Goal: Obtain resource: Download file/media

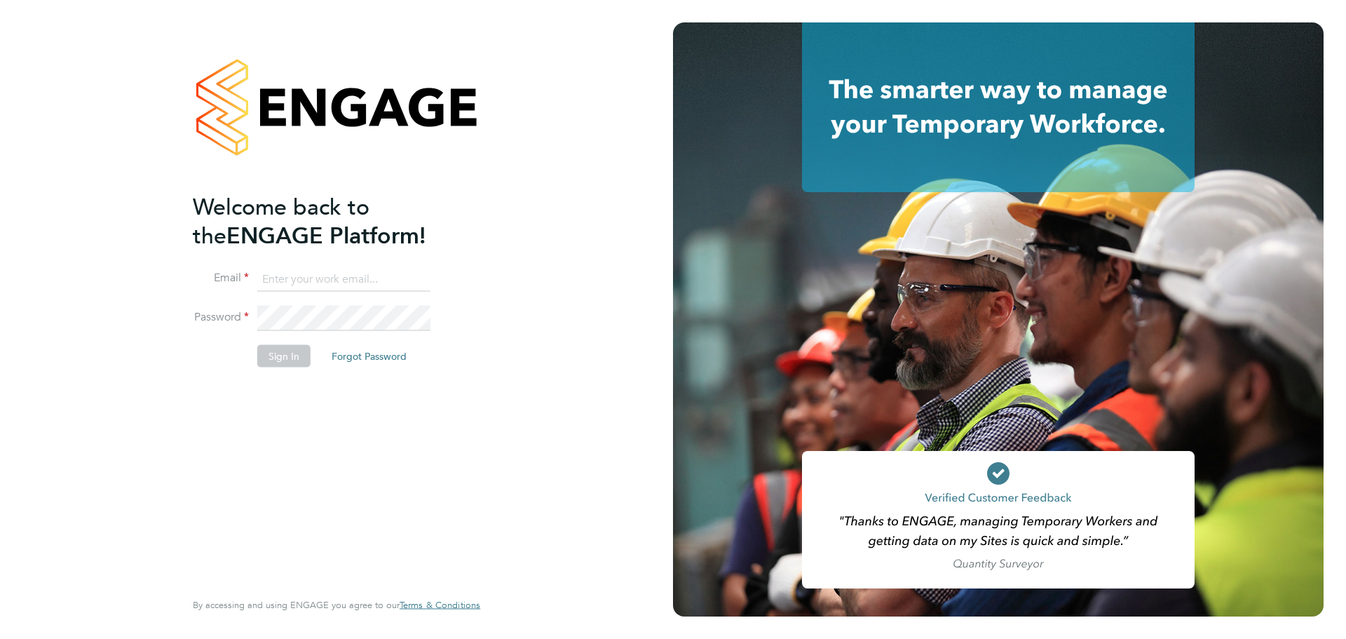
type input "Emily.Summerfield@wates.co.uk"
click at [287, 351] on button "Sign In" at bounding box center [283, 355] width 53 height 22
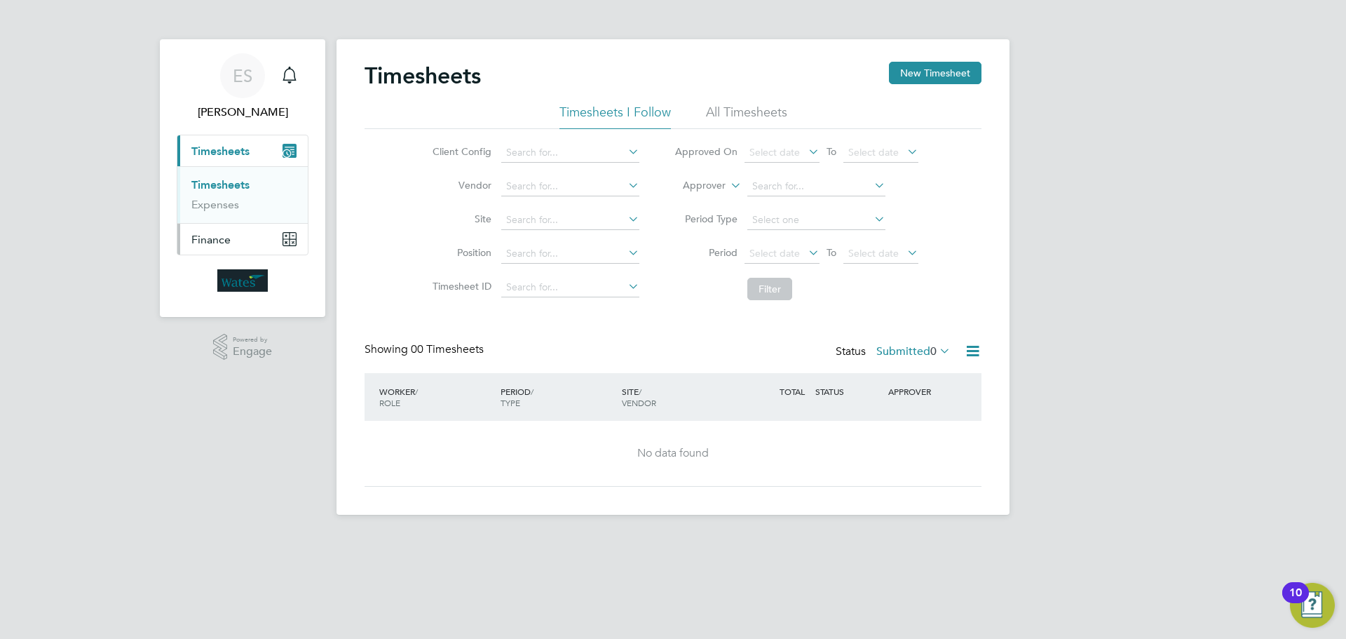
click at [234, 243] on button "Finance" at bounding box center [242, 239] width 130 height 31
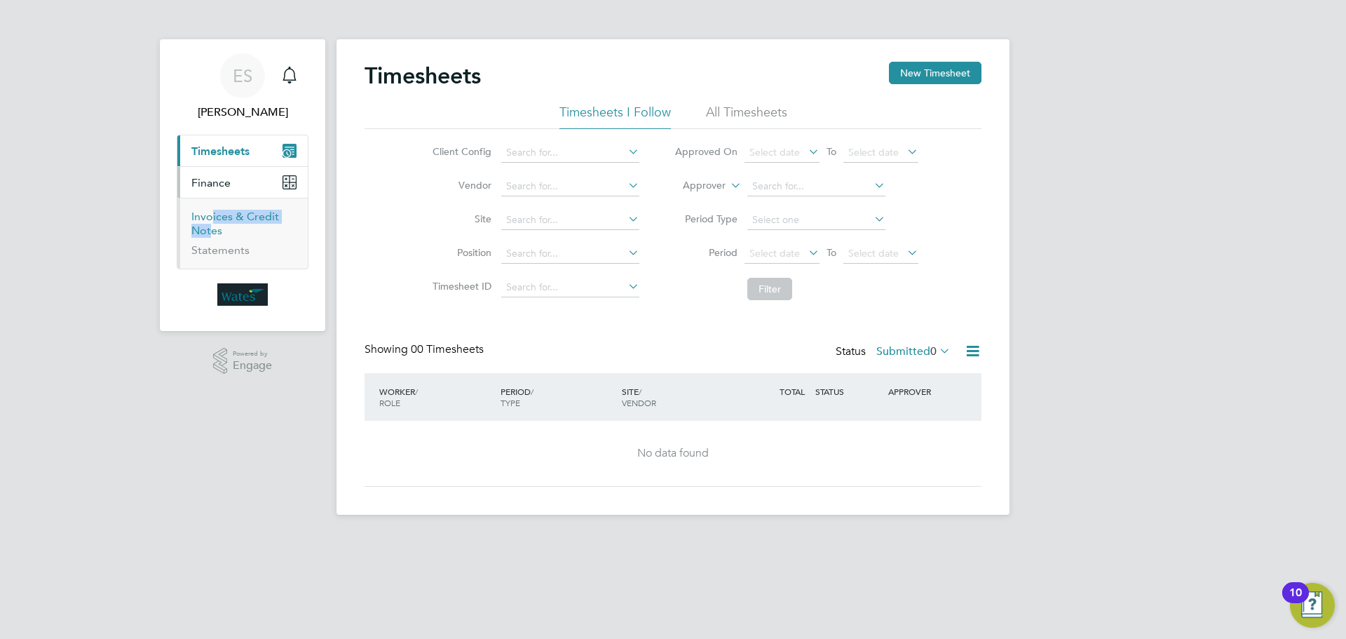
click at [206, 226] on li "Invoices & Credit Notes" at bounding box center [243, 227] width 105 height 34
click at [191, 210] on link "Invoices & Credit Notes" at bounding box center [235, 223] width 88 height 27
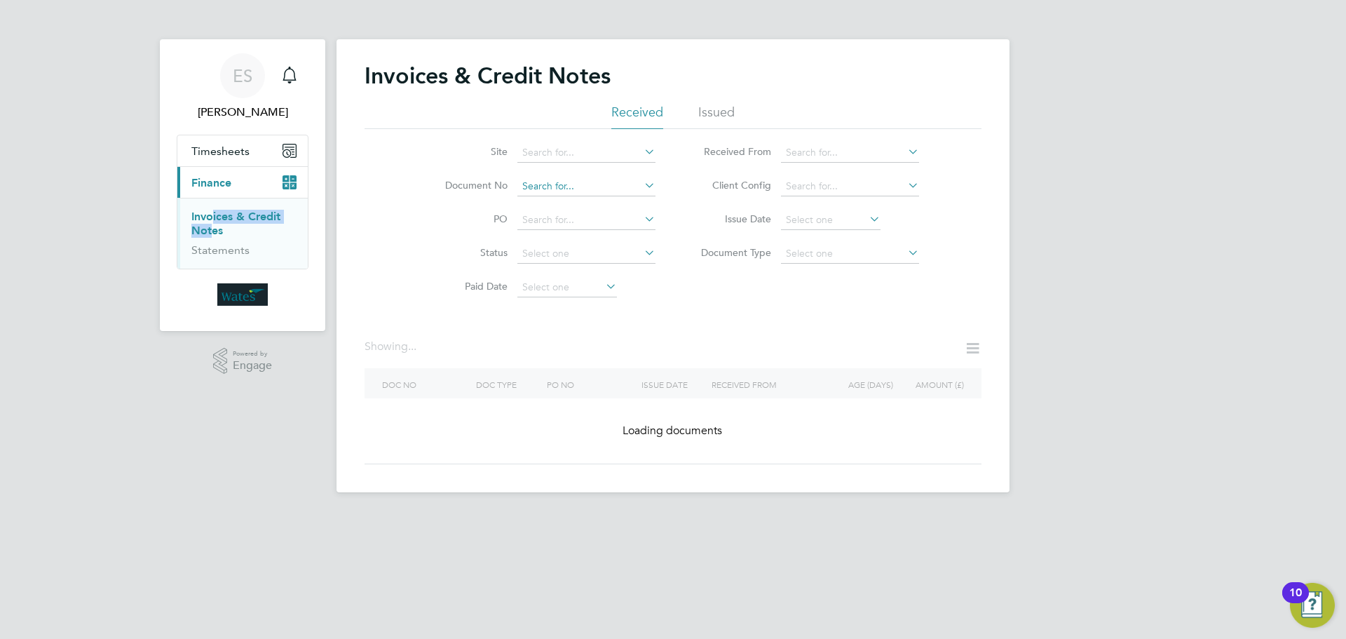
click at [590, 198] on div "Invoices & Credit Notes Received Issued Site Document No PO Status Paid Date Is…" at bounding box center [673, 265] width 673 height 453
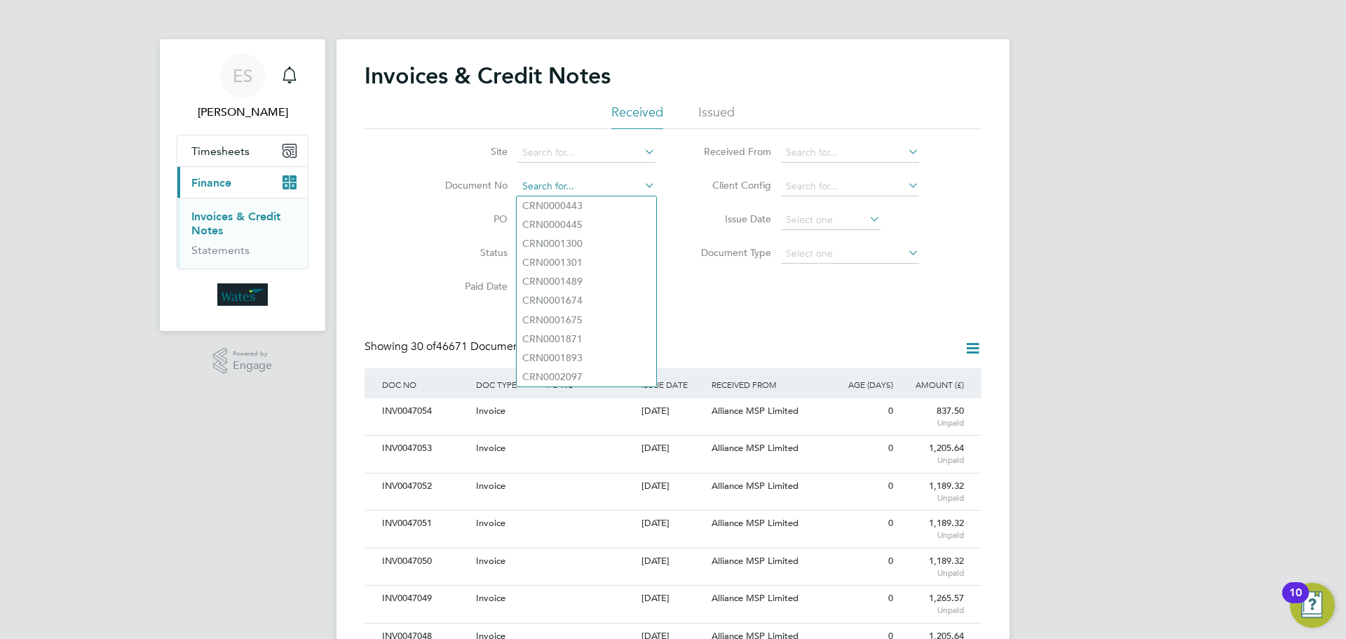
paste input "INV0046972"
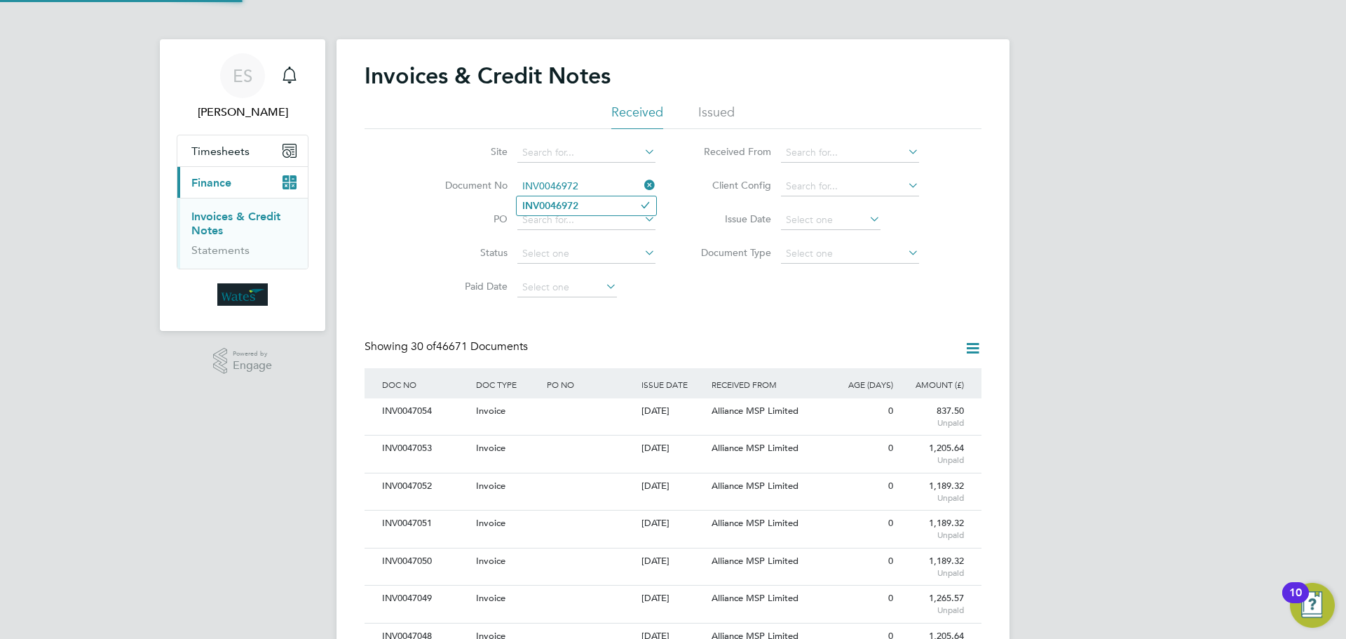
type input "INV0046972"
click at [597, 205] on li "INV0046972" at bounding box center [587, 205] width 140 height 19
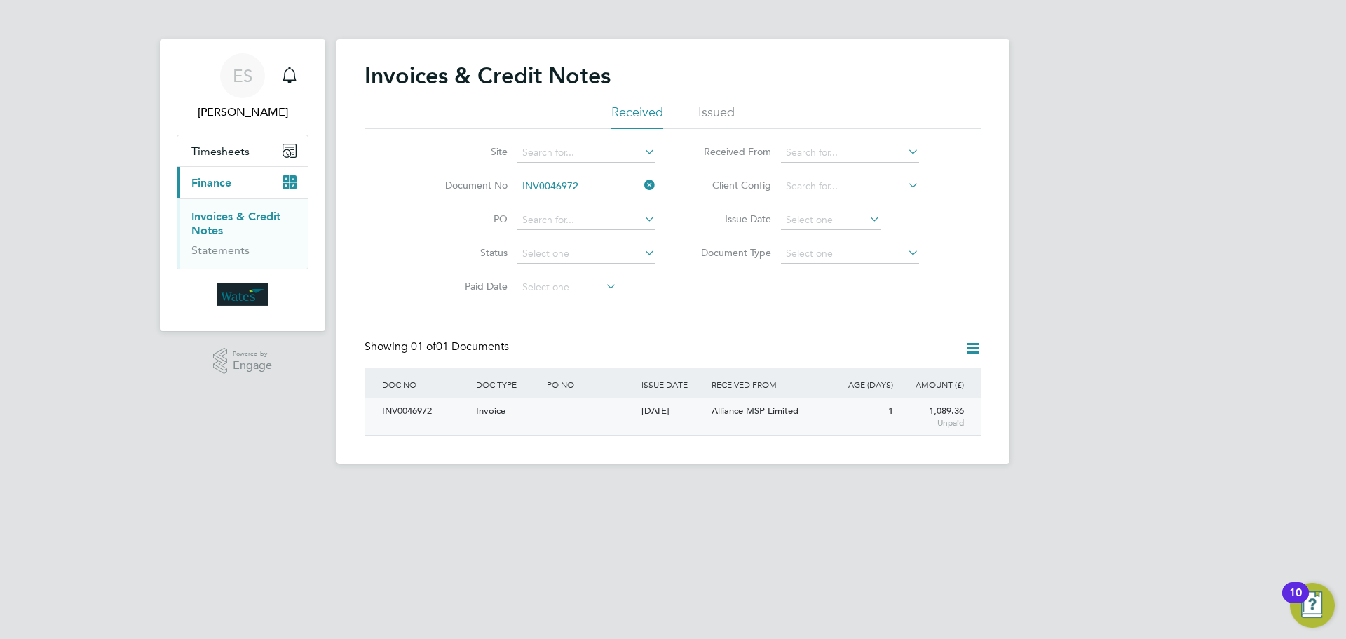
click at [395, 409] on div "INV0046972" at bounding box center [426, 411] width 94 height 26
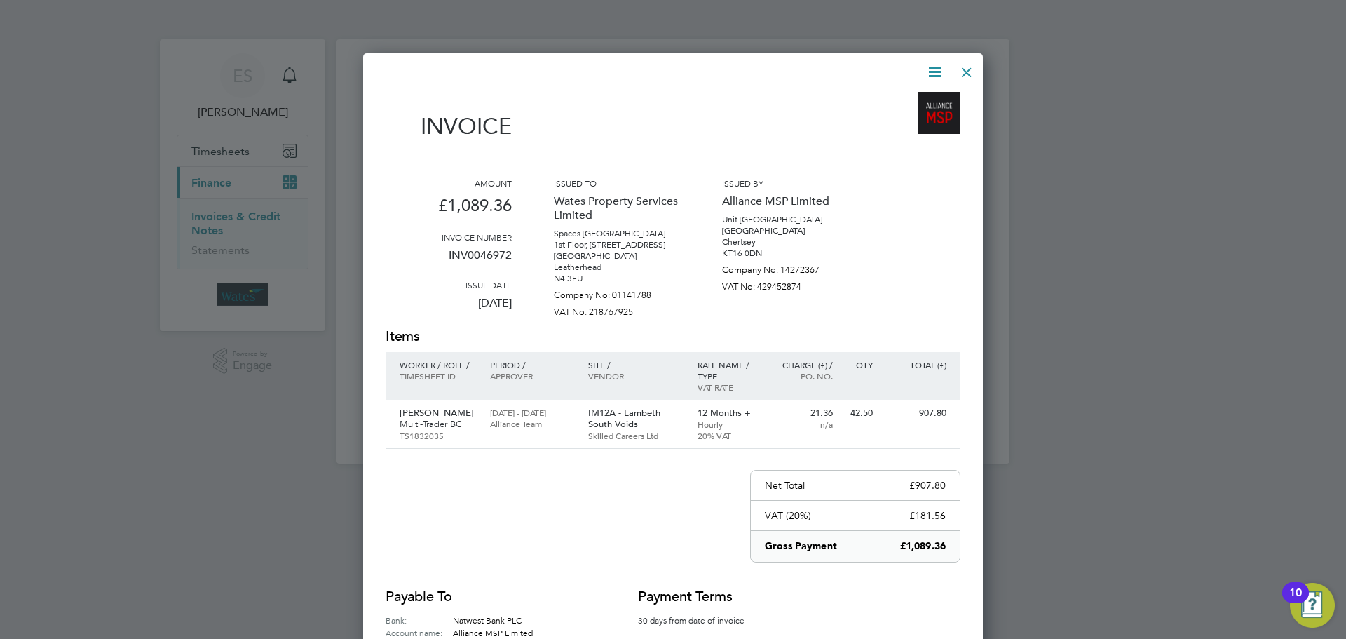
click at [929, 72] on icon at bounding box center [935, 72] width 18 height 18
click at [895, 113] on li "Download Invoice" at bounding box center [892, 105] width 97 height 20
click at [929, 67] on icon at bounding box center [935, 72] width 18 height 18
click at [914, 121] on li "View timesheet" at bounding box center [892, 125] width 97 height 20
click at [967, 78] on div at bounding box center [966, 68] width 25 height 25
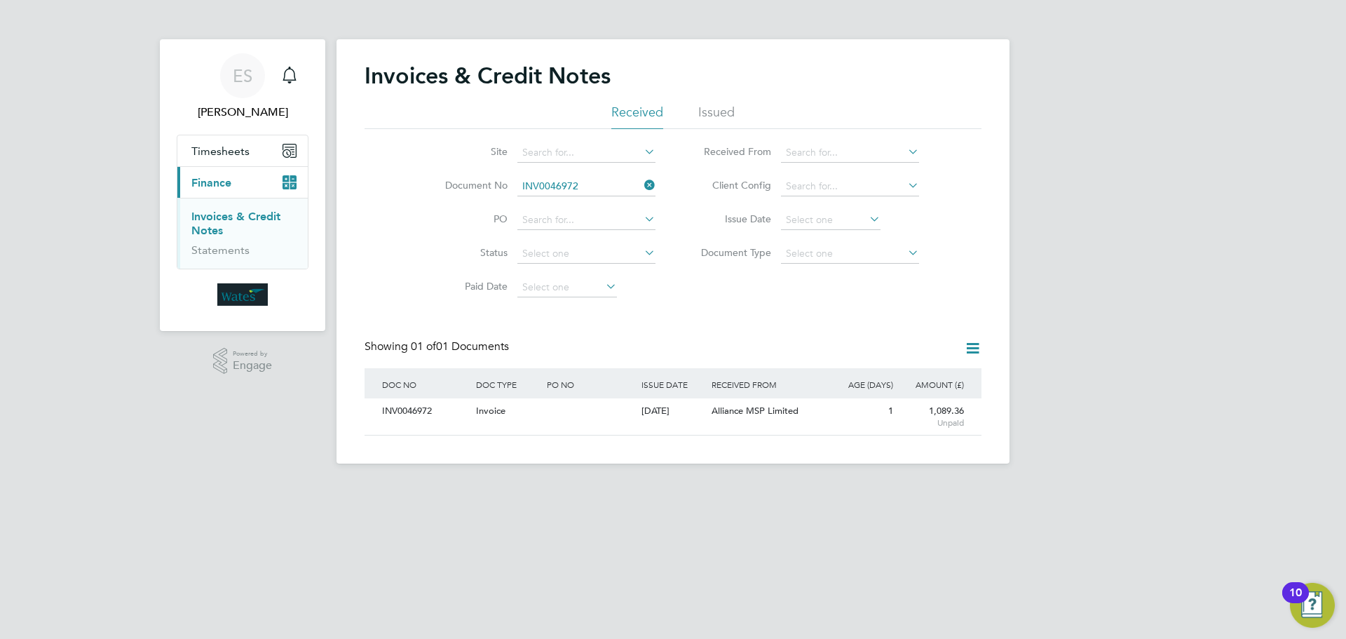
click at [609, 175] on li "Document No INV0046972" at bounding box center [541, 187] width 264 height 34
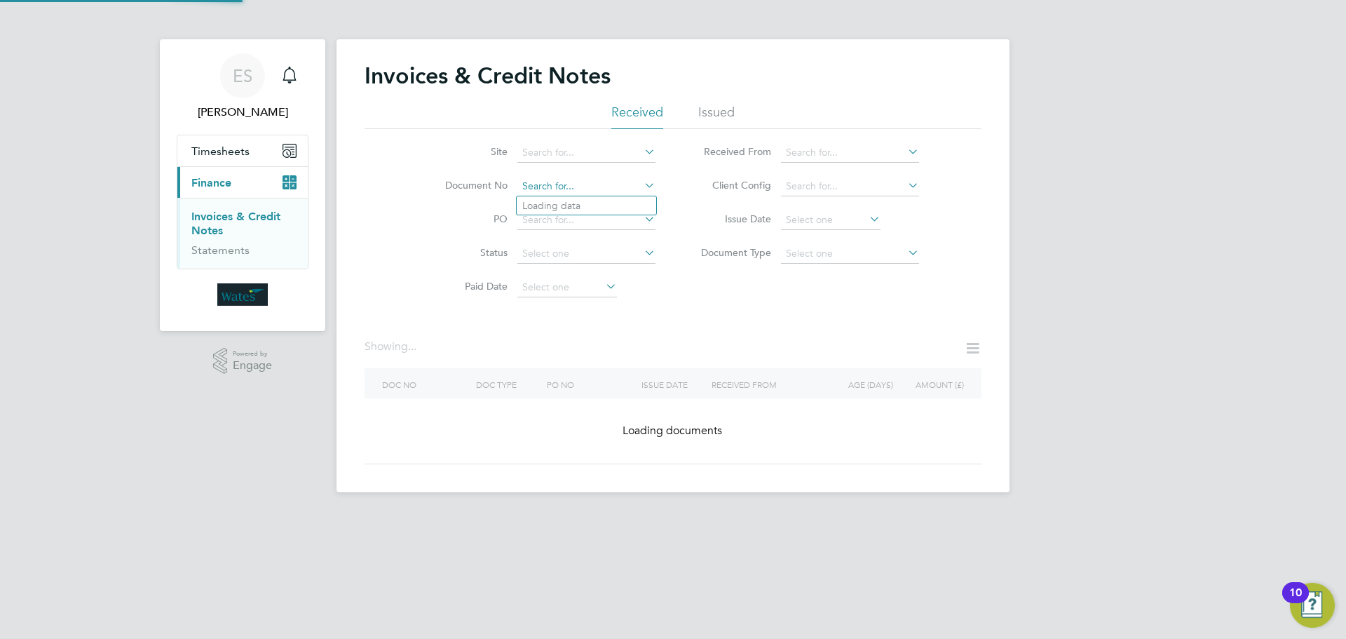
click at [600, 194] on input at bounding box center [586, 187] width 138 height 20
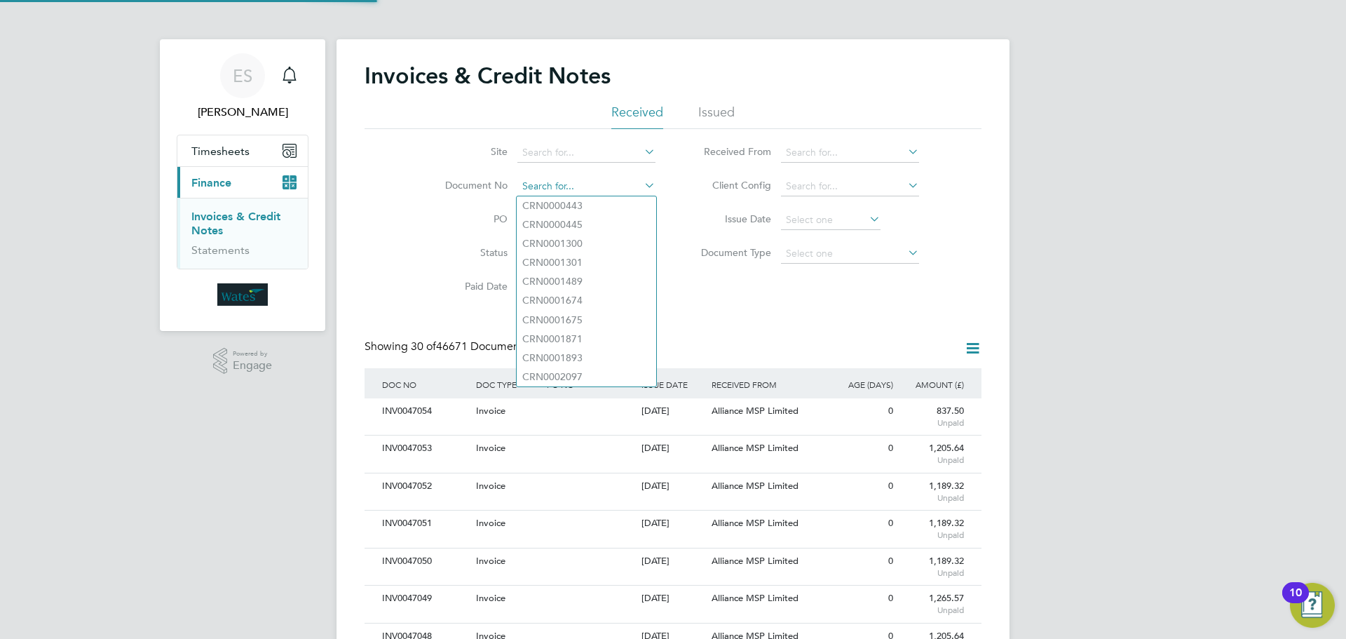
scroll to position [27, 95]
paste input "INV0046973"
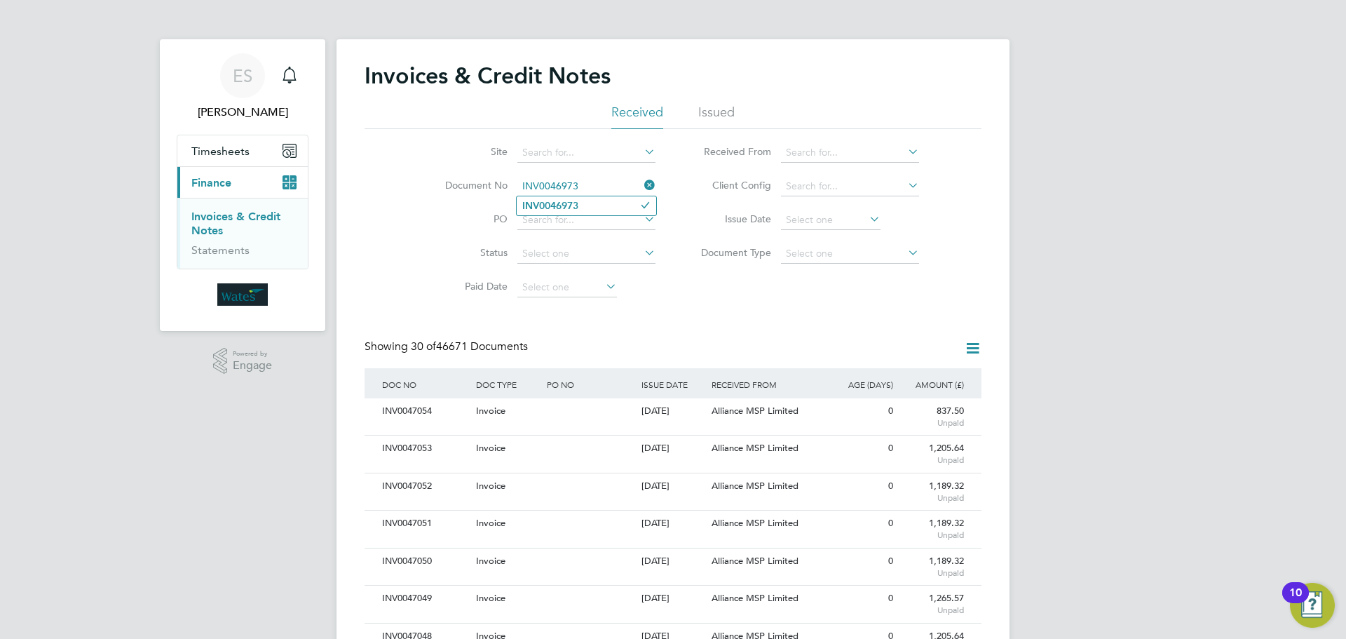
click at [583, 192] on input "INV0046973" at bounding box center [586, 187] width 138 height 20
type input "INV0046973"
click at [583, 204] on li "INV0046973" at bounding box center [587, 205] width 140 height 19
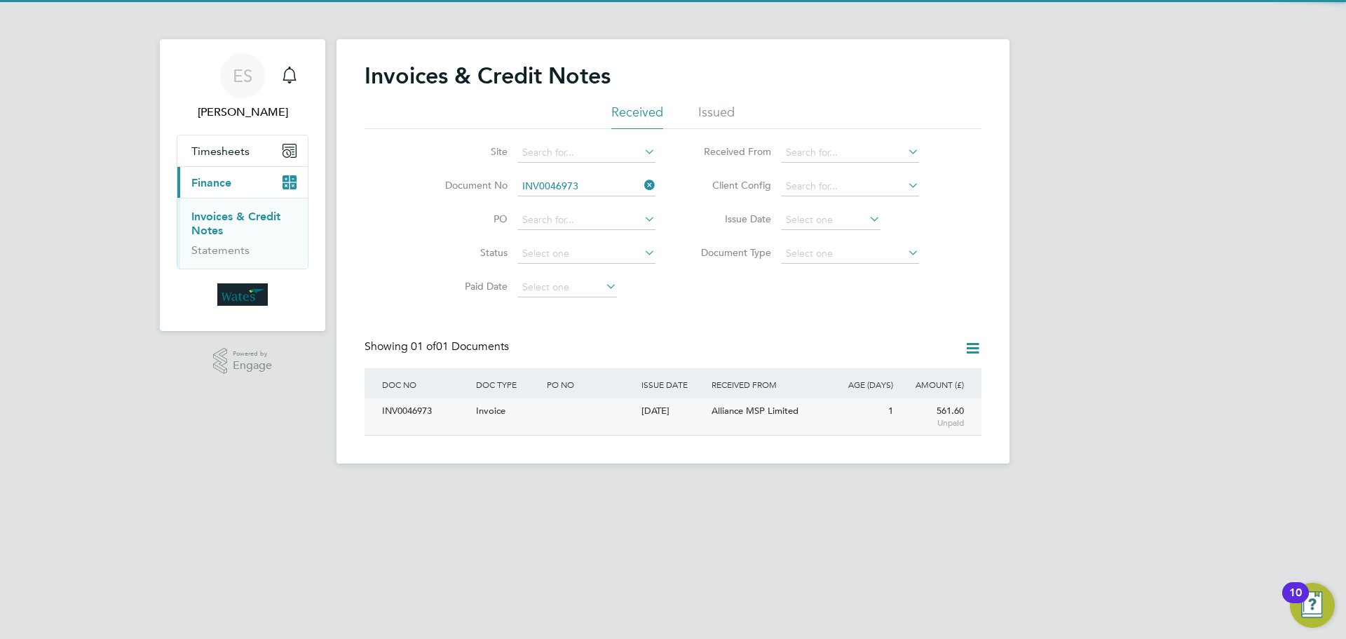
click at [421, 415] on div "INV0046973" at bounding box center [426, 411] width 94 height 26
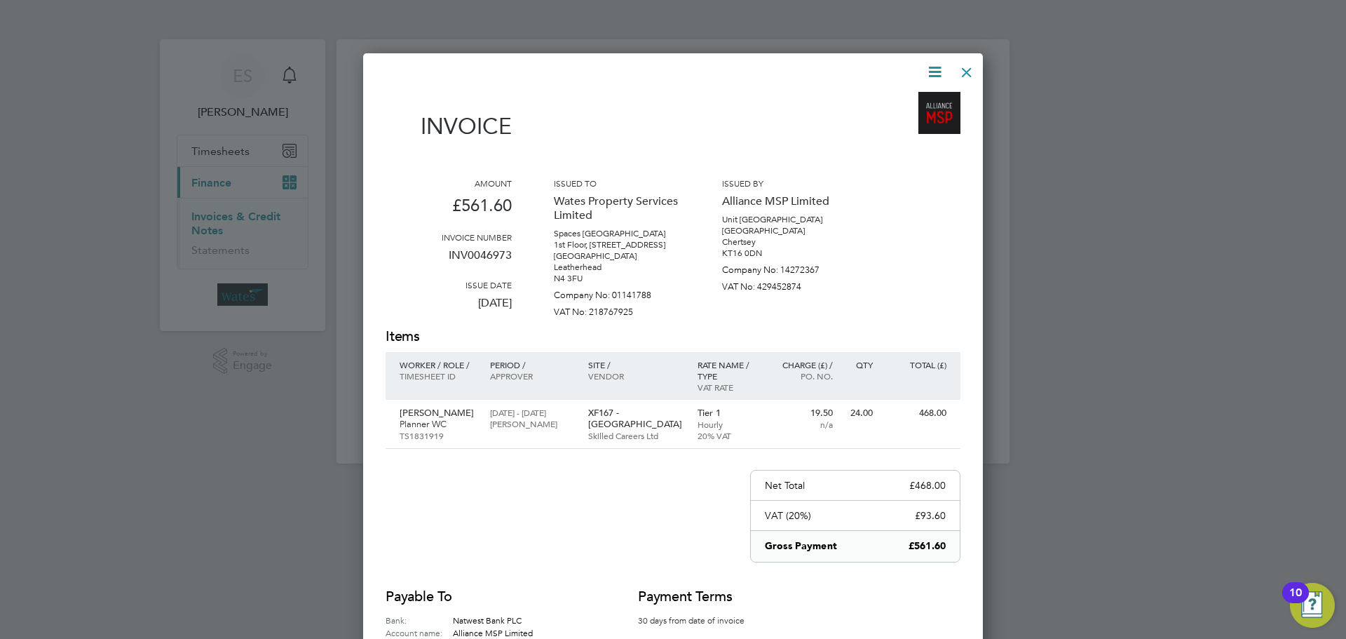
click at [937, 69] on icon at bounding box center [935, 72] width 18 height 18
click at [916, 100] on li "Download Invoice" at bounding box center [892, 105] width 97 height 20
click at [934, 70] on icon at bounding box center [935, 72] width 18 height 18
click at [899, 121] on li "View timesheet" at bounding box center [892, 125] width 97 height 20
click at [974, 68] on div at bounding box center [966, 68] width 25 height 25
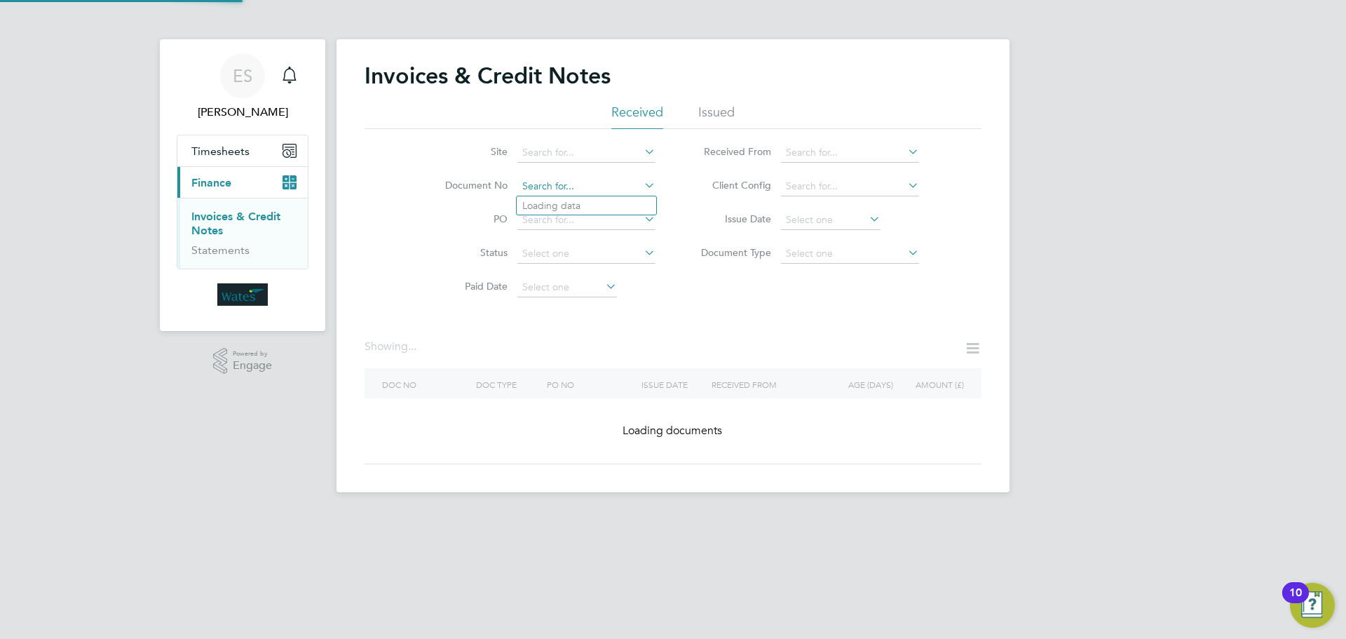
click at [599, 178] on input at bounding box center [586, 187] width 138 height 20
paste input "INV0046974"
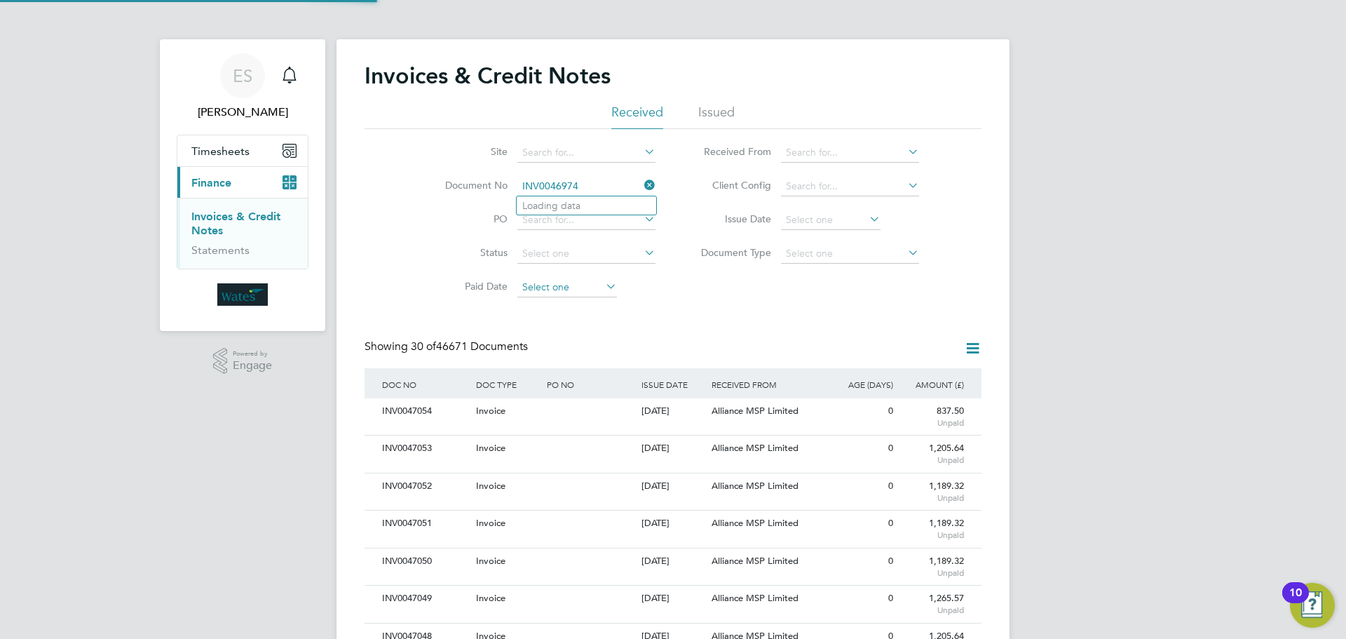
scroll to position [27, 95]
type input "INV0046974"
click at [603, 206] on li "INV0046974" at bounding box center [587, 205] width 140 height 19
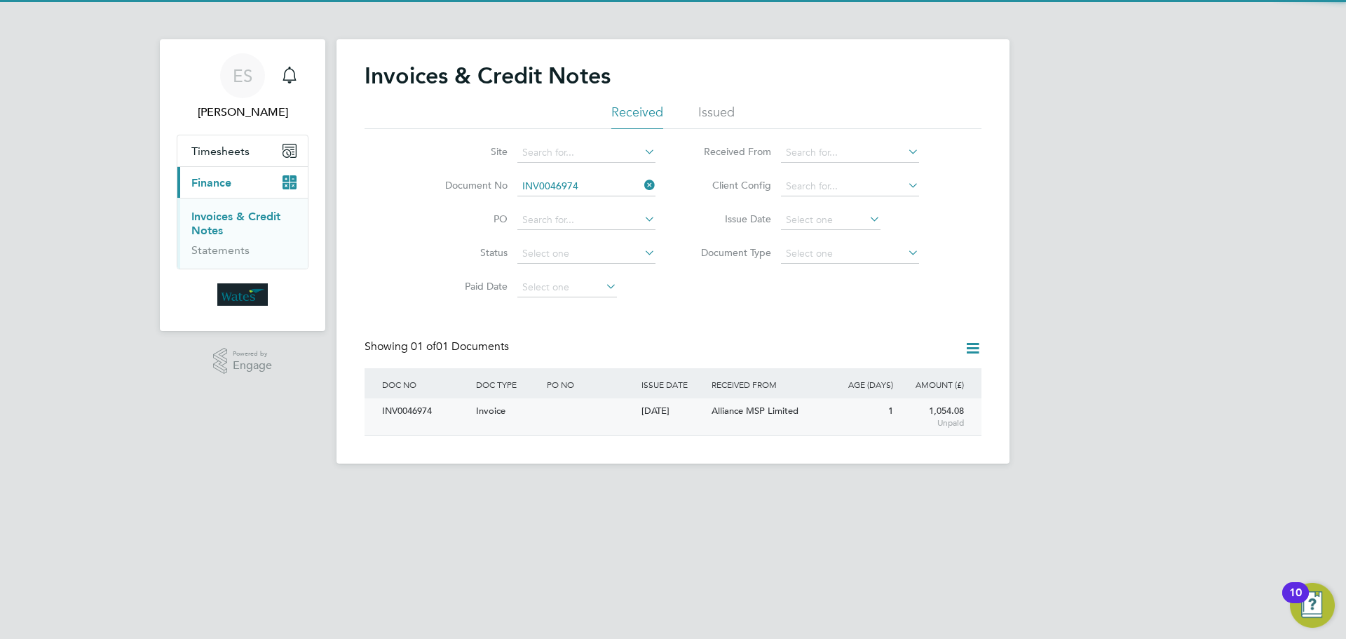
click at [405, 404] on div "INV0046974" at bounding box center [426, 411] width 94 height 26
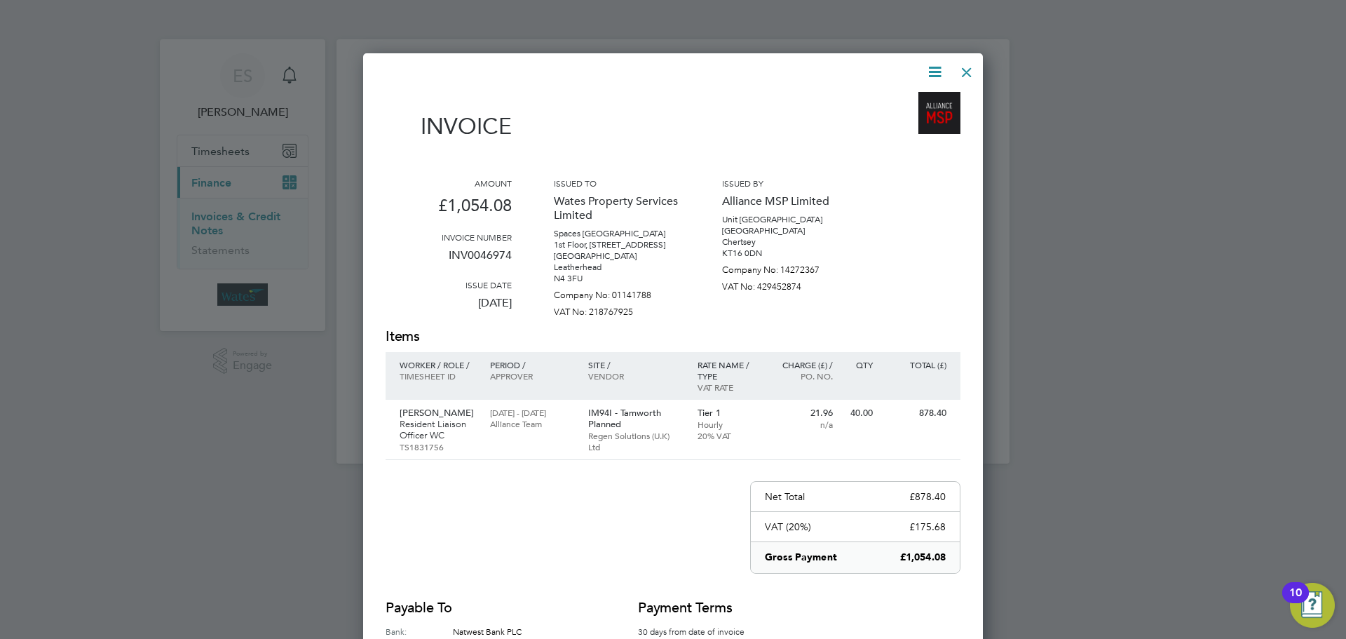
click at [936, 65] on icon at bounding box center [935, 72] width 18 height 18
click at [916, 98] on li "Download Invoice" at bounding box center [892, 105] width 97 height 20
click at [933, 76] on icon at bounding box center [935, 72] width 18 height 18
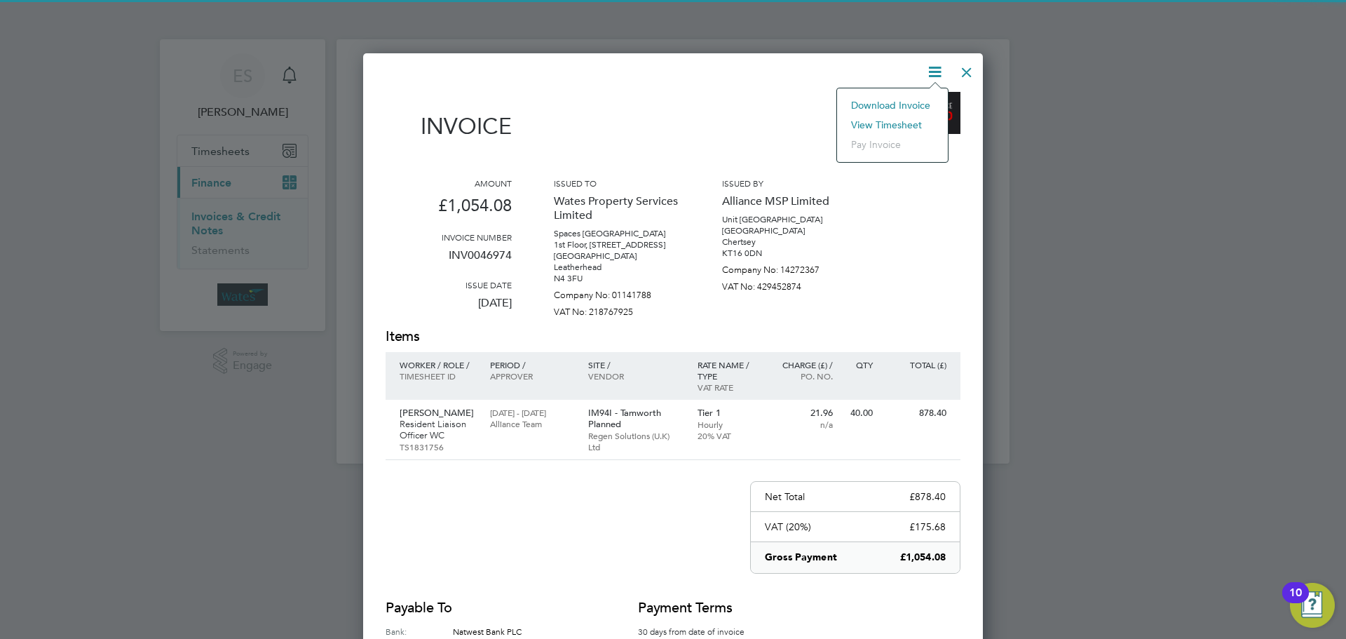
click at [901, 119] on li "View timesheet" at bounding box center [892, 125] width 97 height 20
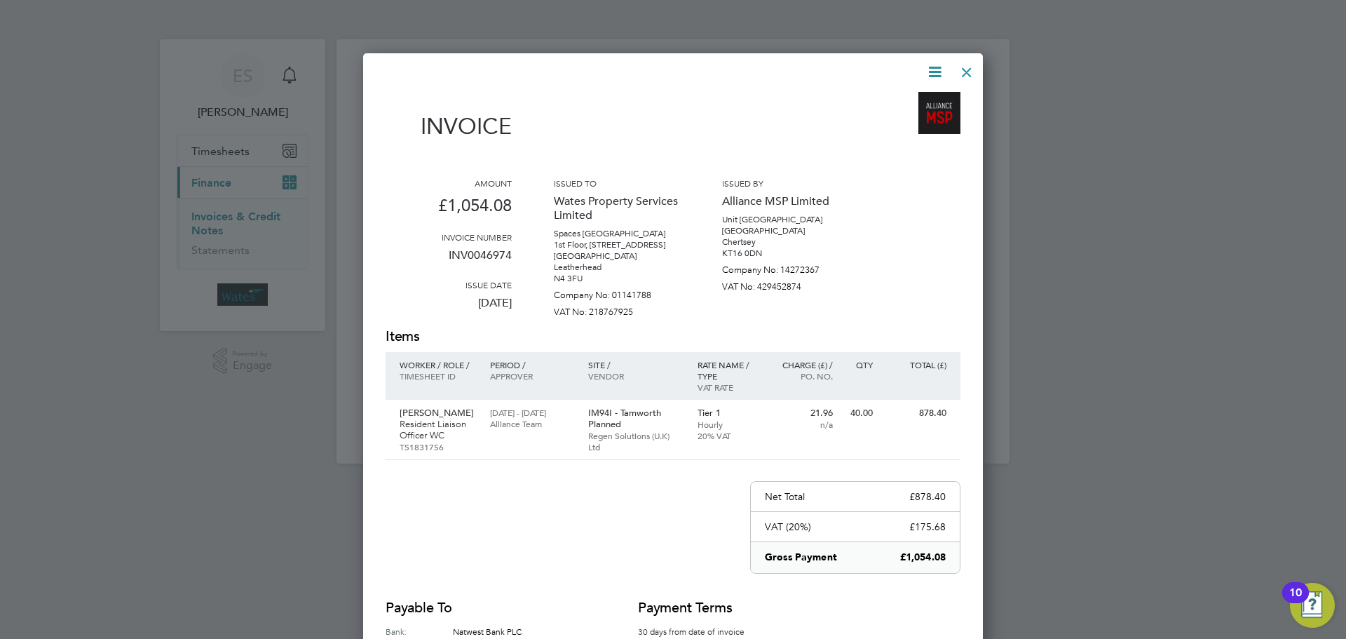
click at [959, 64] on div at bounding box center [966, 68] width 25 height 25
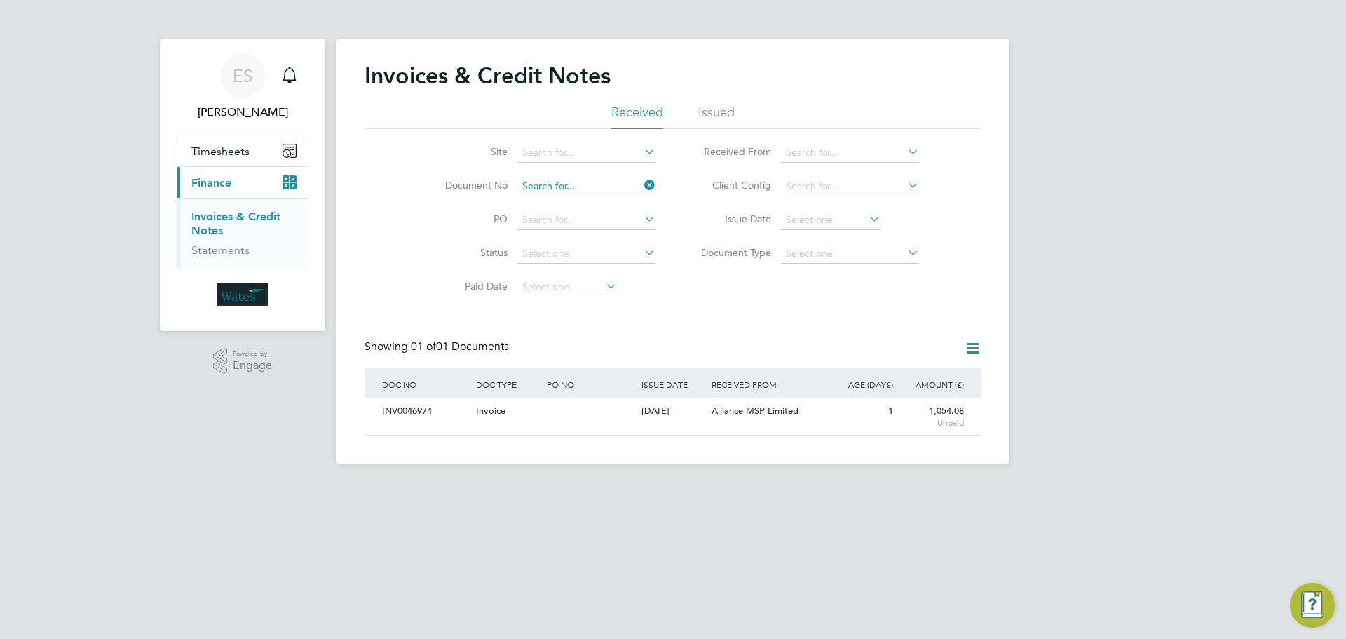
click at [609, 187] on input at bounding box center [586, 187] width 138 height 20
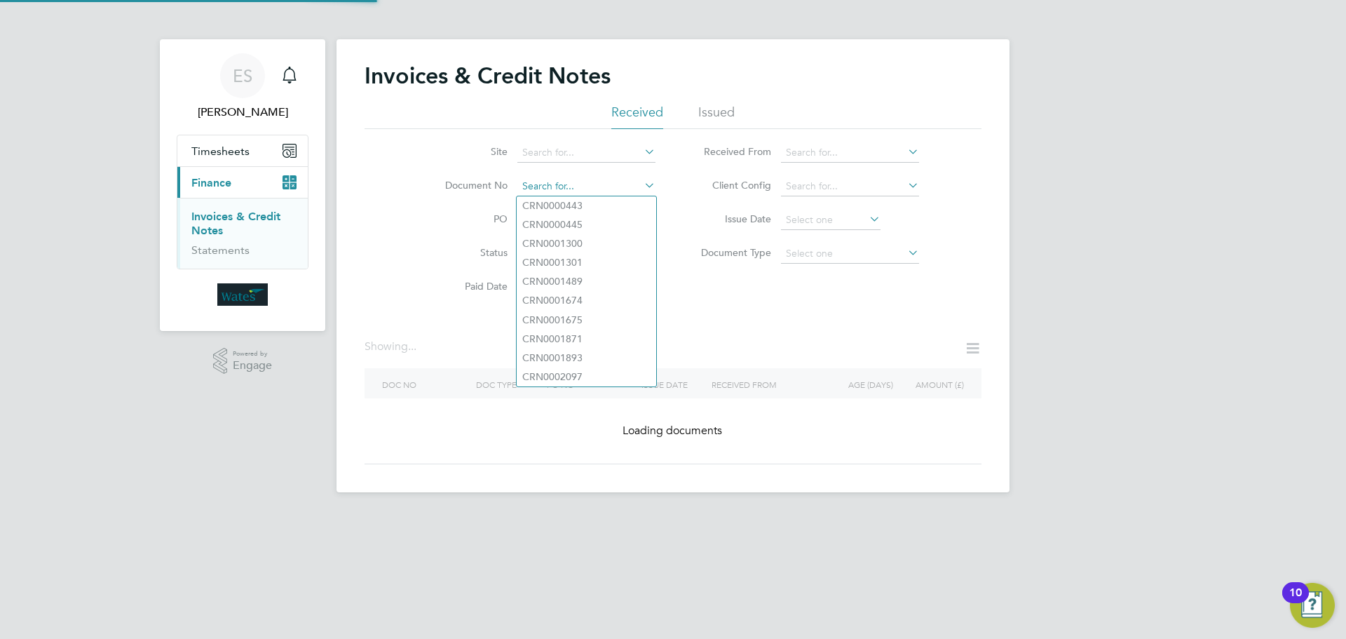
paste input "INV0046975"
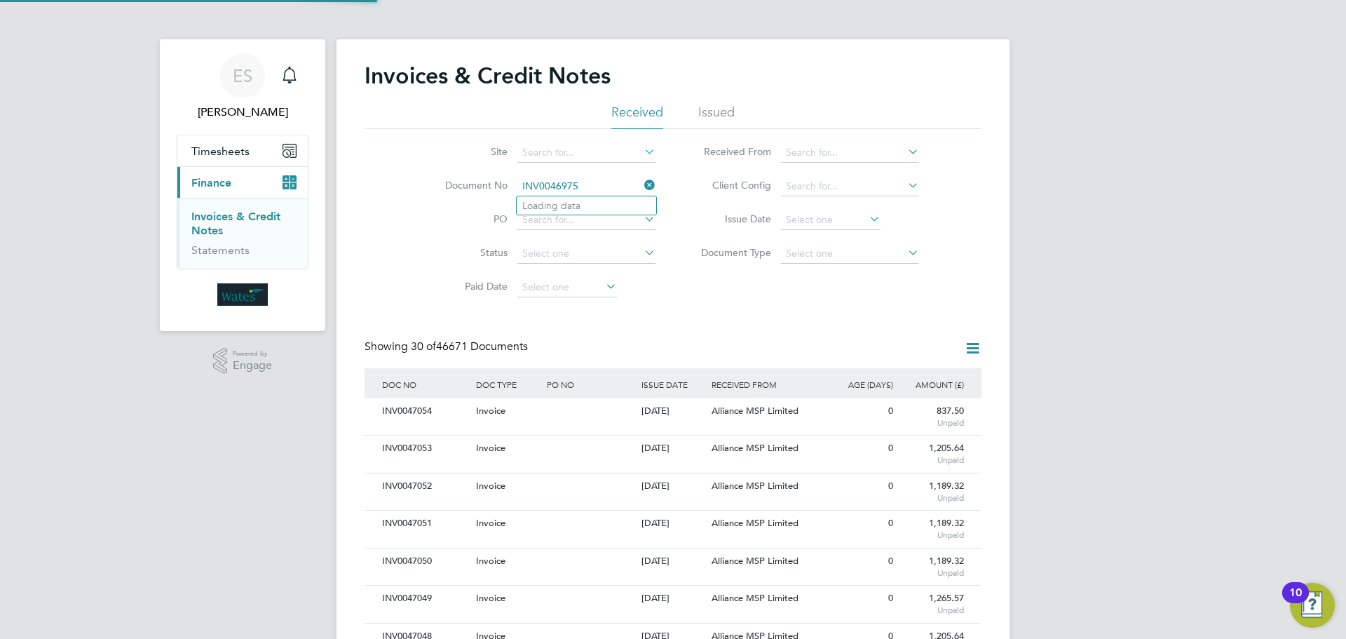
scroll to position [27, 95]
type input "INV0046975"
click at [550, 211] on li "INV0046975" at bounding box center [587, 205] width 140 height 19
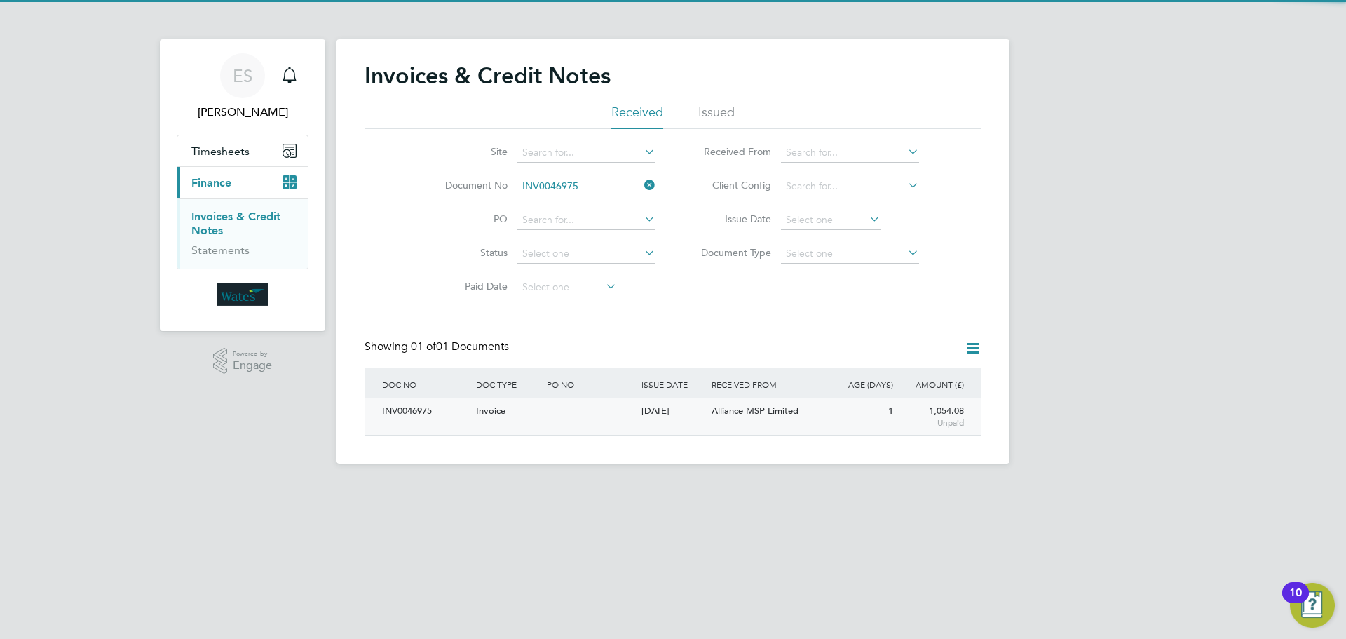
click at [412, 409] on div "INV0046975" at bounding box center [426, 411] width 94 height 26
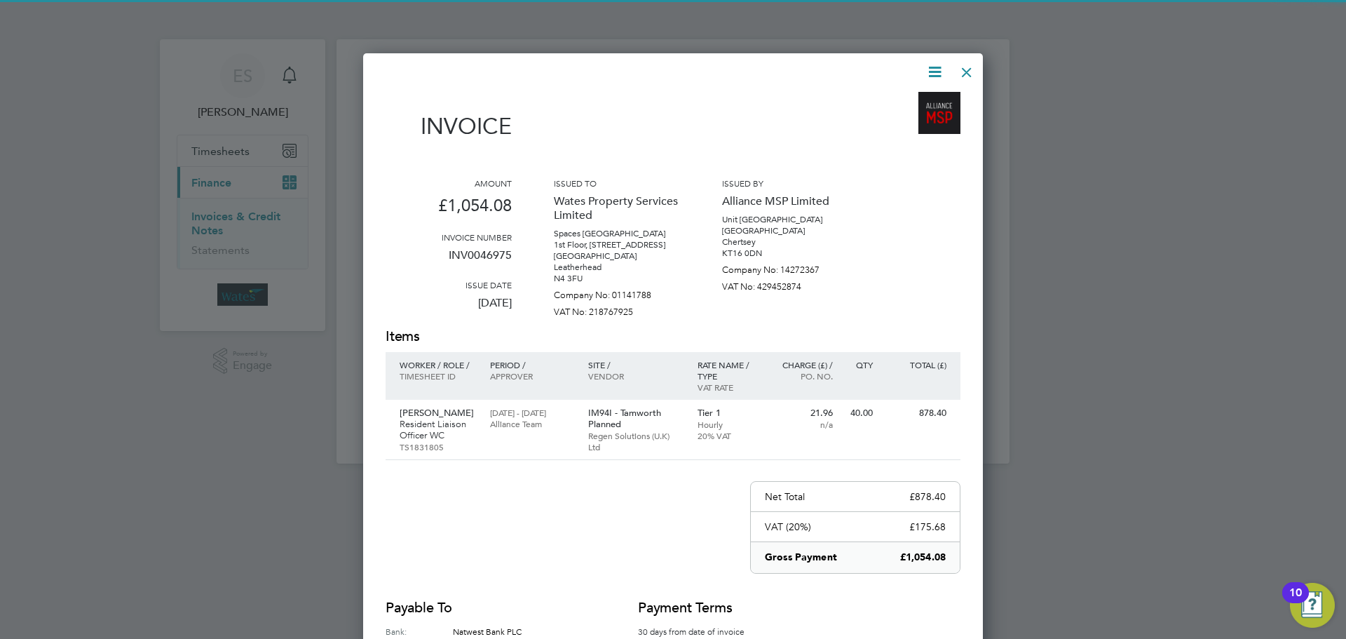
click at [926, 67] on icon at bounding box center [935, 72] width 18 height 18
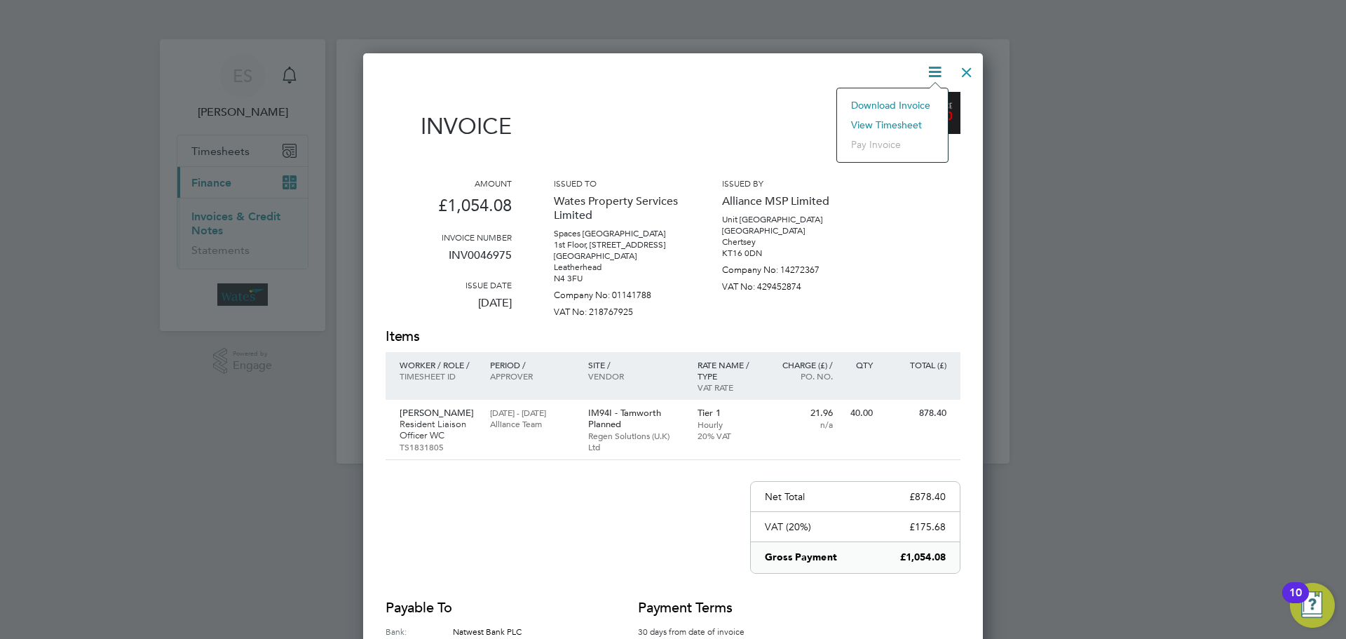
click at [918, 102] on li "Download Invoice" at bounding box center [892, 105] width 97 height 20
click at [937, 69] on icon at bounding box center [935, 72] width 18 height 18
click at [905, 122] on li "View timesheet" at bounding box center [892, 125] width 97 height 20
click at [963, 69] on div at bounding box center [966, 68] width 25 height 25
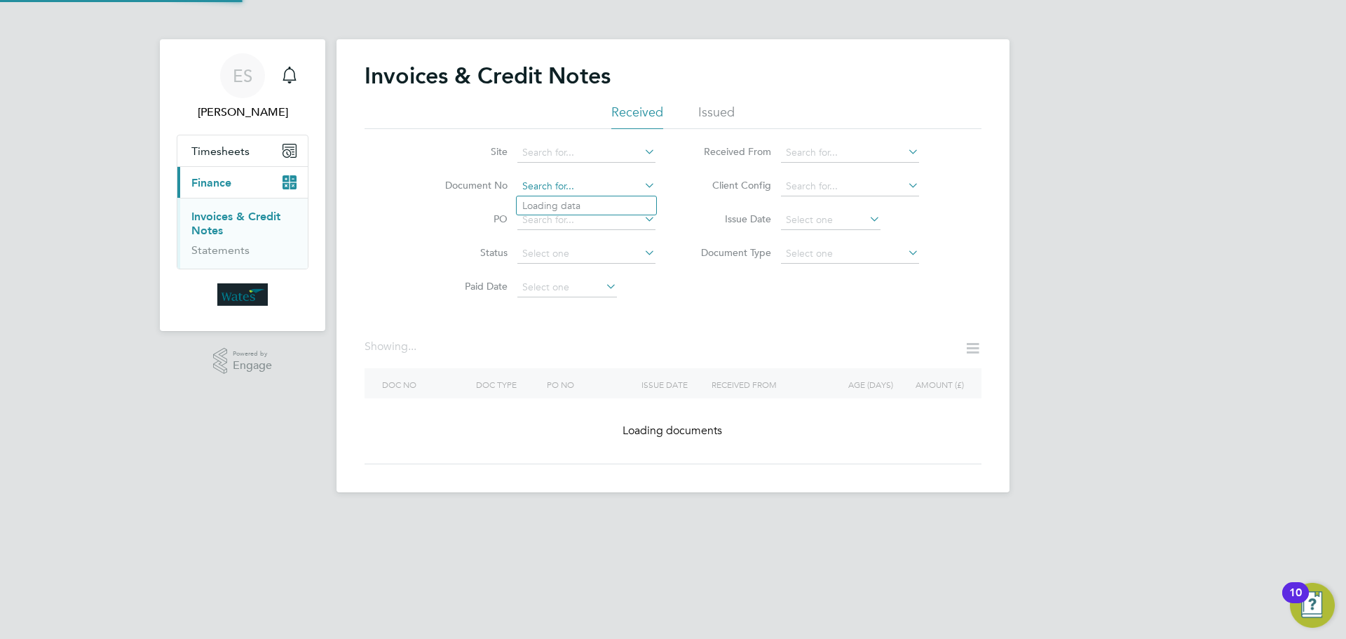
click at [571, 182] on input at bounding box center [586, 187] width 138 height 20
paste input "INV0046976"
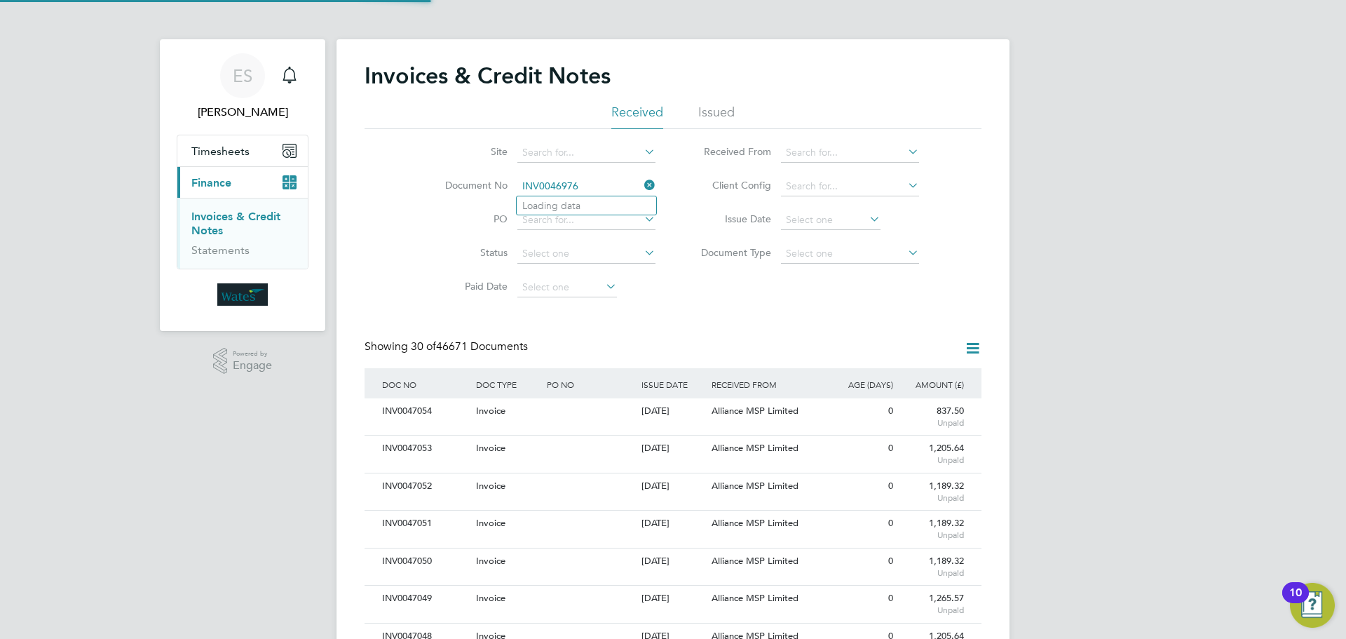
scroll to position [27, 95]
type input "INV0046976"
click at [580, 204] on li "INV0046976" at bounding box center [587, 205] width 140 height 19
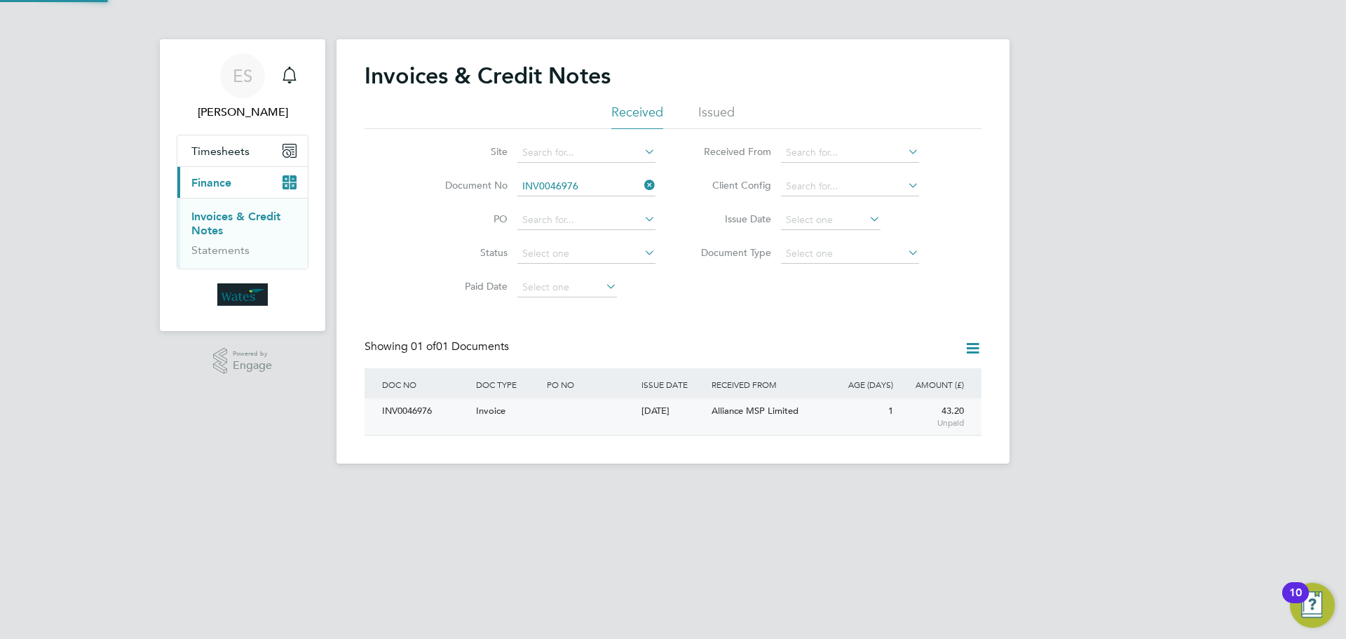
click at [416, 408] on div "INV0046976" at bounding box center [426, 411] width 94 height 26
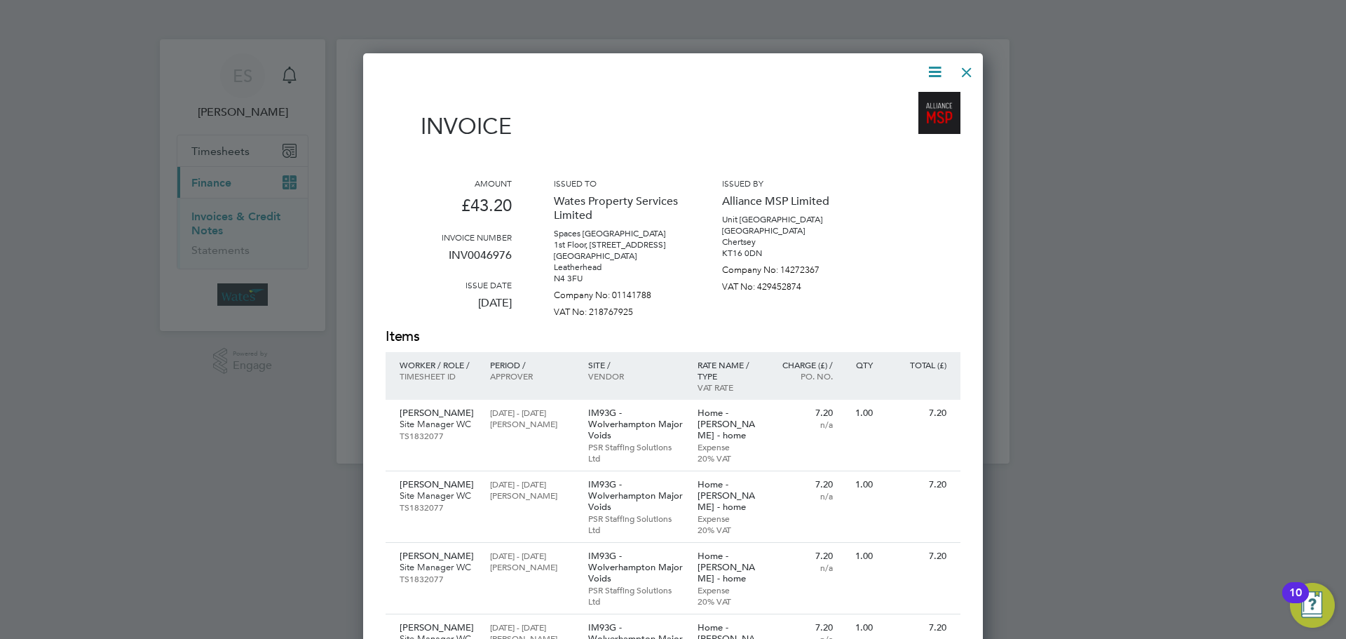
click at [932, 63] on icon at bounding box center [935, 72] width 18 height 18
click at [920, 100] on li "Download Invoice" at bounding box center [892, 105] width 97 height 20
click at [939, 72] on icon at bounding box center [935, 72] width 18 height 18
click at [900, 121] on li "View timesheet" at bounding box center [892, 125] width 97 height 20
click at [960, 66] on div at bounding box center [966, 68] width 25 height 25
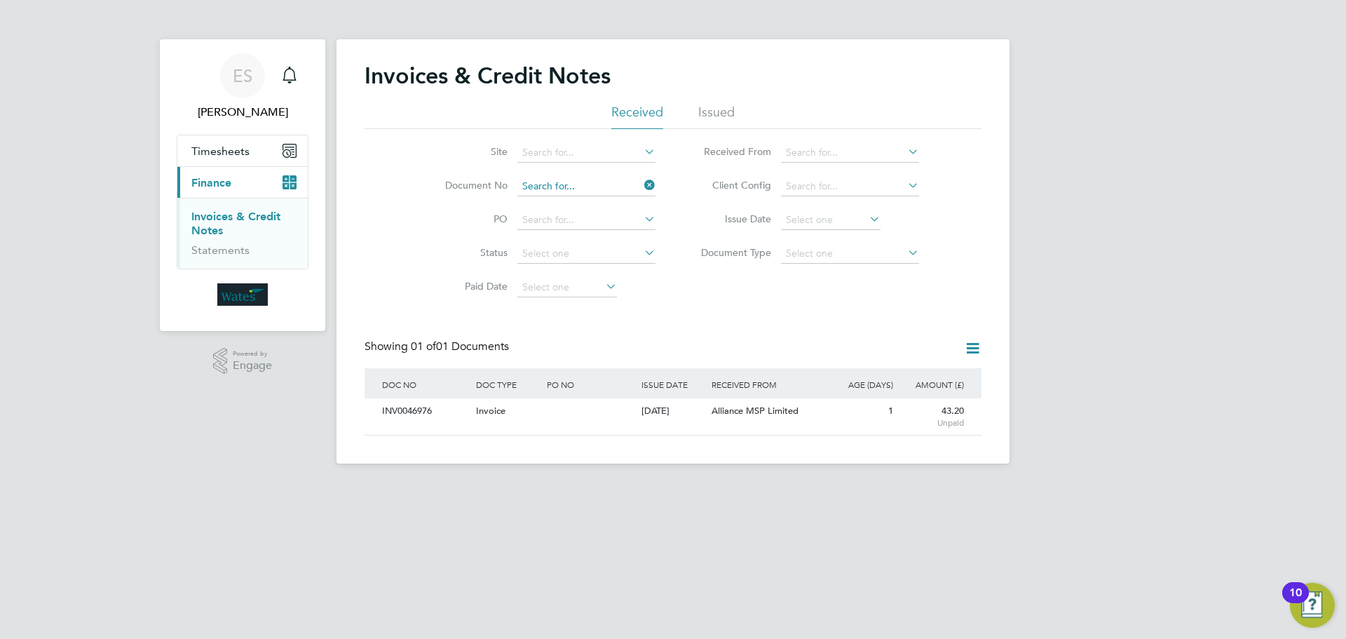
click at [599, 189] on input at bounding box center [586, 187] width 138 height 20
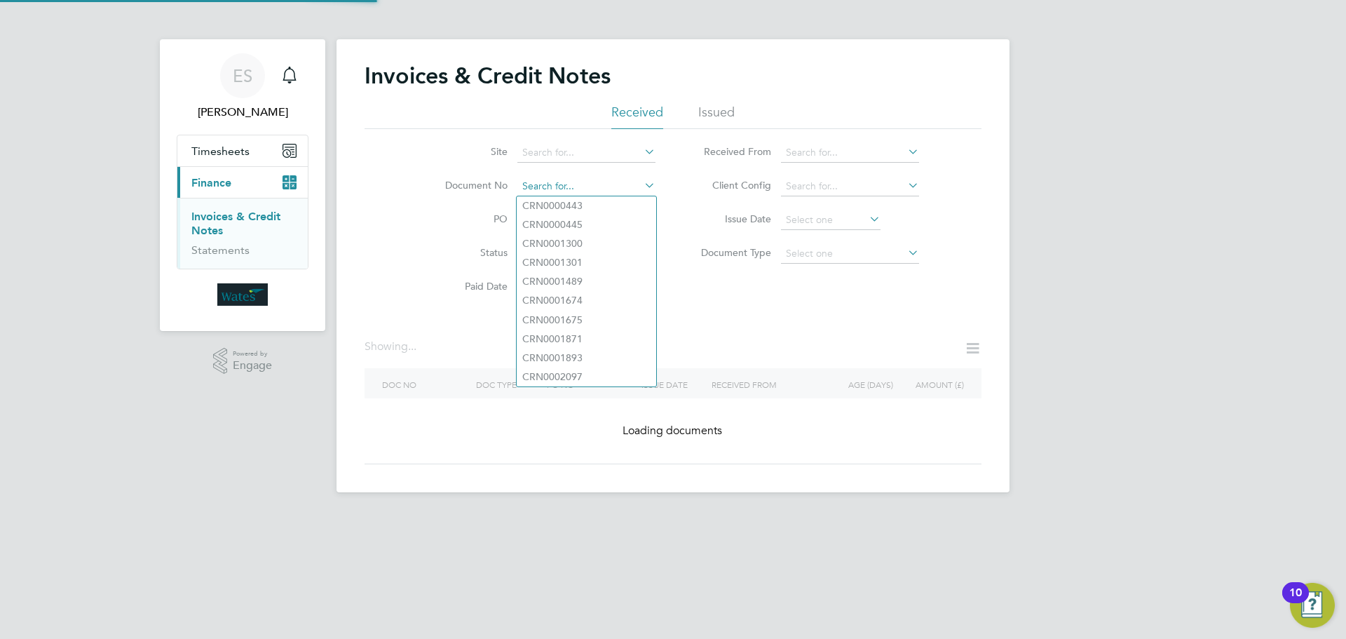
paste input "INV0046977"
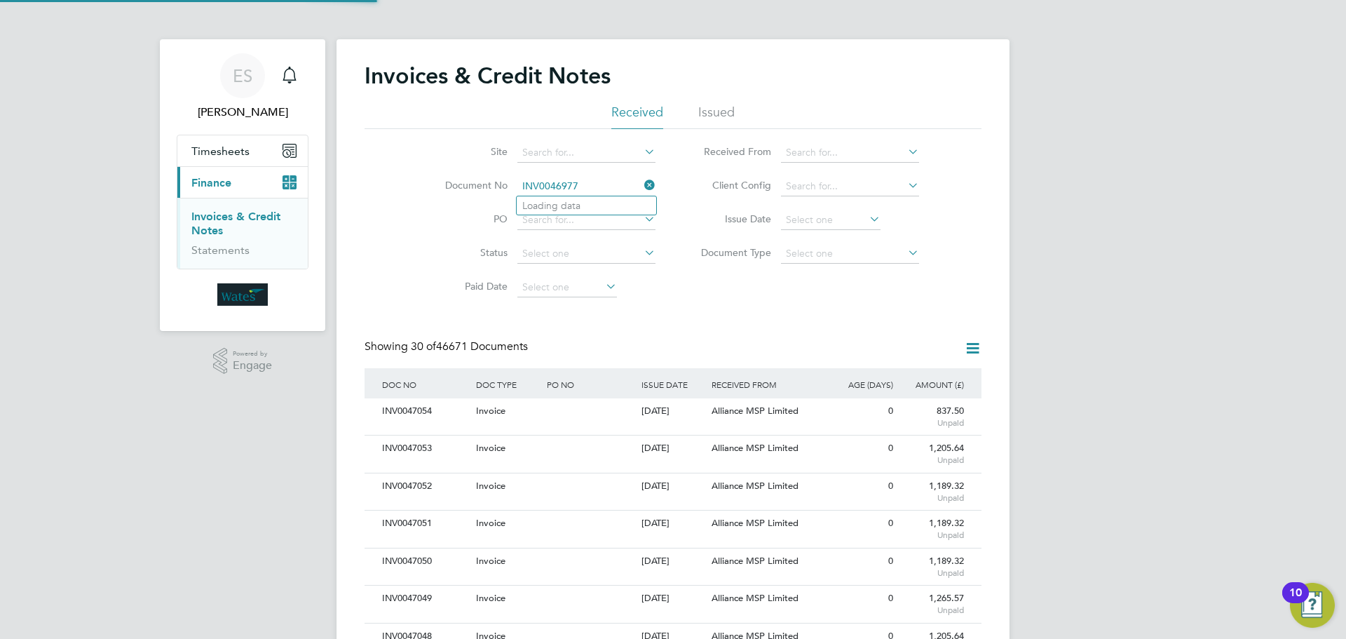
scroll to position [27, 95]
type input "INV0046977"
click at [601, 205] on li "INV0046977" at bounding box center [587, 205] width 140 height 19
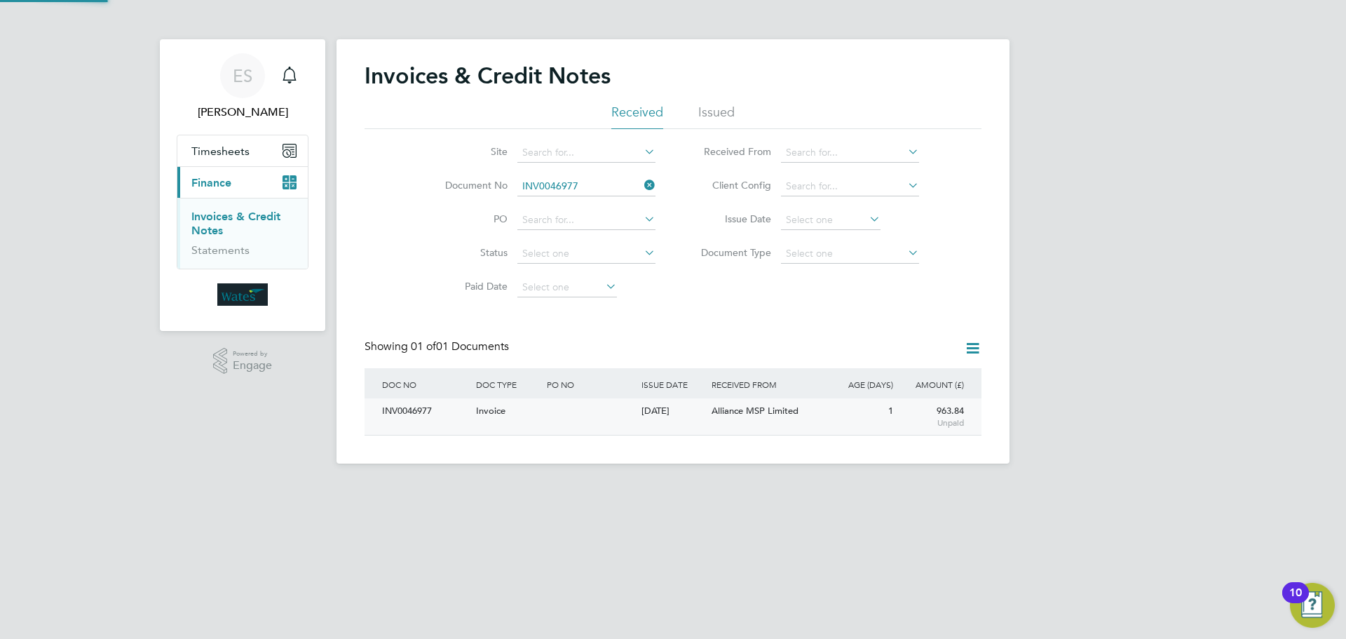
click at [416, 405] on div "INV0046977" at bounding box center [426, 411] width 94 height 26
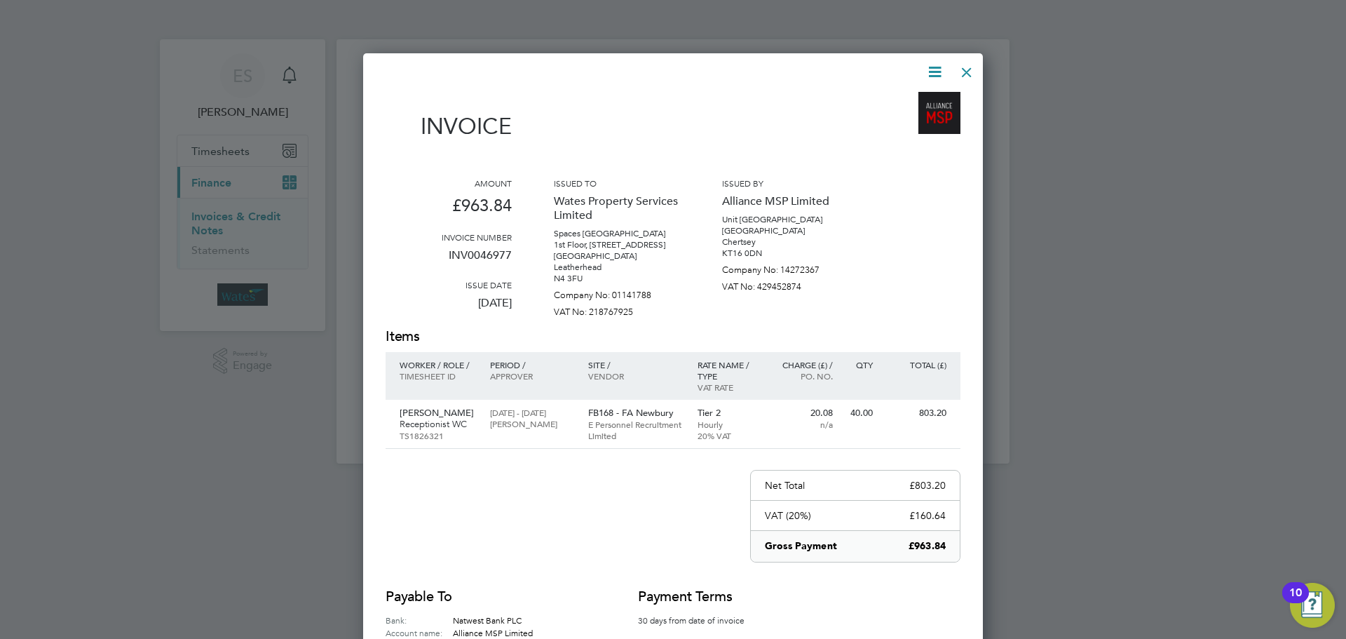
click at [937, 63] on icon at bounding box center [935, 72] width 18 height 18
click at [905, 102] on li "Download Invoice" at bounding box center [892, 105] width 97 height 20
drag, startPoint x: 939, startPoint y: 64, endPoint x: 925, endPoint y: 93, distance: 32.0
click at [939, 64] on icon at bounding box center [935, 72] width 18 height 18
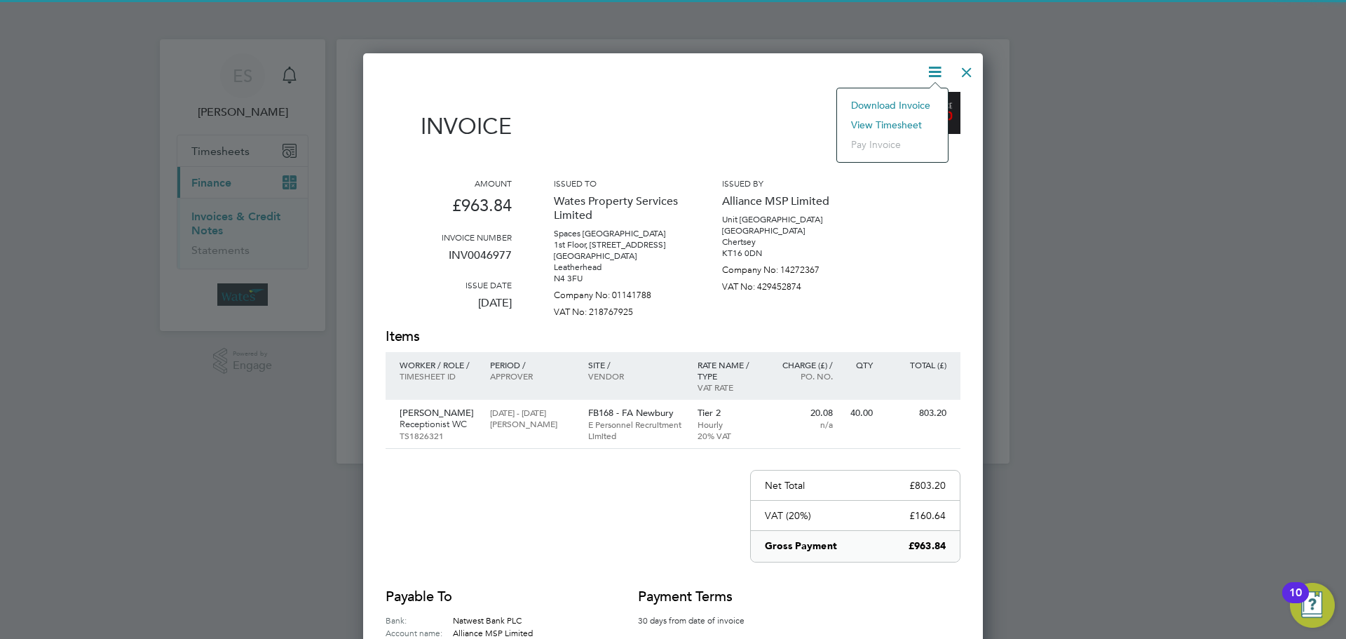
click at [902, 121] on li "View timesheet" at bounding box center [892, 125] width 97 height 20
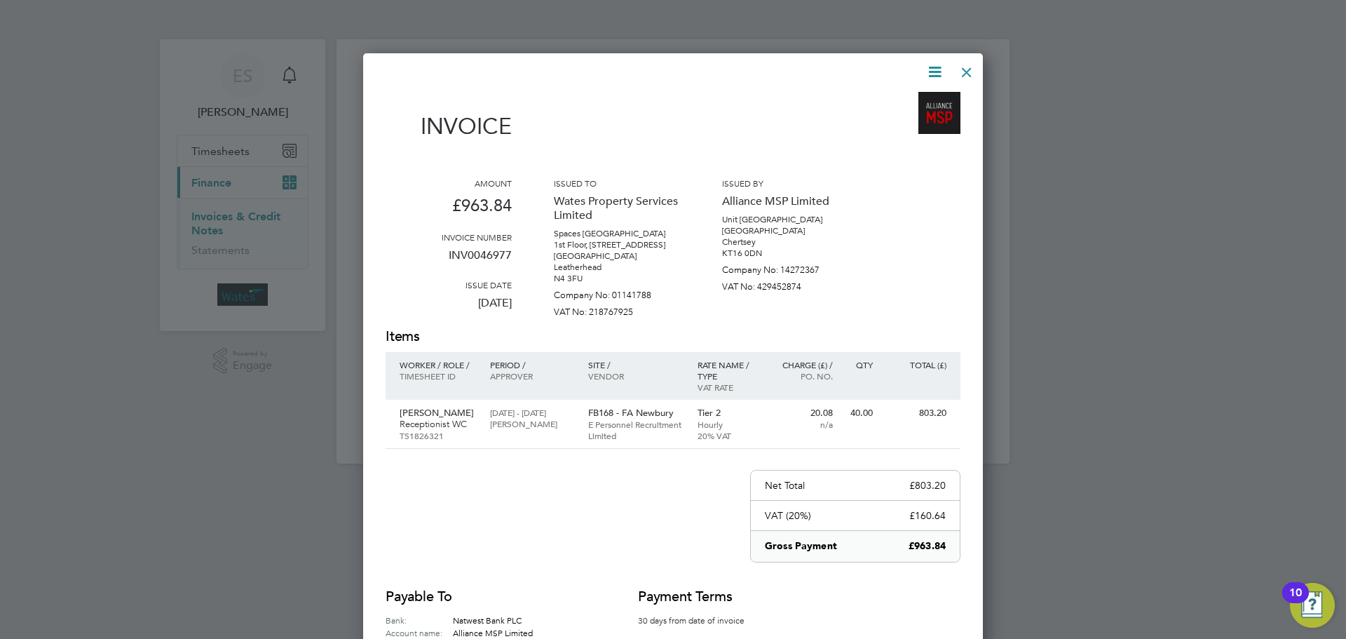
click at [958, 67] on div at bounding box center [966, 68] width 25 height 25
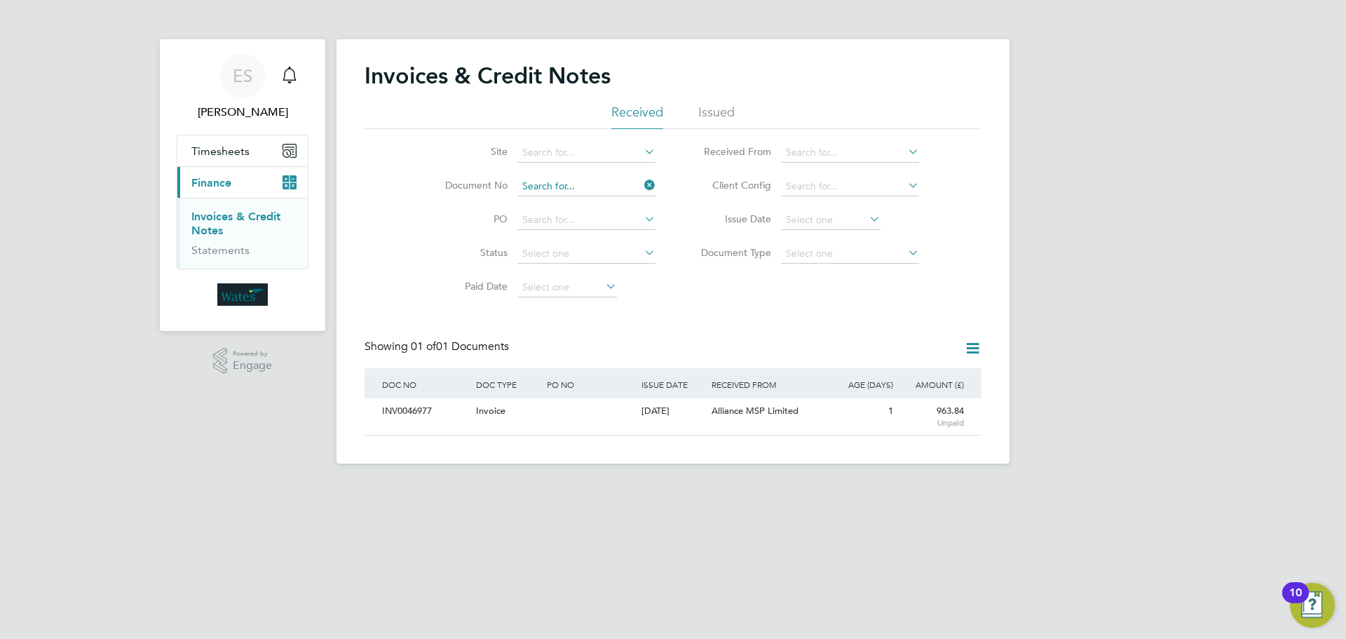
click at [593, 182] on input at bounding box center [586, 187] width 138 height 20
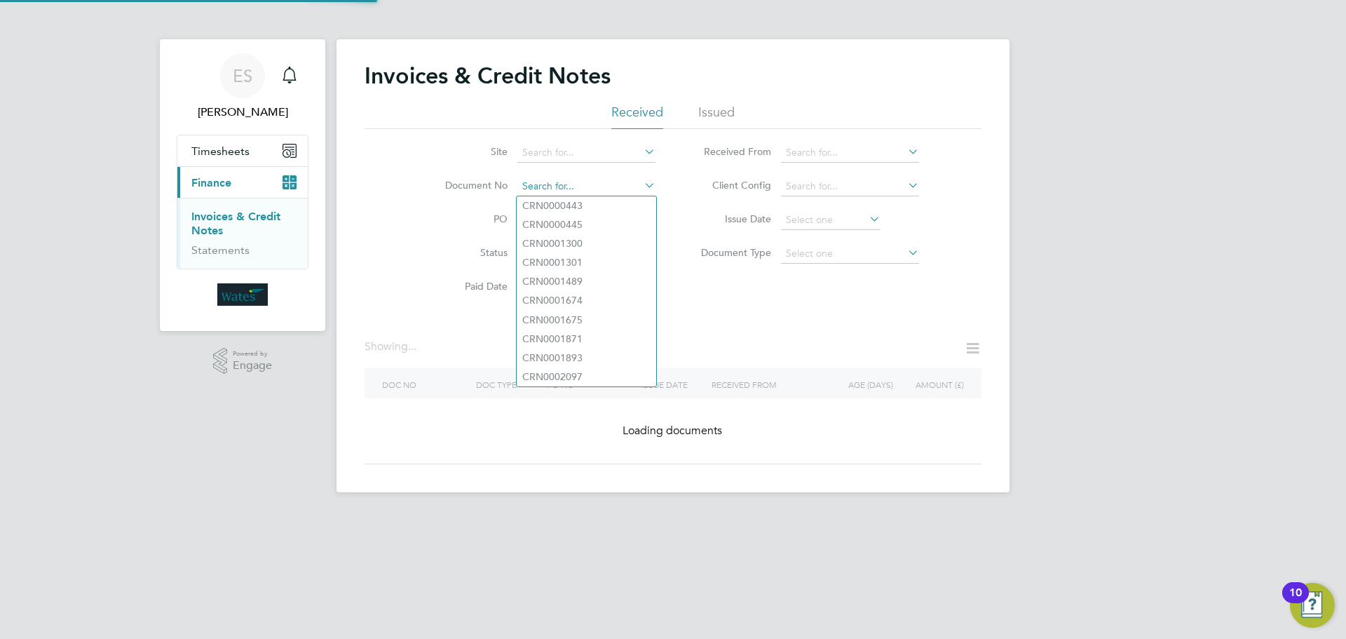
paste input "INV0046978"
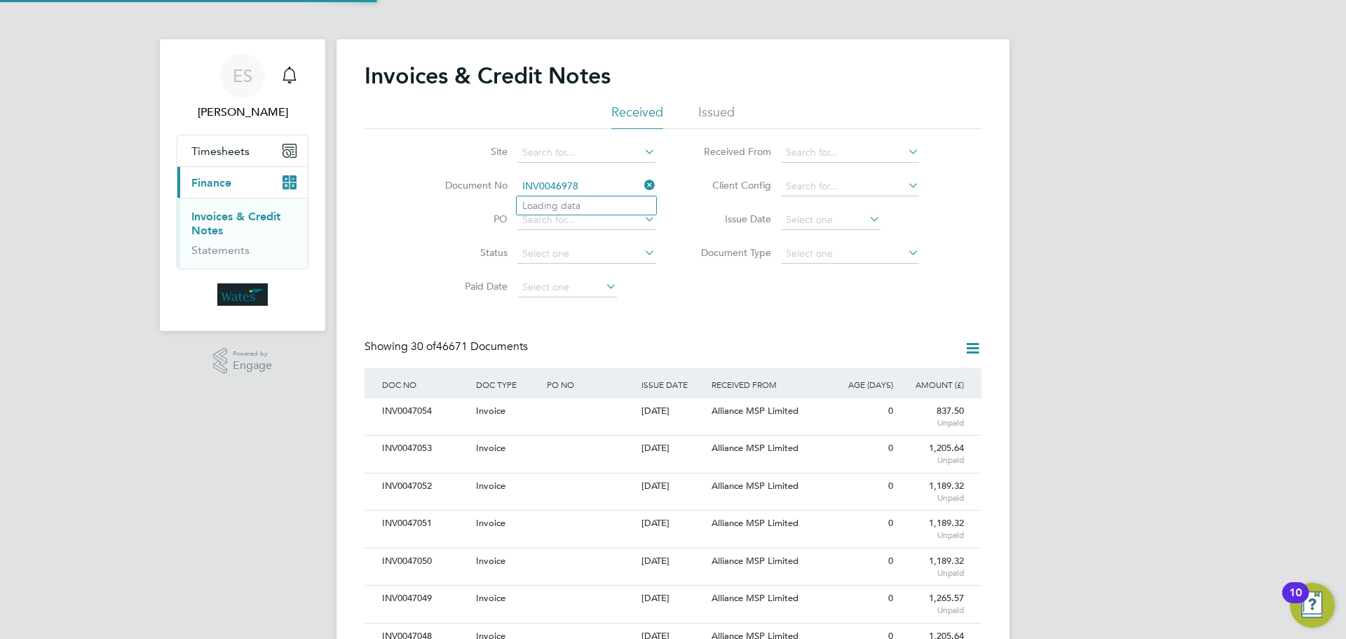
scroll to position [27, 95]
type input "INV0046978"
click at [569, 203] on b "INV0046978" at bounding box center [550, 206] width 56 height 12
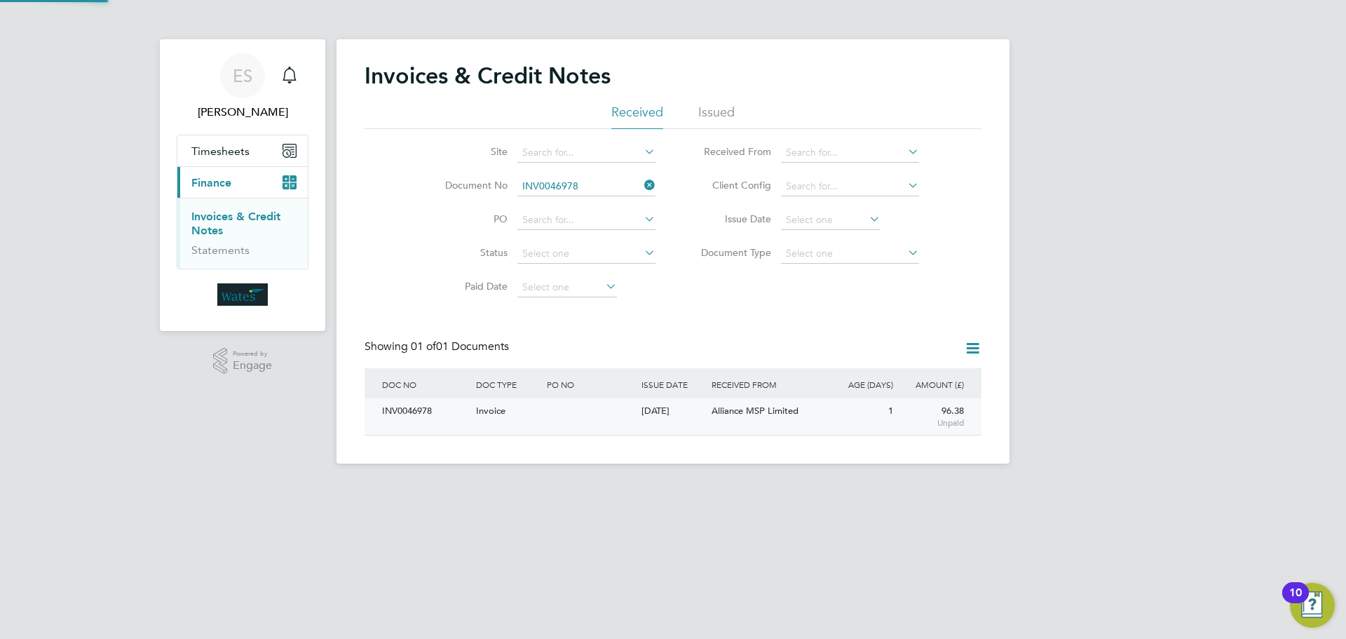
click at [416, 407] on div "INV0046978" at bounding box center [426, 411] width 94 height 26
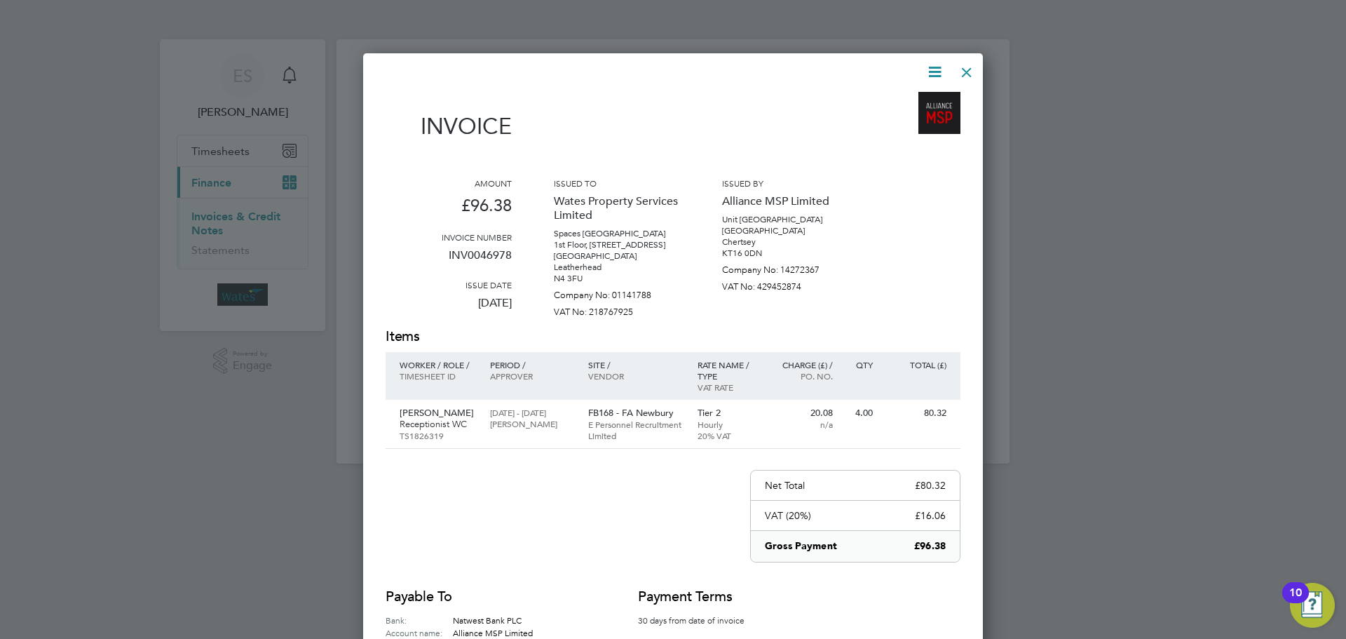
click at [938, 72] on icon at bounding box center [935, 72] width 18 height 18
click at [909, 101] on li "Download Invoice" at bounding box center [892, 105] width 97 height 20
click at [936, 72] on icon at bounding box center [935, 72] width 18 height 18
click at [884, 122] on li "View timesheet" at bounding box center [892, 125] width 97 height 20
click at [963, 64] on div at bounding box center [966, 68] width 25 height 25
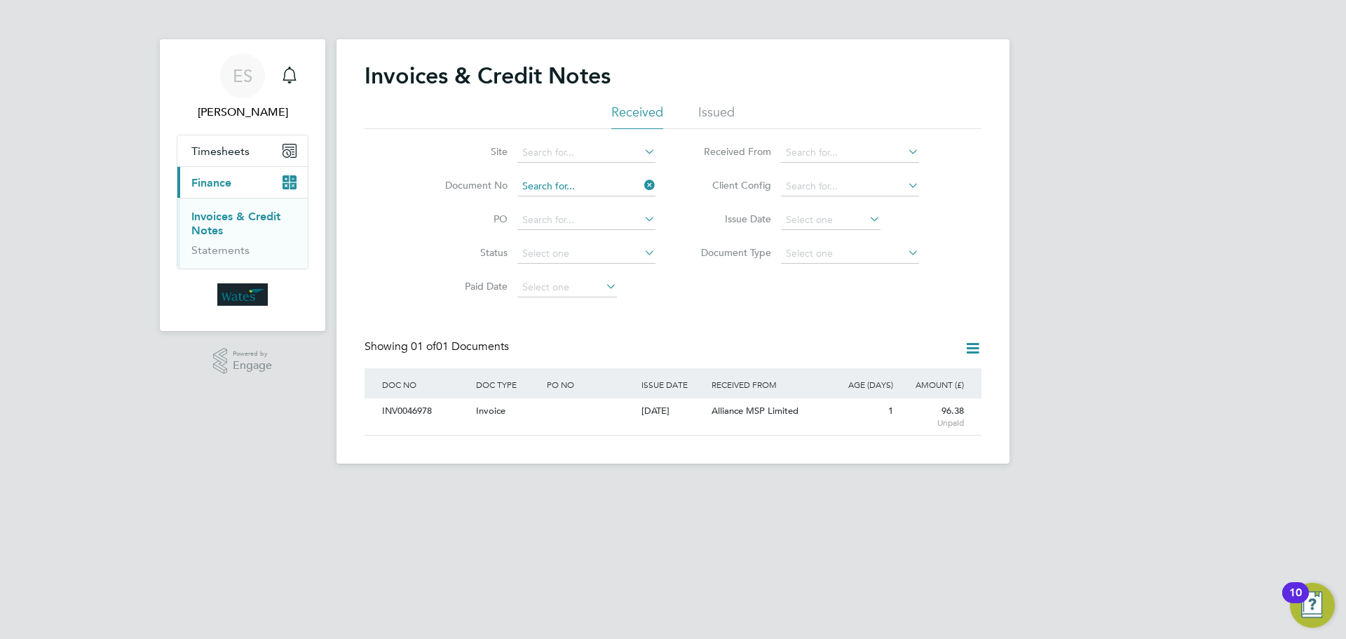
click at [564, 181] on input at bounding box center [586, 187] width 138 height 20
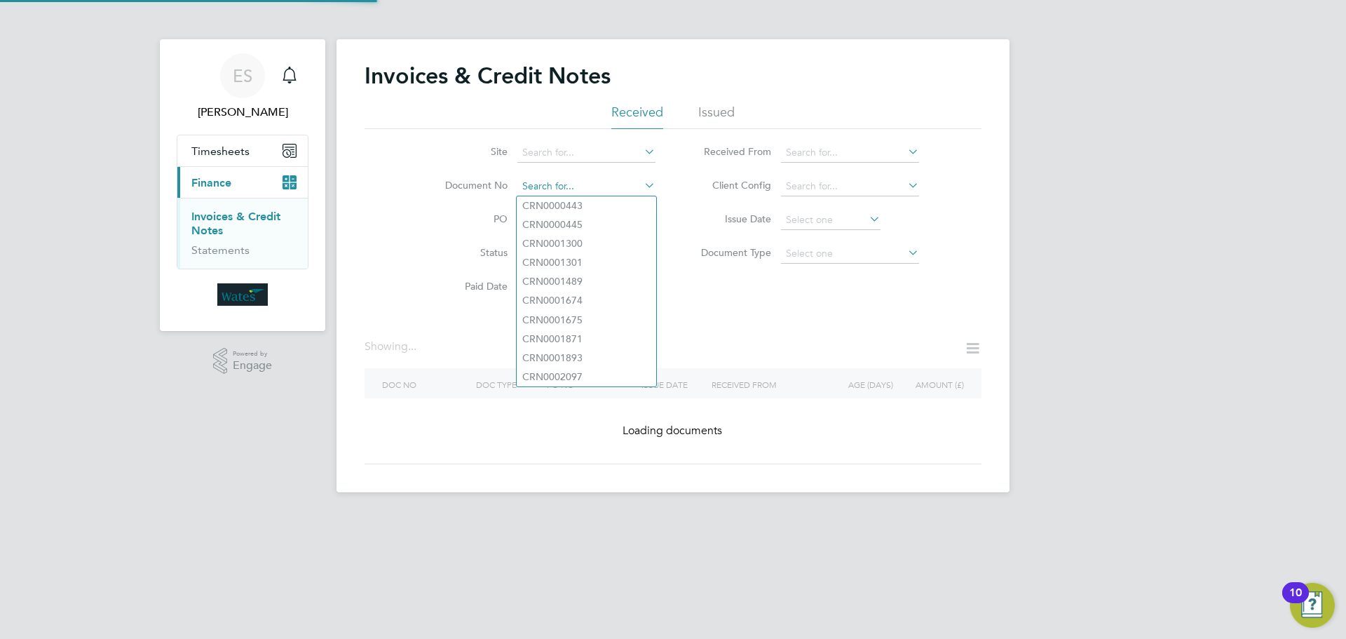
paste input "INV0046979"
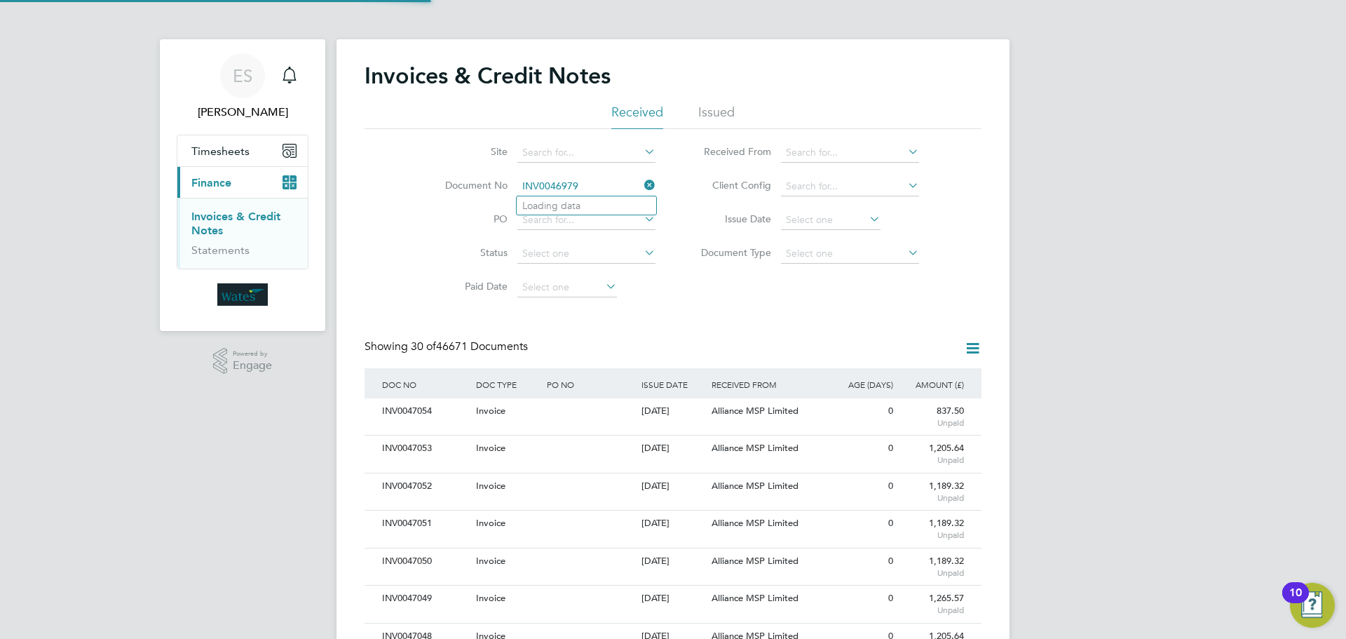
scroll to position [27, 95]
type input "INV0046979"
click at [590, 207] on li "INV0046979" at bounding box center [587, 205] width 140 height 19
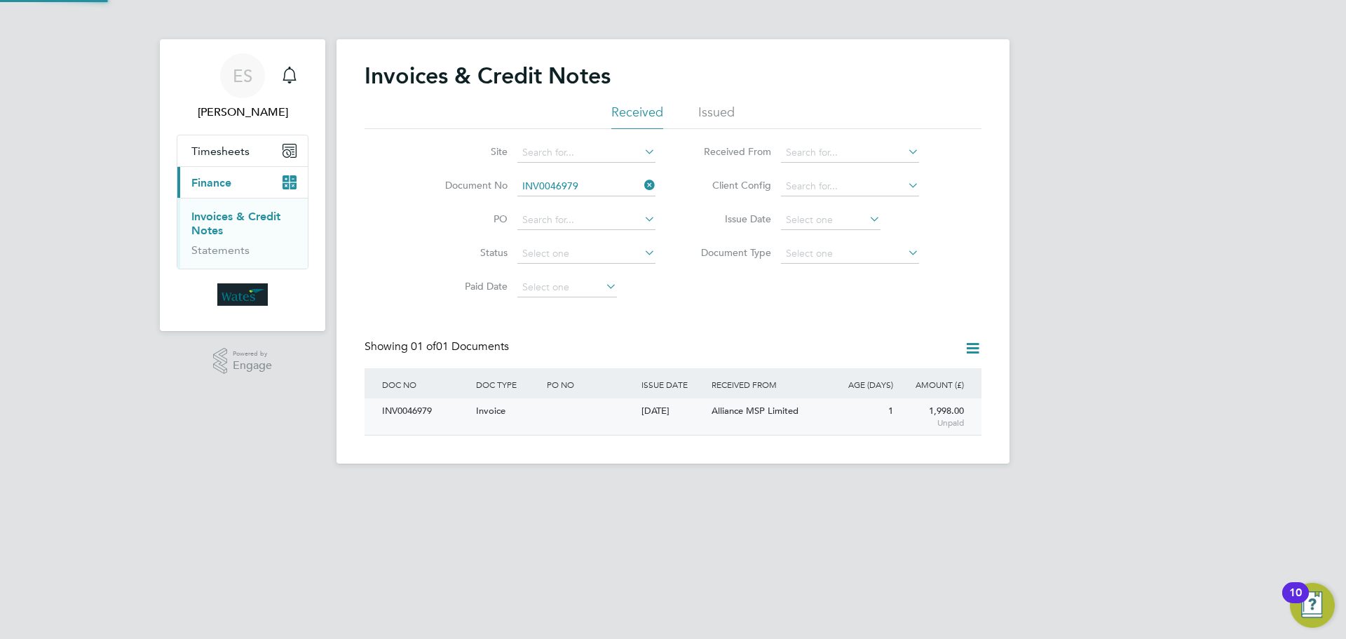
click at [406, 418] on div "INV0046979" at bounding box center [426, 411] width 94 height 26
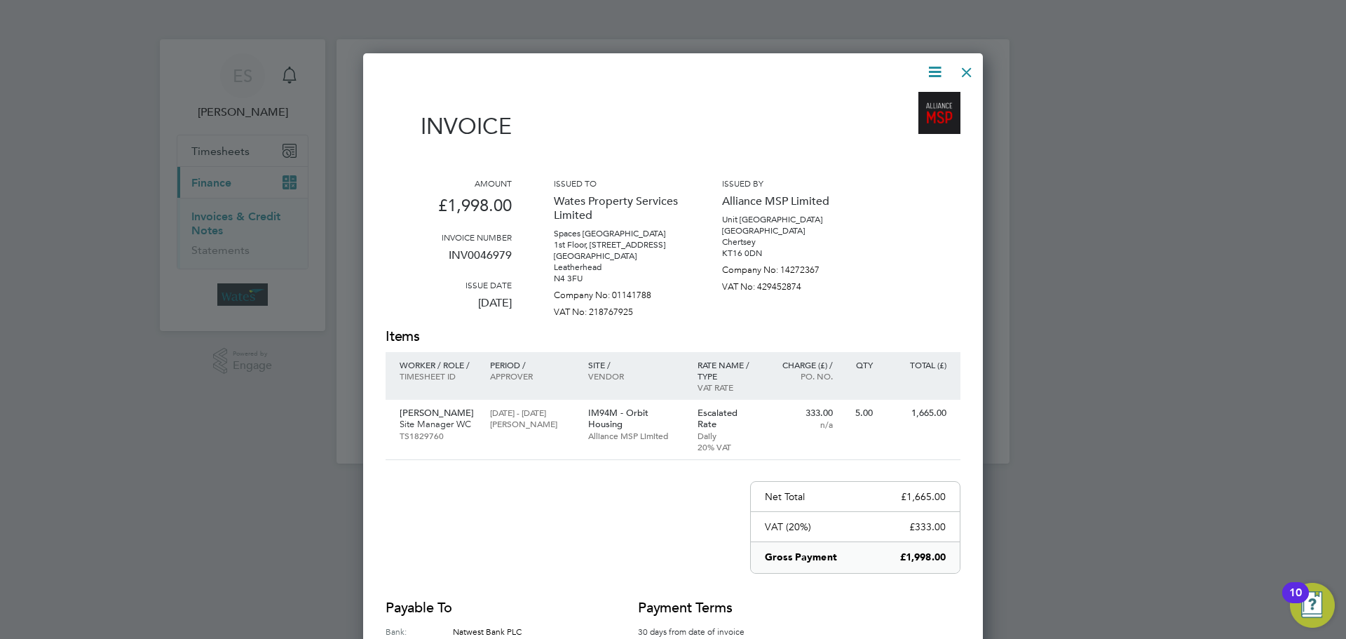
click at [937, 67] on icon at bounding box center [935, 72] width 18 height 18
click at [903, 97] on li "Download Invoice" at bounding box center [892, 105] width 97 height 20
click at [935, 69] on icon at bounding box center [935, 72] width 18 height 18
click at [902, 121] on li "View timesheet" at bounding box center [892, 125] width 97 height 20
click at [958, 71] on div at bounding box center [966, 68] width 25 height 25
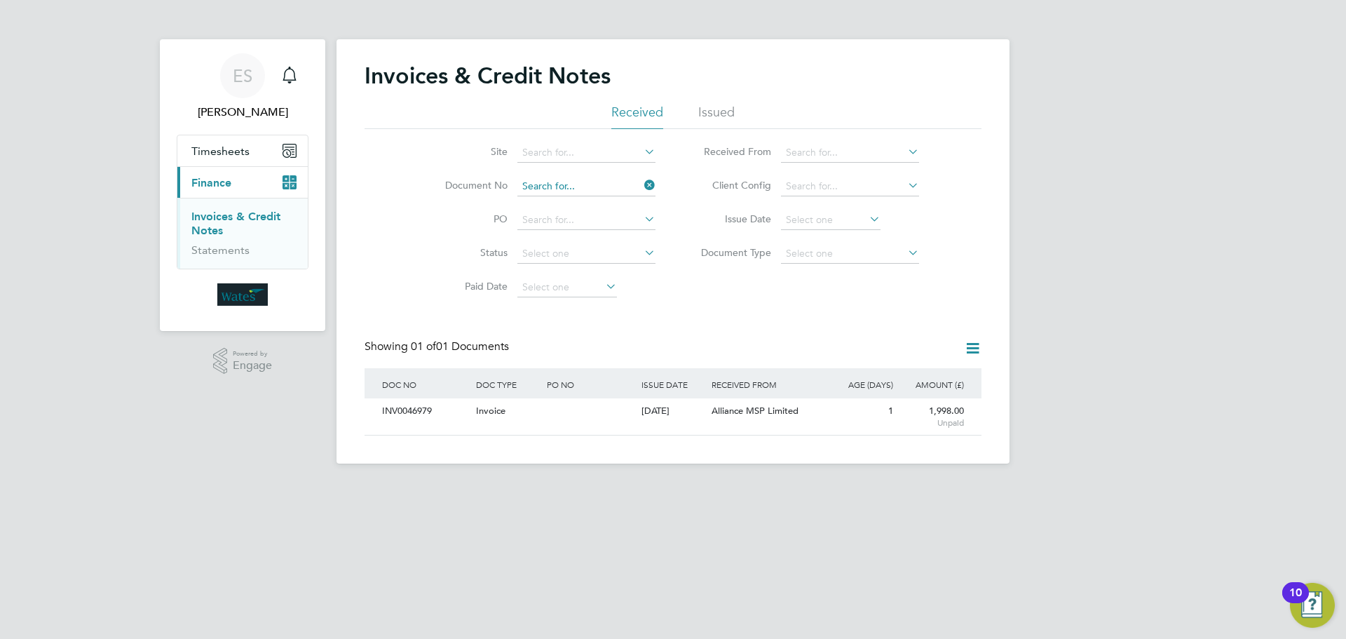
click at [538, 185] on input at bounding box center [586, 187] width 138 height 20
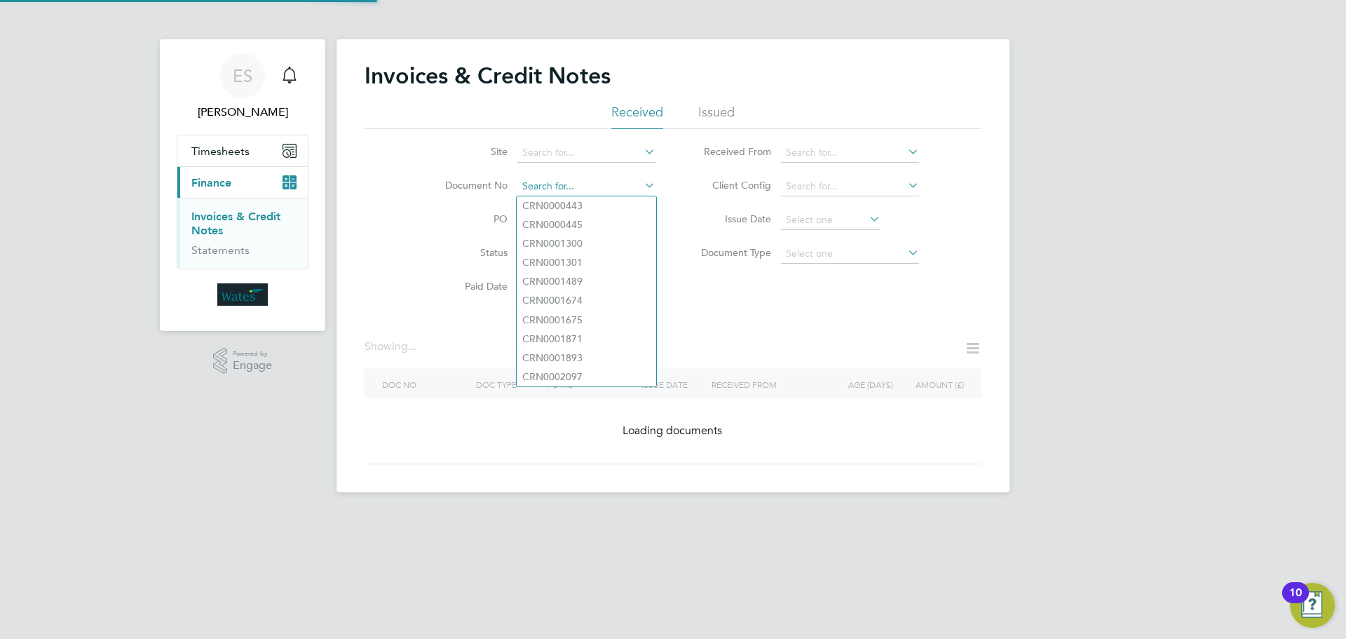
paste input "INV0046980"
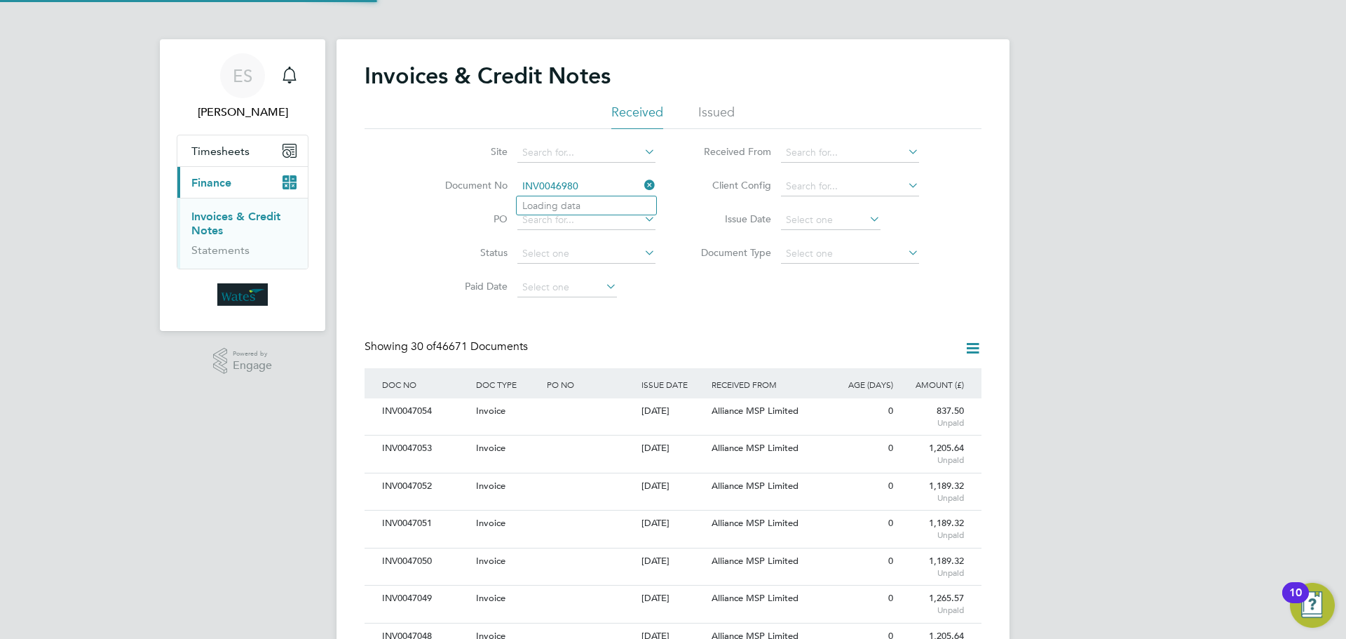
scroll to position [27, 95]
type input "INV0046980"
click at [558, 208] on b "INV0046980" at bounding box center [550, 206] width 56 height 12
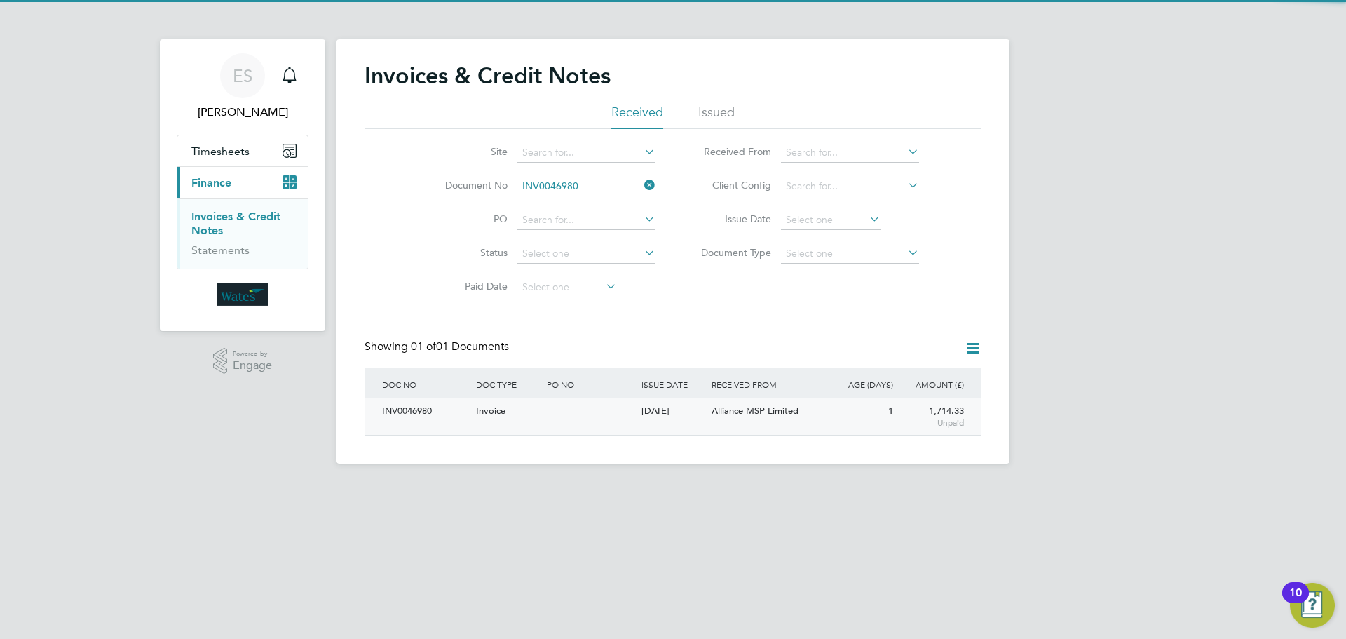
click at [404, 419] on div "INV0046980" at bounding box center [426, 411] width 94 height 26
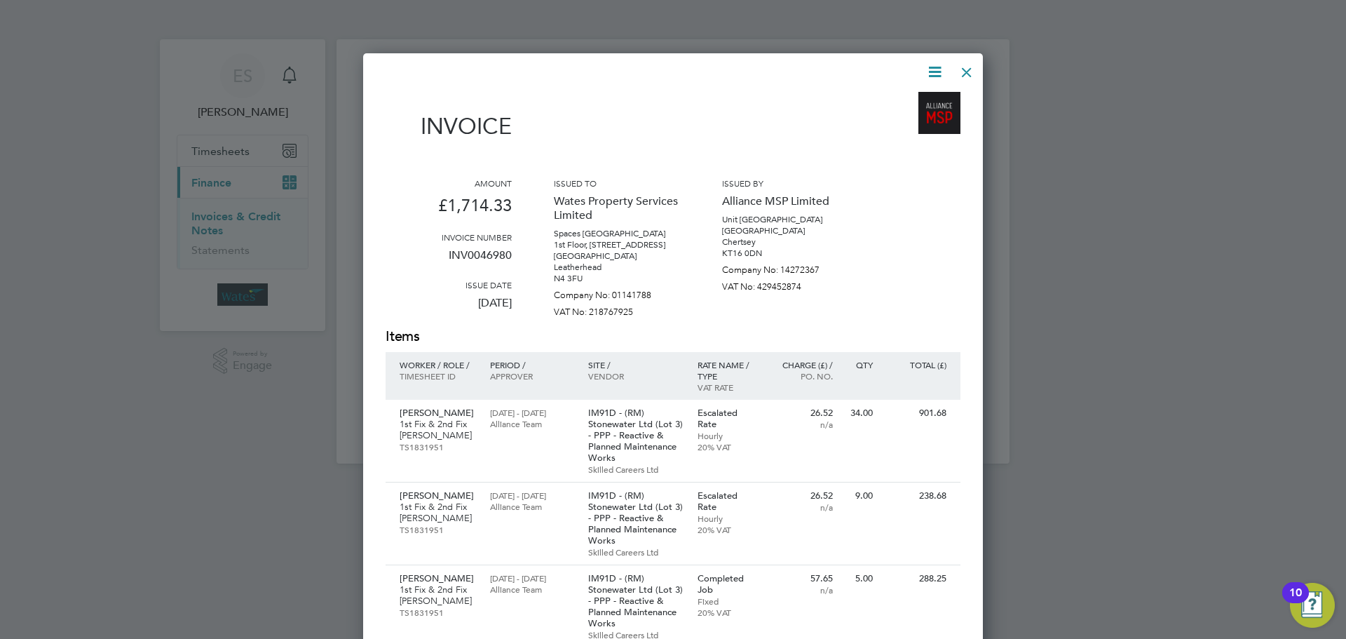
click at [934, 70] on icon at bounding box center [935, 72] width 18 height 18
click at [916, 99] on li "Download Invoice" at bounding box center [892, 105] width 97 height 20
click at [938, 65] on icon at bounding box center [935, 72] width 18 height 18
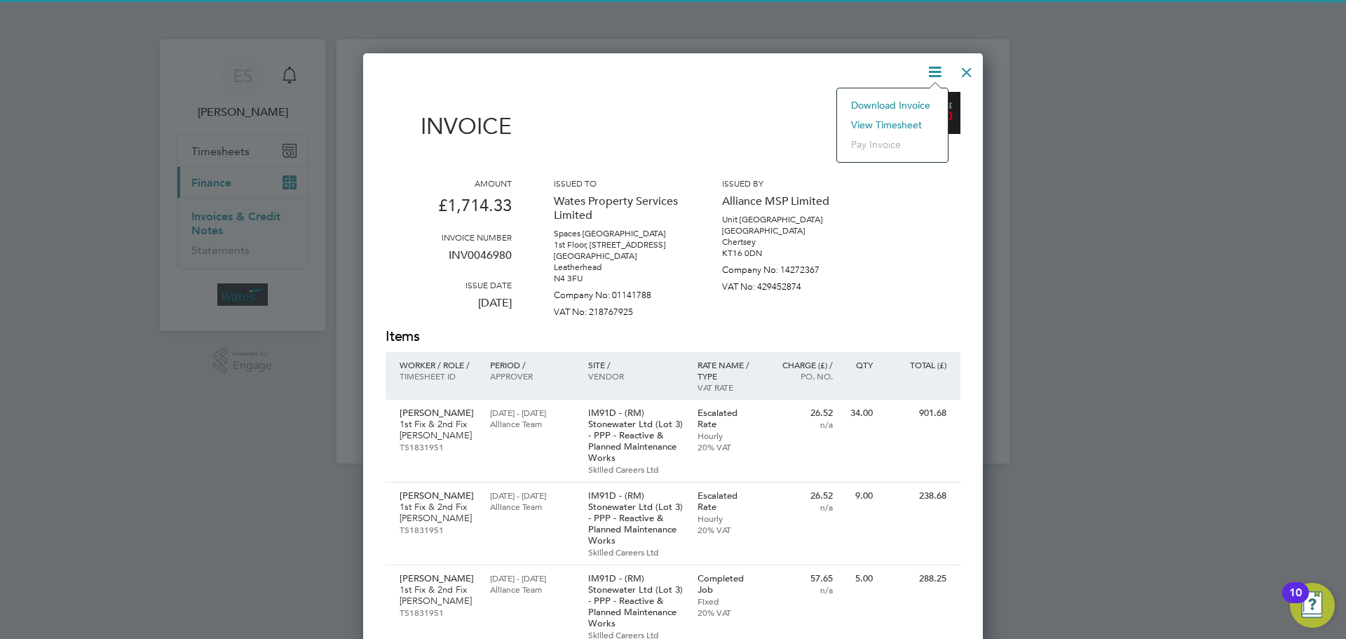
click at [896, 123] on li "View timesheet" at bounding box center [892, 125] width 97 height 20
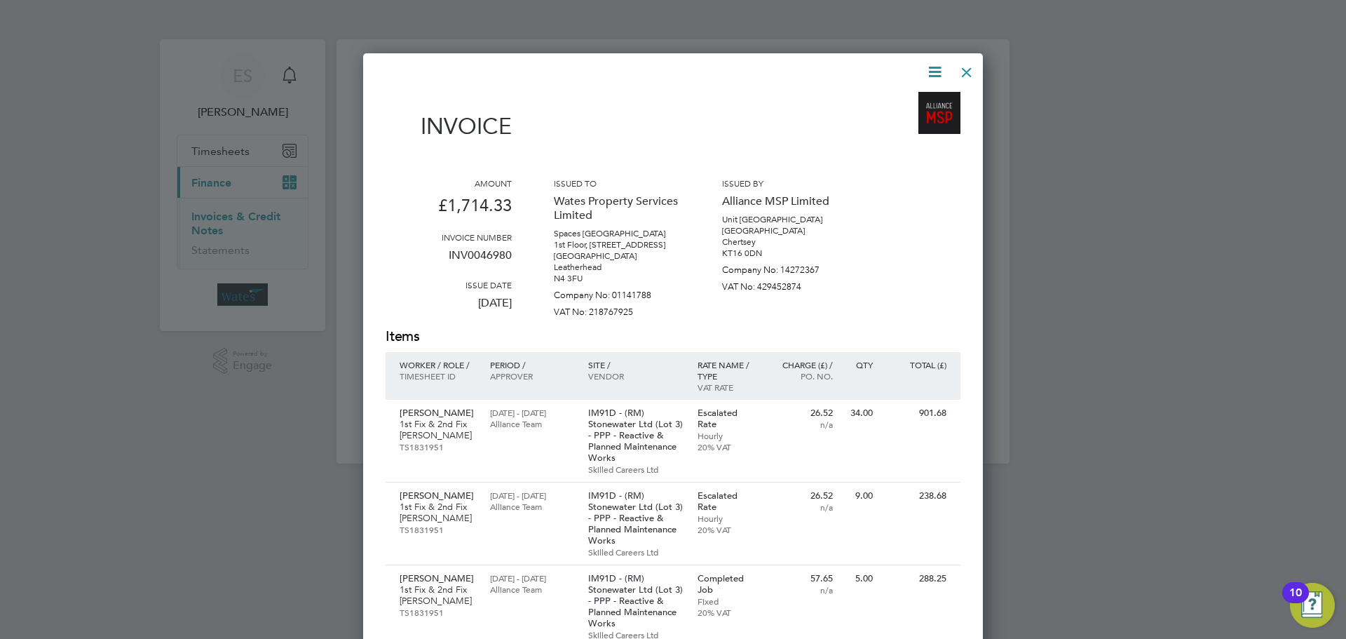
click at [970, 66] on div at bounding box center [966, 68] width 25 height 25
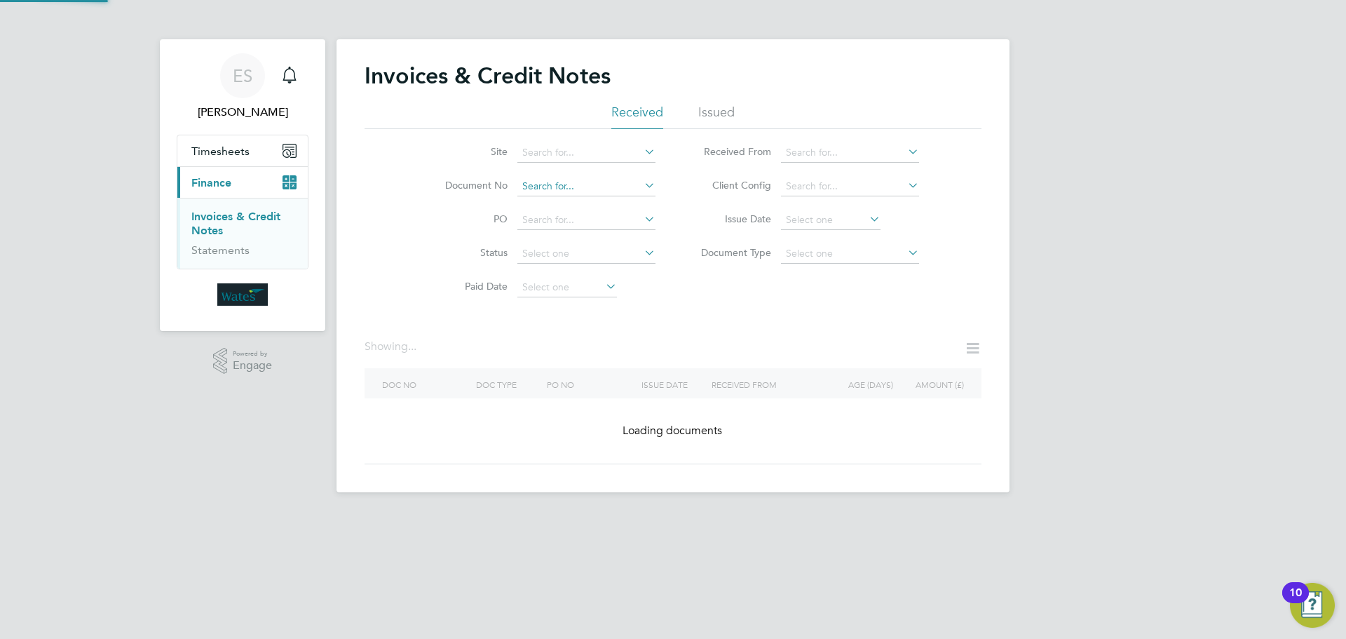
click at [611, 182] on input at bounding box center [586, 187] width 138 height 20
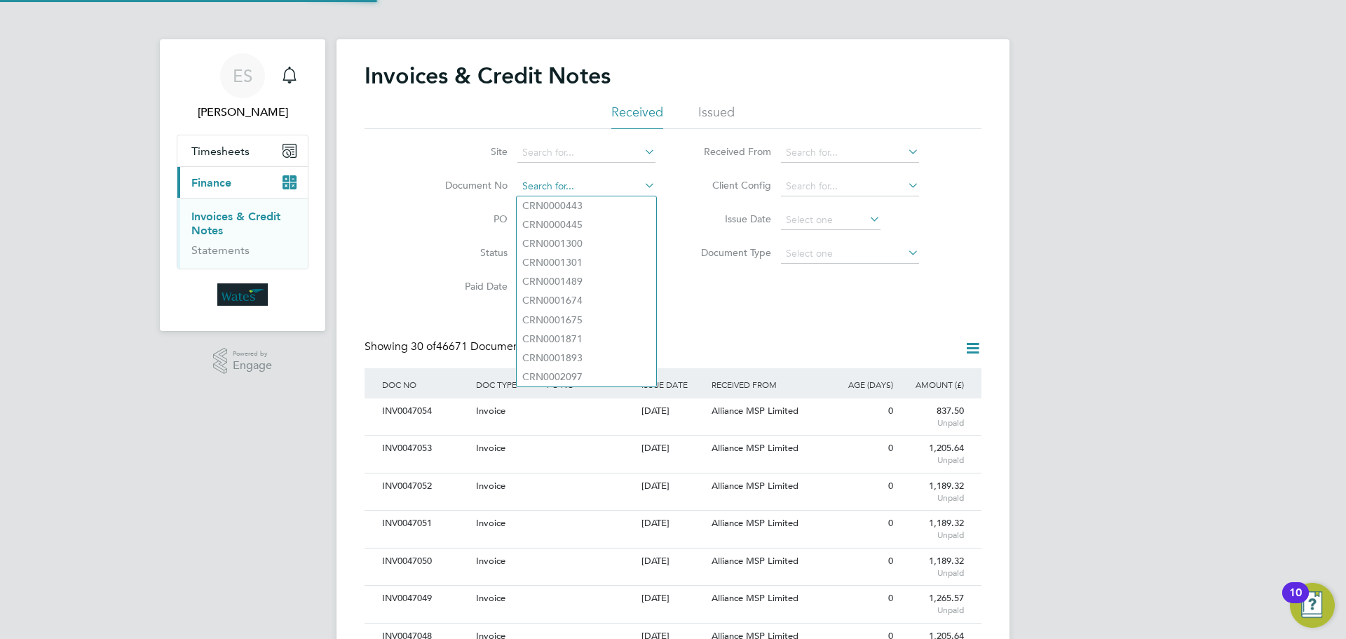
scroll to position [27, 95]
paste input "INV0046981"
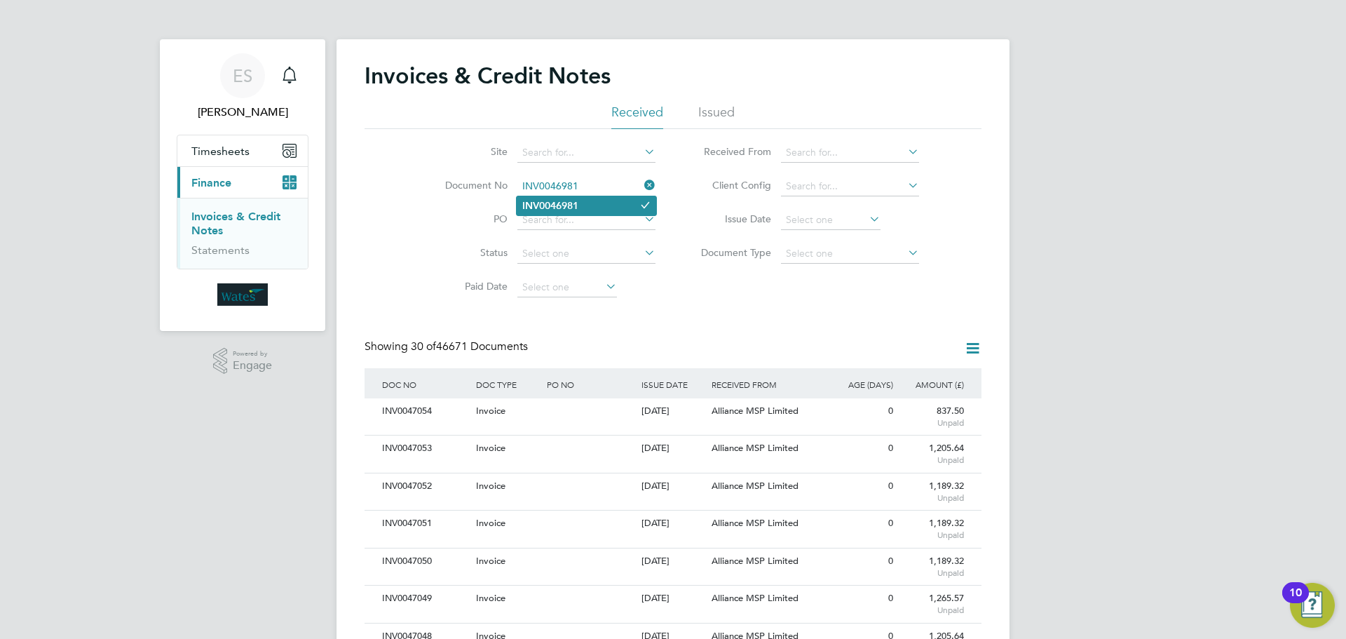
type input "INV0046981"
click at [603, 202] on li "INV0046981" at bounding box center [587, 205] width 140 height 19
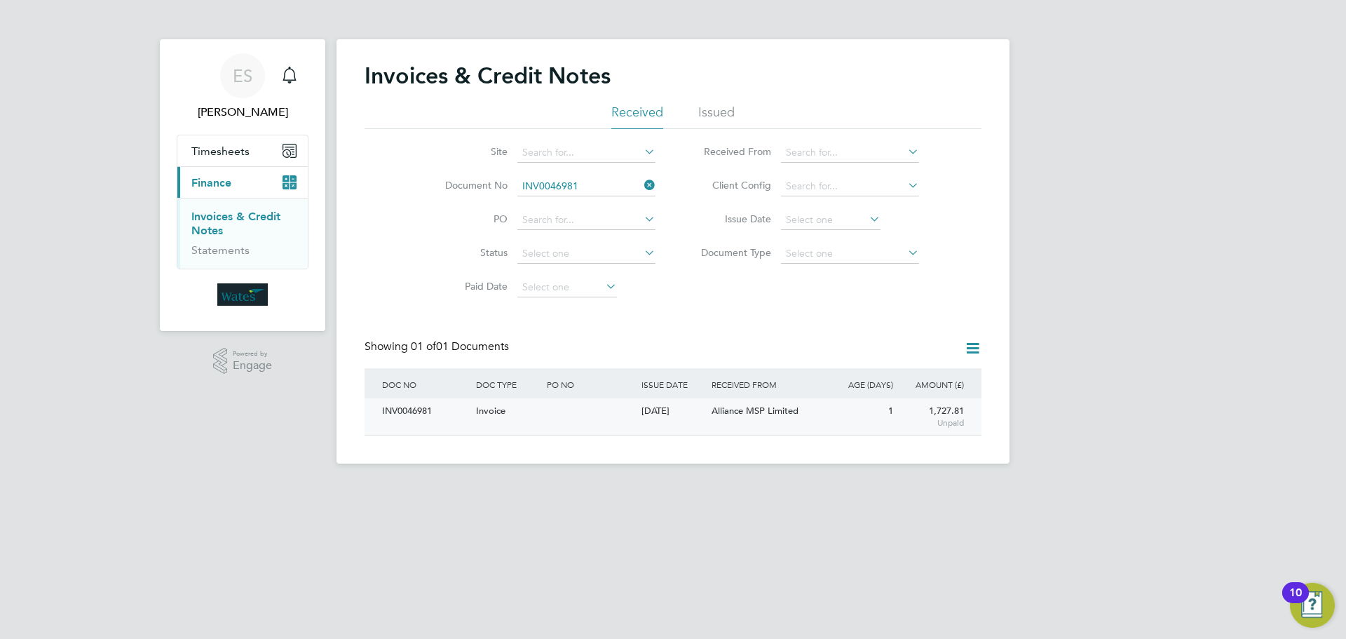
click at [413, 413] on div "INV0046981" at bounding box center [426, 411] width 94 height 26
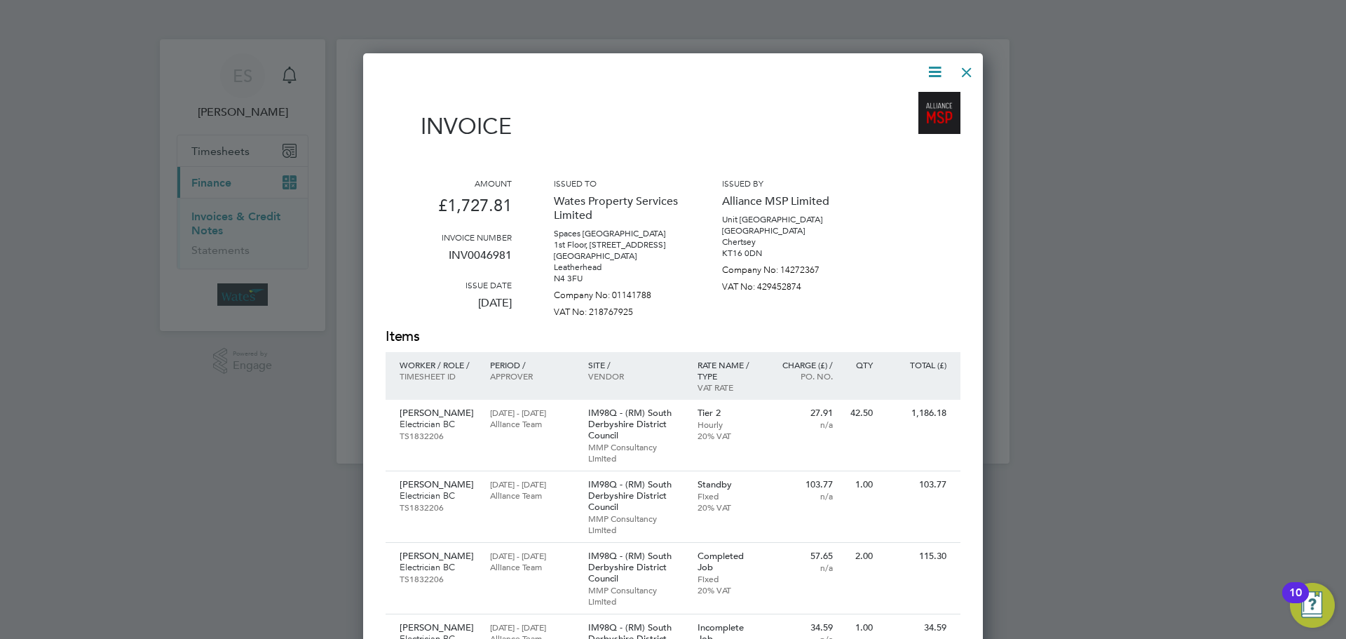
click at [932, 67] on icon at bounding box center [935, 72] width 18 height 18
click at [907, 97] on li "Download Invoice" at bounding box center [892, 105] width 97 height 20
click at [933, 65] on icon at bounding box center [935, 72] width 18 height 18
click at [889, 121] on li "View timesheet" at bounding box center [892, 125] width 97 height 20
click at [964, 57] on div "Invoice Amount £1,727.81 Invoice number INV0046981 Issue date 30 Sep 2025 Issue…" at bounding box center [673, 517] width 620 height 928
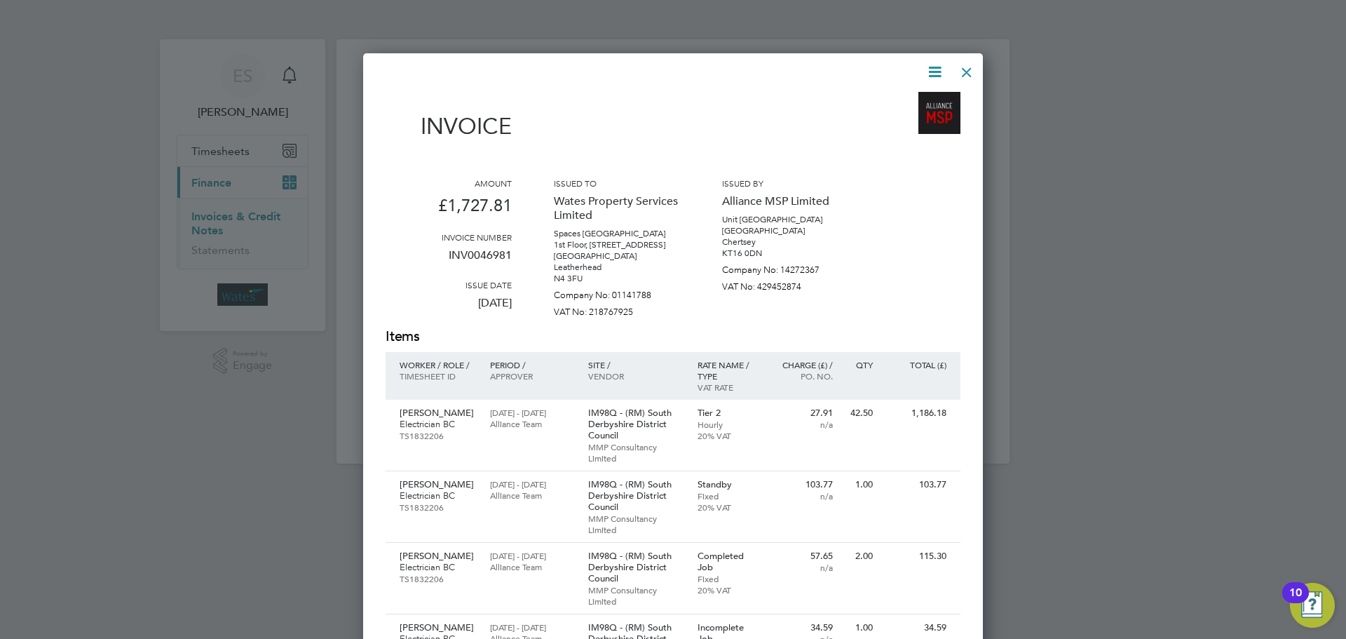
click at [963, 69] on div at bounding box center [966, 68] width 25 height 25
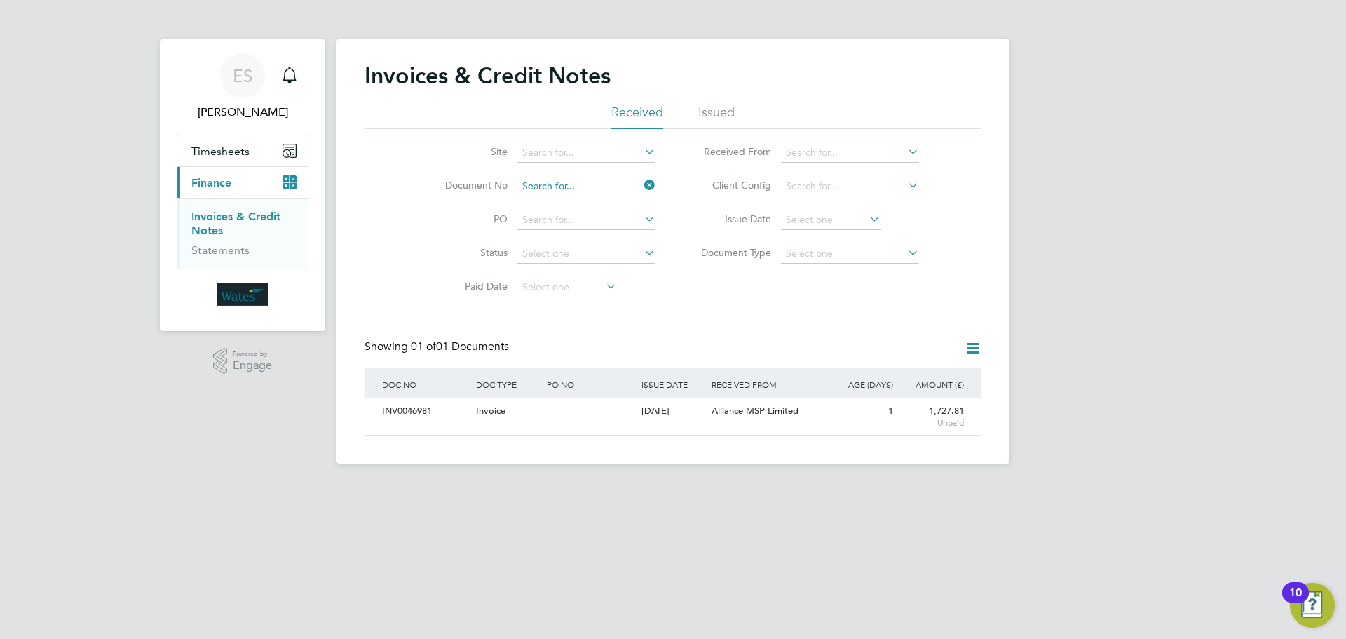
click at [606, 186] on input at bounding box center [586, 187] width 138 height 20
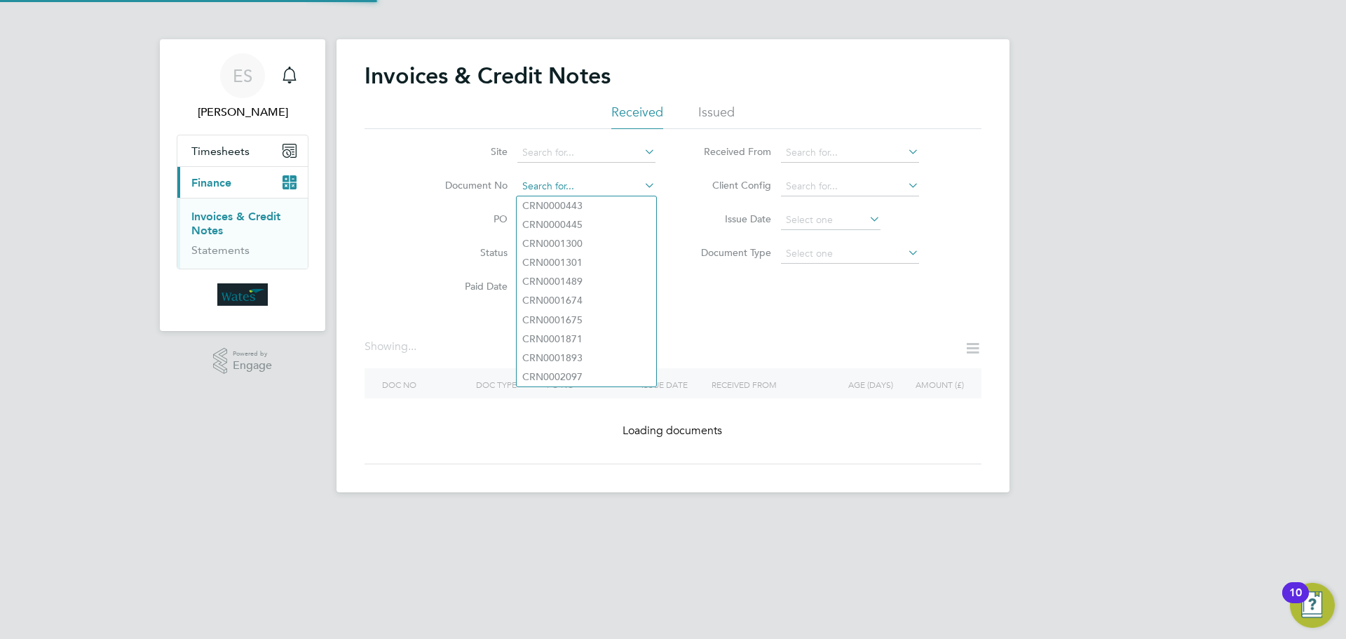
paste input "INV0046982"
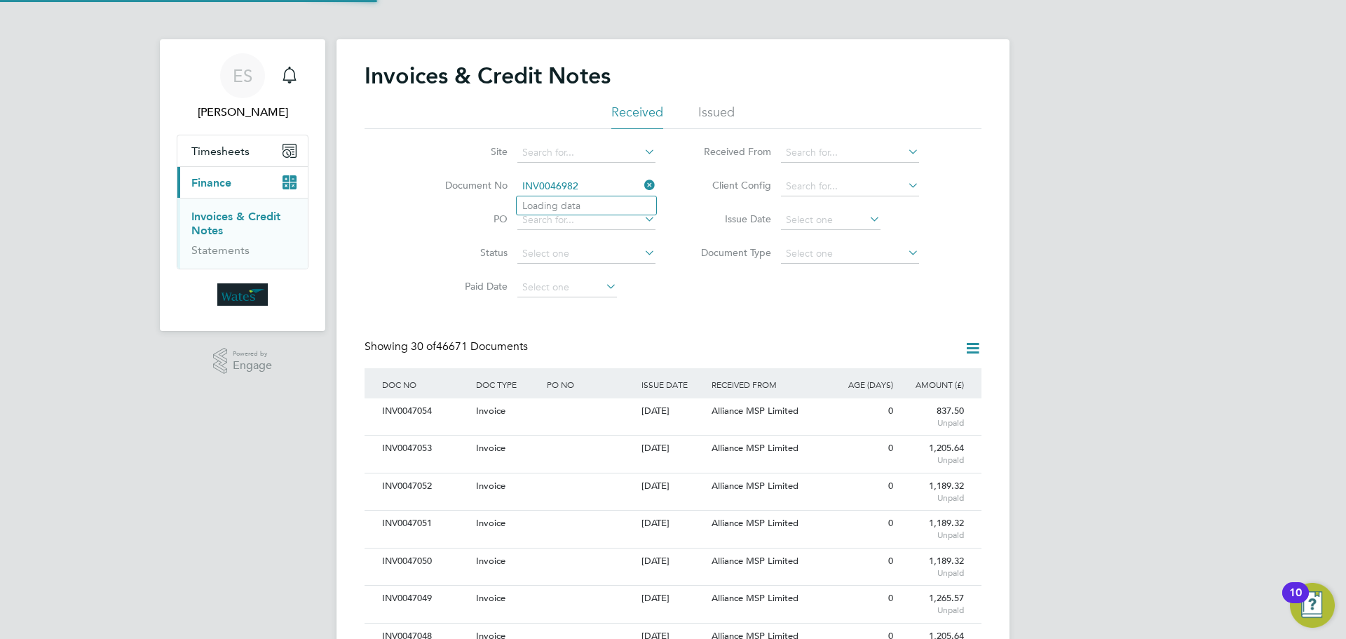
scroll to position [27, 118]
type input "INV0046982"
click at [594, 211] on li "INV0046982" at bounding box center [587, 205] width 140 height 19
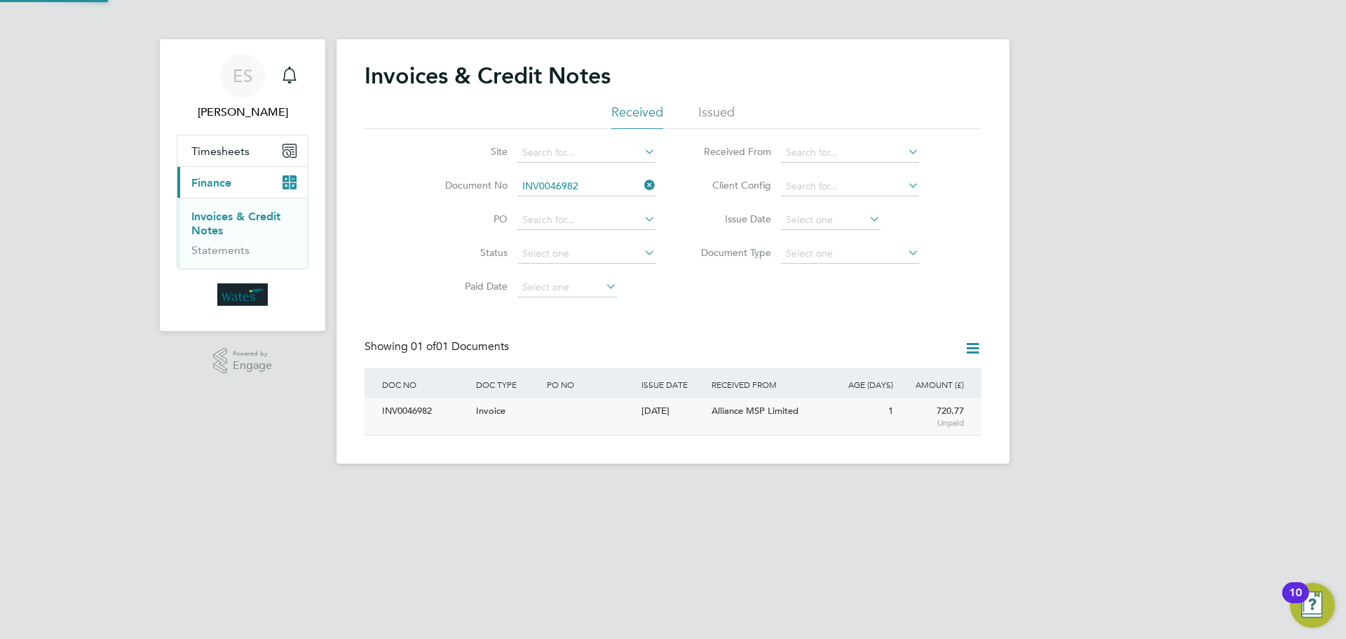
click at [428, 417] on div "INV0046982" at bounding box center [426, 411] width 94 height 26
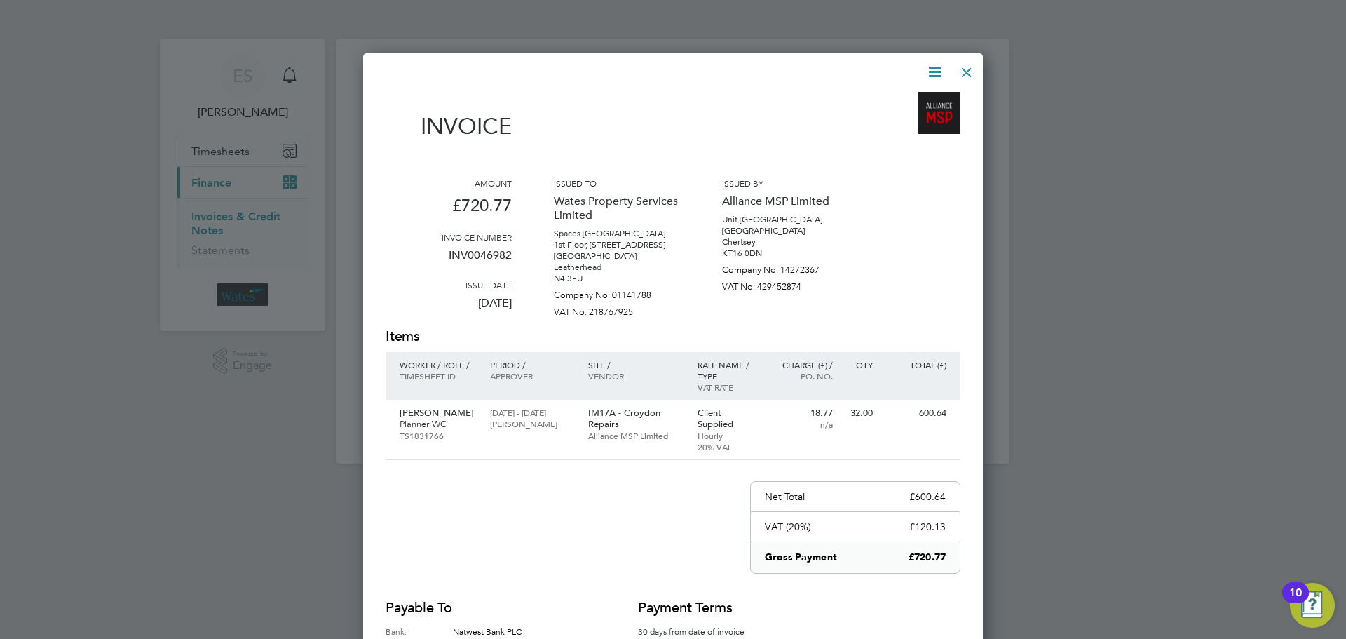
click at [937, 66] on icon at bounding box center [935, 72] width 18 height 18
click at [894, 100] on li "Download Invoice" at bounding box center [892, 105] width 97 height 20
drag, startPoint x: 930, startPoint y: 67, endPoint x: 907, endPoint y: 95, distance: 35.8
click at [930, 67] on icon at bounding box center [935, 72] width 18 height 18
click at [890, 121] on li "View timesheet" at bounding box center [892, 125] width 97 height 20
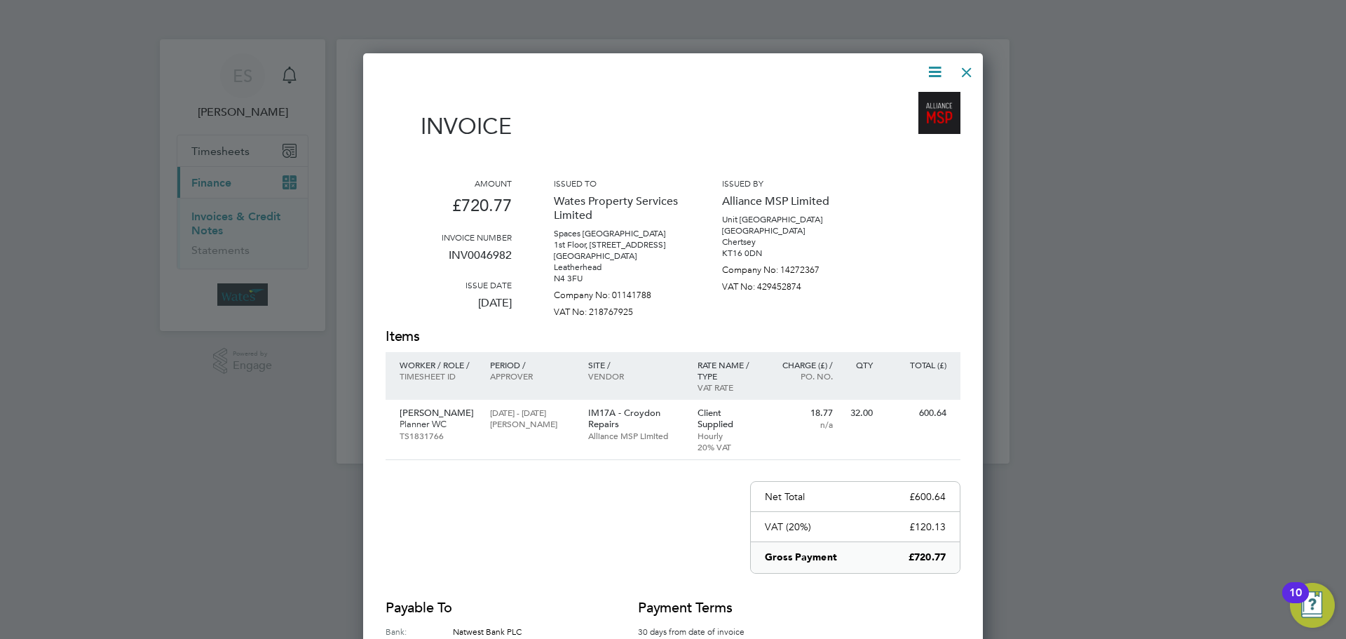
click at [963, 71] on div at bounding box center [966, 68] width 25 height 25
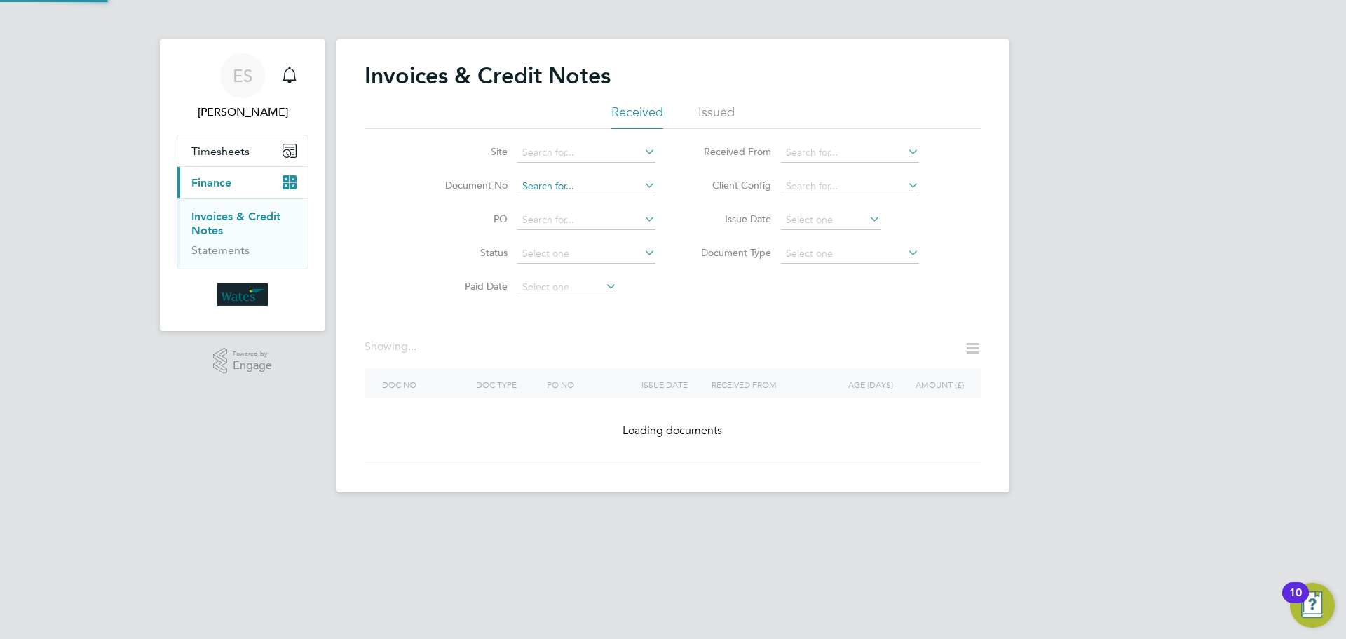
click at [625, 184] on input at bounding box center [586, 187] width 138 height 20
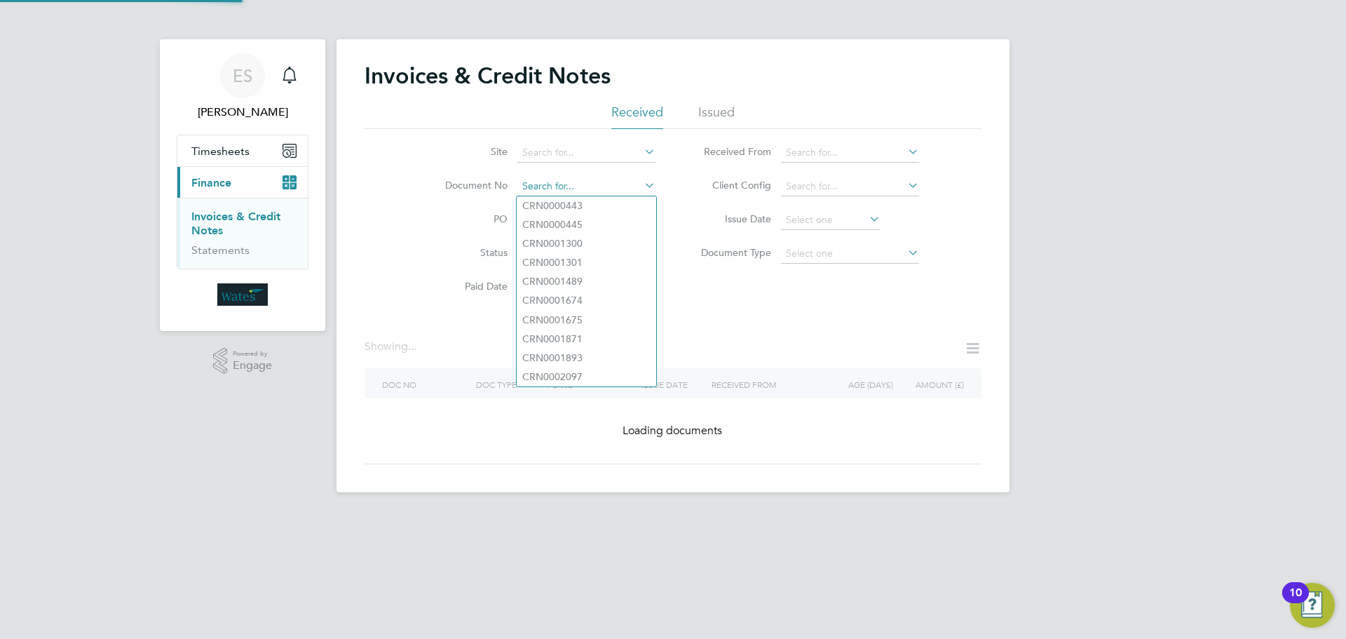
paste input "INV0046983"
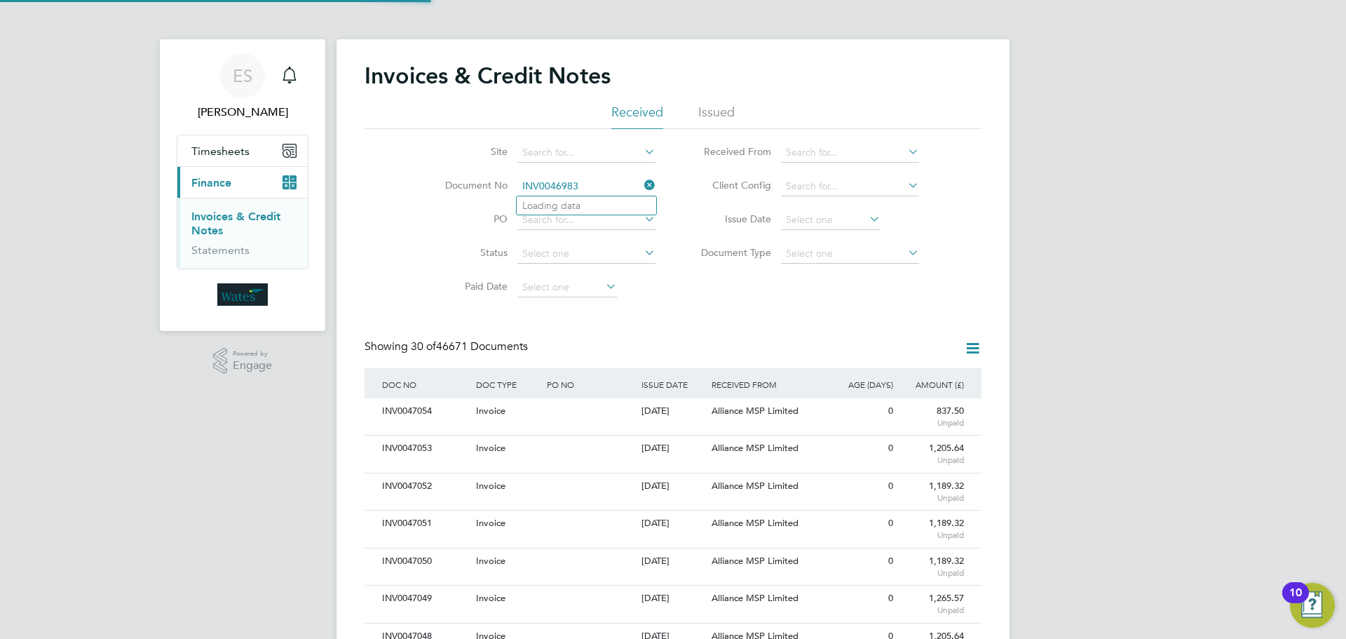
scroll to position [27, 95]
type input "INV0046983"
click at [557, 205] on b "INV0046983" at bounding box center [550, 206] width 56 height 12
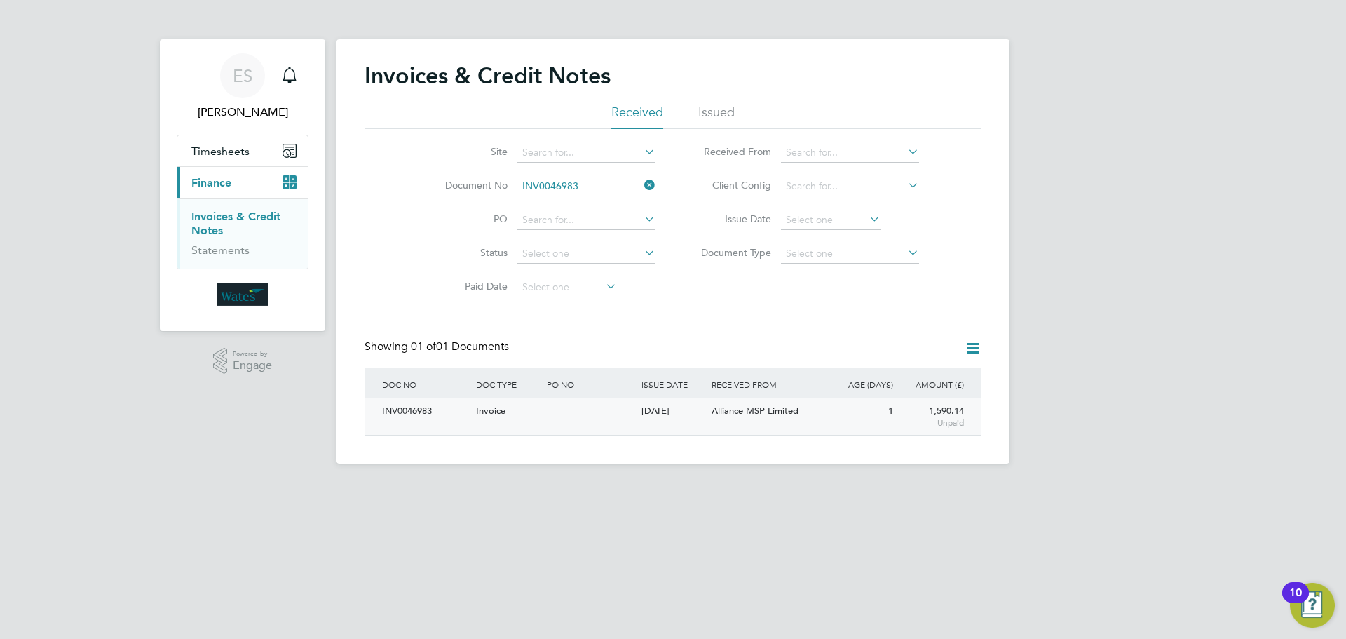
click at [385, 418] on div "INV0046983" at bounding box center [426, 411] width 94 height 26
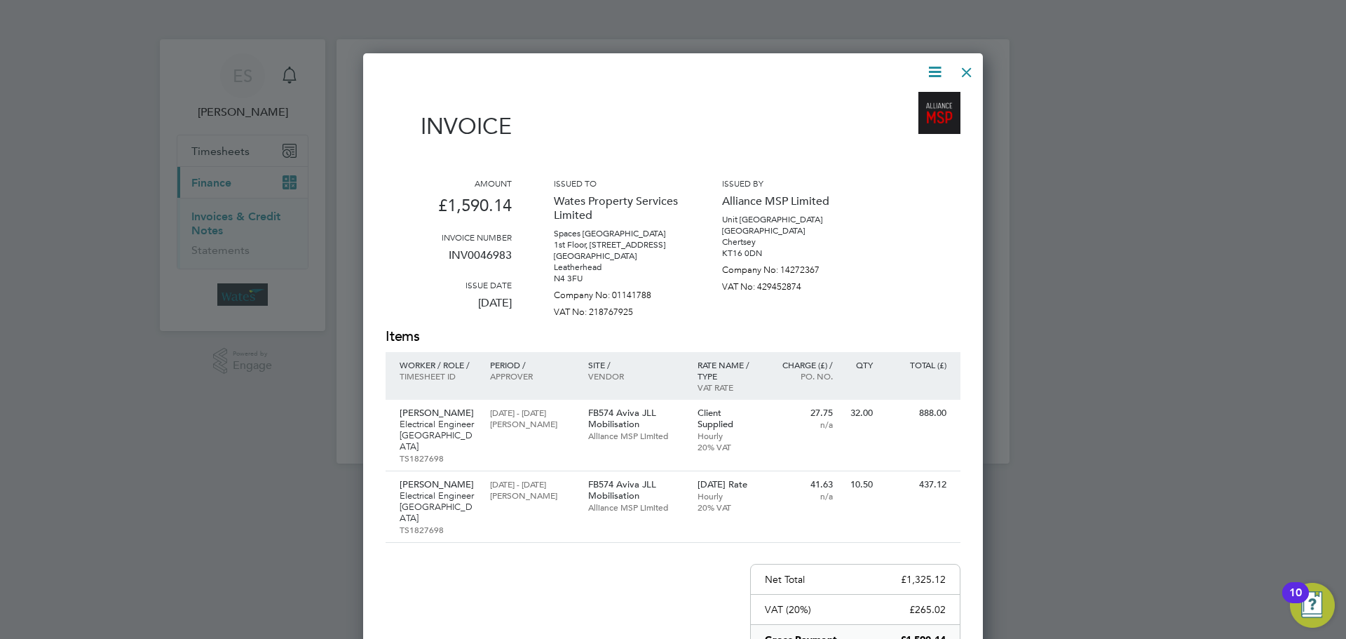
click at [935, 65] on icon at bounding box center [935, 72] width 18 height 18
click at [915, 102] on li "Download Invoice" at bounding box center [892, 105] width 97 height 20
click at [937, 70] on icon at bounding box center [935, 72] width 18 height 18
click at [909, 115] on li "View timesheet" at bounding box center [892, 125] width 97 height 20
click at [961, 72] on div at bounding box center [966, 68] width 25 height 25
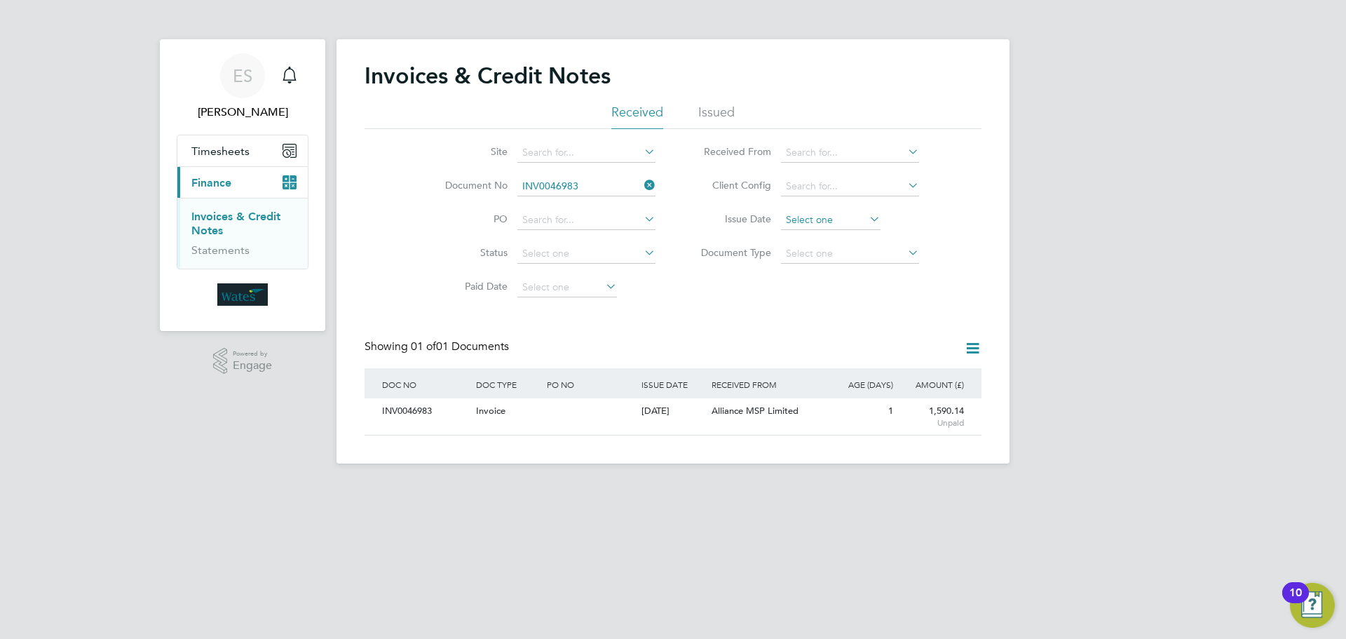
click at [860, 220] on input at bounding box center [831, 220] width 100 height 20
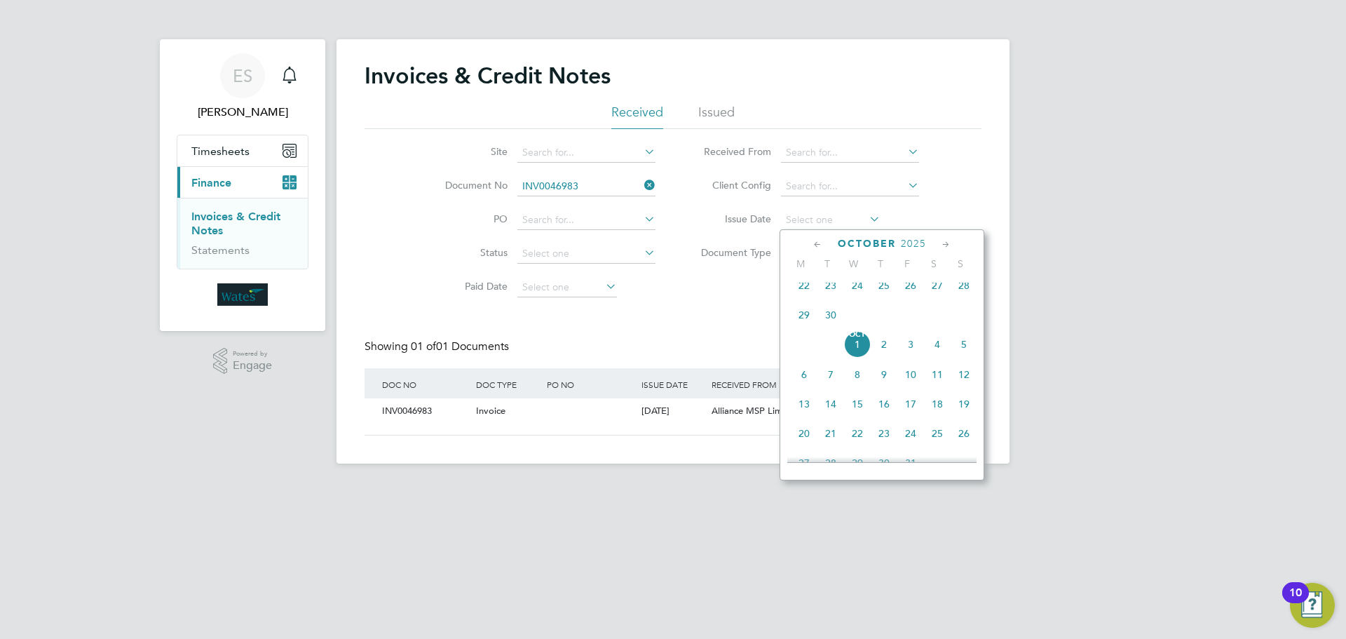
click at [862, 354] on span "Oct 1" at bounding box center [857, 344] width 27 height 27
type input "01 Oct 2025"
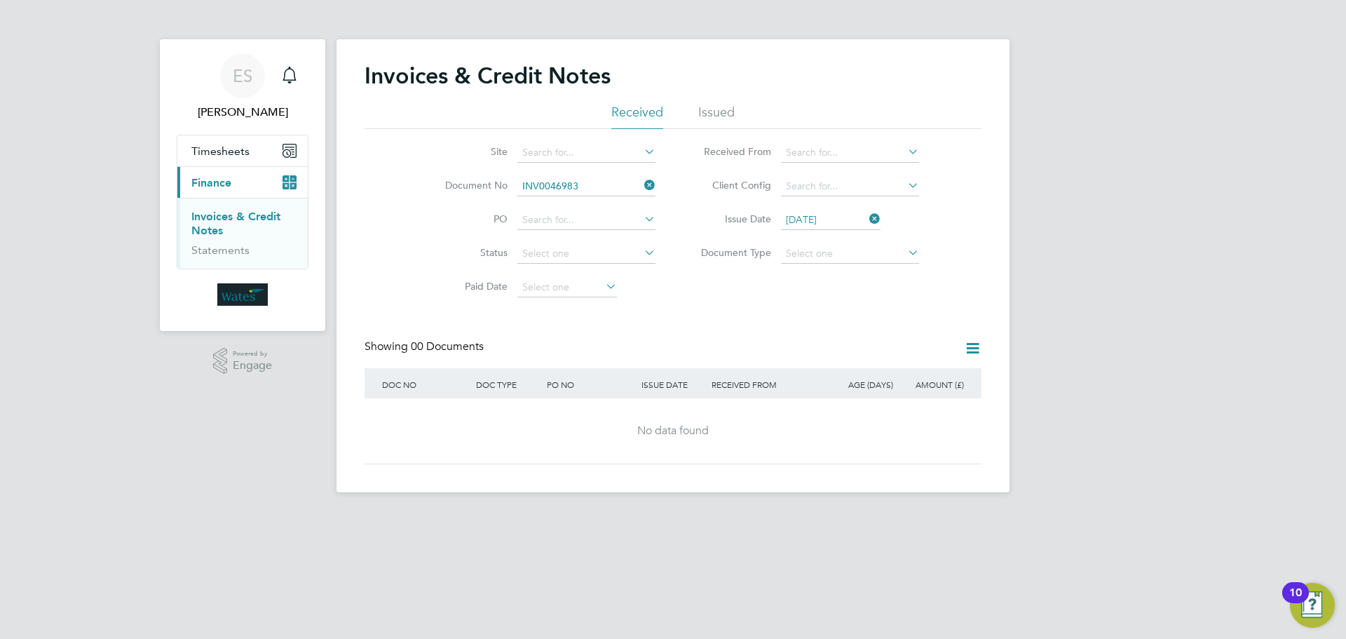
click at [641, 184] on icon at bounding box center [641, 185] width 0 height 20
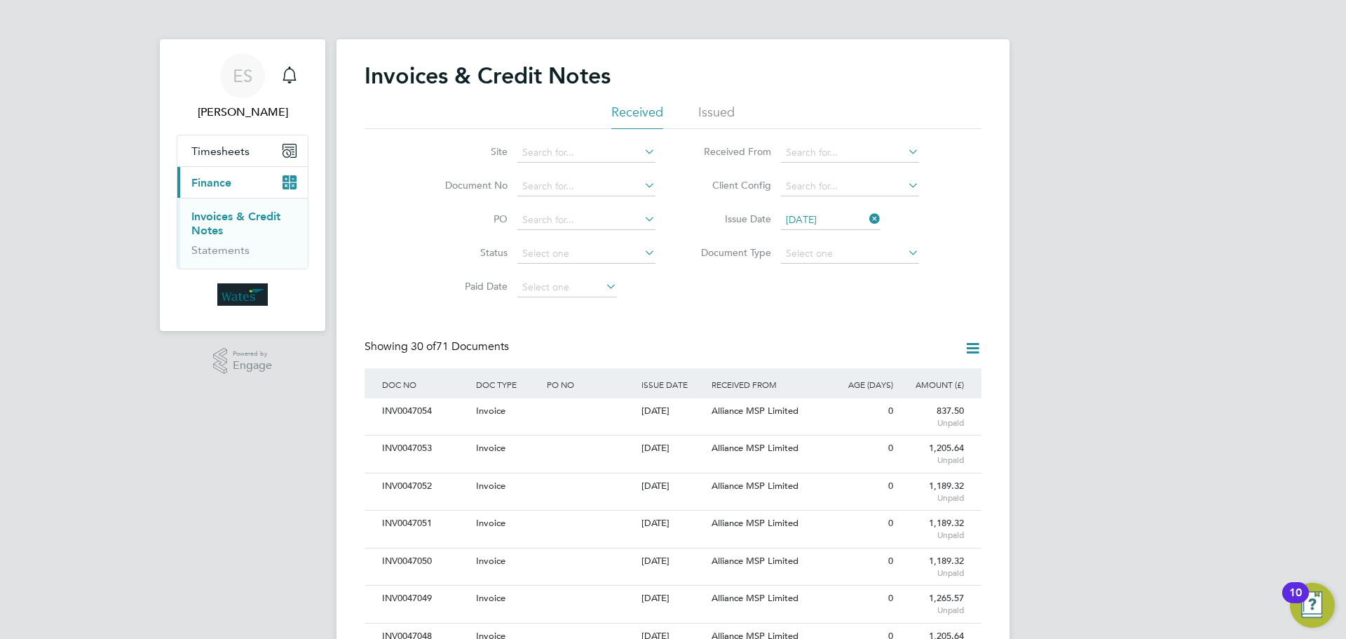
scroll to position [27, 95]
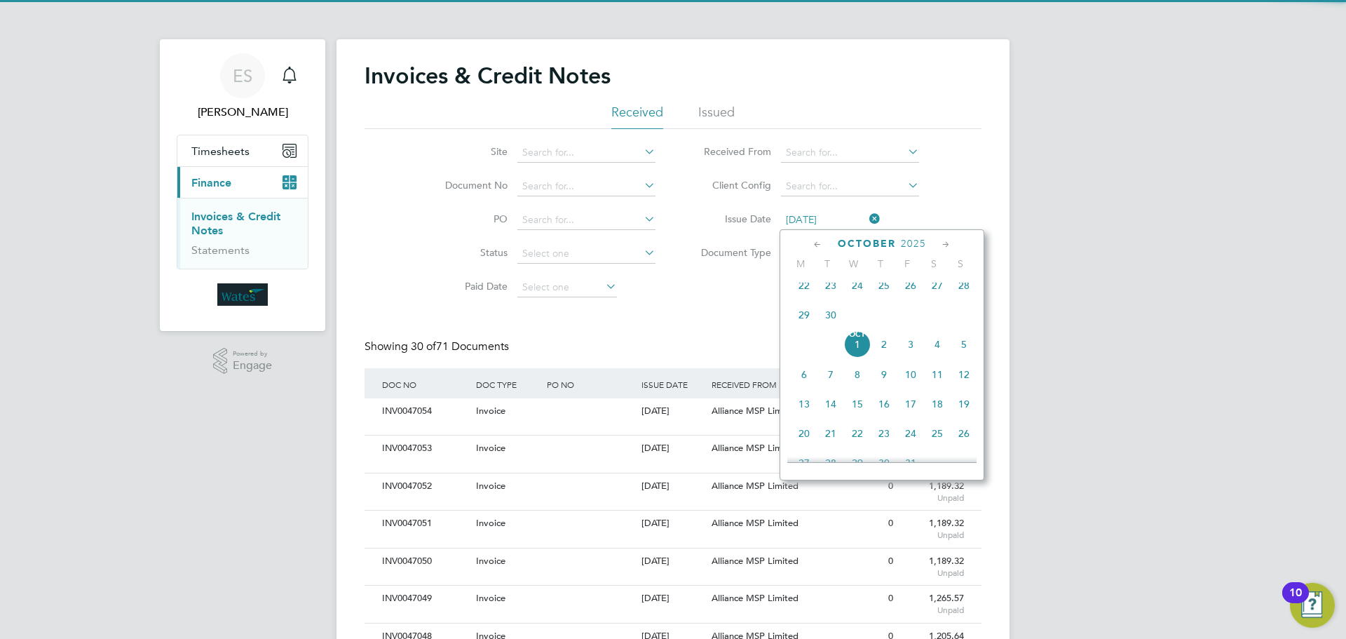
click at [827, 219] on input "01 Oct 2025" at bounding box center [831, 220] width 100 height 20
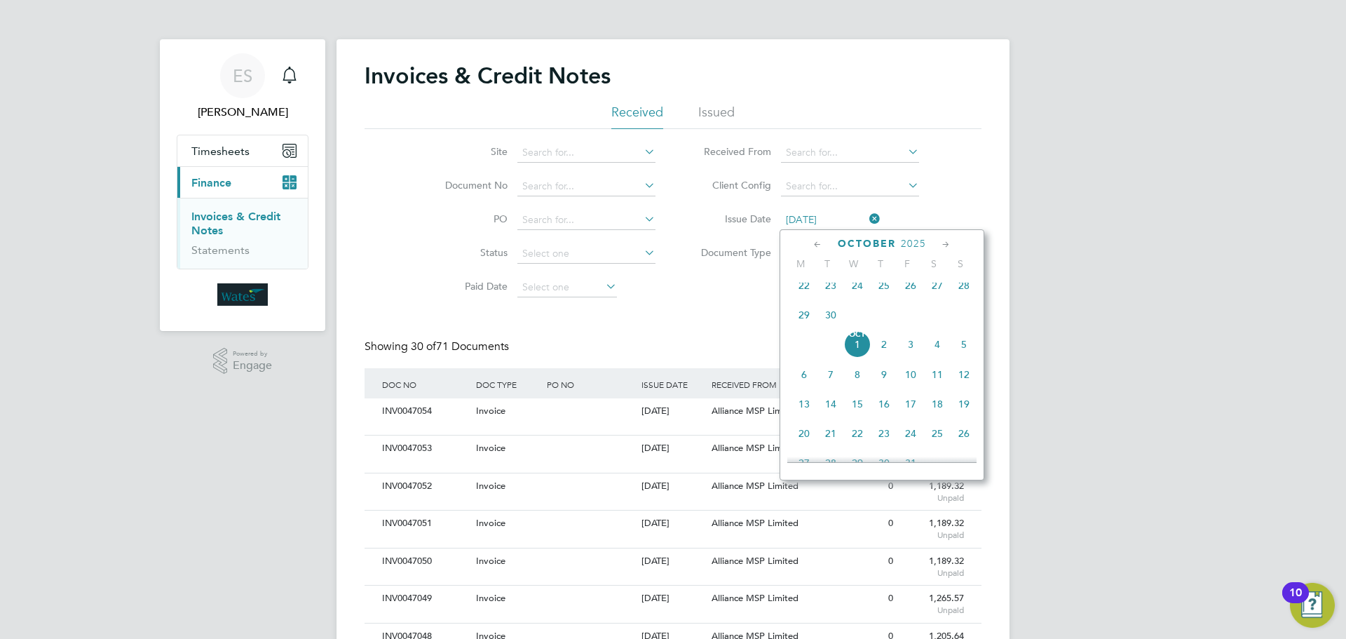
click at [830, 325] on span "30" at bounding box center [830, 314] width 27 height 27
type input "30 Sep 2025"
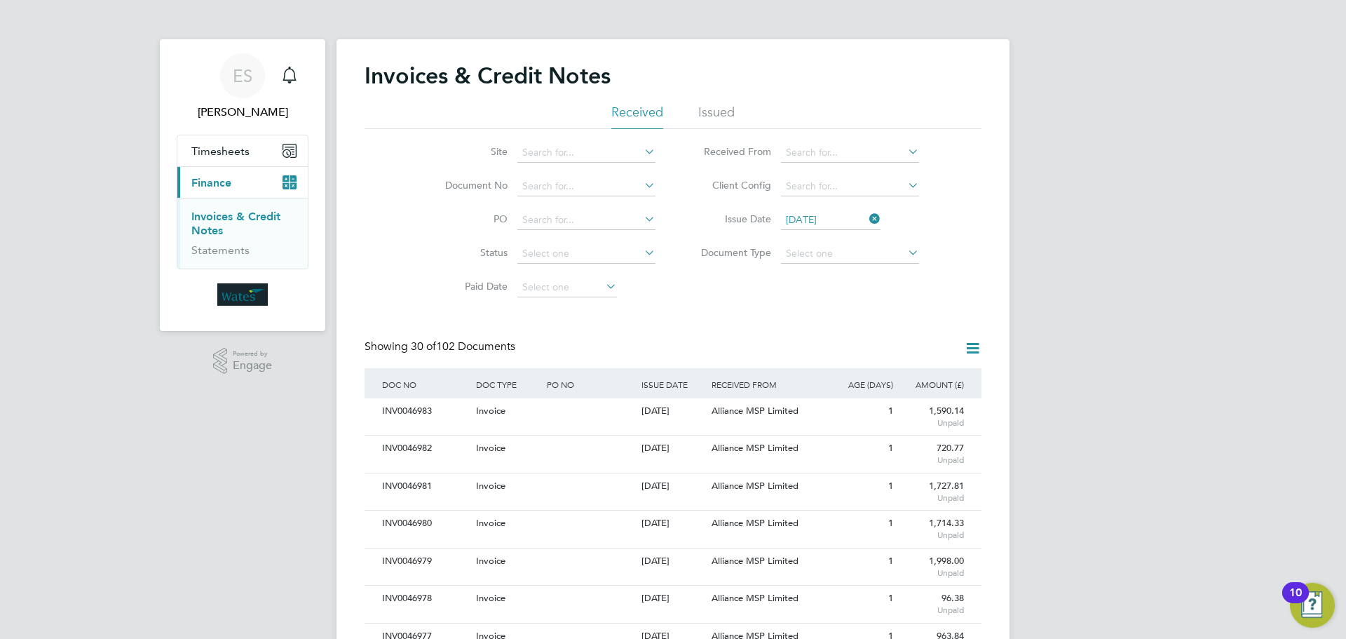
click at [867, 216] on icon at bounding box center [867, 219] width 0 height 20
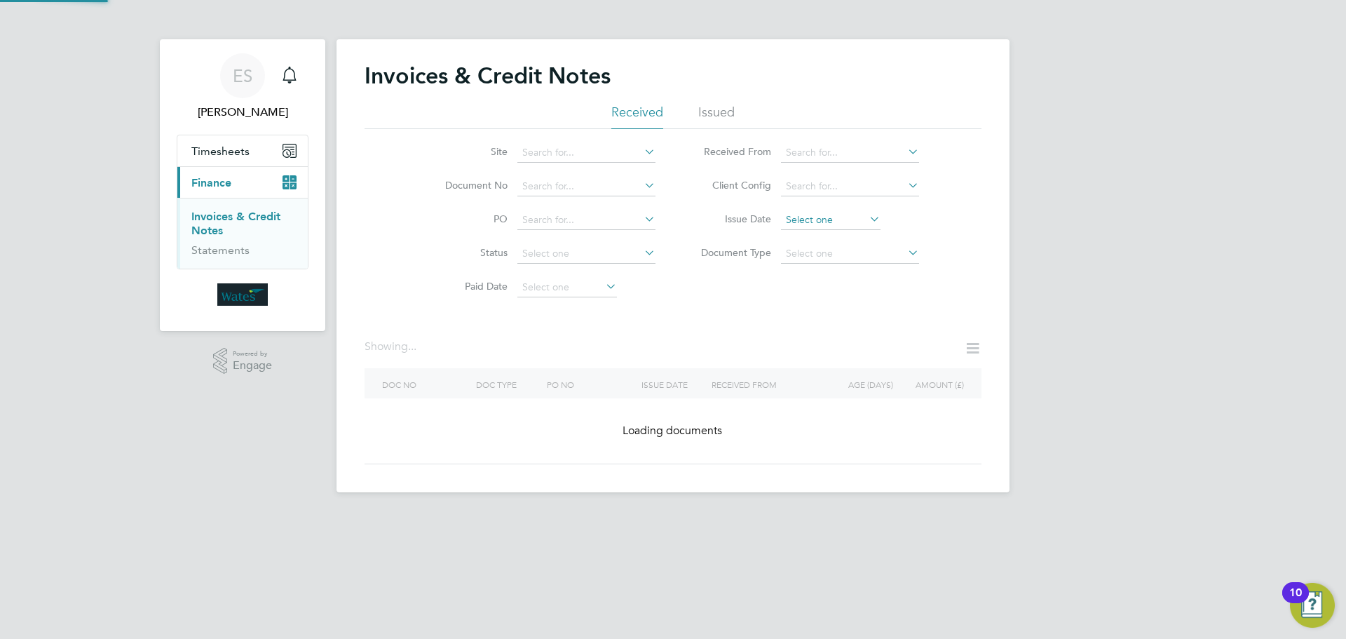
click at [833, 219] on input at bounding box center [831, 220] width 100 height 20
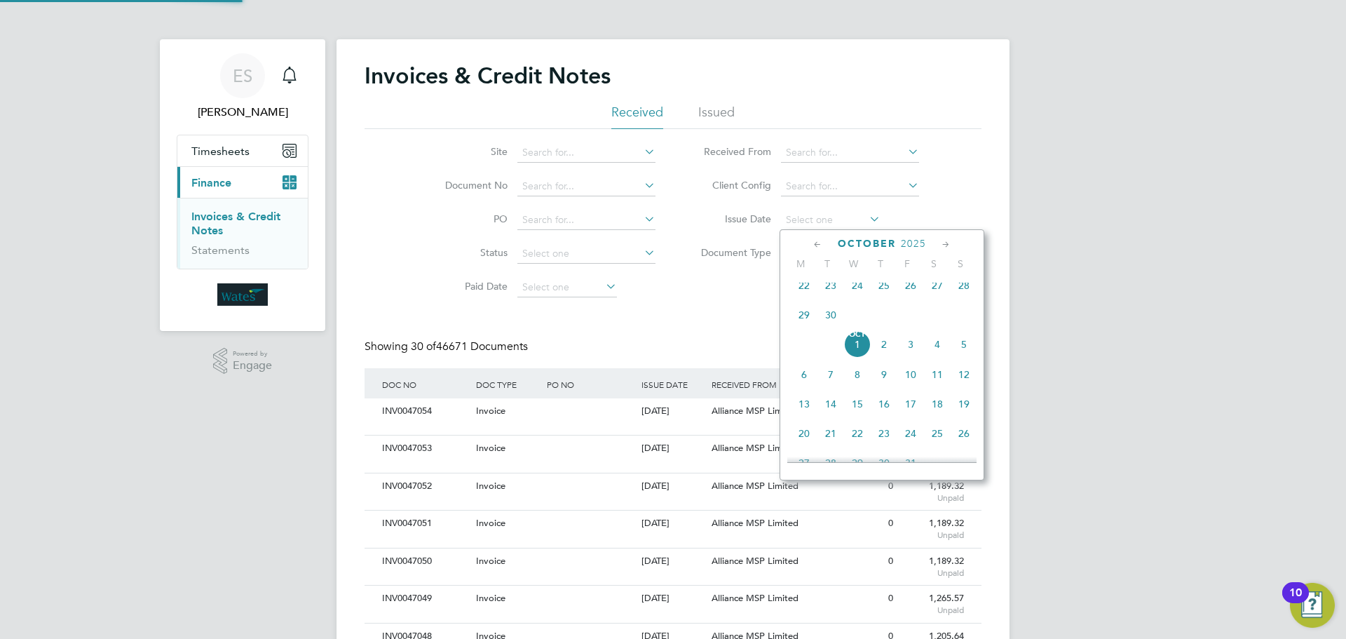
click at [853, 351] on span "Oct 1" at bounding box center [857, 344] width 27 height 27
type input "01 Oct 2025"
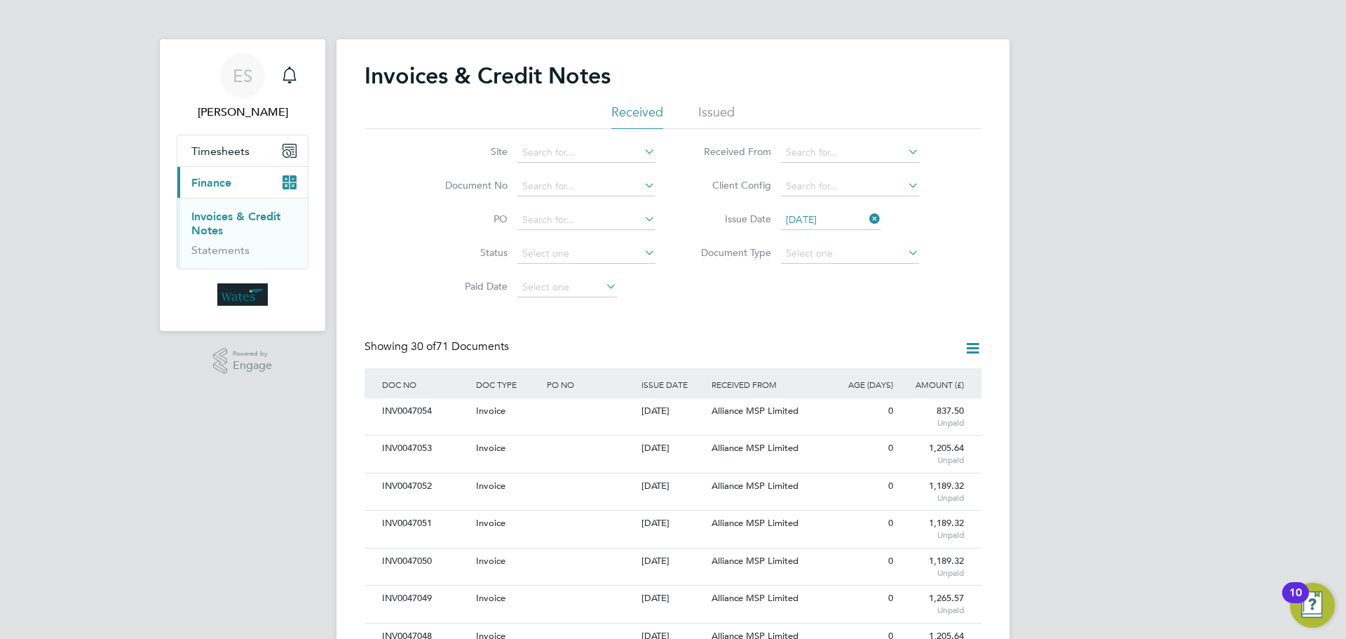
click at [970, 347] on icon at bounding box center [973, 348] width 18 height 18
click at [930, 379] on li "Download invoices" at bounding box center [914, 382] width 133 height 20
click at [974, 341] on icon at bounding box center [973, 348] width 18 height 18
click at [920, 398] on li "Download credit notes" at bounding box center [914, 401] width 133 height 20
click at [867, 211] on icon at bounding box center [867, 219] width 0 height 20
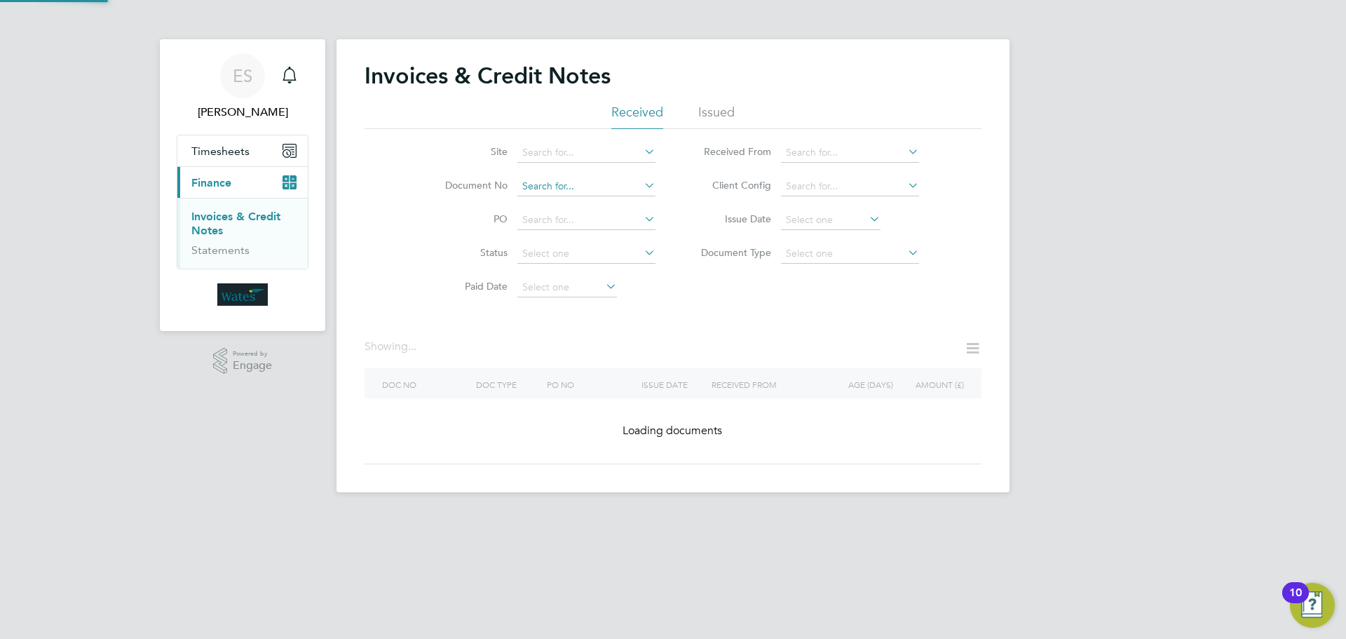
click at [522, 182] on input at bounding box center [586, 187] width 138 height 20
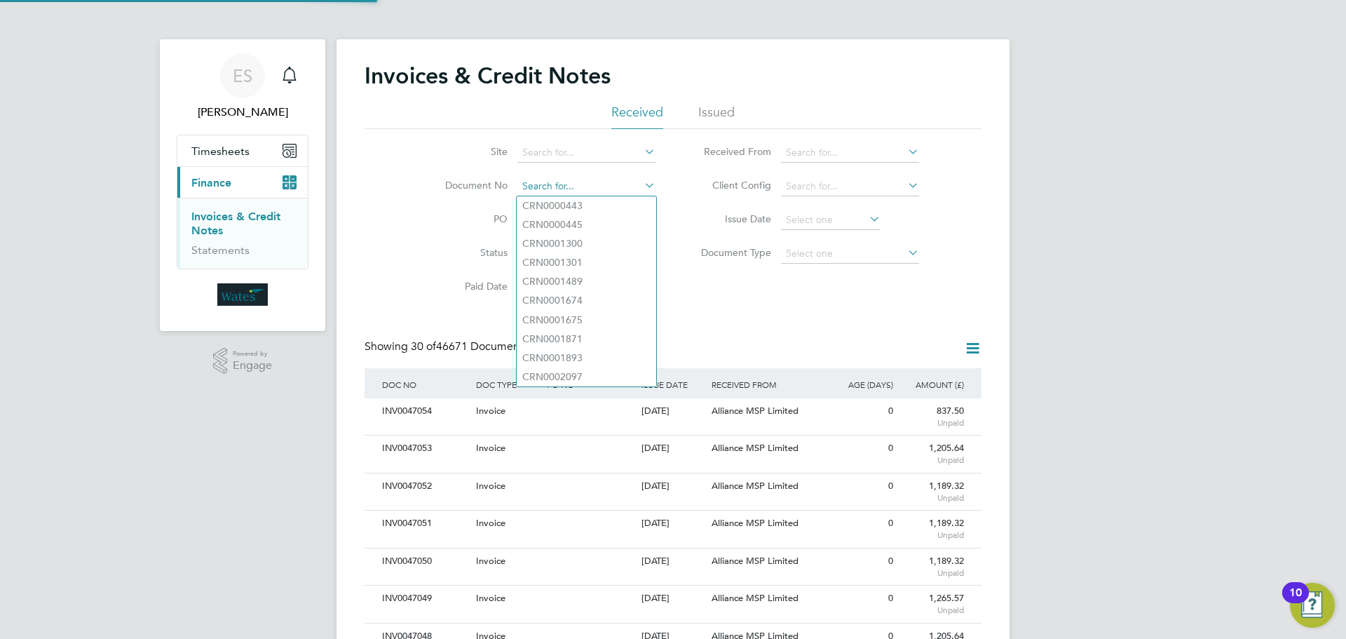
paste input "CRN0047035"
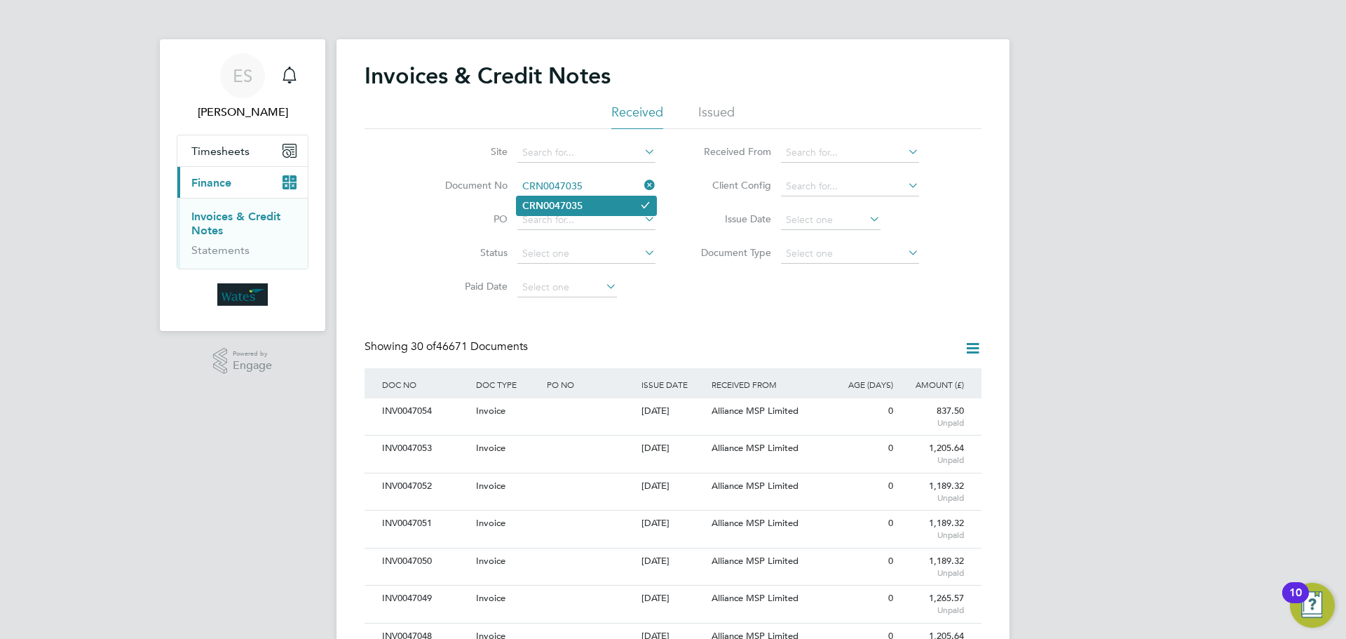
type input "CRN0047035"
click at [602, 204] on li "CRN0047035" at bounding box center [587, 205] width 140 height 19
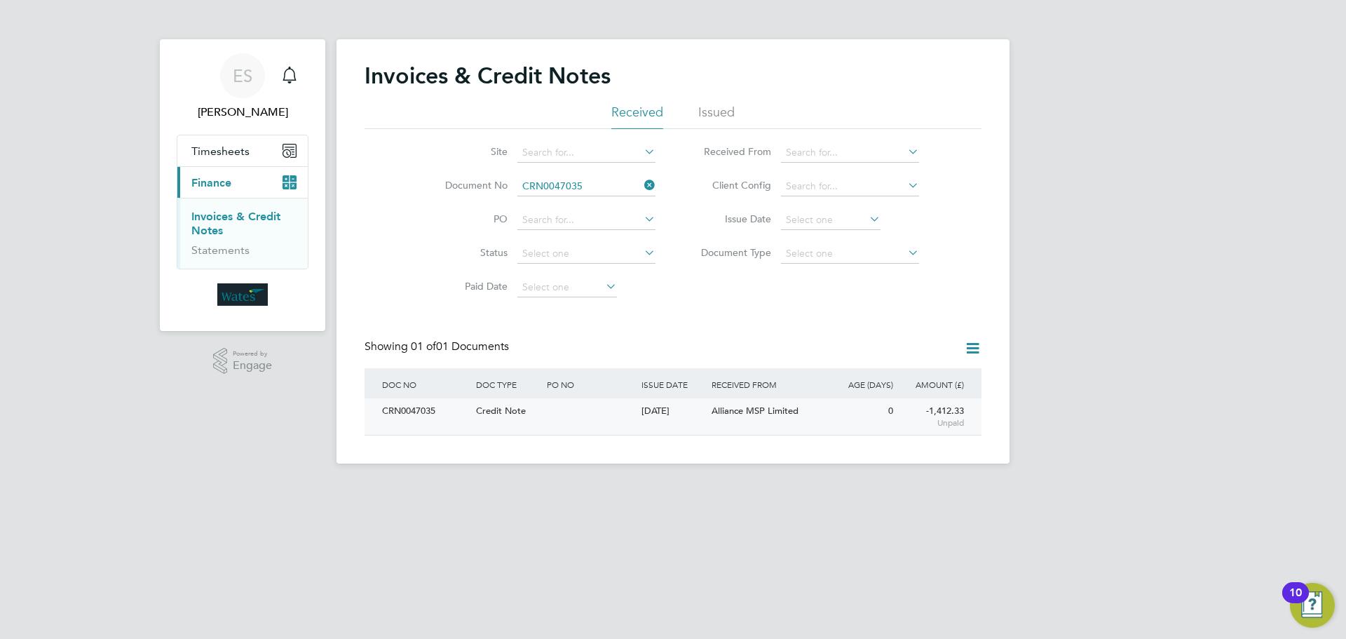
click at [421, 415] on div "CRN0047035" at bounding box center [426, 411] width 94 height 26
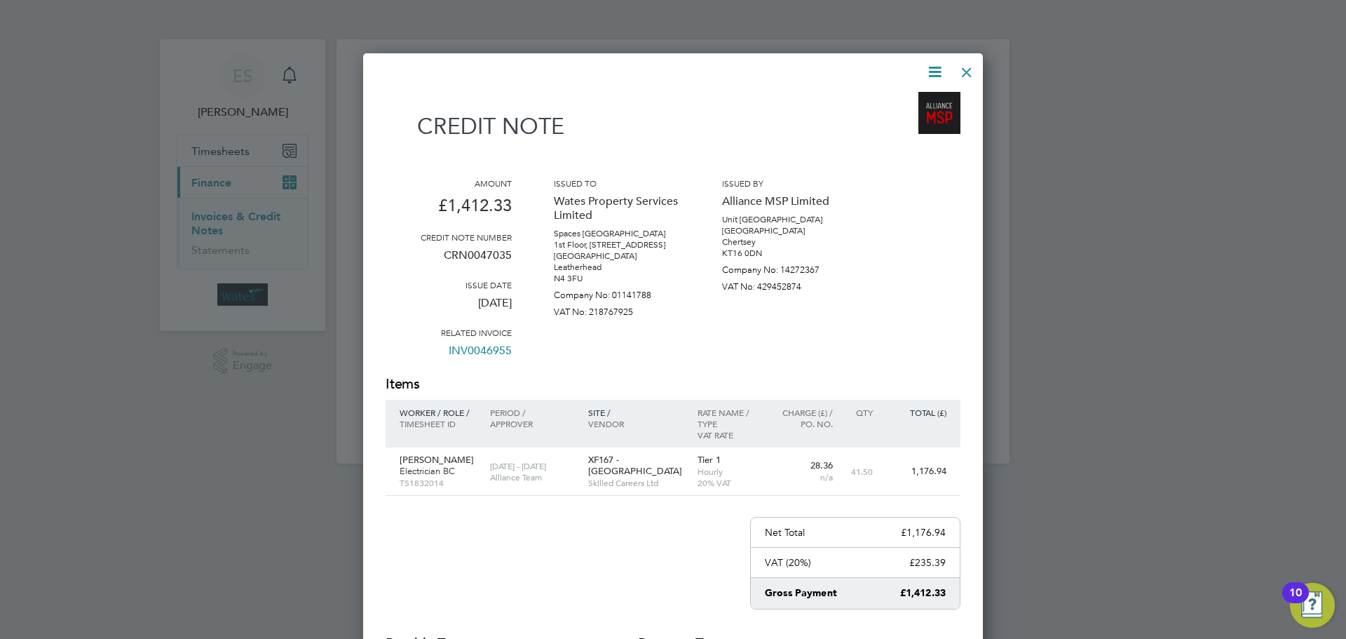
click at [931, 69] on icon at bounding box center [935, 72] width 18 height 18
click at [913, 100] on li "Download Credit Note" at bounding box center [881, 105] width 118 height 20
click at [939, 63] on icon at bounding box center [935, 72] width 18 height 18
click at [869, 121] on li "View timesheet" at bounding box center [881, 125] width 118 height 20
click at [960, 71] on div at bounding box center [966, 68] width 25 height 25
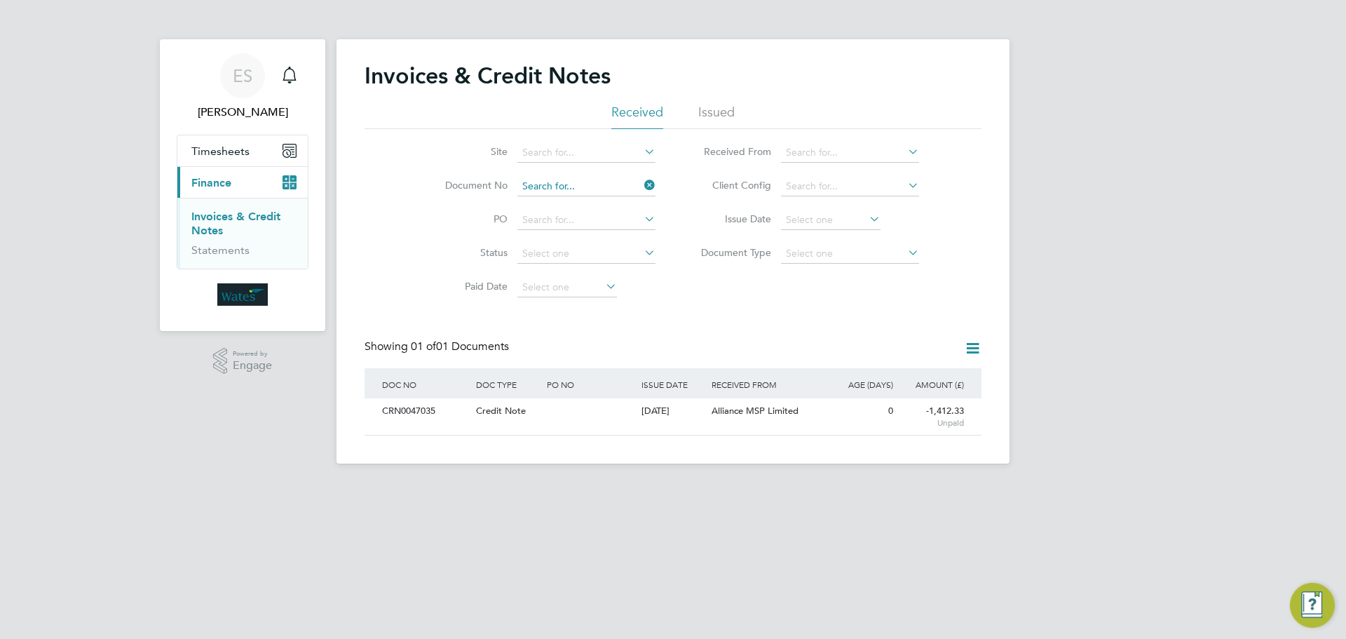
click at [599, 187] on input at bounding box center [586, 187] width 138 height 20
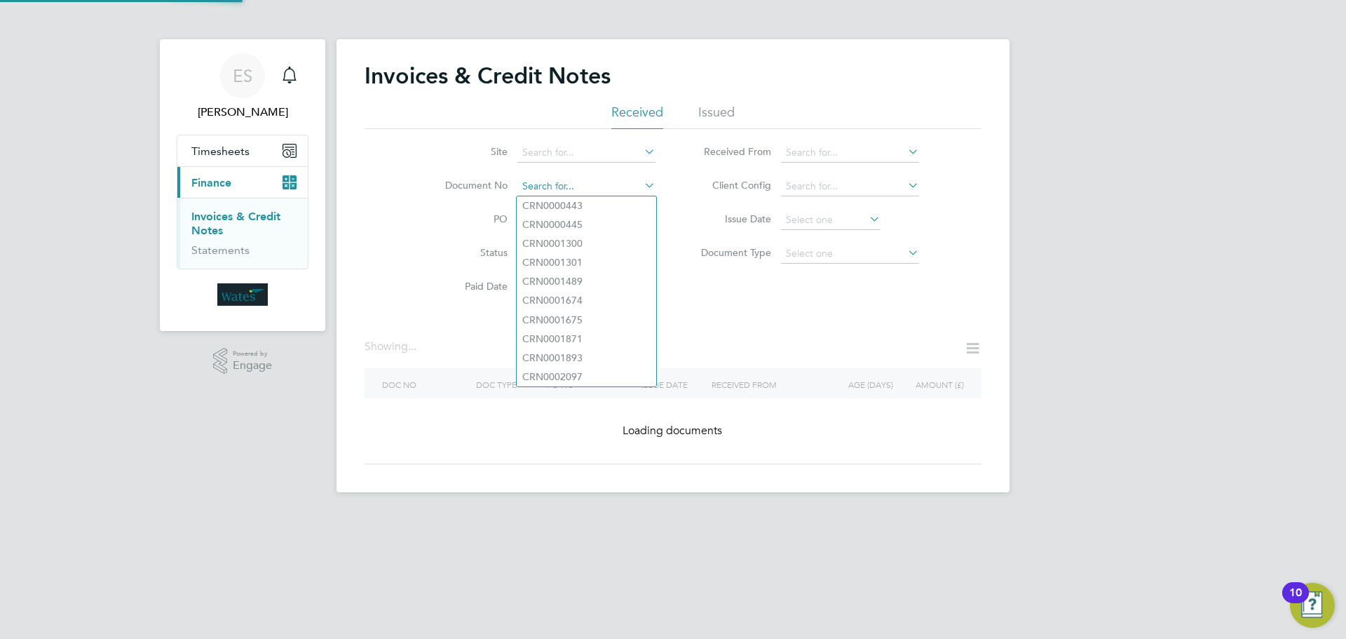
paste input "CRN0047029"
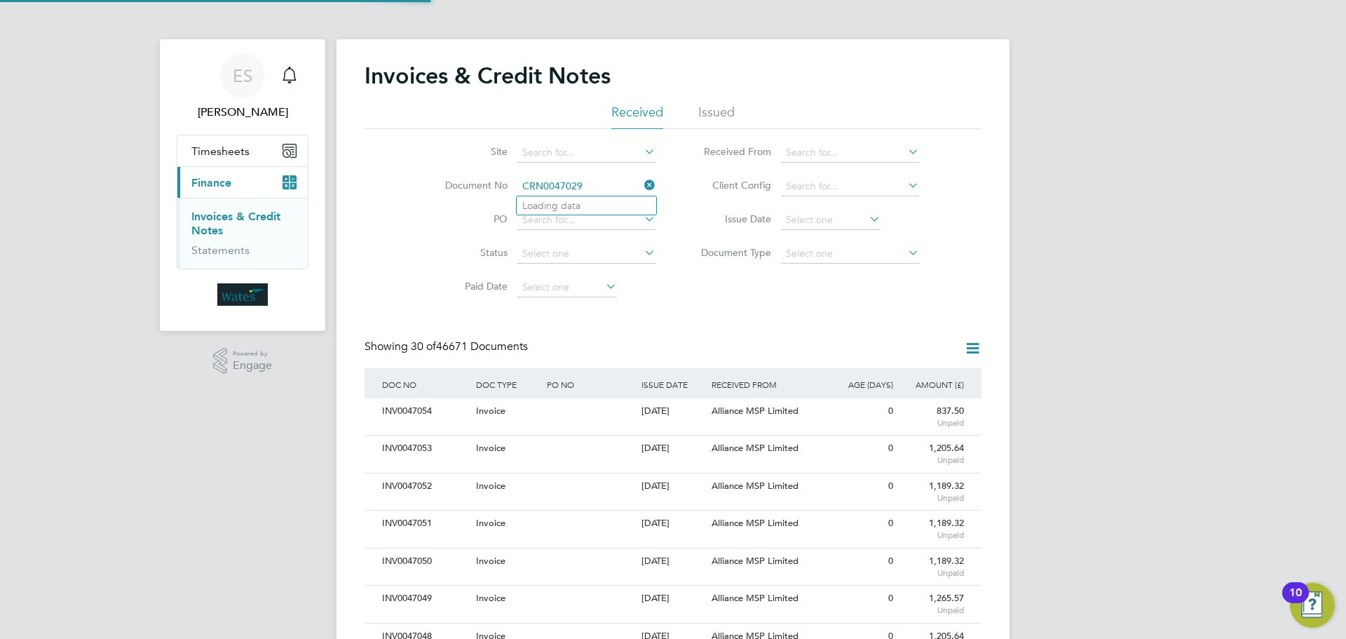
scroll to position [27, 95]
type input "CRN0047029"
click at [607, 203] on li "CRN0047029" at bounding box center [587, 205] width 140 height 19
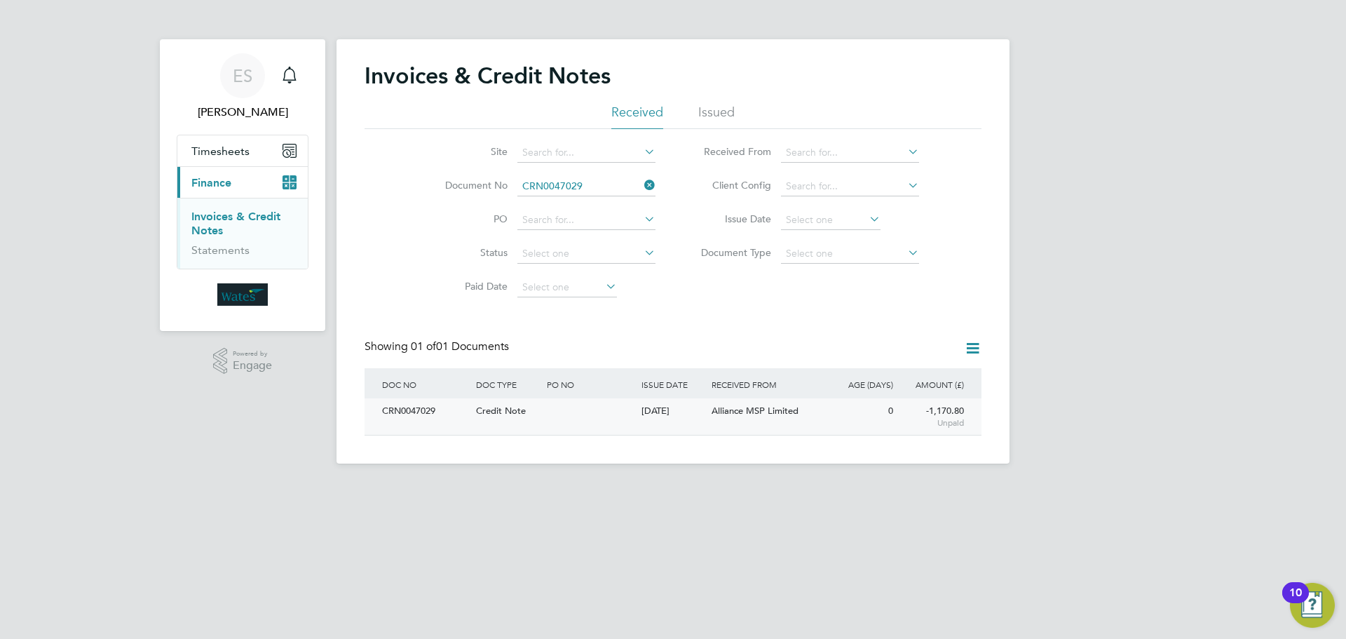
click at [409, 408] on div "CRN0047029" at bounding box center [426, 411] width 94 height 26
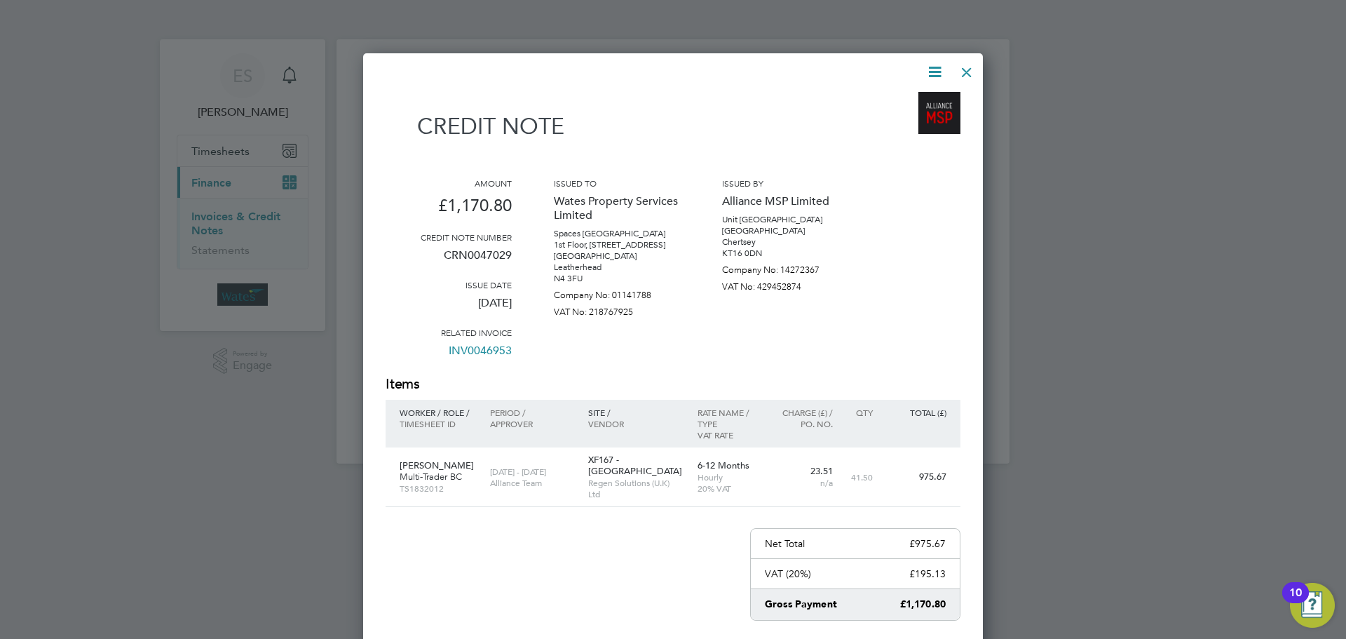
click at [935, 70] on icon at bounding box center [935, 72] width 18 height 18
click at [908, 101] on li "Download Credit Note" at bounding box center [881, 105] width 118 height 20
click at [932, 68] on icon at bounding box center [935, 72] width 18 height 18
click at [864, 122] on li "View timesheet" at bounding box center [881, 125] width 118 height 20
click at [959, 64] on div at bounding box center [966, 68] width 25 height 25
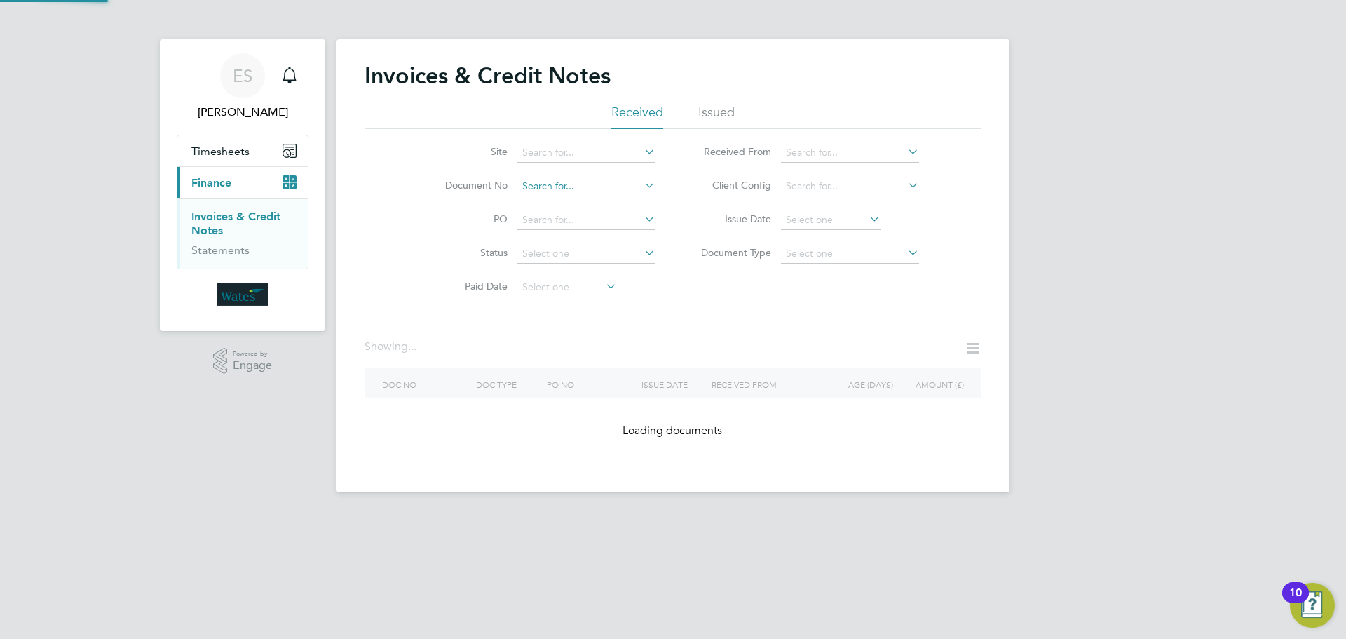
click at [599, 183] on input at bounding box center [586, 187] width 138 height 20
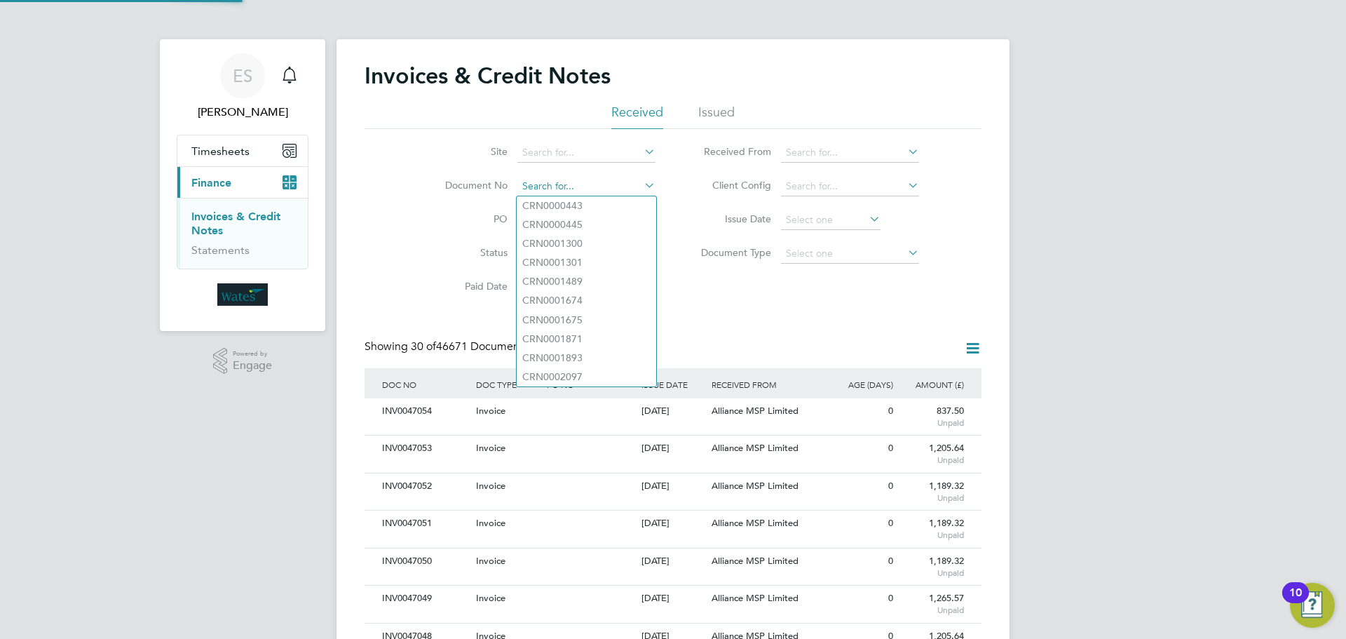
scroll to position [27, 95]
paste input "CRN0047020"
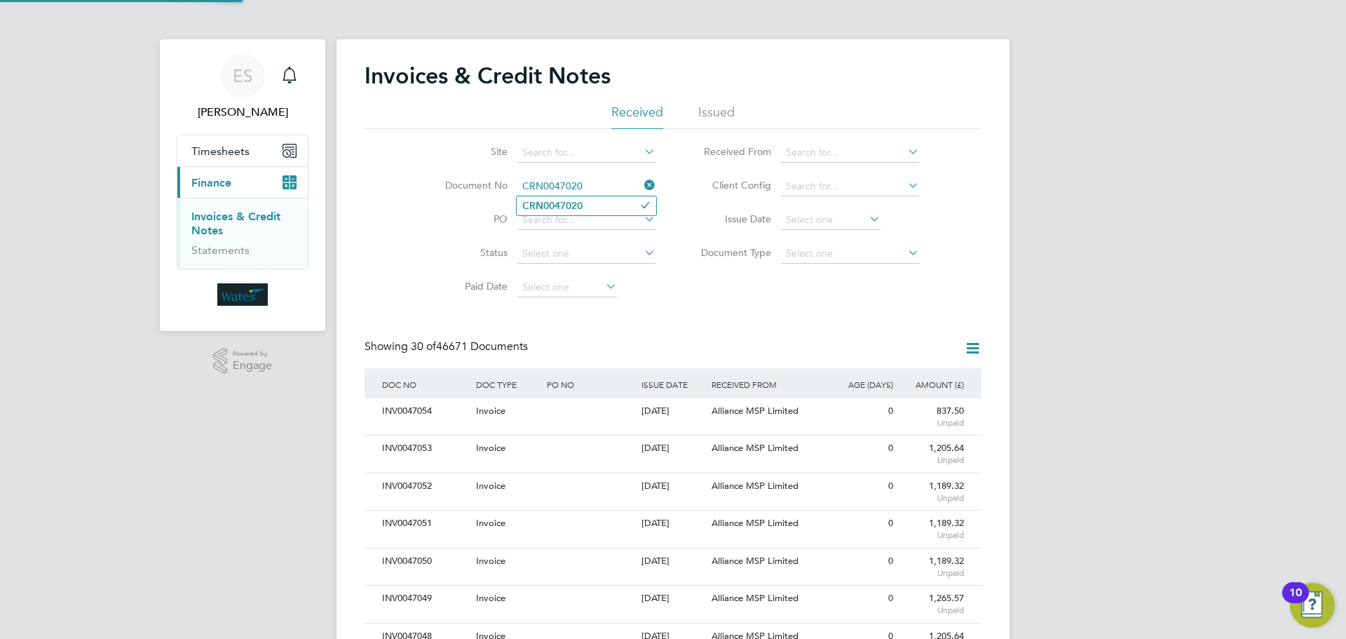
type input "CRN0047020"
click at [593, 206] on li "CRN0047020" at bounding box center [587, 205] width 140 height 19
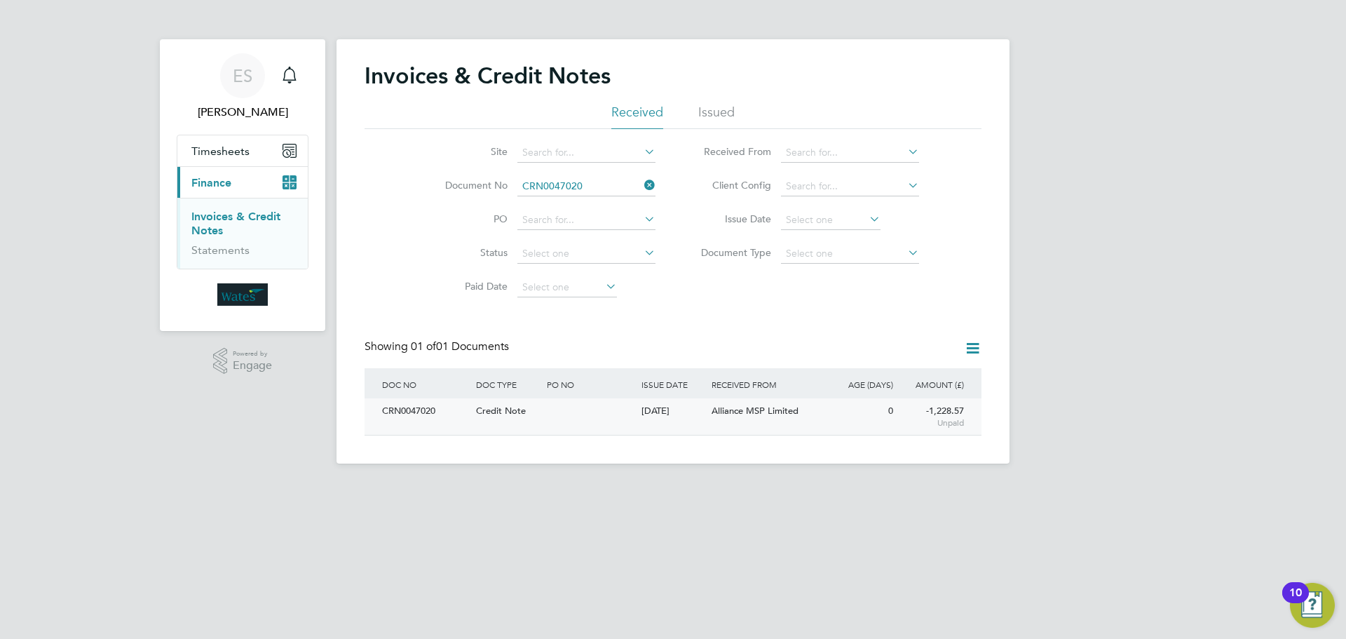
click at [400, 421] on div "CRN0047020" at bounding box center [426, 411] width 94 height 26
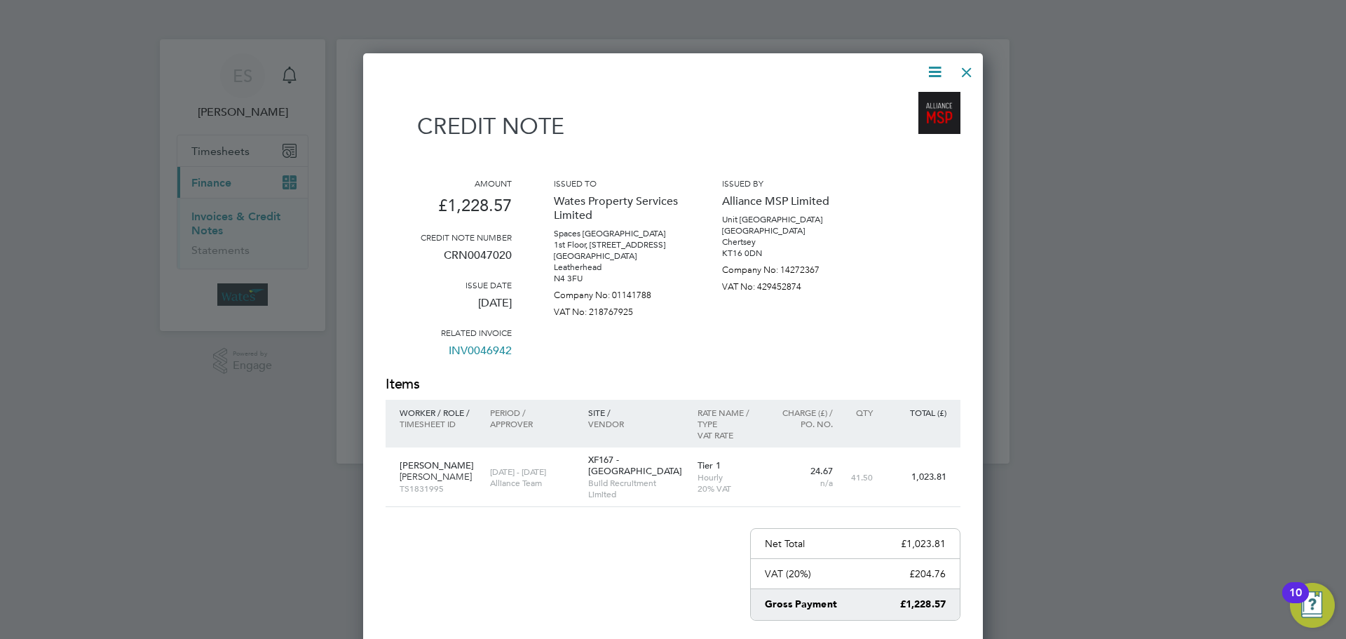
click at [935, 64] on icon at bounding box center [935, 72] width 18 height 18
click at [917, 102] on li "Download Credit Note" at bounding box center [881, 105] width 118 height 20
drag, startPoint x: 936, startPoint y: 71, endPoint x: 897, endPoint y: 123, distance: 64.6
click at [936, 71] on icon at bounding box center [935, 72] width 18 height 18
click at [888, 123] on li "View timesheet" at bounding box center [881, 125] width 118 height 20
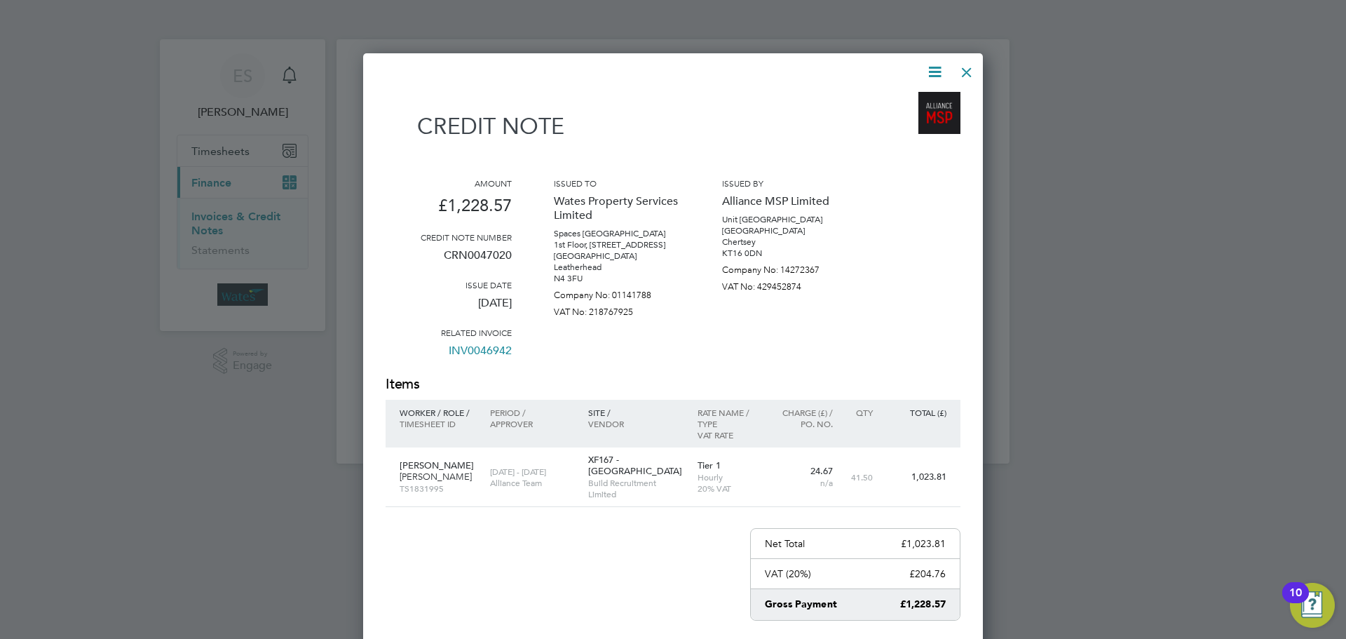
click at [958, 71] on div at bounding box center [966, 68] width 25 height 25
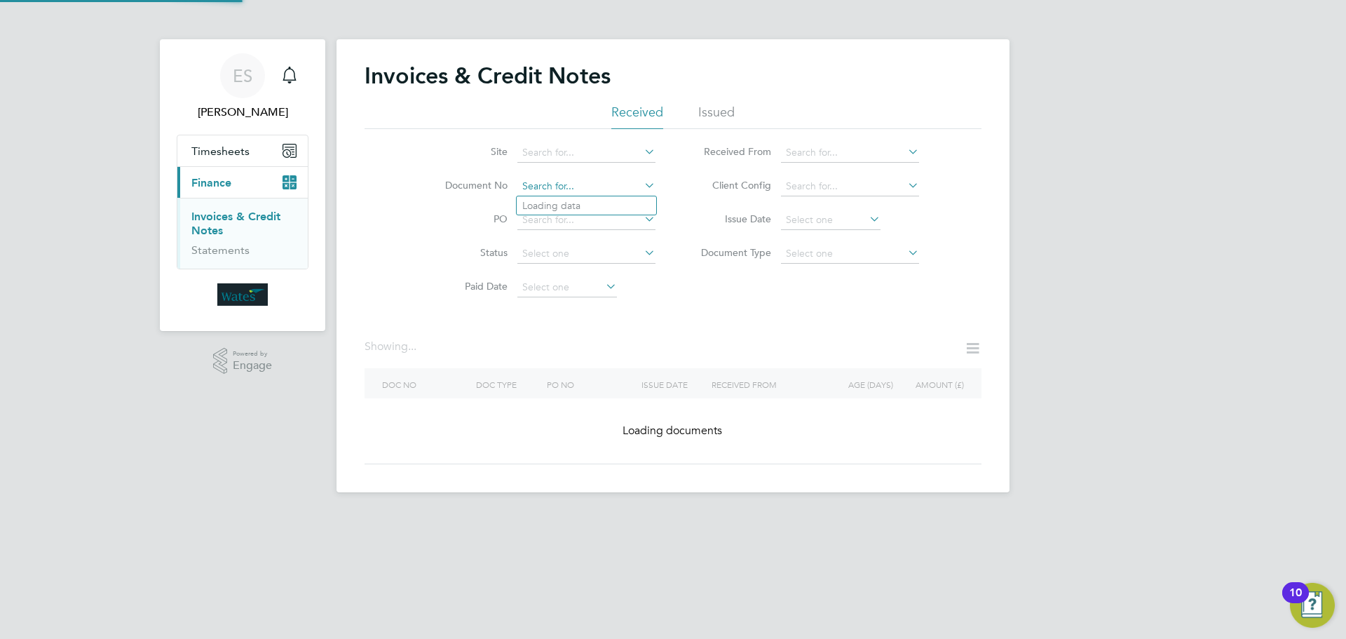
click at [584, 186] on input at bounding box center [586, 187] width 138 height 20
paste input "CRN0047017"
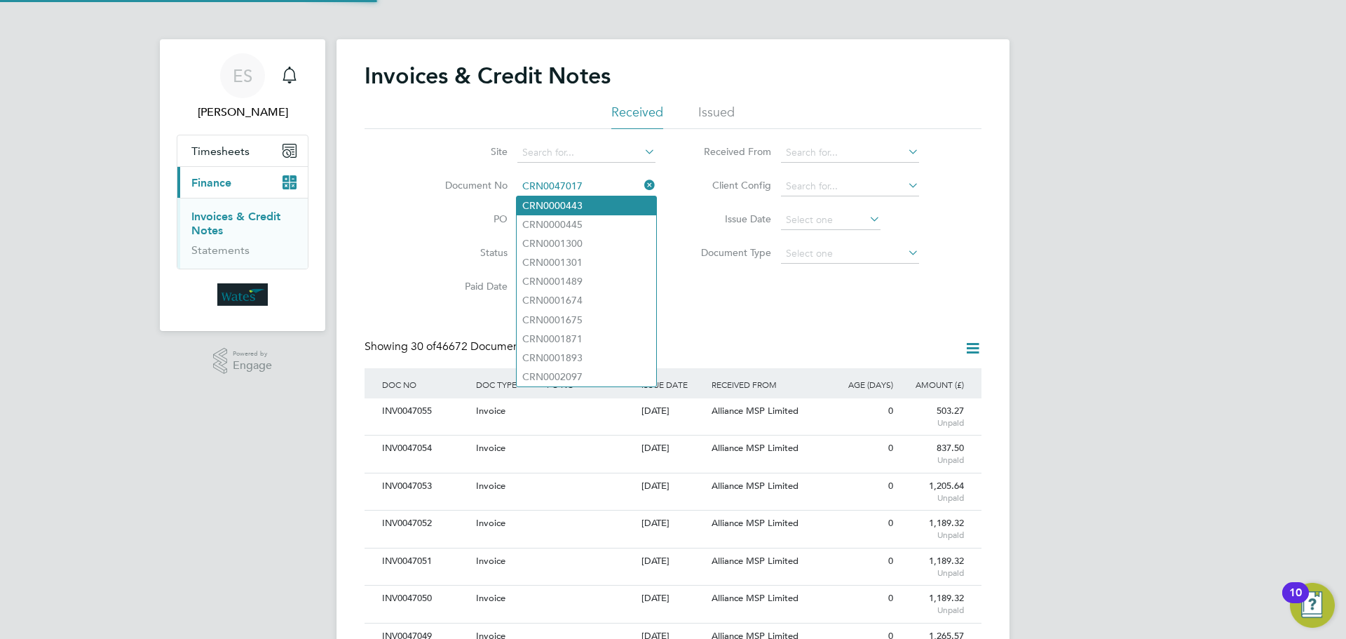
scroll to position [27, 95]
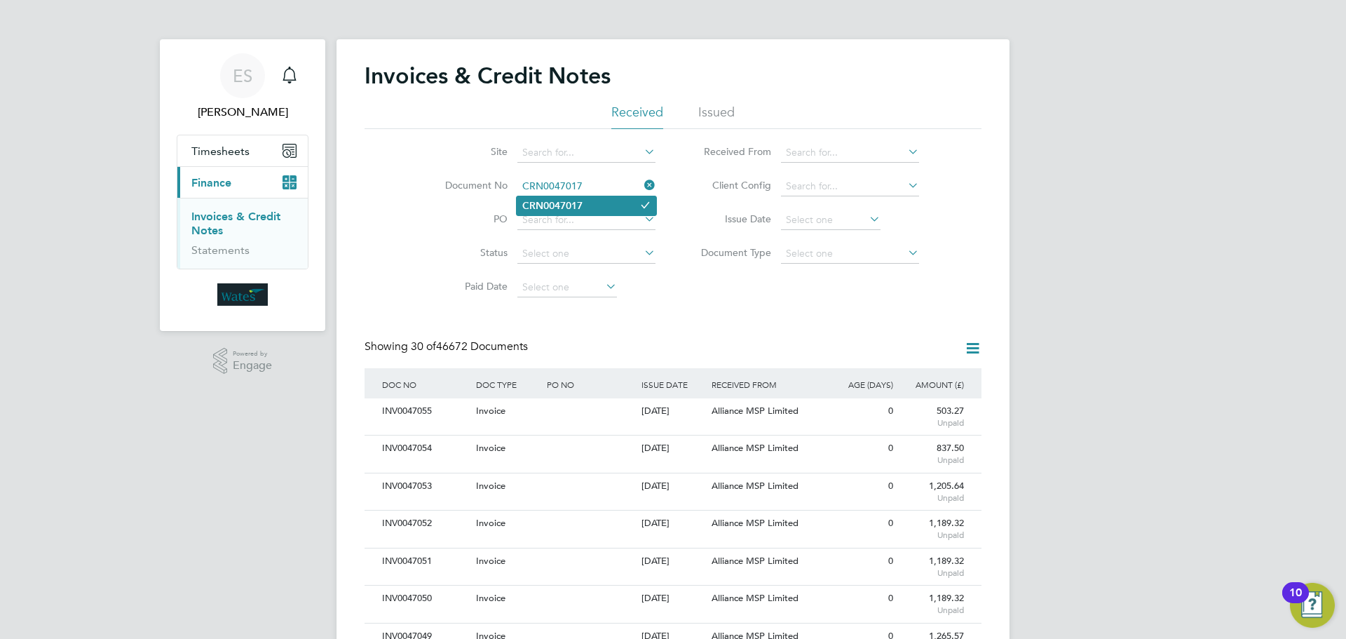
type input "CRN0047017"
click at [582, 206] on b "CRN0047017" at bounding box center [552, 206] width 60 height 12
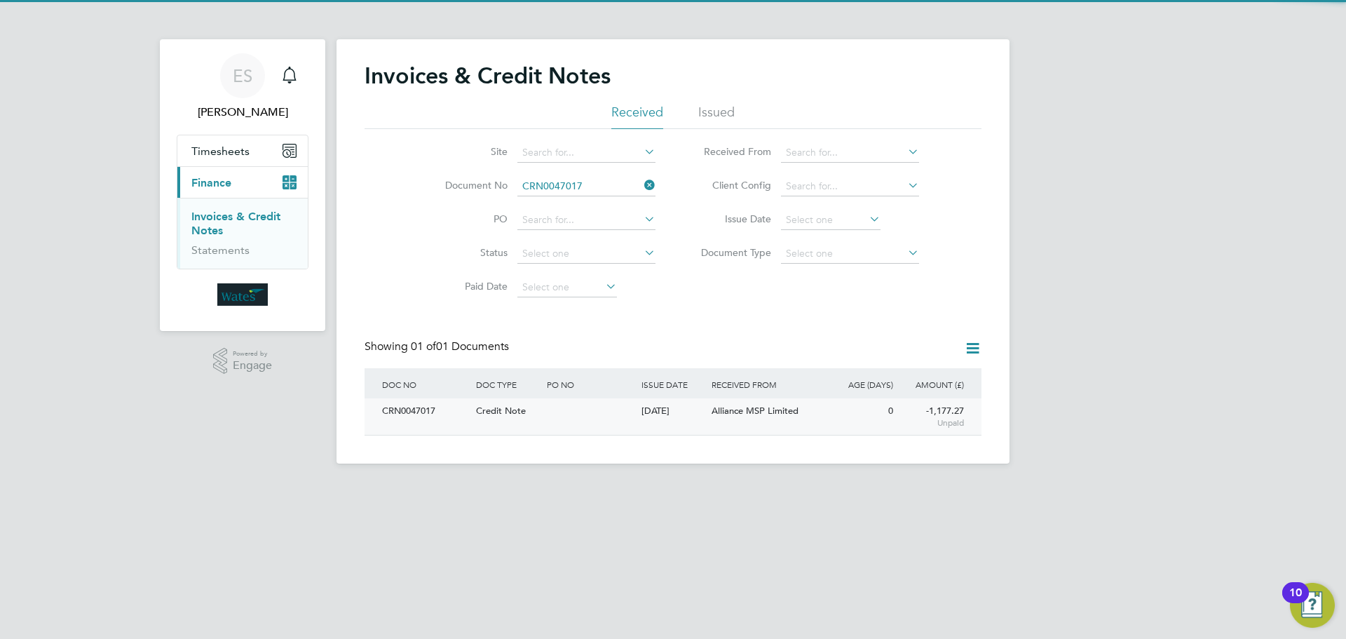
click at [410, 401] on div "CRN0047017" at bounding box center [426, 411] width 94 height 26
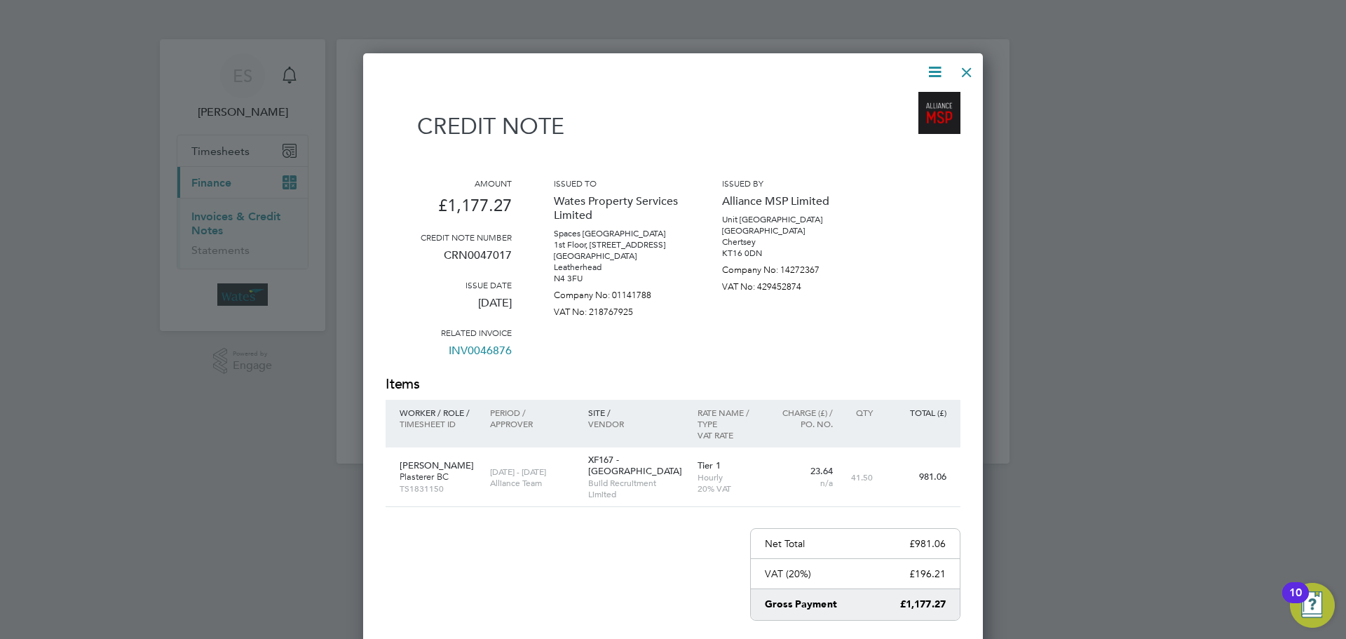
click at [935, 69] on icon at bounding box center [935, 72] width 18 height 18
click at [918, 100] on li "Download Credit Note" at bounding box center [881, 105] width 118 height 20
drag, startPoint x: 934, startPoint y: 67, endPoint x: 920, endPoint y: 90, distance: 26.5
click at [934, 67] on icon at bounding box center [935, 72] width 18 height 18
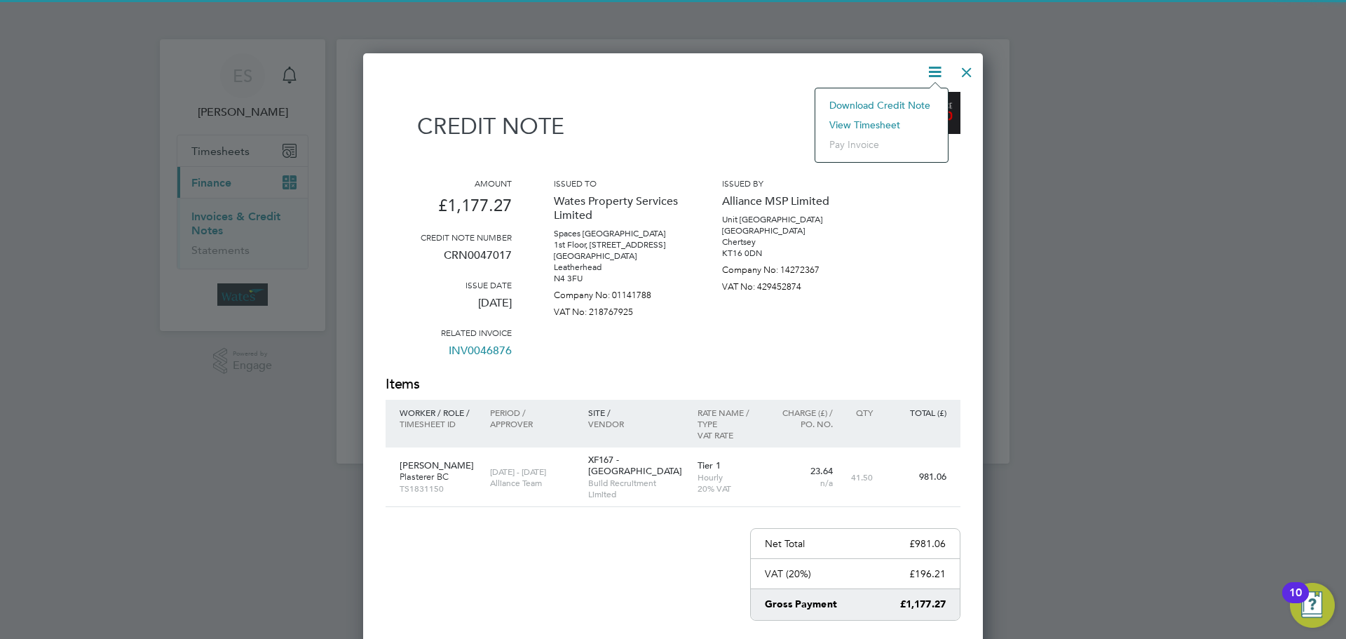
click at [878, 118] on li "View timesheet" at bounding box center [881, 125] width 118 height 20
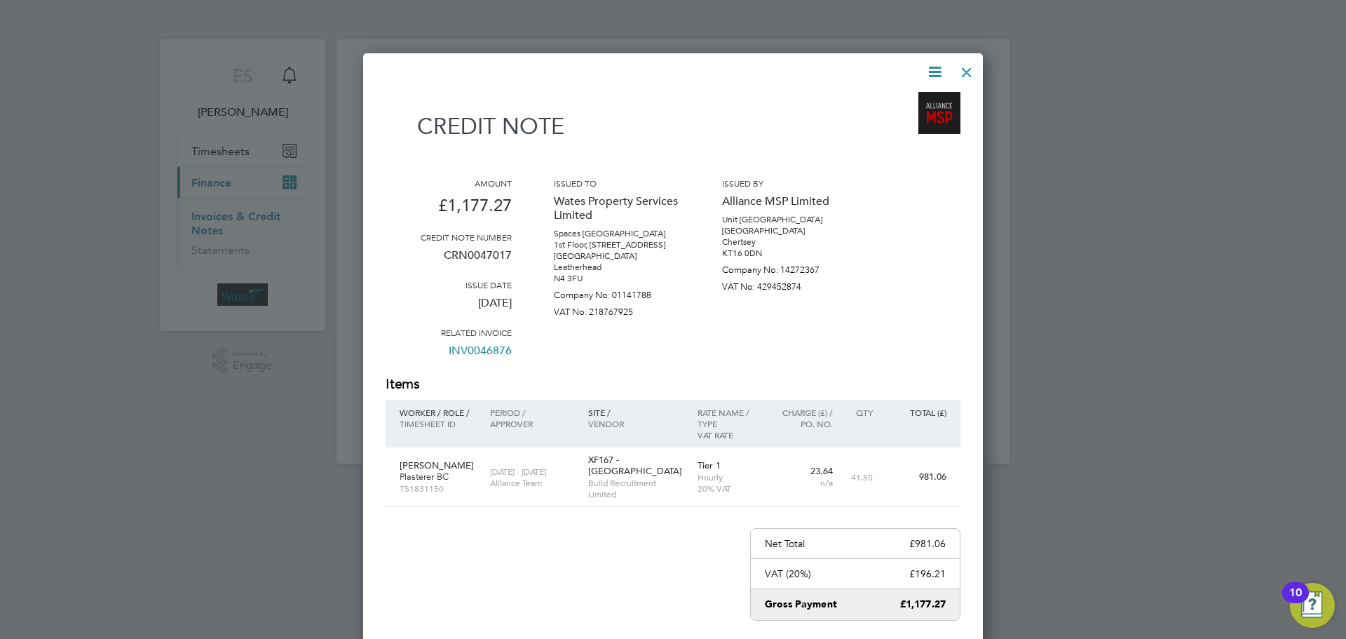
click at [958, 67] on div at bounding box center [966, 68] width 25 height 25
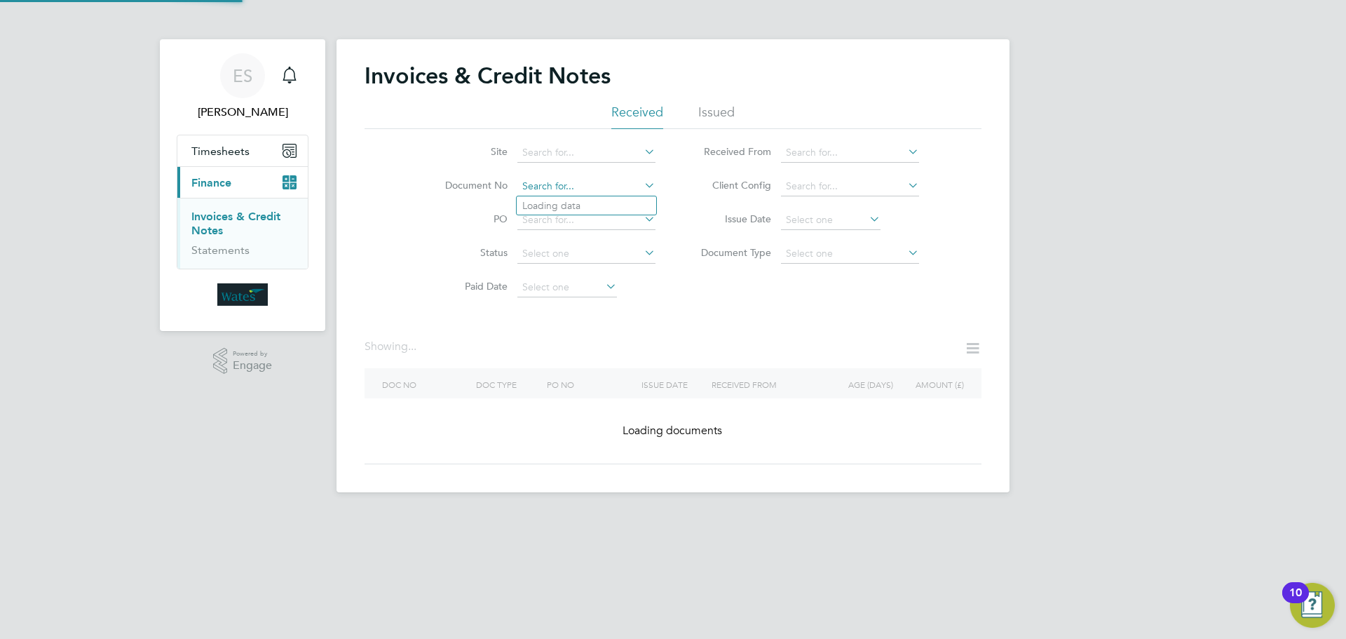
click at [571, 177] on input at bounding box center [586, 187] width 138 height 20
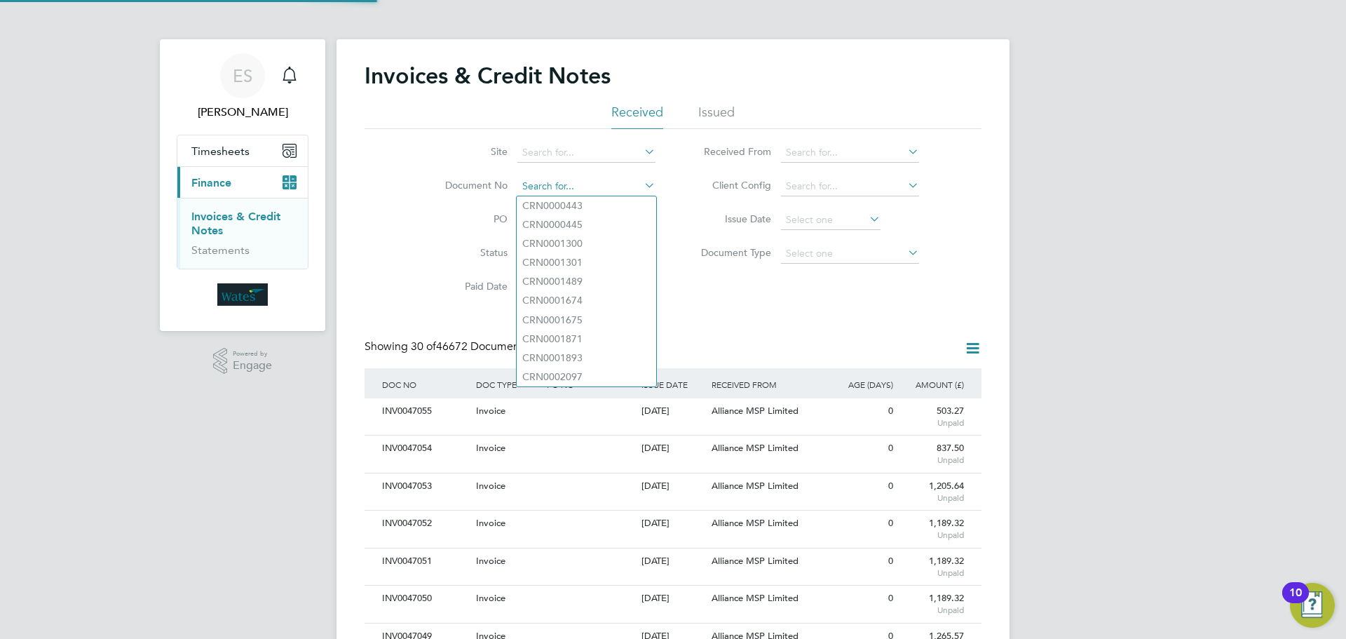
paste input "CRN0047004"
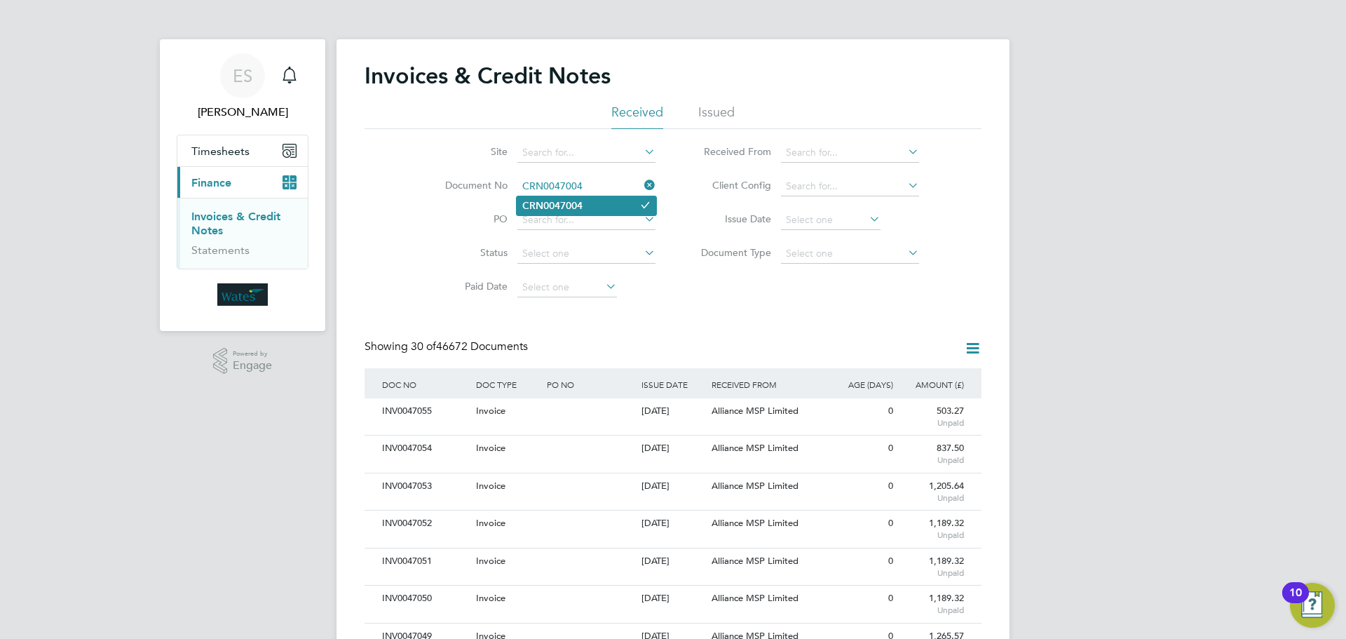
type input "CRN0047004"
click at [552, 202] on b "CRN0047004" at bounding box center [552, 206] width 60 height 12
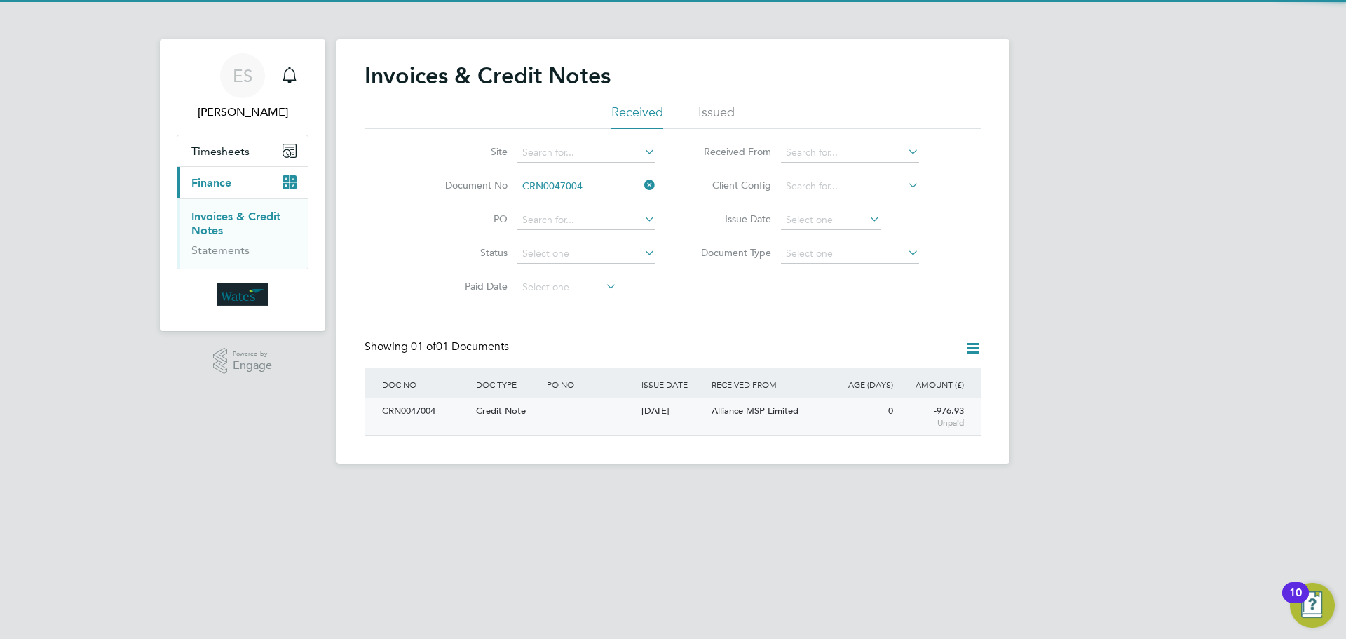
click at [416, 416] on div "CRN0047004" at bounding box center [426, 411] width 94 height 26
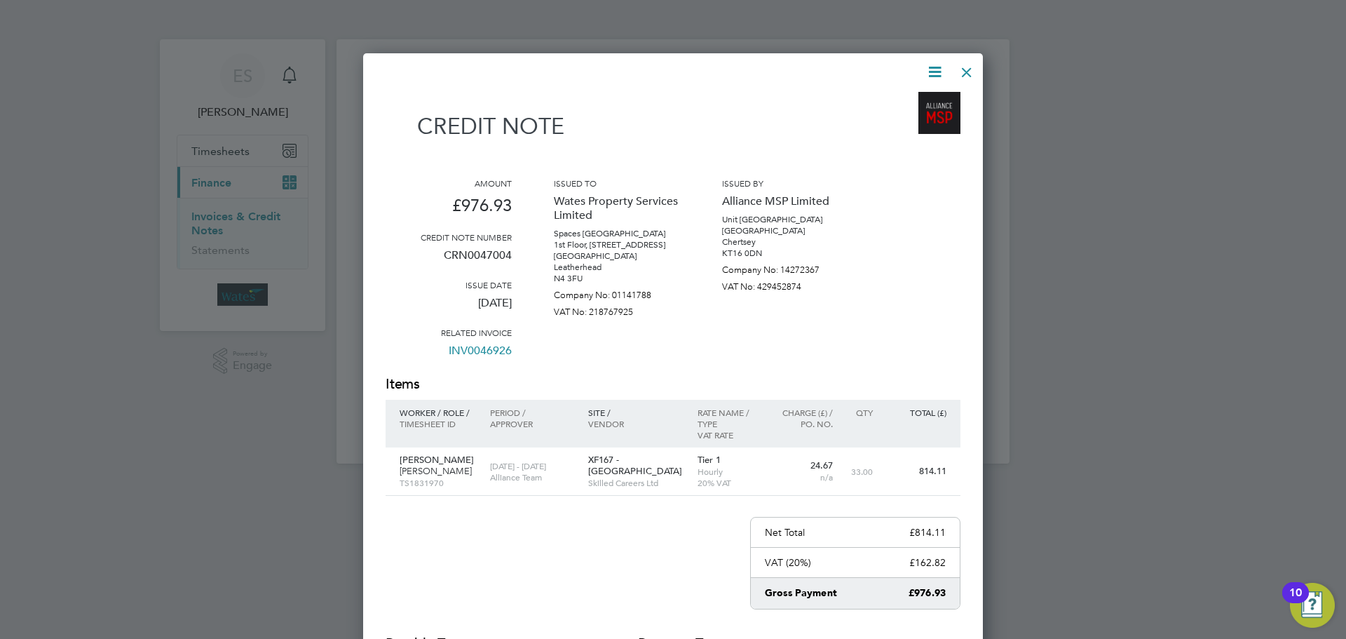
click at [930, 68] on icon at bounding box center [935, 72] width 18 height 18
click at [911, 100] on li "Download Credit Note" at bounding box center [881, 105] width 118 height 20
click at [936, 69] on icon at bounding box center [935, 72] width 18 height 18
click at [885, 124] on li "View timesheet" at bounding box center [881, 125] width 118 height 20
click at [964, 68] on div at bounding box center [966, 68] width 25 height 25
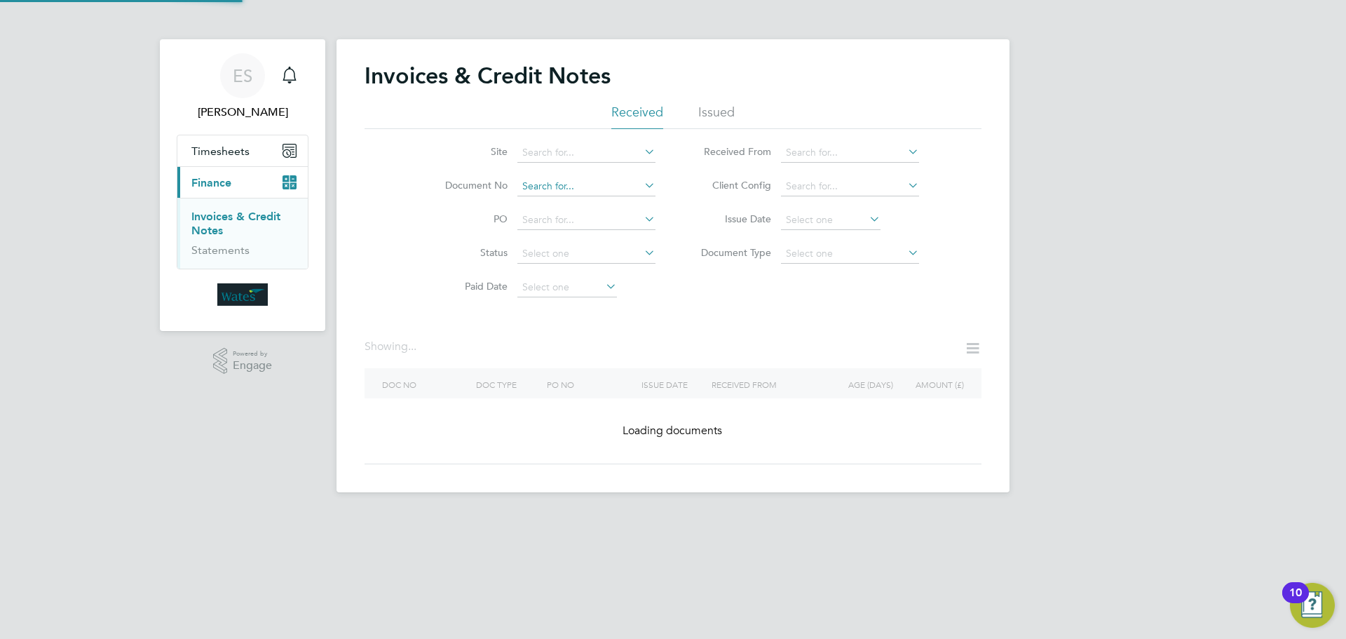
click at [609, 190] on input at bounding box center [586, 187] width 138 height 20
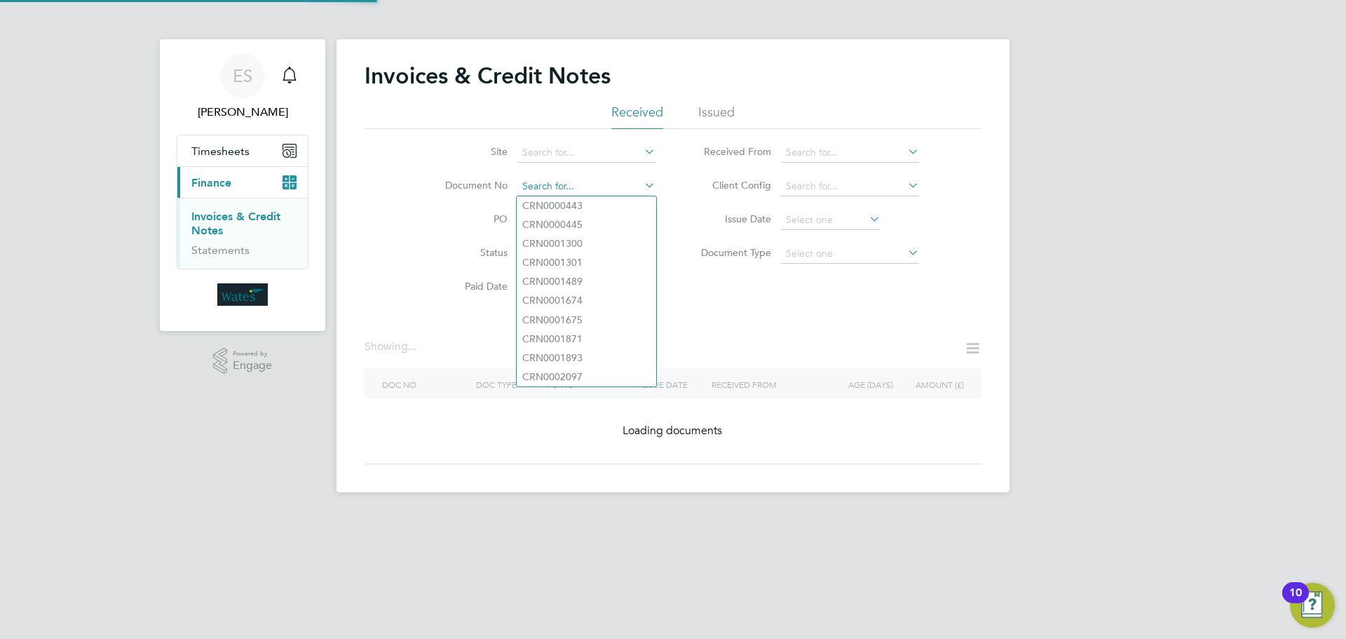
paste input "INV0046984"
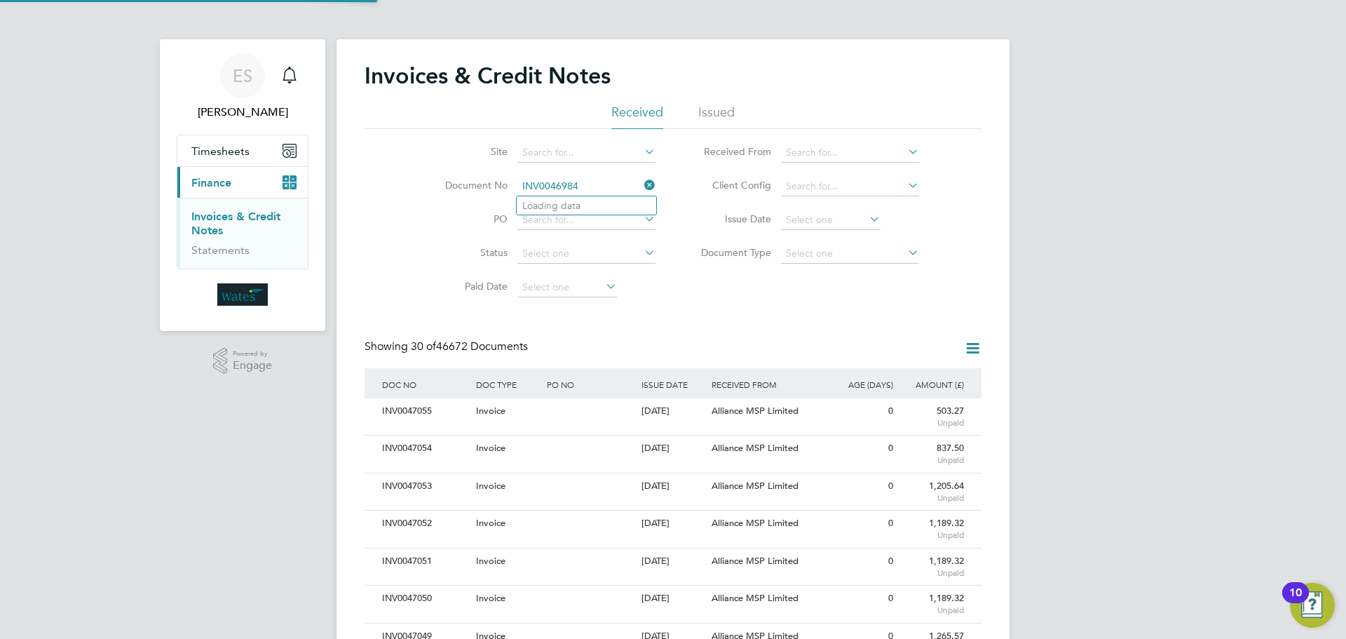
scroll to position [27, 118]
type input "INV0046984"
click at [589, 202] on li "INV0046984" at bounding box center [587, 205] width 140 height 19
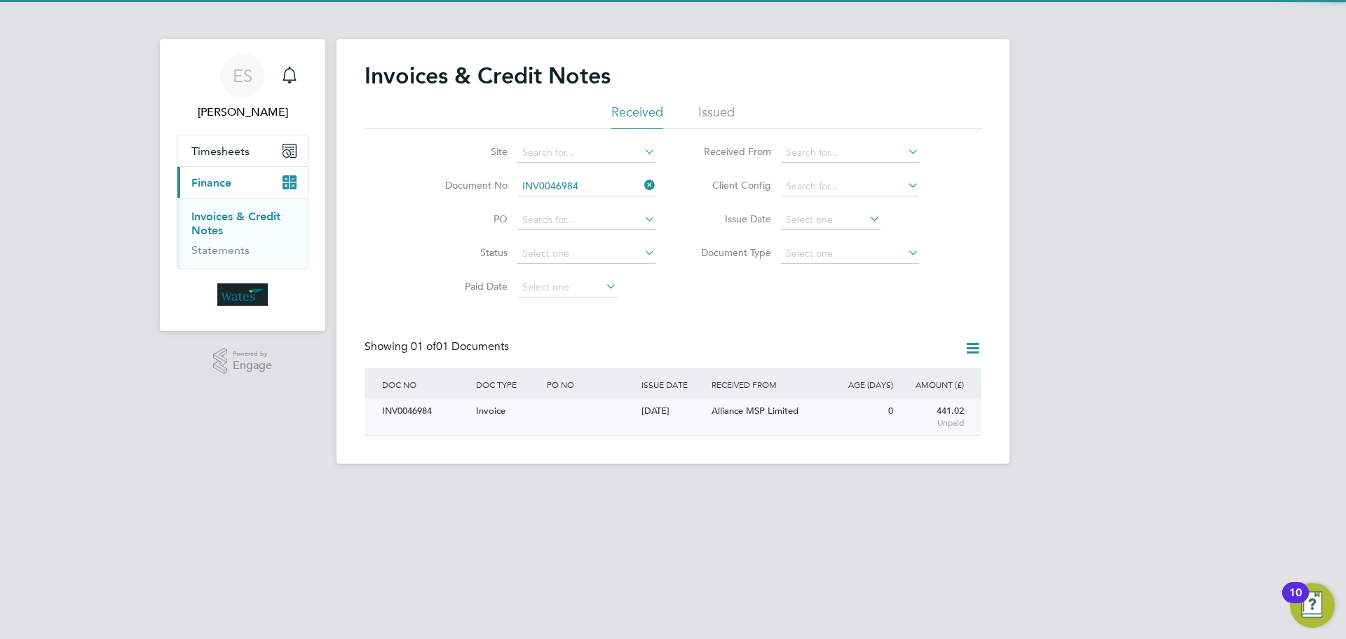
click at [433, 410] on div "INV0046984" at bounding box center [426, 411] width 94 height 26
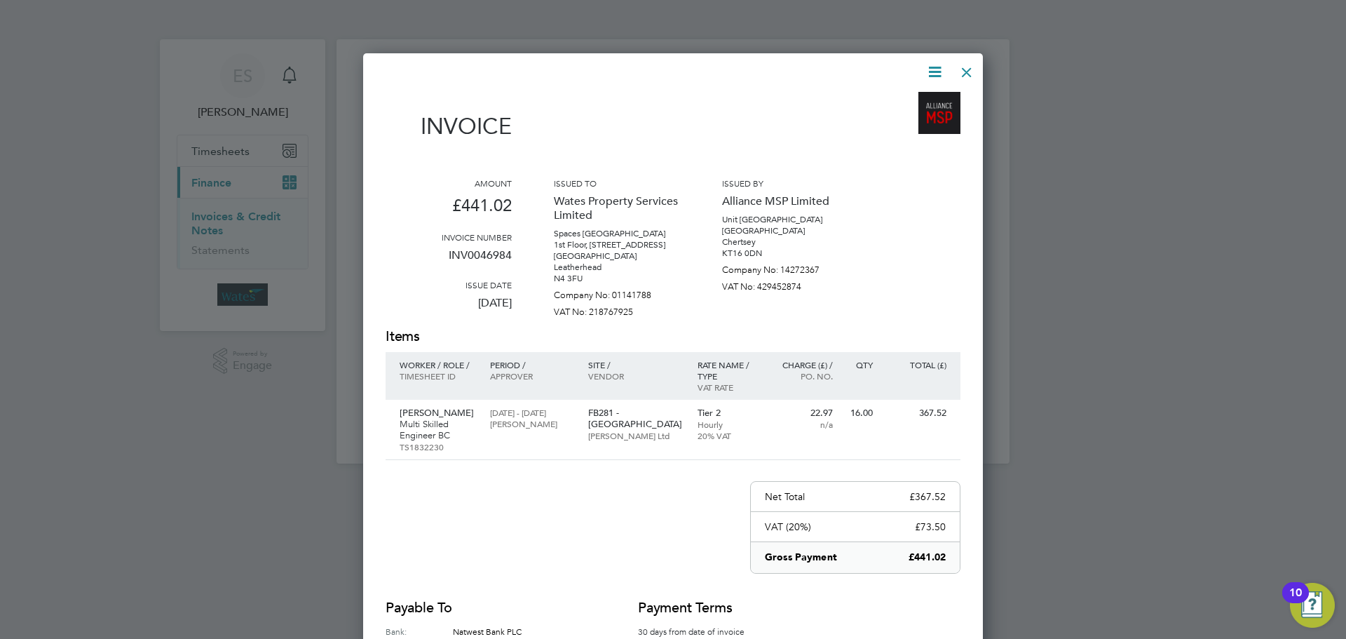
click at [936, 68] on icon at bounding box center [935, 72] width 18 height 18
click at [923, 100] on li "Download Invoice" at bounding box center [892, 105] width 97 height 20
click at [931, 69] on icon at bounding box center [935, 72] width 18 height 18
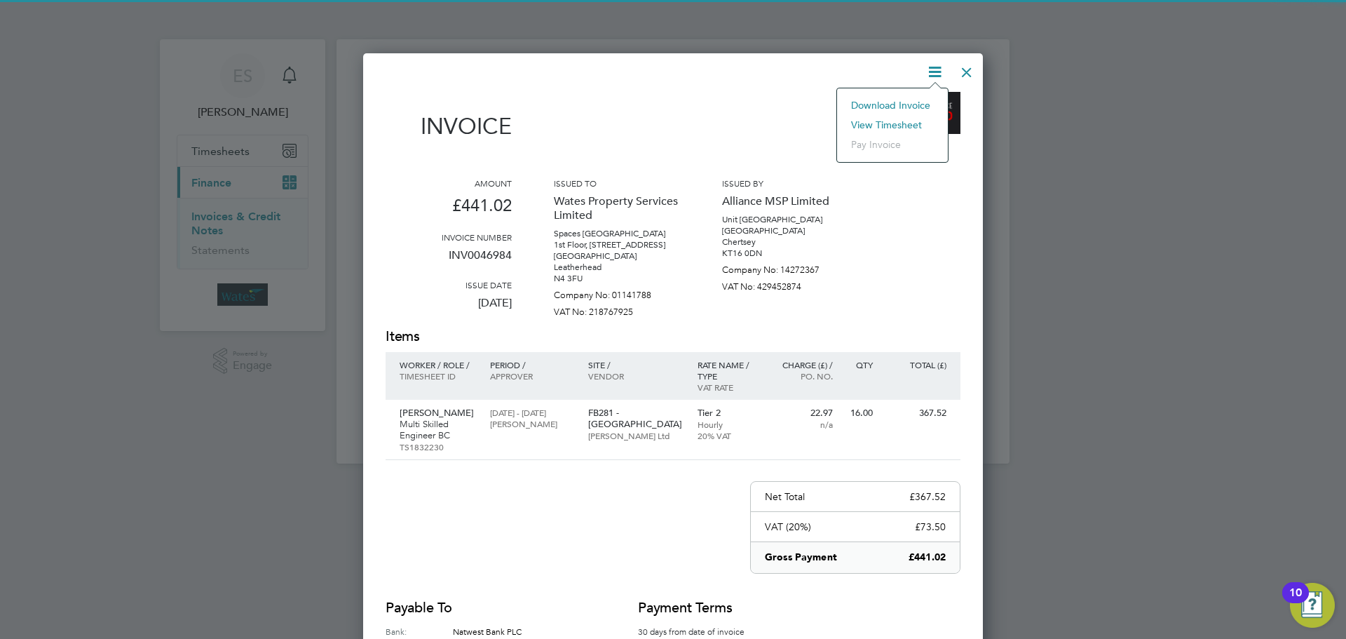
click at [907, 118] on li "View timesheet" at bounding box center [892, 125] width 97 height 20
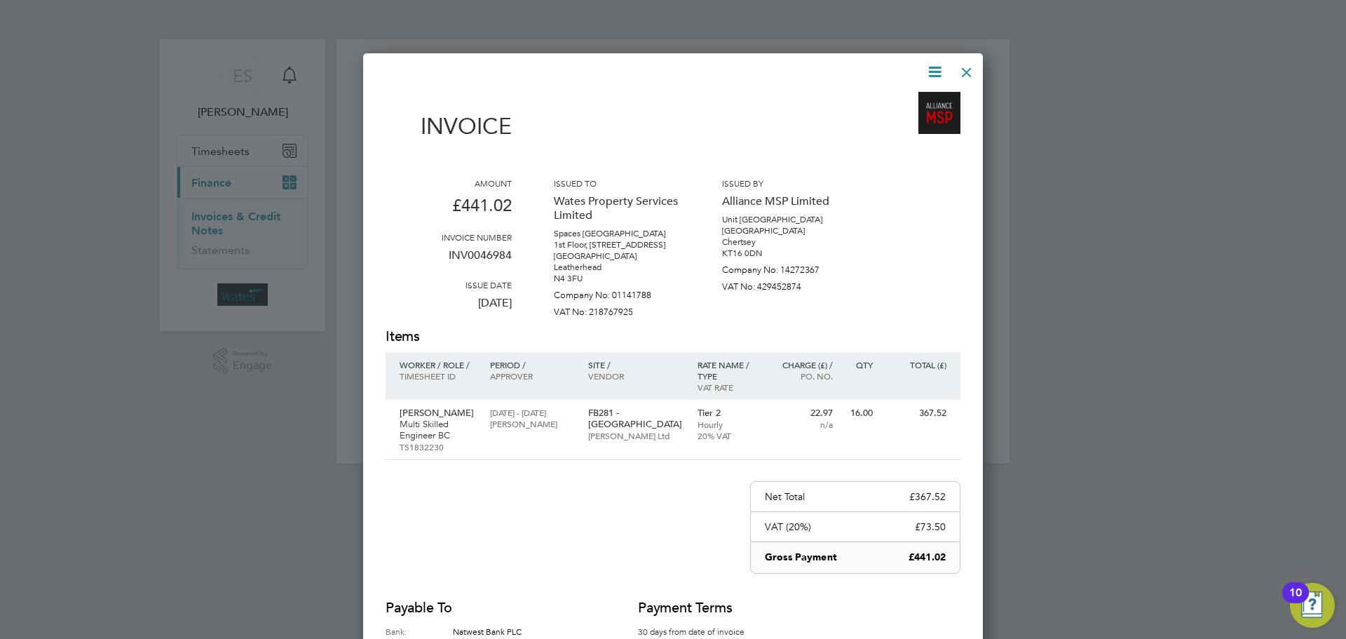
click at [965, 62] on div at bounding box center [966, 68] width 25 height 25
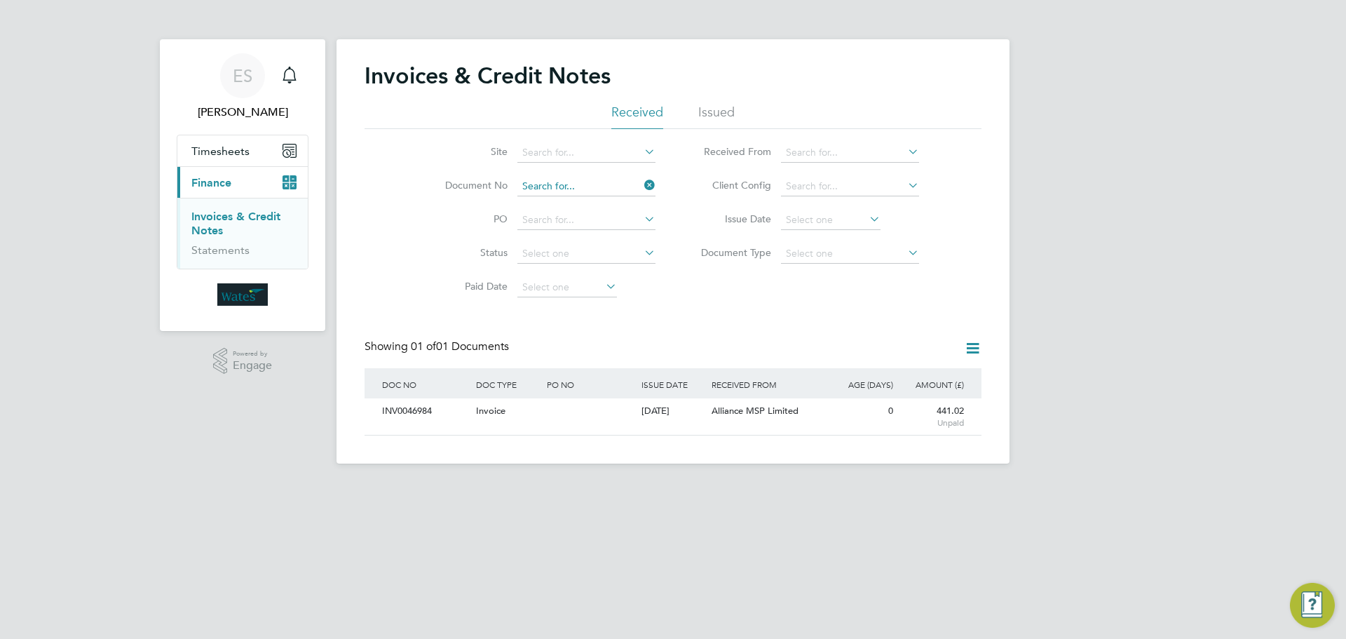
click at [573, 180] on input at bounding box center [586, 187] width 138 height 20
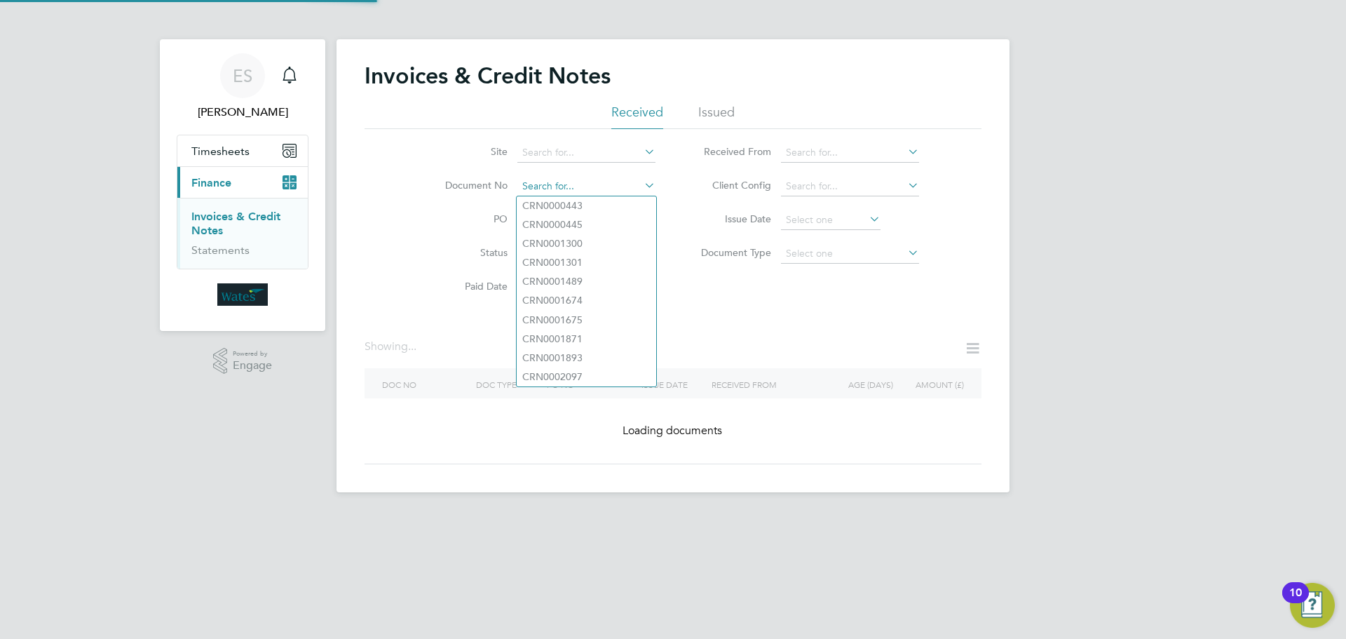
paste input "INV0046985"
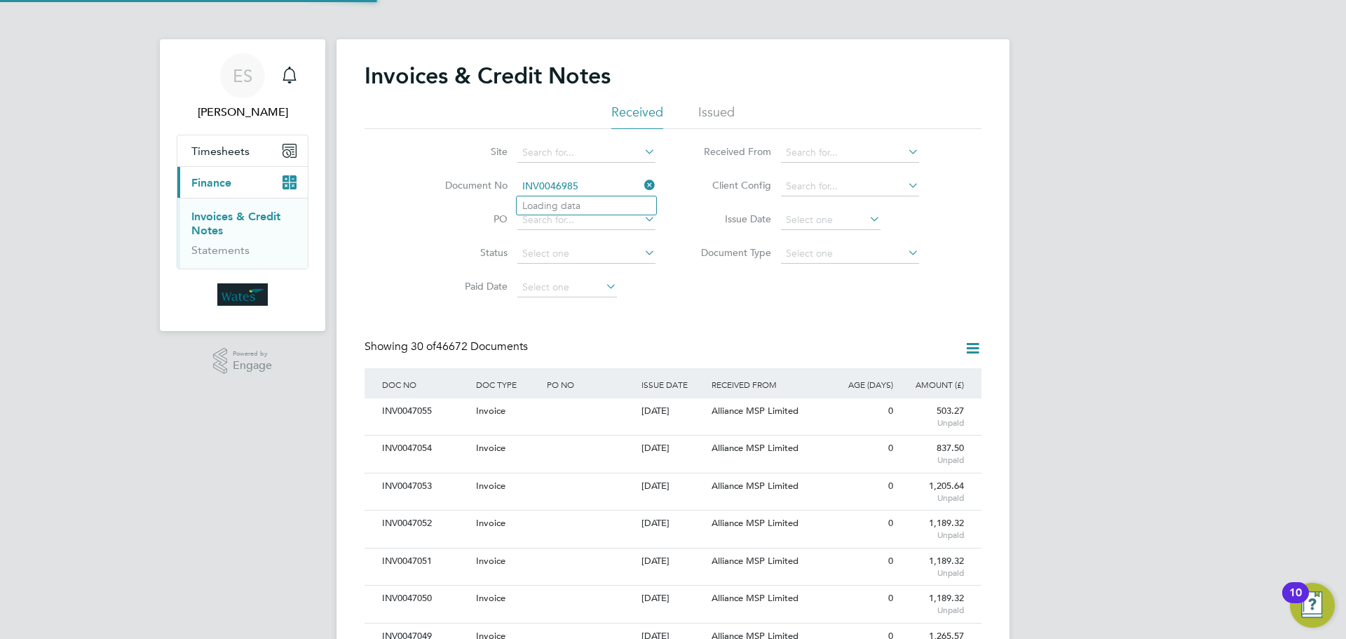
scroll to position [27, 118]
type input "INV0046985"
click at [590, 209] on li "INV0046985" at bounding box center [587, 205] width 140 height 19
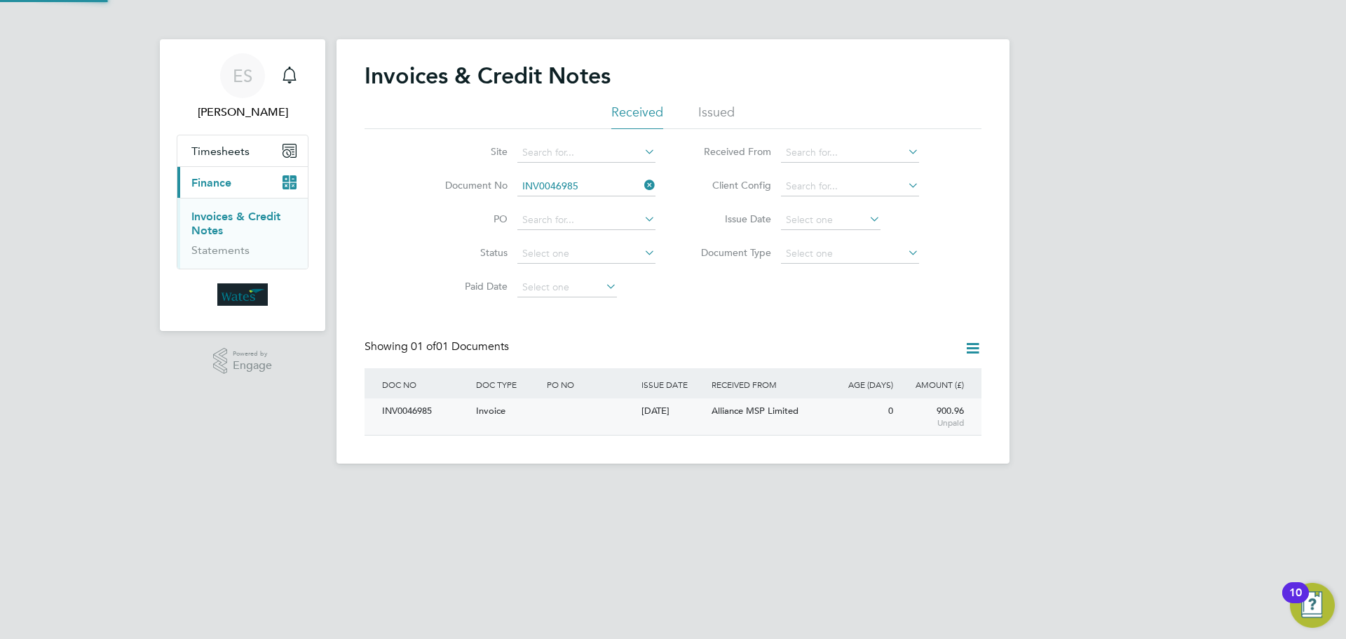
click at [412, 417] on div "INV0046985" at bounding box center [426, 411] width 94 height 26
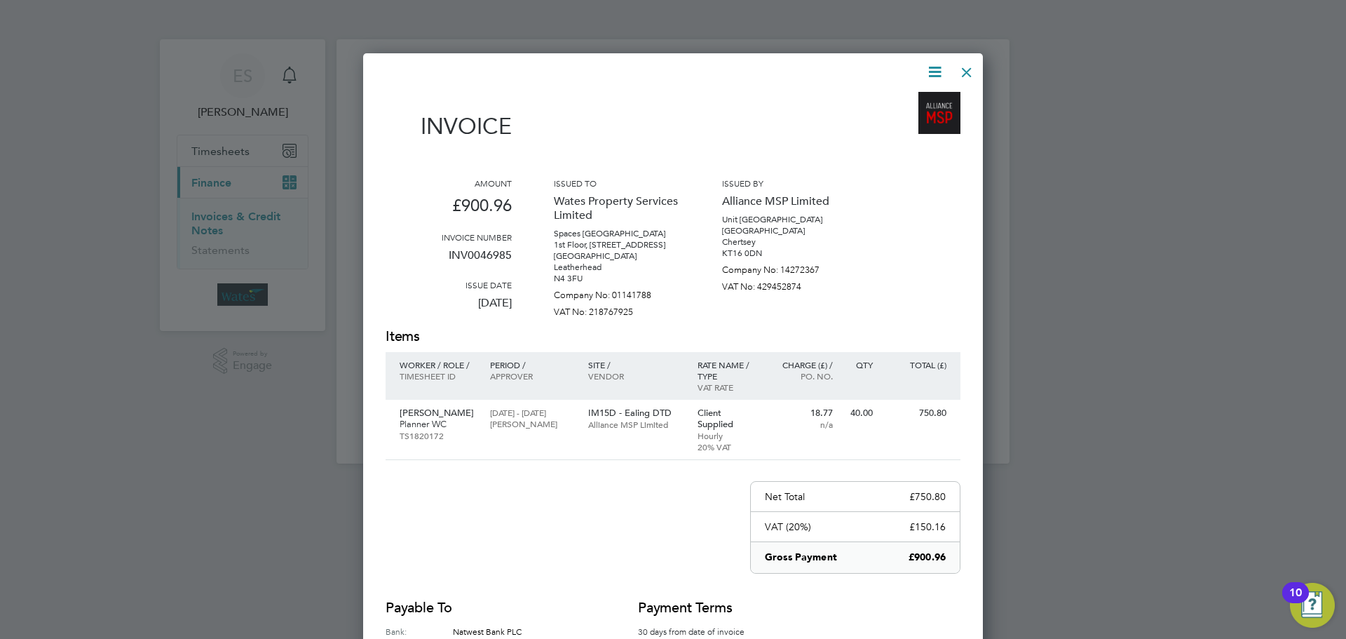
click at [937, 69] on icon at bounding box center [935, 72] width 18 height 18
click at [906, 100] on li "Download Invoice" at bounding box center [892, 105] width 97 height 20
drag, startPoint x: 935, startPoint y: 69, endPoint x: 929, endPoint y: 76, distance: 8.4
click at [935, 69] on icon at bounding box center [935, 72] width 18 height 18
click at [876, 124] on li "View timesheet" at bounding box center [892, 125] width 97 height 20
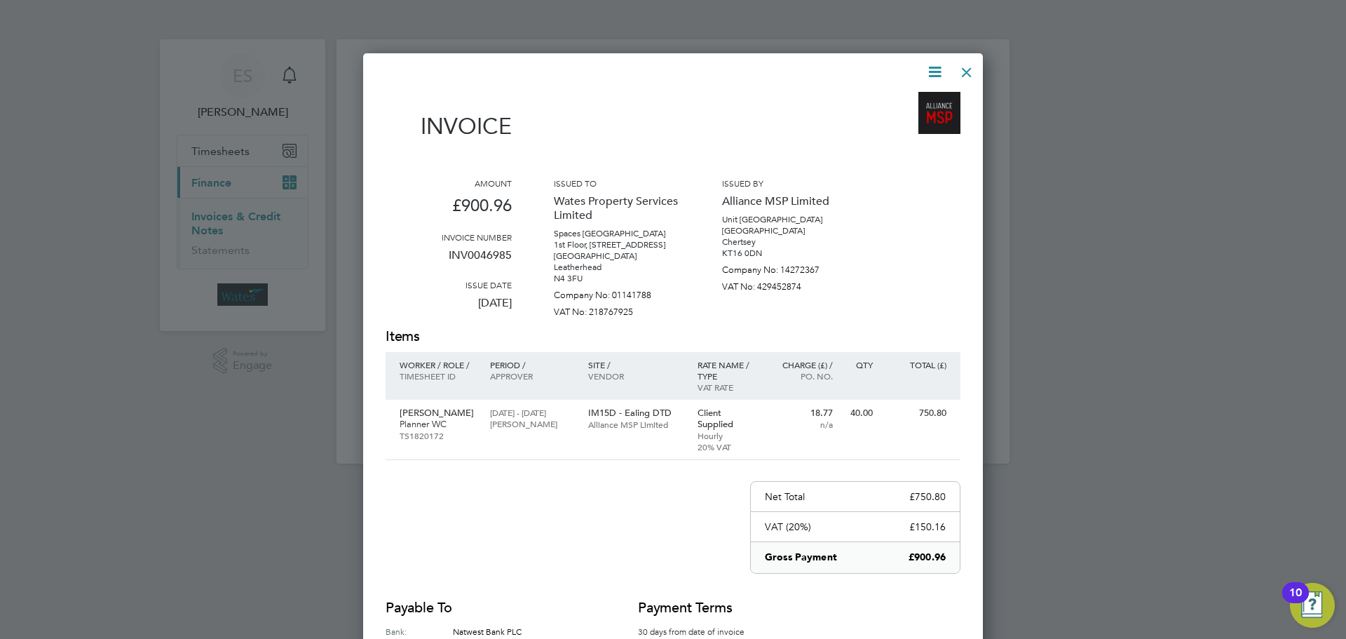
click at [972, 69] on div at bounding box center [966, 68] width 25 height 25
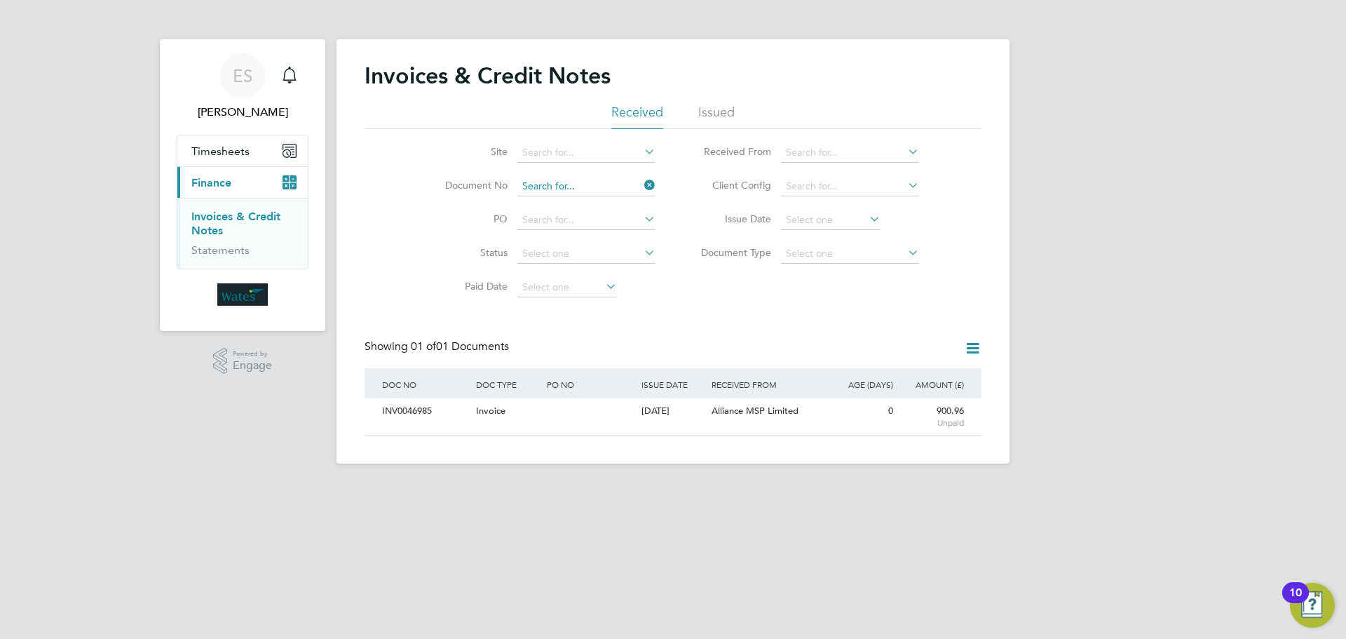
click at [620, 182] on input at bounding box center [586, 187] width 138 height 20
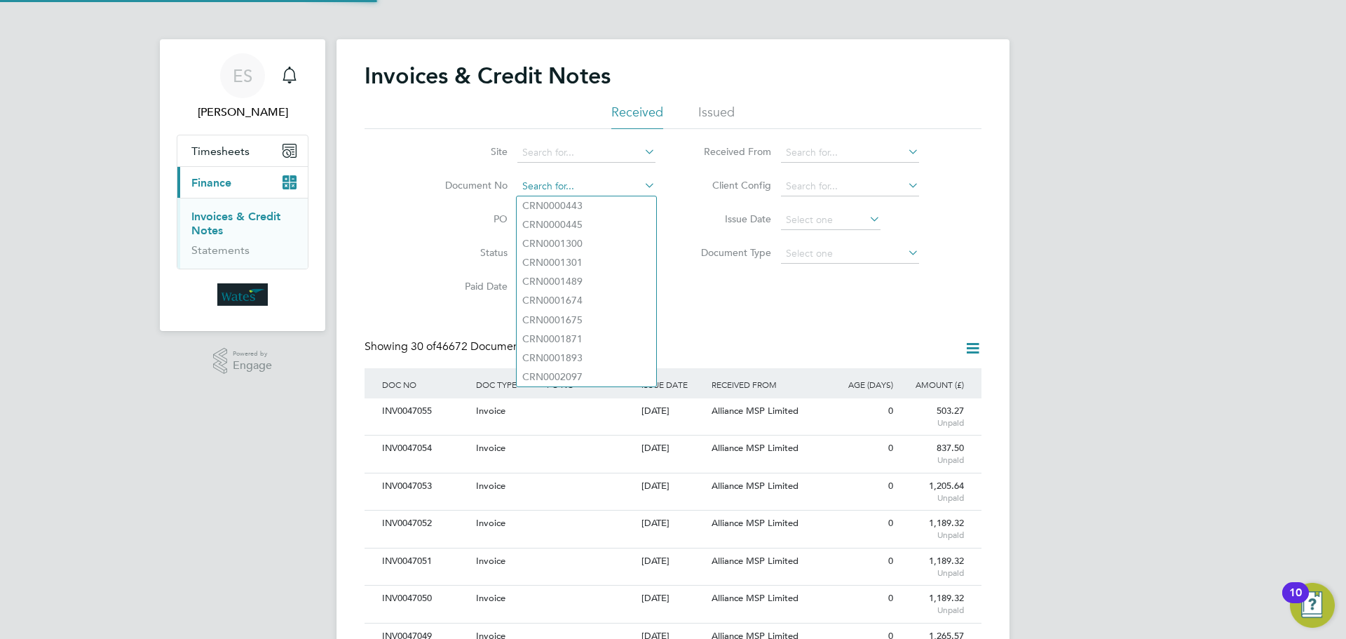
paste input "INV0046986"
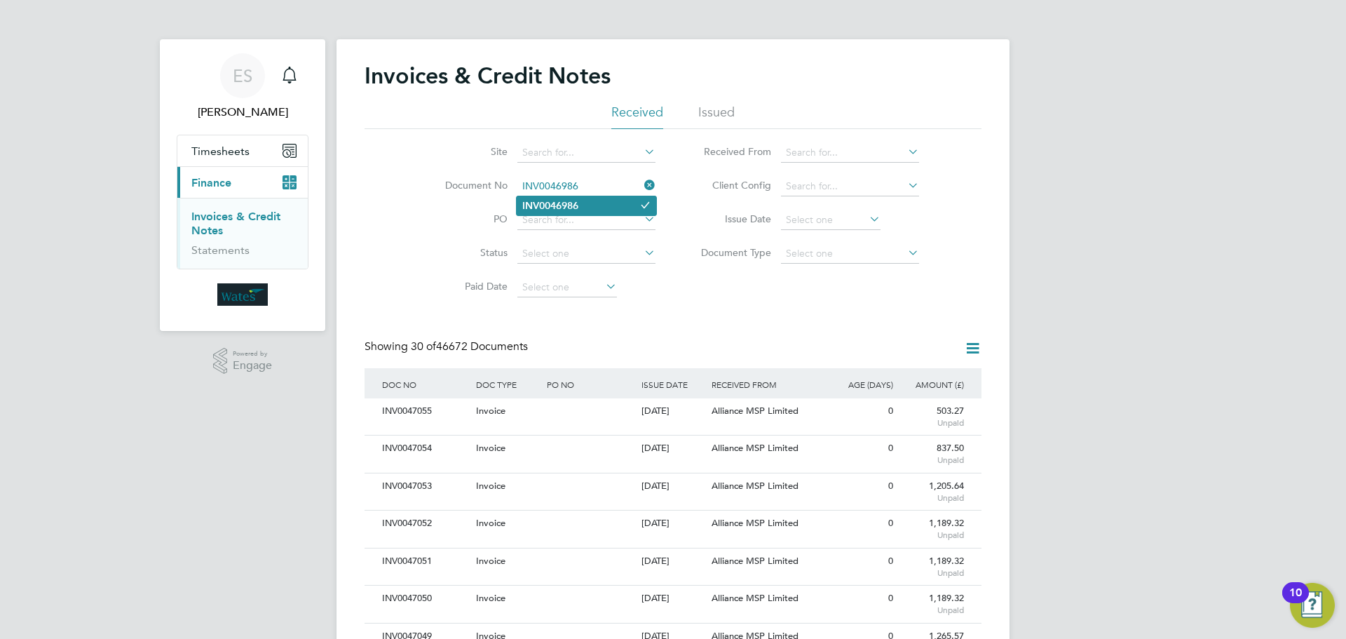
type input "INV0046986"
click at [545, 201] on b "INV0046986" at bounding box center [550, 206] width 56 height 12
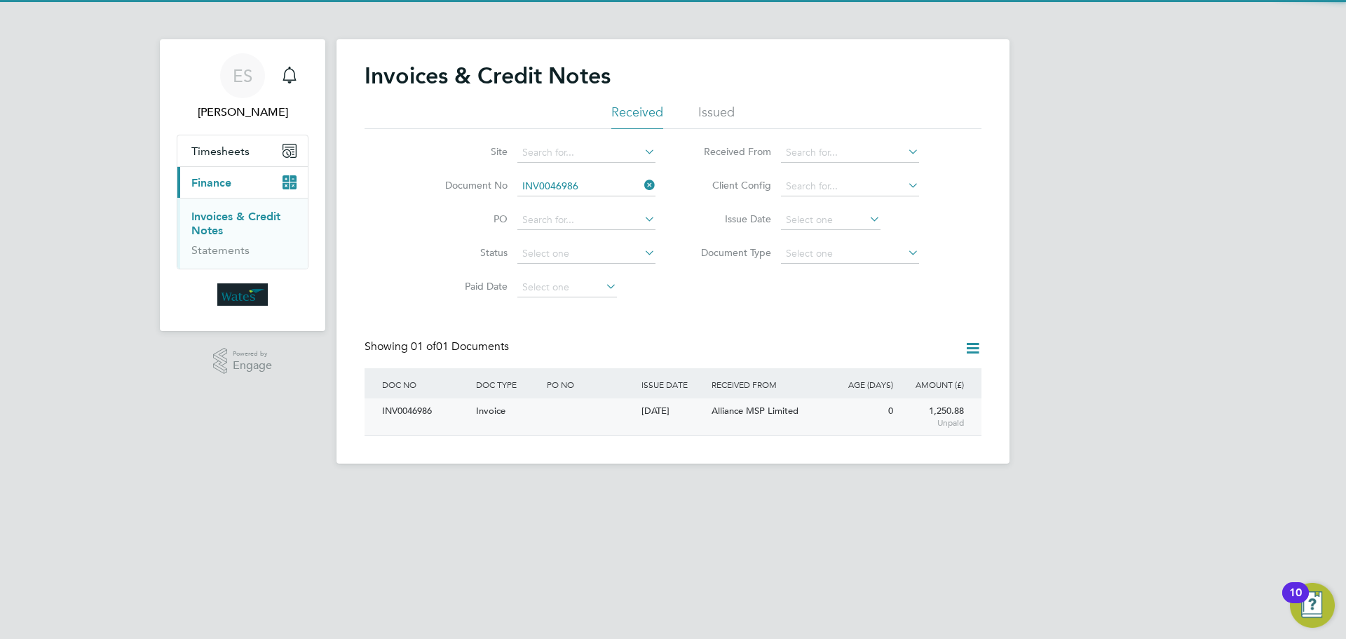
click at [407, 410] on div "INV0046986" at bounding box center [426, 411] width 94 height 26
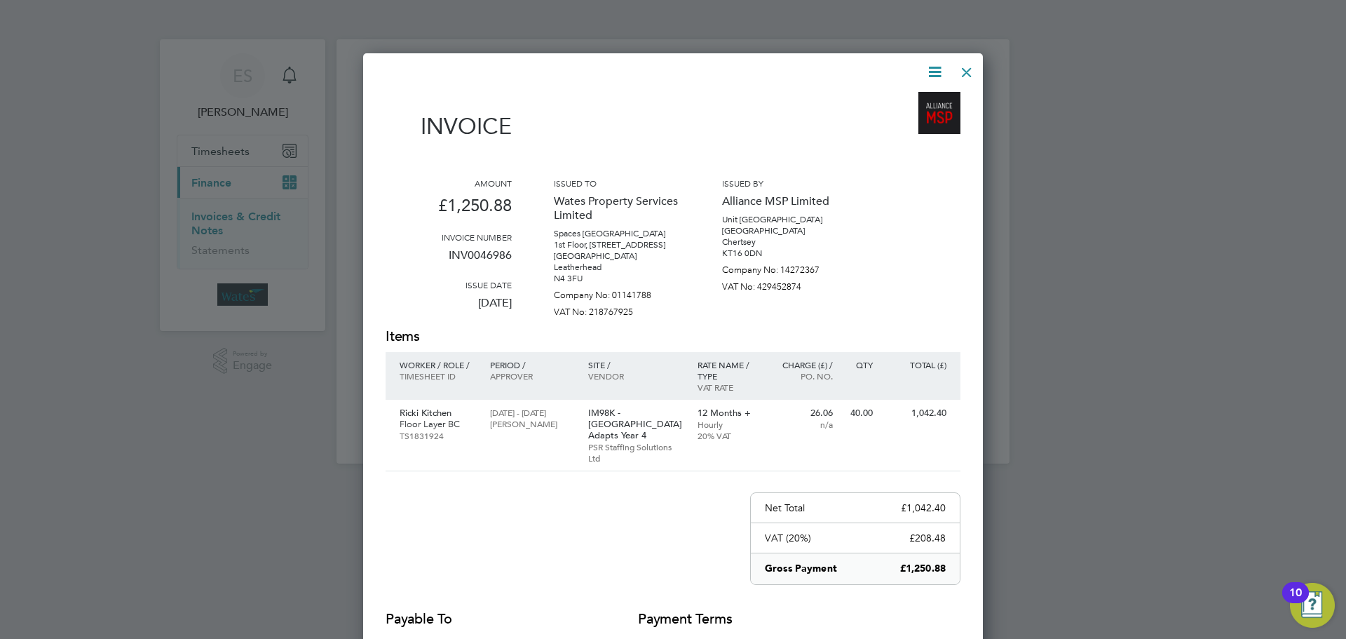
click at [935, 65] on icon at bounding box center [935, 72] width 18 height 18
click at [896, 97] on li "Download Invoice" at bounding box center [892, 105] width 97 height 20
click at [932, 69] on icon at bounding box center [935, 72] width 18 height 18
click at [892, 120] on li "View timesheet" at bounding box center [892, 125] width 97 height 20
click at [934, 67] on icon at bounding box center [935, 72] width 18 height 18
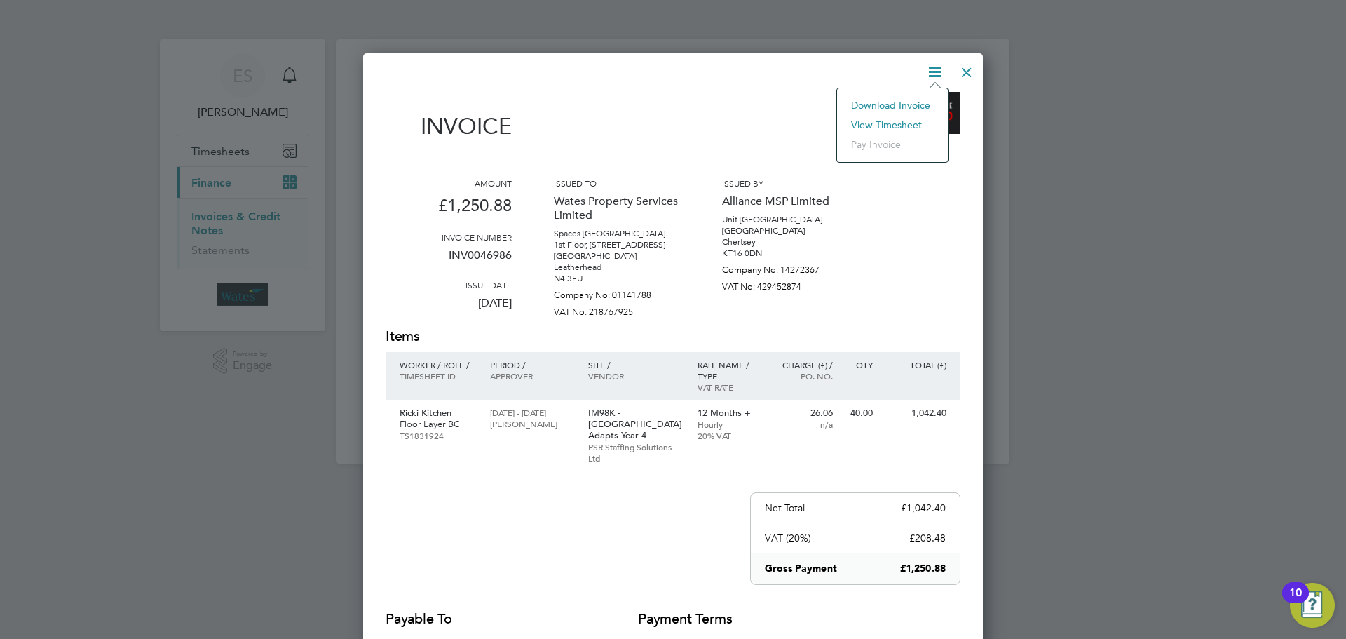
click at [895, 121] on li "View timesheet" at bounding box center [892, 125] width 97 height 20
click at [965, 70] on div at bounding box center [966, 68] width 25 height 25
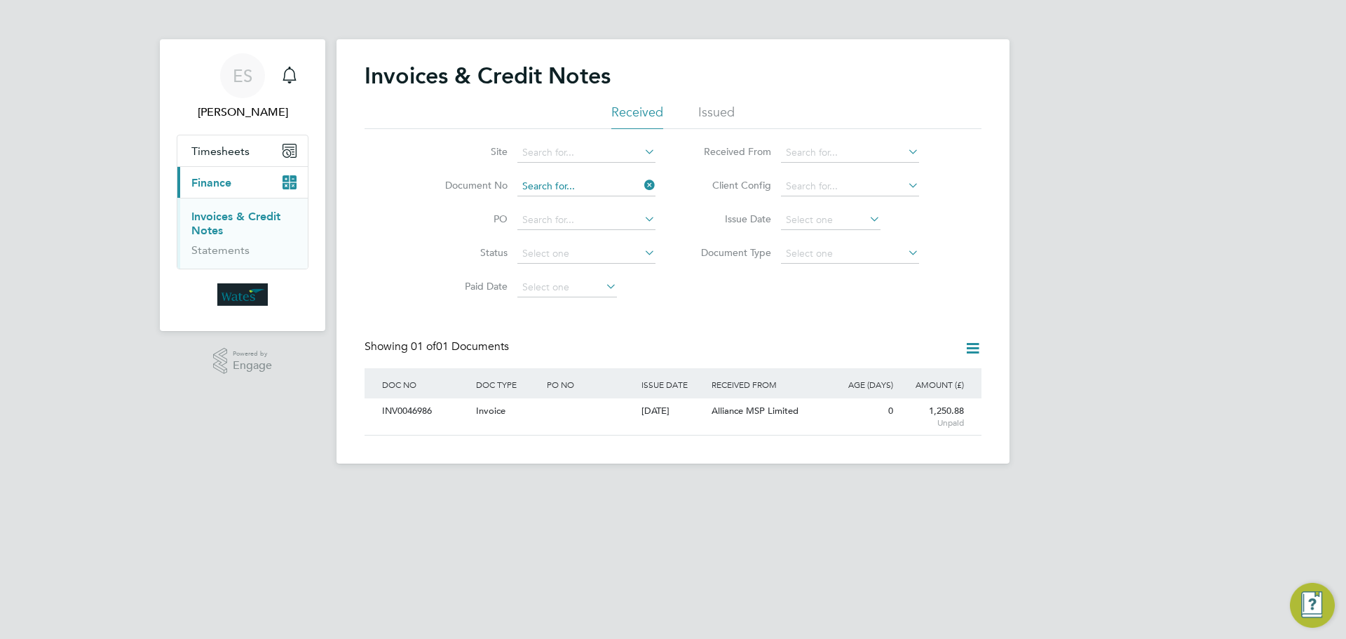
click at [569, 186] on input at bounding box center [586, 187] width 138 height 20
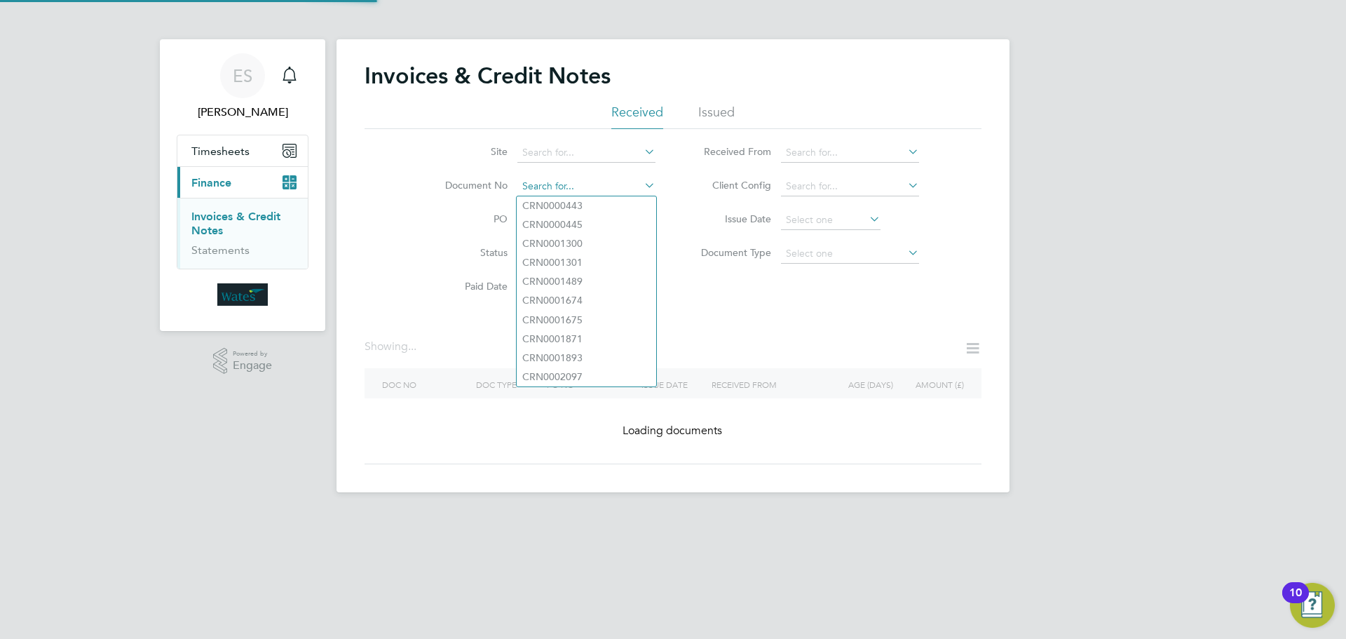
paste input "INV0046987"
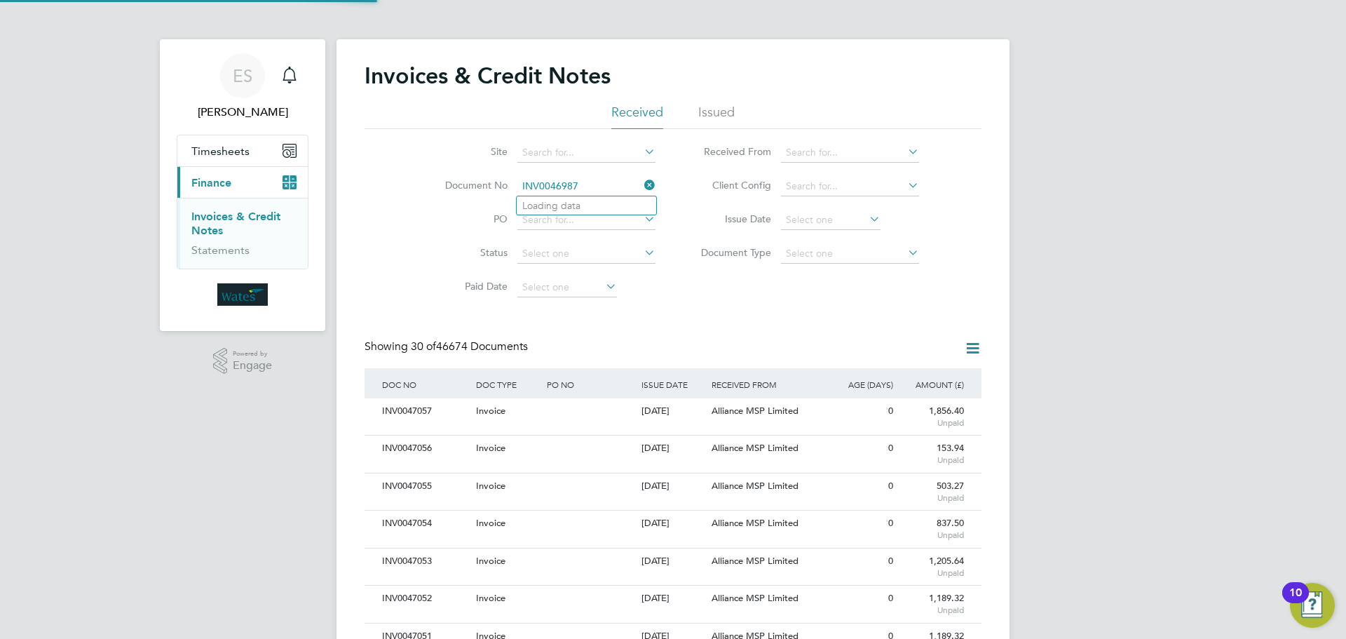
scroll to position [27, 95]
type input "INV0046987"
click at [588, 201] on li "INV0046987" at bounding box center [587, 205] width 140 height 19
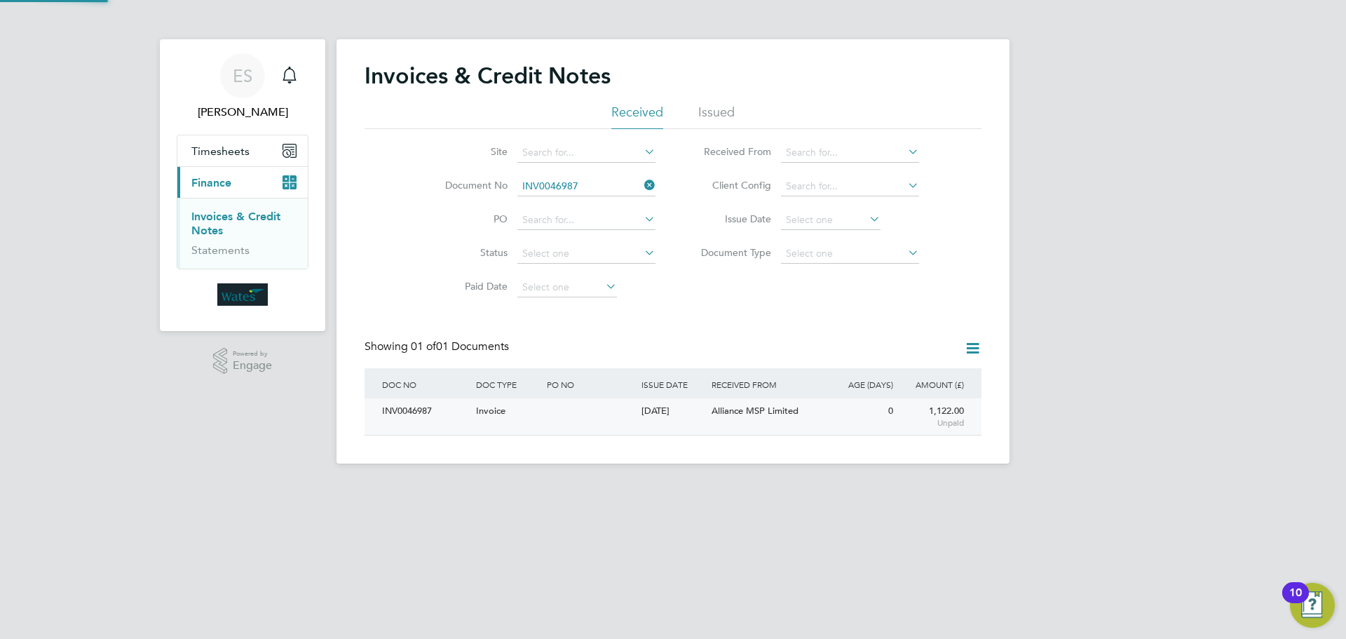
click at [411, 413] on div "INV0046987" at bounding box center [426, 411] width 94 height 26
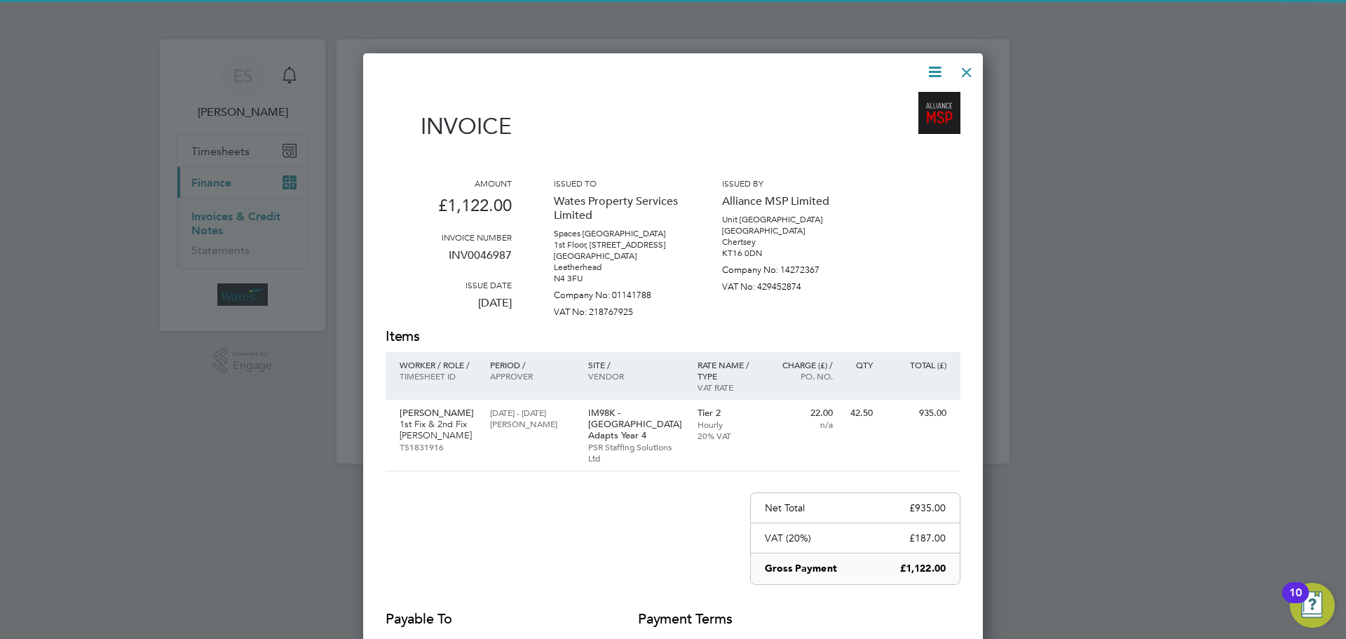
click at [937, 66] on icon at bounding box center [935, 72] width 18 height 18
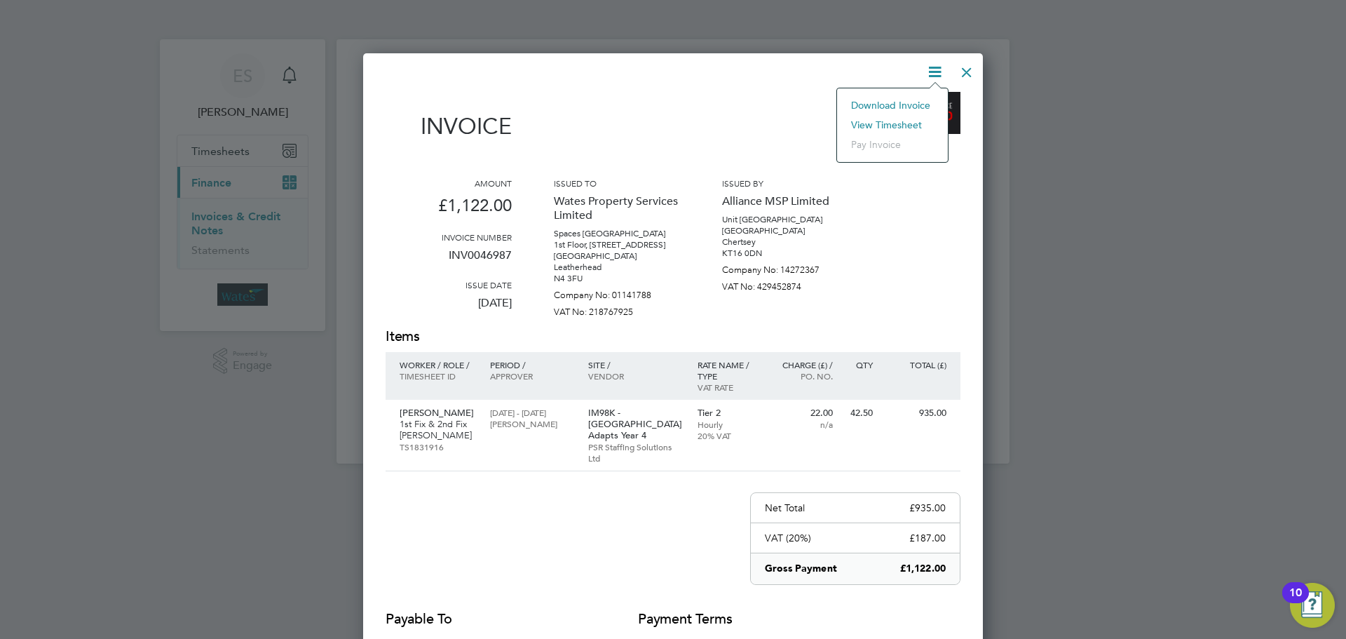
click at [906, 100] on li "Download Invoice" at bounding box center [892, 105] width 97 height 20
drag, startPoint x: 935, startPoint y: 67, endPoint x: 930, endPoint y: 75, distance: 9.7
click at [935, 66] on icon at bounding box center [935, 72] width 18 height 18
click at [890, 118] on li "View timesheet" at bounding box center [892, 125] width 97 height 20
click at [965, 74] on div at bounding box center [966, 68] width 25 height 25
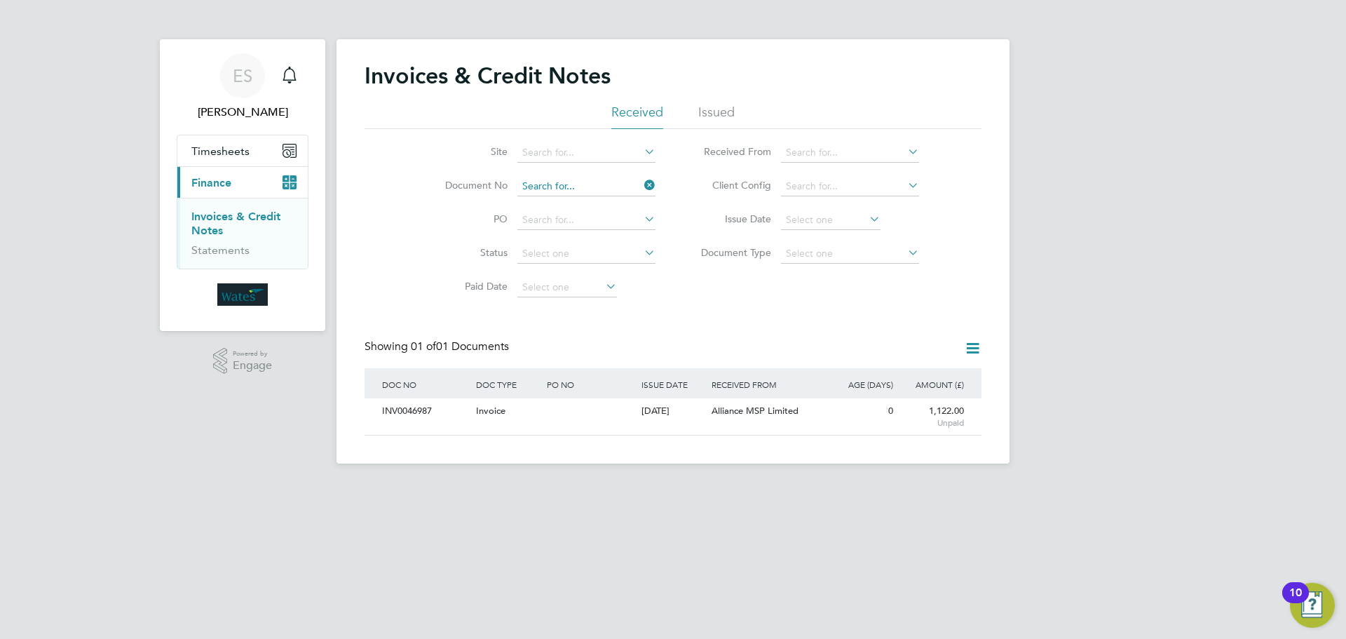
click at [569, 184] on input at bounding box center [586, 187] width 138 height 20
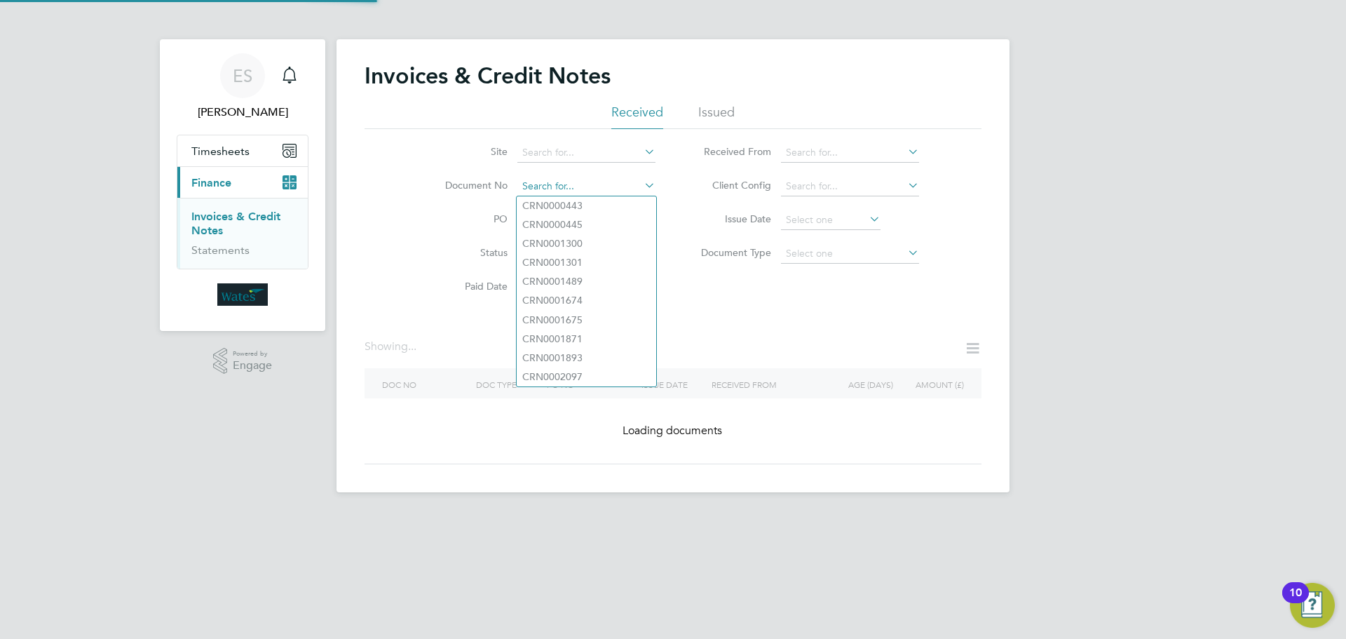
paste input "INV0046988"
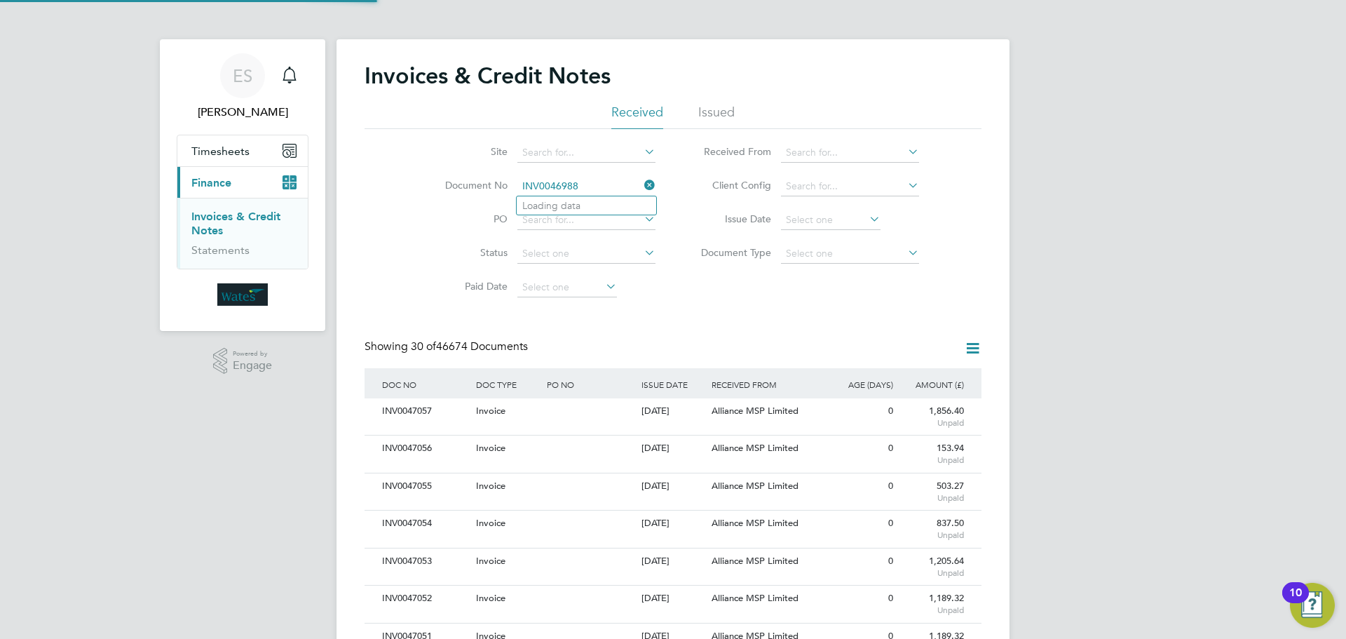
scroll to position [27, 95]
type input "INV0046988"
click at [573, 205] on b "INV0046988" at bounding box center [550, 206] width 56 height 12
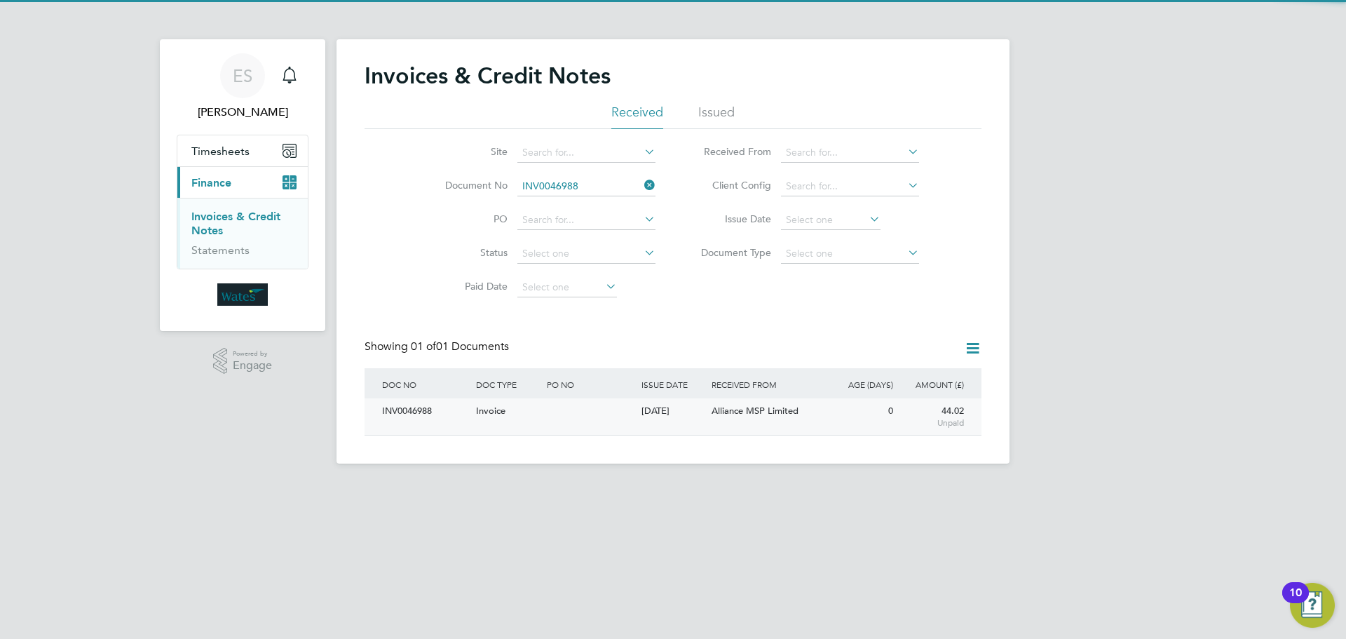
click at [421, 411] on div "INV0046988" at bounding box center [426, 411] width 94 height 26
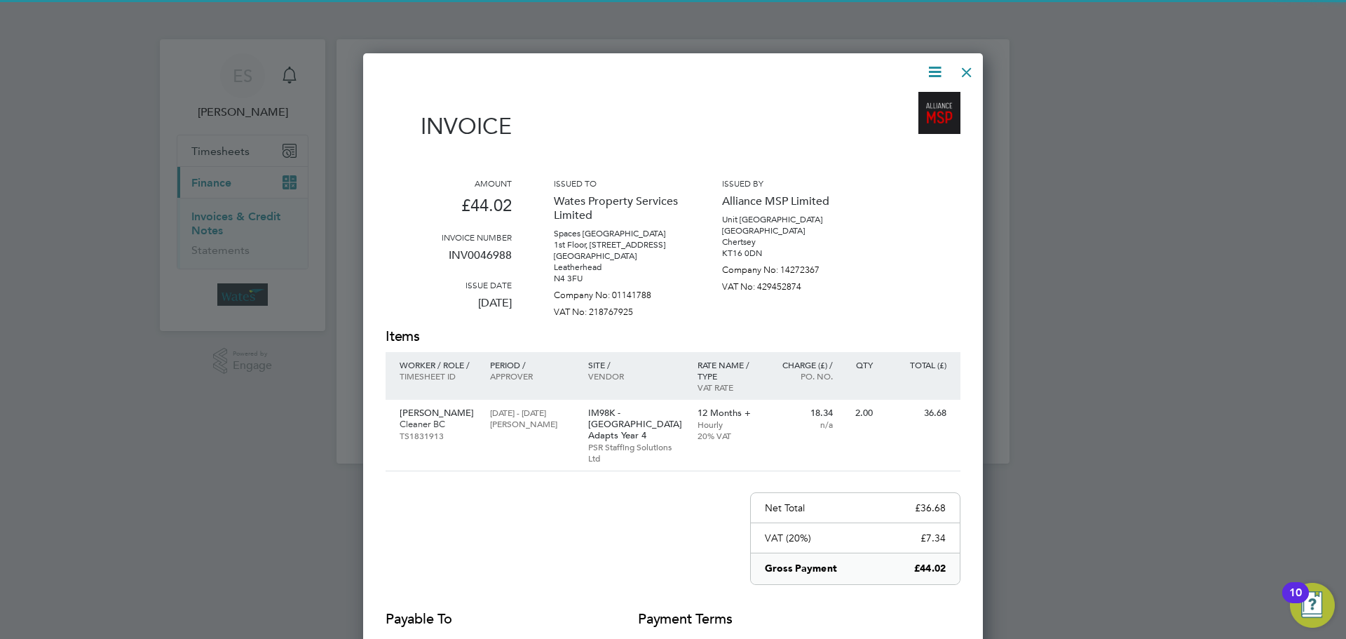
click at [932, 70] on icon at bounding box center [935, 72] width 18 height 18
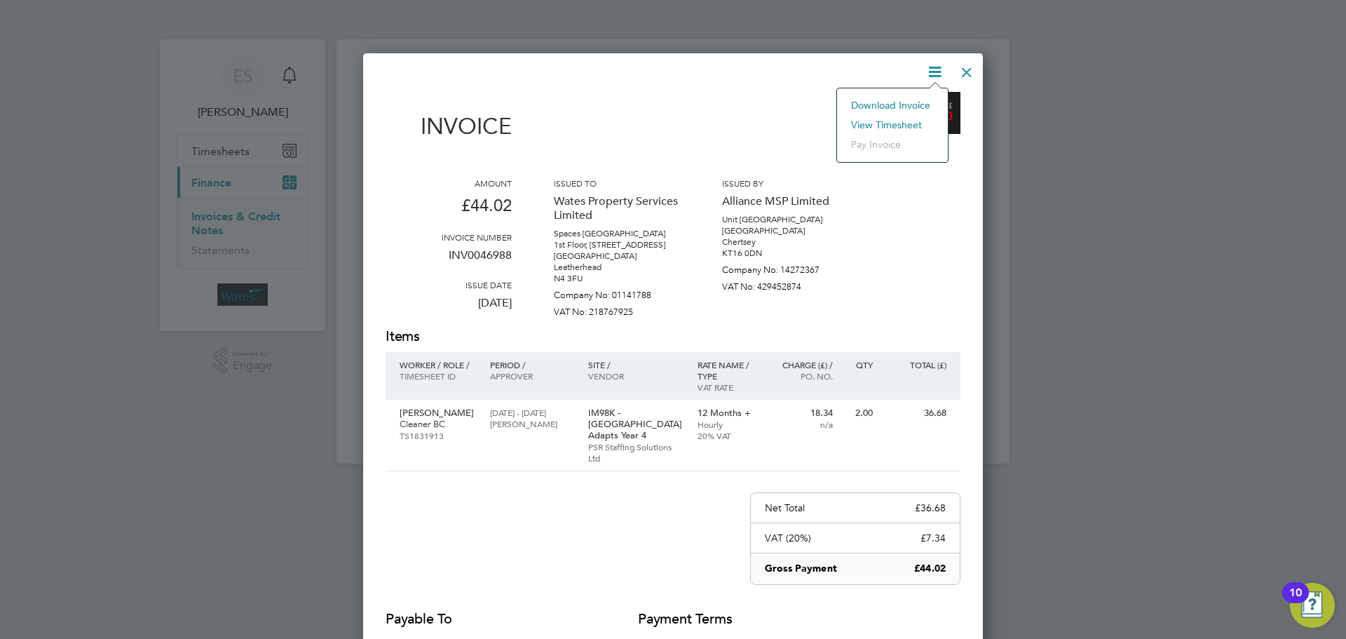
click at [912, 101] on li "Download Invoice" at bounding box center [892, 105] width 97 height 20
click at [935, 69] on icon at bounding box center [935, 72] width 18 height 18
click at [888, 118] on li "View timesheet" at bounding box center [892, 125] width 97 height 20
click at [965, 66] on div at bounding box center [966, 68] width 25 height 25
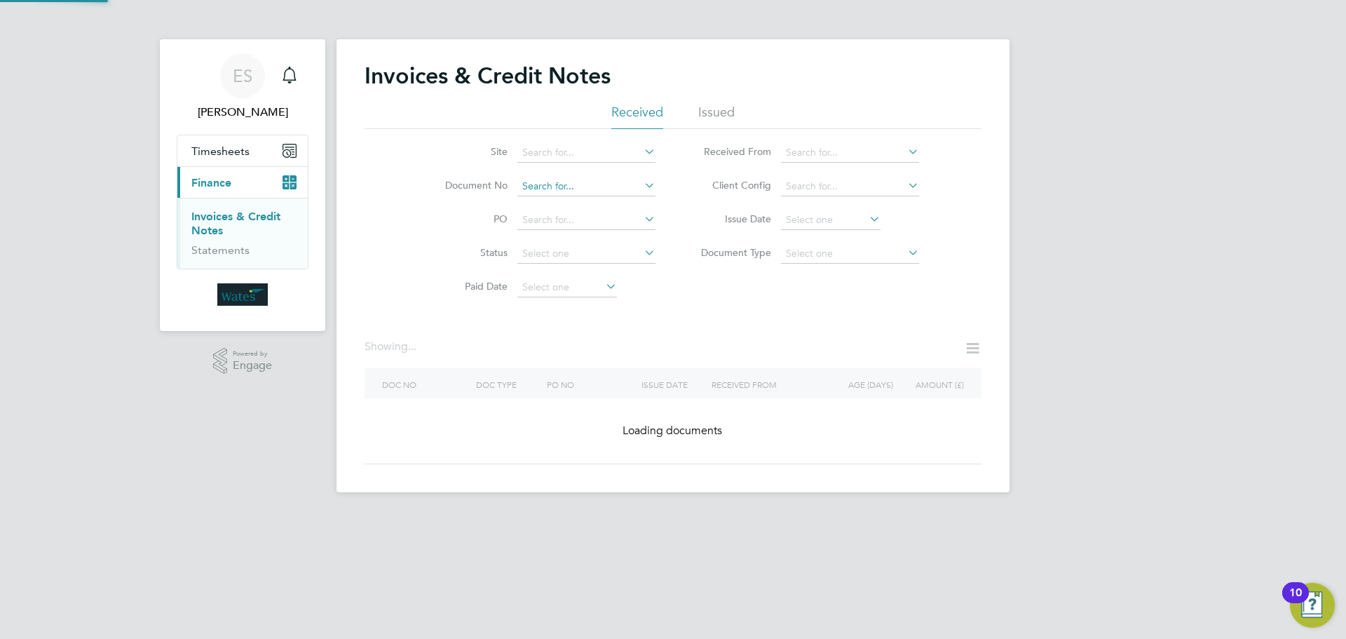
click at [623, 184] on input at bounding box center [586, 187] width 138 height 20
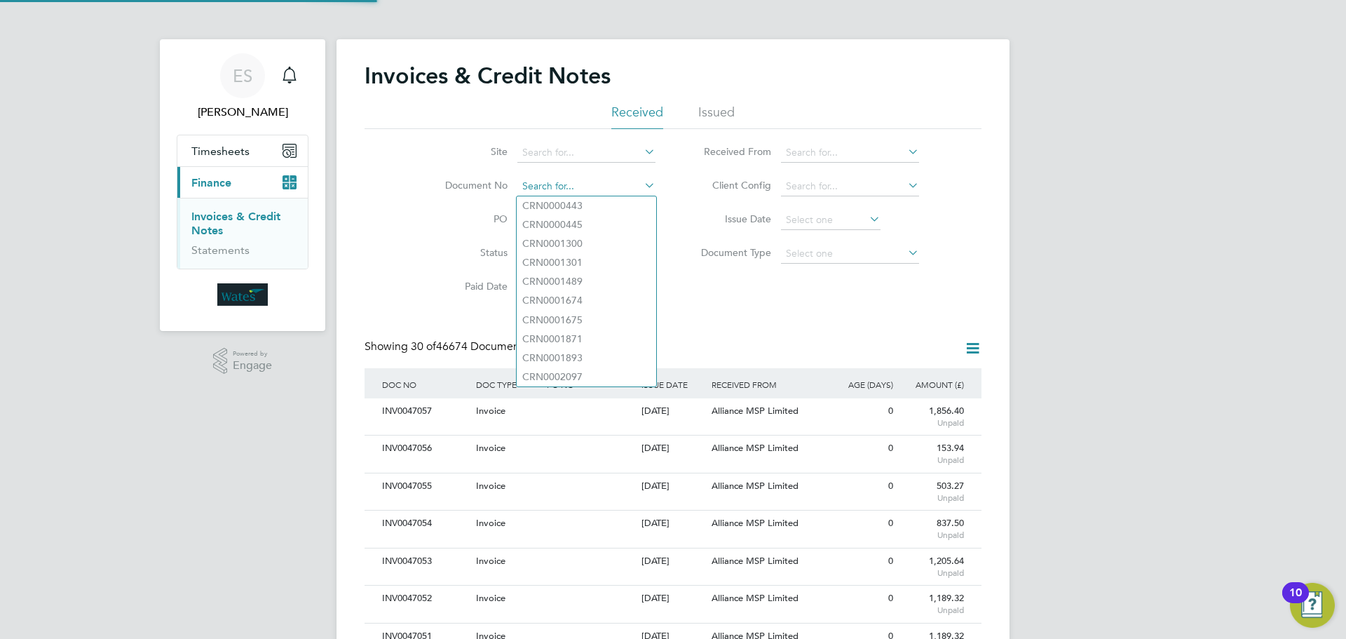
scroll to position [27, 95]
paste input "INV0046989"
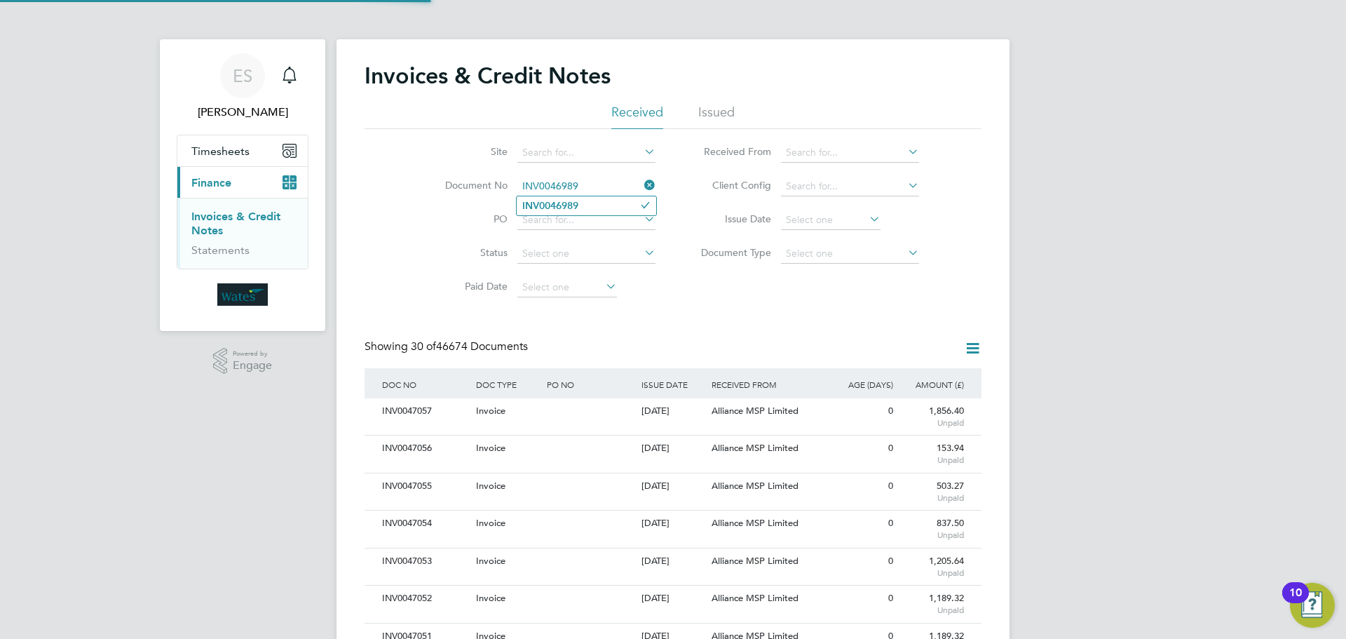
type input "INV0046989"
click at [597, 208] on li "INV0046989" at bounding box center [587, 205] width 140 height 19
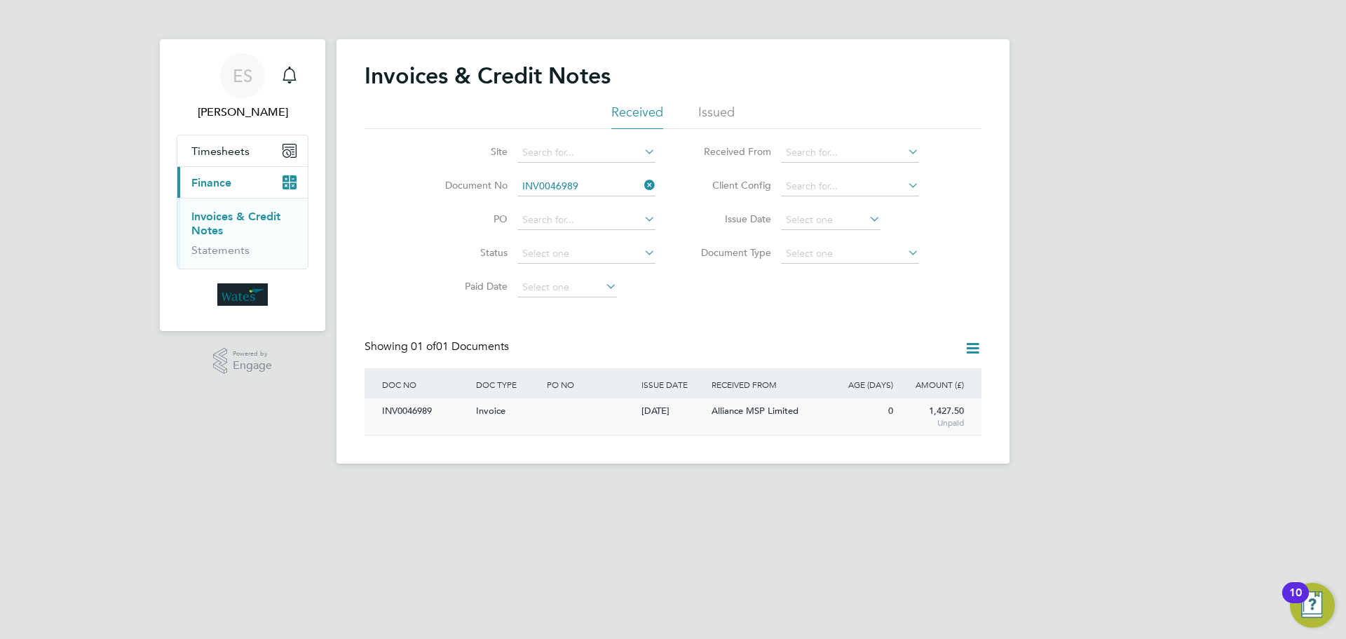
click at [436, 417] on div "INV0046989" at bounding box center [426, 411] width 94 height 26
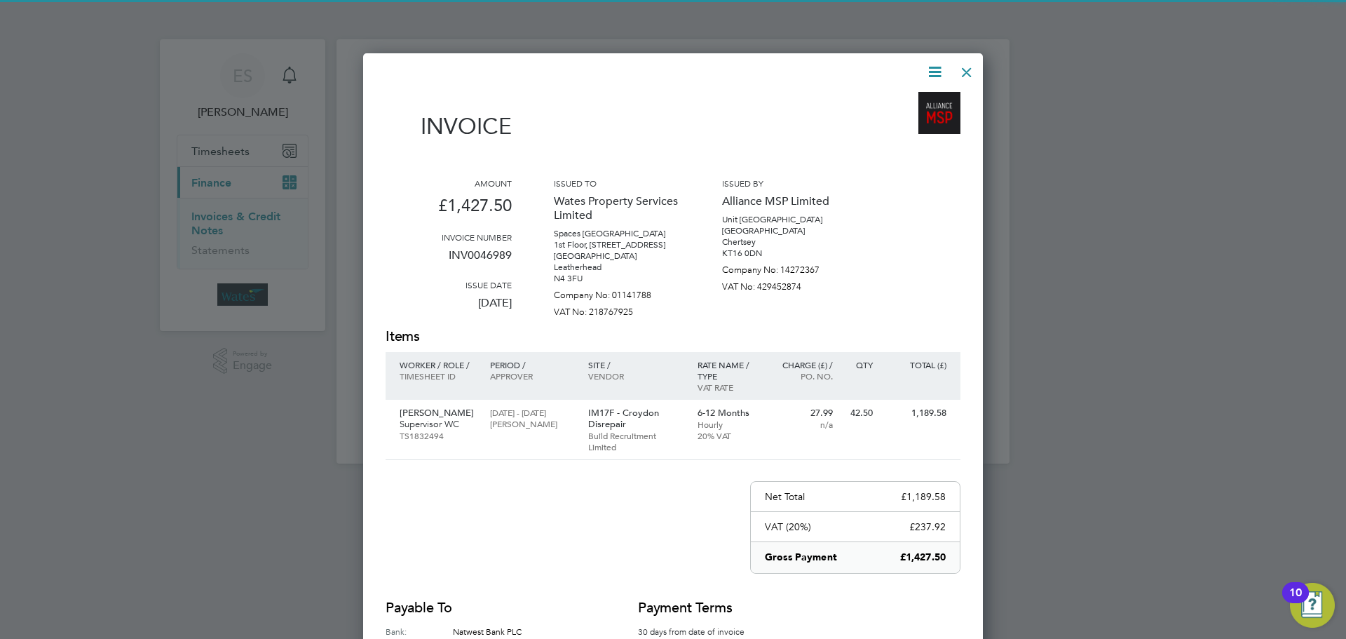
click at [939, 67] on icon at bounding box center [935, 72] width 18 height 18
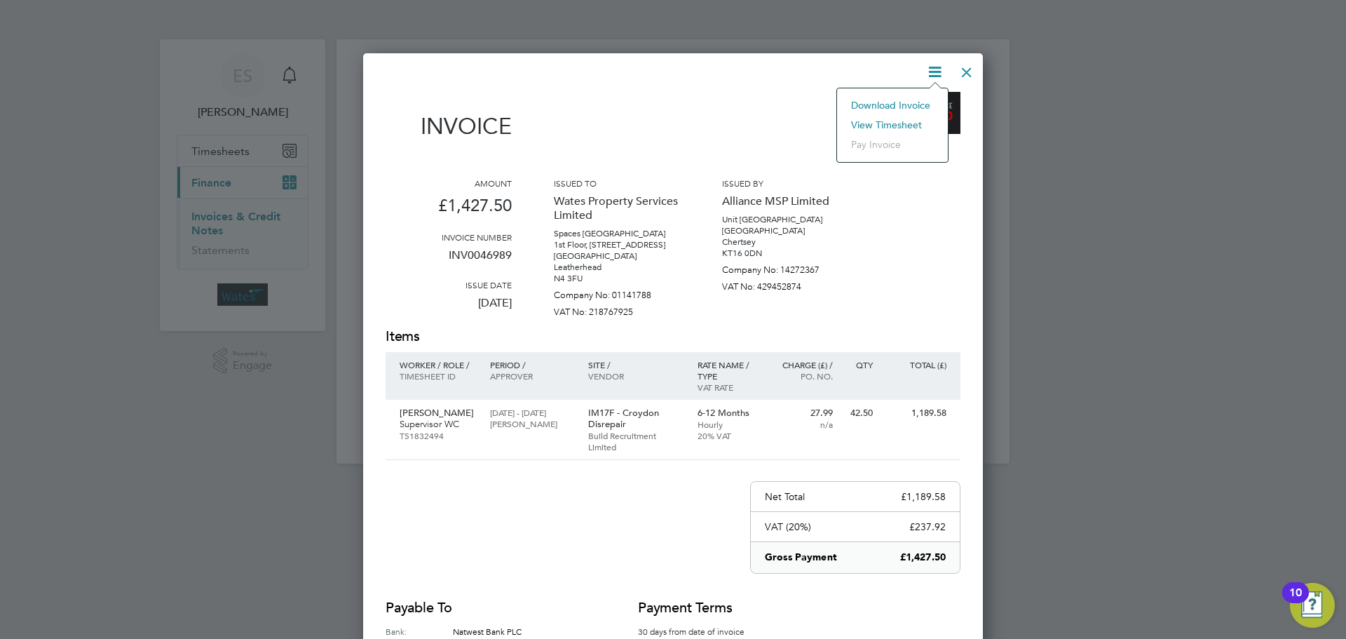
click at [900, 100] on li "Download Invoice" at bounding box center [892, 105] width 97 height 20
click at [943, 67] on icon at bounding box center [935, 72] width 18 height 18
click at [899, 121] on li "View timesheet" at bounding box center [892, 125] width 97 height 20
click at [967, 72] on div at bounding box center [966, 68] width 25 height 25
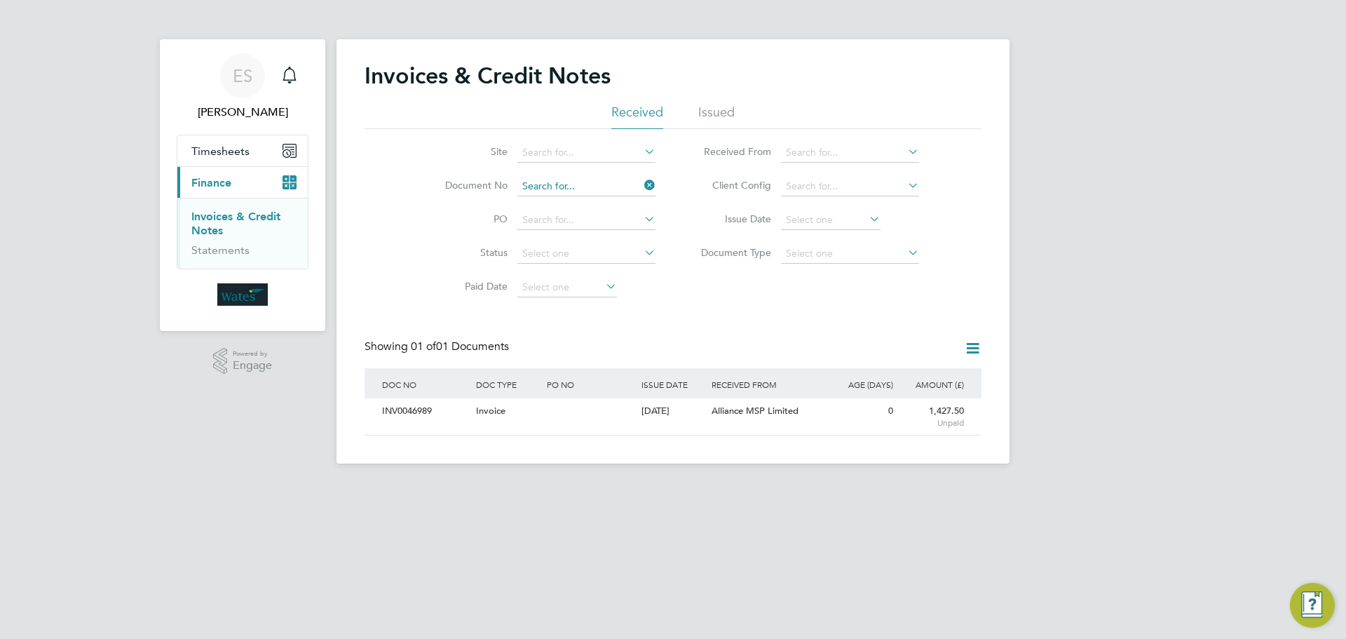
click at [611, 187] on input at bounding box center [586, 187] width 138 height 20
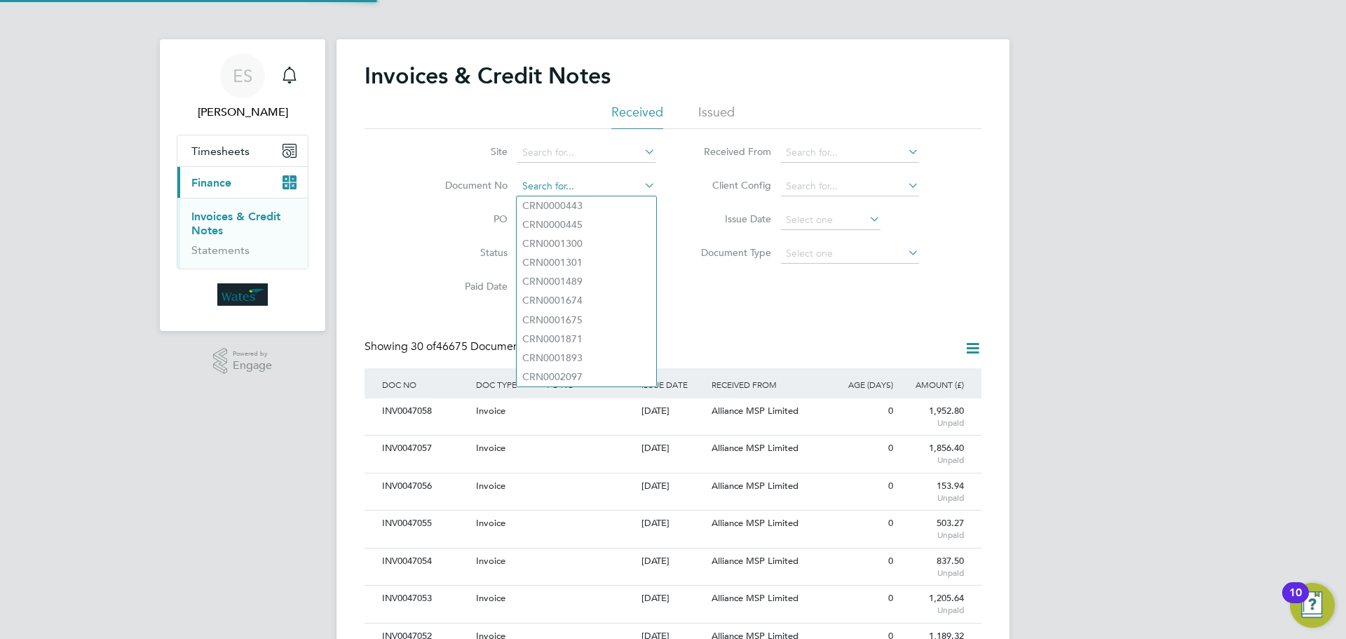
scroll to position [27, 95]
paste input "INV0046990"
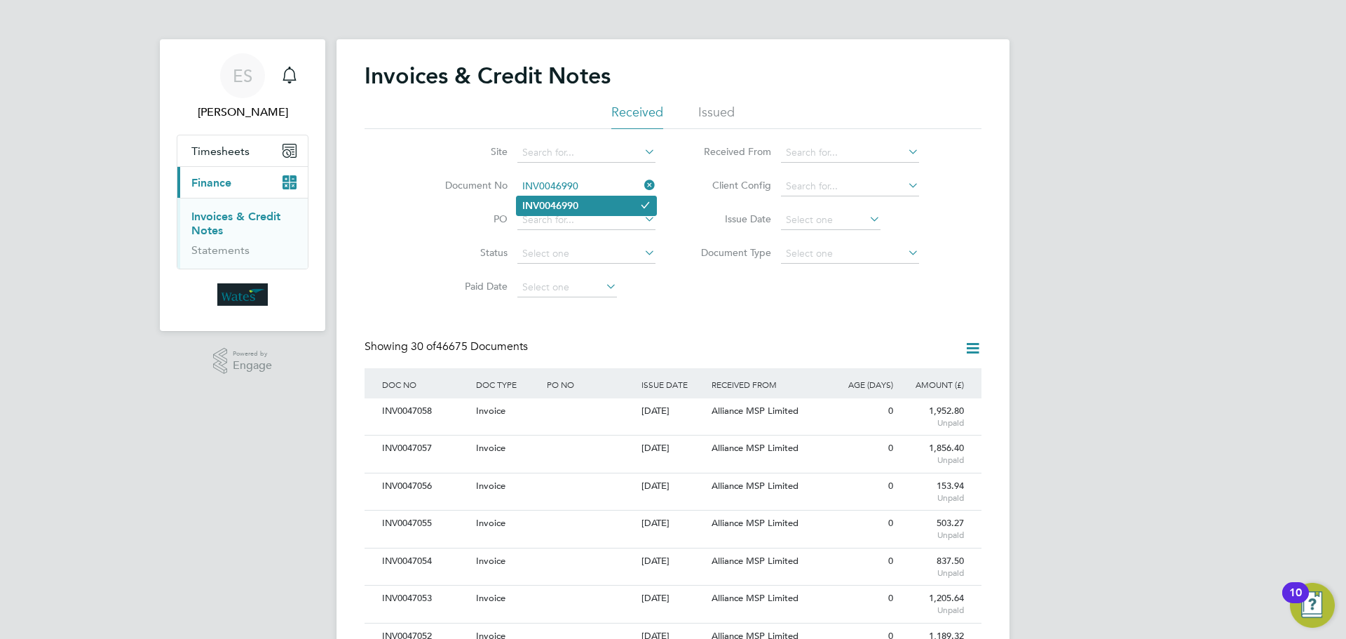
type input "INV0046990"
click at [572, 210] on b "INV0046990" at bounding box center [550, 206] width 56 height 12
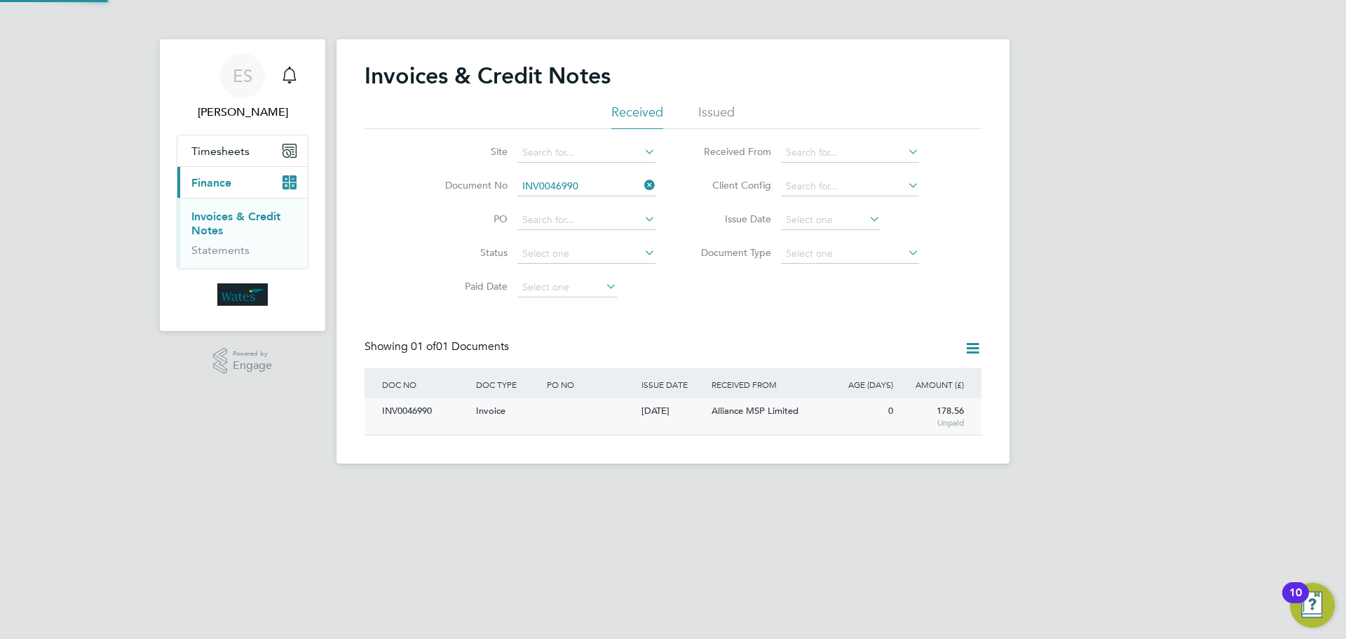
click at [400, 423] on div "INV0046990" at bounding box center [426, 411] width 94 height 26
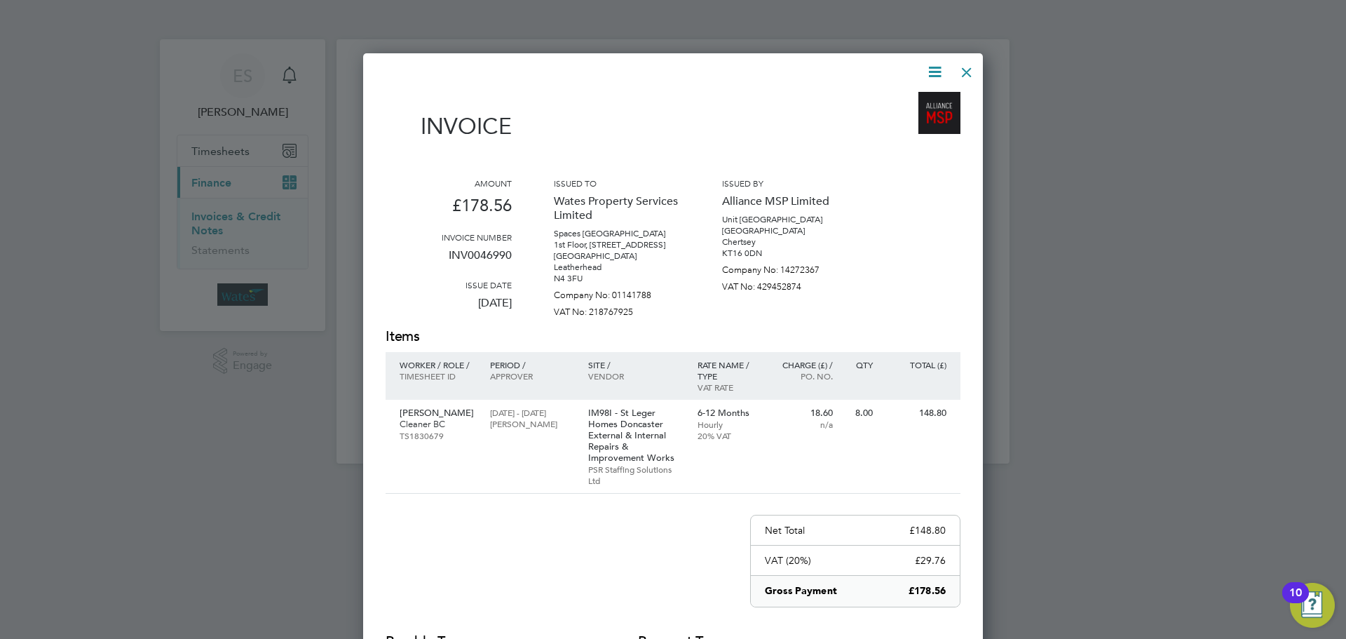
click at [935, 73] on icon at bounding box center [935, 72] width 18 height 18
click at [904, 105] on li "Download Invoice" at bounding box center [892, 105] width 97 height 20
click at [941, 67] on icon at bounding box center [935, 72] width 18 height 18
click at [899, 121] on li "View timesheet" at bounding box center [892, 125] width 97 height 20
click at [970, 65] on div at bounding box center [966, 68] width 25 height 25
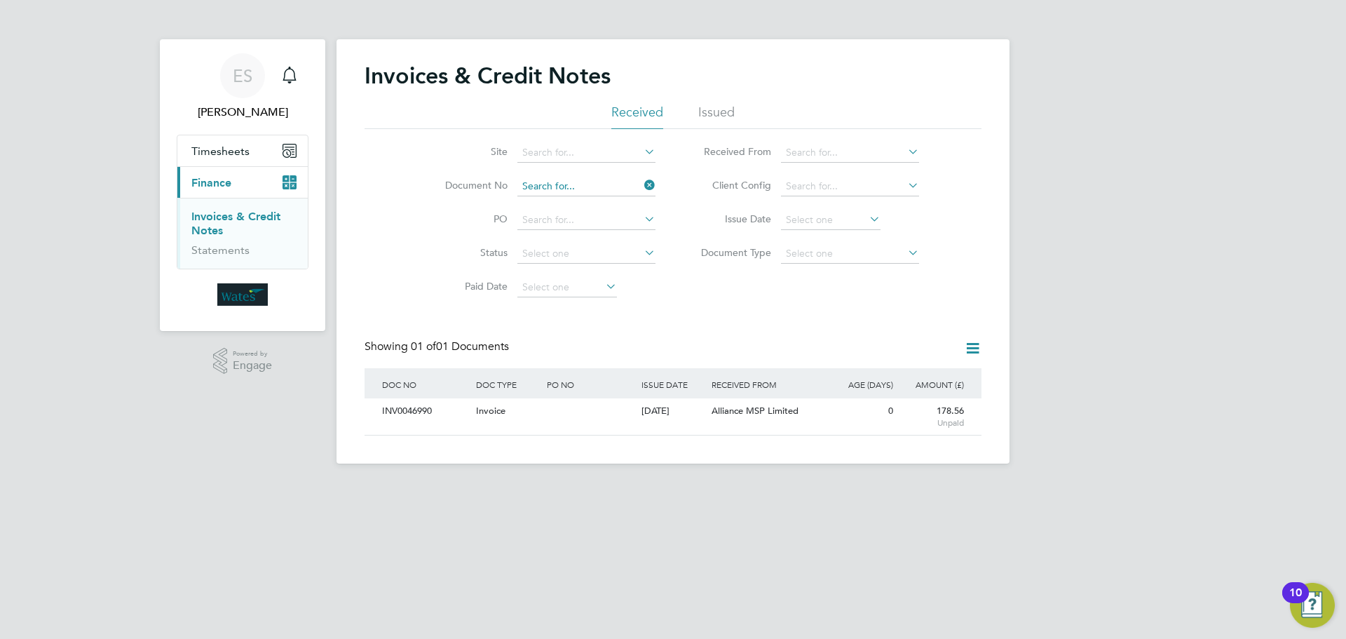
click at [564, 183] on input at bounding box center [586, 187] width 138 height 20
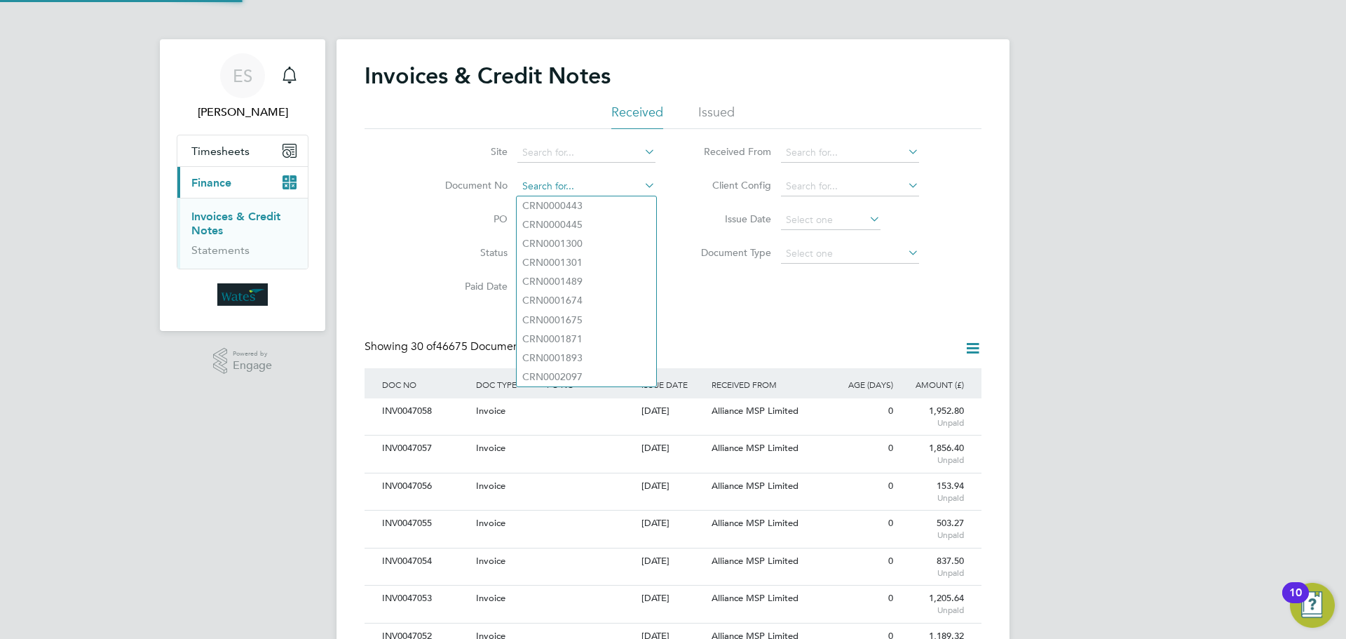
scroll to position [27, 118]
paste input "INV0046991"
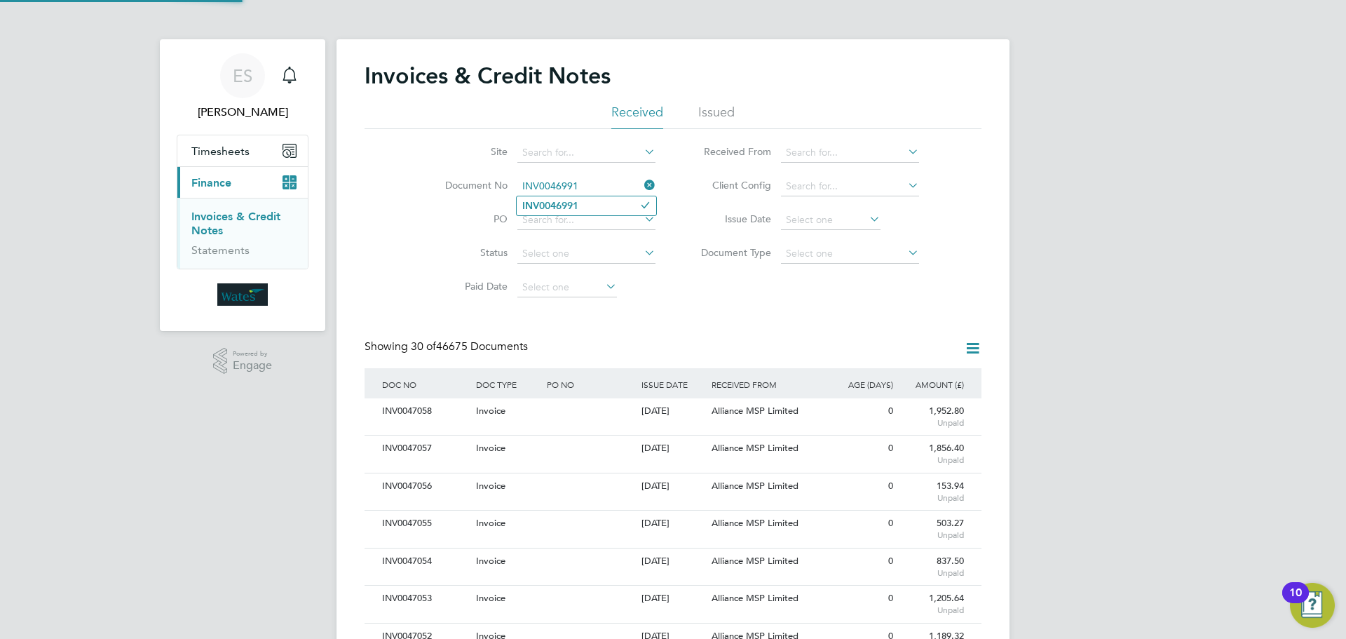
type input "INV0046991"
click at [581, 201] on li "INV0046991" at bounding box center [587, 205] width 140 height 19
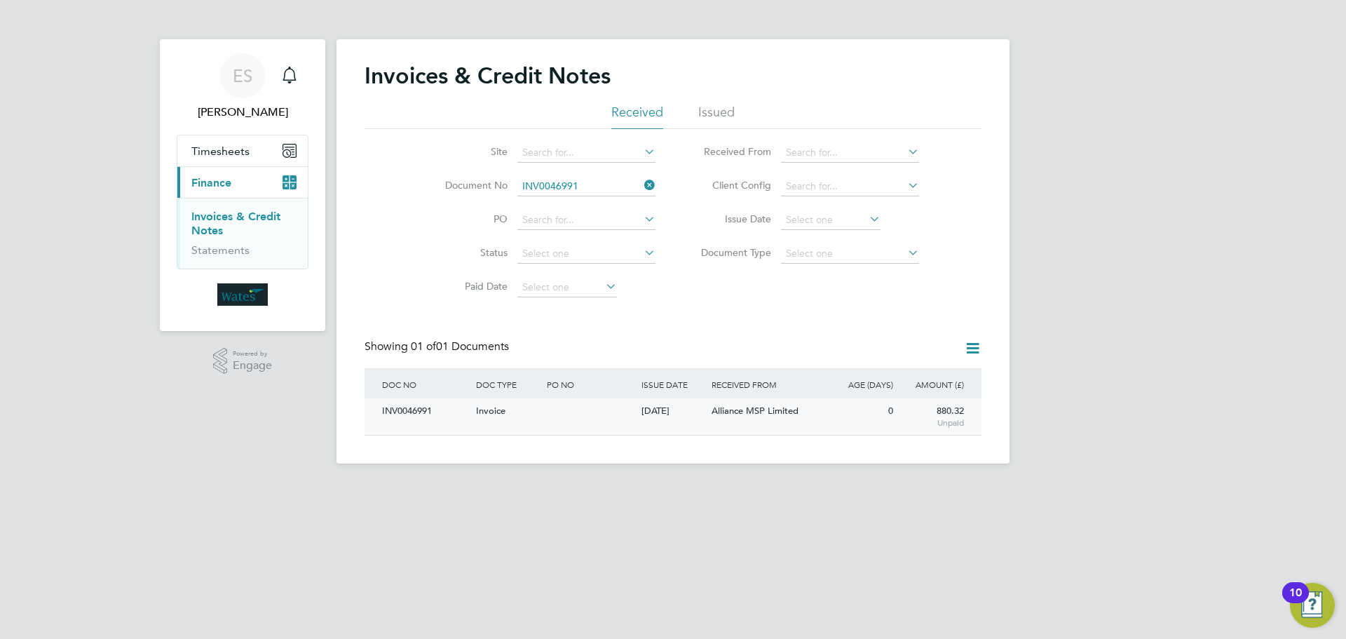
click at [425, 404] on div "INV0046991" at bounding box center [426, 411] width 94 height 26
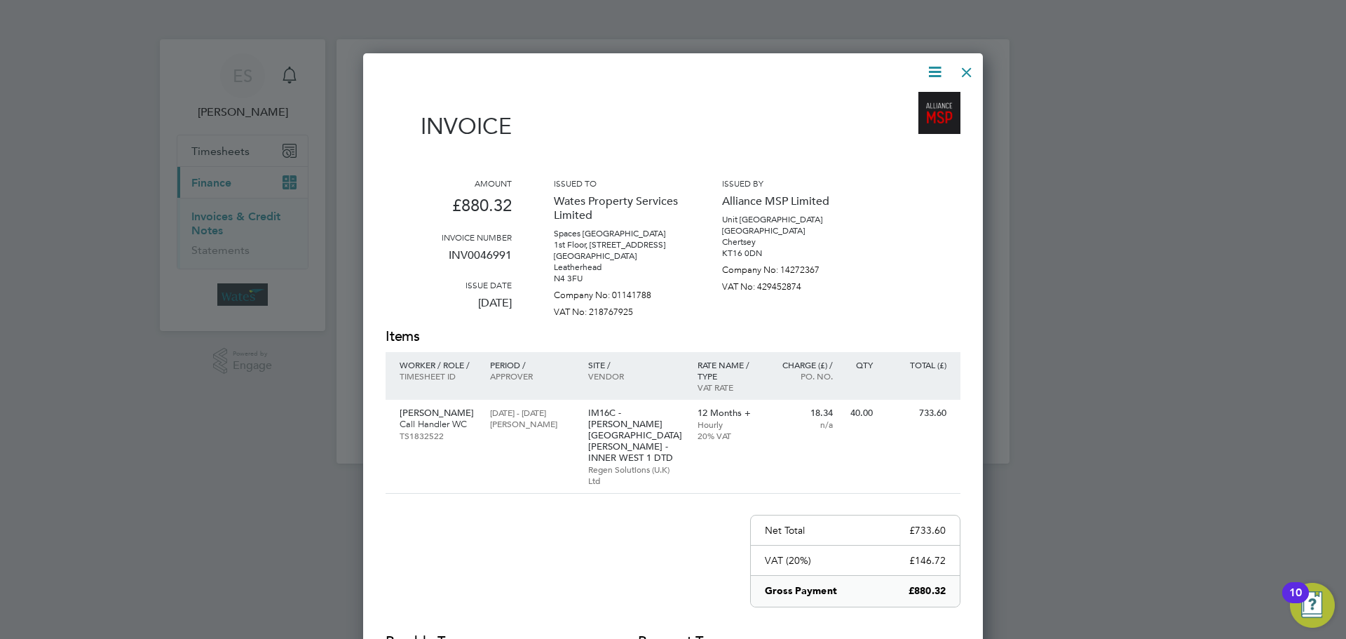
click at [937, 66] on icon at bounding box center [935, 72] width 18 height 18
click at [902, 102] on li "Download Invoice" at bounding box center [892, 105] width 97 height 20
drag, startPoint x: 942, startPoint y: 65, endPoint x: 923, endPoint y: 117, distance: 55.2
click at [942, 65] on icon at bounding box center [935, 72] width 18 height 18
click at [909, 121] on li "View timesheet" at bounding box center [892, 125] width 97 height 20
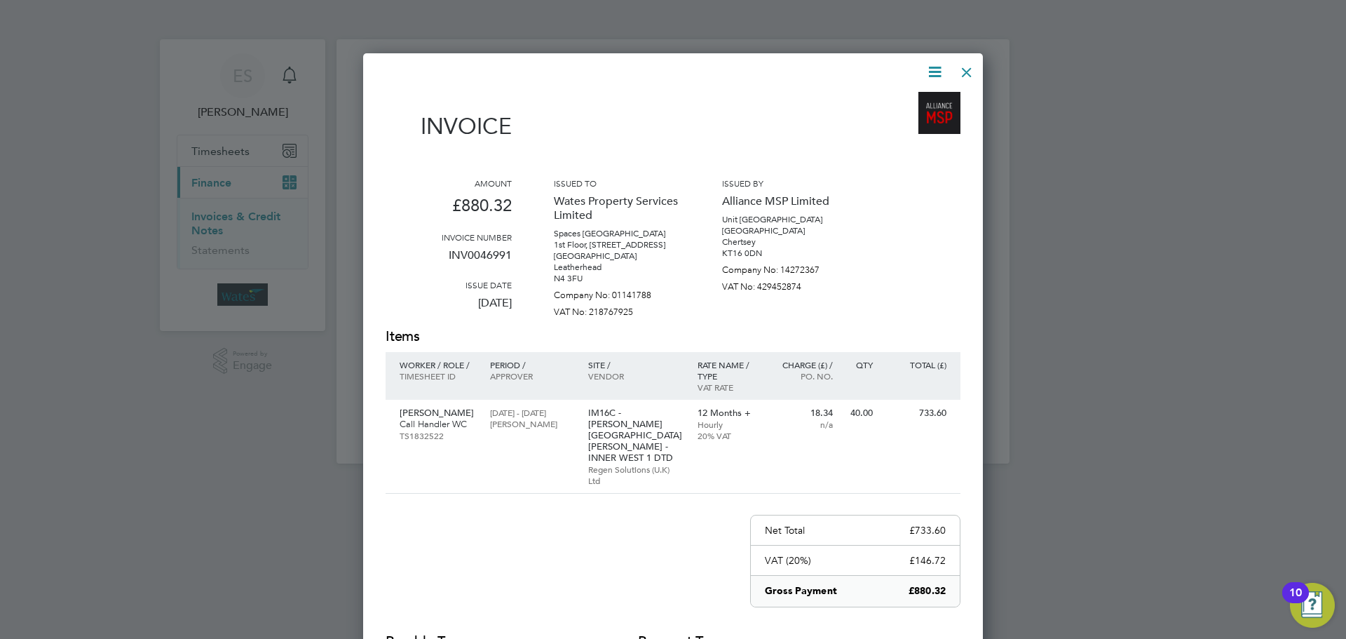
click at [965, 70] on div at bounding box center [966, 68] width 25 height 25
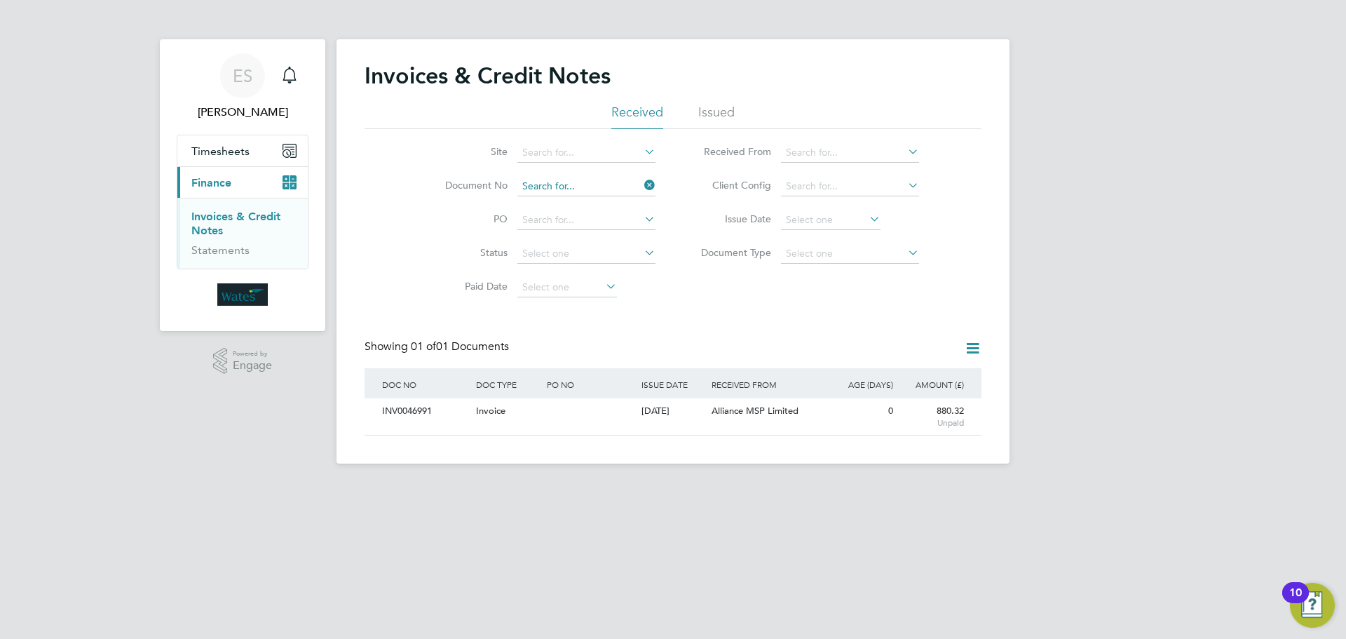
click at [599, 185] on input at bounding box center [586, 187] width 138 height 20
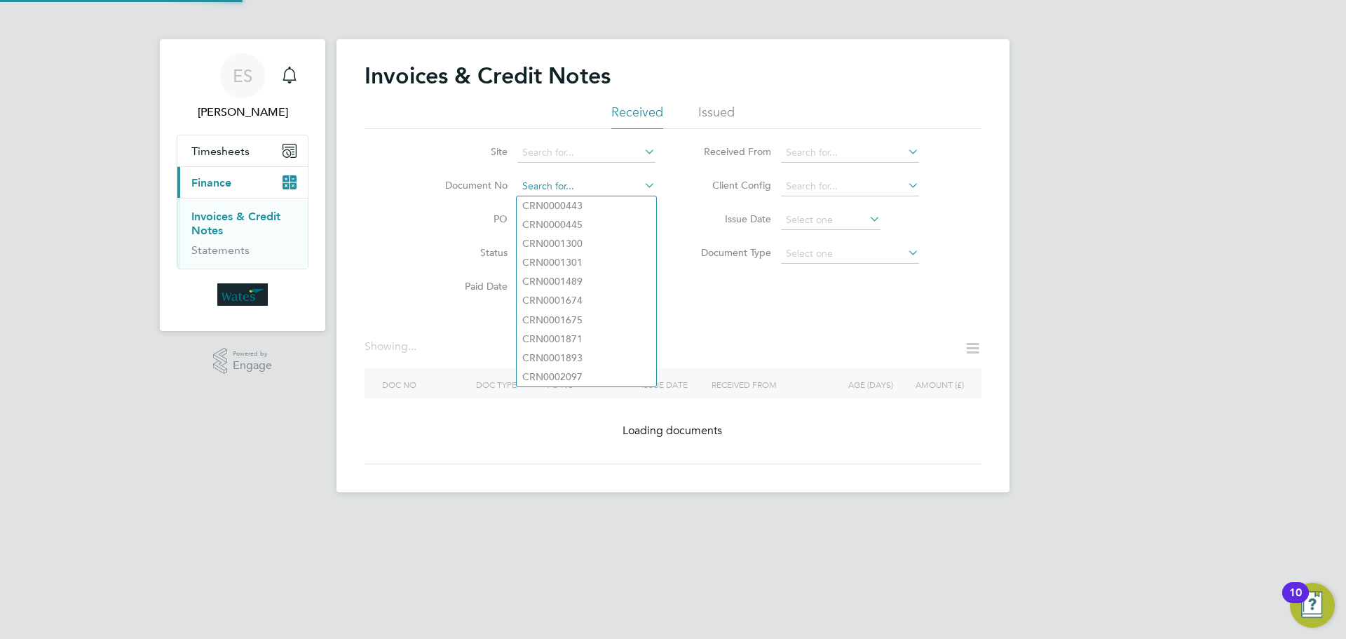
paste input "INV0046992"
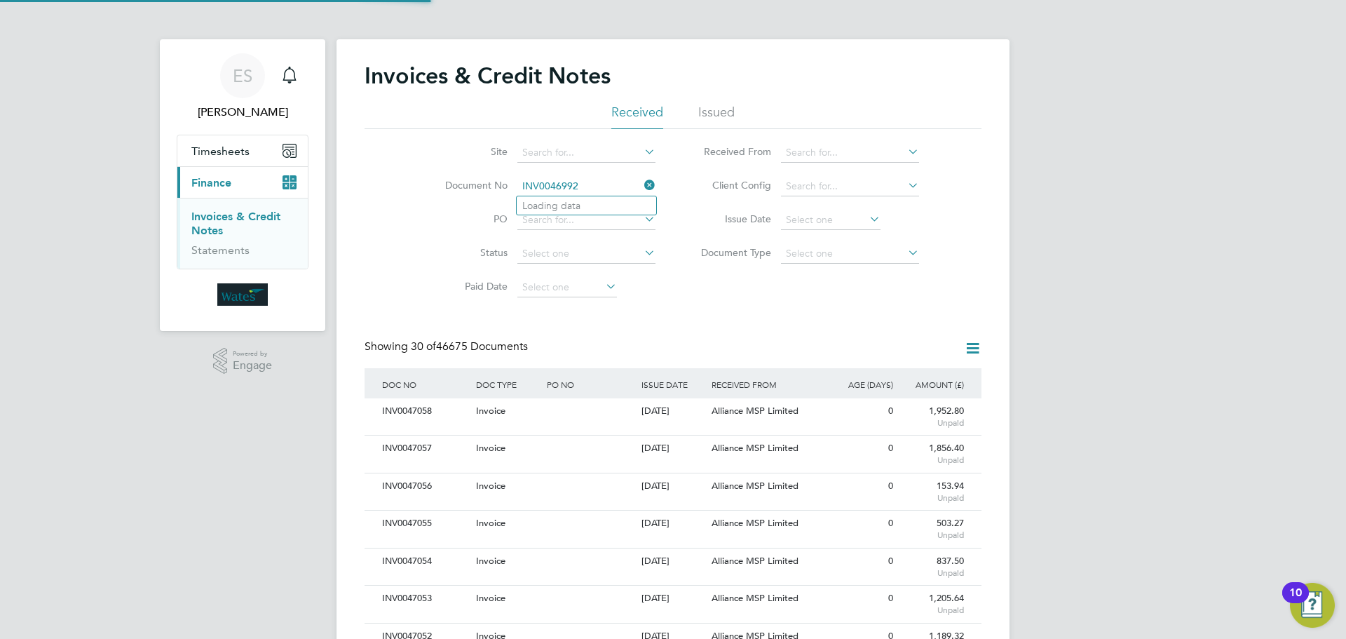
scroll to position [27, 118]
type input "INV0046992"
click at [582, 205] on li "INV0046992" at bounding box center [587, 205] width 140 height 19
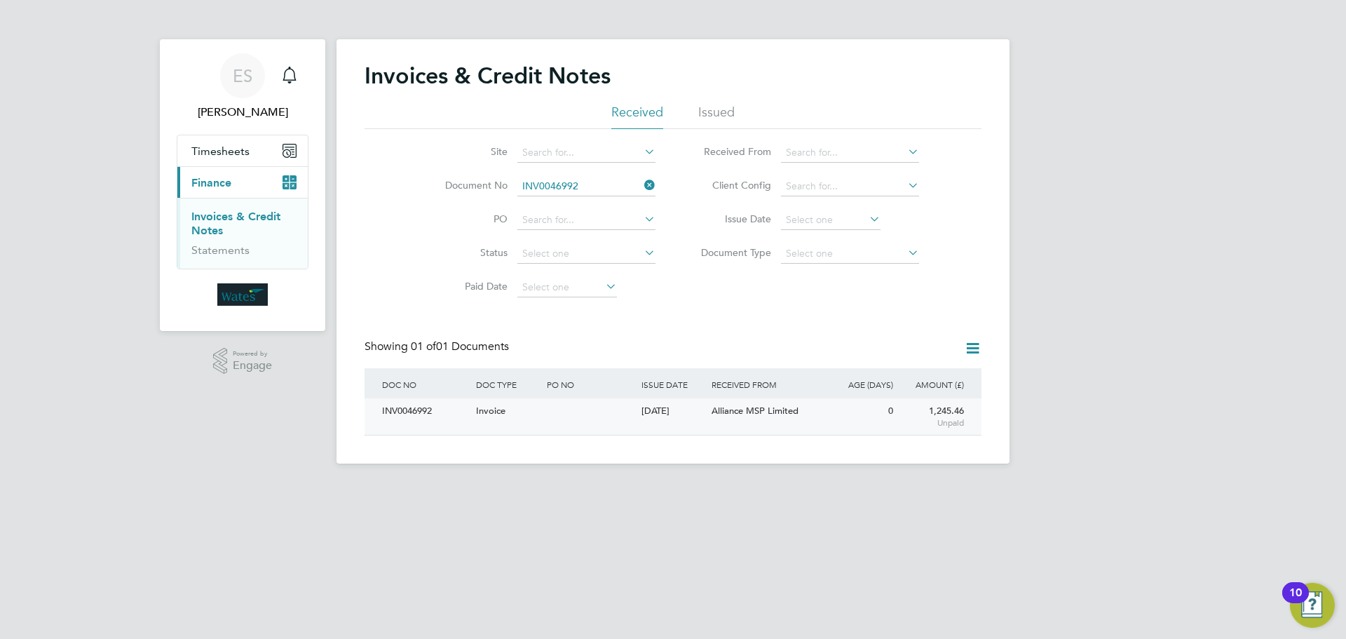
click at [435, 420] on div "INV0046992" at bounding box center [426, 411] width 94 height 26
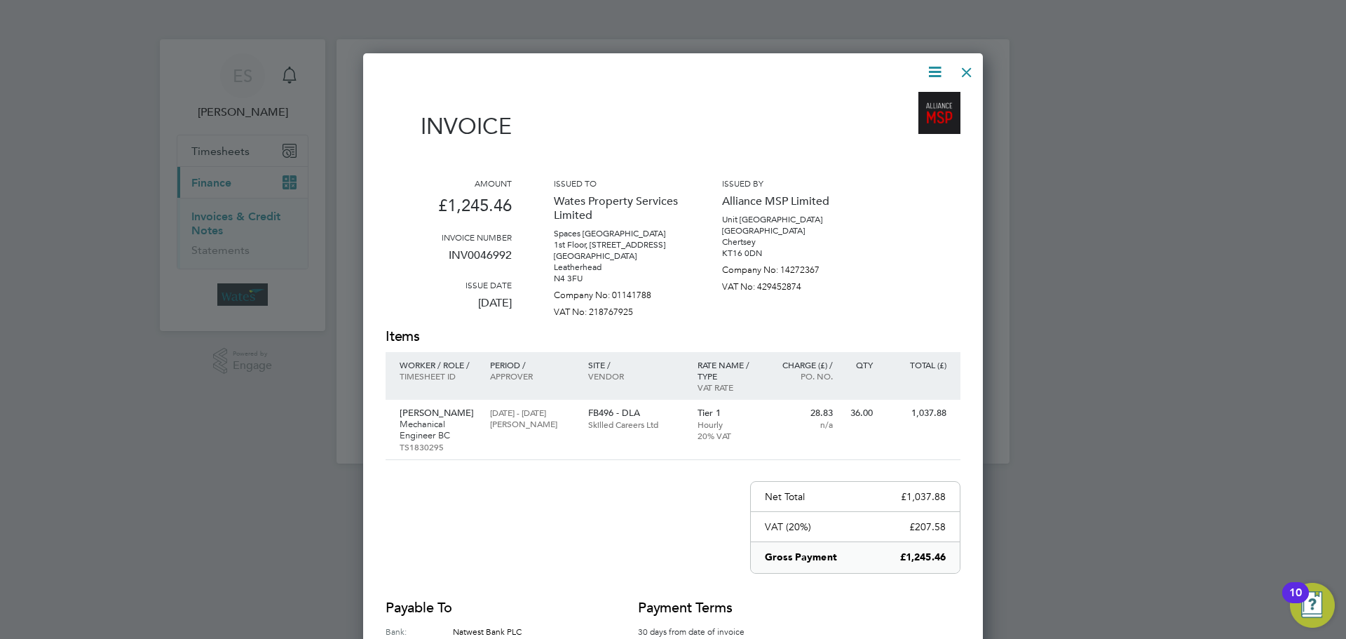
click at [929, 66] on icon at bounding box center [935, 72] width 18 height 18
click at [895, 100] on li "Download Invoice" at bounding box center [892, 105] width 97 height 20
click at [935, 70] on icon at bounding box center [935, 72] width 18 height 18
click at [900, 122] on li "View timesheet" at bounding box center [892, 125] width 97 height 20
click at [965, 64] on div at bounding box center [966, 68] width 25 height 25
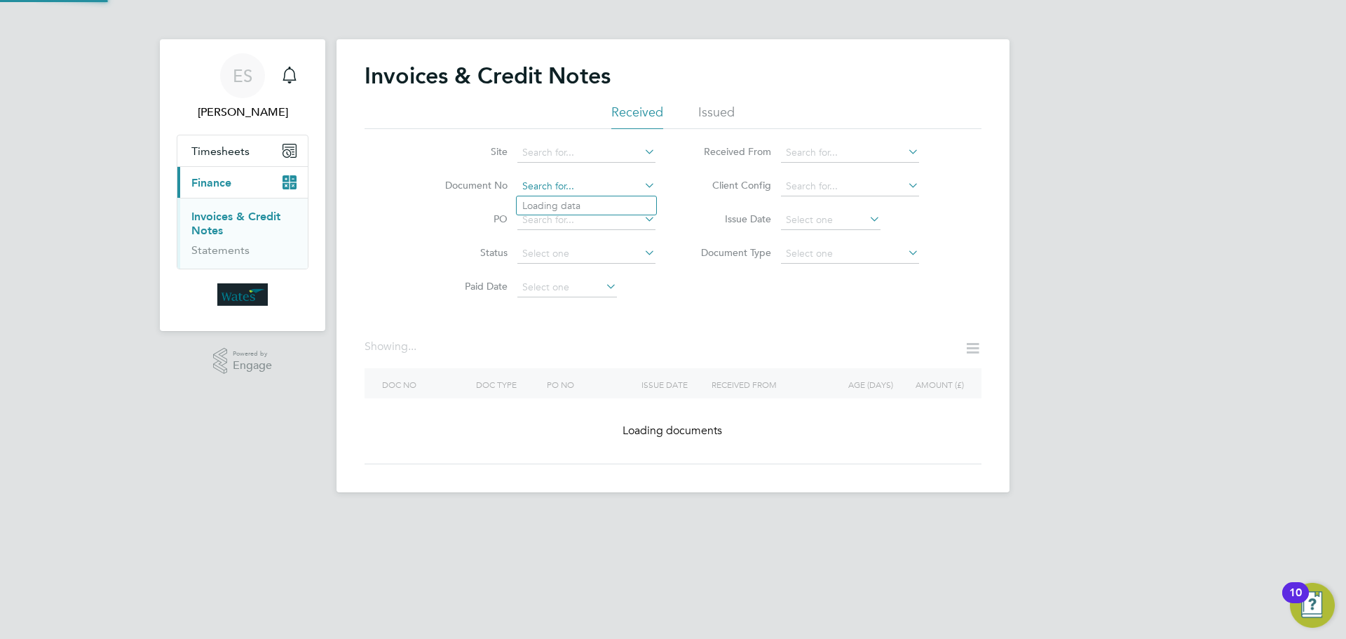
click at [626, 191] on input at bounding box center [586, 187] width 138 height 20
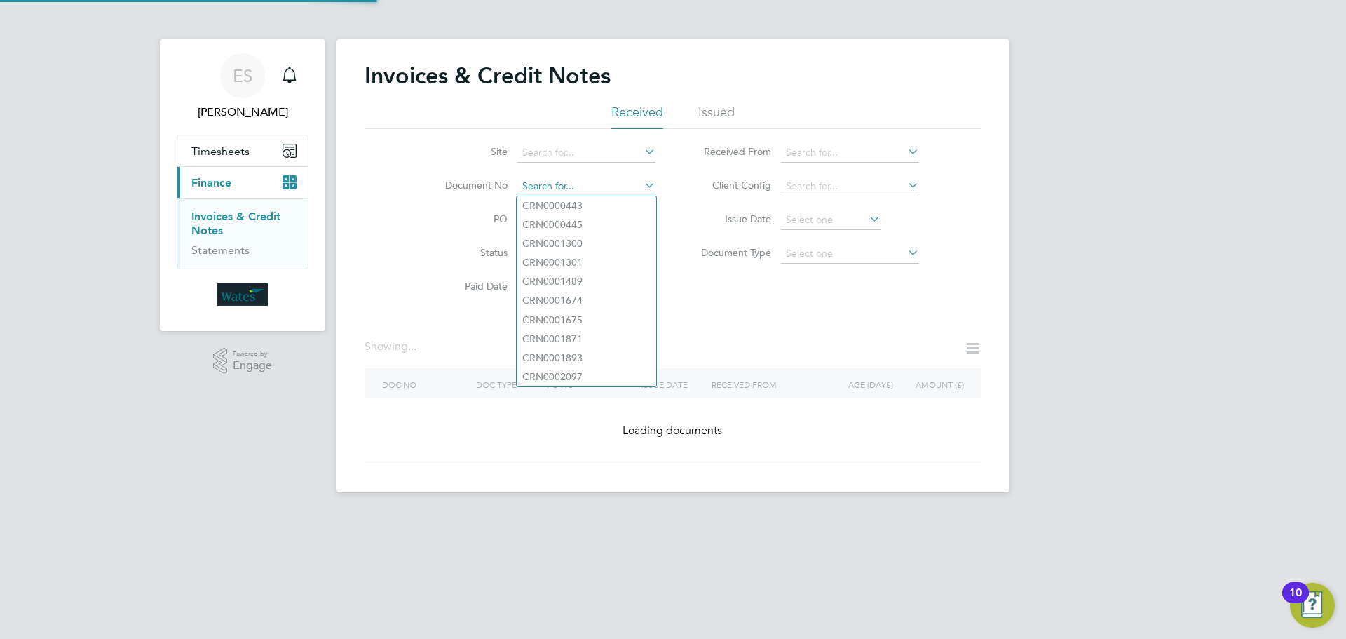
paste input "INV0046993"
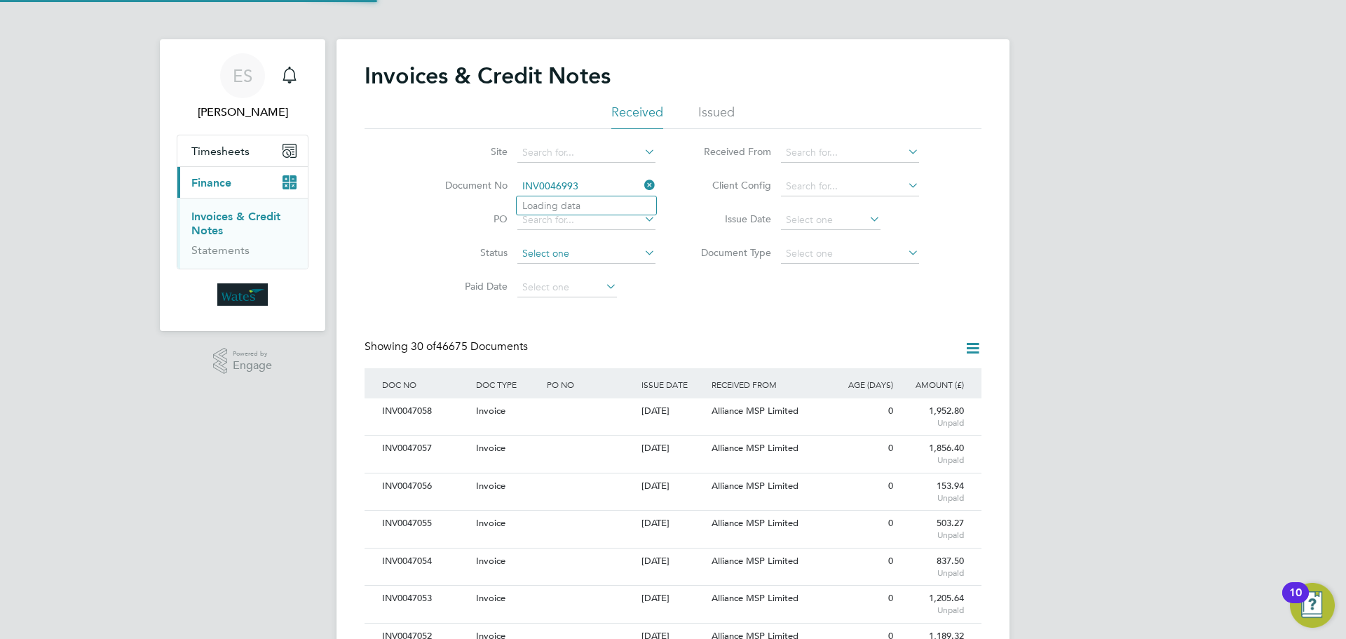
scroll to position [27, 118]
type input "INV0046993"
click at [564, 208] on b "INV0046993" at bounding box center [550, 206] width 56 height 12
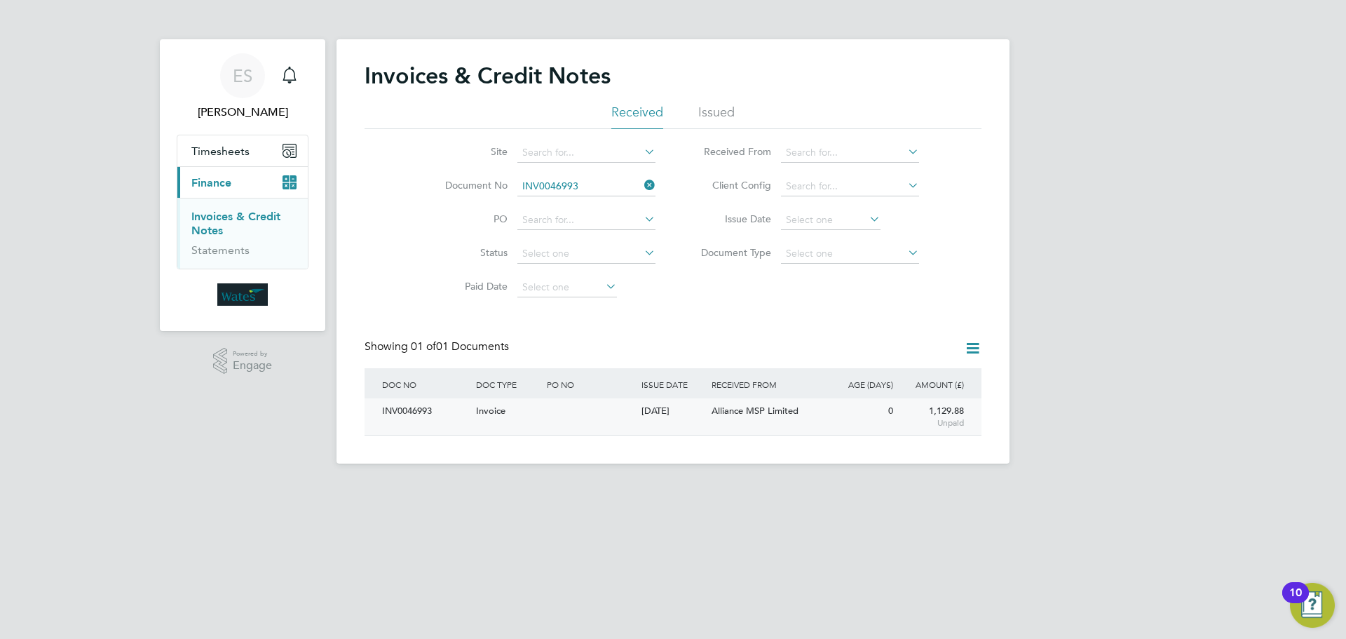
click at [430, 410] on div "INV0046993" at bounding box center [426, 411] width 94 height 26
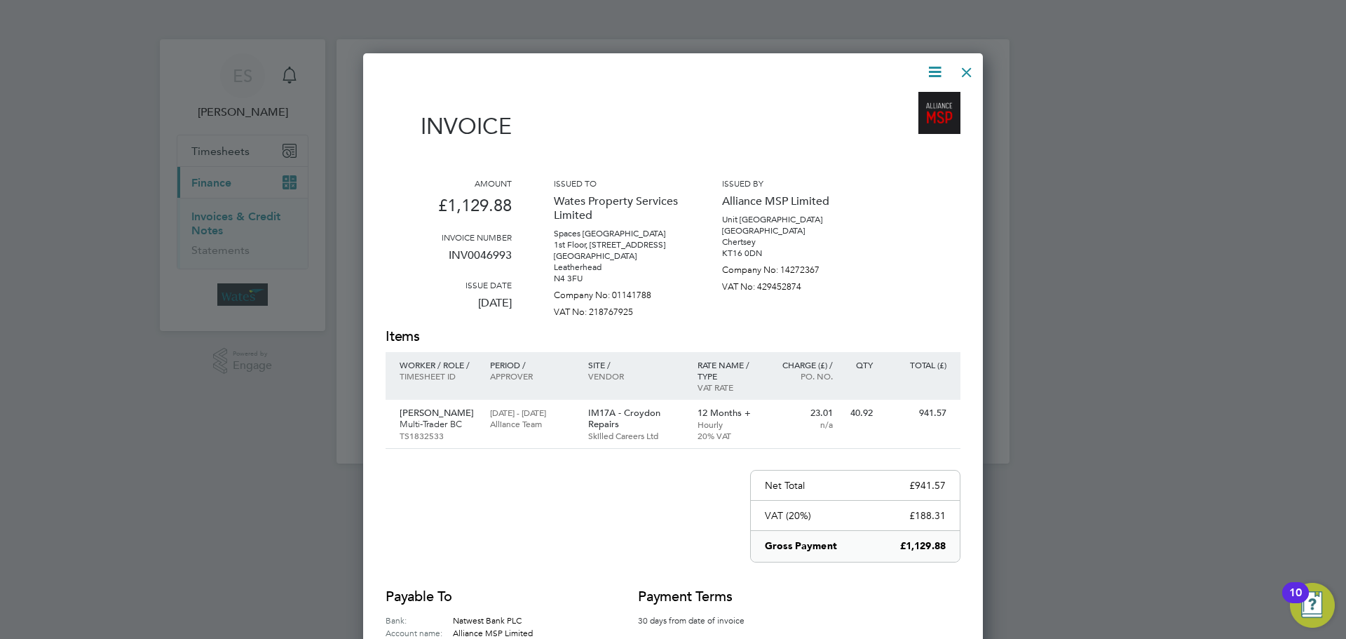
click at [936, 68] on icon at bounding box center [935, 72] width 18 height 18
click at [916, 100] on li "Download Invoice" at bounding box center [892, 105] width 97 height 20
click at [944, 69] on icon at bounding box center [935, 72] width 18 height 18
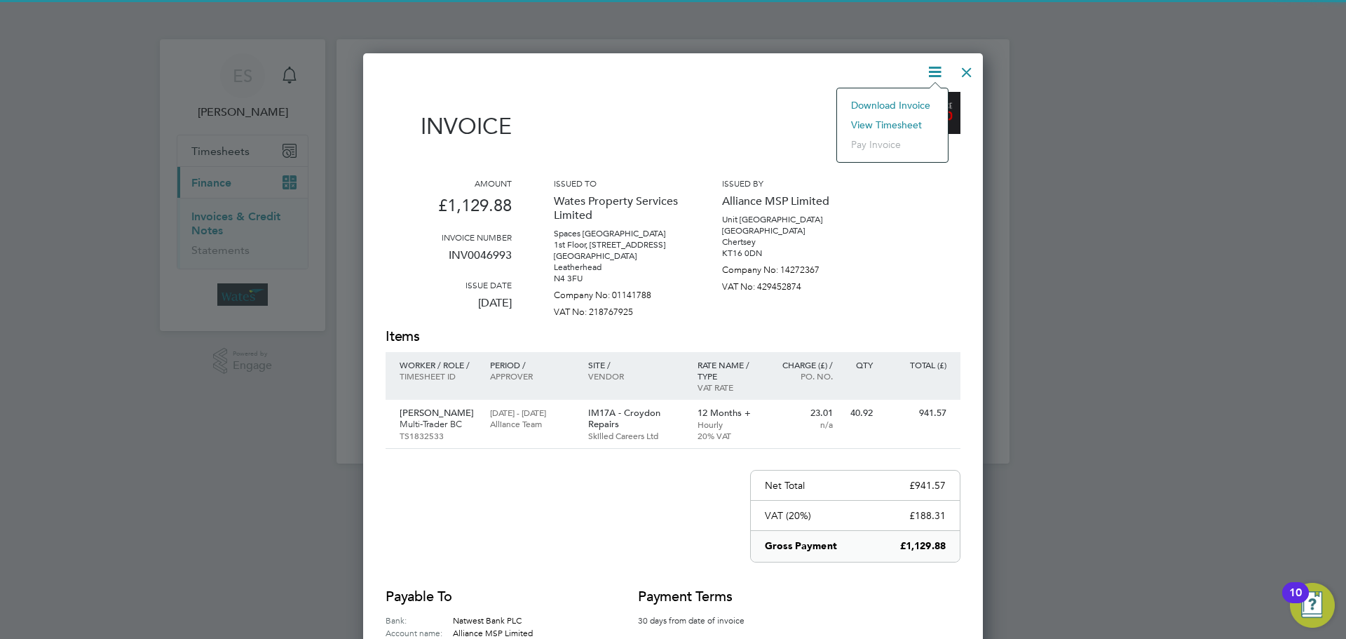
click at [909, 118] on li "View timesheet" at bounding box center [892, 125] width 97 height 20
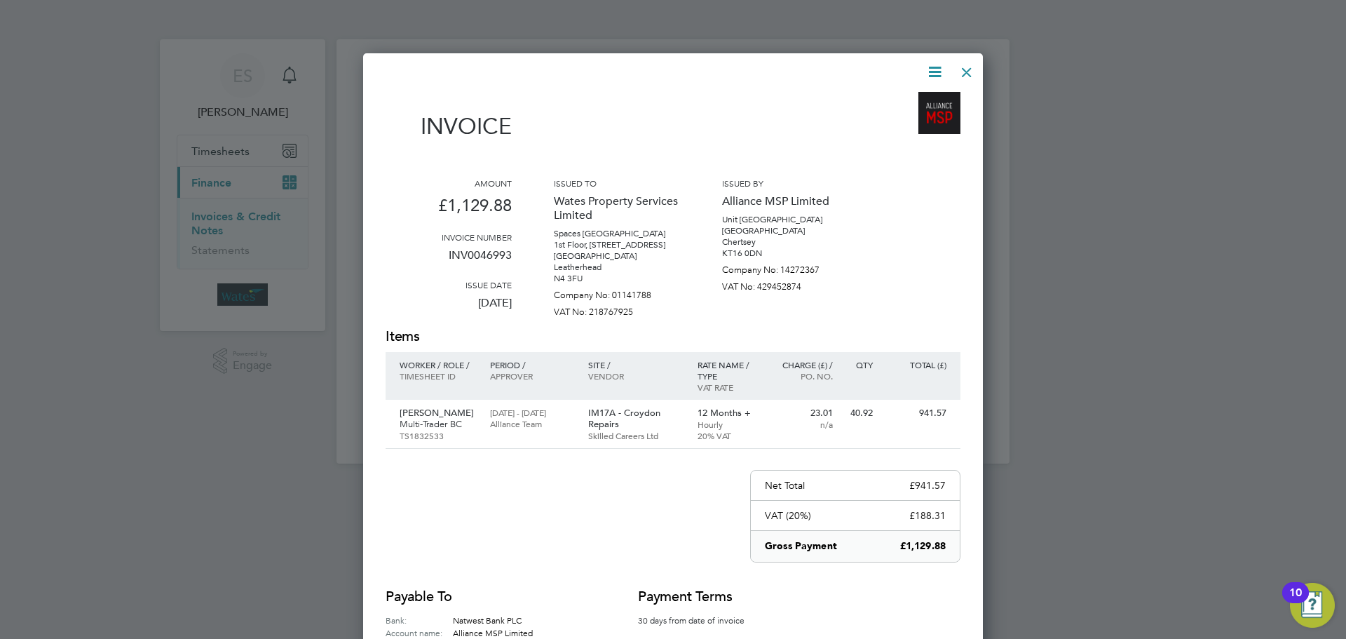
click at [983, 68] on div at bounding box center [673, 319] width 1346 height 639
click at [972, 64] on div at bounding box center [966, 68] width 25 height 25
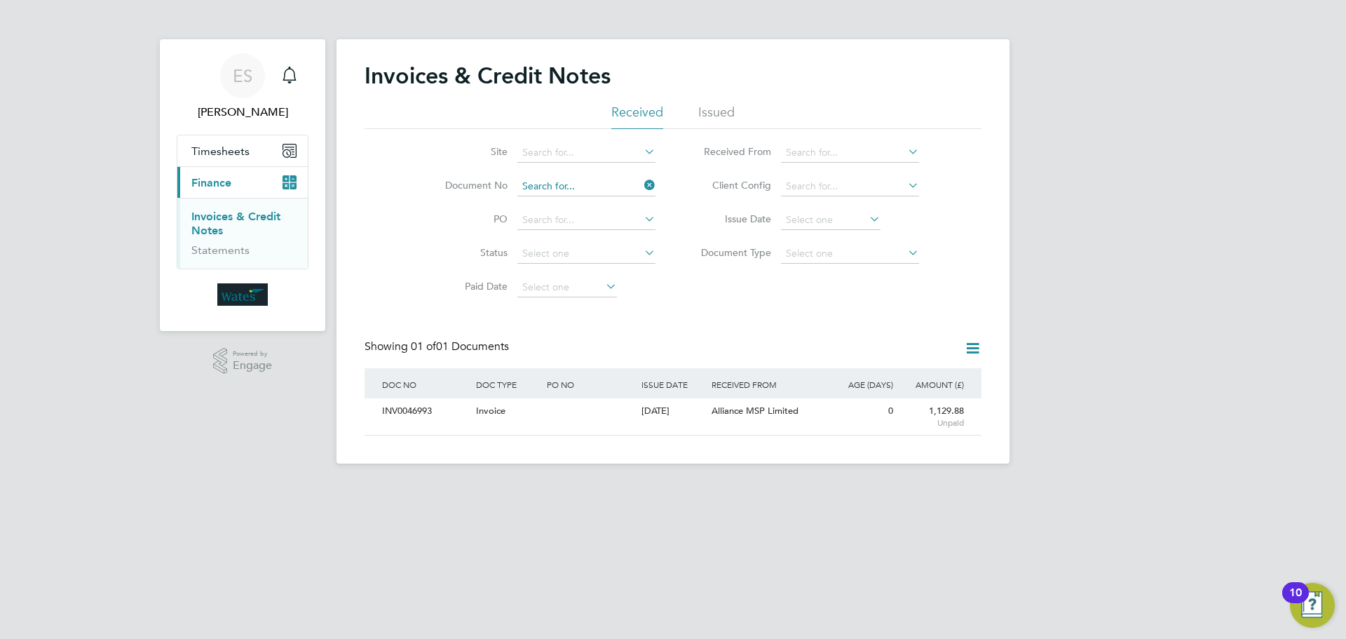
click at [603, 189] on input at bounding box center [586, 187] width 138 height 20
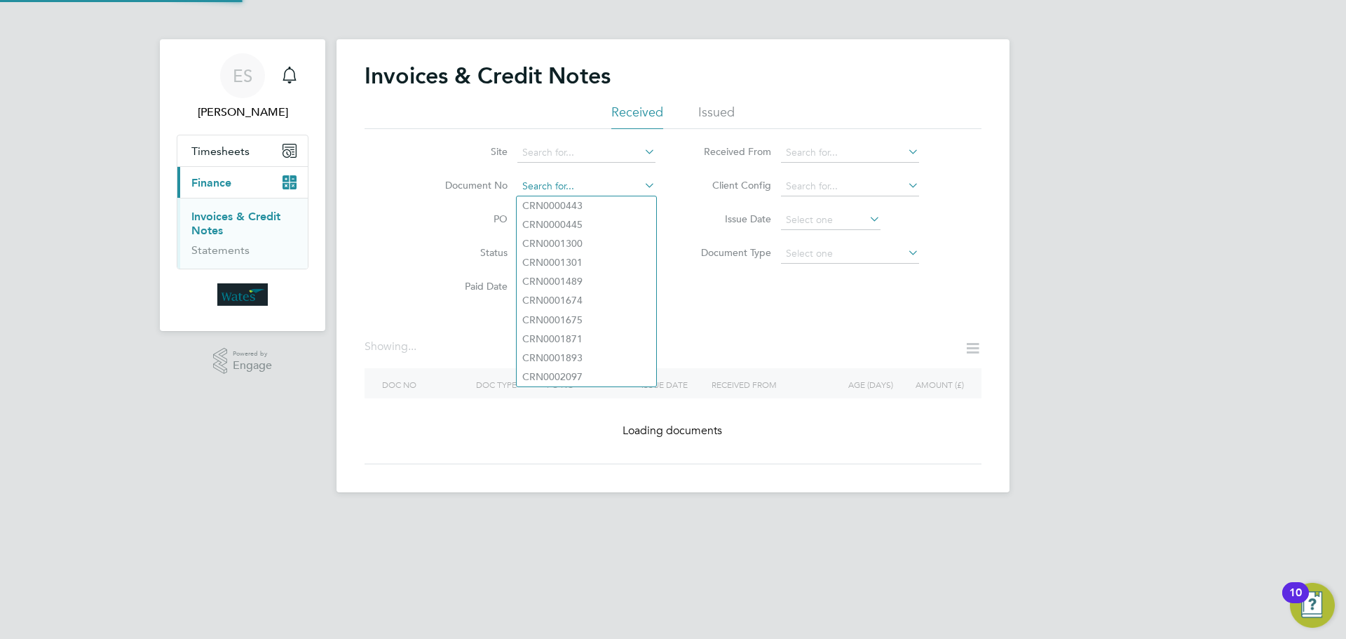
paste input "INV0046994"
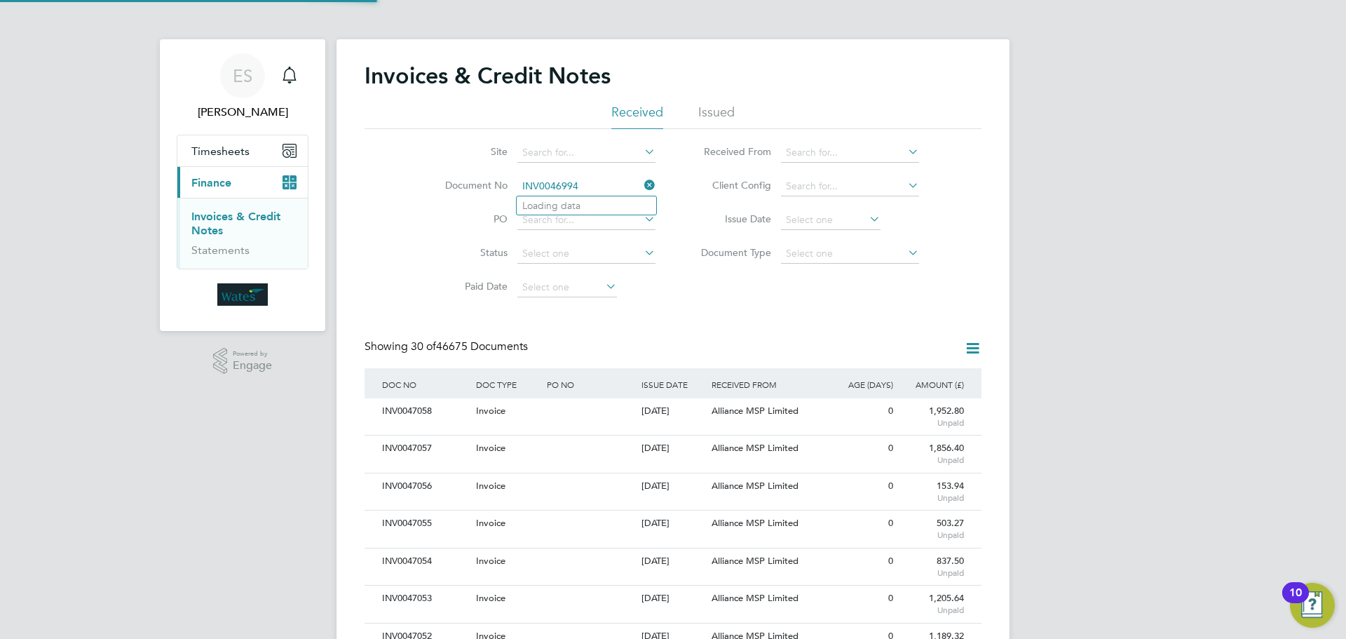
scroll to position [27, 118]
type input "INV0046994"
click at [562, 207] on b "INV0046994" at bounding box center [550, 206] width 56 height 12
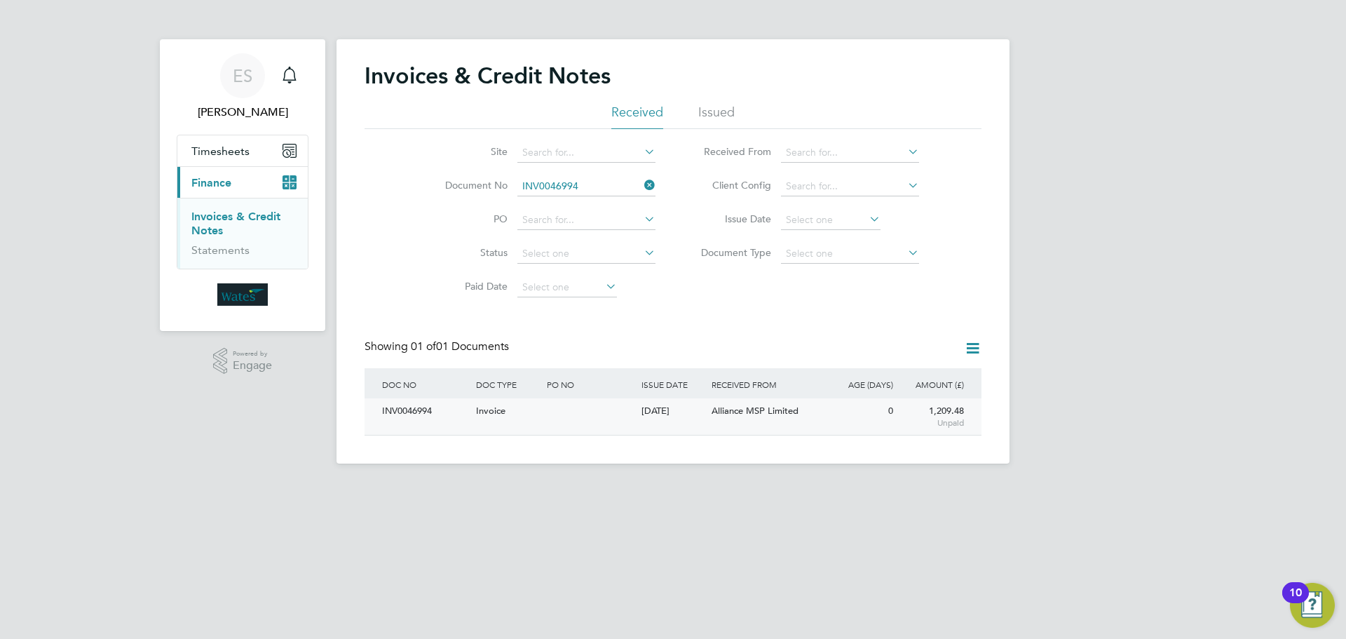
click at [406, 408] on div "INV0046994" at bounding box center [426, 411] width 94 height 26
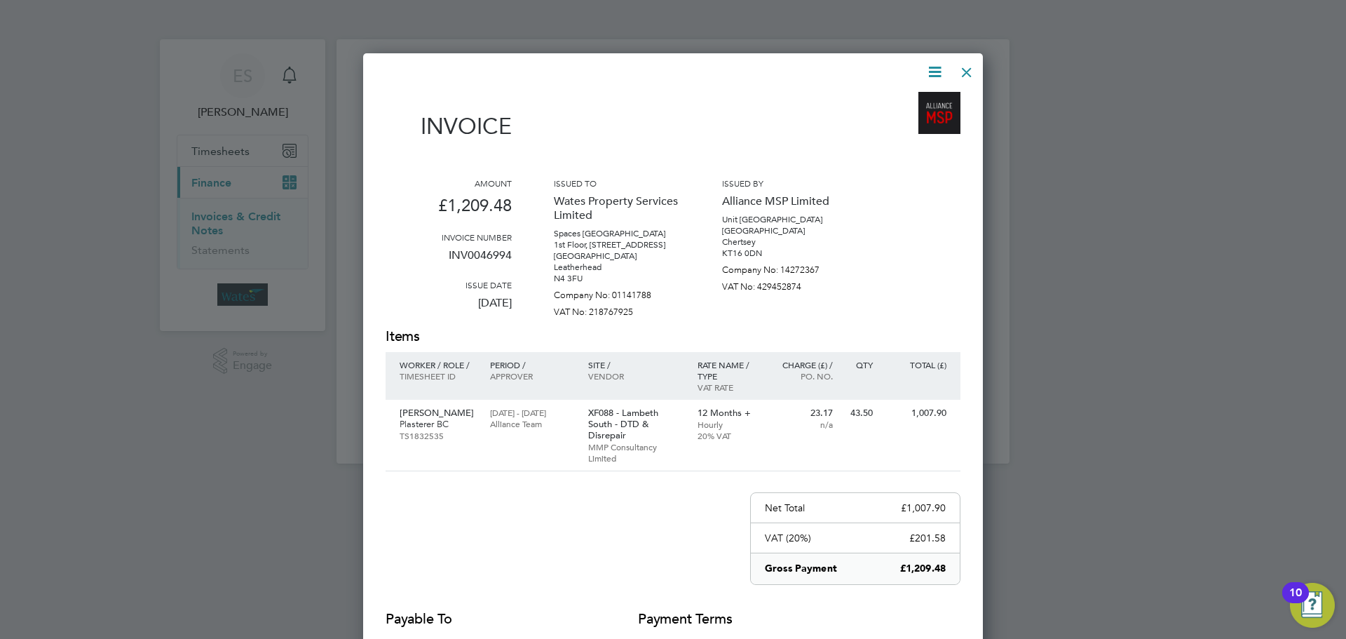
drag, startPoint x: 932, startPoint y: 69, endPoint x: 920, endPoint y: 80, distance: 15.9
click at [930, 69] on icon at bounding box center [935, 72] width 18 height 18
click at [911, 99] on li "Download Invoice" at bounding box center [892, 105] width 97 height 20
drag, startPoint x: 932, startPoint y: 72, endPoint x: 901, endPoint y: 112, distance: 51.5
click at [932, 72] on icon at bounding box center [935, 72] width 18 height 18
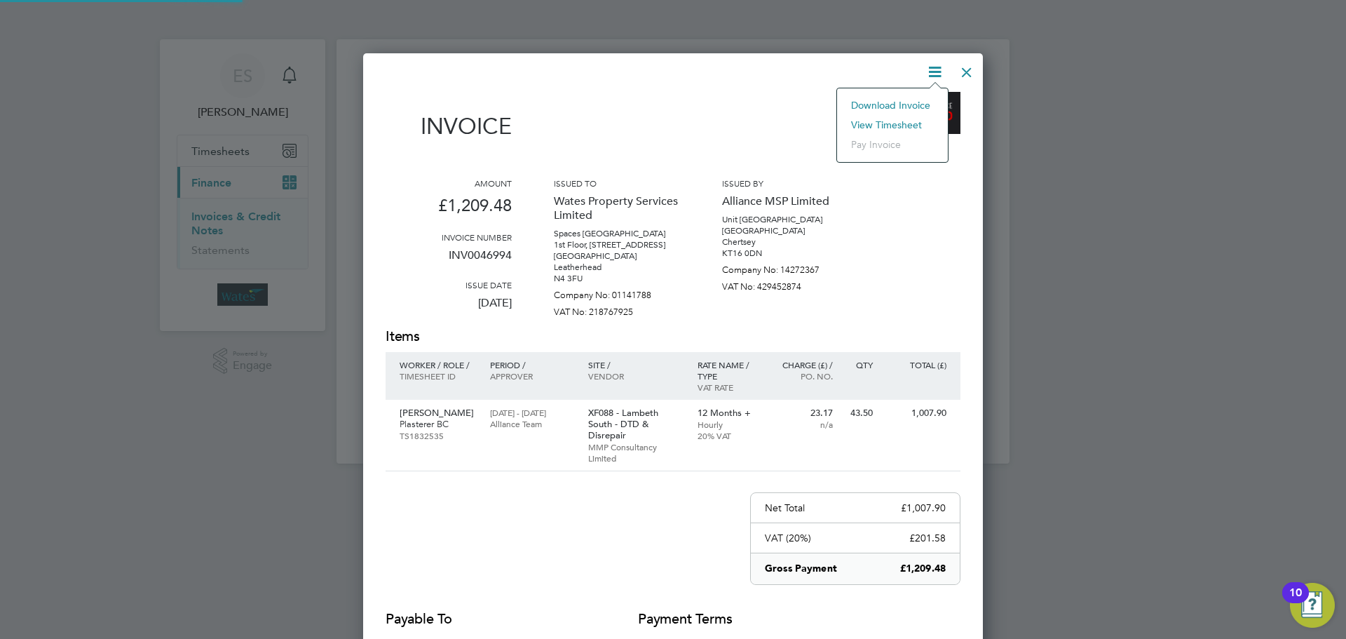
click at [893, 121] on li "View timesheet" at bounding box center [892, 125] width 97 height 20
click at [968, 69] on div at bounding box center [966, 68] width 25 height 25
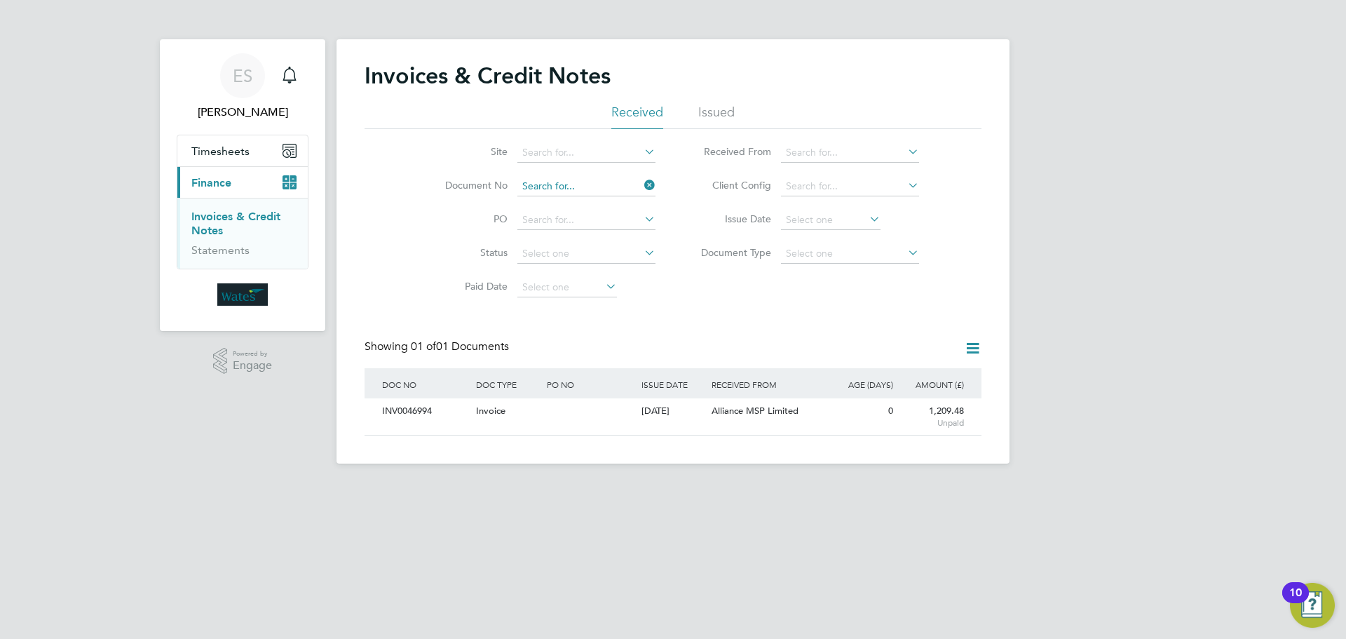
click at [571, 184] on input at bounding box center [586, 187] width 138 height 20
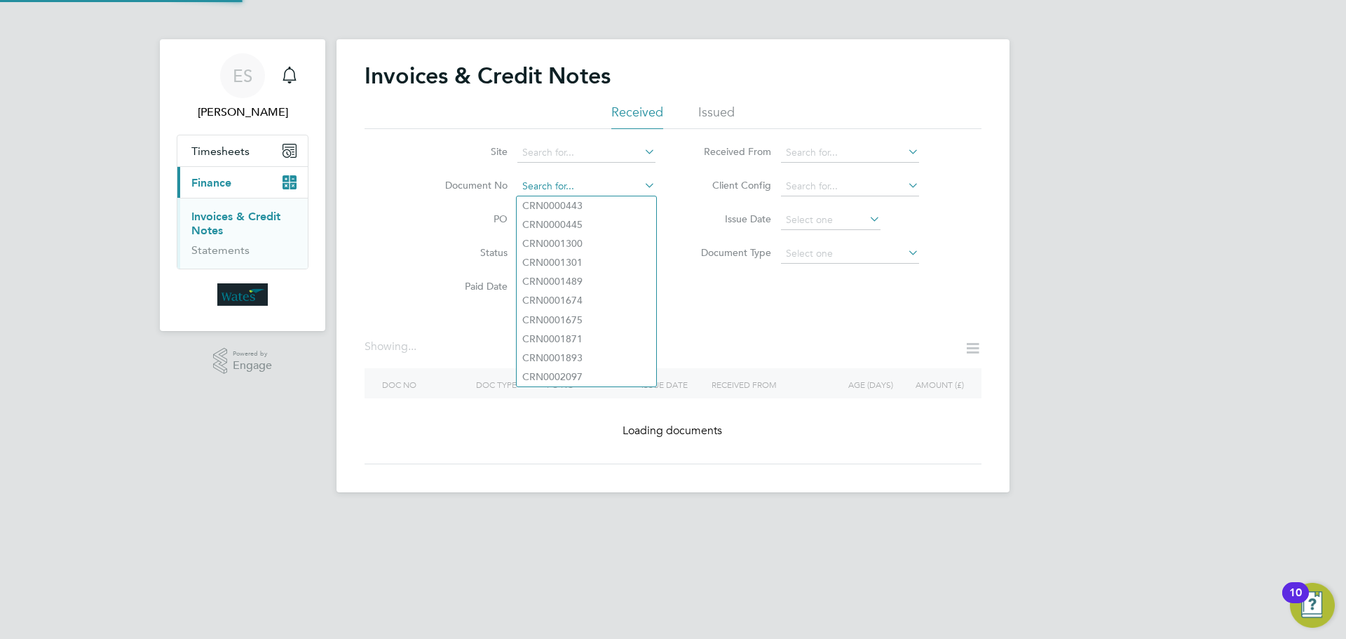
paste input "INV0046995"
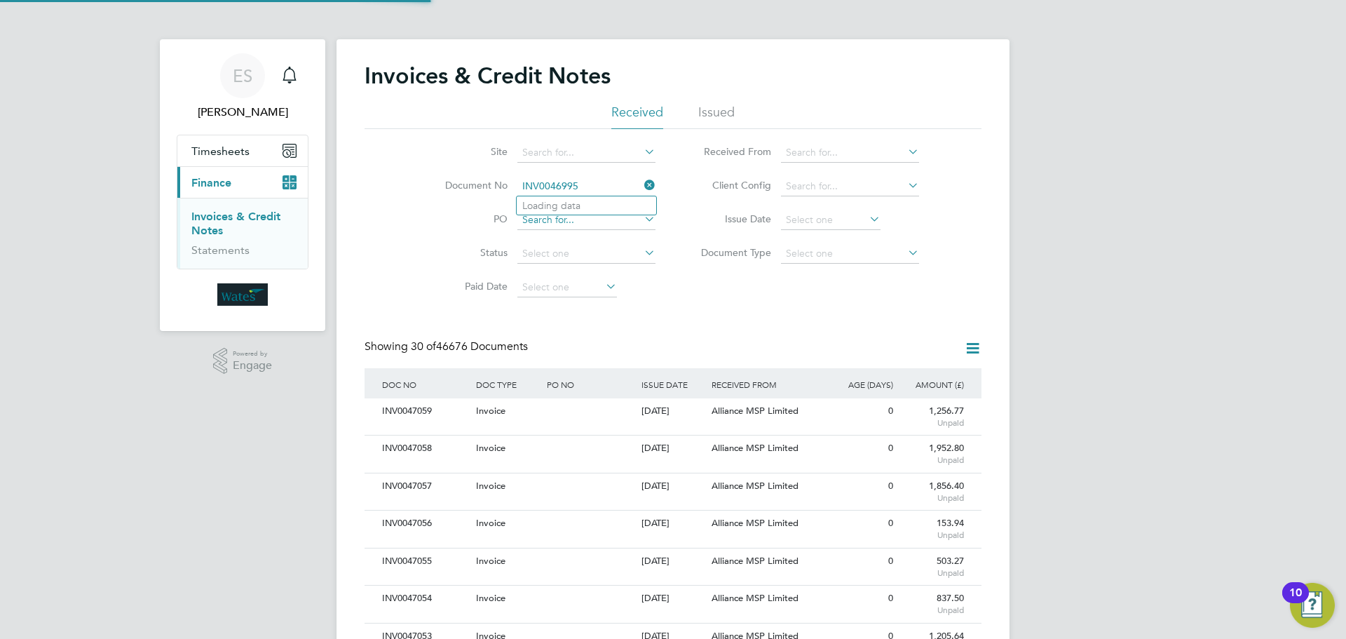
scroll to position [27, 95]
type input "INV0046995"
click at [576, 208] on b "INV0046995" at bounding box center [550, 206] width 56 height 12
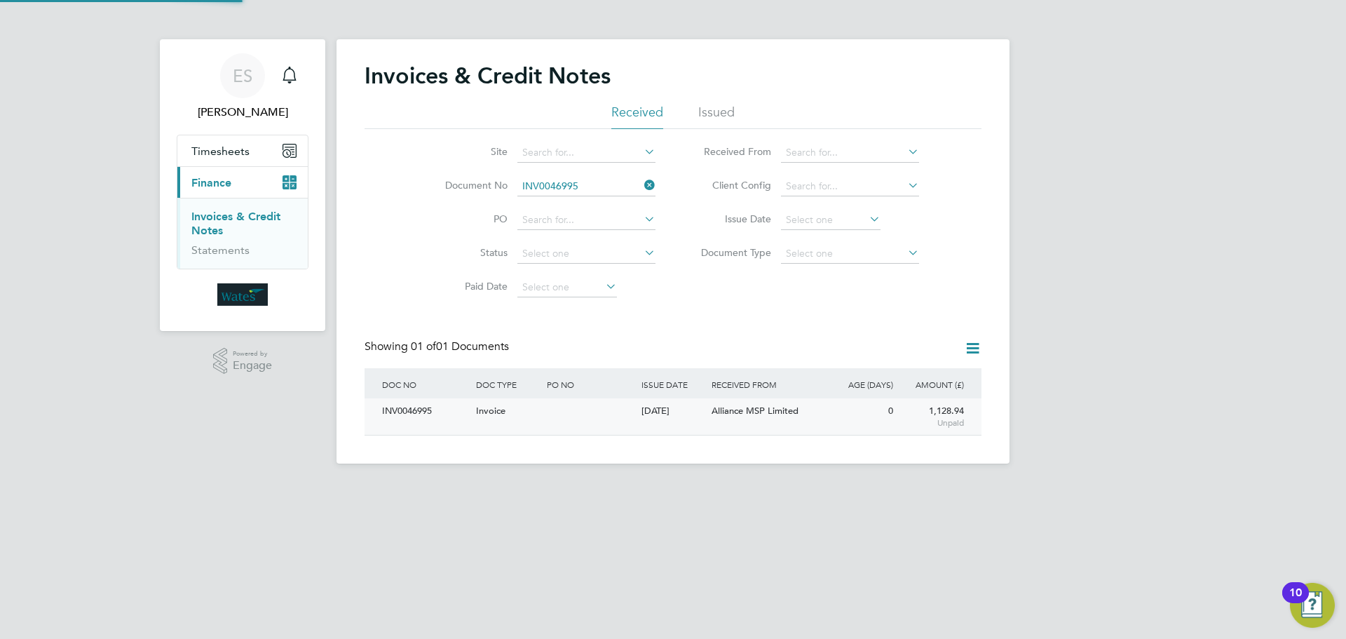
click at [409, 413] on div "INV0046995" at bounding box center [426, 411] width 94 height 26
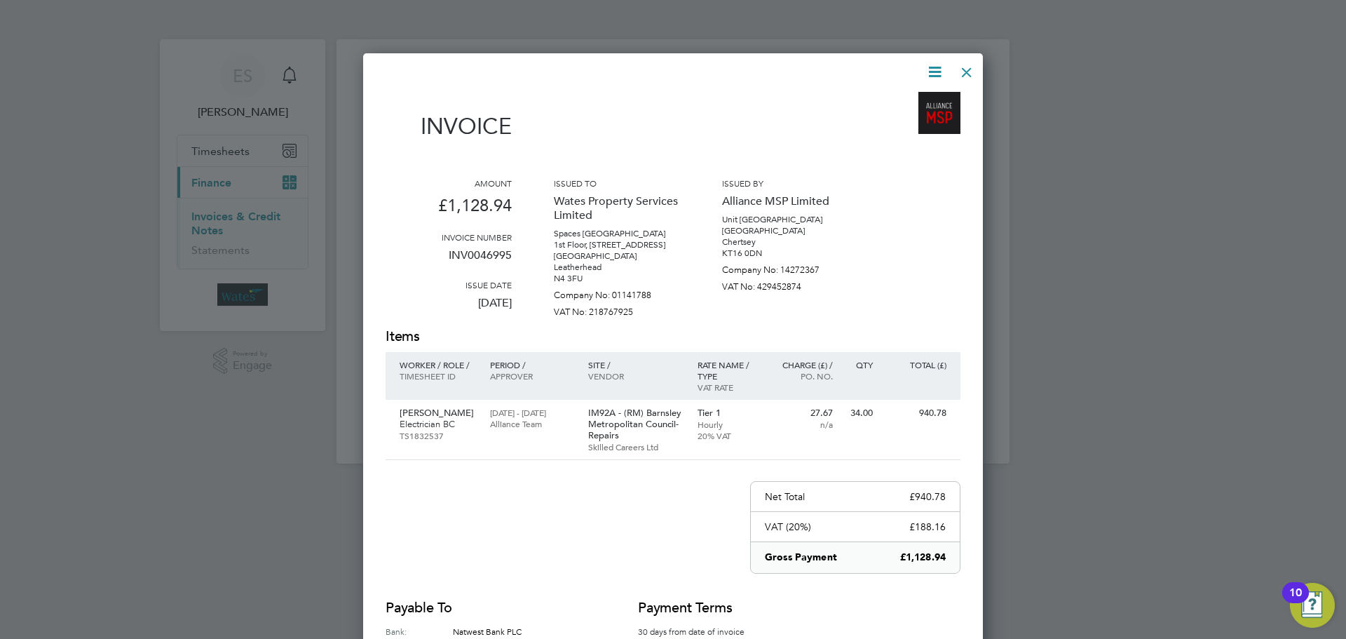
click at [934, 65] on icon at bounding box center [935, 72] width 18 height 18
click at [915, 102] on li "Download Invoice" at bounding box center [892, 105] width 97 height 20
drag, startPoint x: 928, startPoint y: 74, endPoint x: 925, endPoint y: 116, distance: 42.9
click at [928, 74] on icon at bounding box center [935, 72] width 18 height 18
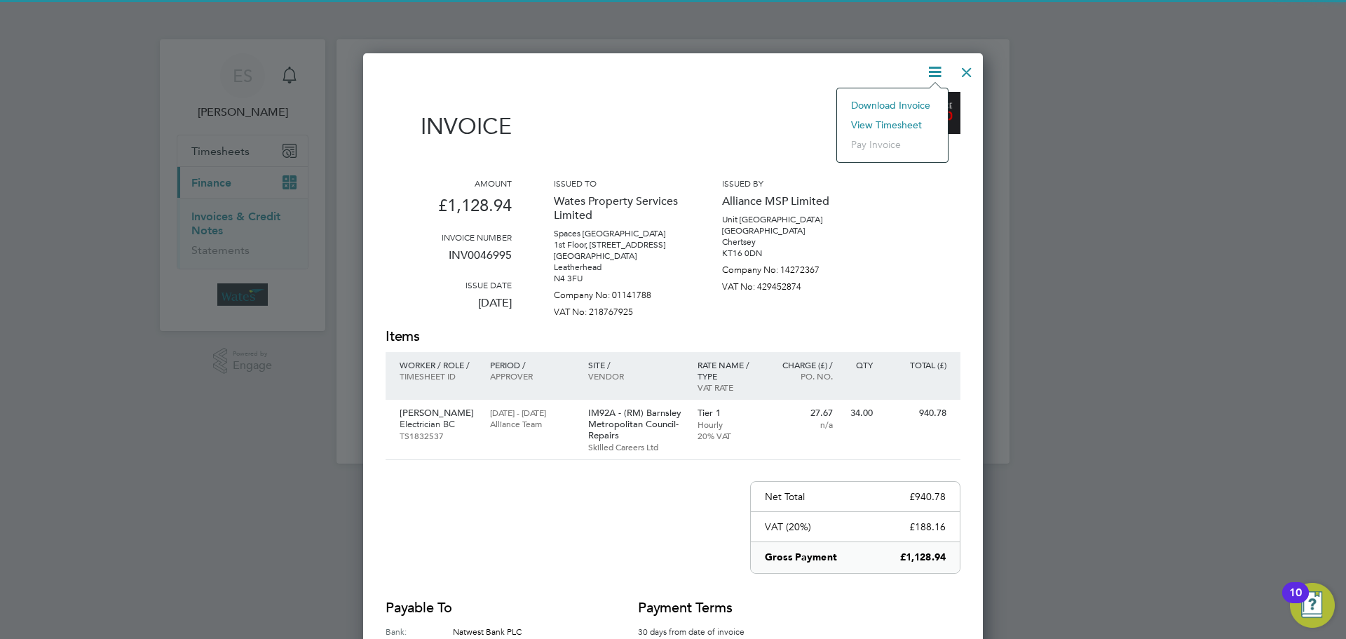
click at [902, 124] on li "View timesheet" at bounding box center [892, 125] width 97 height 20
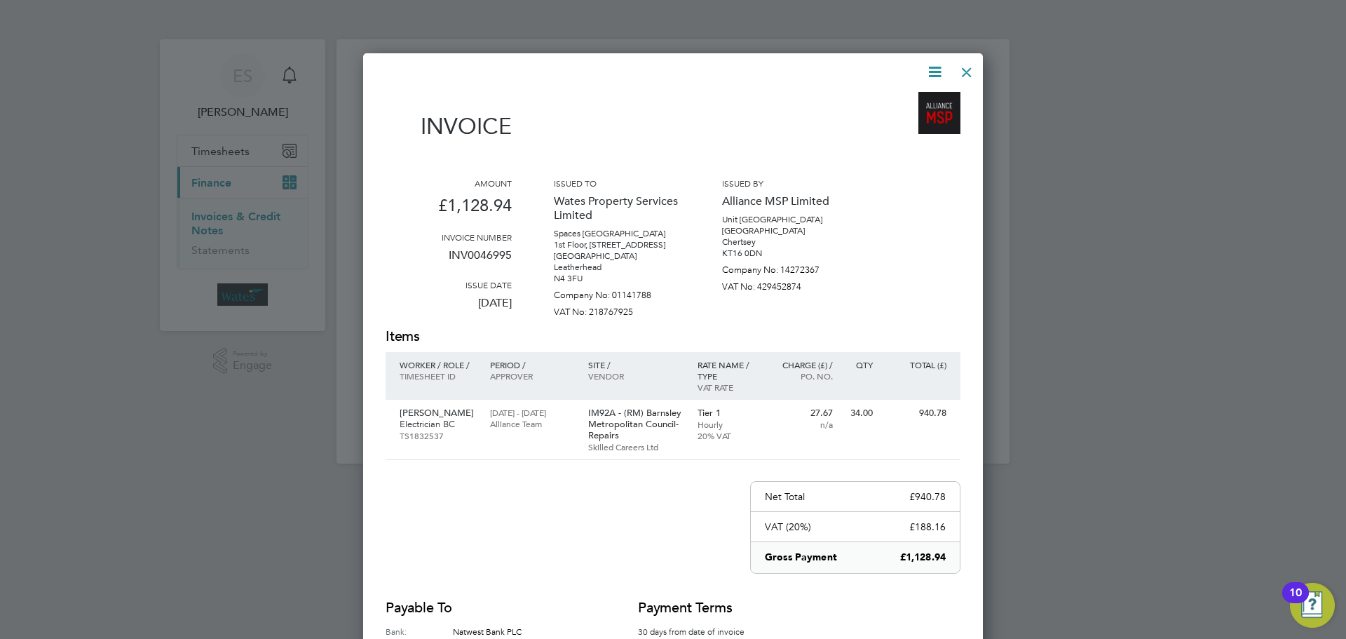
click at [966, 72] on div at bounding box center [966, 68] width 25 height 25
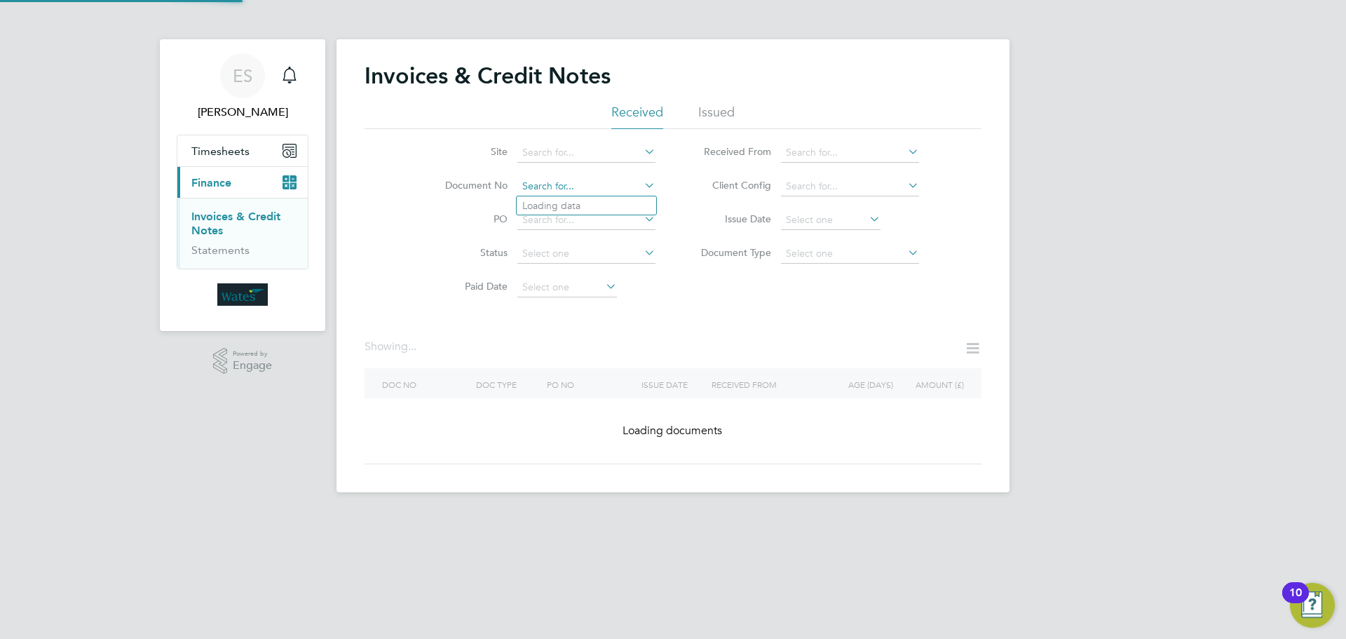
click at [584, 193] on input at bounding box center [586, 187] width 138 height 20
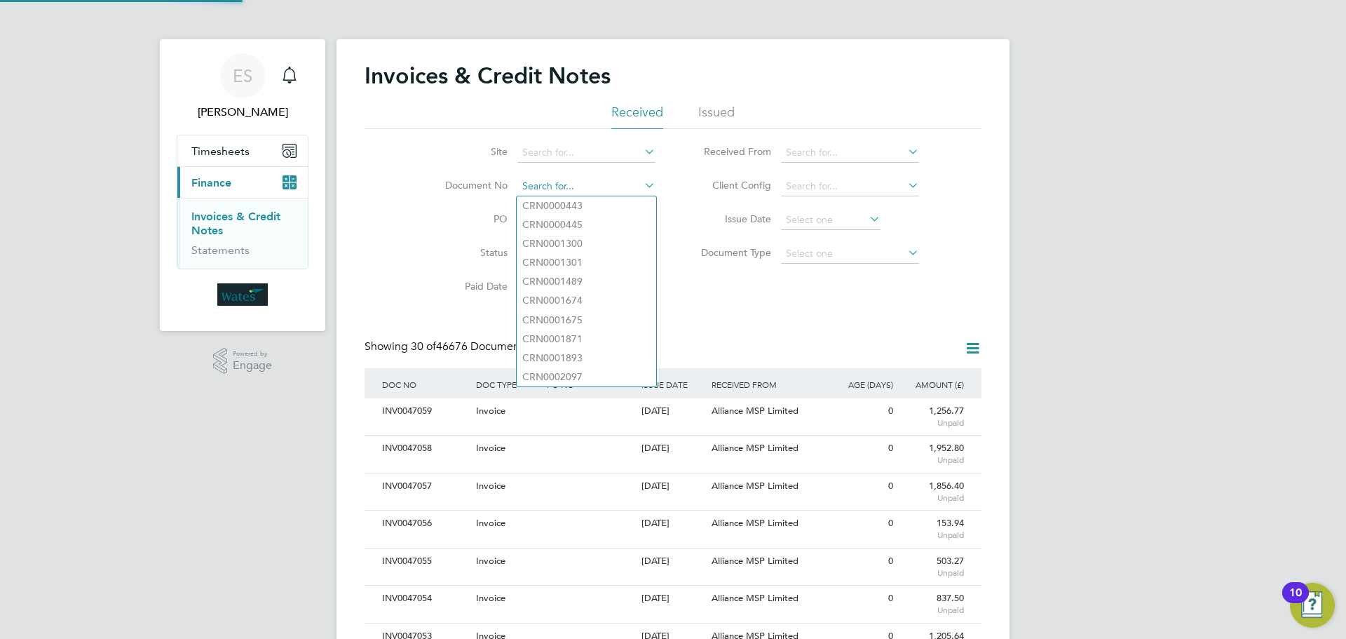
scroll to position [27, 95]
paste input "INV0046996"
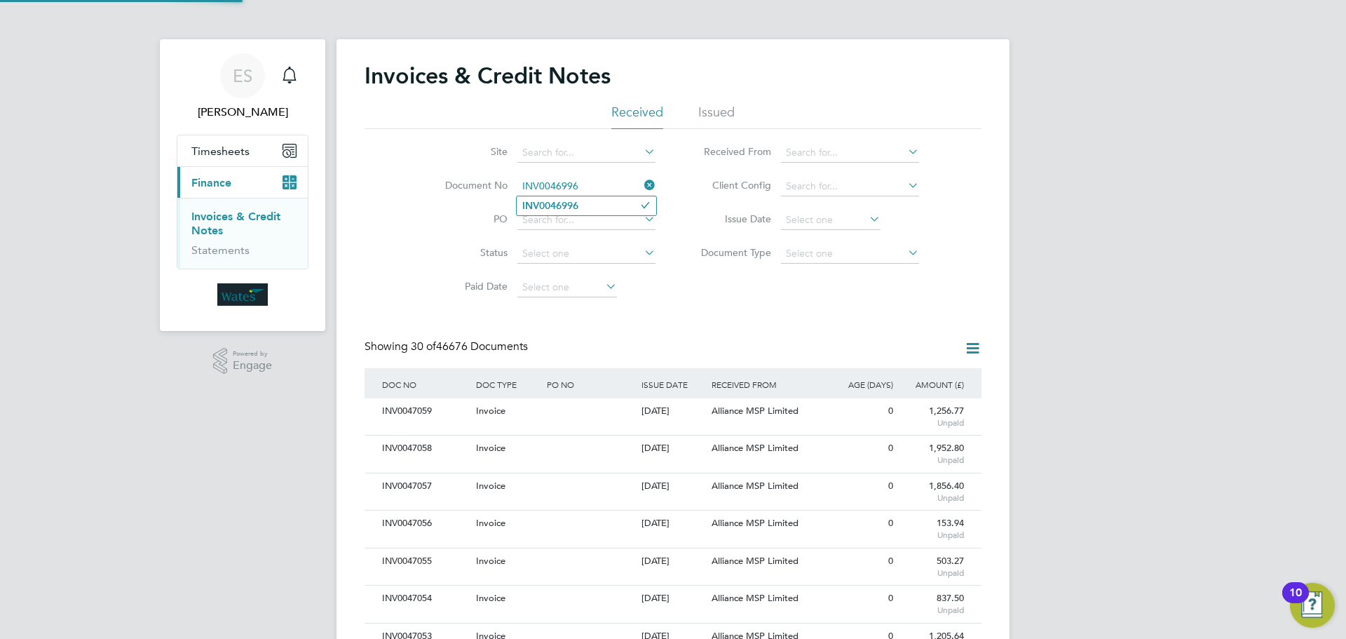
type input "INV0046996"
click at [588, 203] on li "INV0046996" at bounding box center [587, 205] width 140 height 19
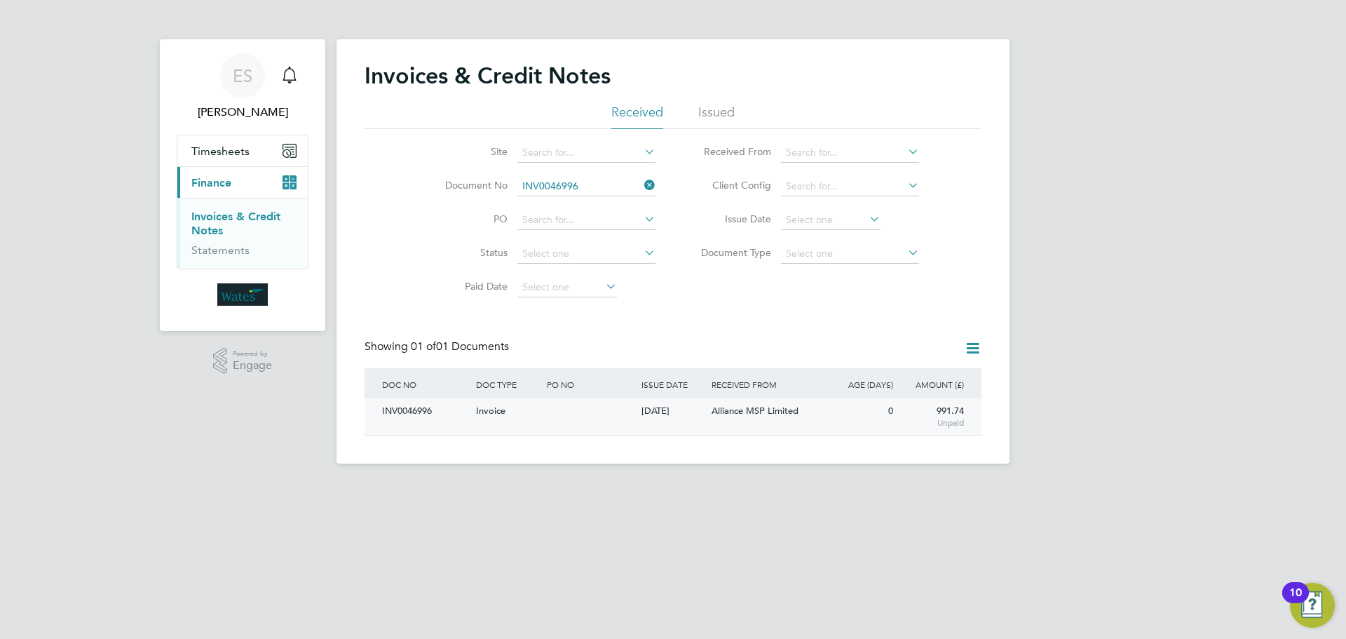
click at [414, 402] on div "INV0046996" at bounding box center [426, 411] width 94 height 26
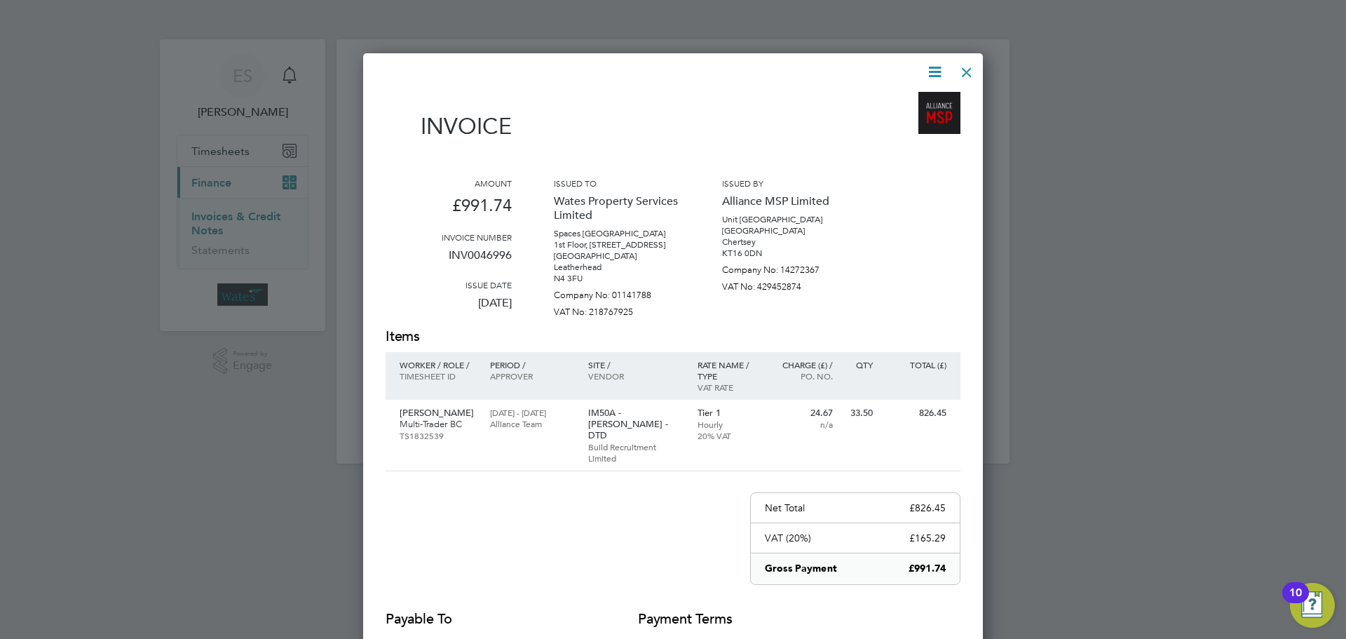
click at [936, 69] on icon at bounding box center [935, 72] width 18 height 18
click at [921, 100] on li "Download Invoice" at bounding box center [892, 105] width 97 height 20
drag, startPoint x: 935, startPoint y: 67, endPoint x: 932, endPoint y: 76, distance: 10.2
click at [935, 67] on icon at bounding box center [935, 72] width 18 height 18
click at [906, 125] on li "View timesheet" at bounding box center [892, 125] width 97 height 20
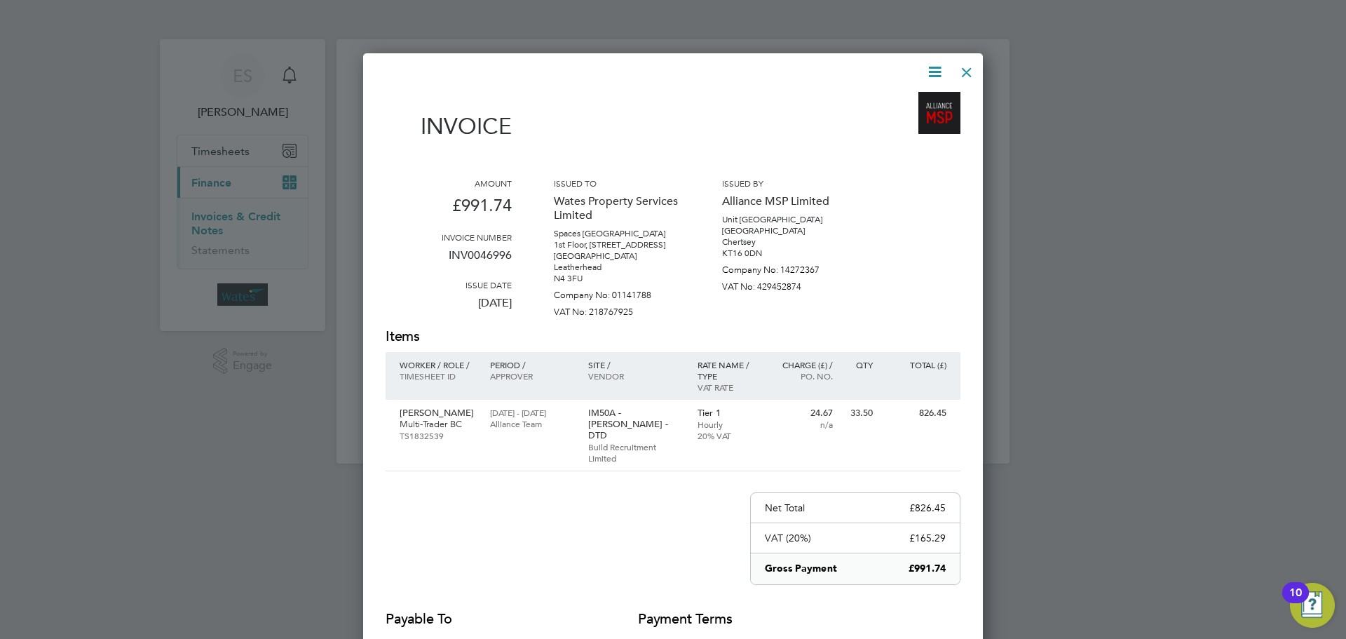
click at [957, 67] on div at bounding box center [966, 68] width 25 height 25
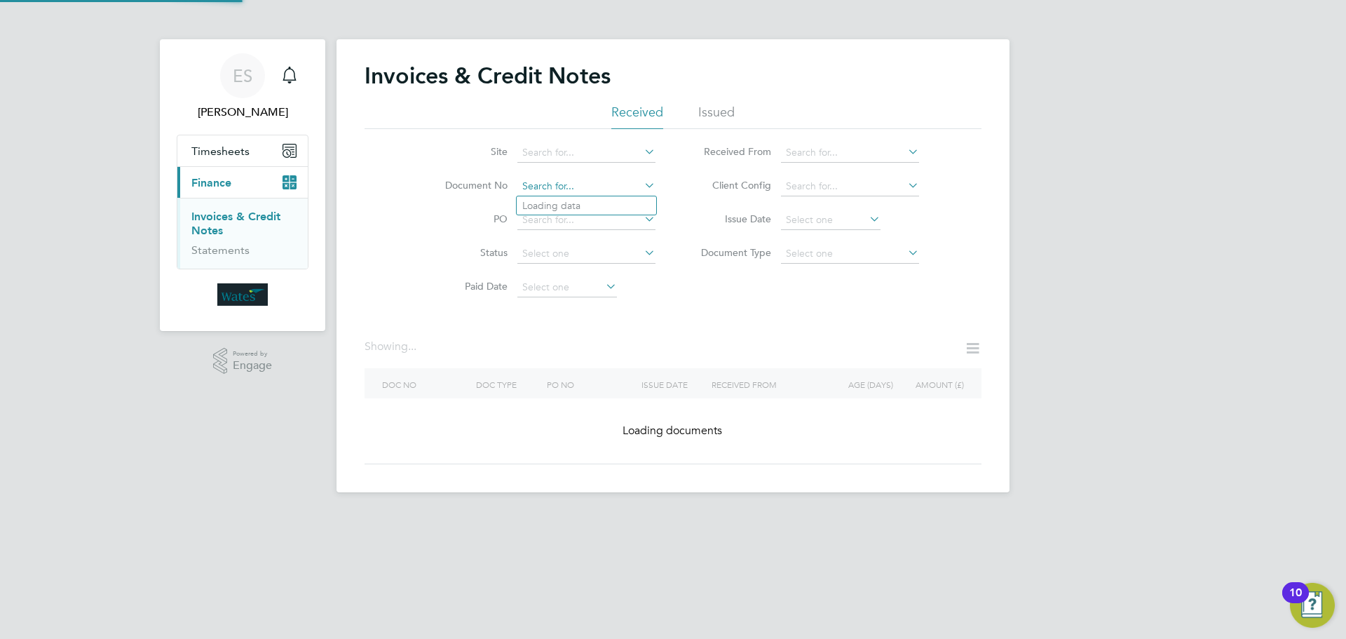
click at [616, 189] on input at bounding box center [586, 187] width 138 height 20
paste input "INV0046997"
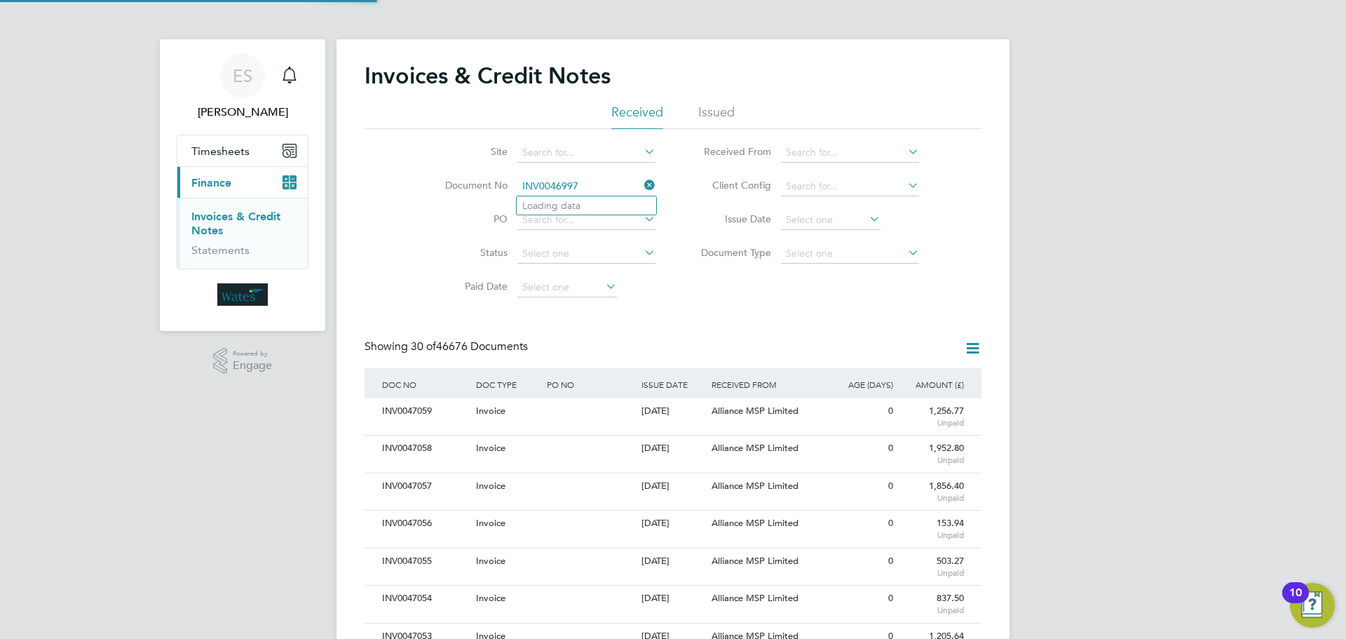
scroll to position [27, 95]
type input "INV0046997"
click at [595, 210] on li "INV0046997" at bounding box center [587, 205] width 140 height 19
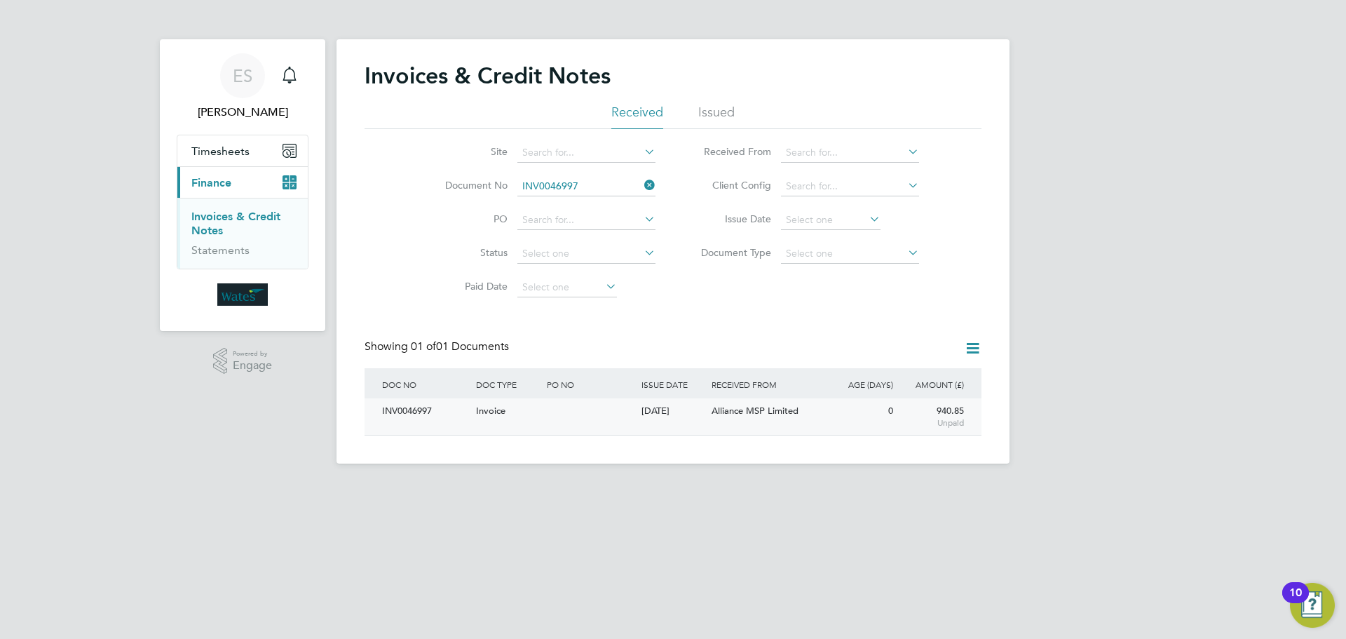
click at [456, 410] on div "INV0046997" at bounding box center [426, 411] width 94 height 26
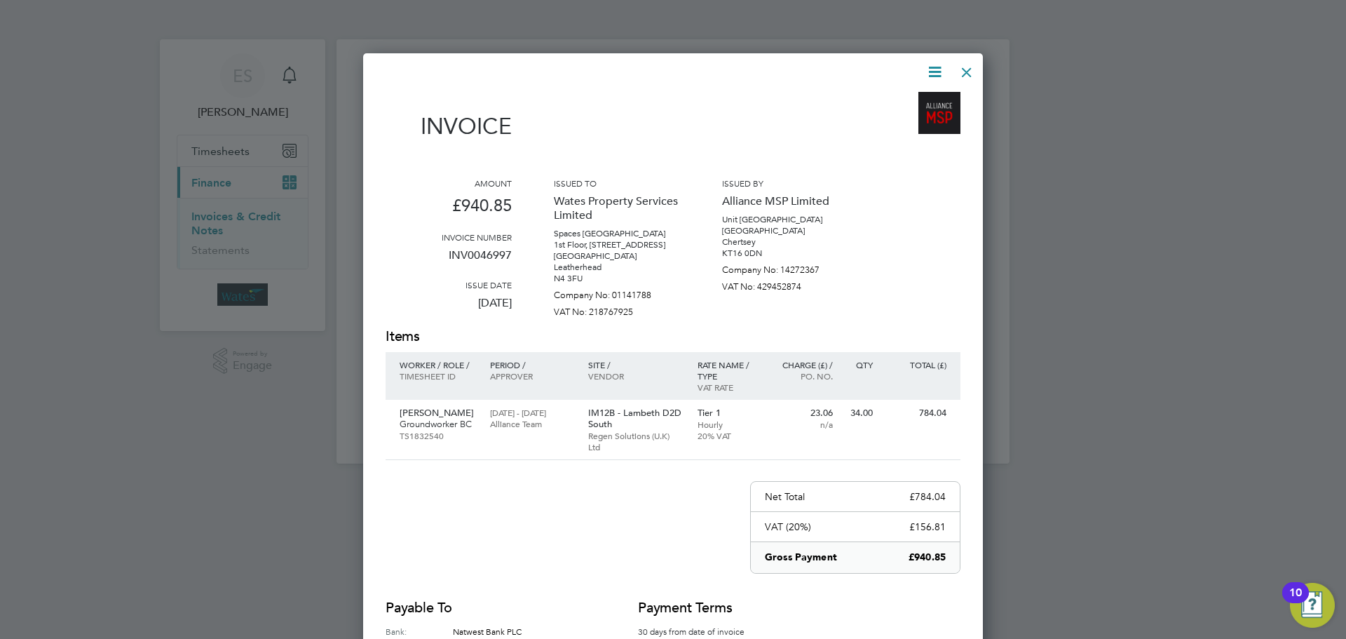
click at [935, 73] on icon at bounding box center [935, 72] width 18 height 18
click at [909, 100] on li "Download Invoice" at bounding box center [892, 105] width 97 height 20
click at [926, 68] on icon at bounding box center [935, 72] width 18 height 18
click at [879, 121] on li "View timesheet" at bounding box center [892, 125] width 97 height 20
click at [960, 69] on div at bounding box center [966, 68] width 25 height 25
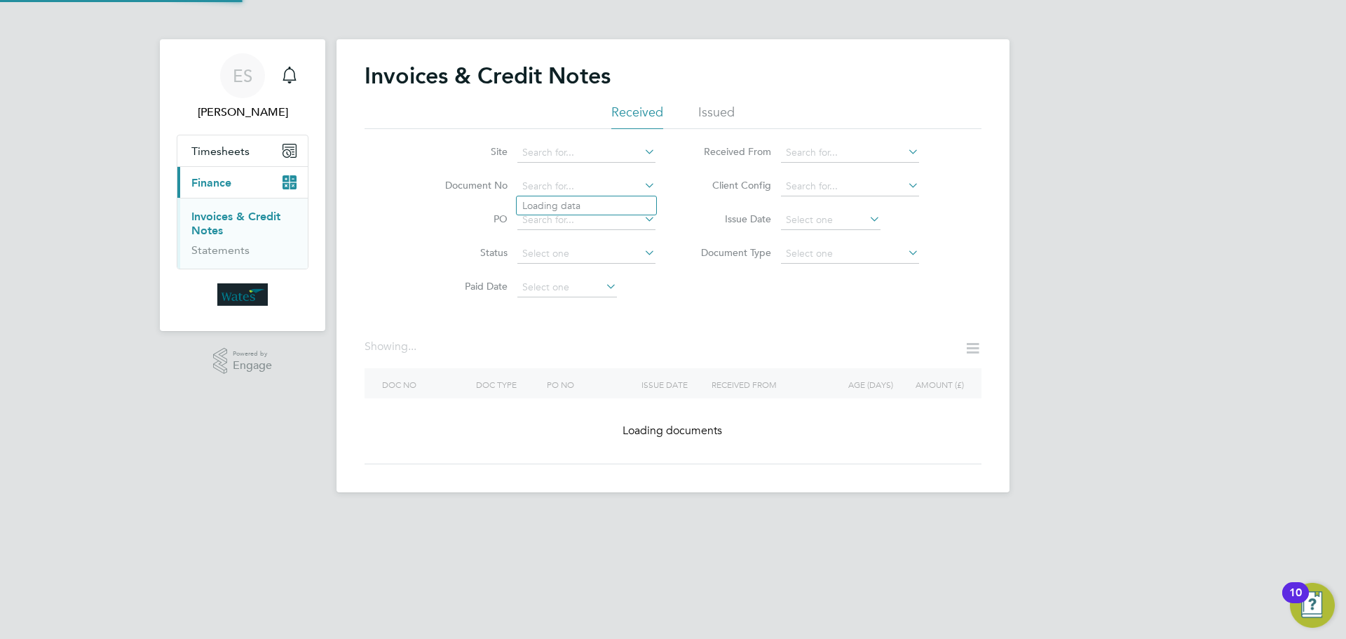
click at [590, 194] on input at bounding box center [586, 187] width 138 height 20
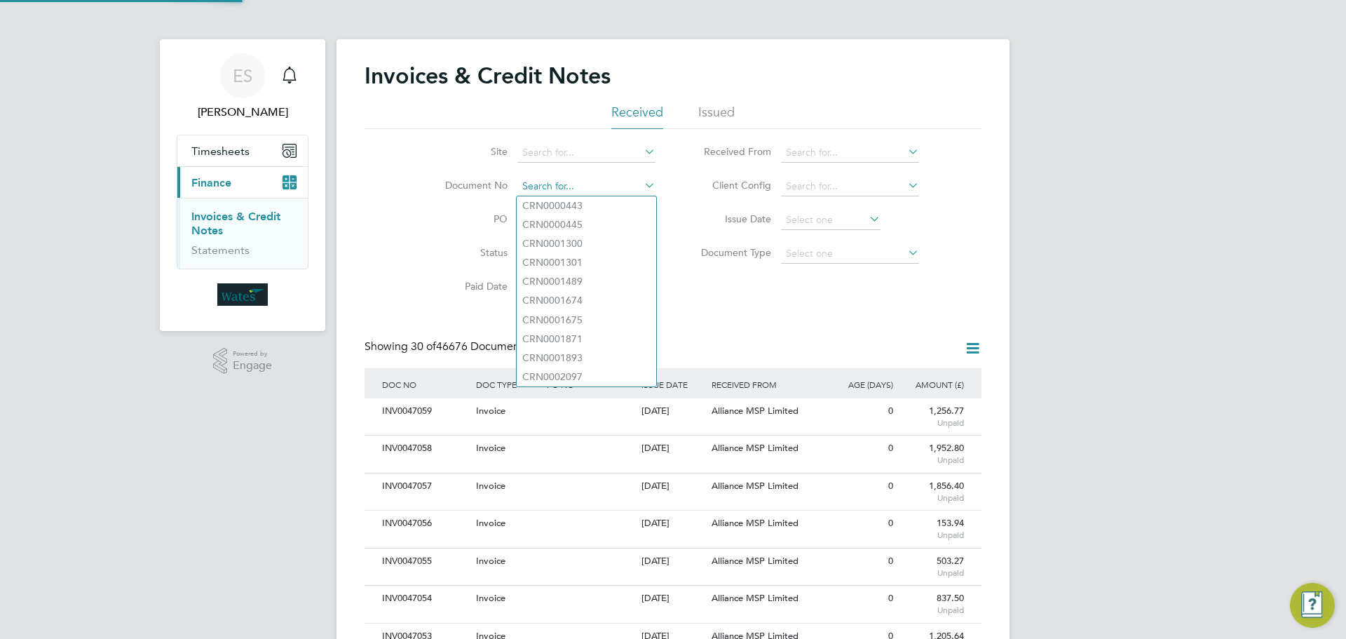
scroll to position [27, 95]
paste input "INV0046998"
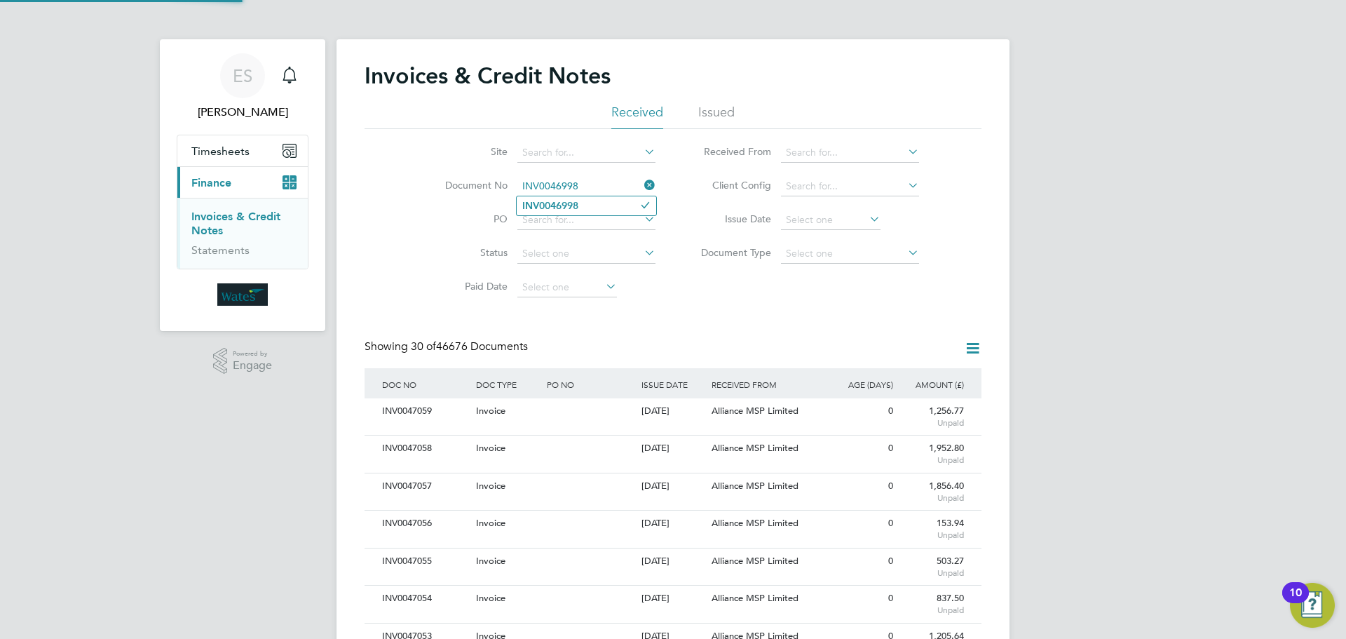
type input "INV0046998"
click at [578, 204] on b "INV0046998" at bounding box center [550, 206] width 56 height 12
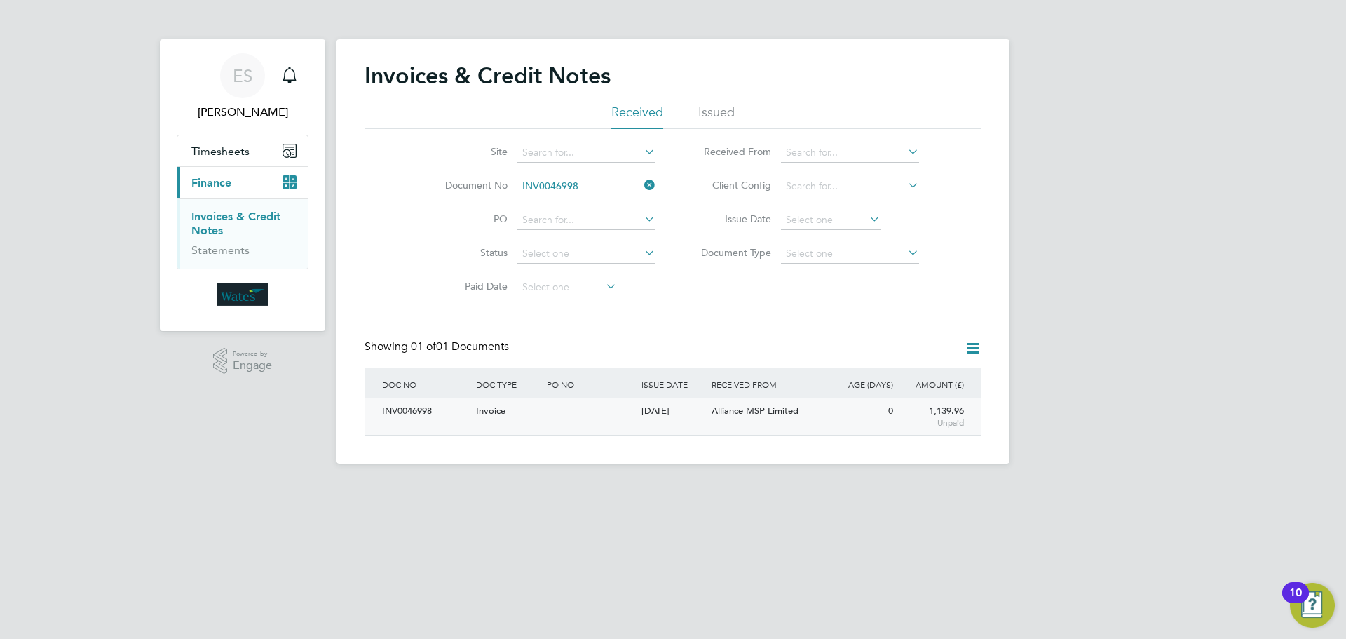
click at [422, 408] on div "INV0046998" at bounding box center [426, 411] width 94 height 26
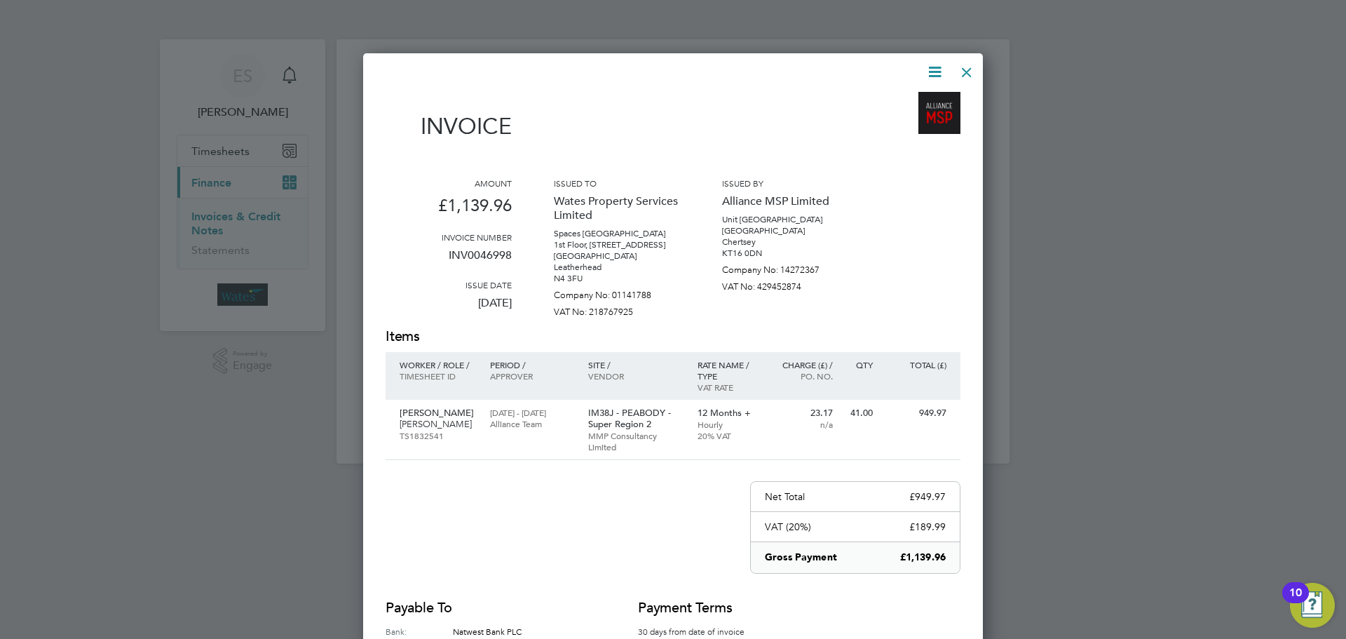
click at [927, 72] on icon at bounding box center [935, 72] width 18 height 18
click at [891, 102] on li "Download Invoice" at bounding box center [892, 105] width 97 height 20
drag, startPoint x: 931, startPoint y: 67, endPoint x: 914, endPoint y: 95, distance: 32.5
click at [931, 67] on icon at bounding box center [935, 72] width 18 height 18
click at [899, 120] on li "View timesheet" at bounding box center [892, 125] width 97 height 20
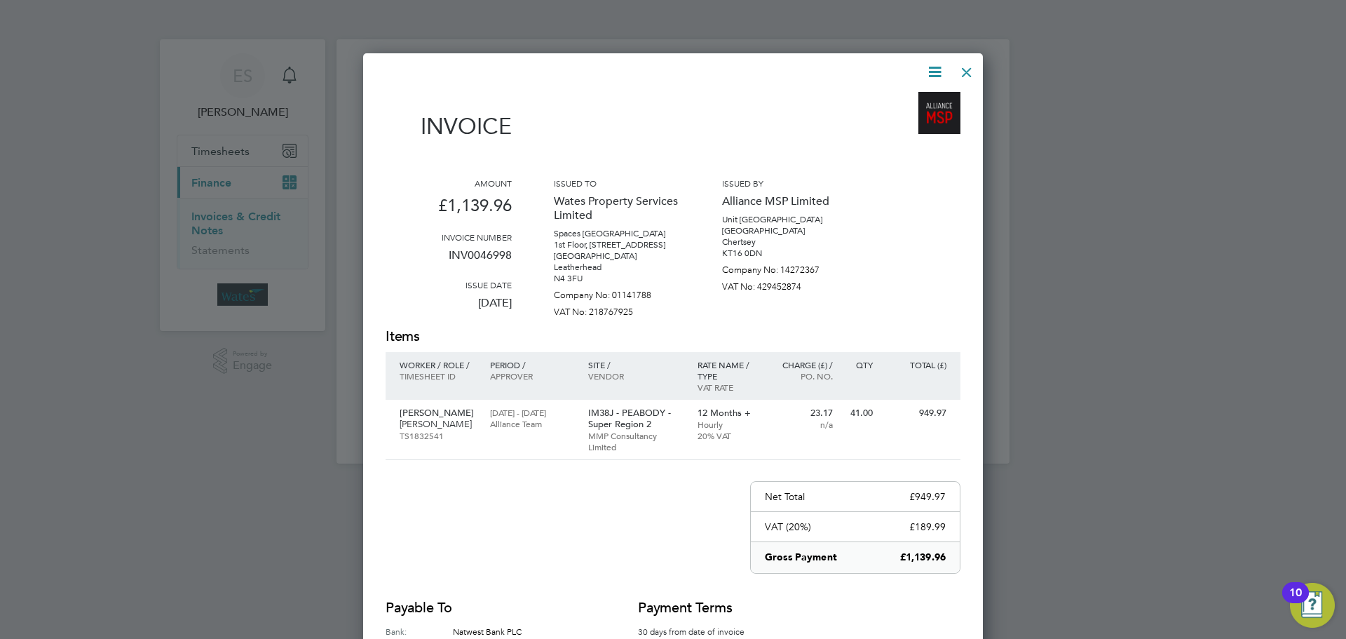
click at [970, 64] on div at bounding box center [966, 68] width 25 height 25
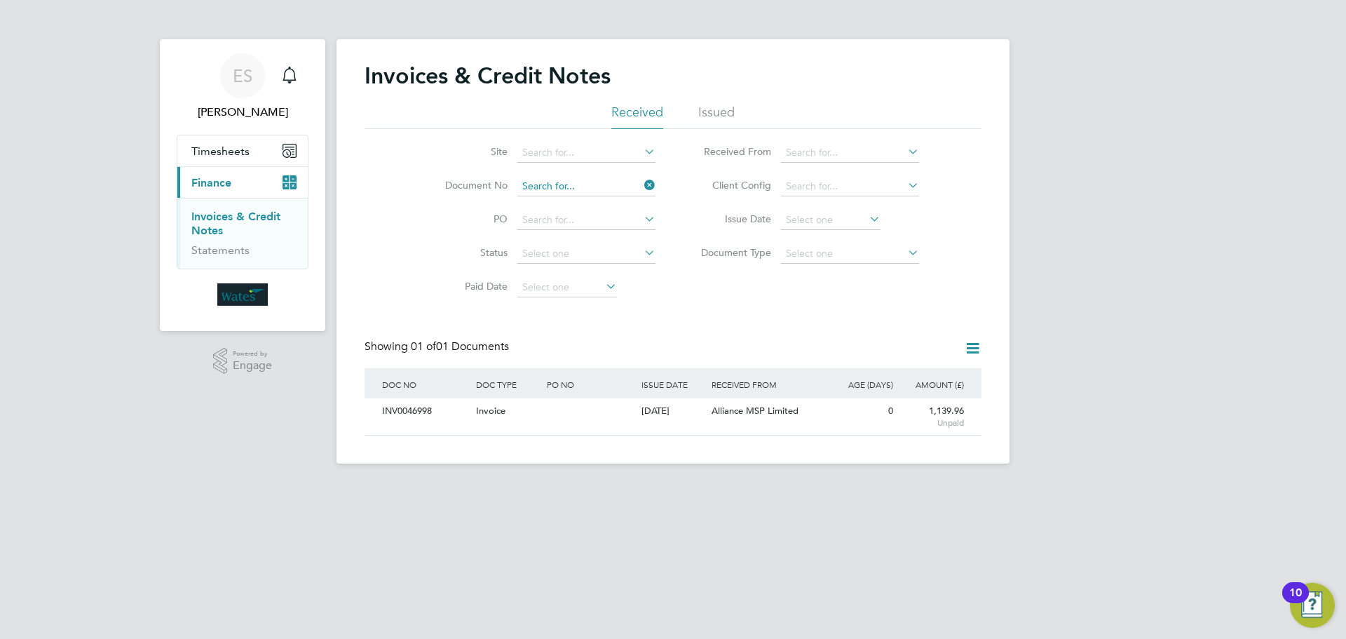
click at [592, 193] on input at bounding box center [586, 187] width 138 height 20
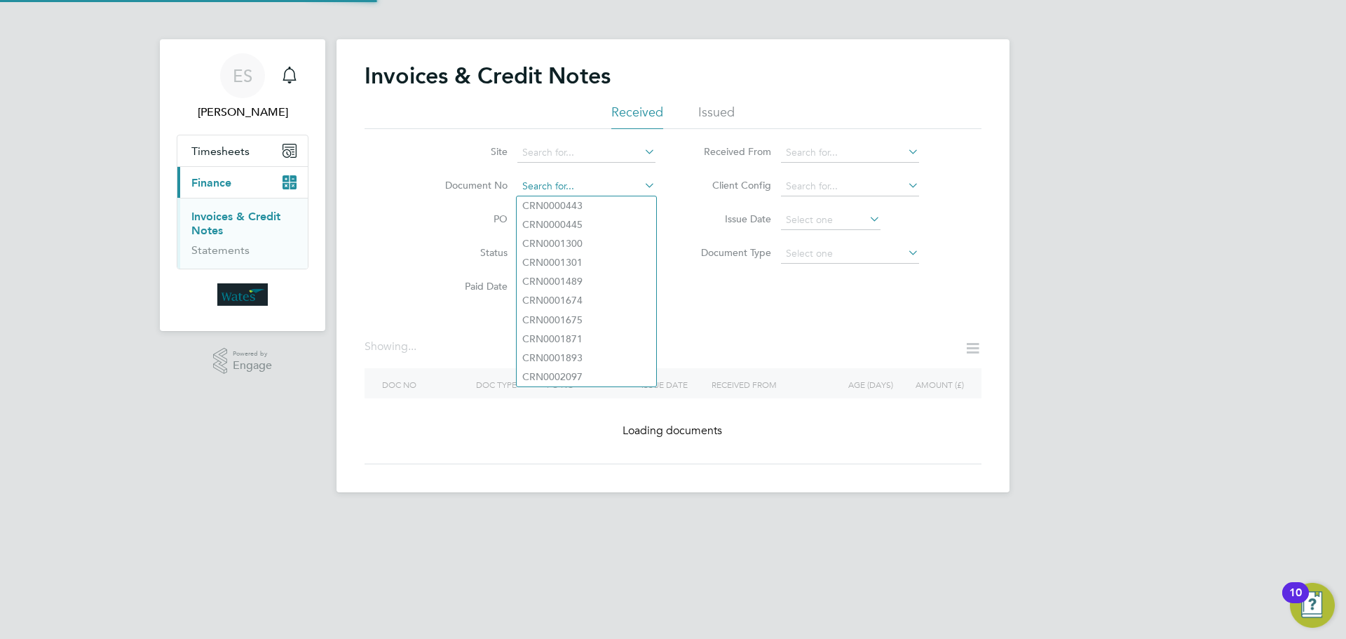
paste input "INV0046999"
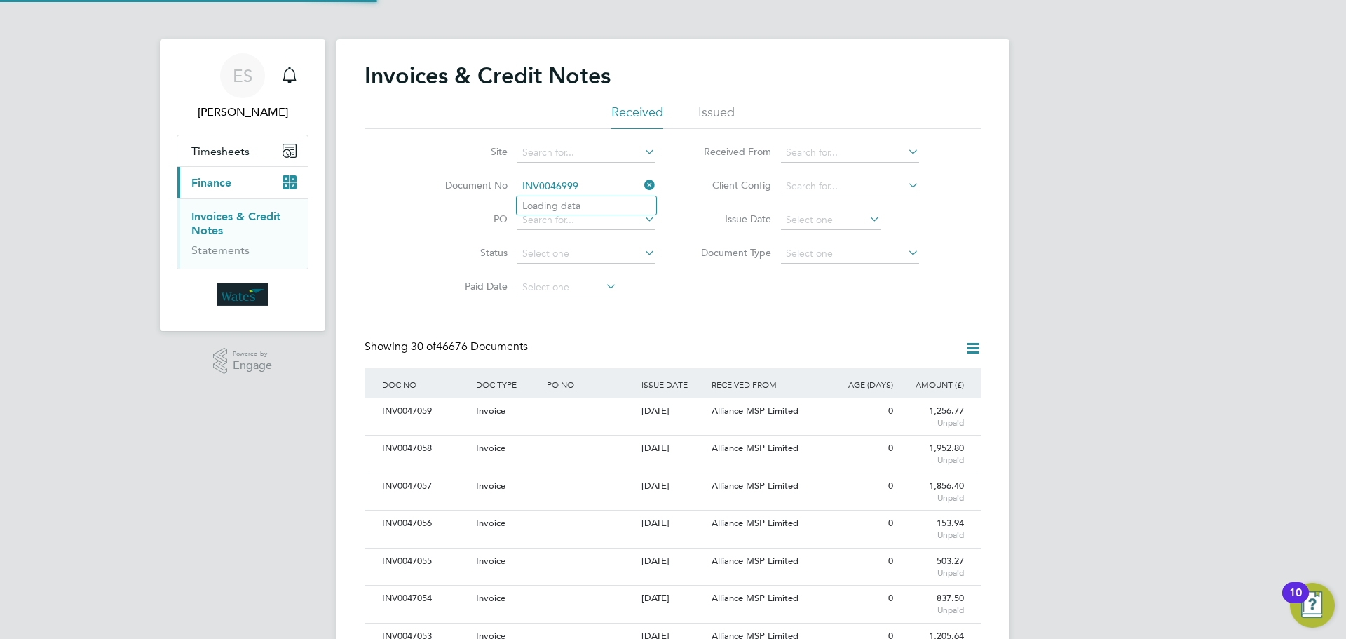
scroll to position [27, 95]
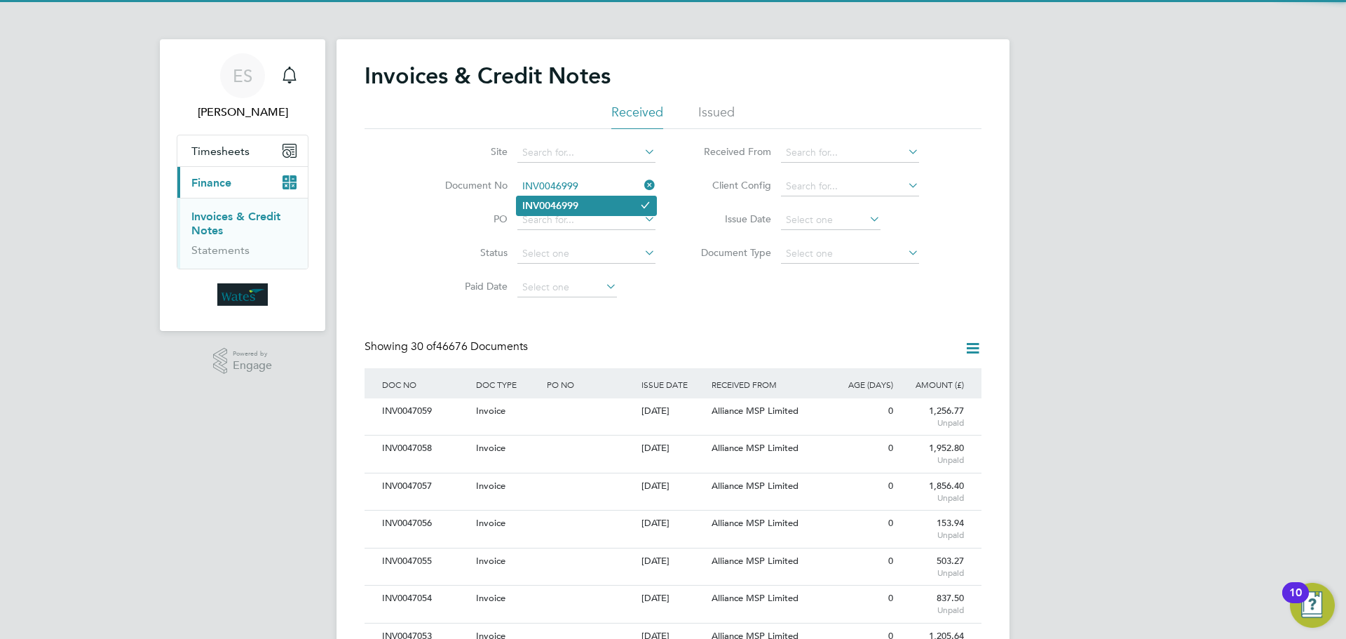
type input "INV0046999"
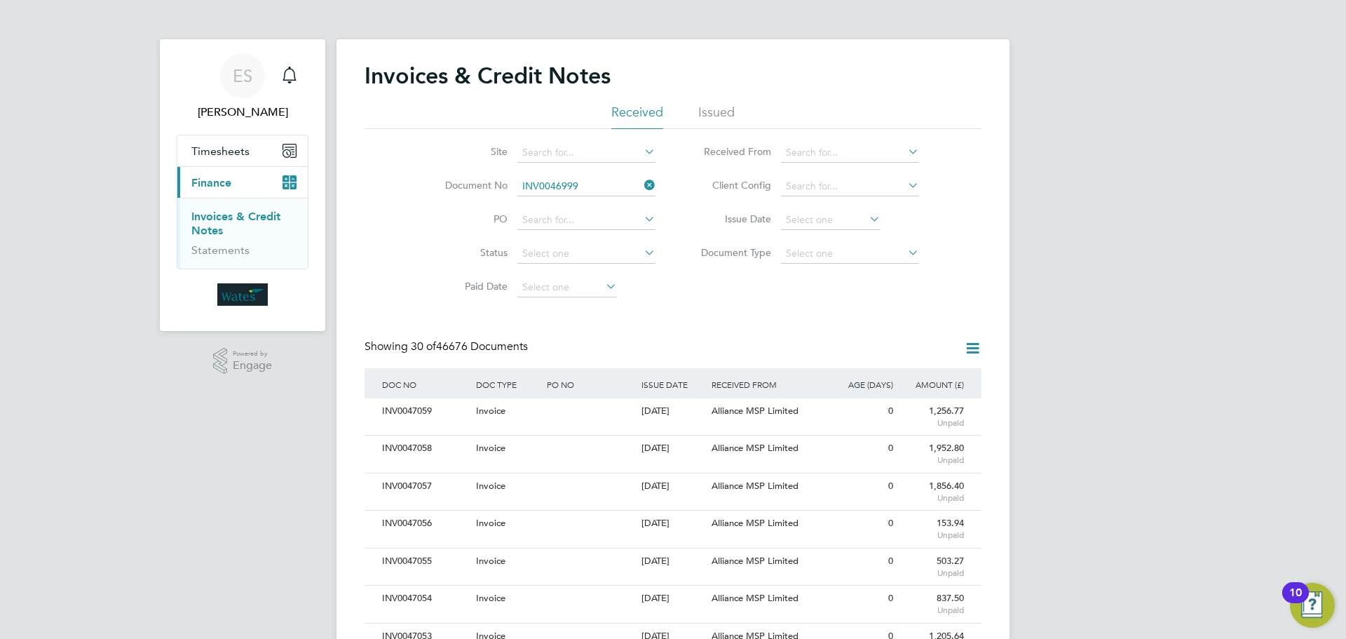
click at [561, 208] on b "INV0046999" at bounding box center [550, 206] width 56 height 12
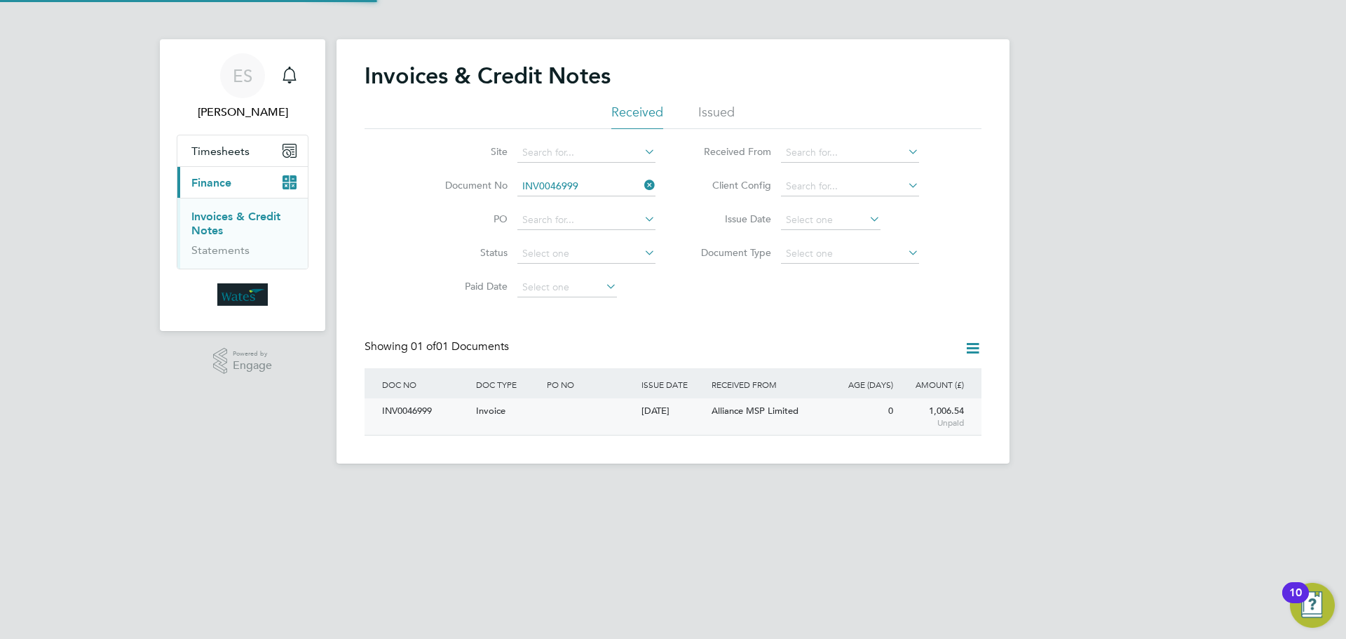
click at [408, 410] on div "INV0046999" at bounding box center [426, 411] width 94 height 26
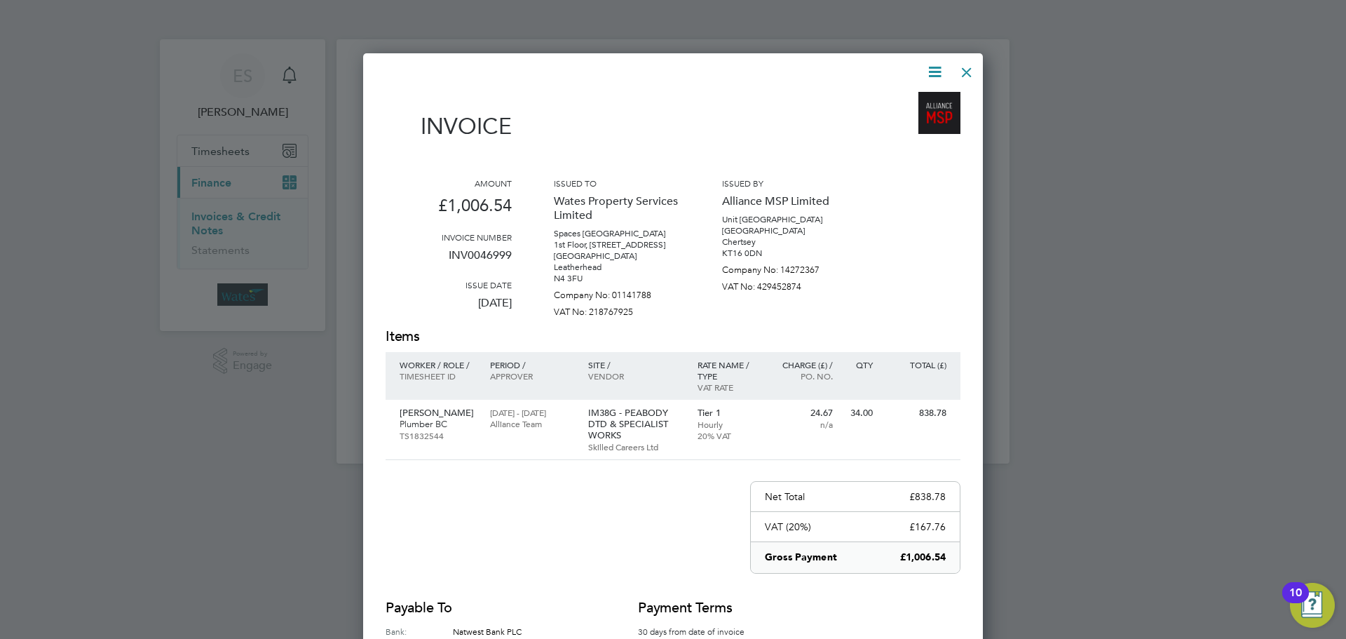
drag, startPoint x: 939, startPoint y: 67, endPoint x: 921, endPoint y: 77, distance: 21.0
click at [937, 67] on icon at bounding box center [935, 72] width 18 height 18
click at [897, 101] on li "Download Invoice" at bounding box center [892, 105] width 97 height 20
drag, startPoint x: 936, startPoint y: 63, endPoint x: 927, endPoint y: 74, distance: 13.9
click at [936, 63] on icon at bounding box center [935, 72] width 18 height 18
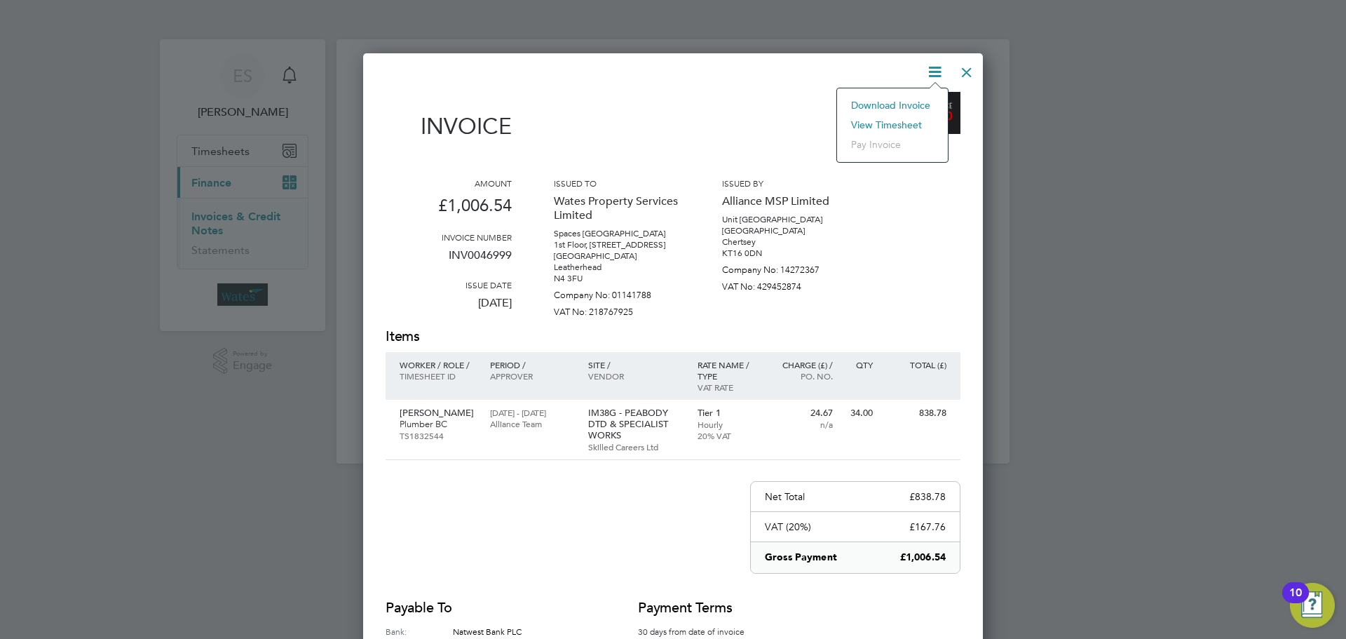
click at [893, 121] on li "View timesheet" at bounding box center [892, 125] width 97 height 20
click at [973, 64] on div at bounding box center [966, 68] width 25 height 25
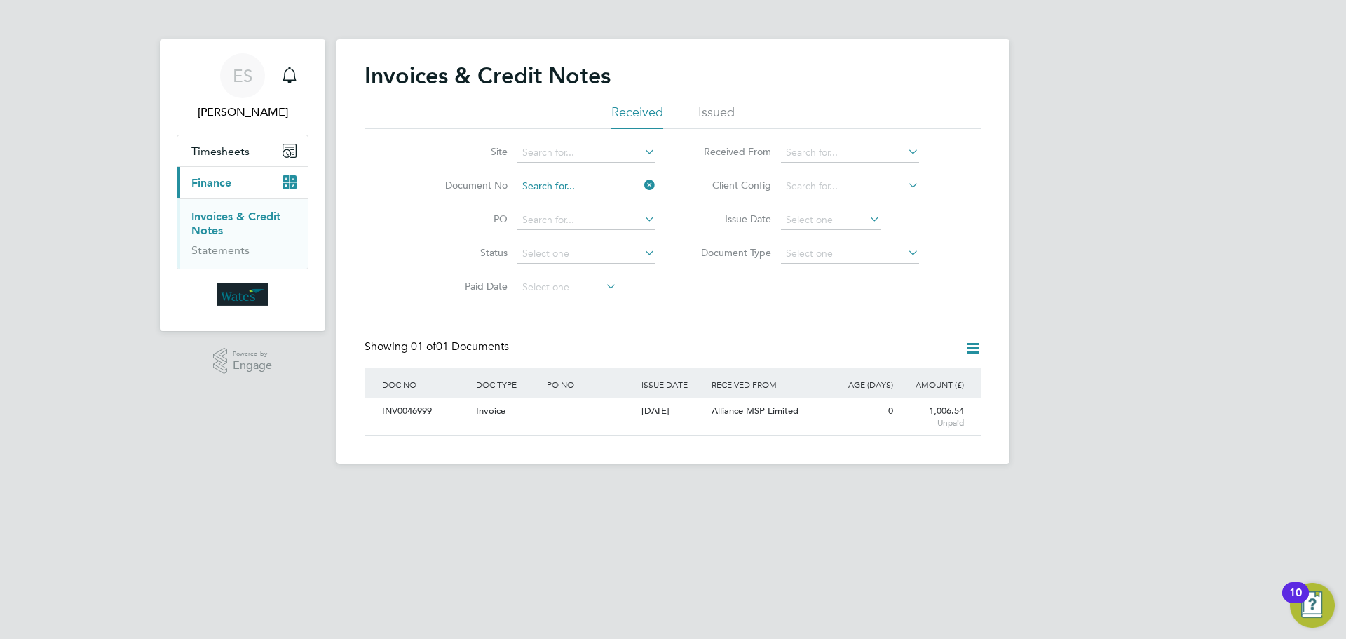
click at [560, 184] on input at bounding box center [586, 187] width 138 height 20
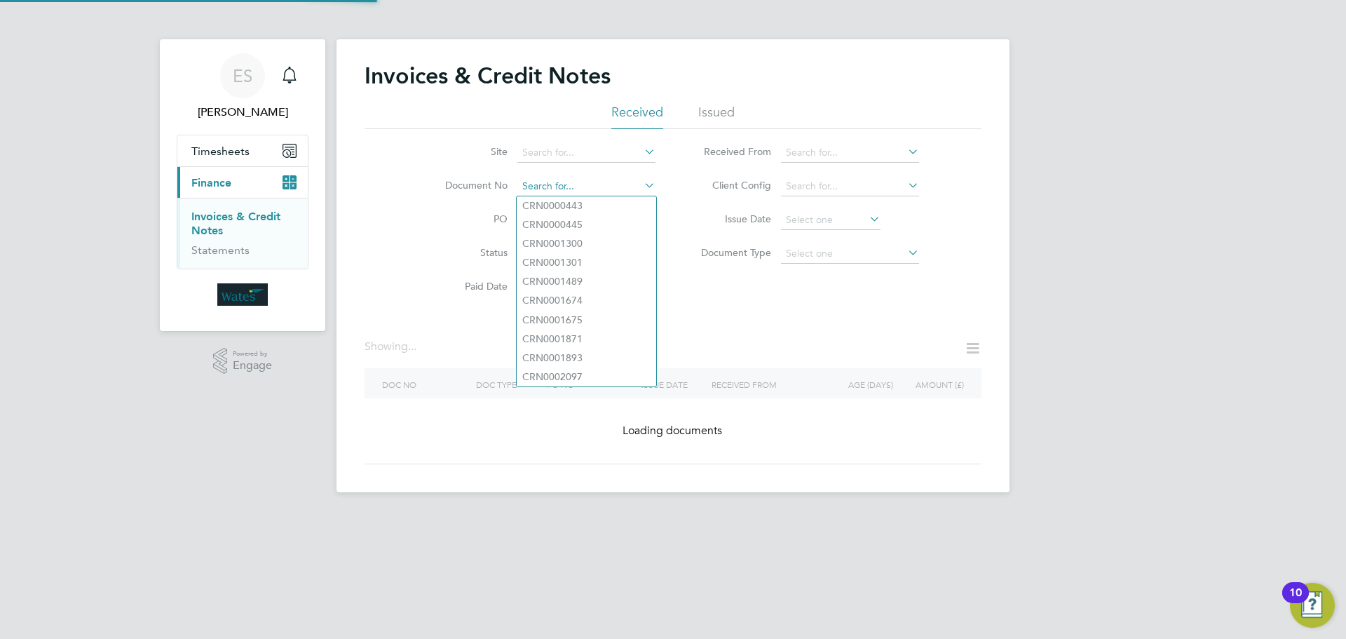
paste input "INV0047000"
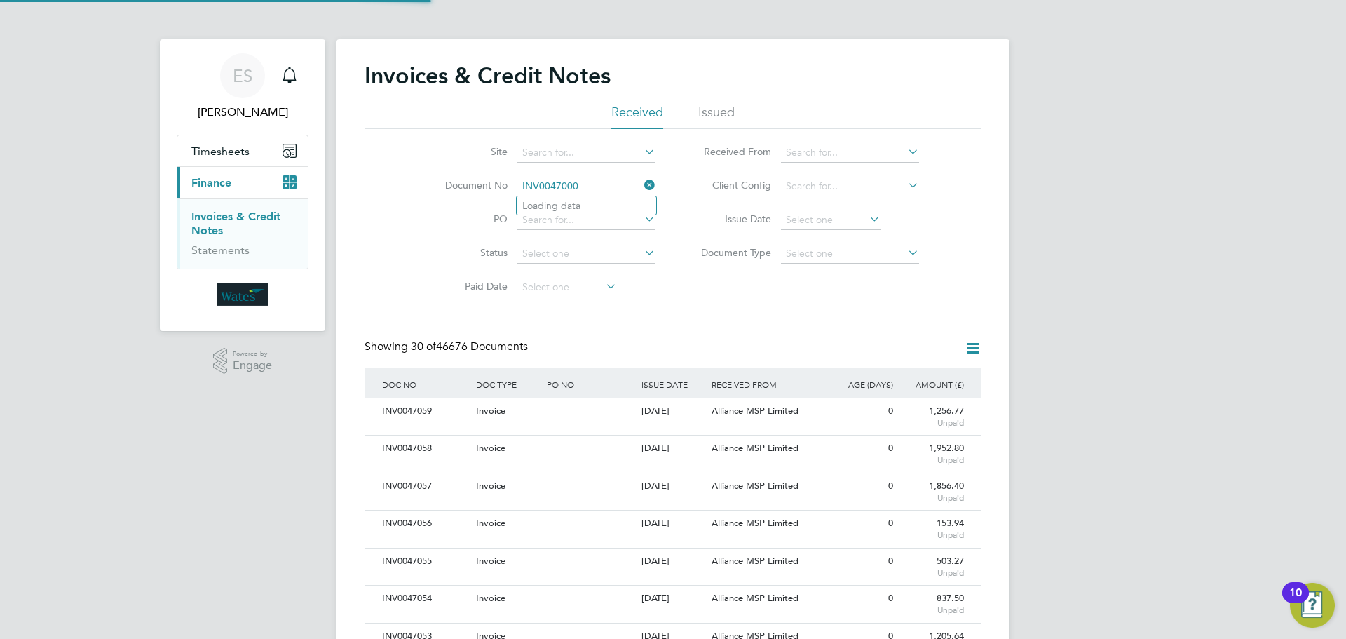
scroll to position [27, 95]
type input "INV0047000"
click at [600, 204] on li "INV0047000" at bounding box center [587, 205] width 140 height 19
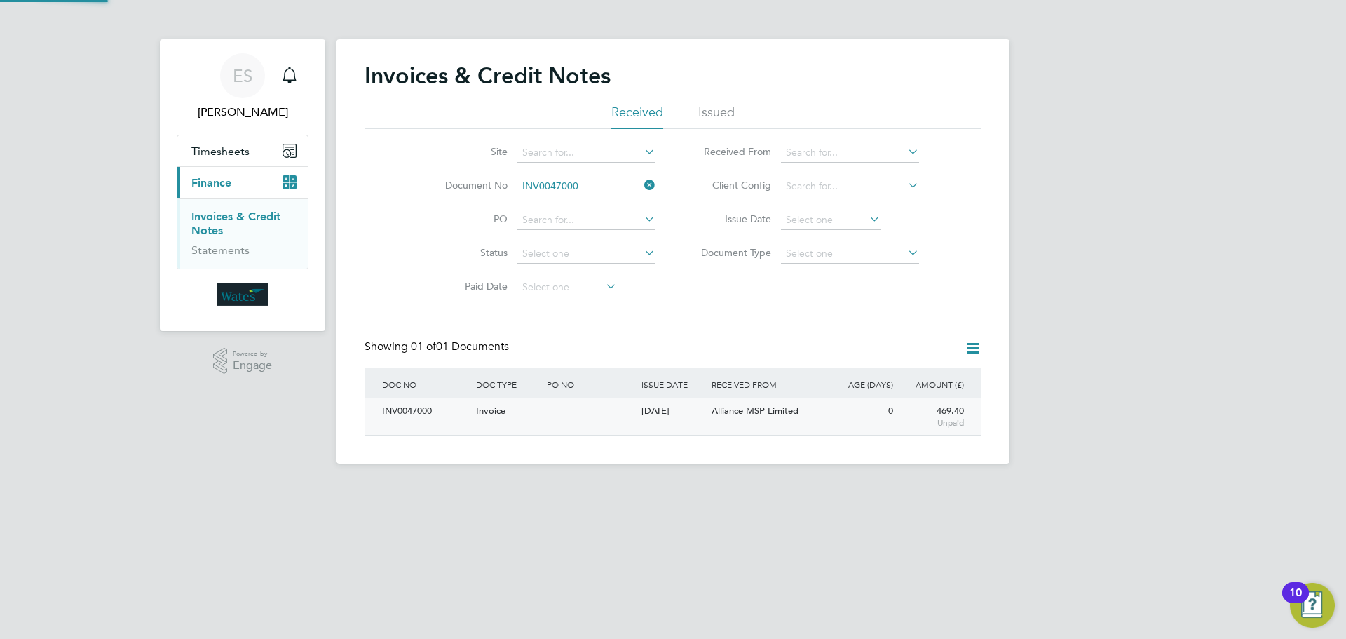
click at [439, 416] on div "INV0047000" at bounding box center [426, 411] width 94 height 26
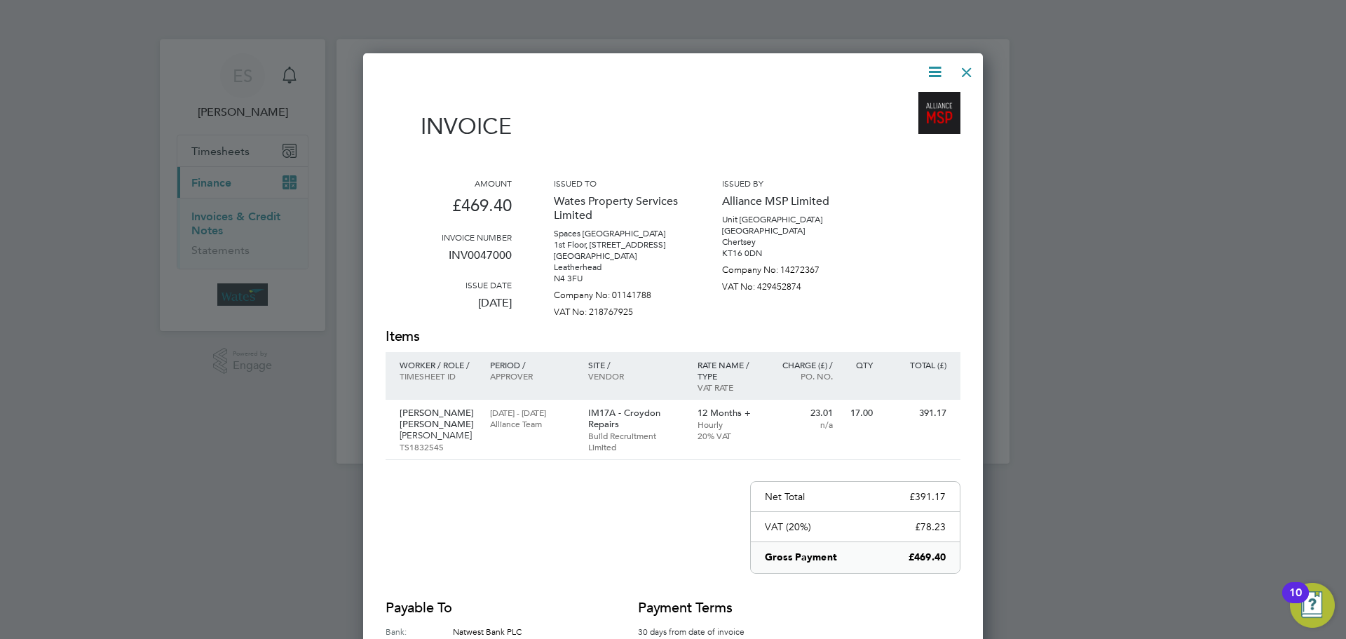
click at [926, 71] on icon at bounding box center [935, 72] width 18 height 18
click at [909, 101] on li "Download Invoice" at bounding box center [892, 105] width 97 height 20
click at [933, 67] on icon at bounding box center [935, 72] width 18 height 18
click at [897, 121] on li "View timesheet" at bounding box center [892, 125] width 97 height 20
click at [961, 63] on div at bounding box center [966, 68] width 25 height 25
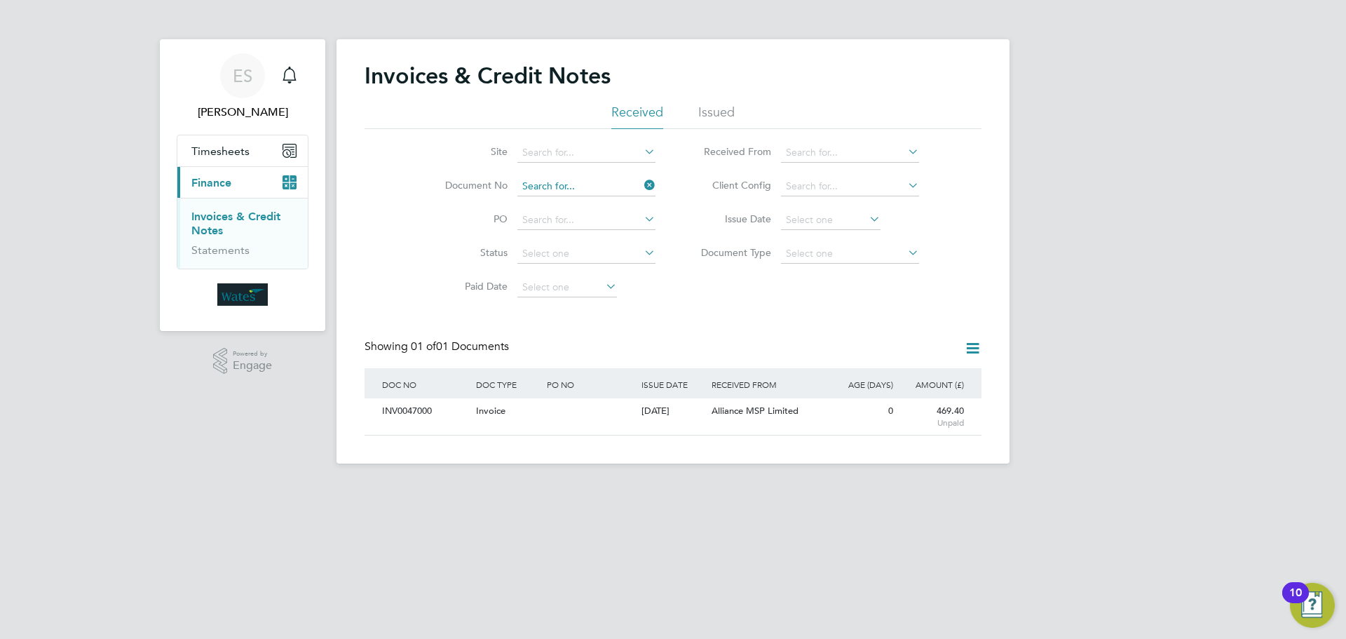
click at [601, 187] on input at bounding box center [586, 187] width 138 height 20
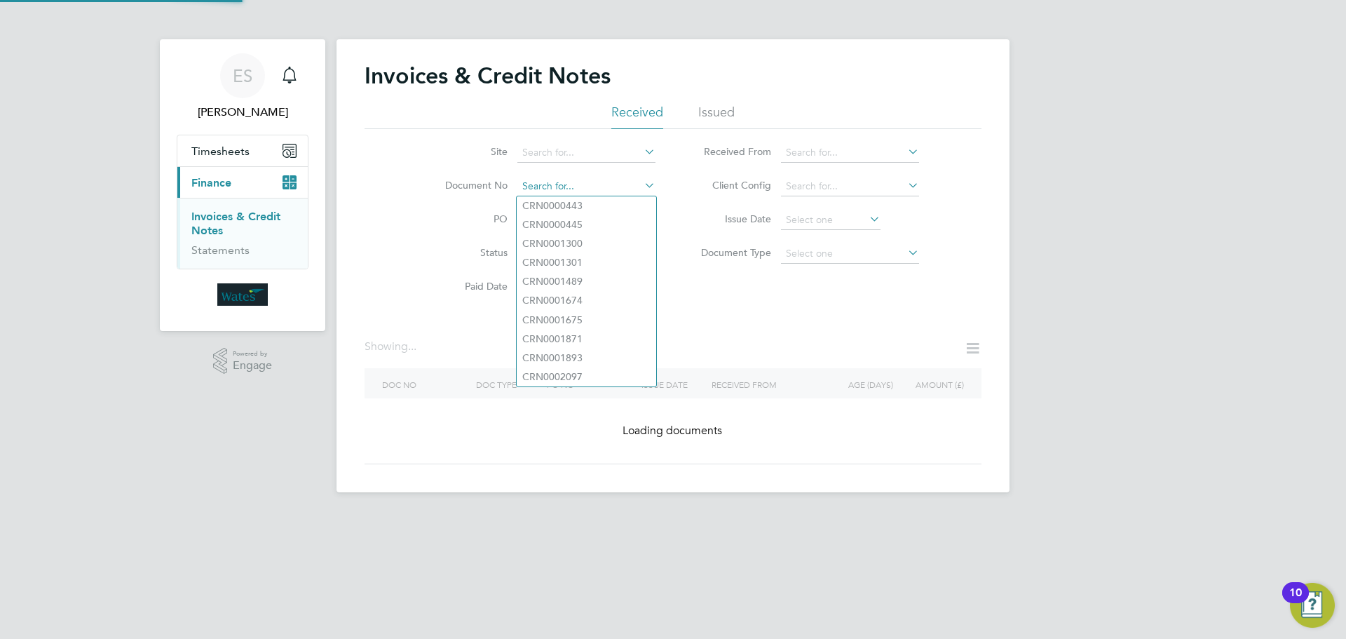
paste input "INV0047001"
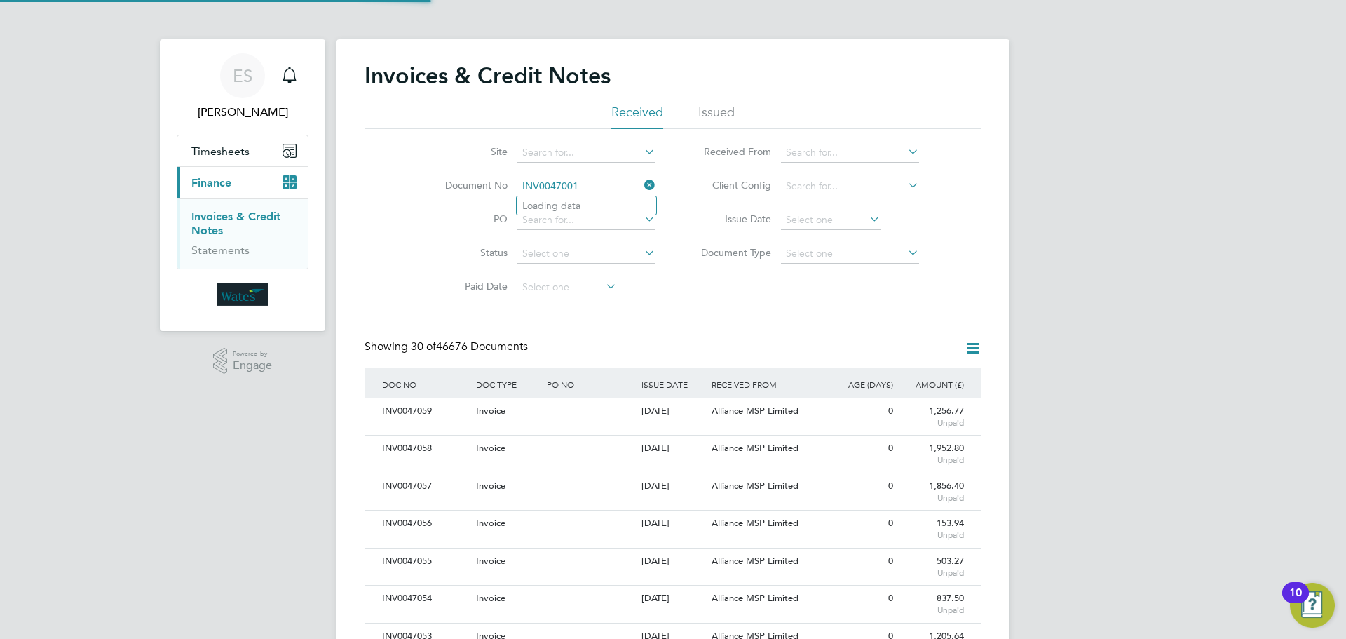
scroll to position [27, 95]
type input "INV0047001"
click at [553, 205] on b "INV0047001" at bounding box center [550, 206] width 56 height 12
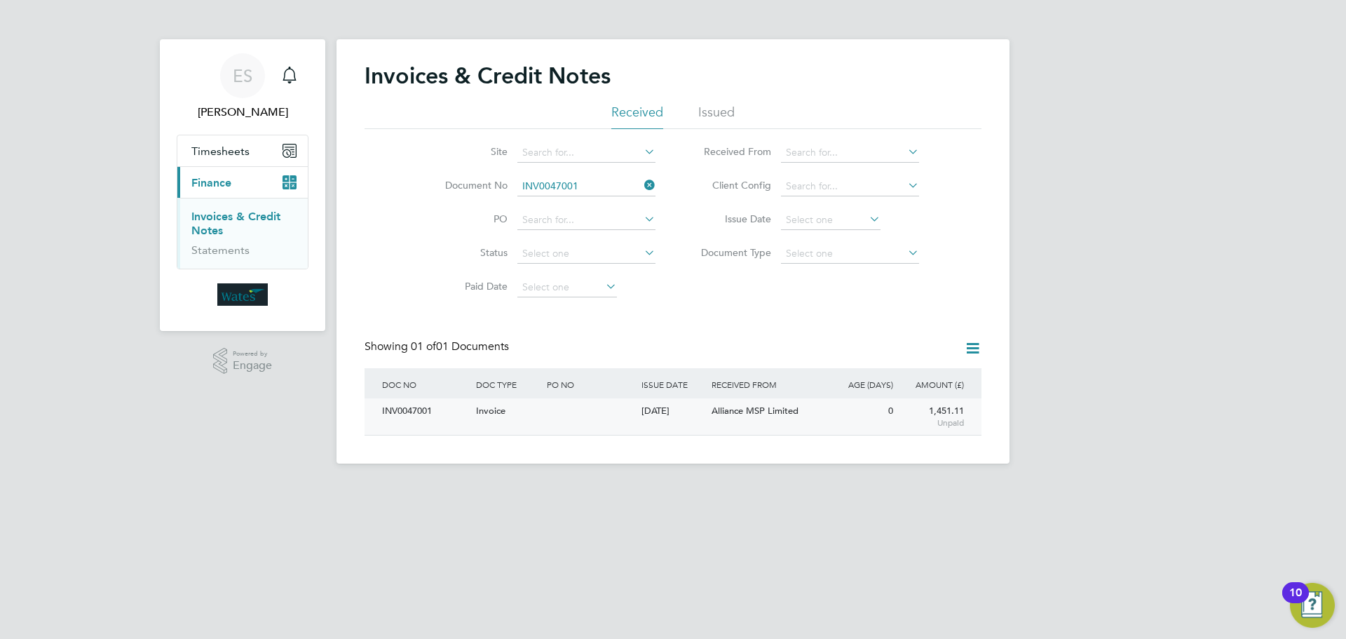
click at [386, 416] on div "INV0047001" at bounding box center [426, 411] width 94 height 26
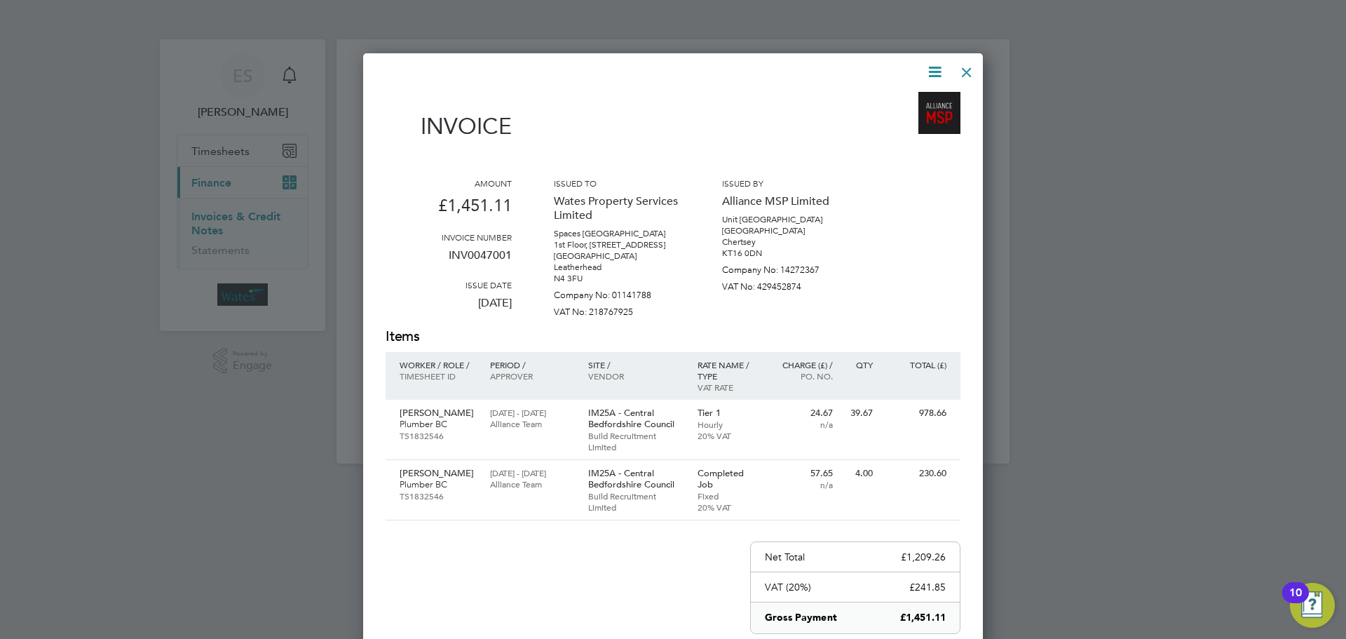
click at [936, 63] on icon at bounding box center [935, 72] width 18 height 18
click at [916, 100] on li "Download Invoice" at bounding box center [892, 105] width 97 height 20
click at [930, 72] on icon at bounding box center [935, 72] width 18 height 18
click at [893, 123] on li "View timesheet" at bounding box center [892, 125] width 97 height 20
click at [972, 65] on div at bounding box center [966, 68] width 25 height 25
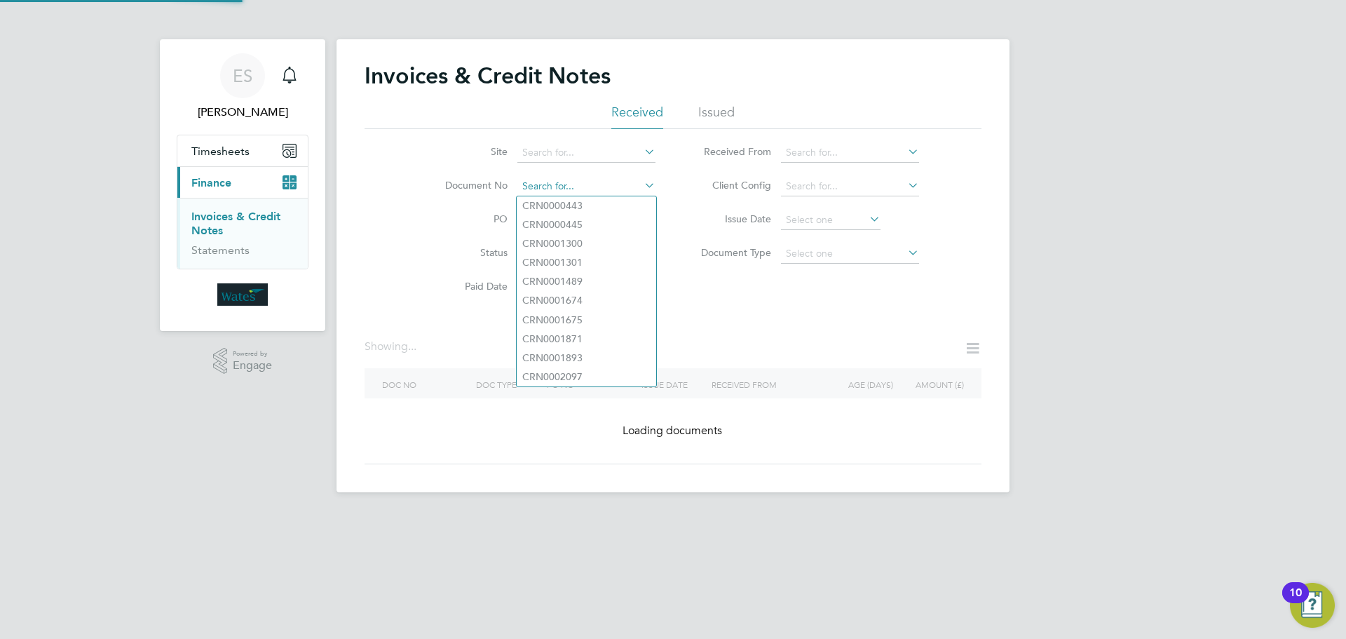
click at [562, 192] on input at bounding box center [586, 187] width 138 height 20
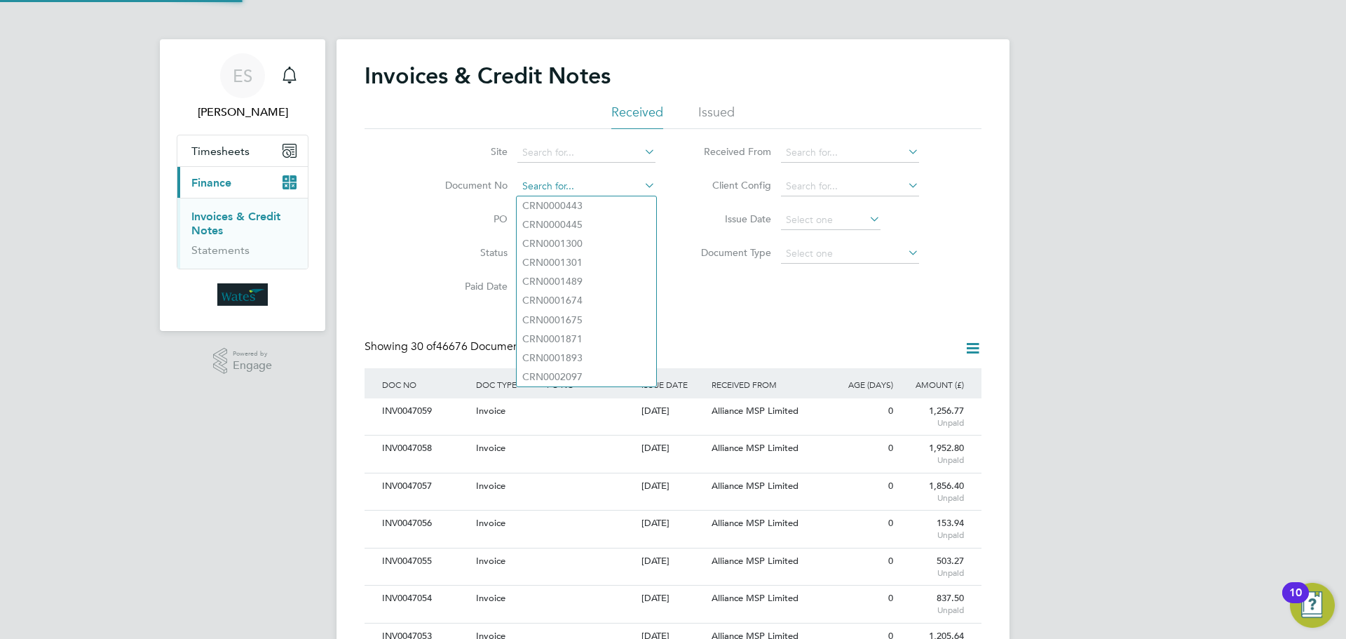
scroll to position [27, 95]
paste input "INV0047002"
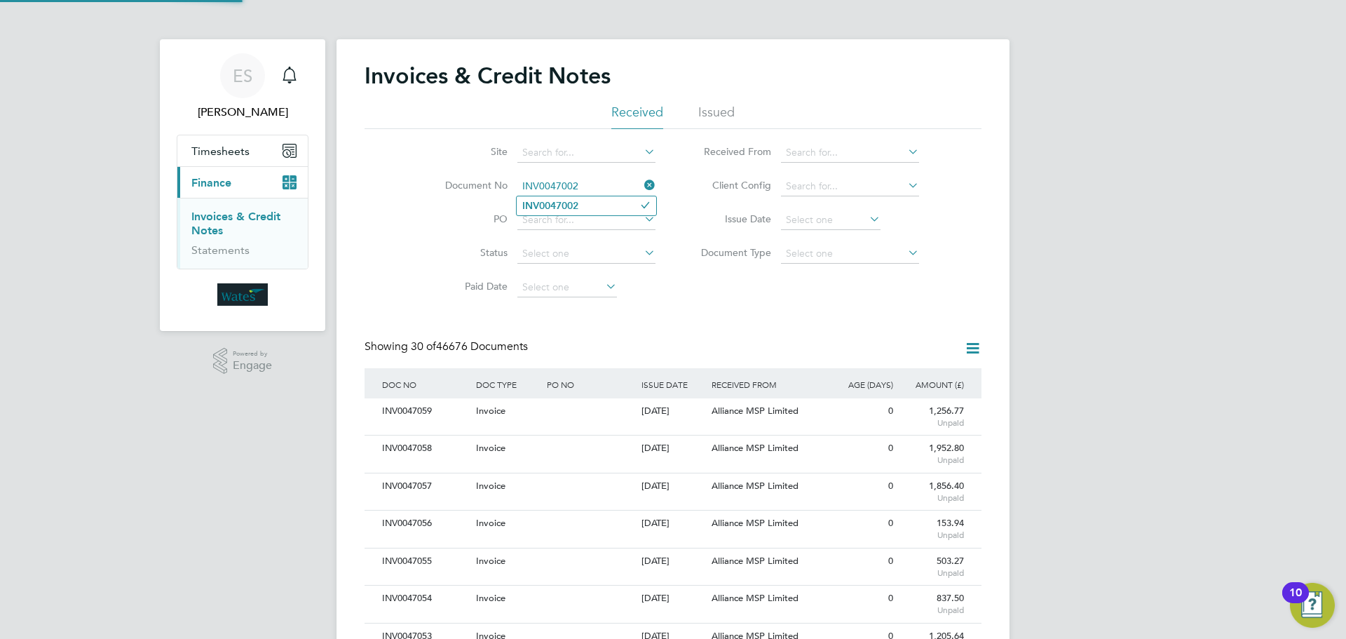
type input "INV0047002"
click at [588, 207] on li "INV0047002" at bounding box center [587, 205] width 140 height 19
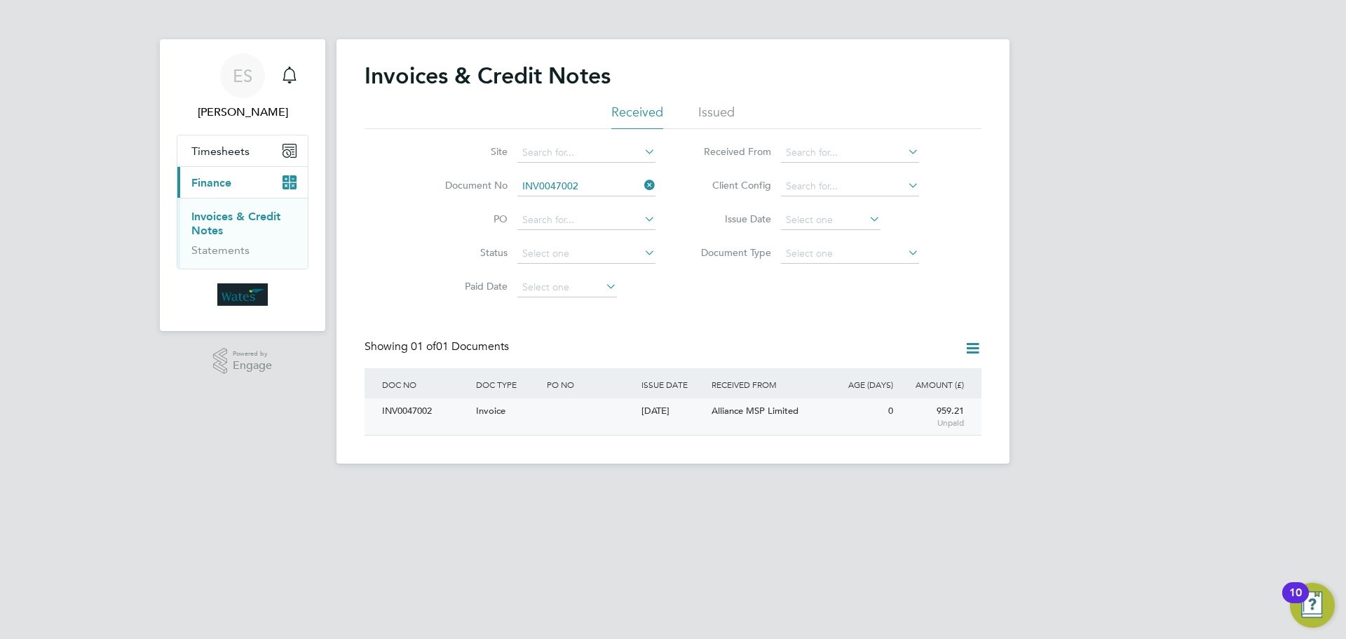
click at [414, 418] on div "INV0047002" at bounding box center [426, 411] width 94 height 26
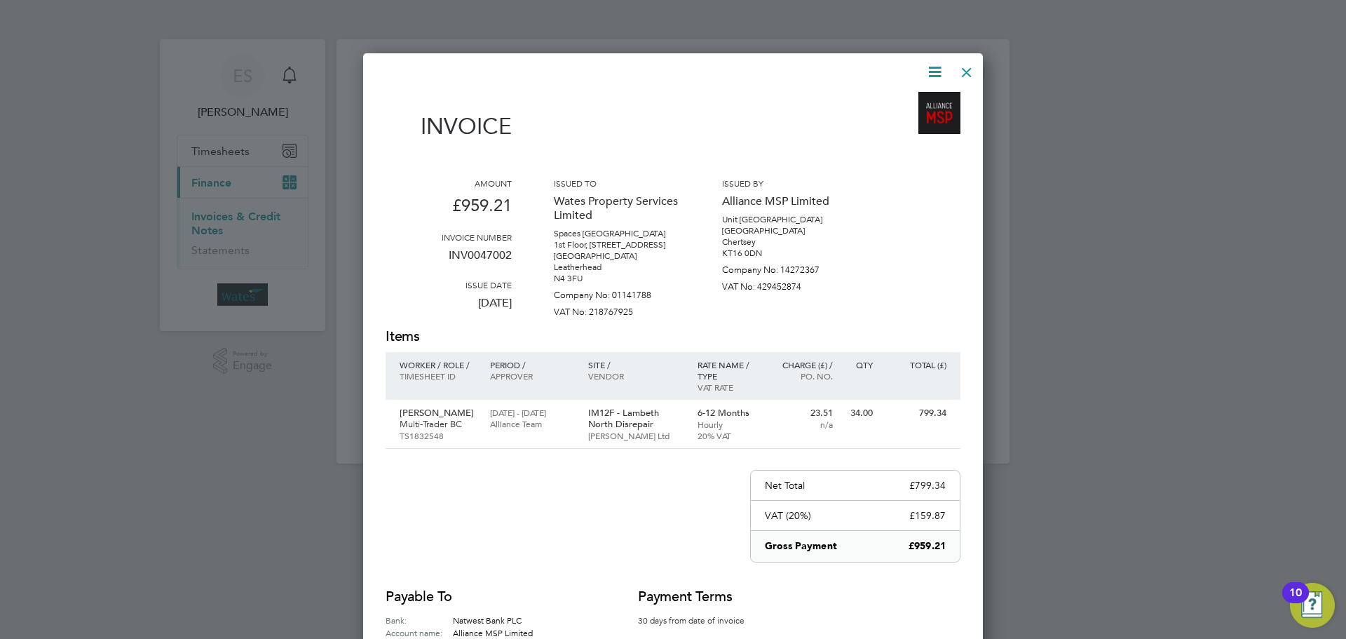
click at [937, 72] on icon at bounding box center [935, 72] width 18 height 18
click at [909, 99] on li "Download Invoice" at bounding box center [892, 105] width 97 height 20
drag, startPoint x: 935, startPoint y: 67, endPoint x: 903, endPoint y: 105, distance: 49.7
click at [935, 67] on icon at bounding box center [935, 72] width 18 height 18
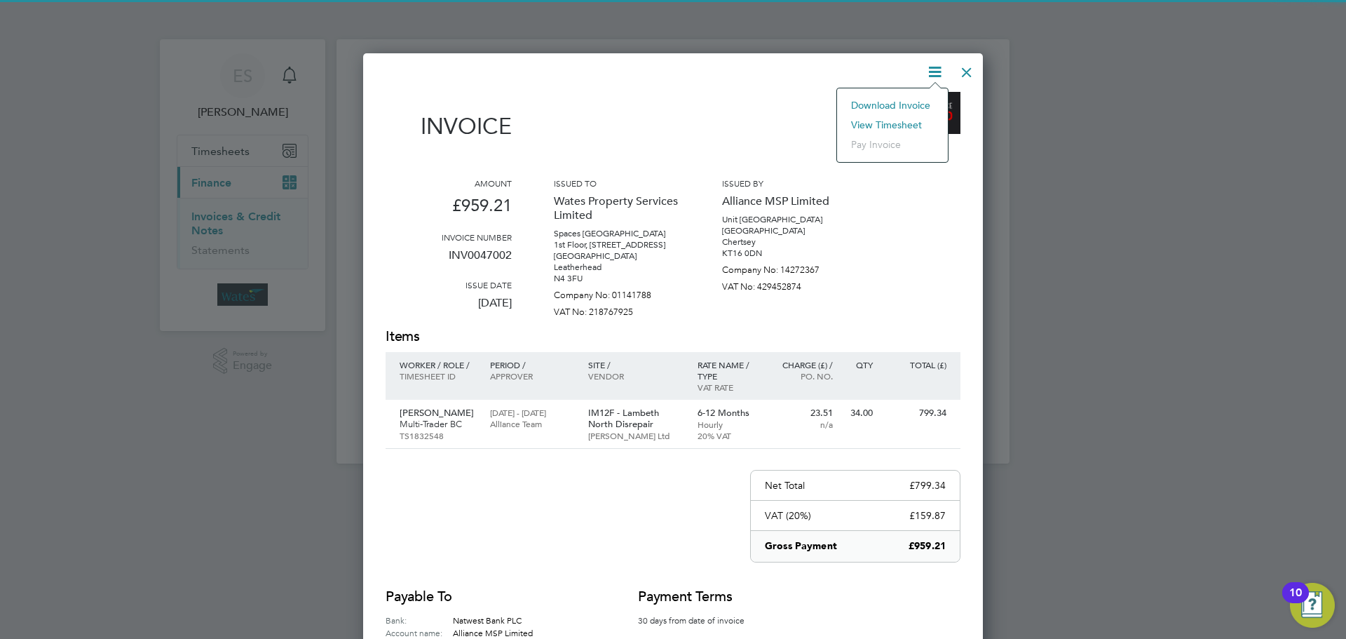
click at [887, 124] on li "View timesheet" at bounding box center [892, 125] width 97 height 20
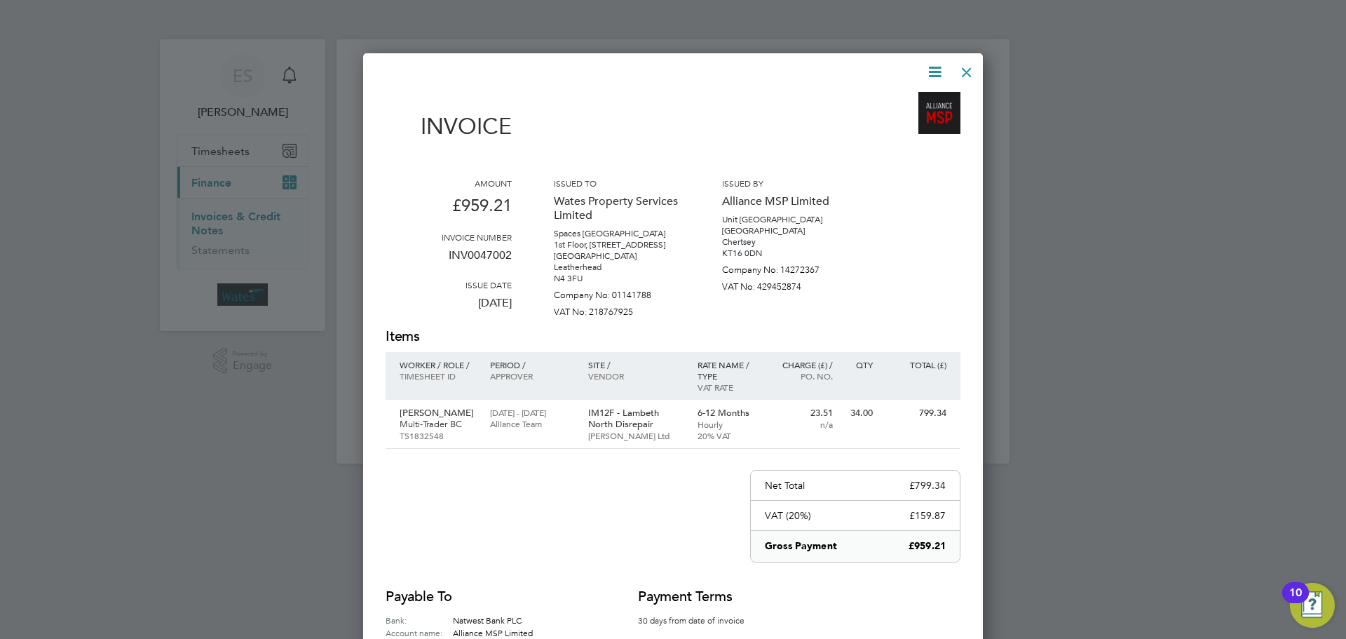
click at [959, 65] on div at bounding box center [966, 68] width 25 height 25
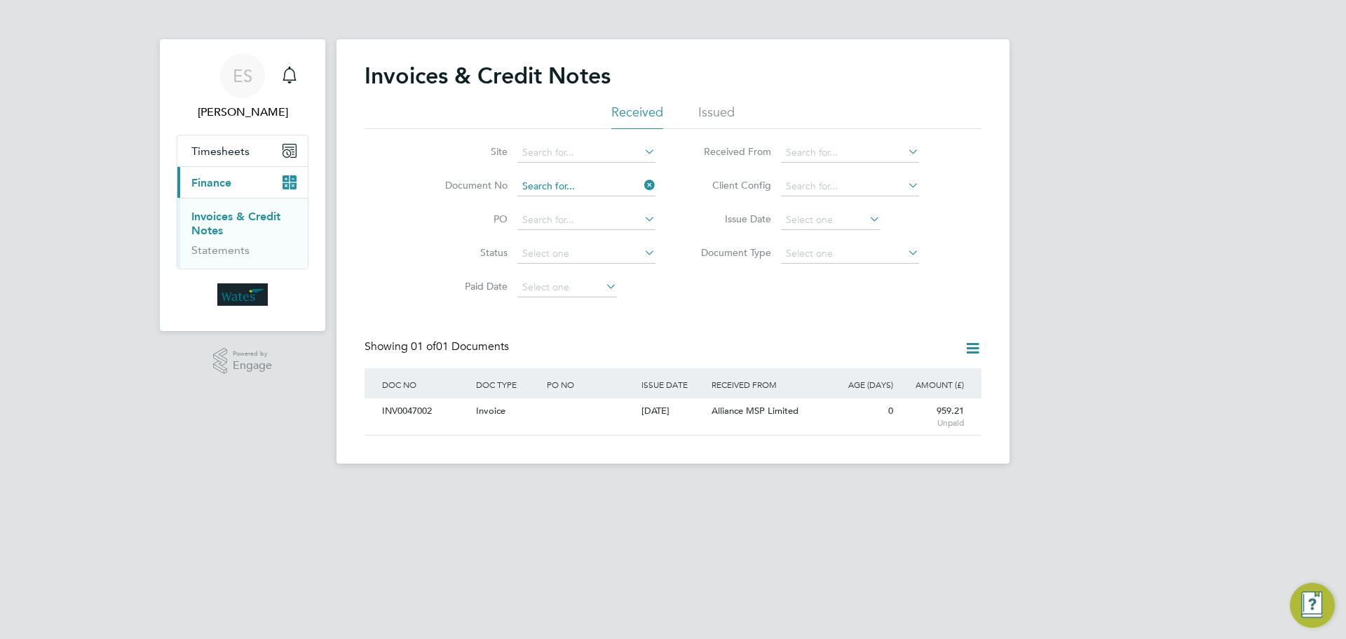
click at [618, 185] on input at bounding box center [586, 187] width 138 height 20
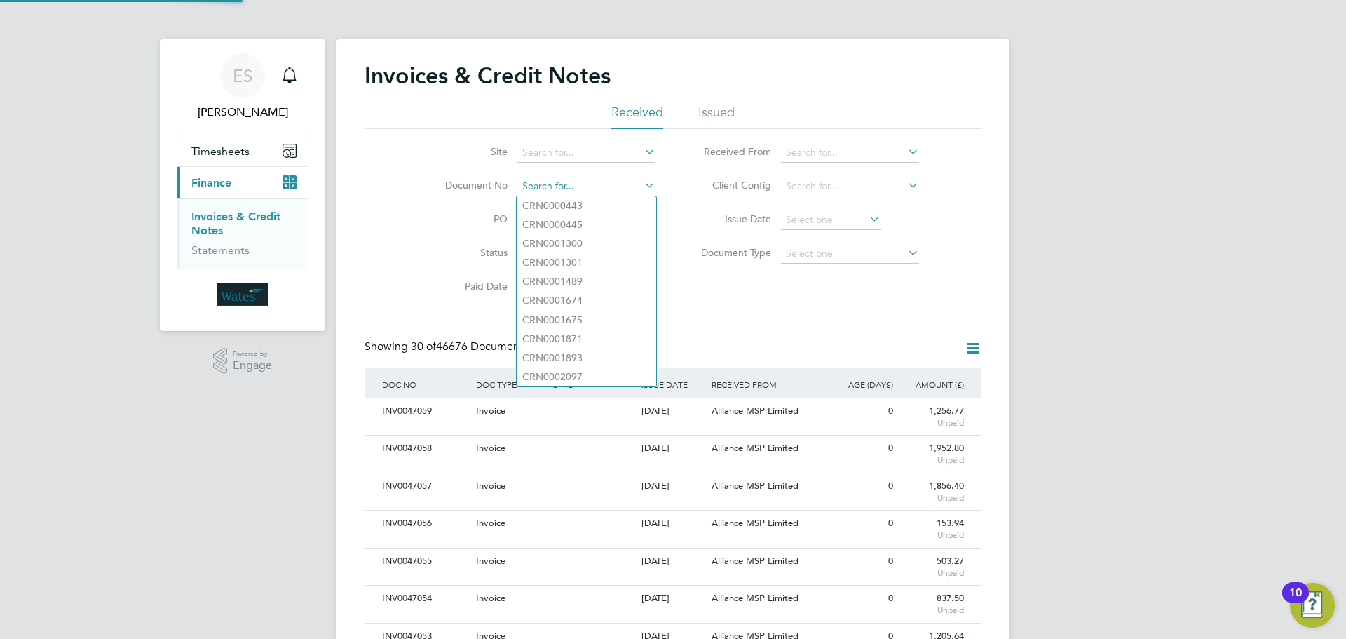
scroll to position [27, 95]
paste input "INV0047003"
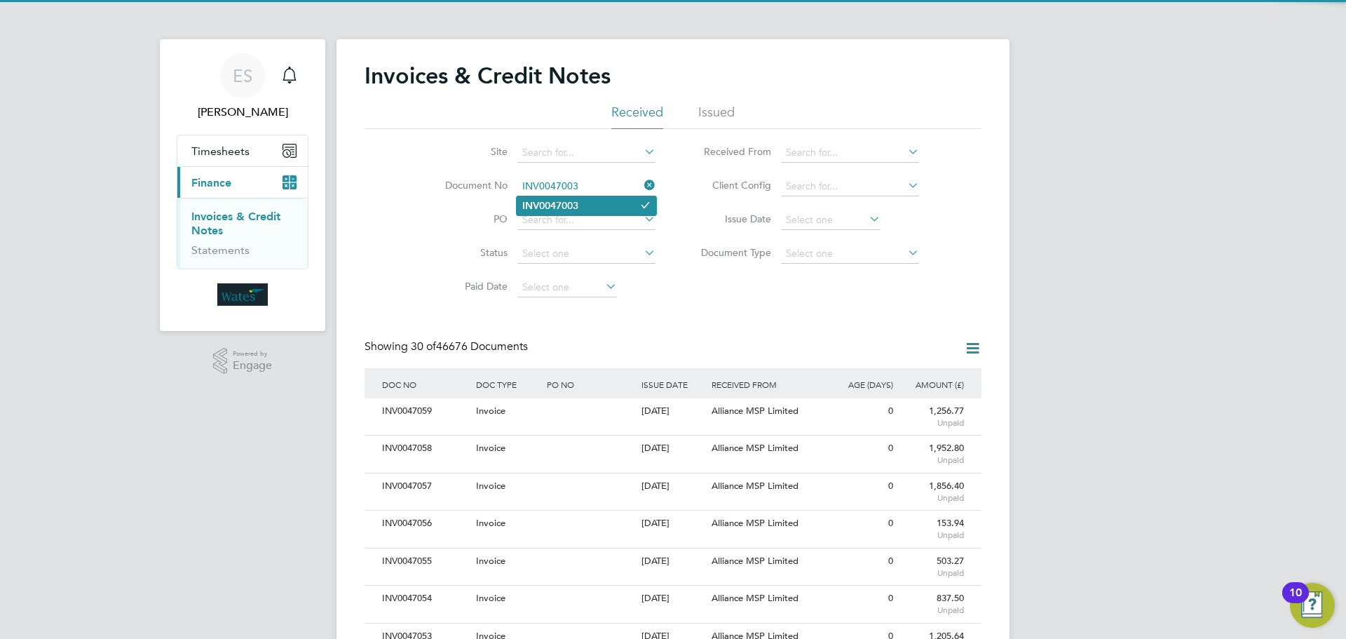
type input "INV0047003"
click at [560, 211] on li "INV0047003" at bounding box center [587, 205] width 140 height 19
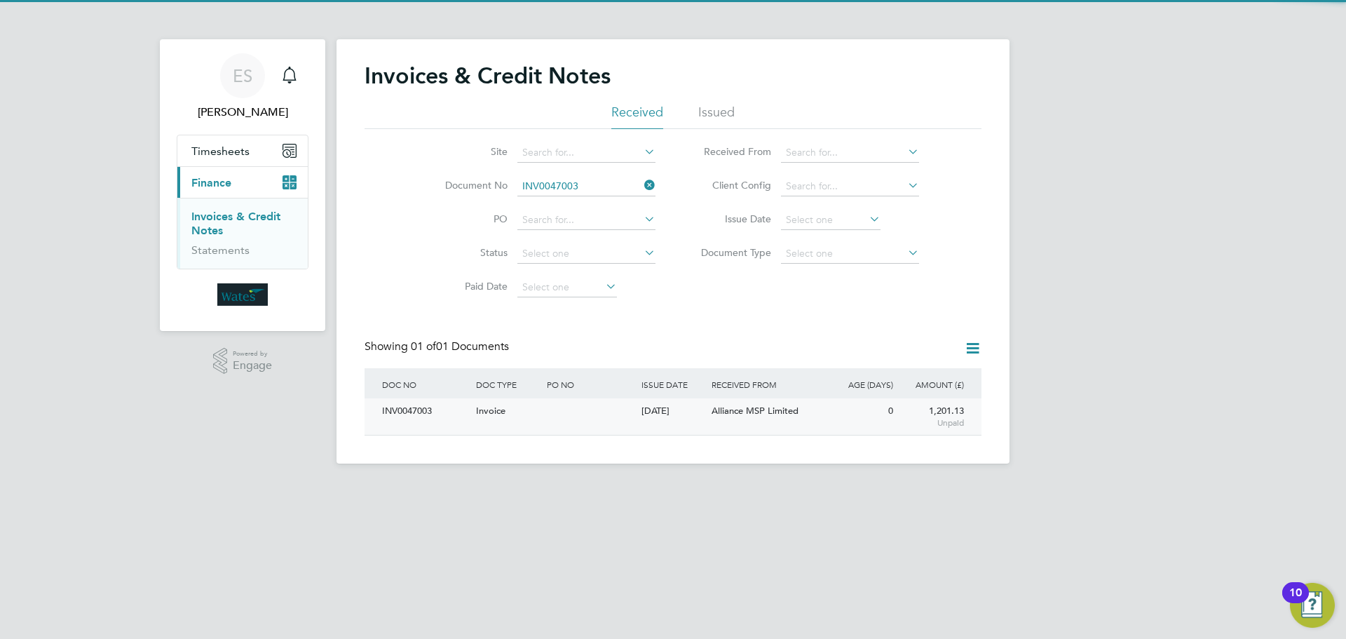
click at [423, 415] on div "INV0047003" at bounding box center [426, 411] width 94 height 26
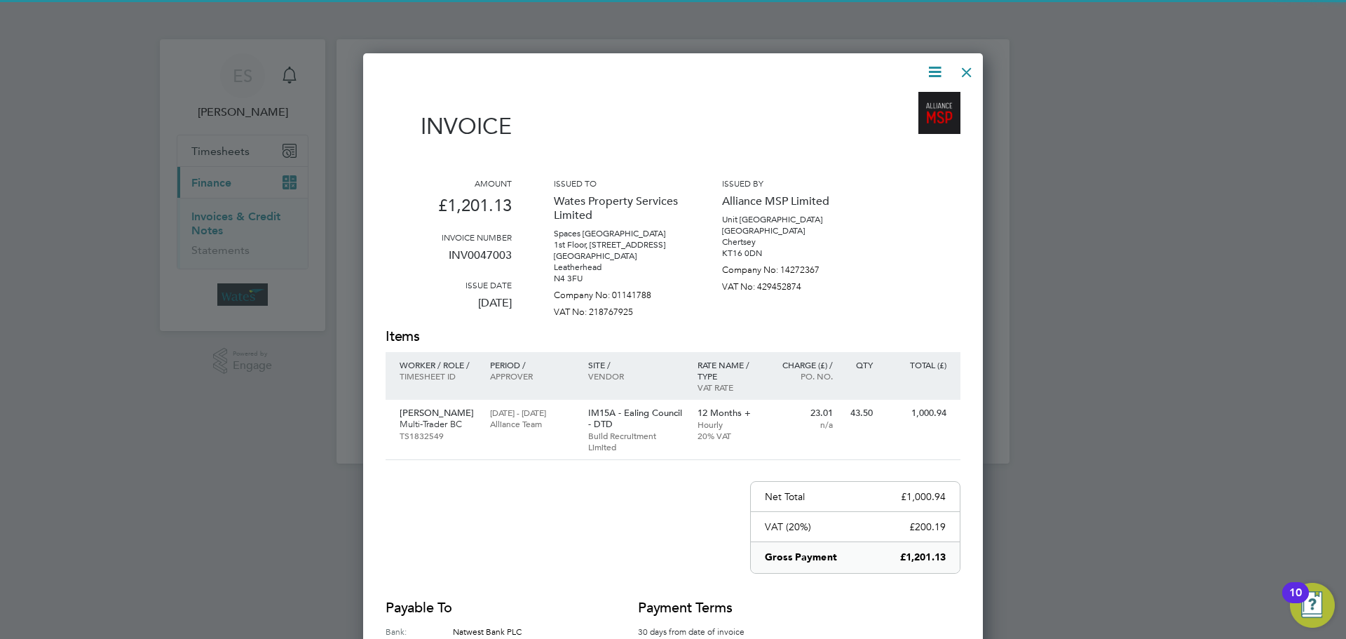
click at [942, 68] on icon at bounding box center [935, 72] width 18 height 18
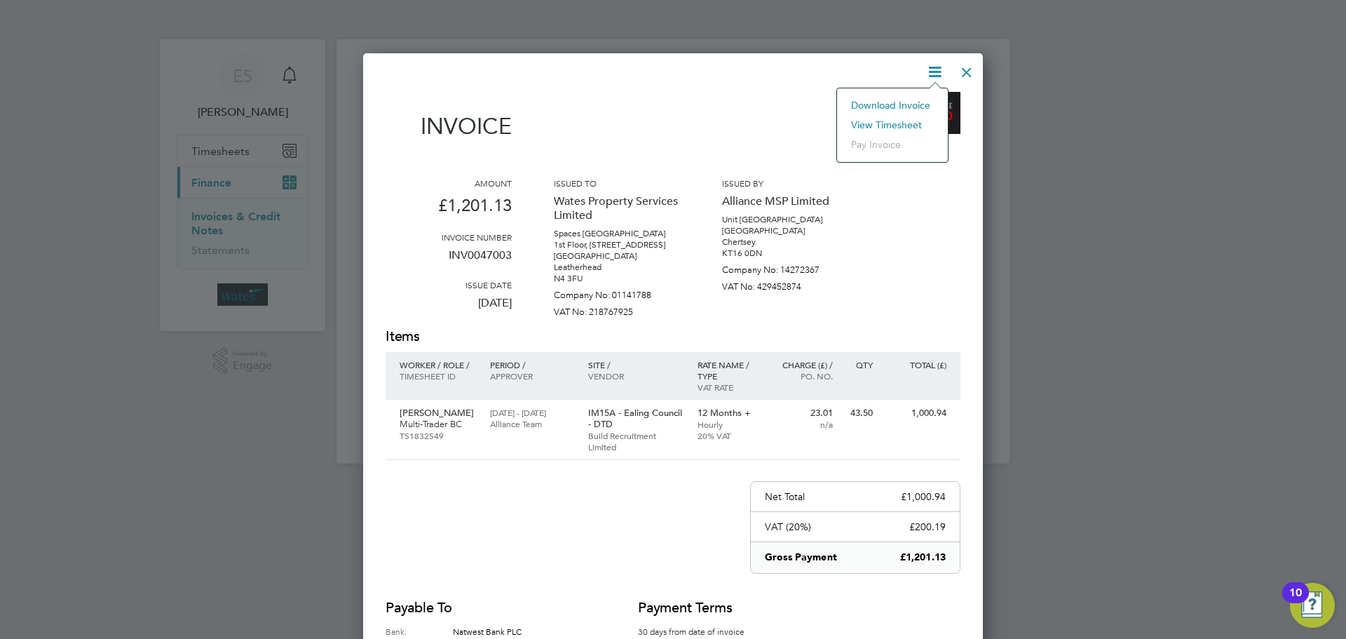
click at [882, 103] on li "Download Invoice" at bounding box center [892, 105] width 97 height 20
click at [936, 69] on icon at bounding box center [935, 72] width 18 height 18
click at [888, 120] on li "View timesheet" at bounding box center [892, 125] width 97 height 20
click at [960, 74] on div at bounding box center [966, 68] width 25 height 25
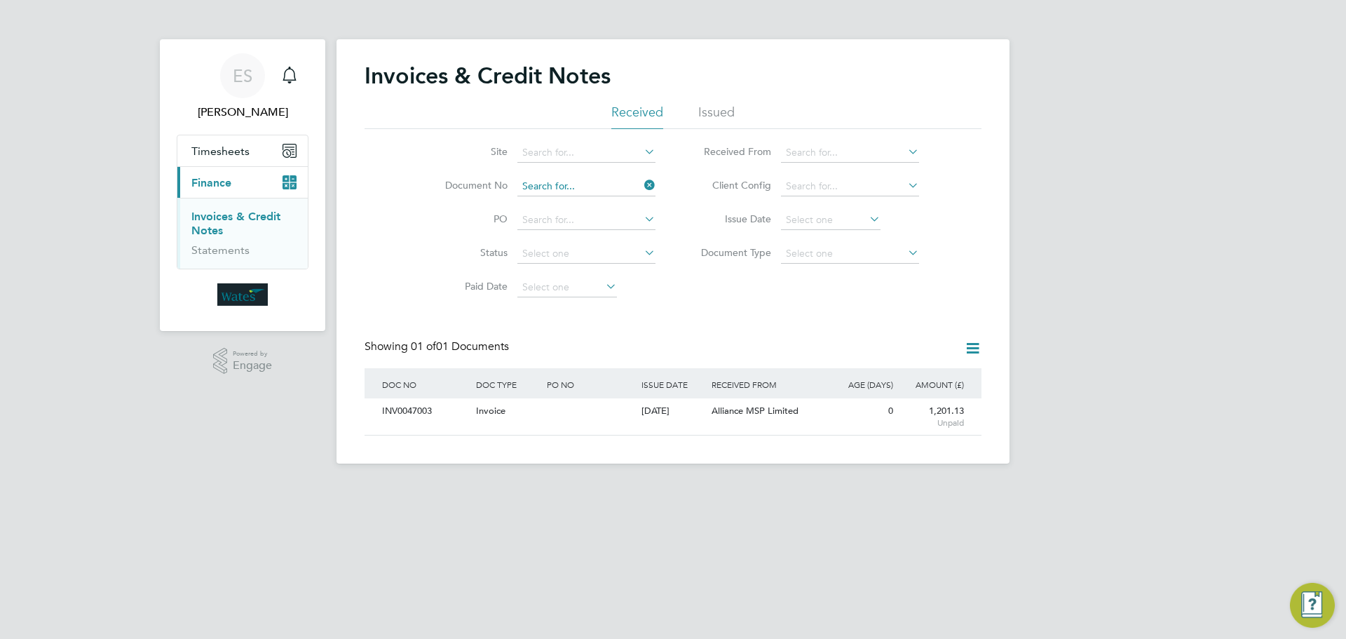
click at [609, 182] on input at bounding box center [586, 187] width 138 height 20
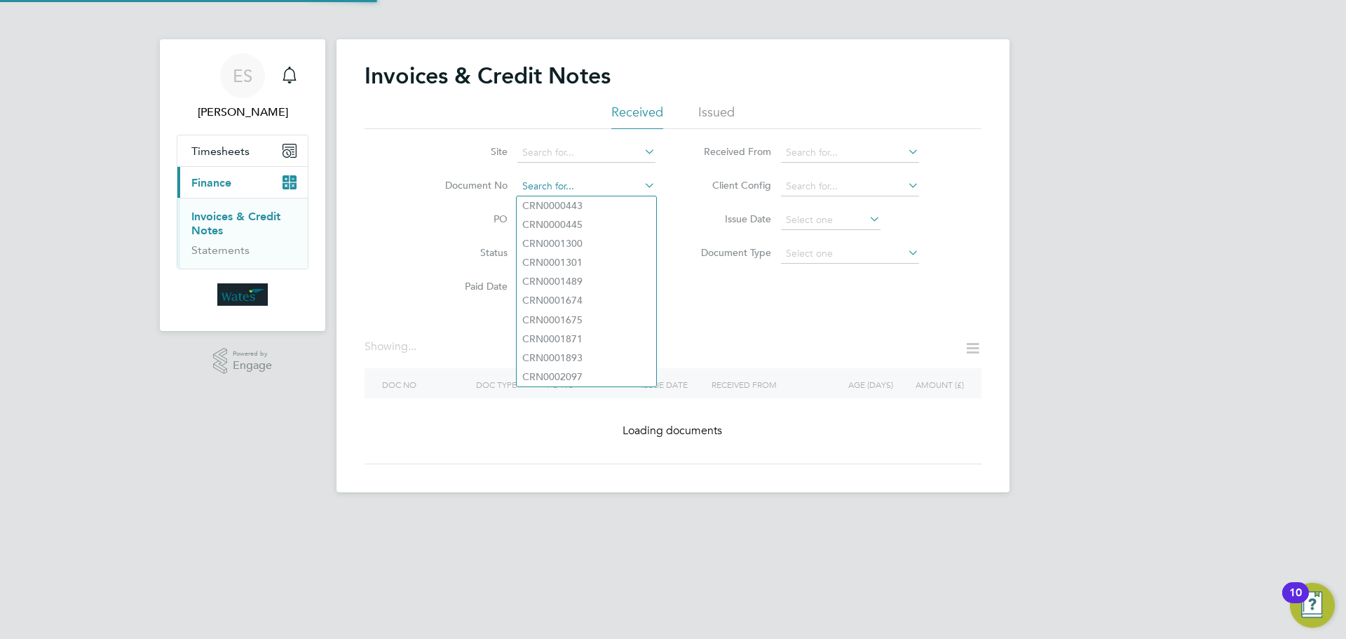
paste input "INV0047005"
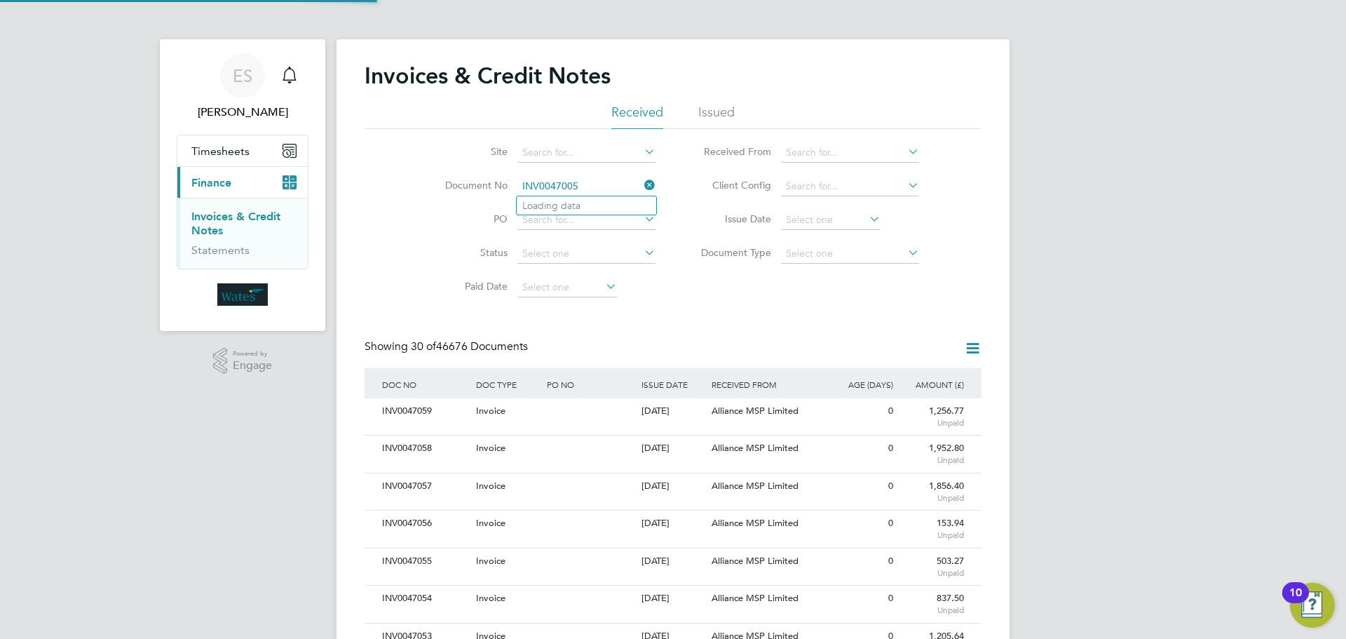
scroll to position [27, 95]
type input "INV0047005"
click at [598, 207] on li "INV0047005" at bounding box center [587, 205] width 140 height 19
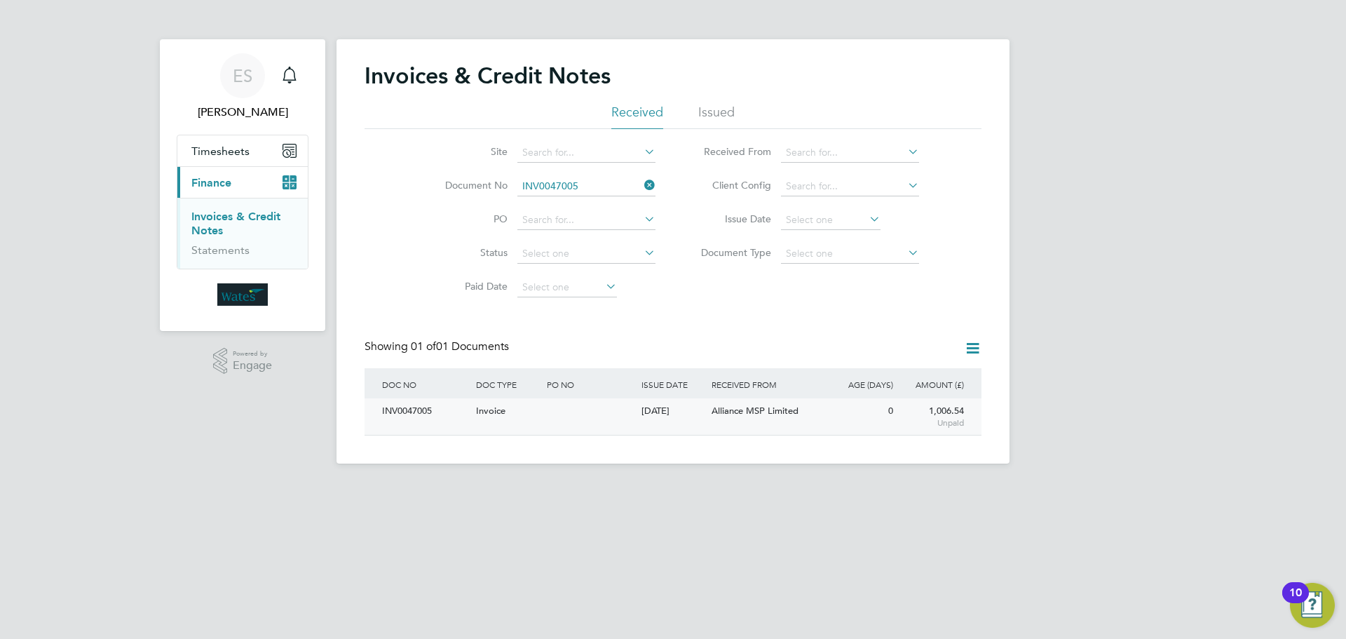
click at [396, 402] on div "INV0047005" at bounding box center [426, 411] width 94 height 26
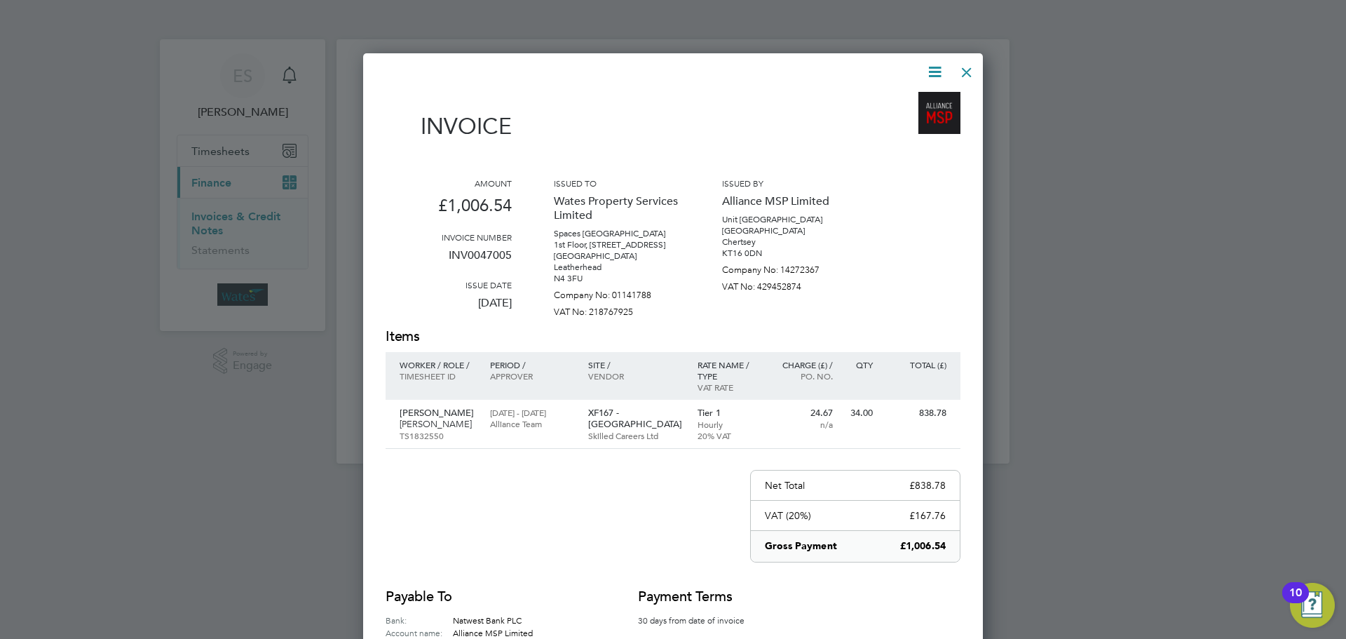
click at [932, 69] on icon at bounding box center [935, 72] width 18 height 18
click at [914, 104] on li "Download Invoice" at bounding box center [892, 105] width 97 height 20
click at [935, 70] on icon at bounding box center [935, 72] width 18 height 18
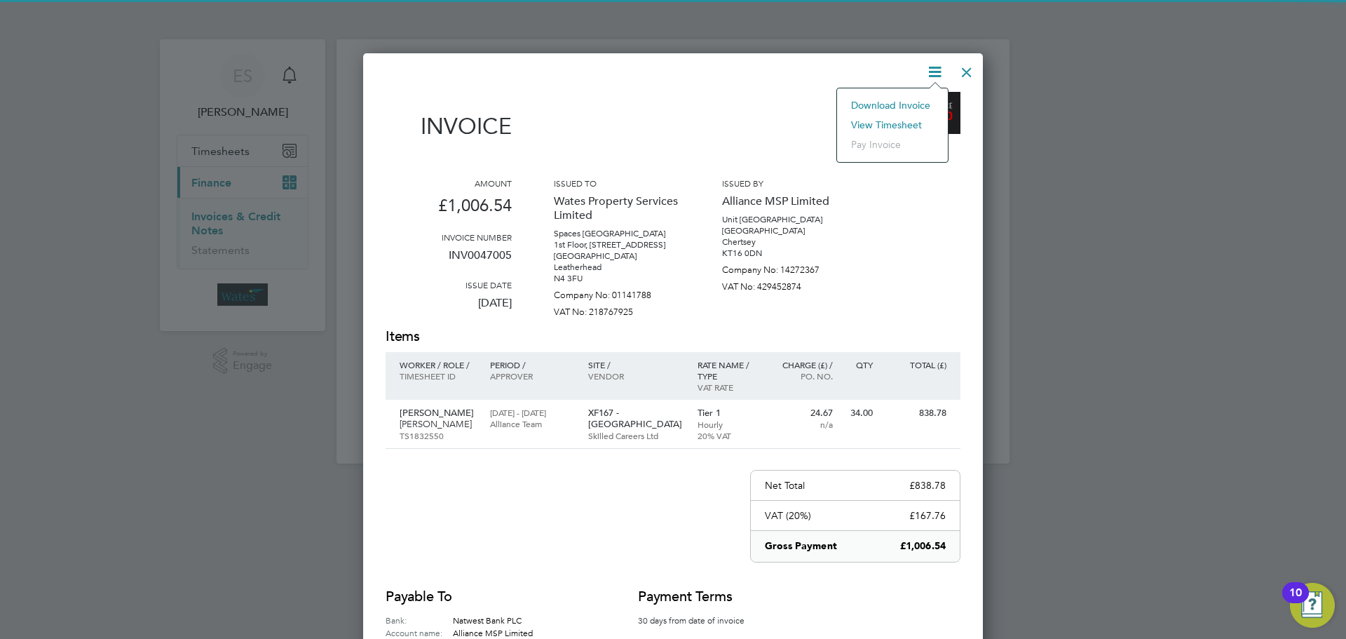
click at [903, 120] on li "View timesheet" at bounding box center [892, 125] width 97 height 20
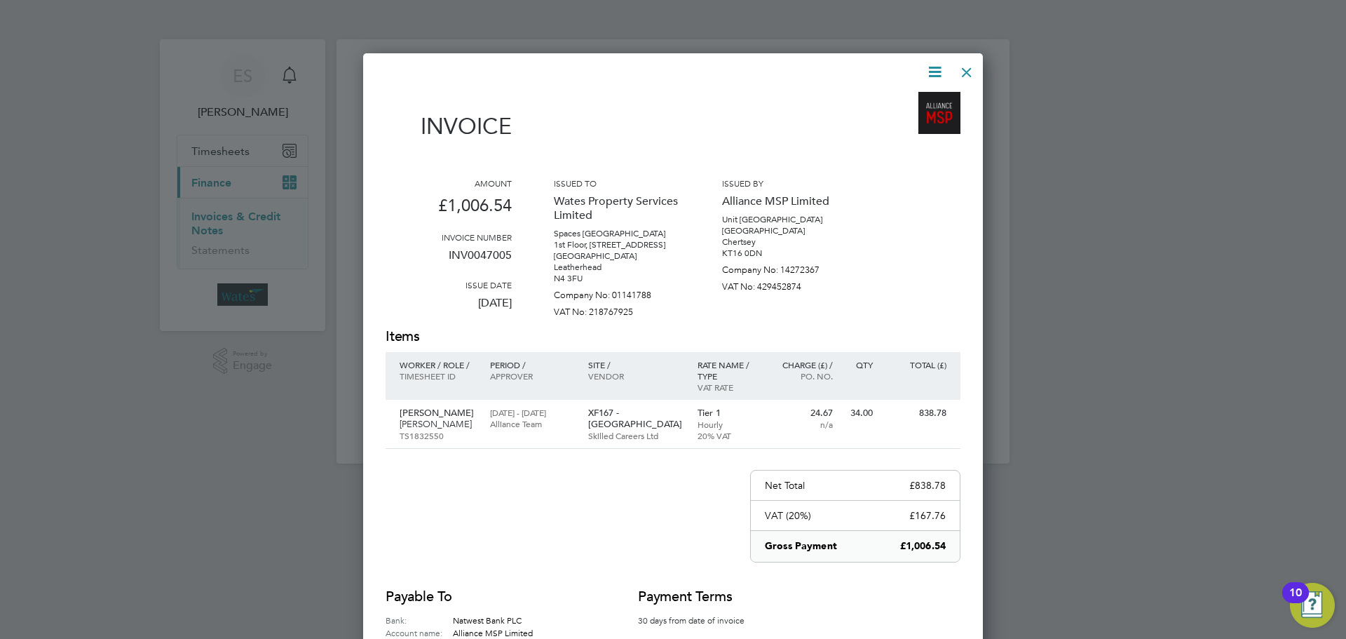
click at [970, 64] on div at bounding box center [966, 68] width 25 height 25
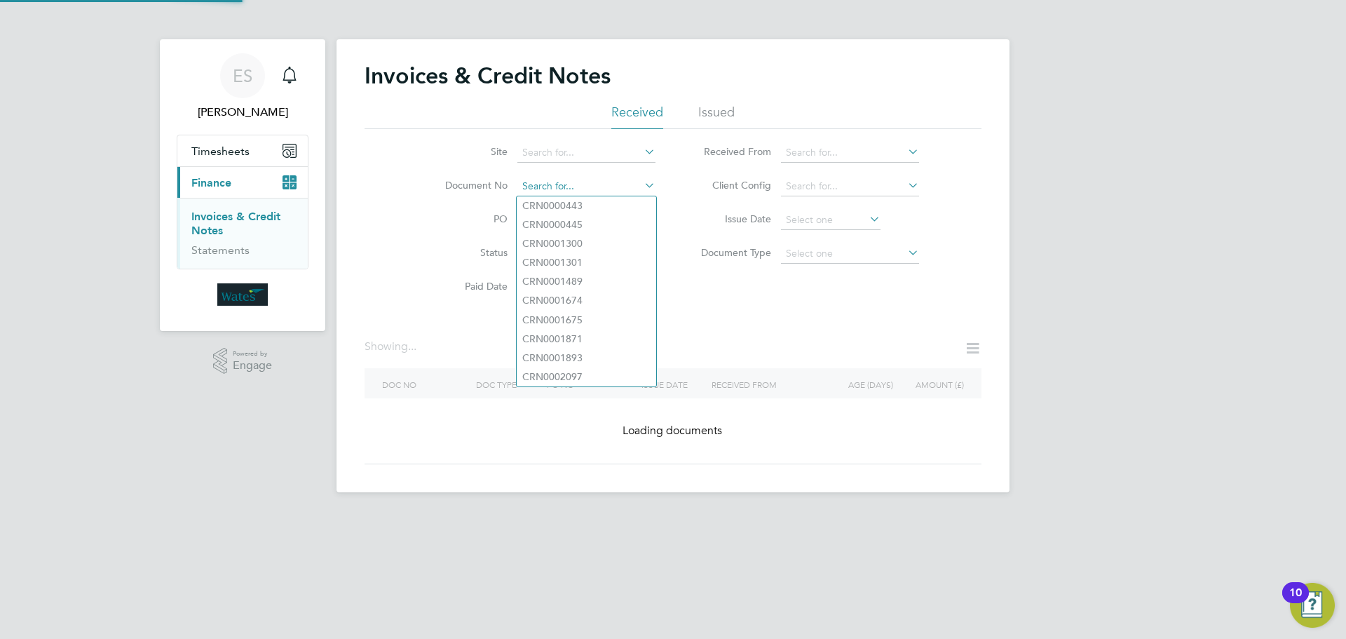
click at [618, 179] on input at bounding box center [586, 187] width 138 height 20
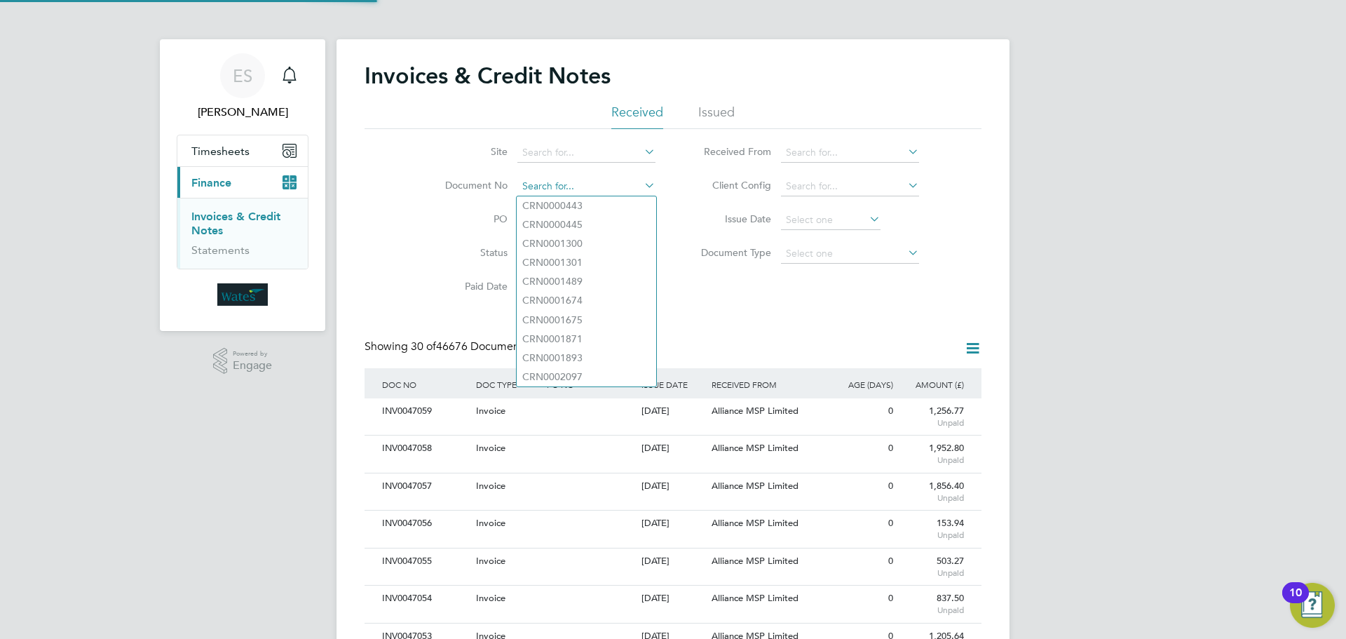
paste input "INV0047006"
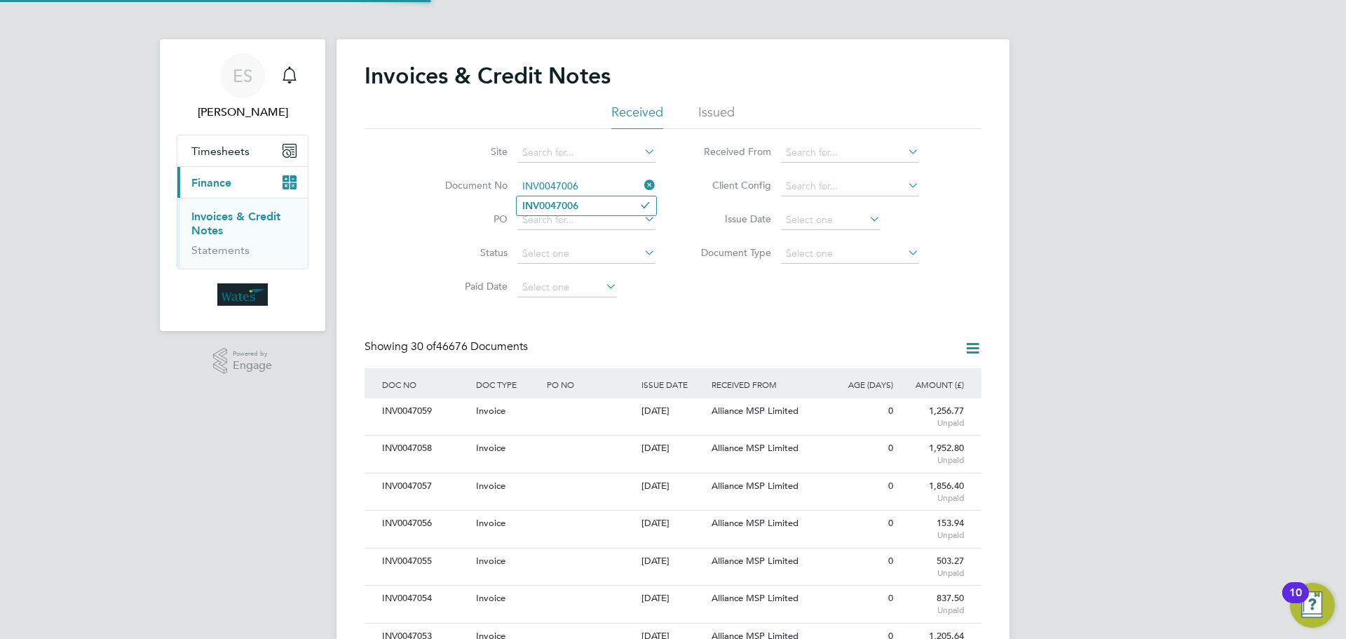
type input "INV0047006"
click at [601, 205] on li "INV0047006" at bounding box center [587, 205] width 140 height 19
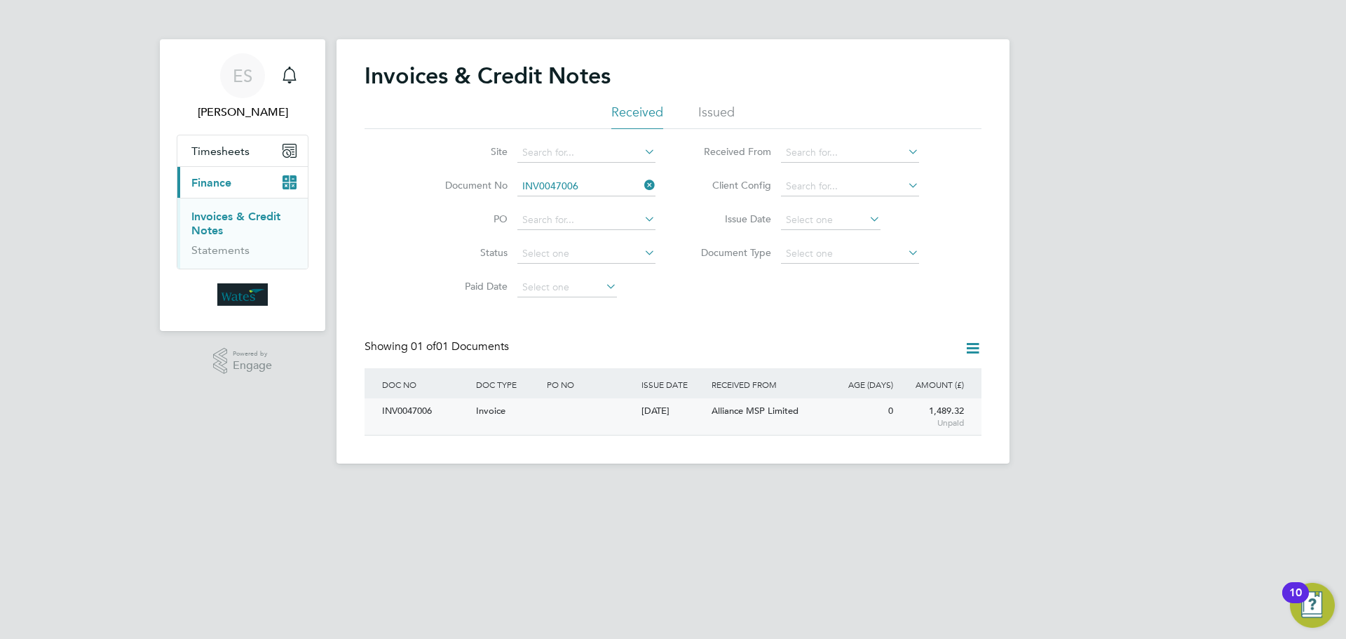
click at [407, 407] on div "INV0047006" at bounding box center [426, 411] width 94 height 26
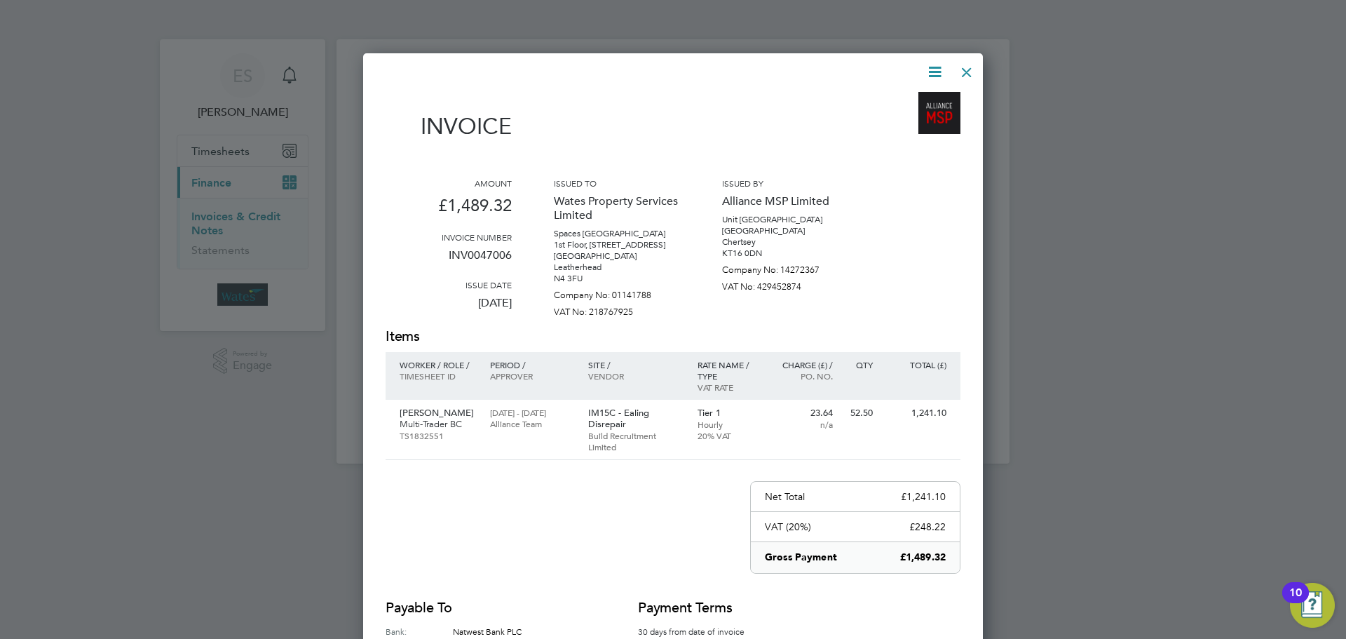
click at [932, 67] on icon at bounding box center [935, 72] width 18 height 18
click at [920, 98] on li "Download Invoice" at bounding box center [892, 105] width 97 height 20
click at [935, 67] on icon at bounding box center [935, 72] width 18 height 18
click at [899, 123] on li "View timesheet" at bounding box center [892, 125] width 97 height 20
click at [967, 65] on div at bounding box center [966, 68] width 25 height 25
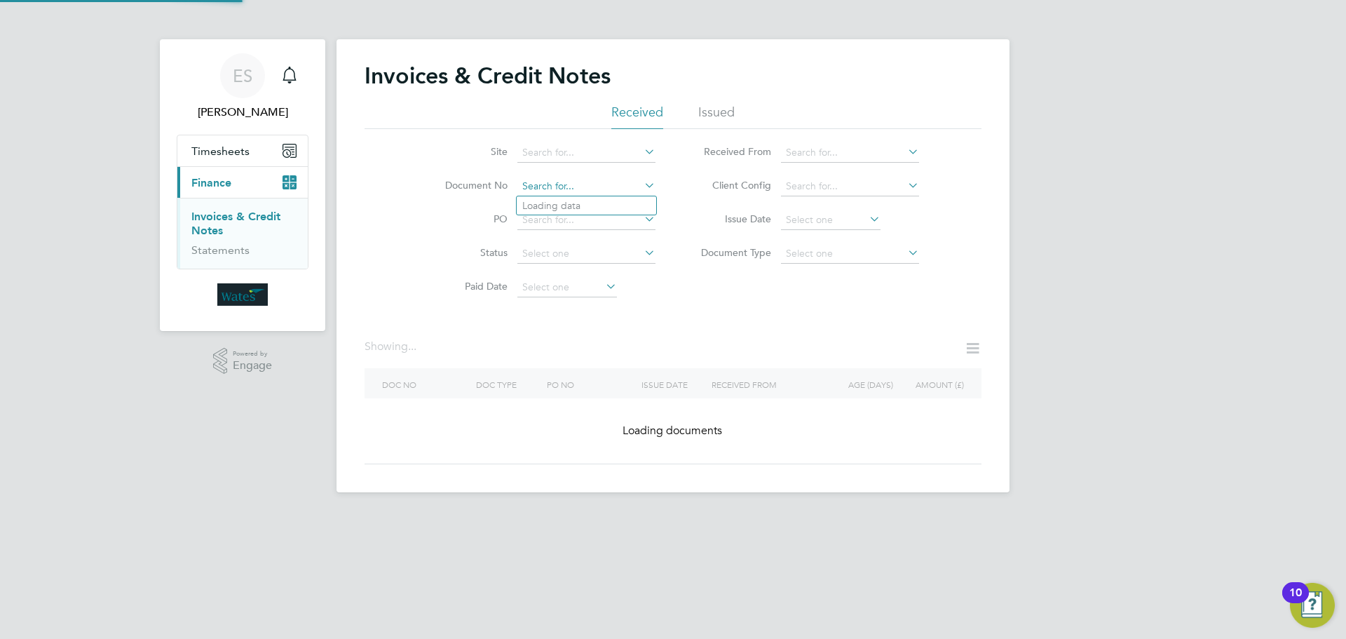
click at [613, 185] on input at bounding box center [586, 187] width 138 height 20
paste input "INV0047007"
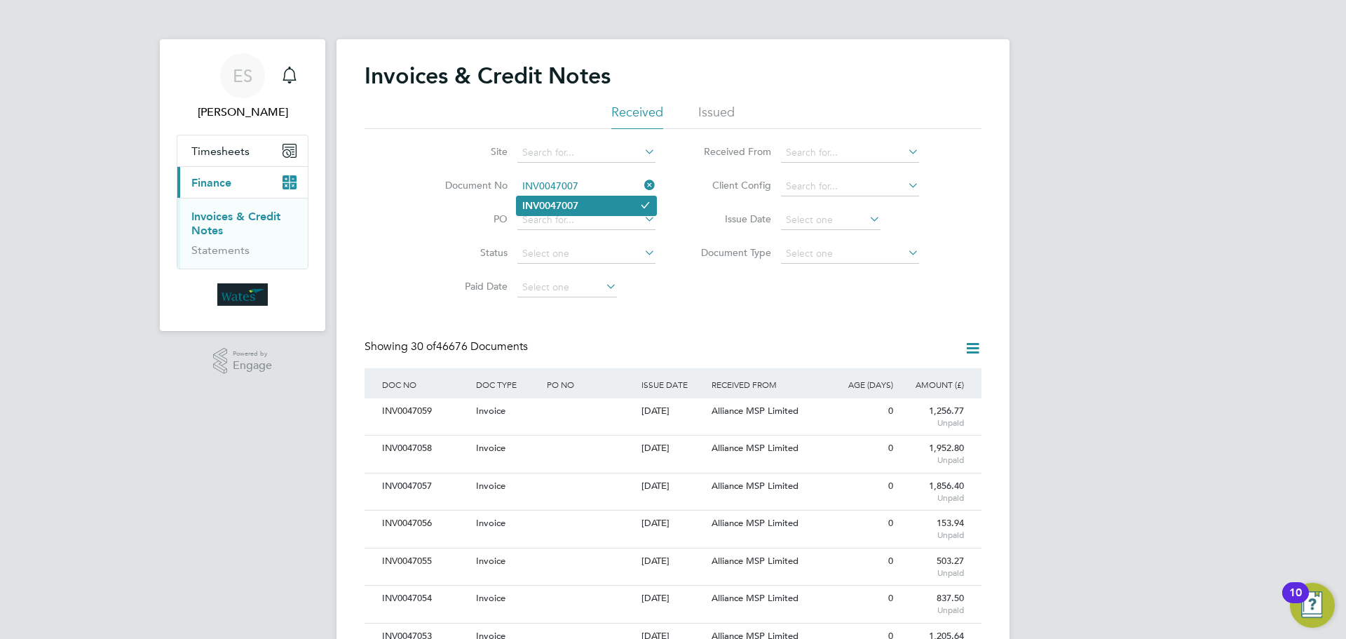
type input "INV0047007"
click at [574, 202] on b "INV0047007" at bounding box center [550, 206] width 56 height 12
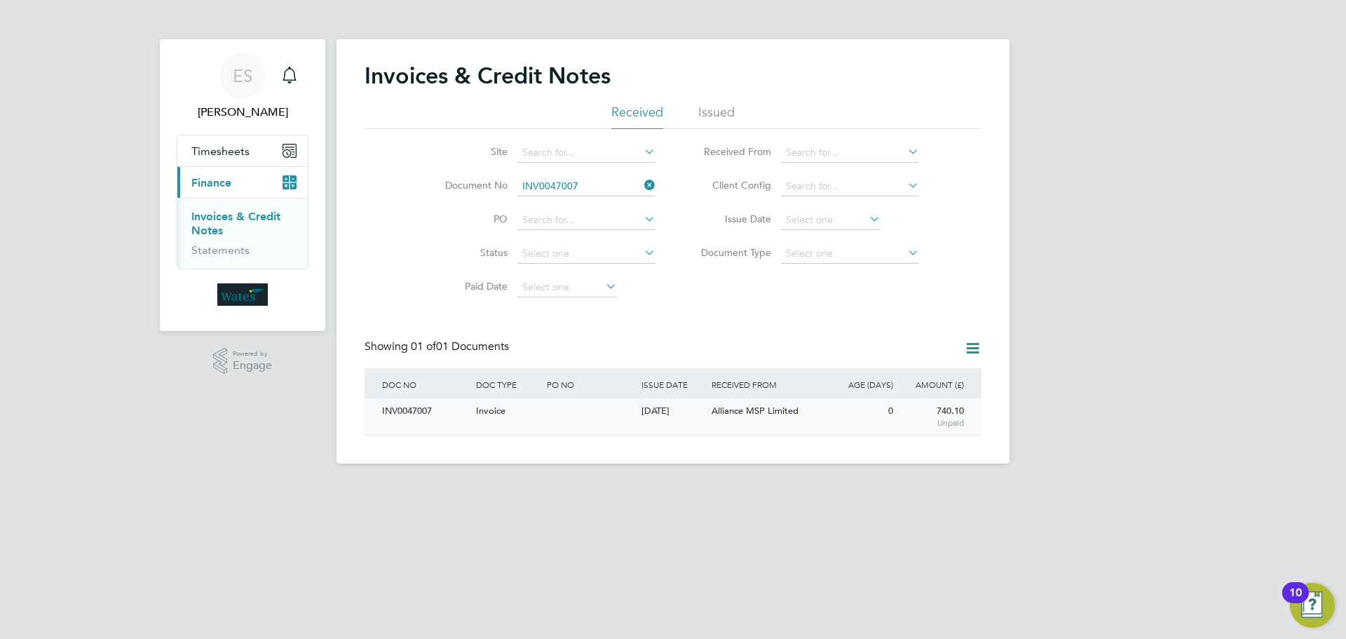
click at [407, 415] on div "INV0047007" at bounding box center [426, 411] width 94 height 26
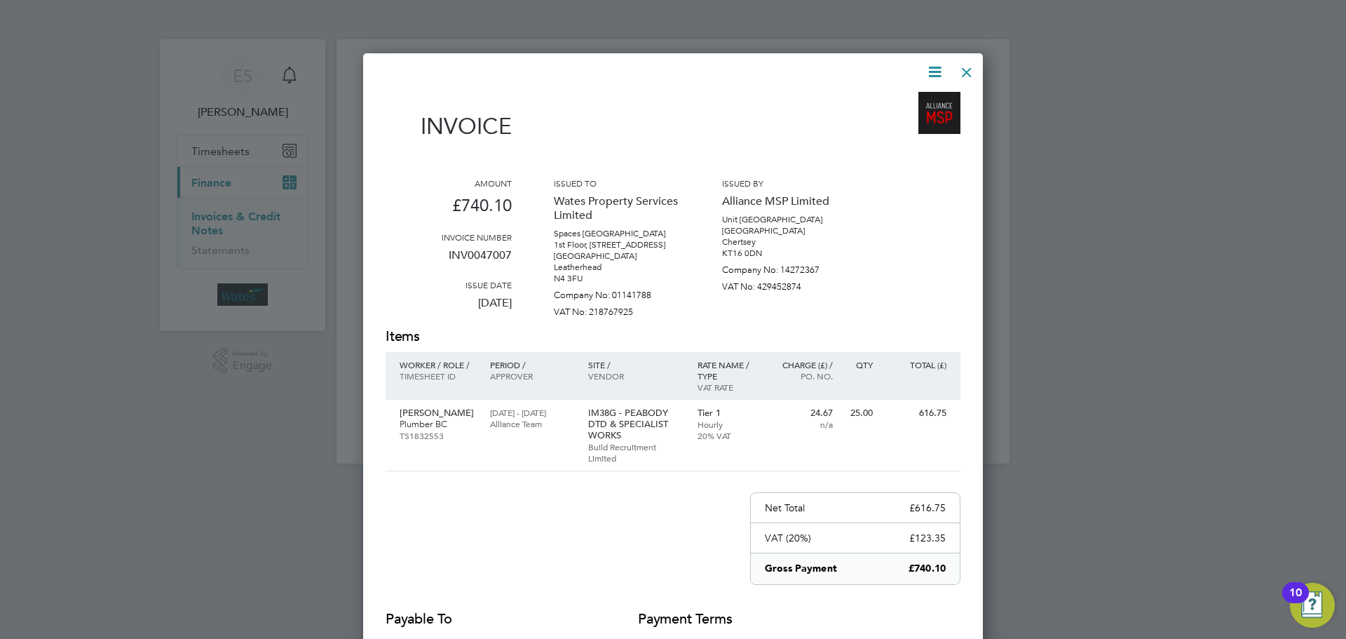
click at [933, 69] on icon at bounding box center [935, 72] width 18 height 18
click at [904, 96] on li "Download Invoice" at bounding box center [892, 105] width 97 height 20
drag, startPoint x: 936, startPoint y: 68, endPoint x: 930, endPoint y: 80, distance: 13.2
click at [936, 68] on icon at bounding box center [935, 72] width 18 height 18
click at [902, 123] on li "View timesheet" at bounding box center [892, 125] width 97 height 20
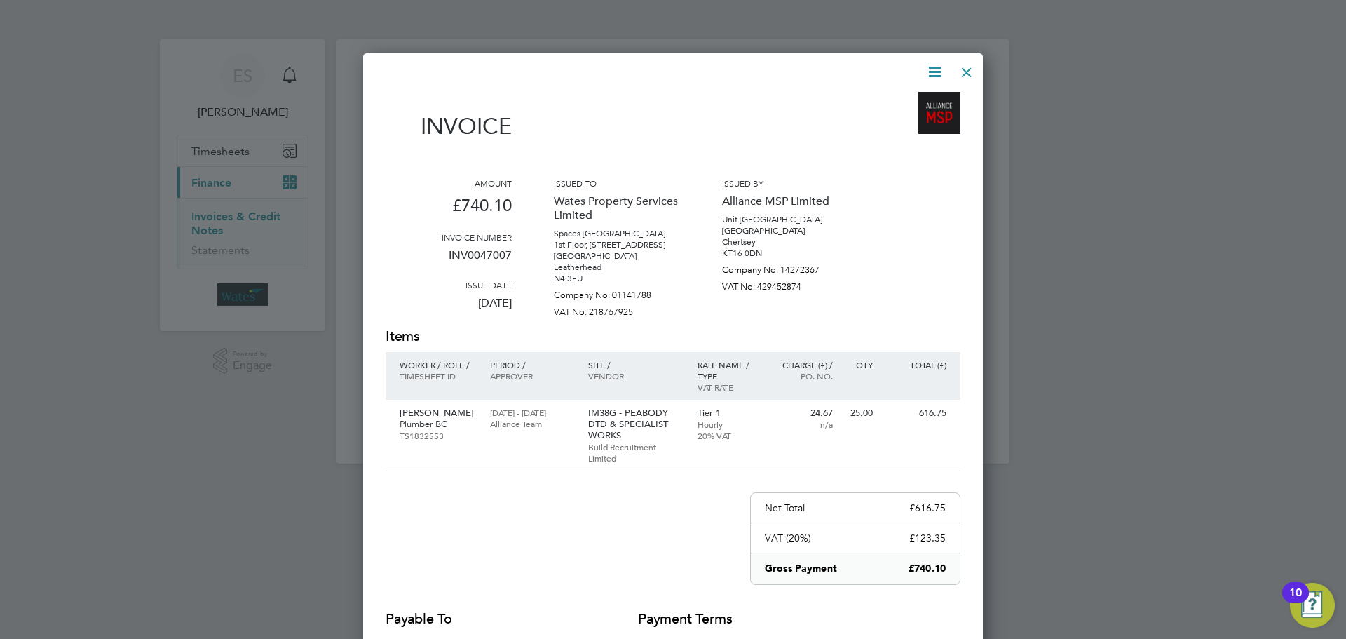
click at [968, 70] on div at bounding box center [966, 68] width 25 height 25
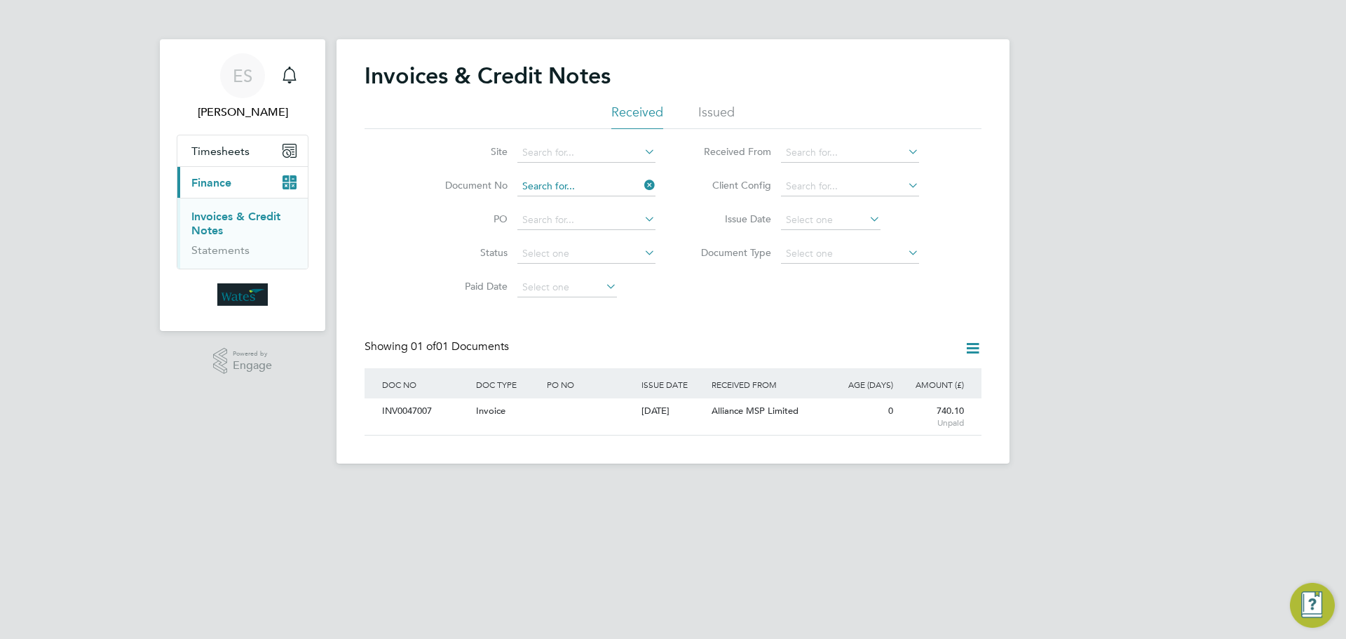
click at [578, 177] on input at bounding box center [586, 187] width 138 height 20
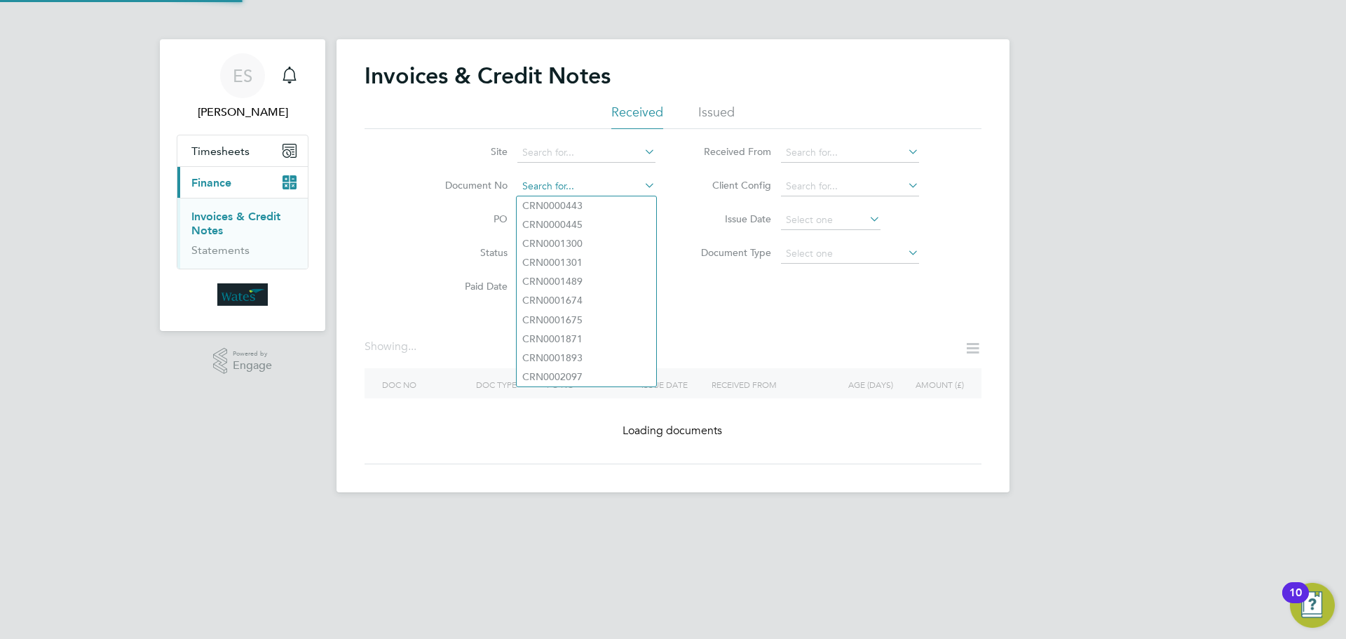
paste input "INV0047008"
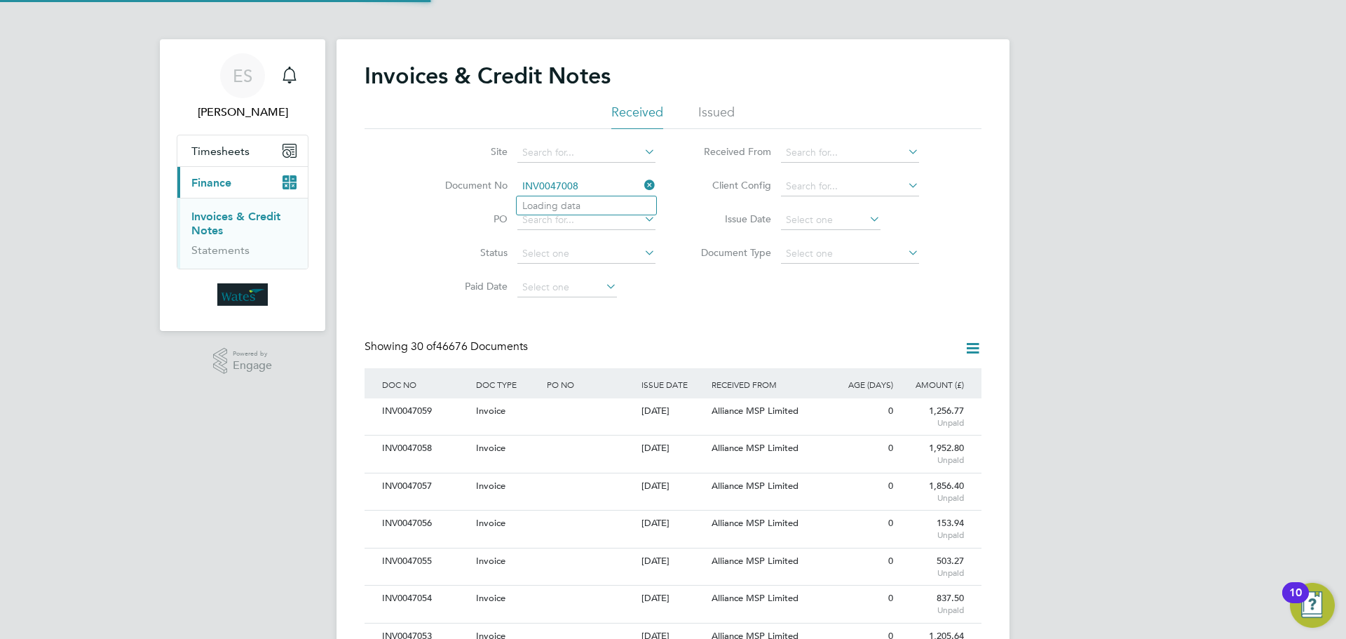
scroll to position [27, 95]
type input "INV0047008"
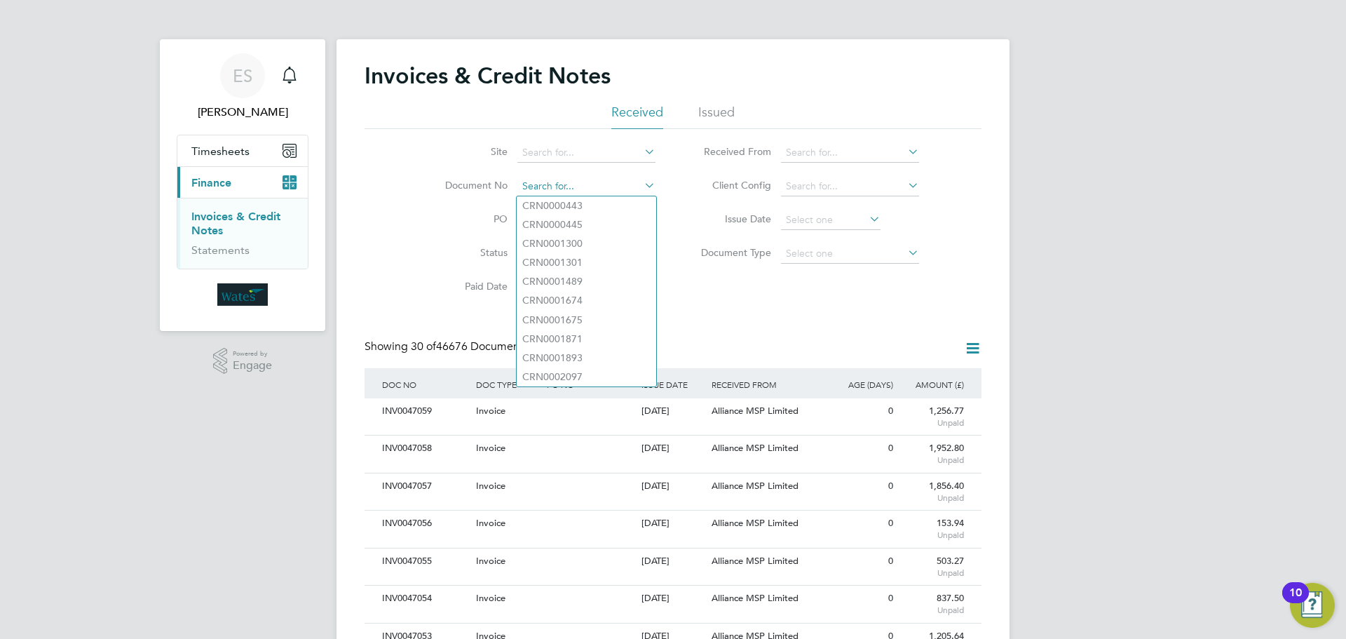
paste input "INV0047008"
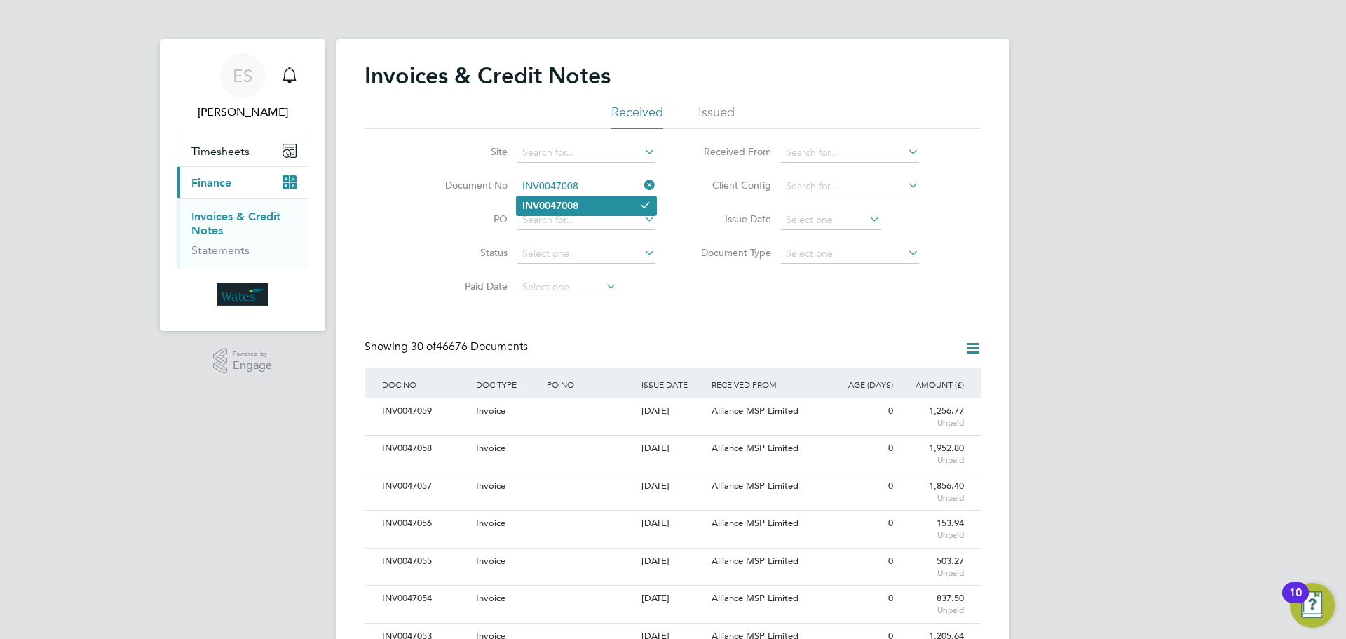
type input "INV0047008"
click at [557, 200] on b "INV0047008" at bounding box center [550, 206] width 56 height 12
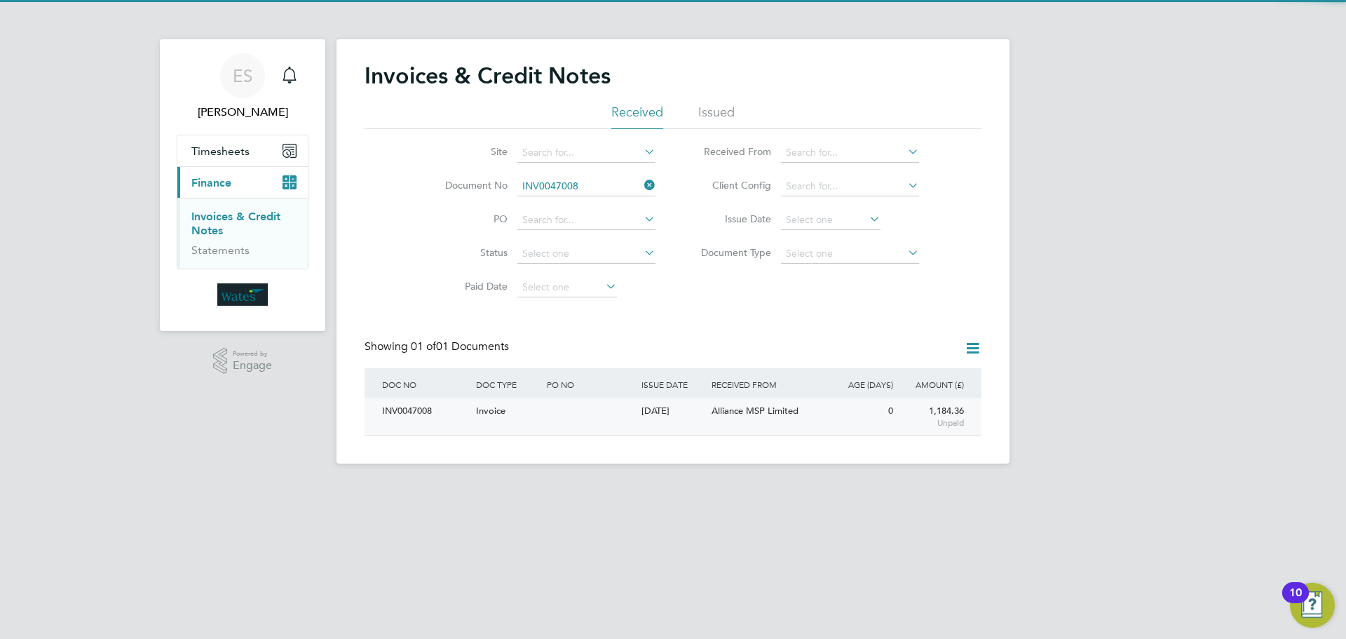
click at [425, 412] on div "INV0047008" at bounding box center [426, 411] width 94 height 26
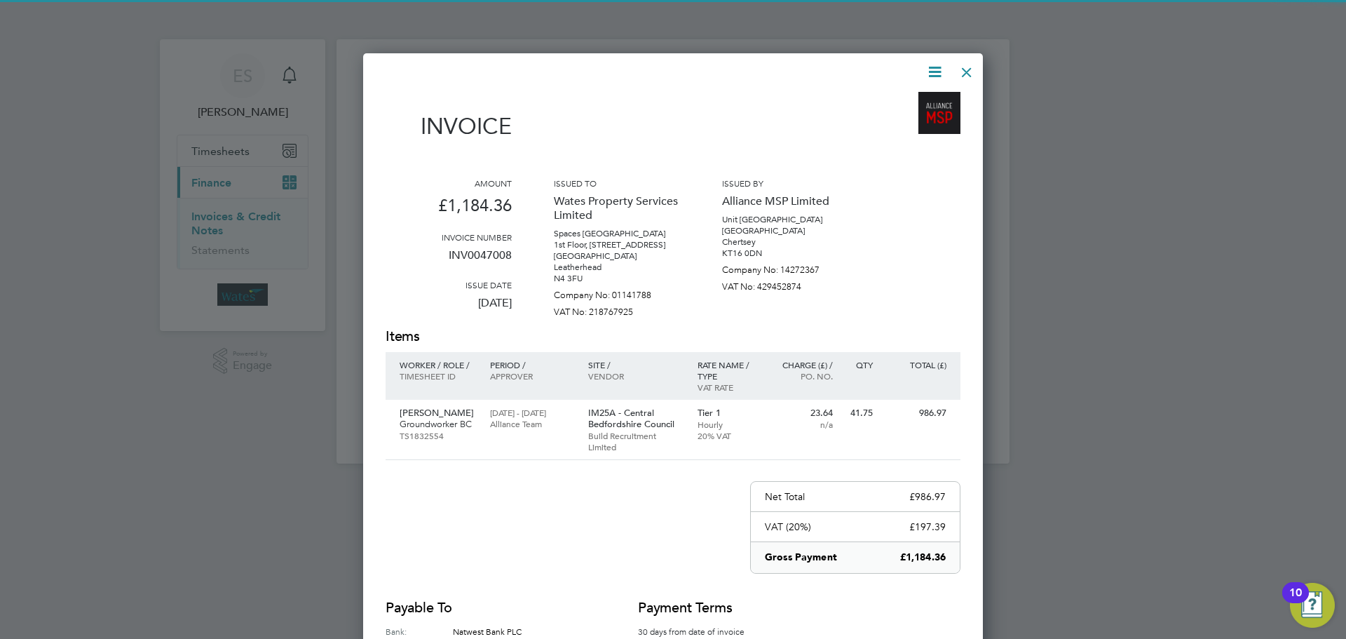
click at [932, 66] on icon at bounding box center [935, 72] width 18 height 18
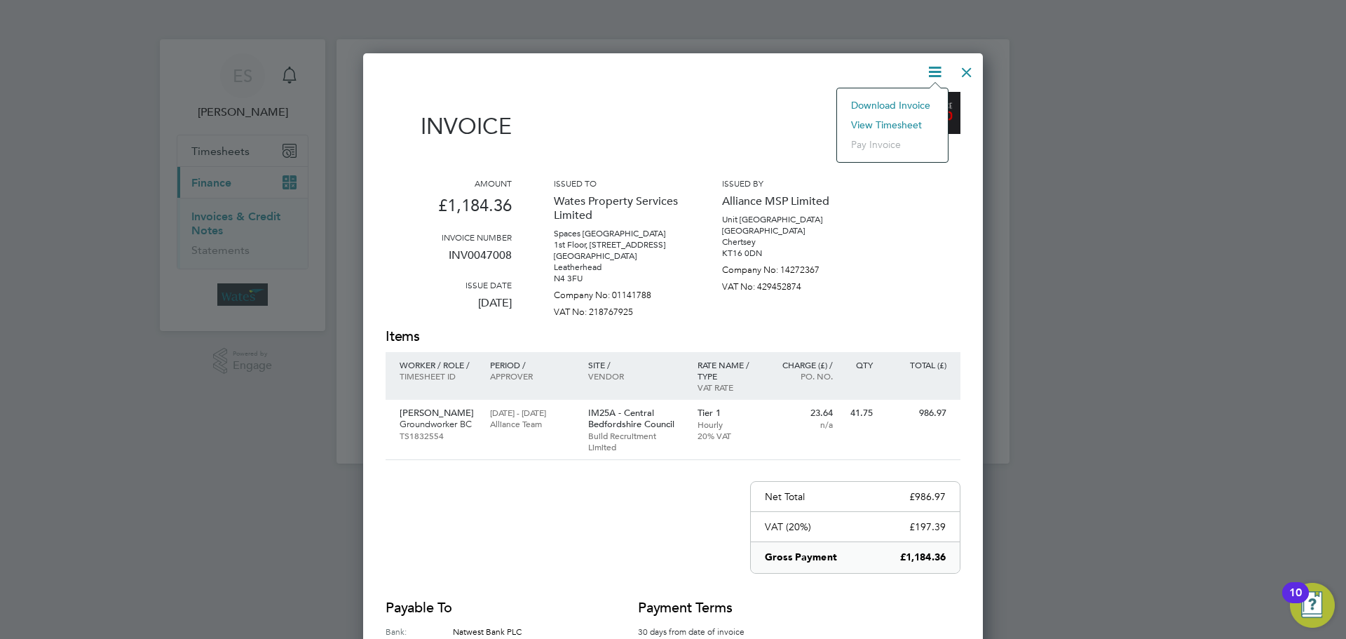
click at [905, 102] on li "Download Invoice" at bounding box center [892, 105] width 97 height 20
click at [928, 68] on icon at bounding box center [935, 72] width 18 height 18
click at [871, 120] on li "View timesheet" at bounding box center [892, 125] width 97 height 20
click at [963, 64] on div at bounding box center [966, 68] width 25 height 25
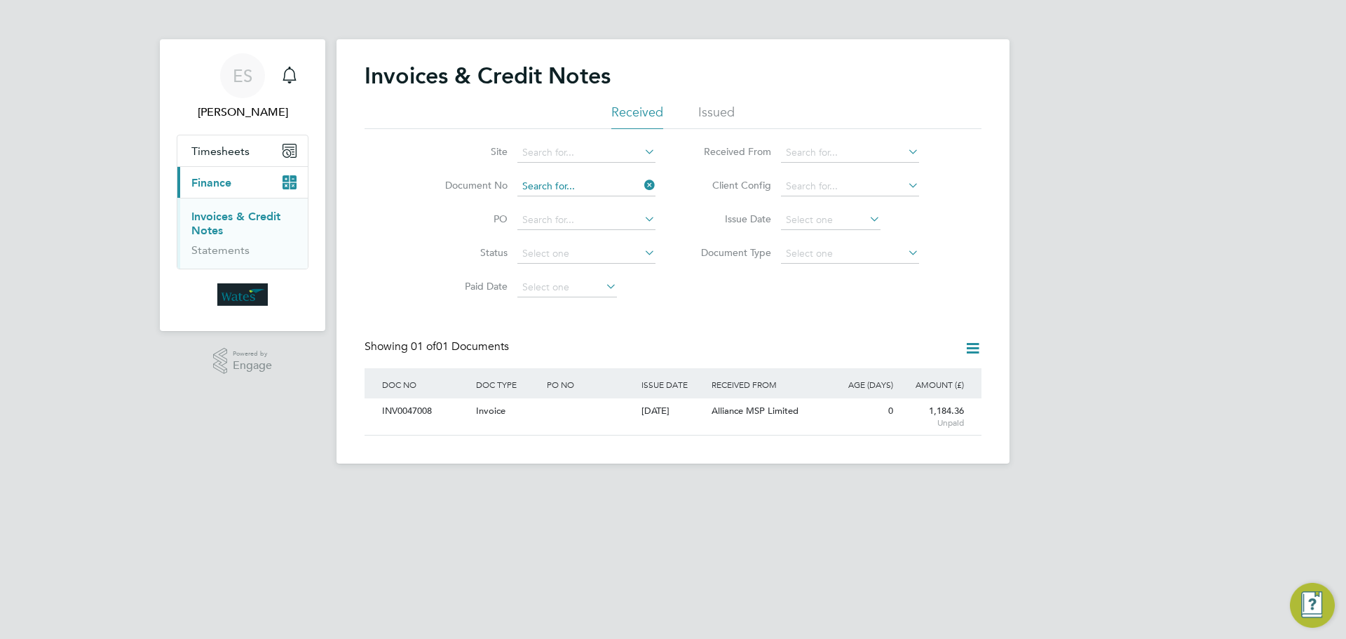
click at [627, 186] on input at bounding box center [586, 187] width 138 height 20
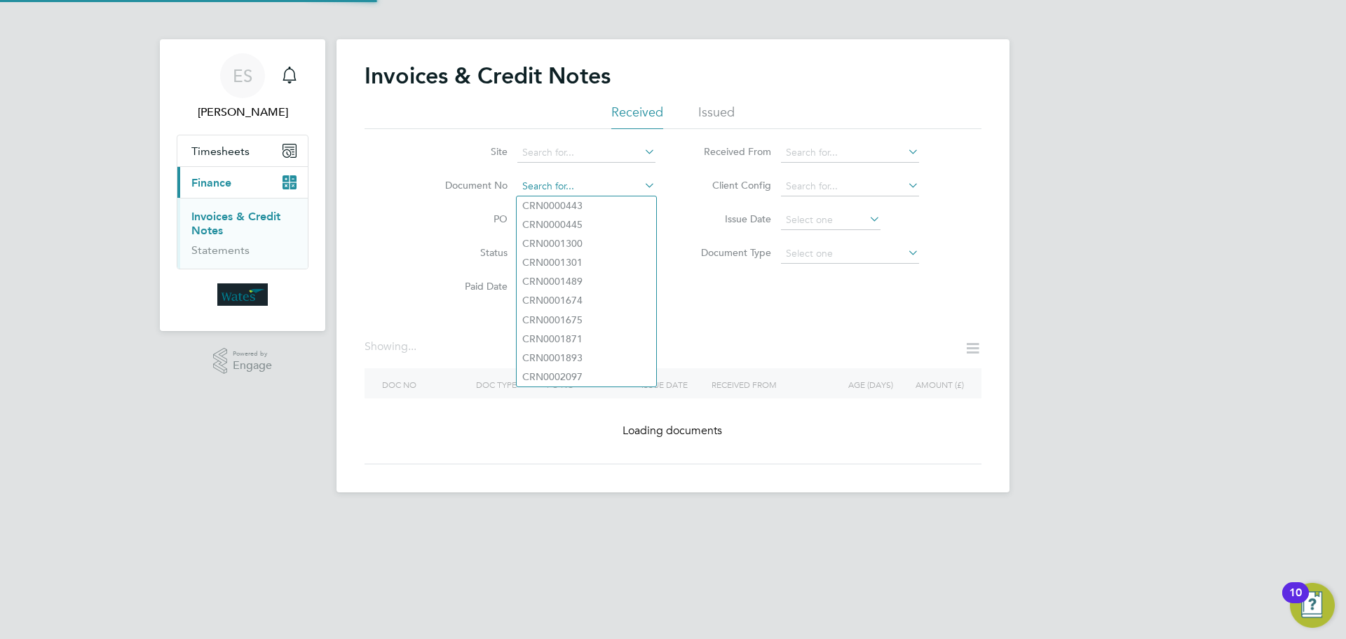
paste input "INV0047009"
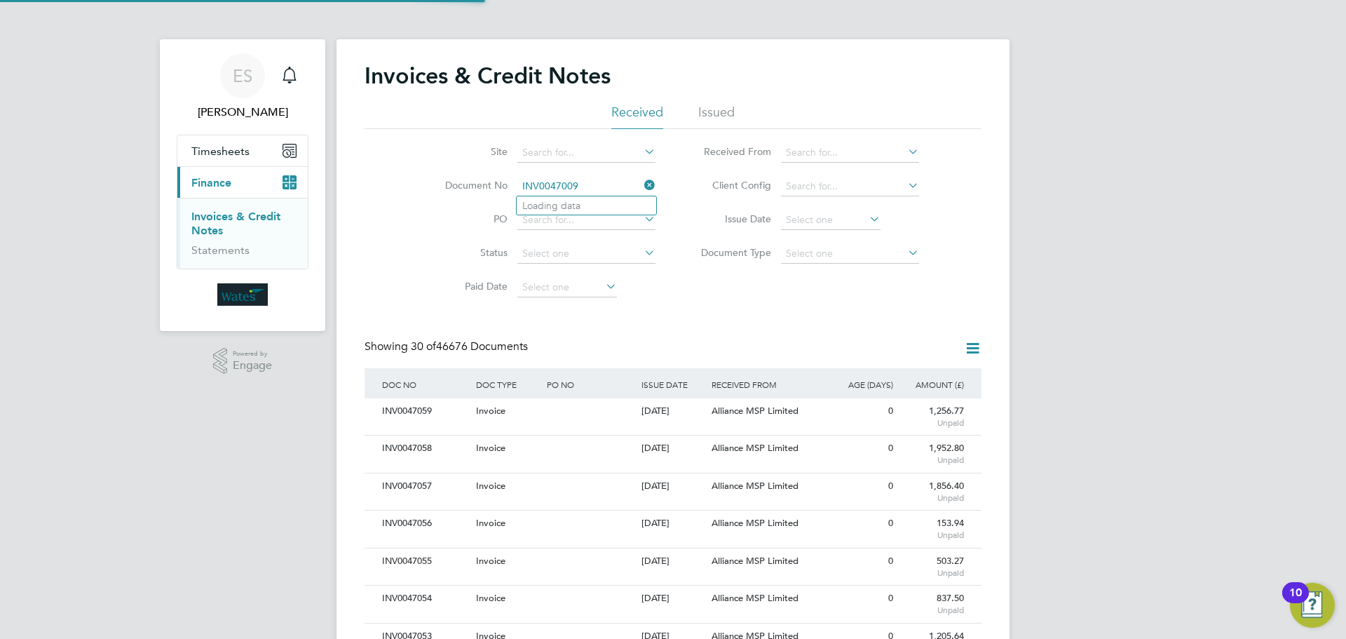
scroll to position [27, 95]
type input "INV0047009"
click at [548, 207] on b "INV0047009" at bounding box center [550, 206] width 56 height 12
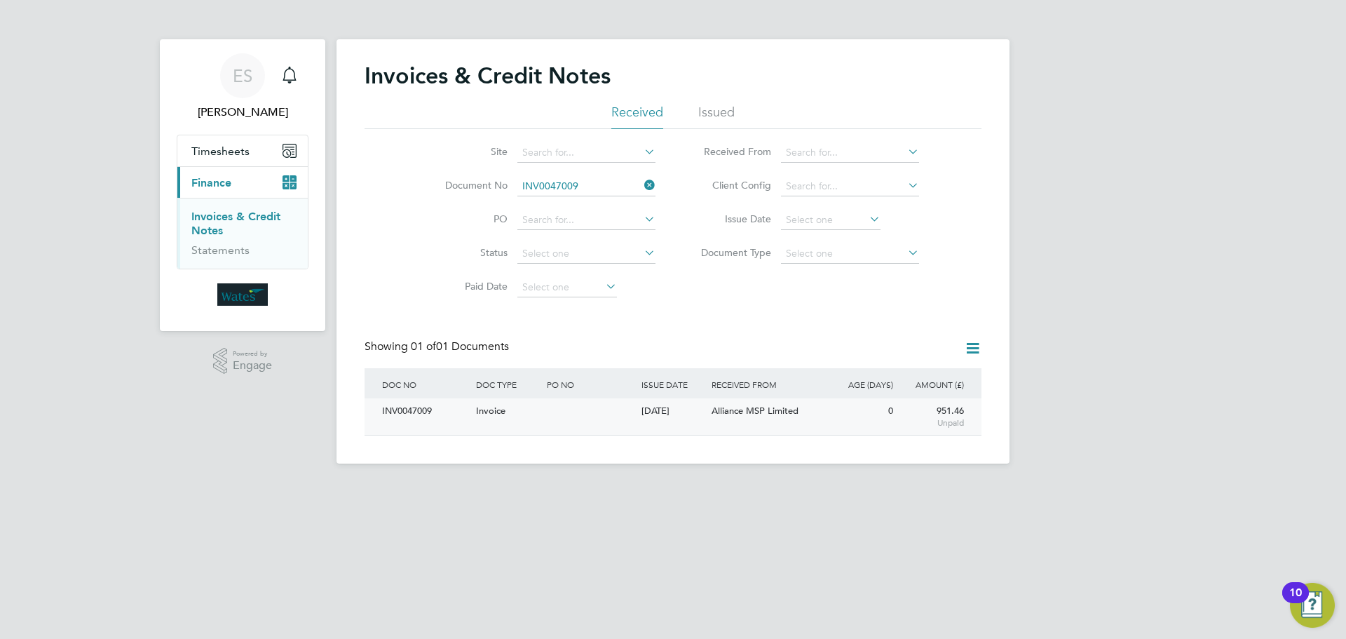
click at [430, 412] on div "INV0047009" at bounding box center [426, 411] width 94 height 26
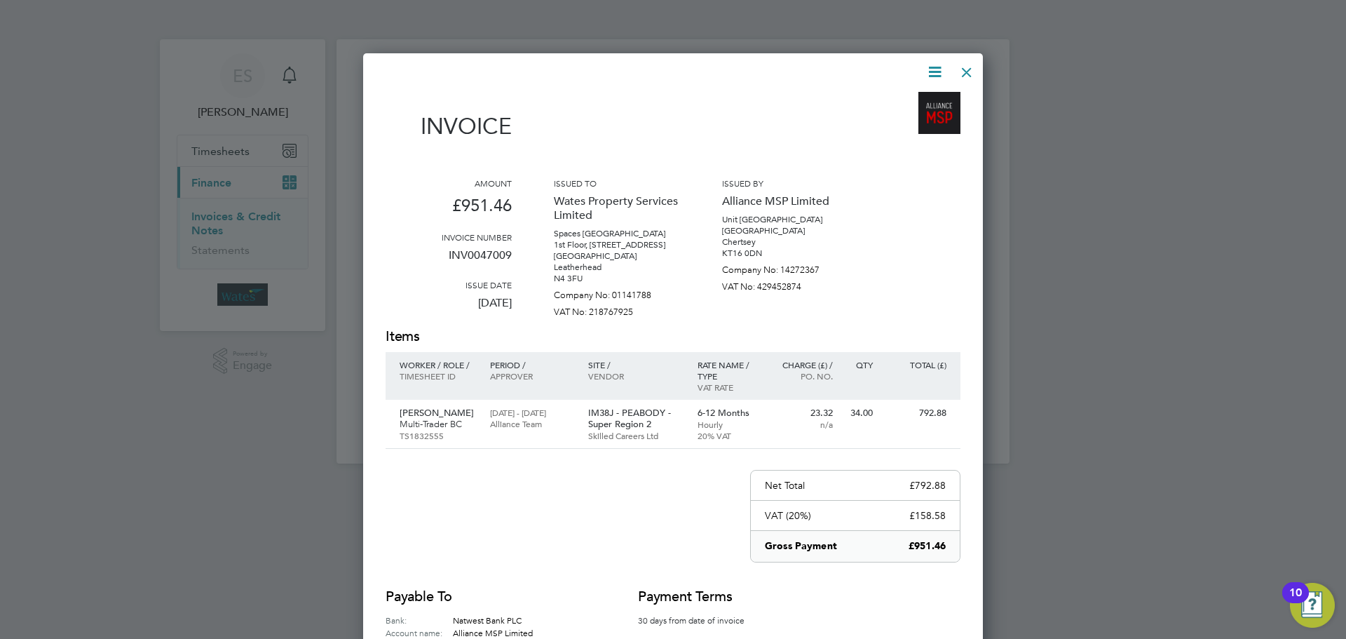
click at [930, 69] on icon at bounding box center [935, 72] width 18 height 18
click at [884, 97] on li "Download Invoice" at bounding box center [892, 105] width 97 height 20
click at [937, 70] on icon at bounding box center [935, 72] width 18 height 18
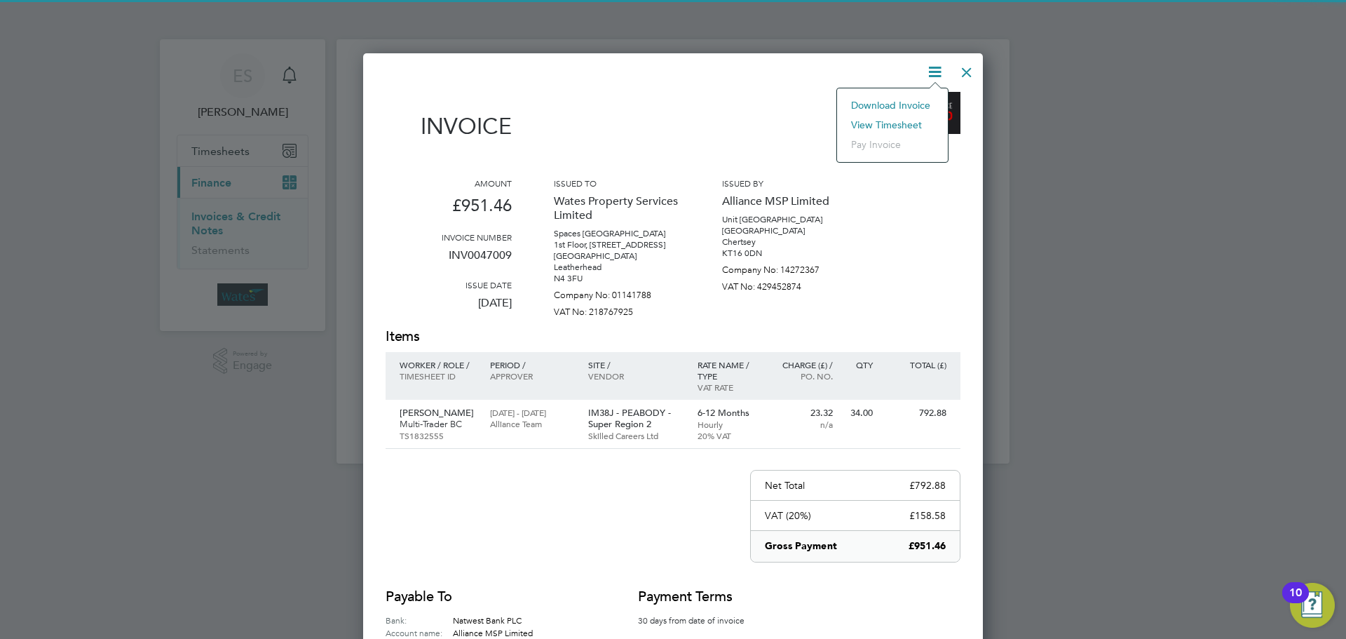
click at [901, 121] on li "View timesheet" at bounding box center [892, 125] width 97 height 20
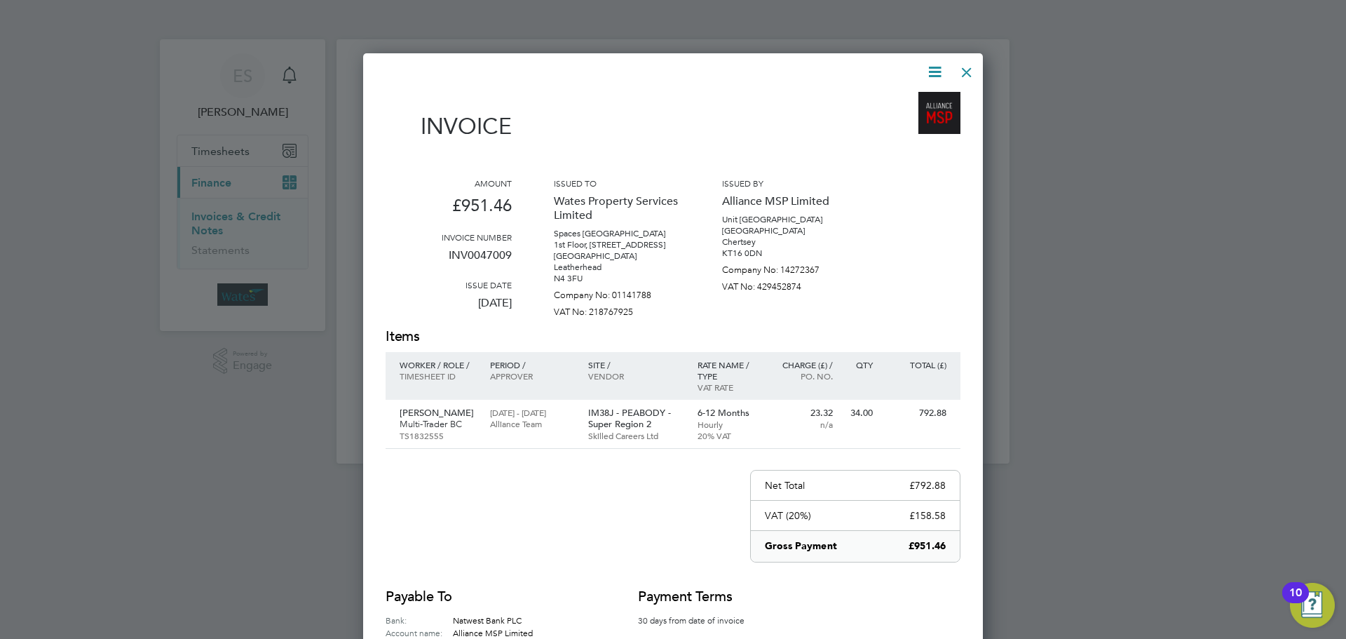
click at [967, 70] on div at bounding box center [966, 68] width 25 height 25
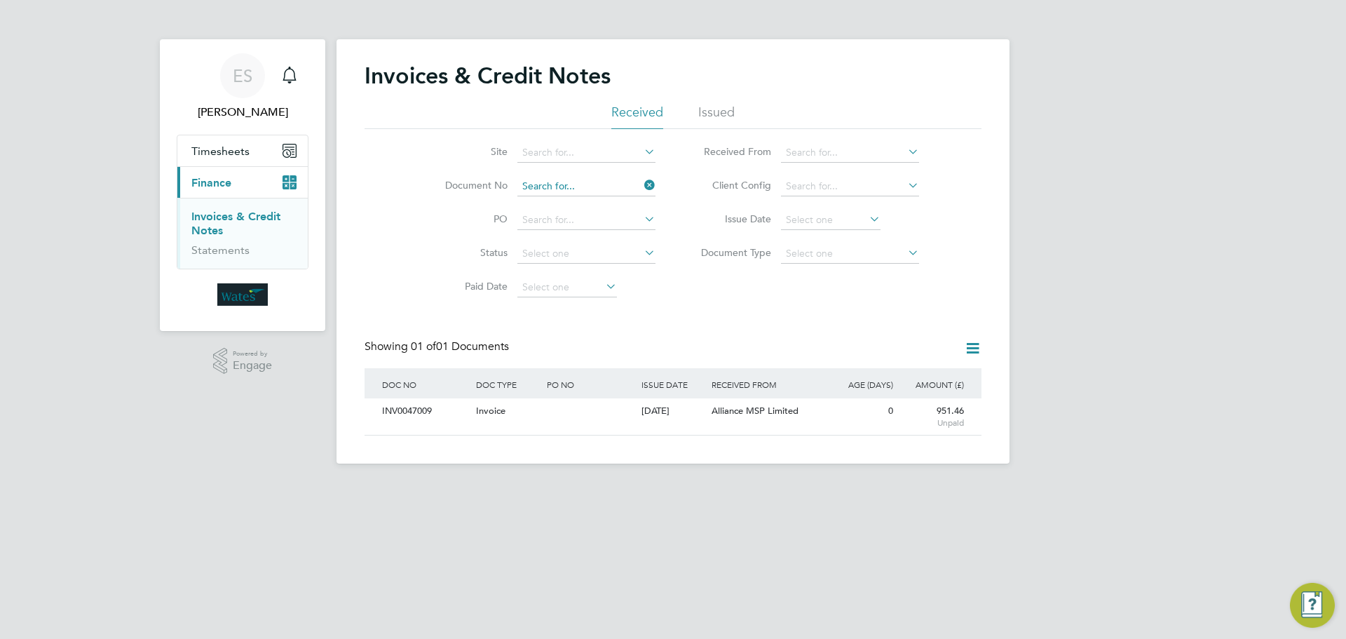
click at [595, 182] on input at bounding box center [586, 187] width 138 height 20
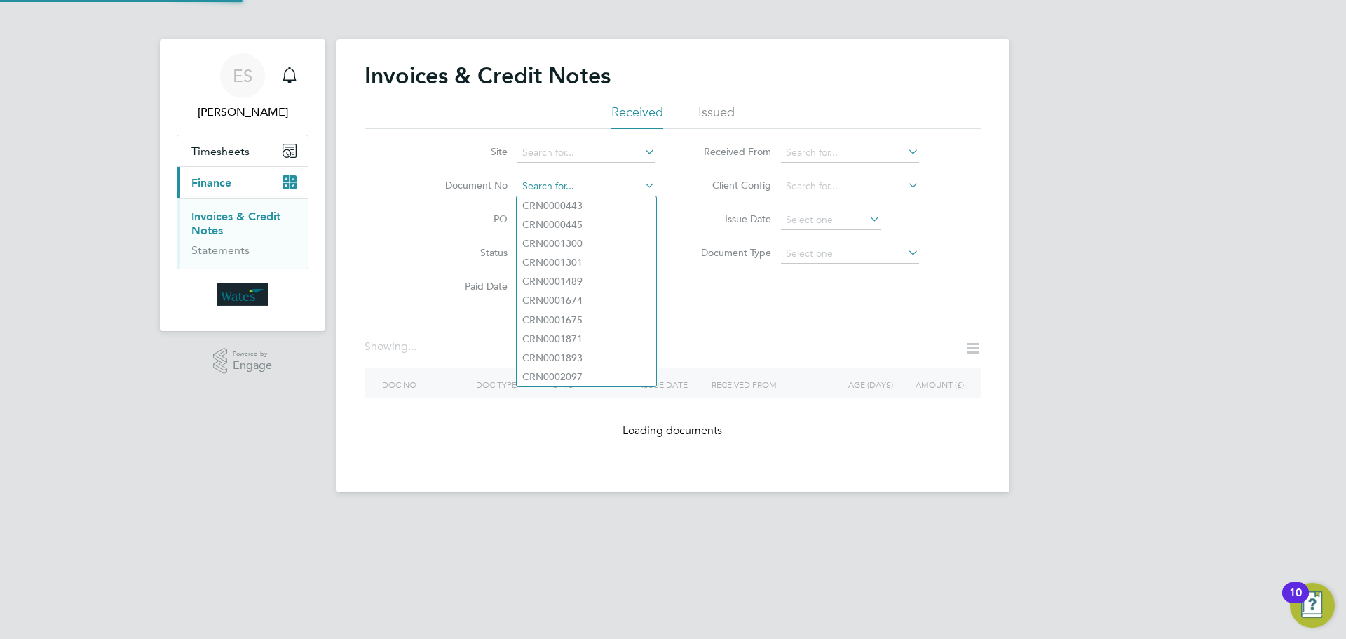
paste input "INV0047010"
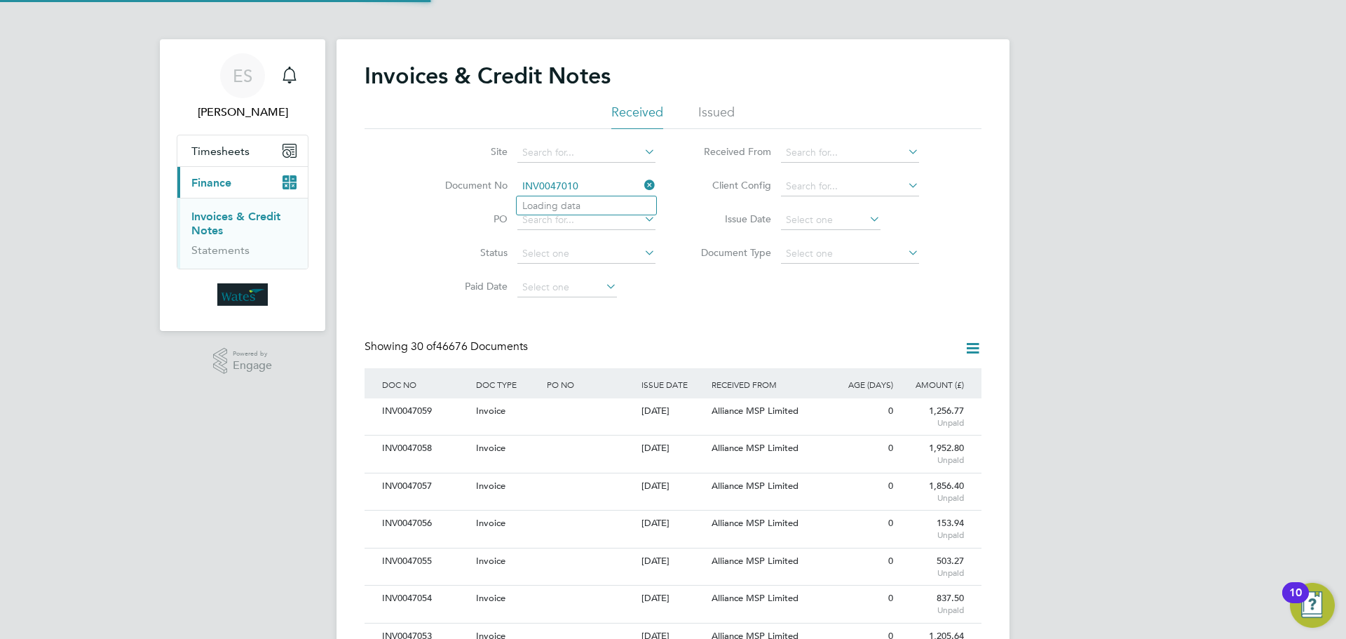
scroll to position [27, 95]
type input "INV0047010"
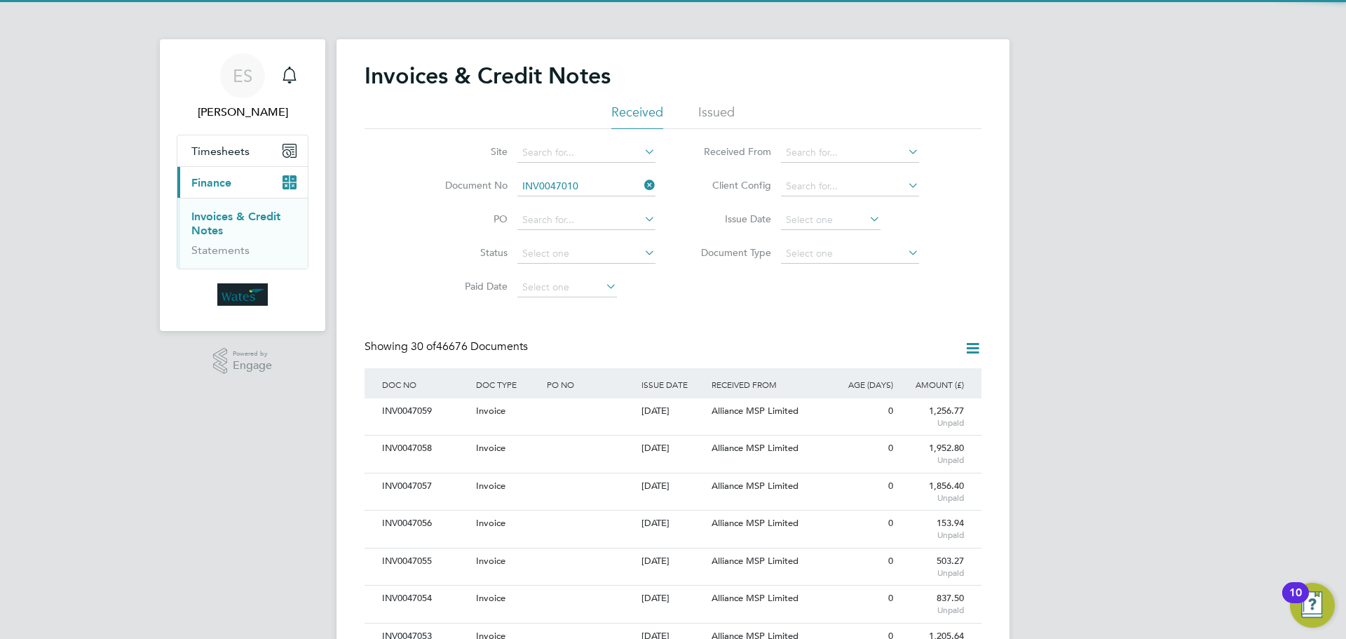
click at [604, 201] on li "INV0047010" at bounding box center [587, 205] width 140 height 19
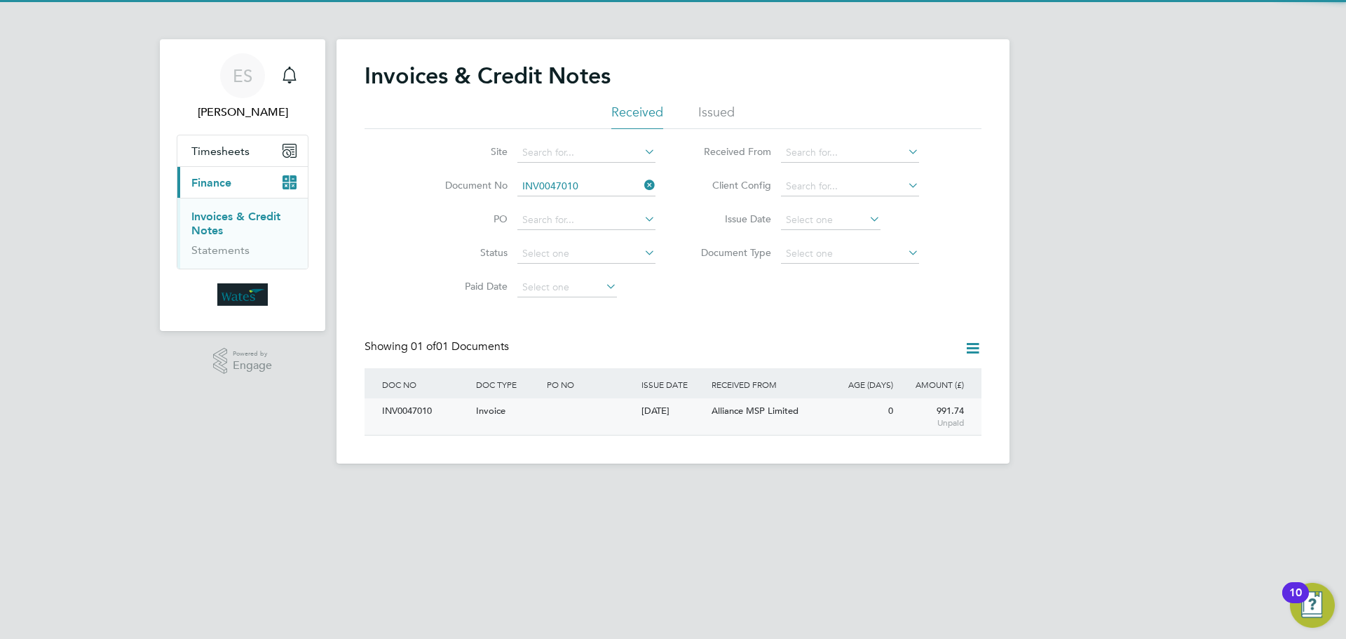
click at [416, 406] on div "INV0047010" at bounding box center [426, 411] width 94 height 26
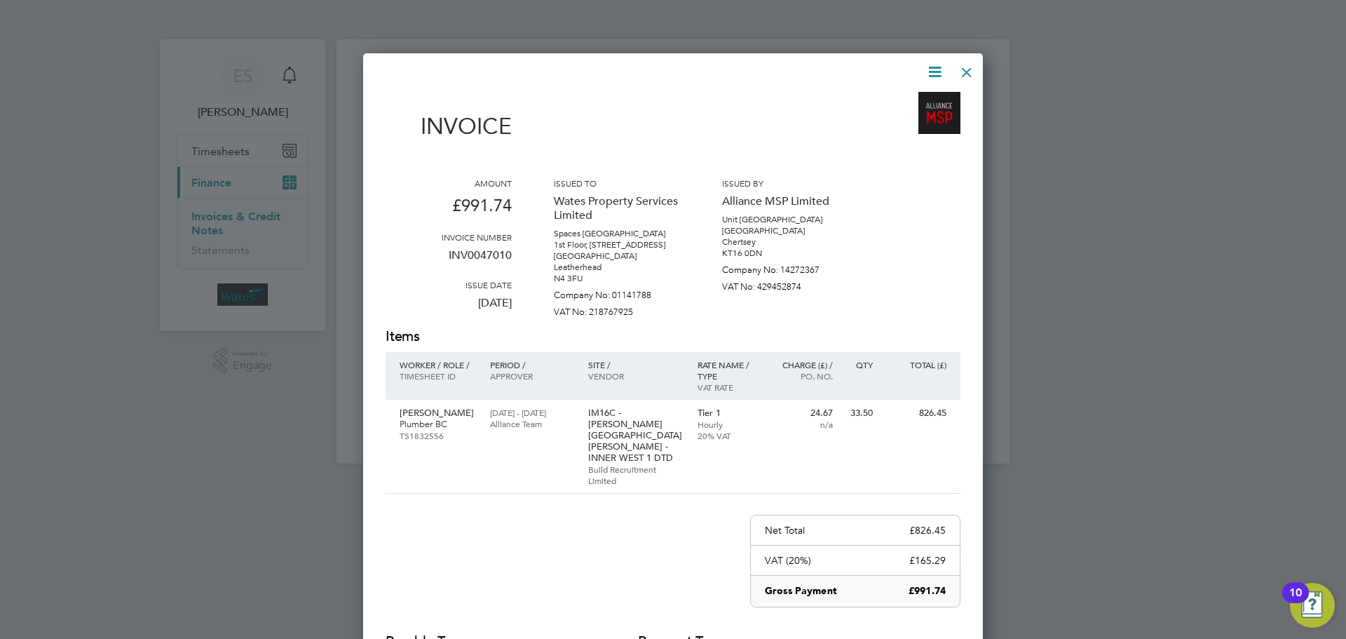
click at [928, 63] on icon at bounding box center [935, 72] width 18 height 18
click at [902, 100] on li "Download Invoice" at bounding box center [892, 105] width 97 height 20
click at [916, 61] on div "Invoice Amount £991.74 Invoice number INV0047010 Issue date 01 Oct 2025 Issued …" at bounding box center [673, 420] width 620 height 735
click at [930, 65] on icon at bounding box center [935, 72] width 18 height 18
click at [900, 120] on li "View timesheet" at bounding box center [892, 125] width 97 height 20
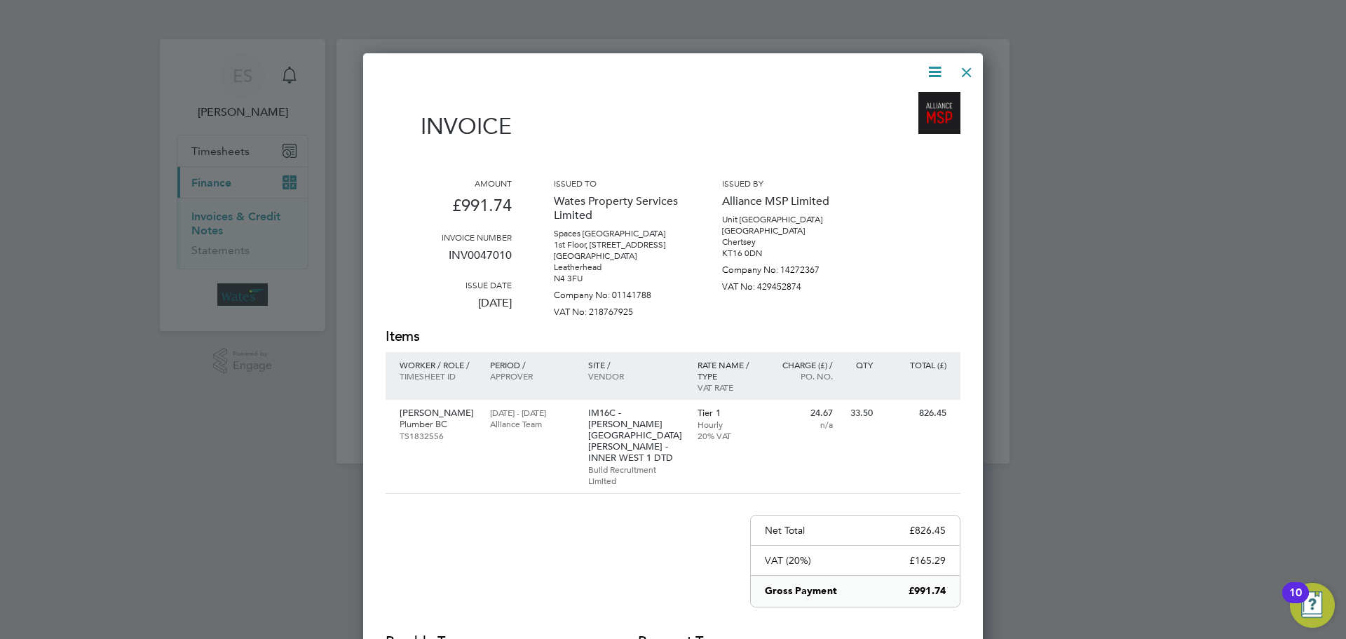
click at [964, 67] on div at bounding box center [966, 68] width 25 height 25
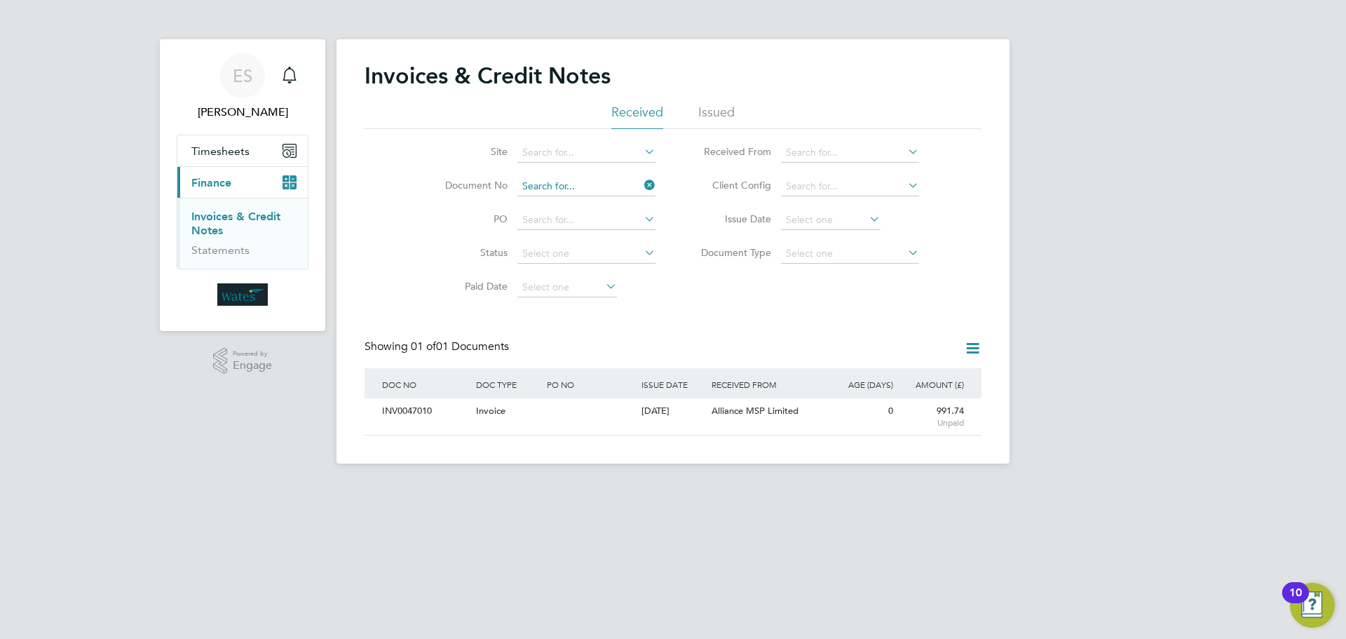
click at [586, 191] on input at bounding box center [586, 187] width 138 height 20
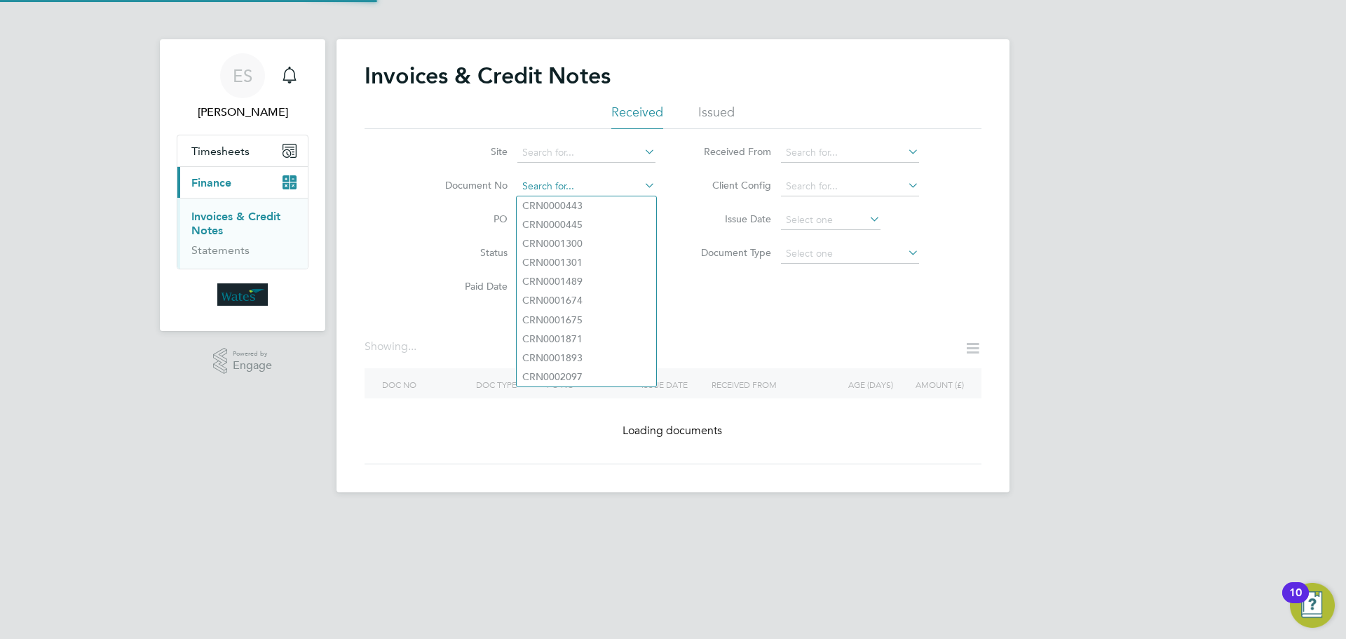
paste input "INV0047011"
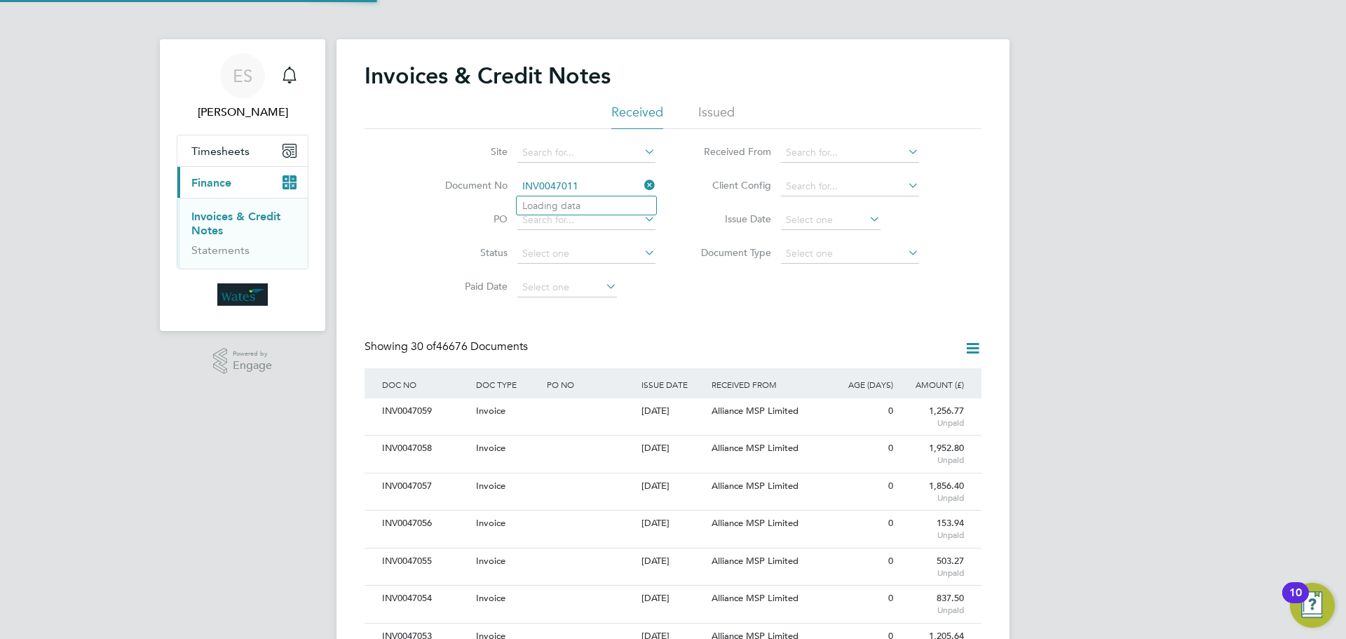
scroll to position [27, 118]
type input "INV0047011"
click at [598, 207] on li "INV0047011" at bounding box center [587, 205] width 140 height 19
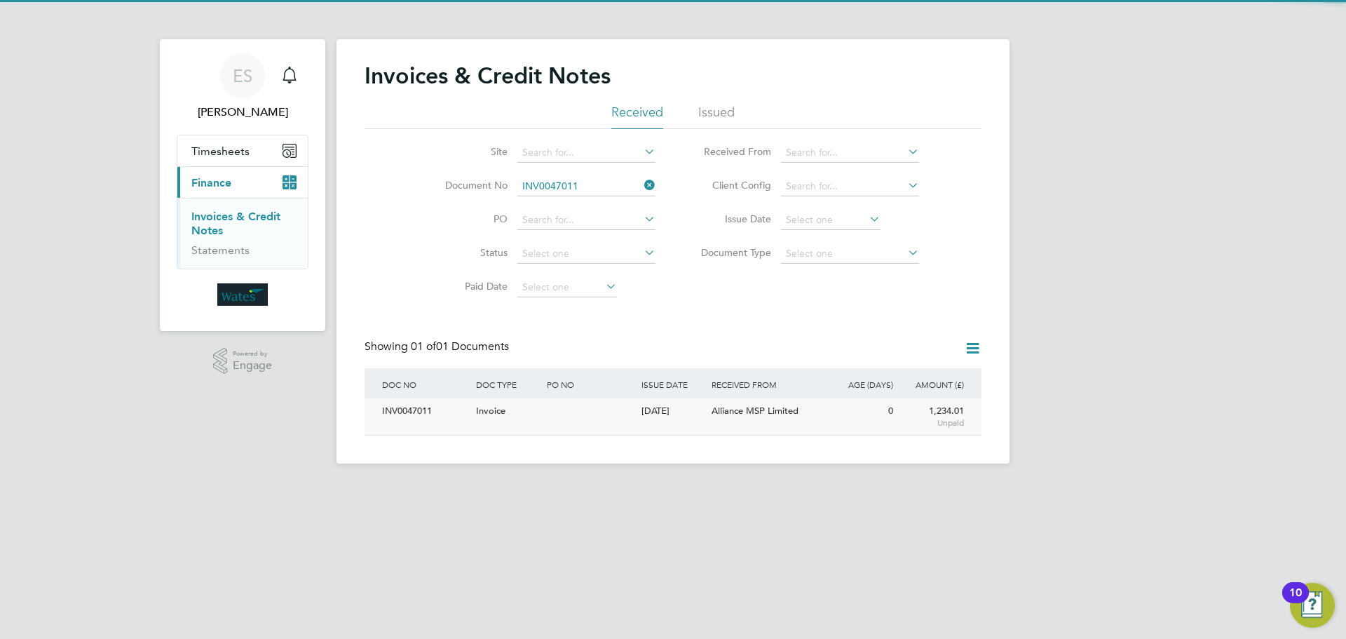
click at [405, 411] on div "INV0047011" at bounding box center [426, 411] width 94 height 26
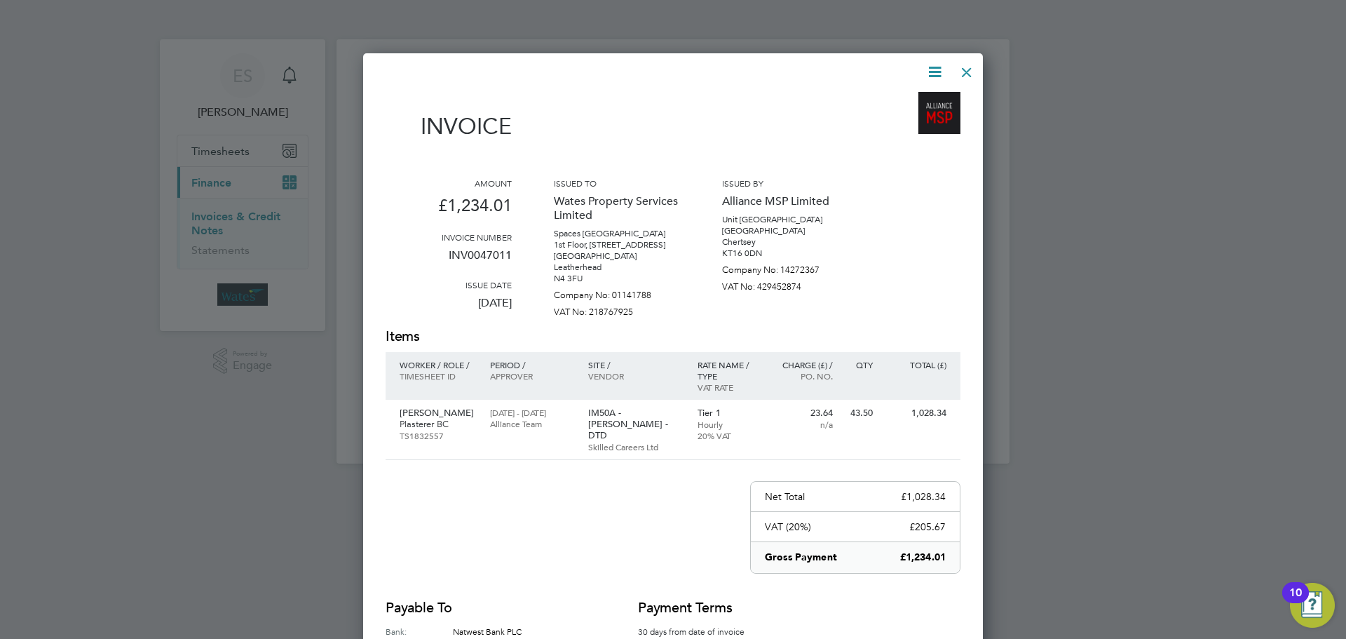
click at [929, 70] on icon at bounding box center [935, 72] width 18 height 18
click at [907, 102] on li "Download Invoice" at bounding box center [892, 105] width 97 height 20
drag, startPoint x: 935, startPoint y: 74, endPoint x: 911, endPoint y: 109, distance: 42.0
click at [935, 74] on icon at bounding box center [935, 72] width 18 height 18
click at [904, 118] on li "View timesheet" at bounding box center [892, 125] width 97 height 20
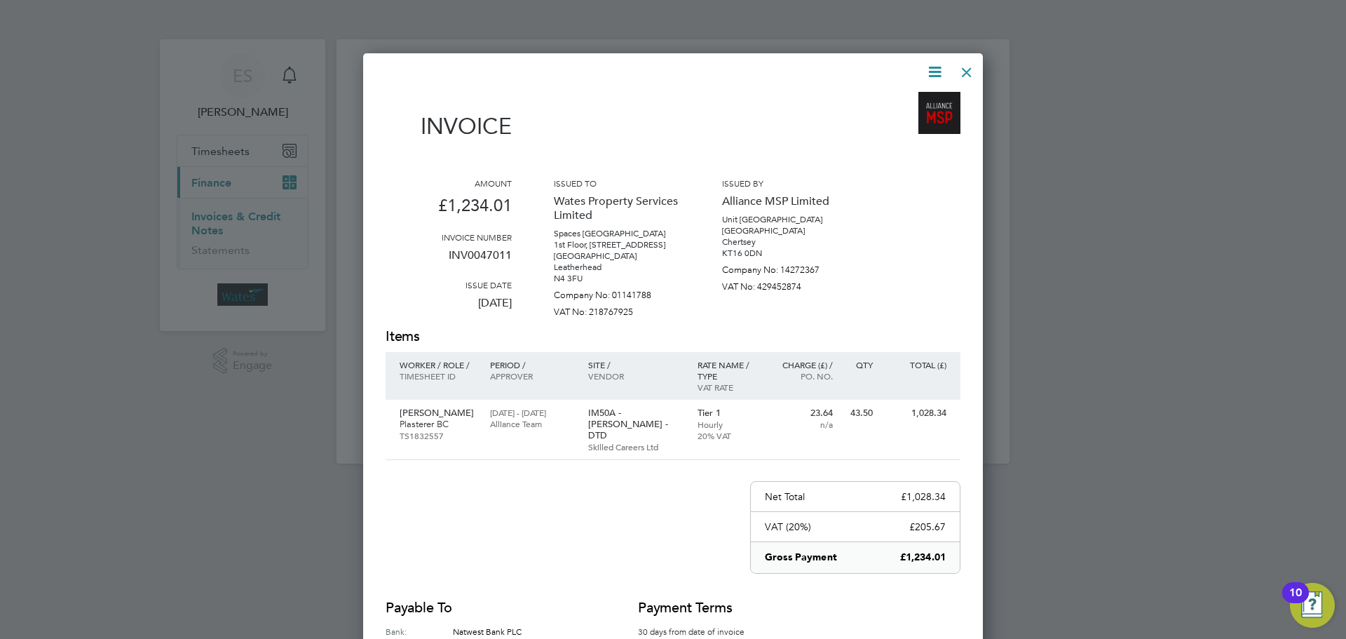
click at [958, 62] on div at bounding box center [966, 68] width 25 height 25
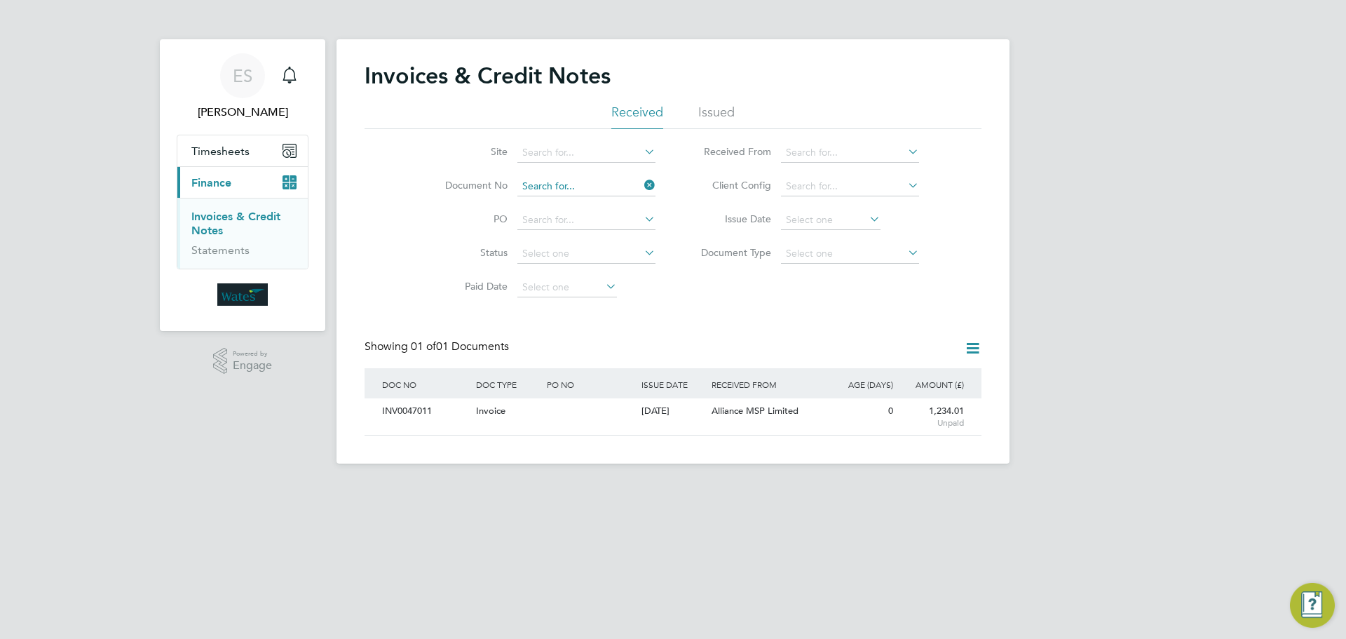
click at [571, 179] on input at bounding box center [586, 187] width 138 height 20
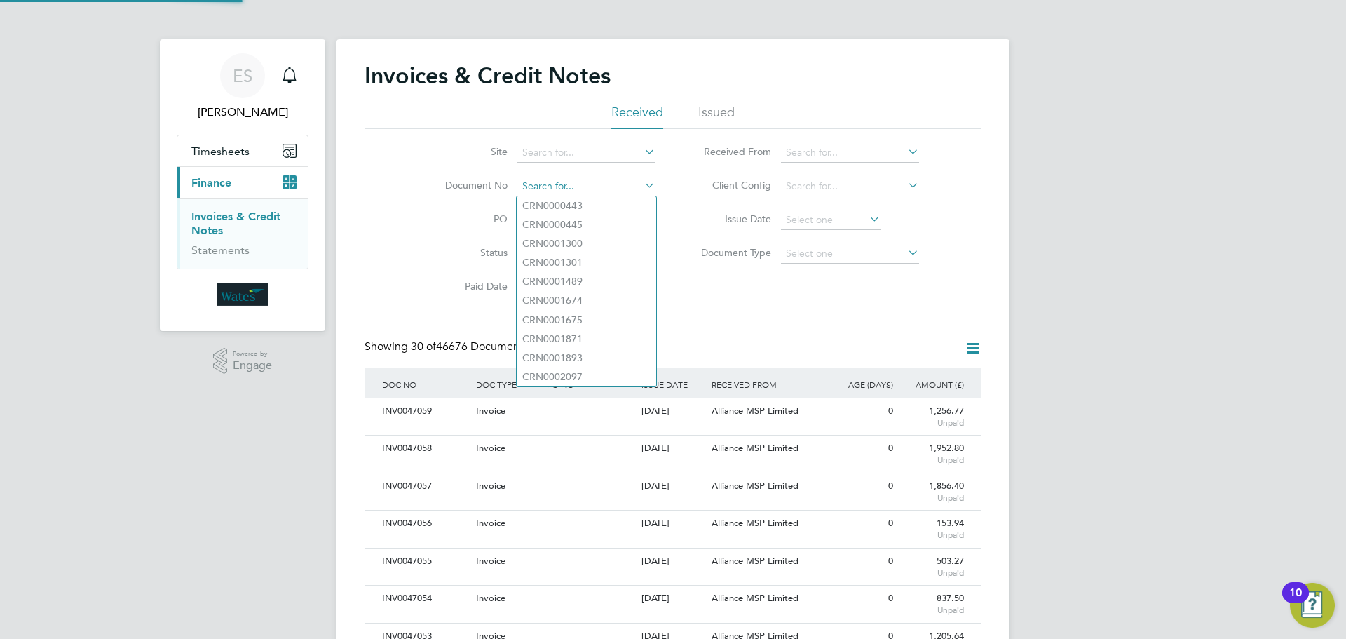
scroll to position [27, 118]
paste input "INV0047012"
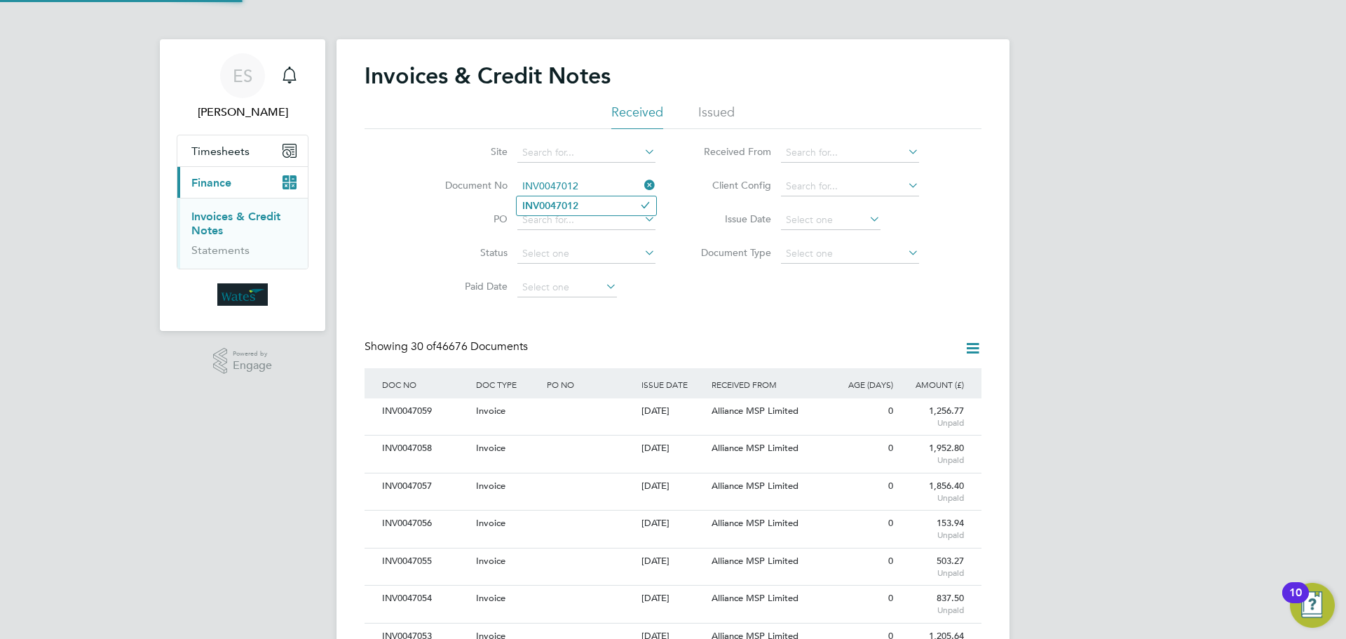
type input "INV0047012"
click at [578, 208] on b "INV0047012" at bounding box center [550, 206] width 56 height 12
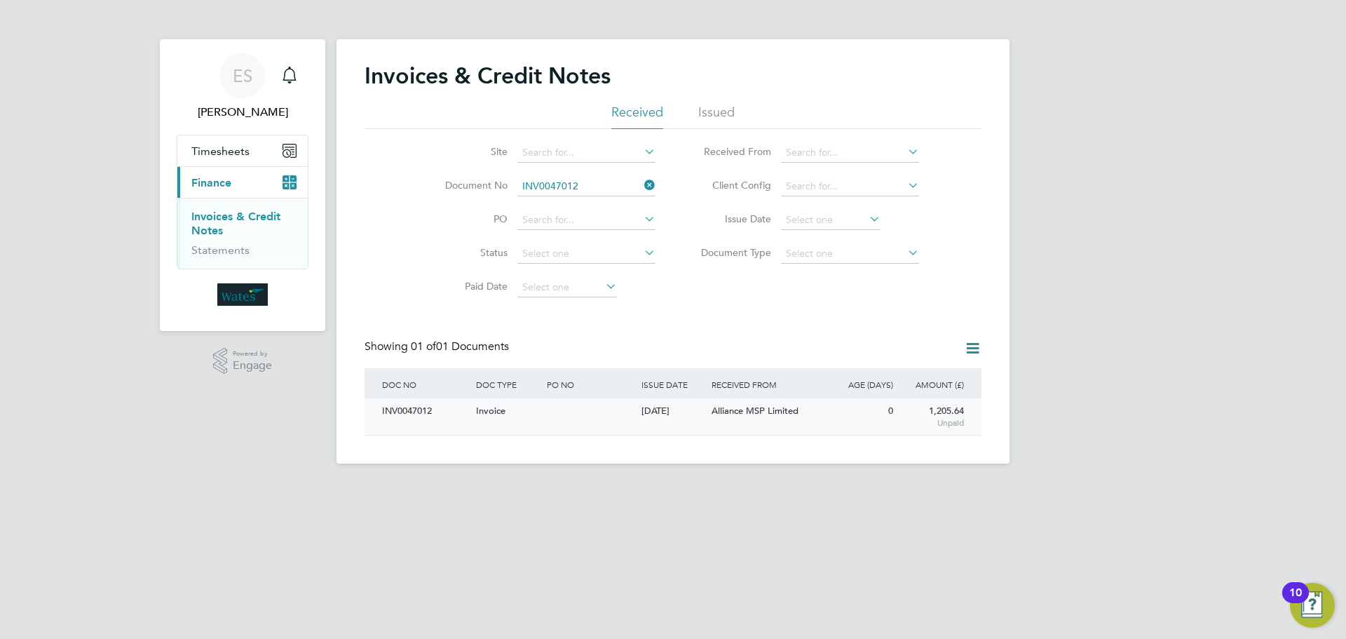
click at [405, 419] on div "INV0047012" at bounding box center [426, 411] width 94 height 26
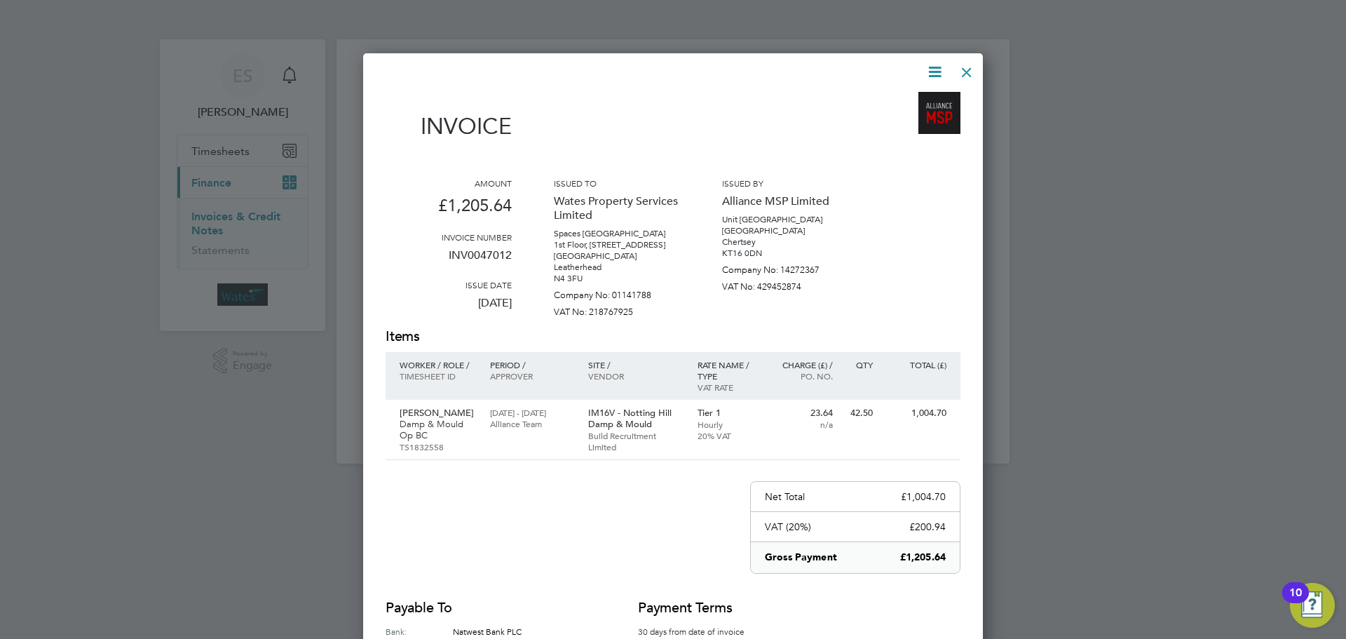
click at [932, 67] on icon at bounding box center [935, 72] width 18 height 18
click at [909, 102] on li "Download Invoice" at bounding box center [892, 105] width 97 height 20
click at [938, 68] on icon at bounding box center [935, 72] width 18 height 18
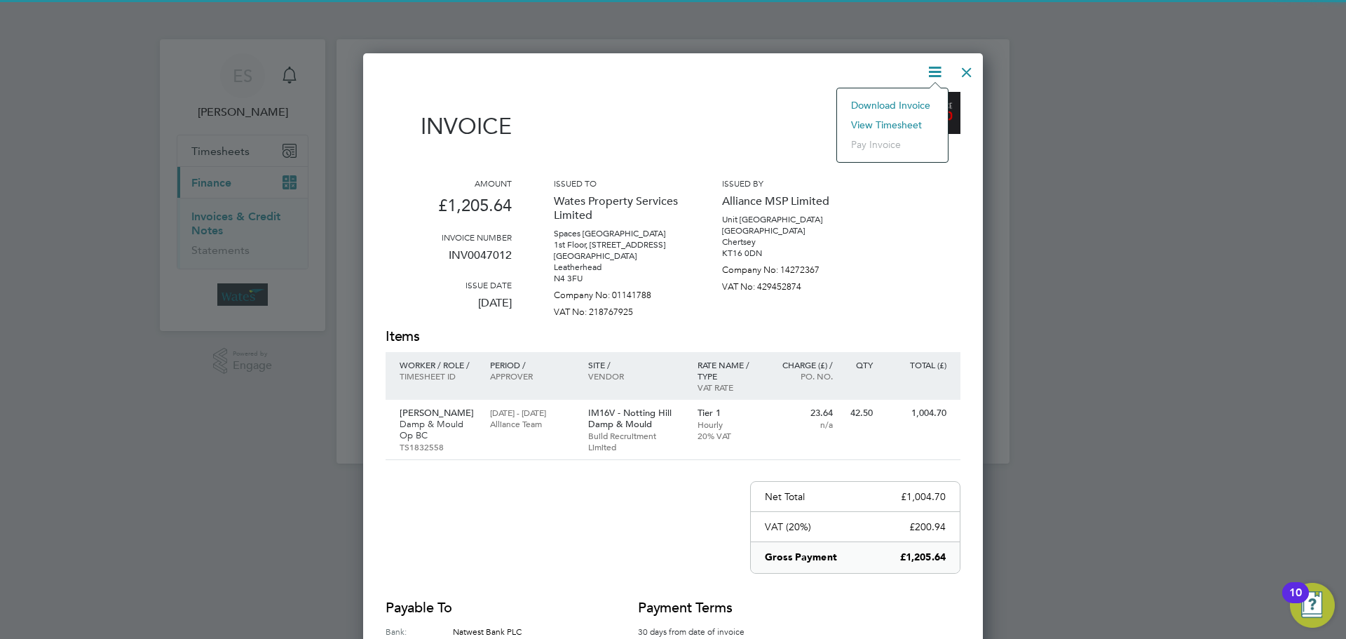
click at [883, 118] on li "View timesheet" at bounding box center [892, 125] width 97 height 20
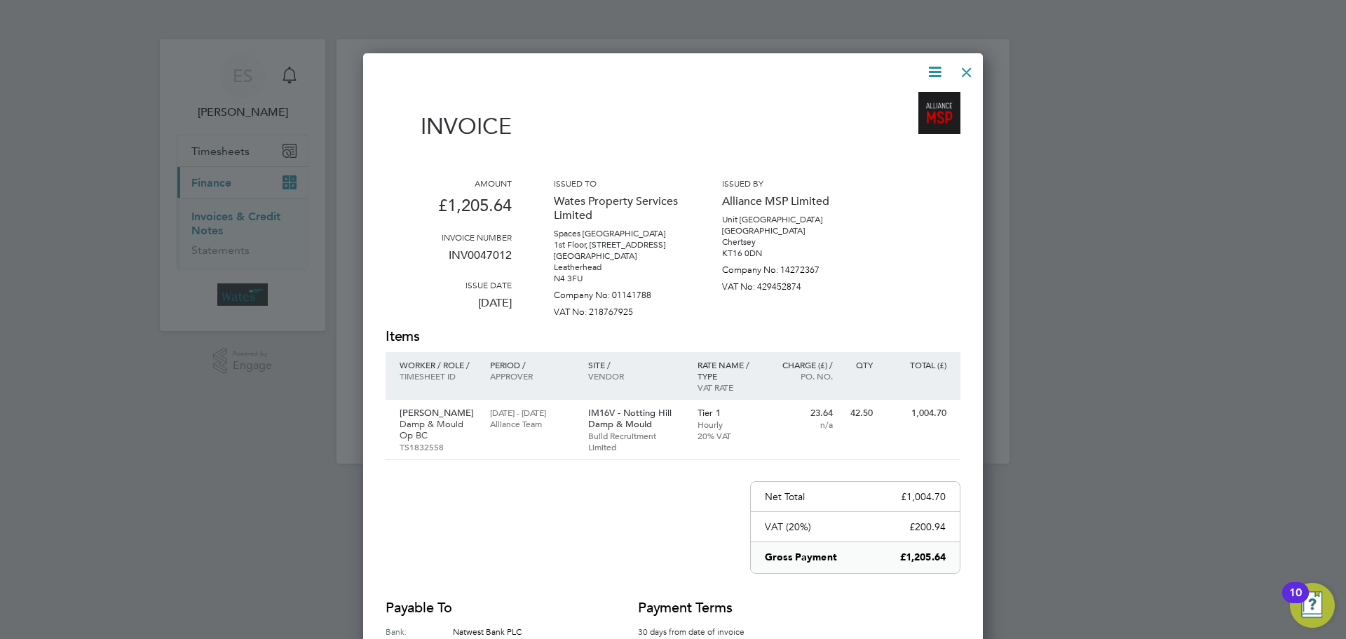
click at [948, 67] on div "Invoice Amount £1,205.64 Invoice number INV0047012 Issue date 01 Oct 2025 Issue…" at bounding box center [673, 395] width 575 height 664
click at [963, 72] on div at bounding box center [966, 68] width 25 height 25
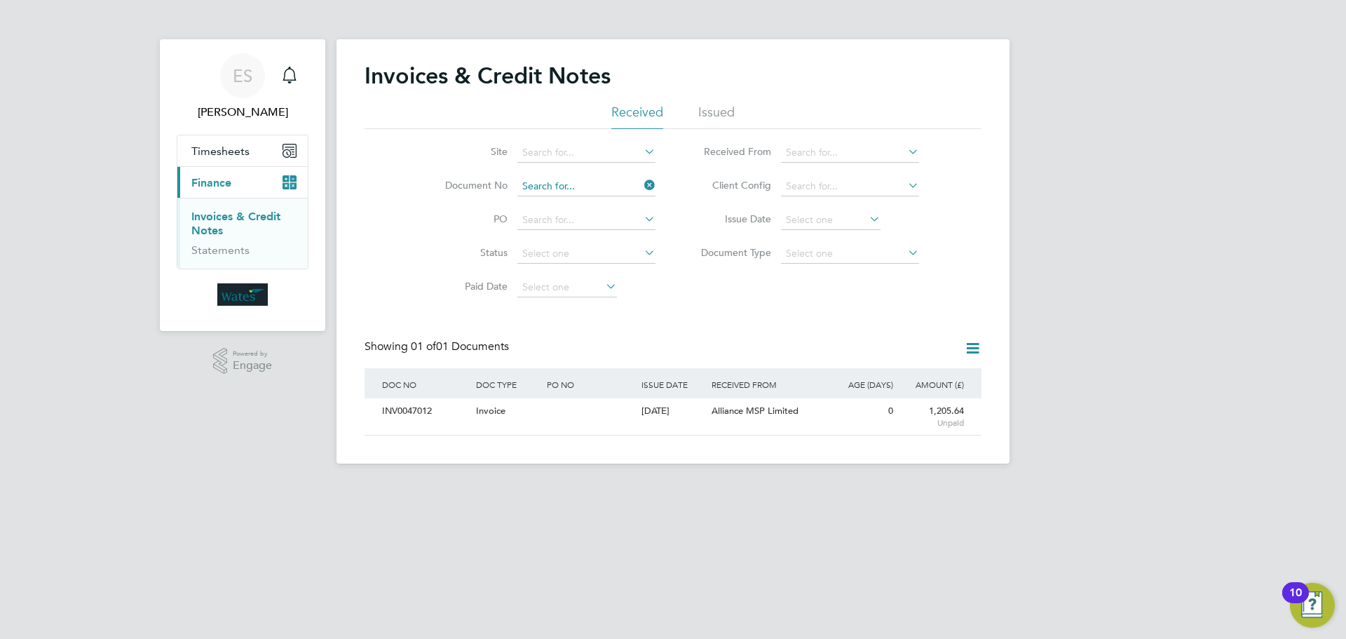
click at [532, 184] on input at bounding box center [586, 187] width 138 height 20
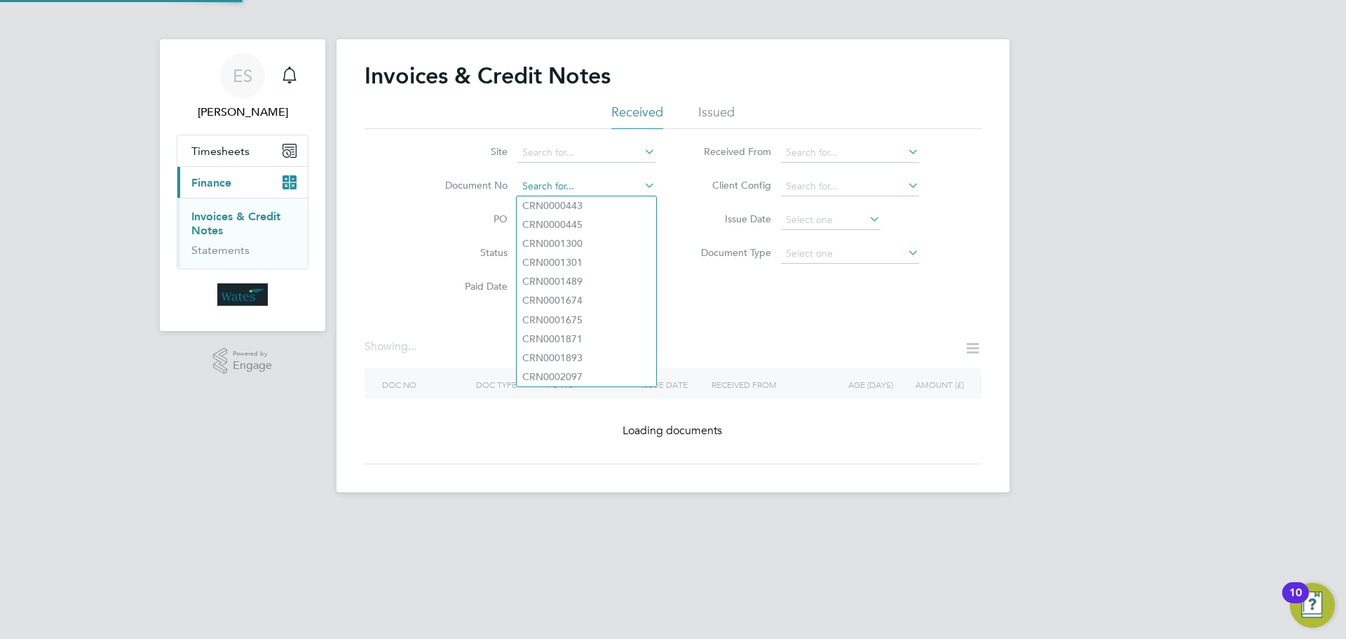
paste input "INV0047013"
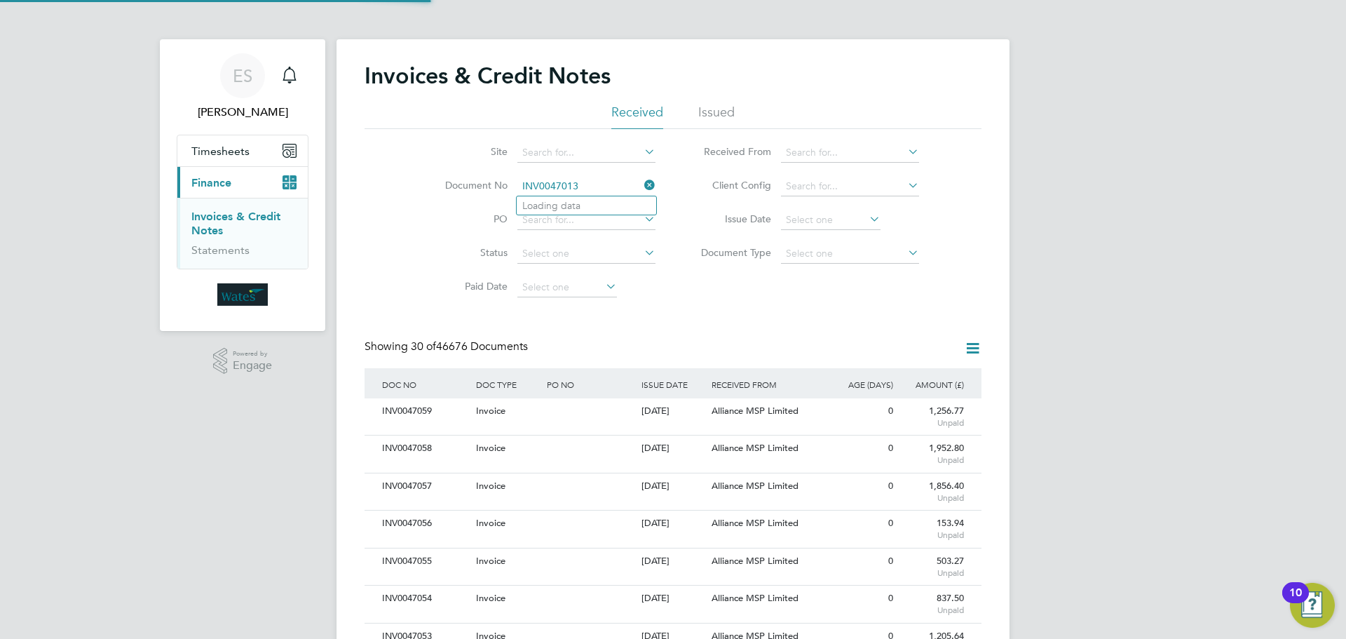
scroll to position [27, 95]
type input "INV0047013"
click at [568, 203] on b "INV0047013" at bounding box center [550, 206] width 56 height 12
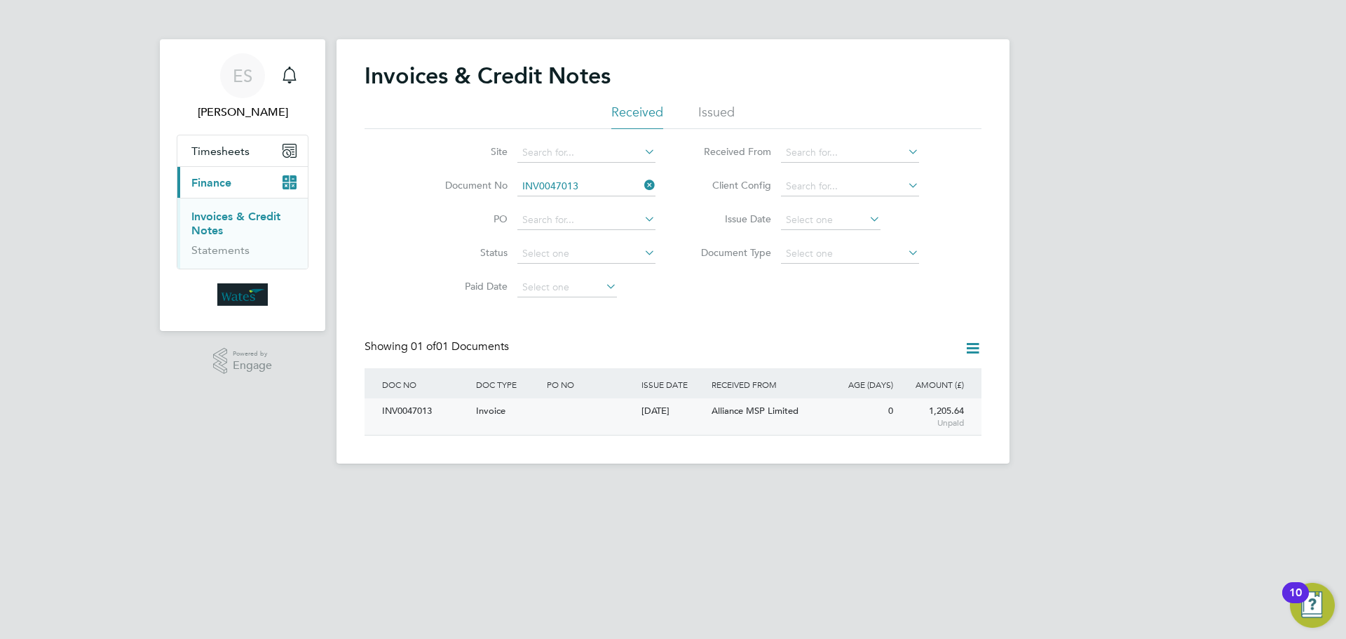
click at [412, 403] on div "INV0047013" at bounding box center [426, 411] width 94 height 26
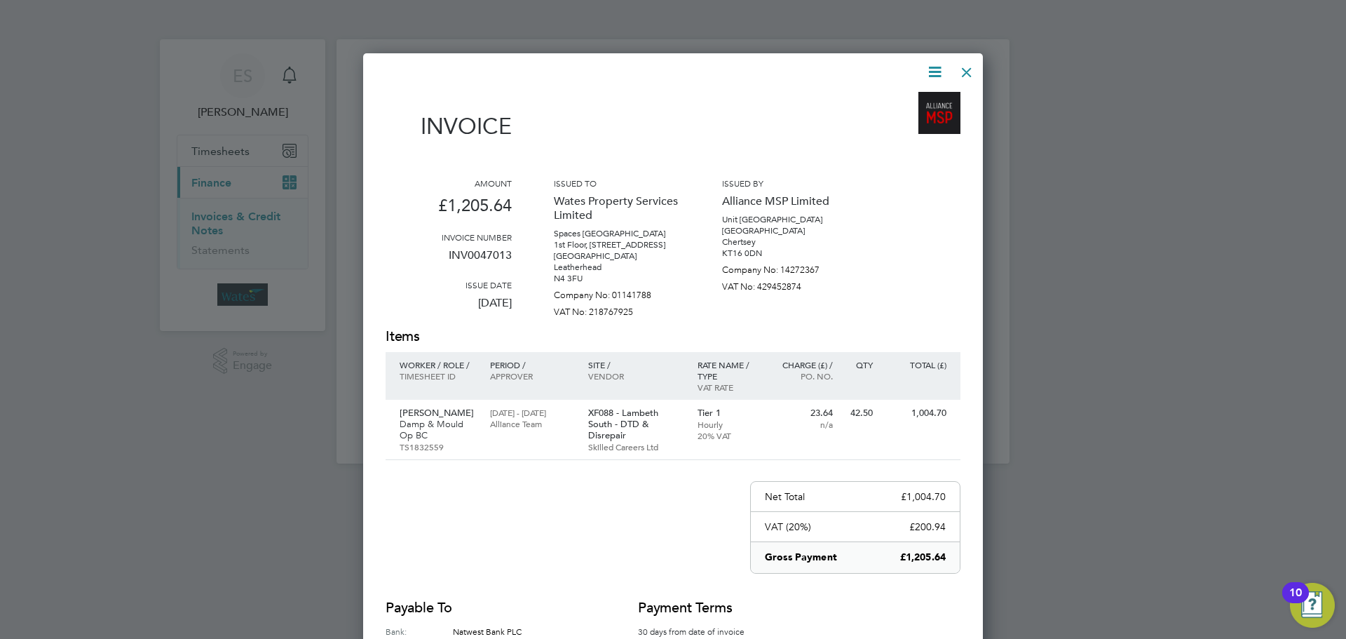
click at [936, 63] on icon at bounding box center [935, 72] width 18 height 18
click at [907, 102] on li "Download Invoice" at bounding box center [892, 105] width 97 height 20
click at [930, 72] on icon at bounding box center [935, 72] width 18 height 18
click at [878, 121] on li "View timesheet" at bounding box center [892, 125] width 97 height 20
click at [954, 66] on div at bounding box center [966, 68] width 25 height 25
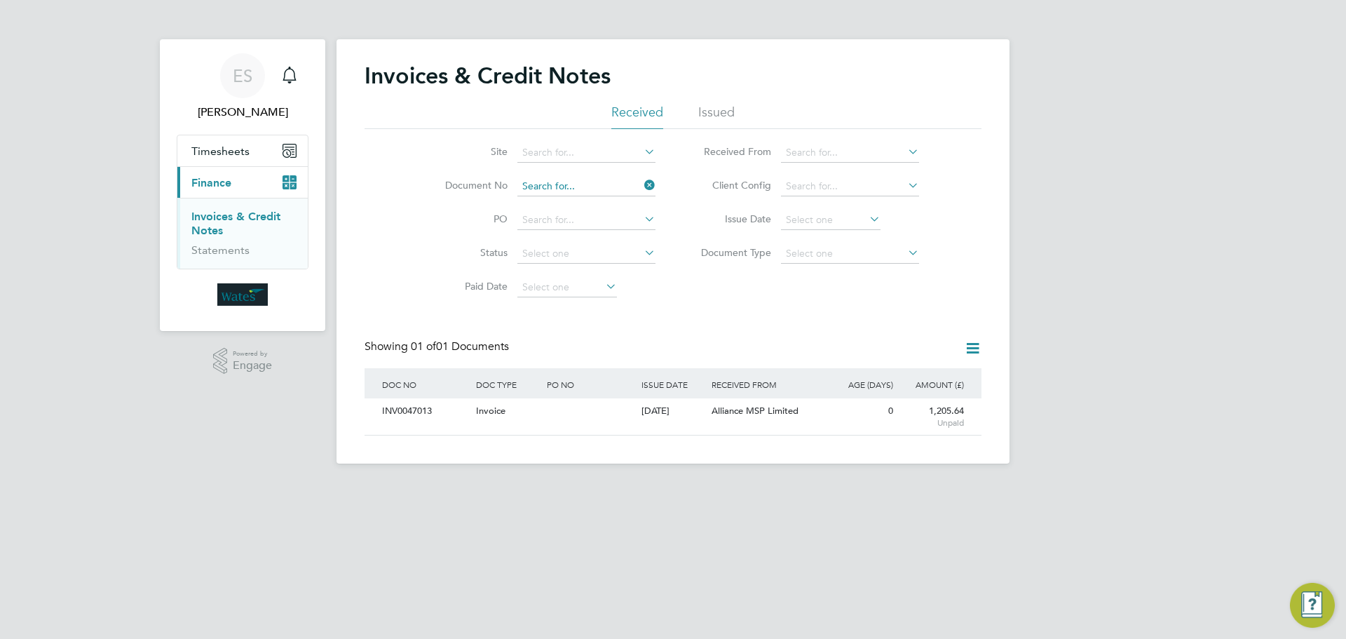
click at [590, 188] on input at bounding box center [586, 187] width 138 height 20
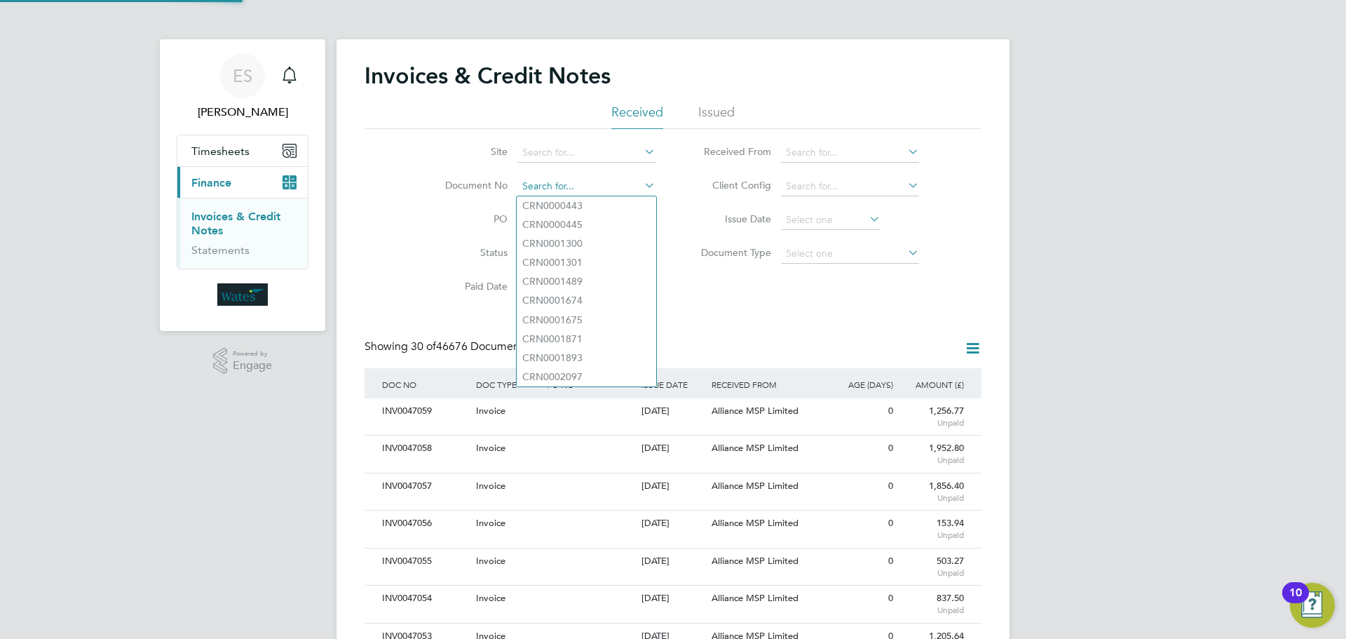
scroll to position [27, 95]
paste input "INV0047014"
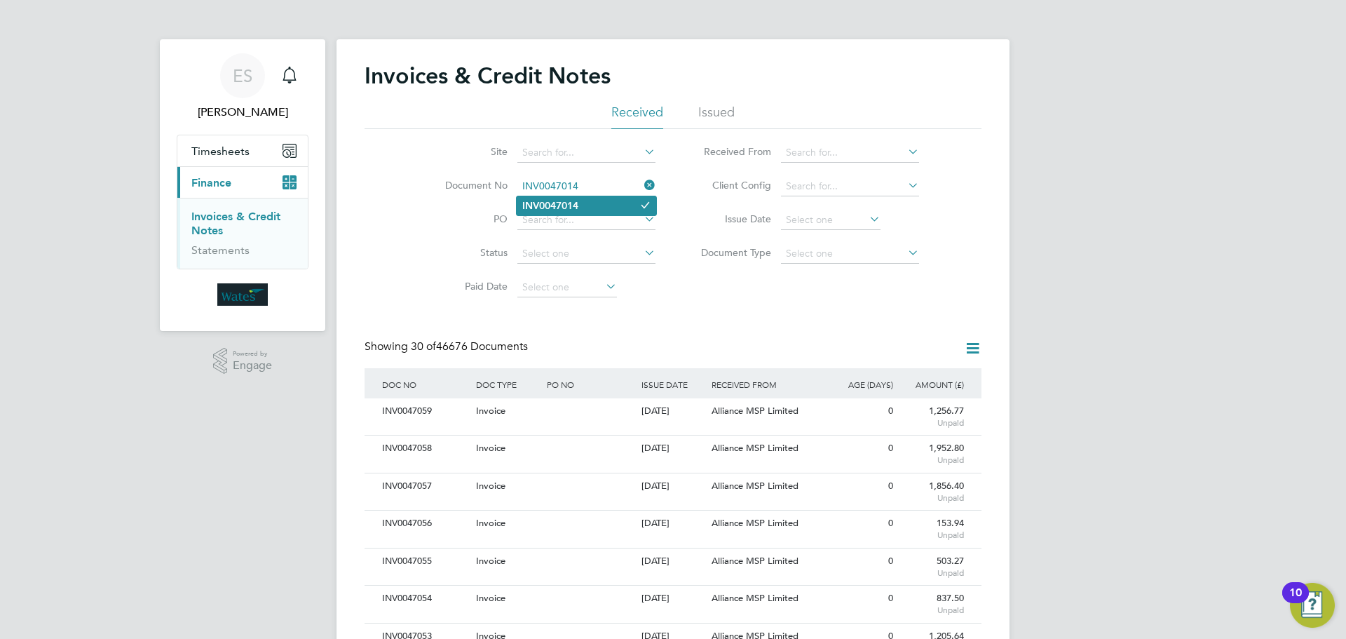
type input "INV0047014"
click at [562, 206] on b "INV0047014" at bounding box center [550, 206] width 56 height 12
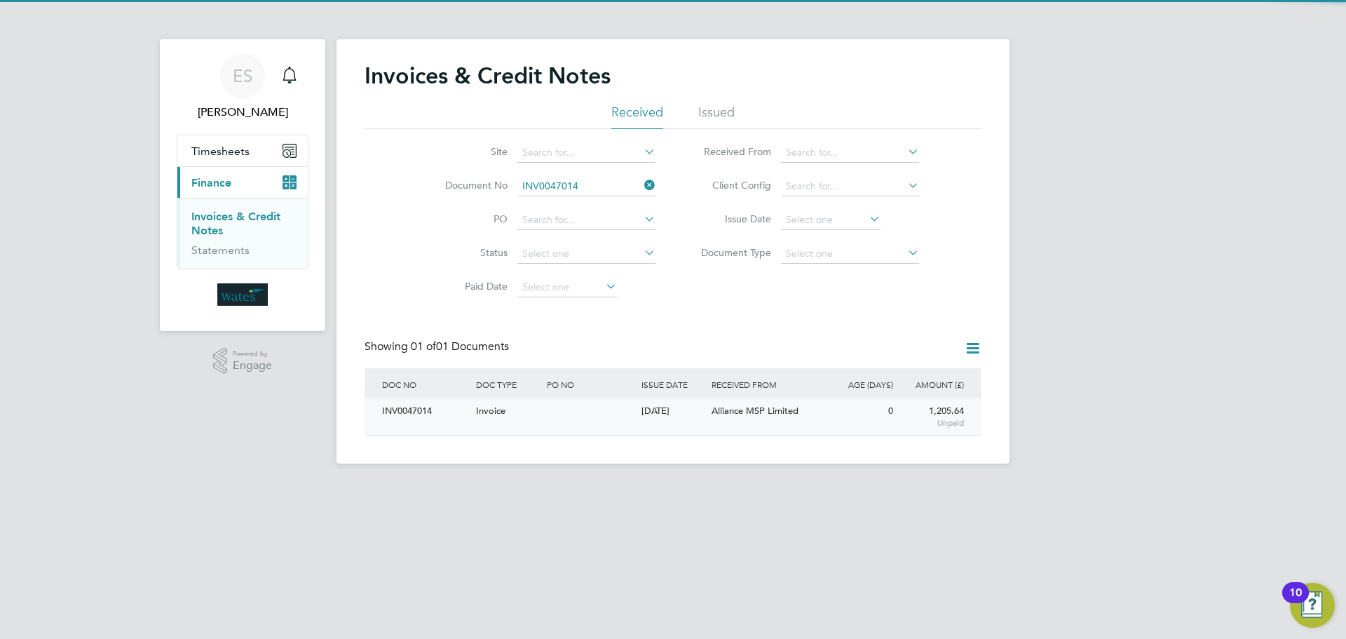
click at [424, 402] on div "INV0047014" at bounding box center [426, 411] width 94 height 26
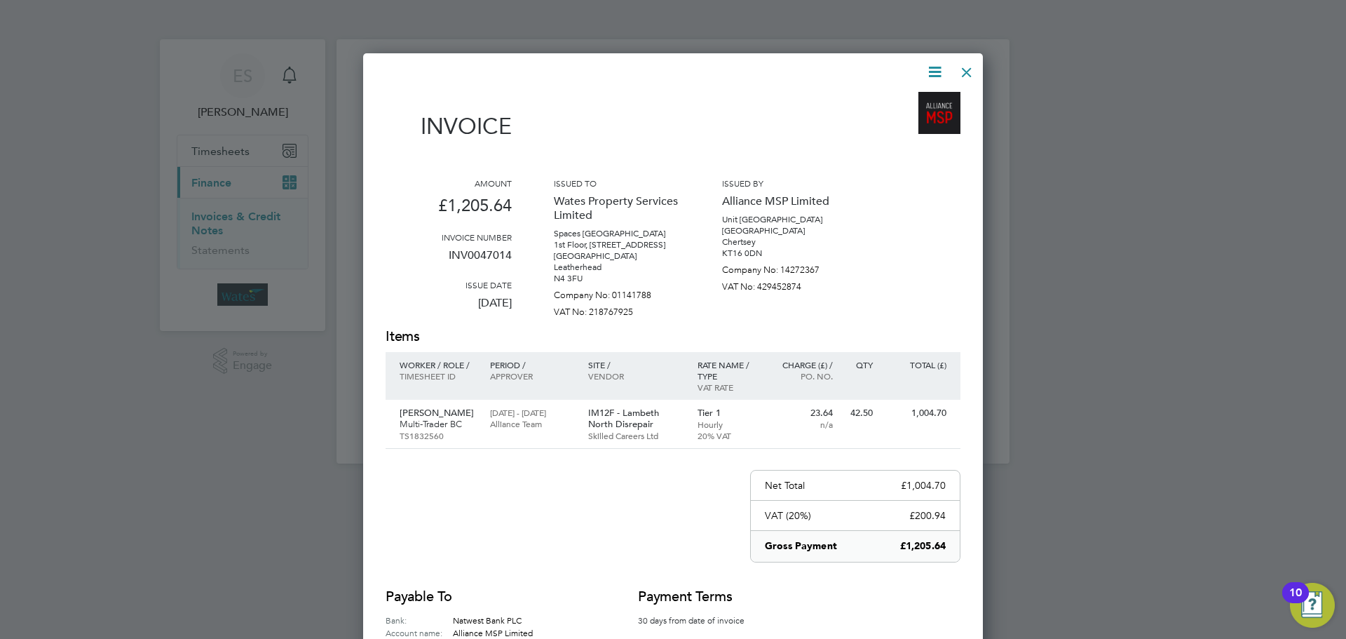
click at [933, 66] on icon at bounding box center [935, 72] width 18 height 18
click at [920, 102] on li "Download Invoice" at bounding box center [892, 105] width 97 height 20
click at [940, 65] on icon at bounding box center [935, 72] width 18 height 18
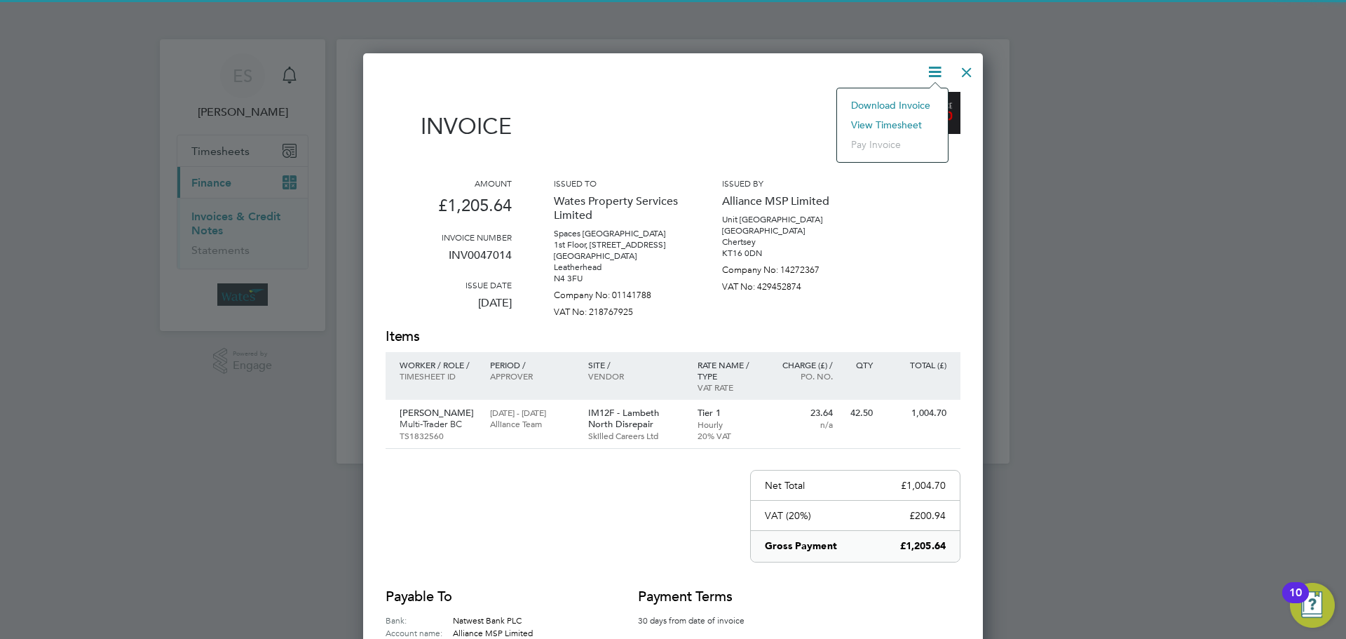
click at [910, 122] on li "View timesheet" at bounding box center [892, 125] width 97 height 20
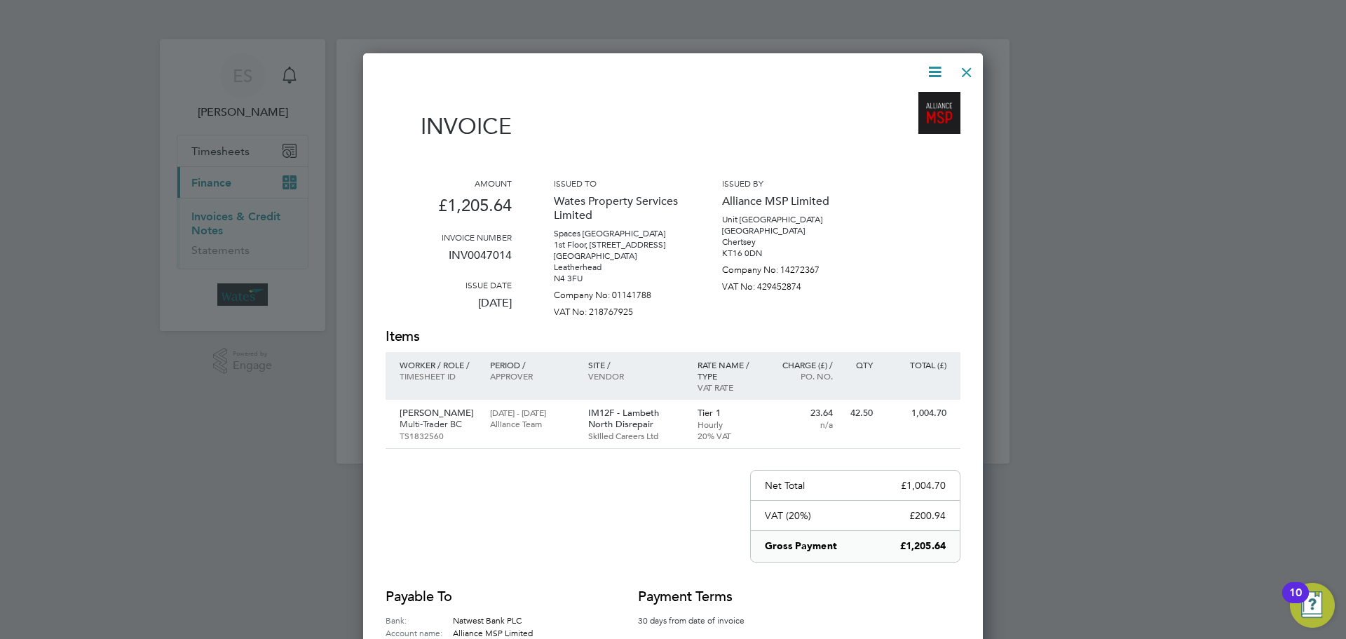
click at [958, 74] on div at bounding box center [966, 68] width 25 height 25
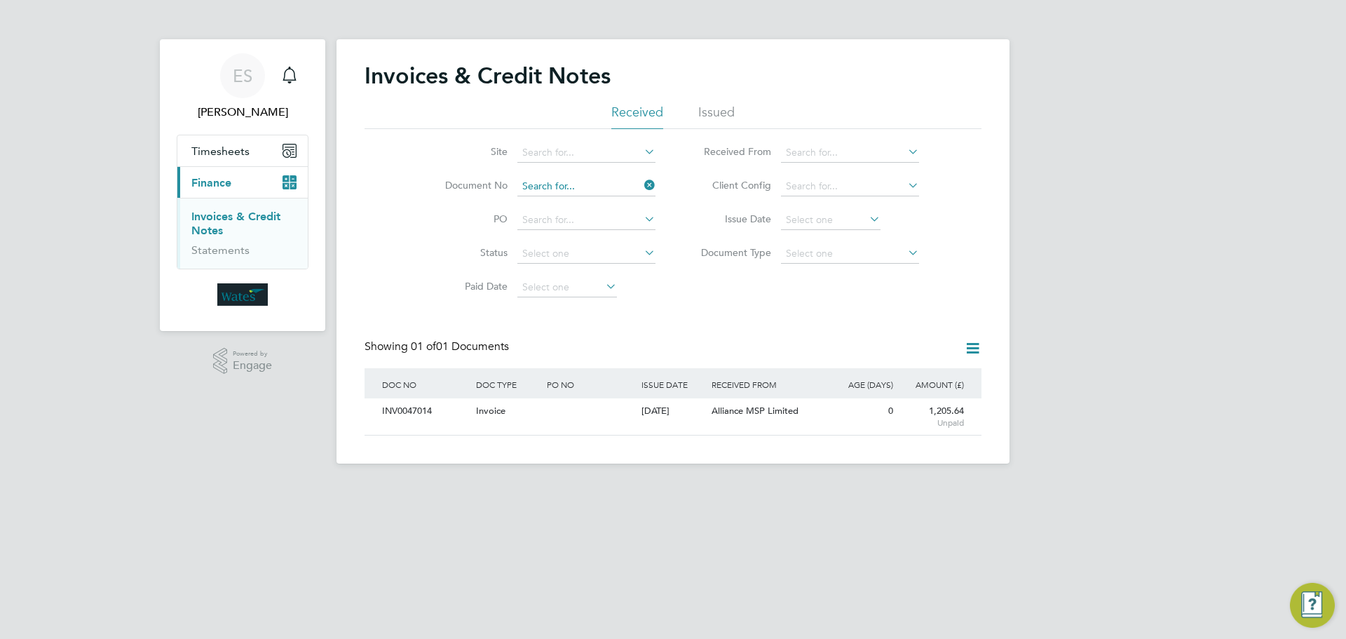
click at [543, 183] on input at bounding box center [586, 187] width 138 height 20
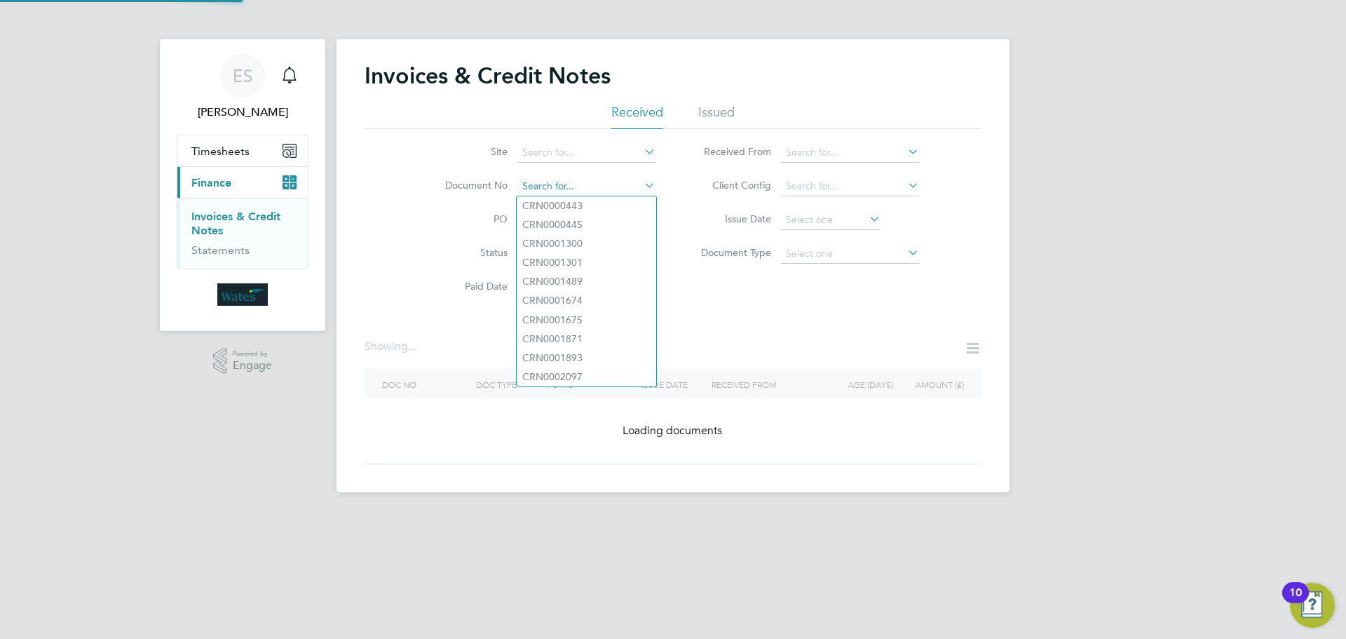
paste input "INV0047015"
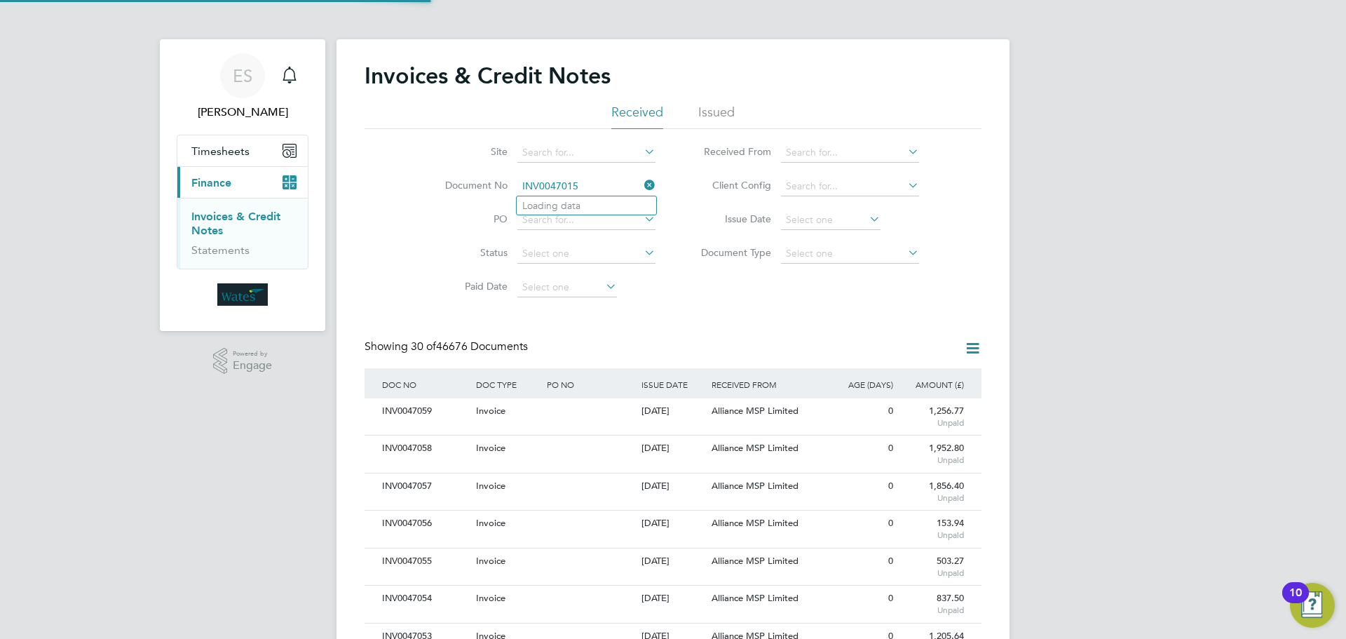
scroll to position [27, 95]
type input "INV0047015"
click at [611, 205] on li "INV0047015" at bounding box center [587, 205] width 140 height 19
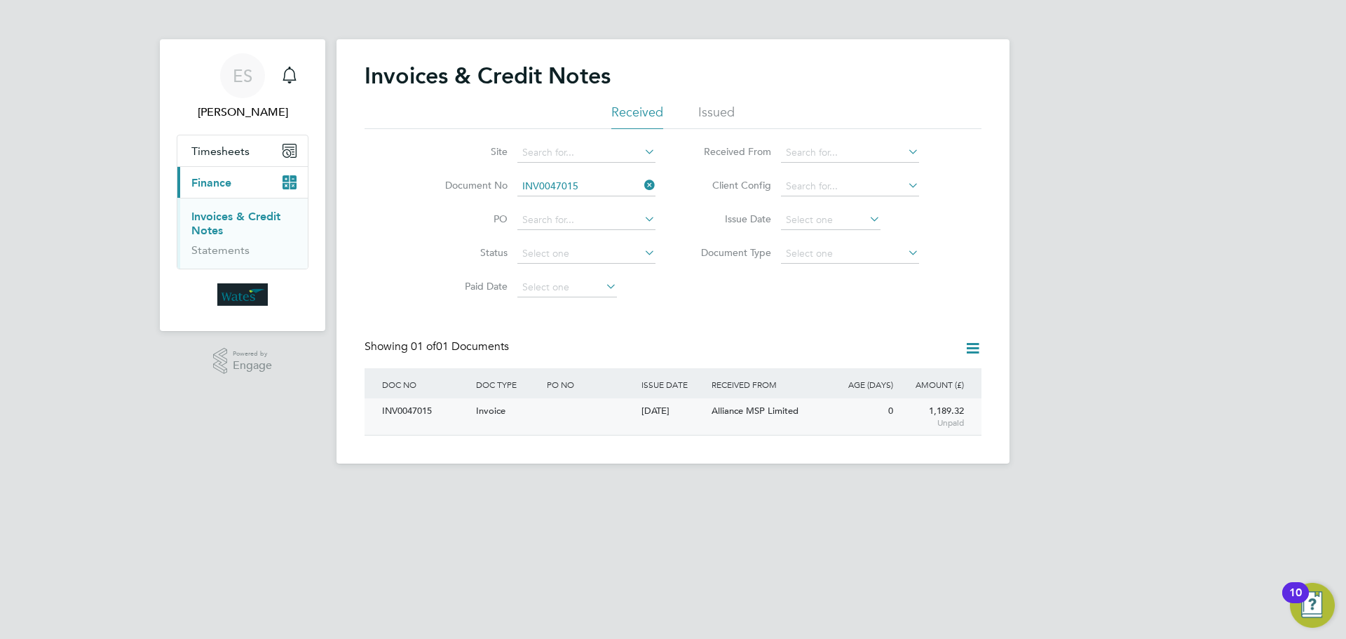
click at [433, 421] on div "INV0047015" at bounding box center [426, 411] width 94 height 26
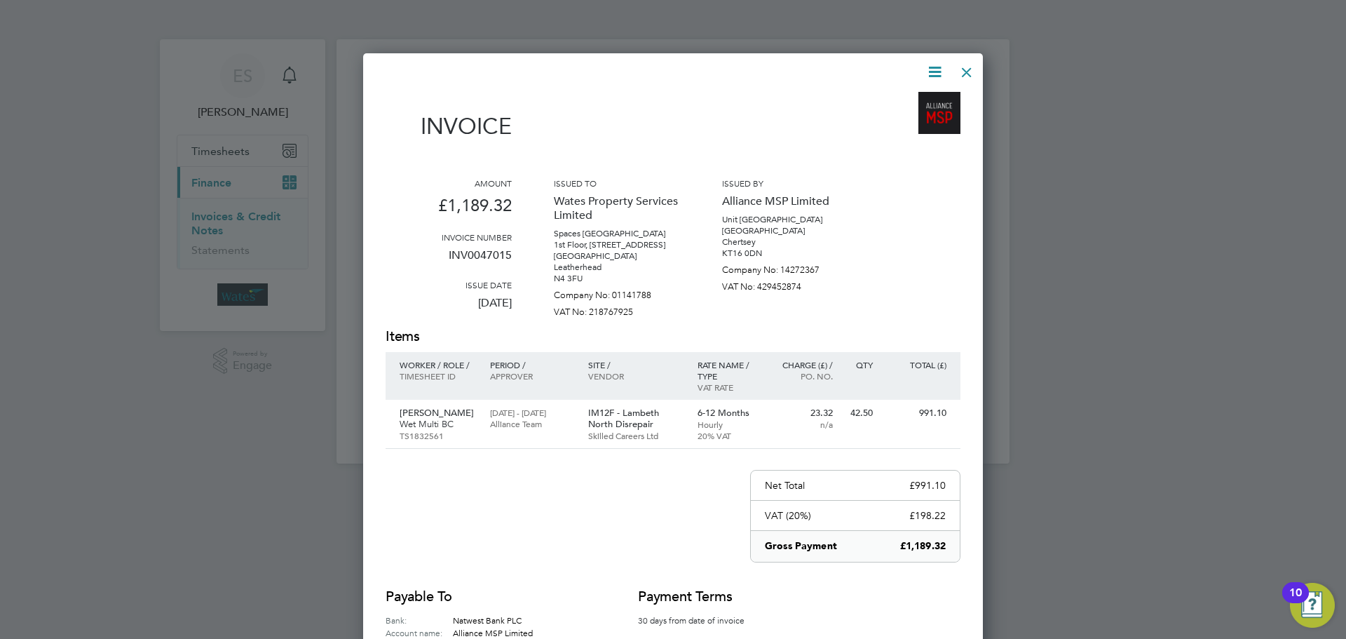
click at [935, 65] on icon at bounding box center [935, 72] width 18 height 18
click at [923, 102] on li "Download Invoice" at bounding box center [892, 105] width 97 height 20
click at [936, 74] on icon at bounding box center [935, 72] width 18 height 18
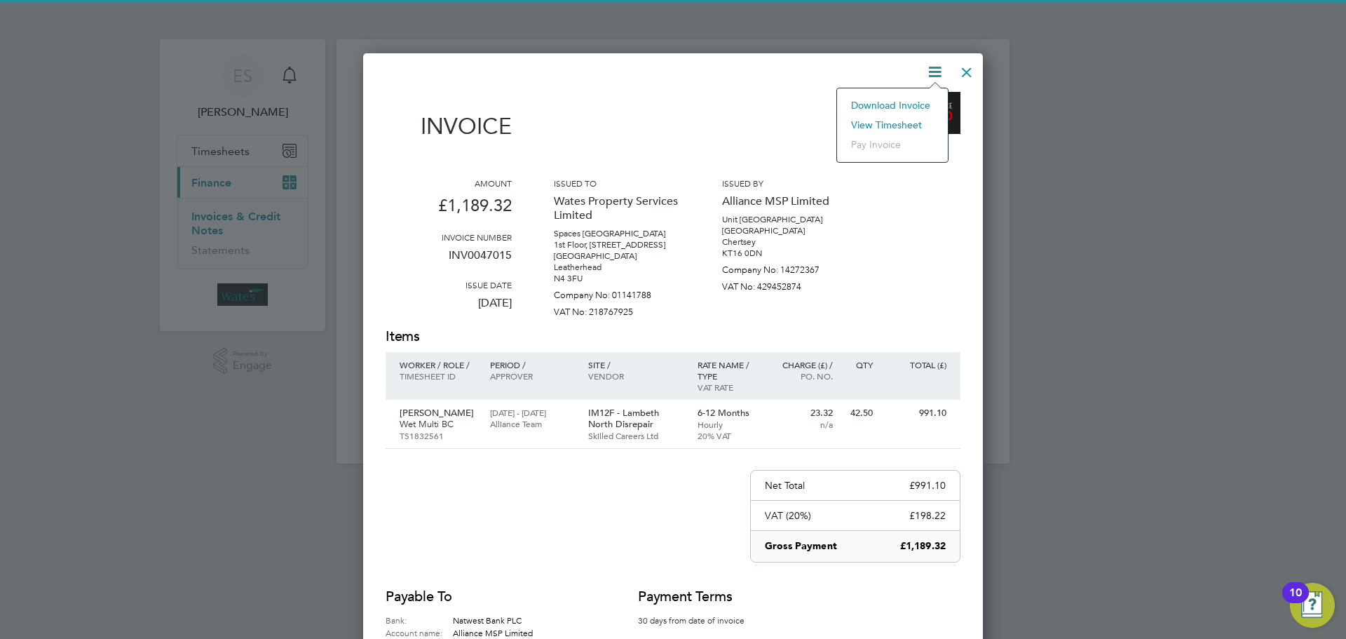
click at [911, 123] on li "View timesheet" at bounding box center [892, 125] width 97 height 20
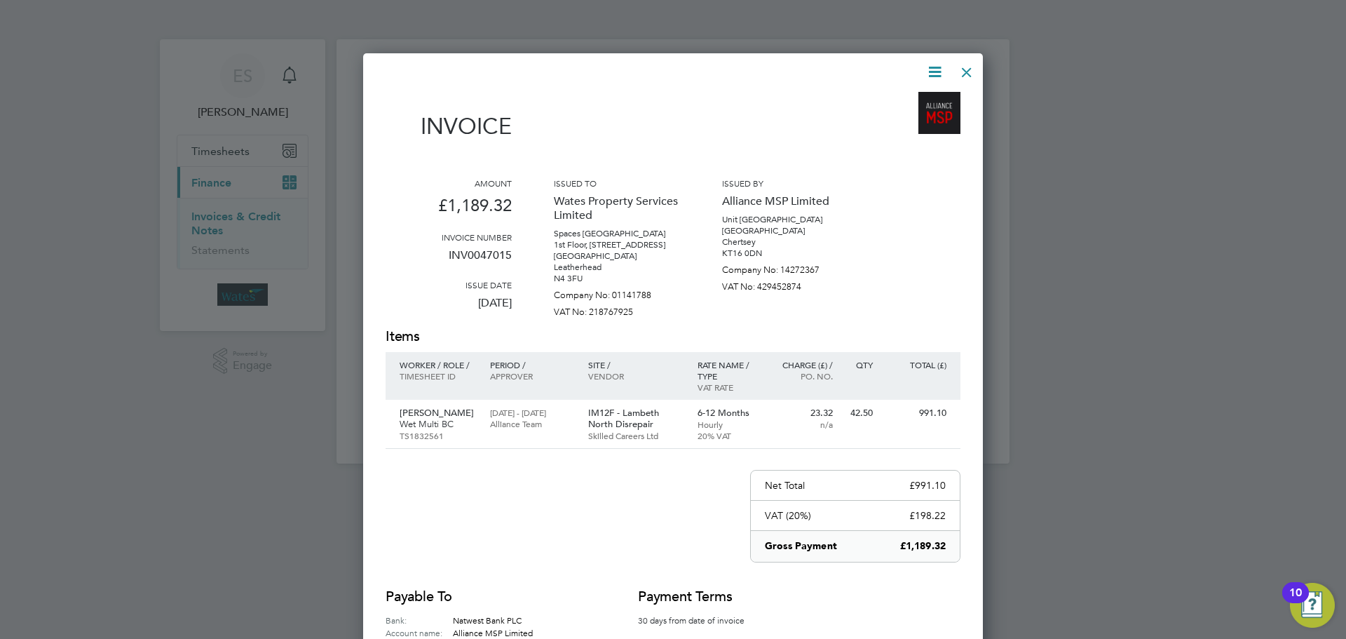
click at [962, 70] on div at bounding box center [966, 68] width 25 height 25
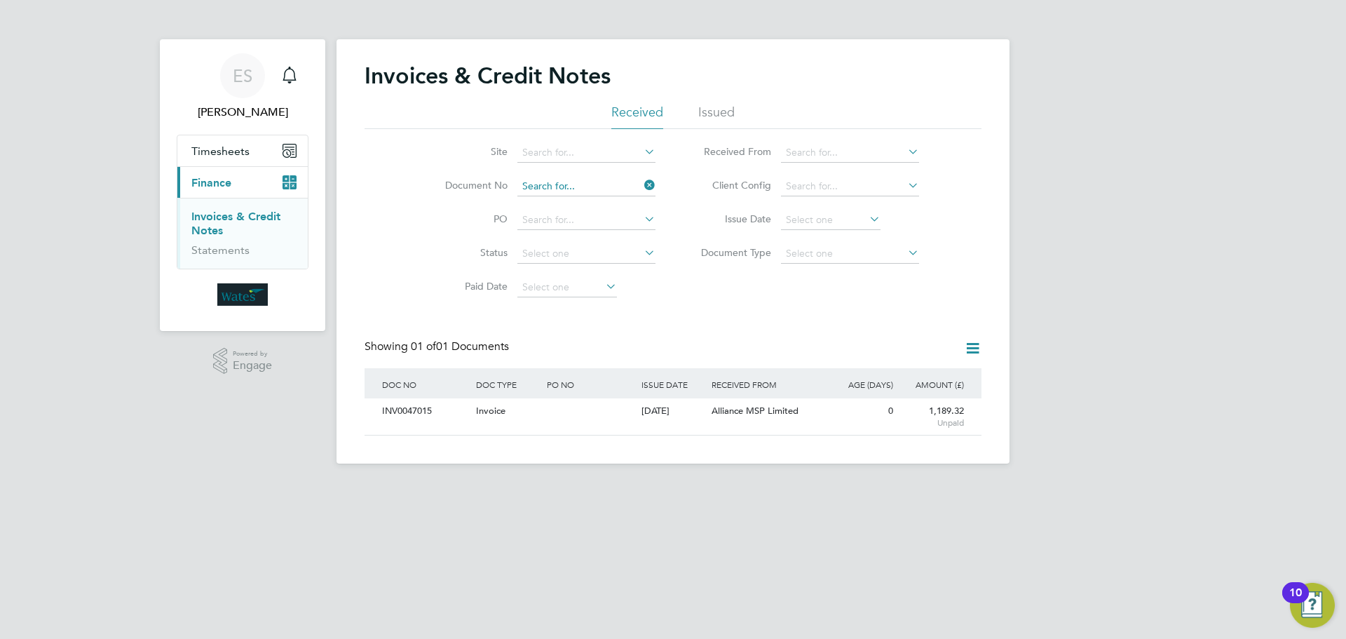
click at [560, 182] on input at bounding box center [586, 187] width 138 height 20
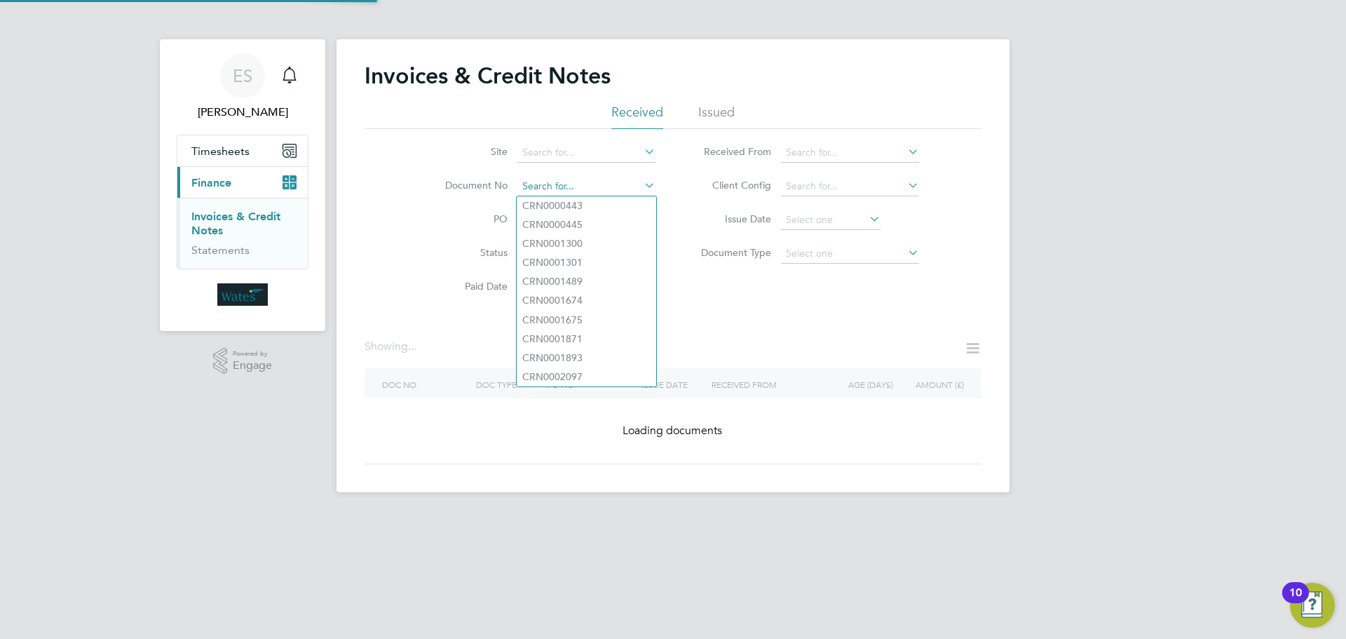
paste input "INV0047016"
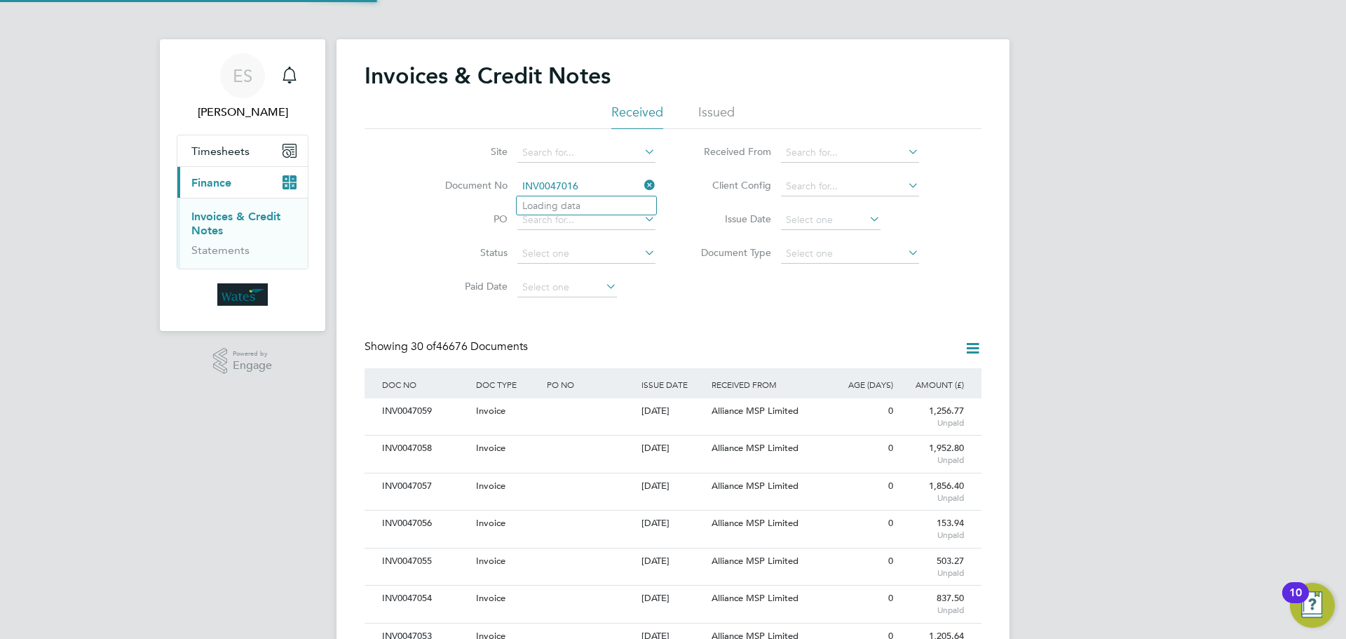
scroll to position [27, 118]
type input "INV0047016"
click at [594, 207] on li "INV0047016" at bounding box center [587, 205] width 140 height 19
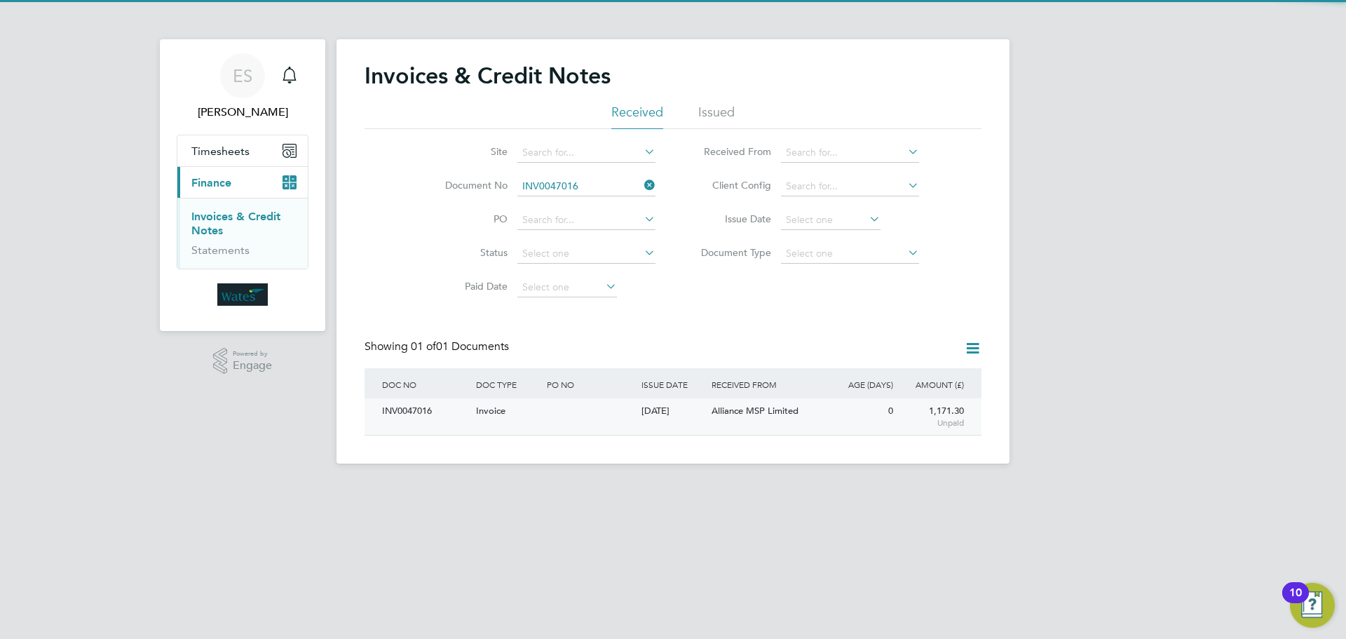
click at [412, 407] on div "INV0047016" at bounding box center [426, 411] width 94 height 26
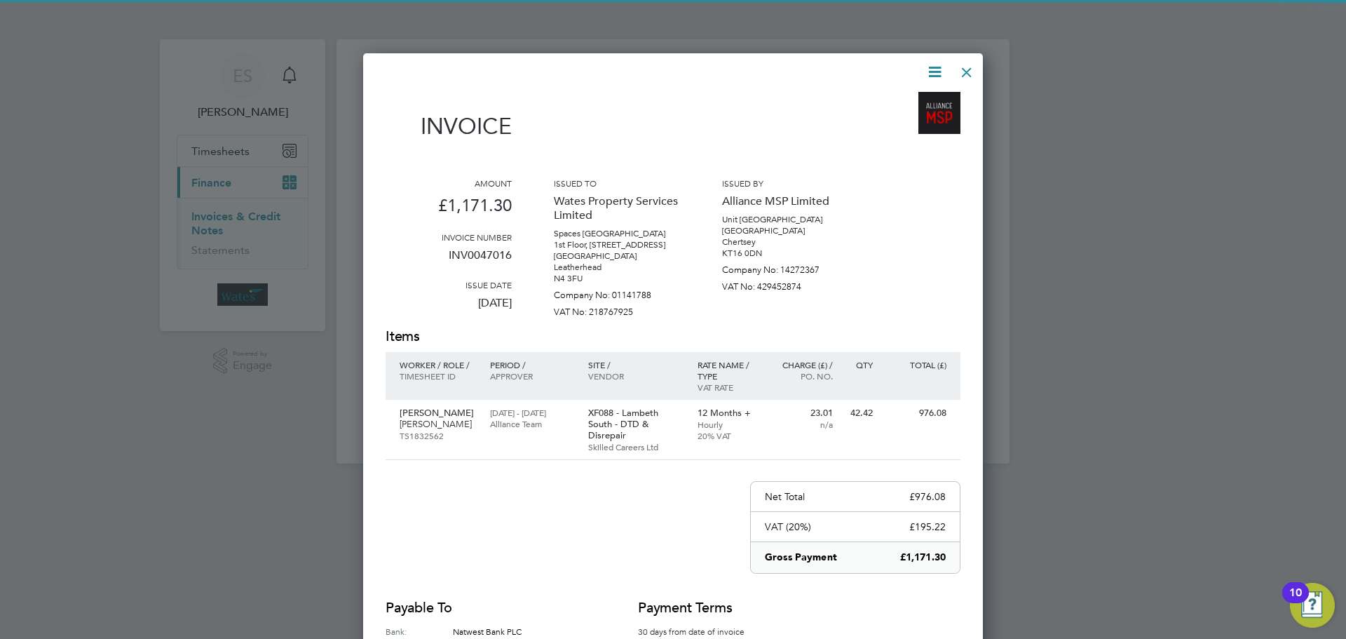
click at [933, 67] on icon at bounding box center [935, 72] width 18 height 18
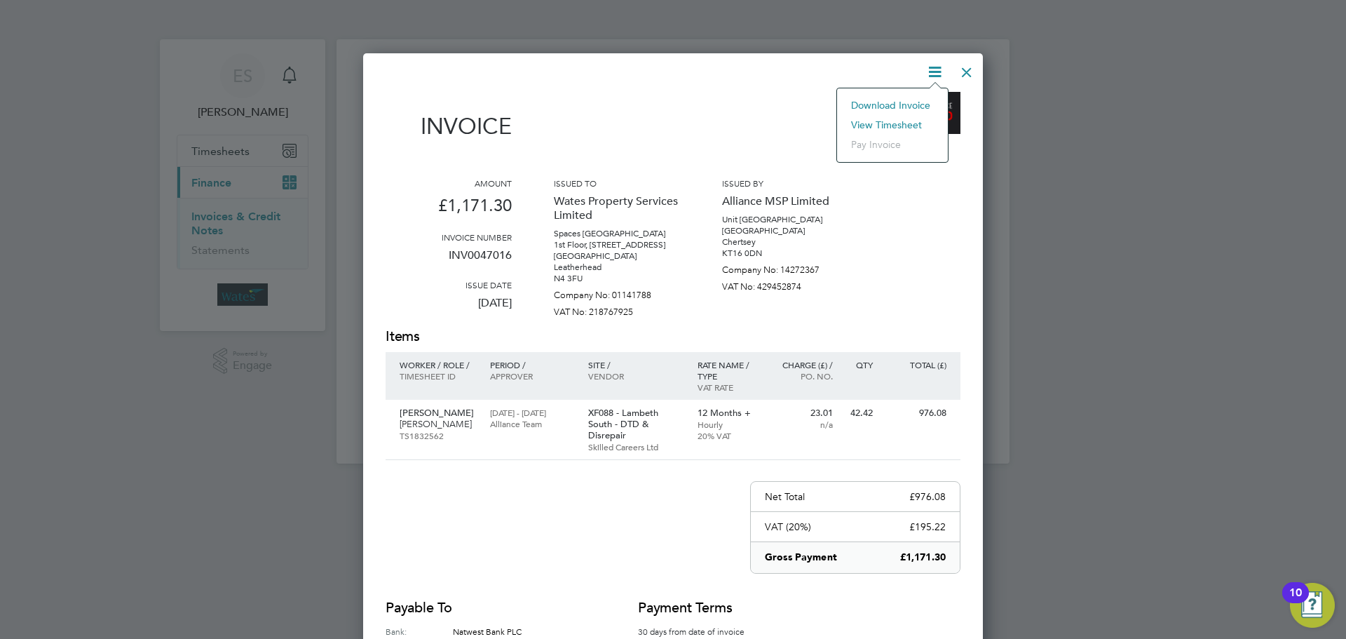
click at [913, 103] on li "Download Invoice" at bounding box center [892, 105] width 97 height 20
click at [931, 74] on icon at bounding box center [935, 72] width 18 height 18
click at [883, 121] on li "View timesheet" at bounding box center [892, 125] width 97 height 20
click at [972, 71] on div at bounding box center [966, 68] width 25 height 25
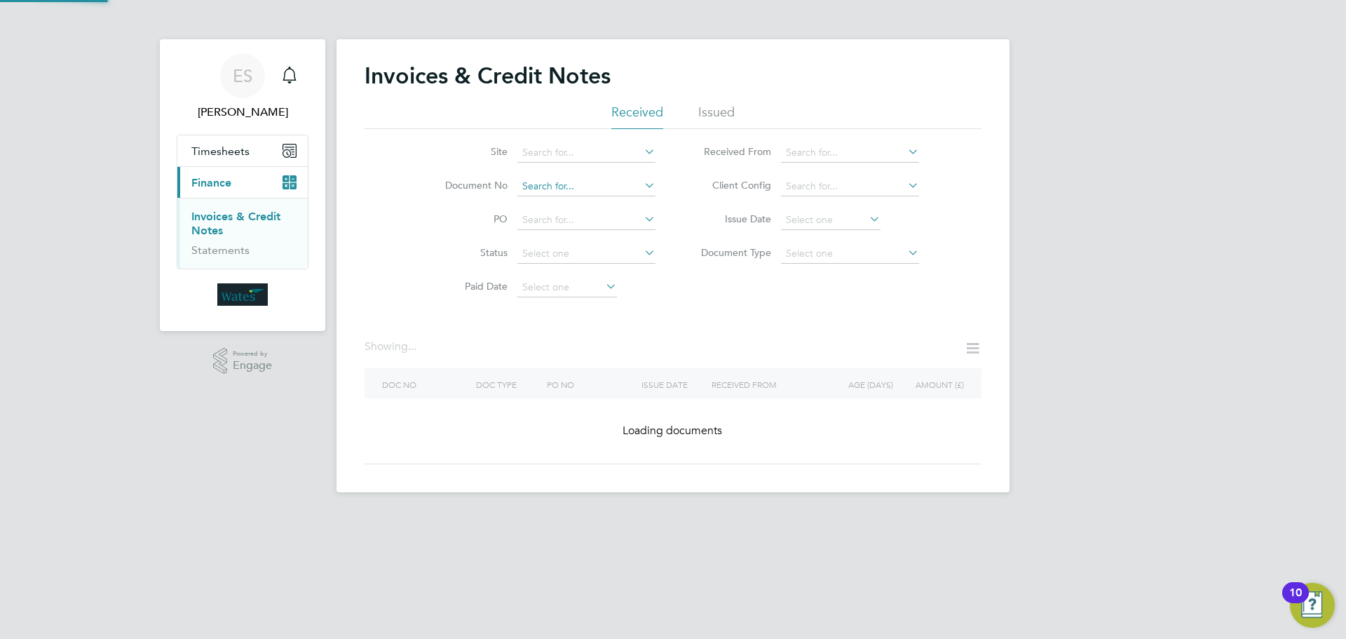
click at [583, 186] on input at bounding box center [586, 187] width 138 height 20
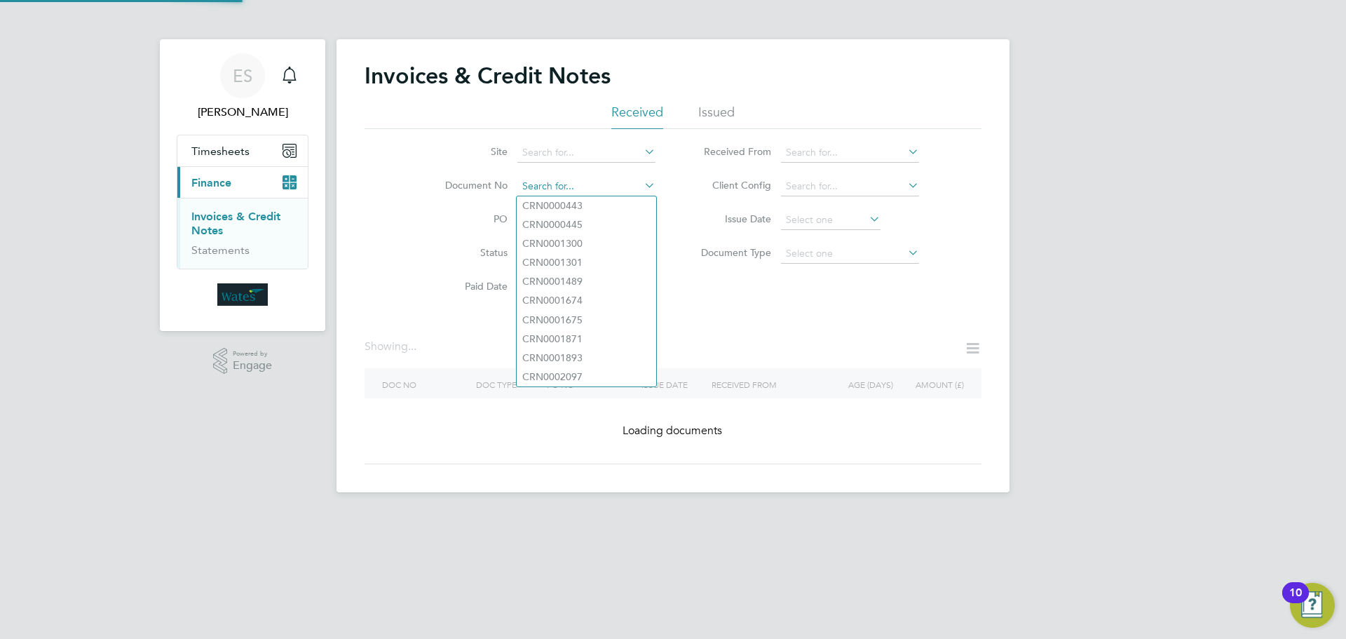
paste input "INV0047018"
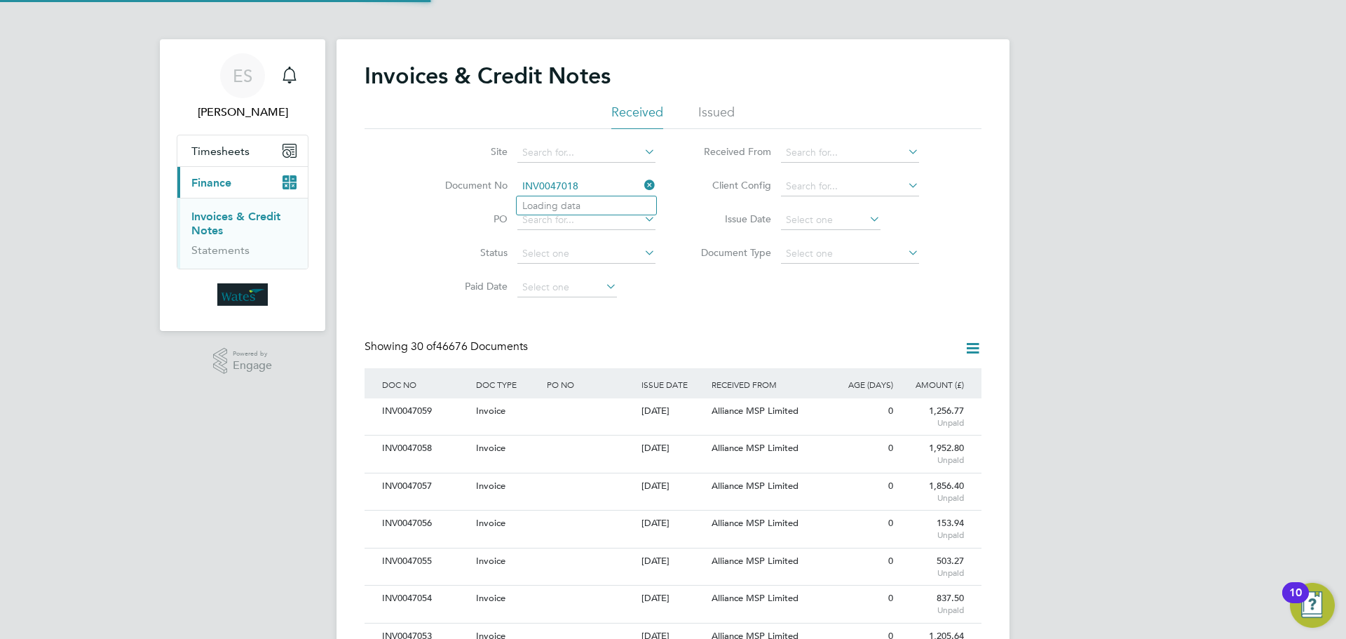
scroll to position [27, 118]
type input "INV0047018"
click at [569, 201] on b "INV0047018" at bounding box center [550, 206] width 56 height 12
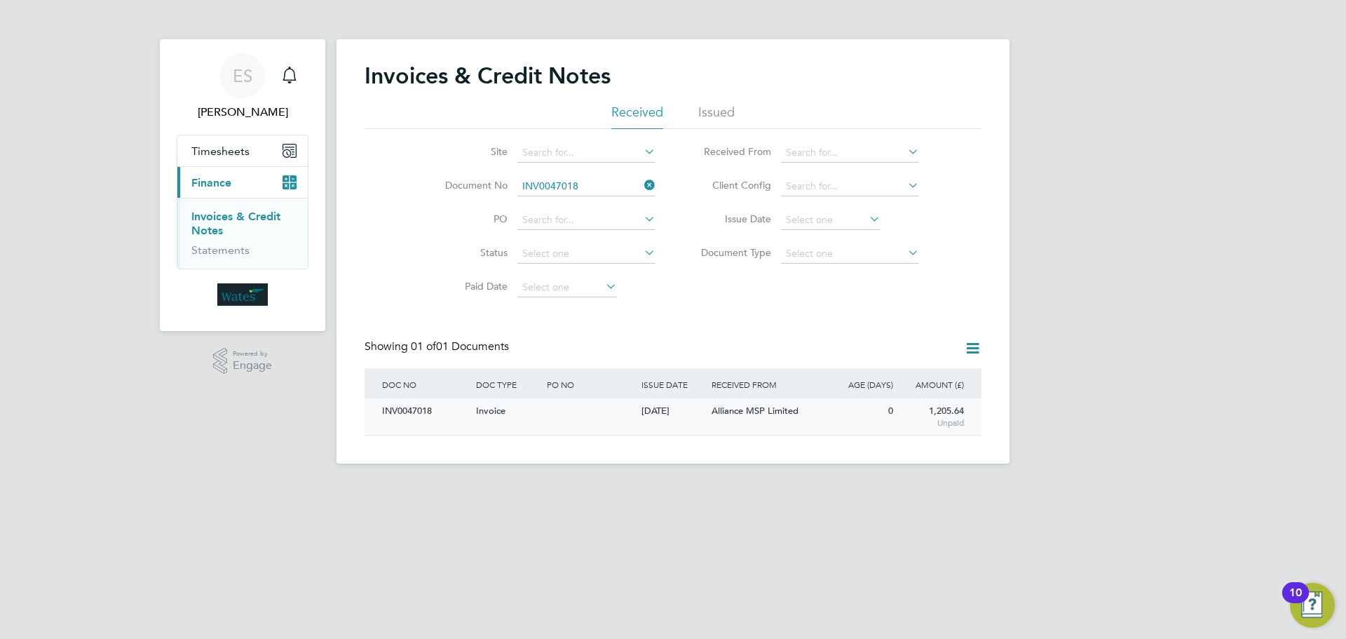
click at [399, 407] on div "INV0047018" at bounding box center [426, 411] width 94 height 26
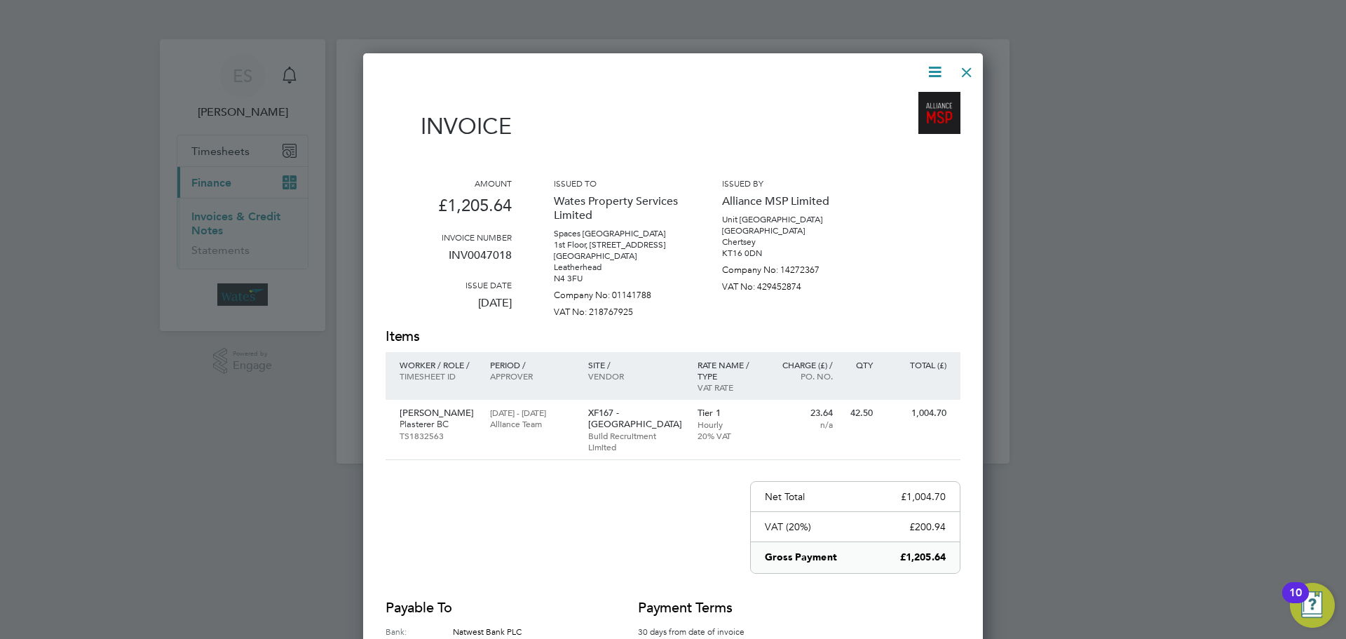
click at [936, 70] on icon at bounding box center [935, 72] width 18 height 18
click at [915, 100] on li "Download Invoice" at bounding box center [892, 105] width 97 height 20
click at [940, 68] on icon at bounding box center [935, 72] width 18 height 18
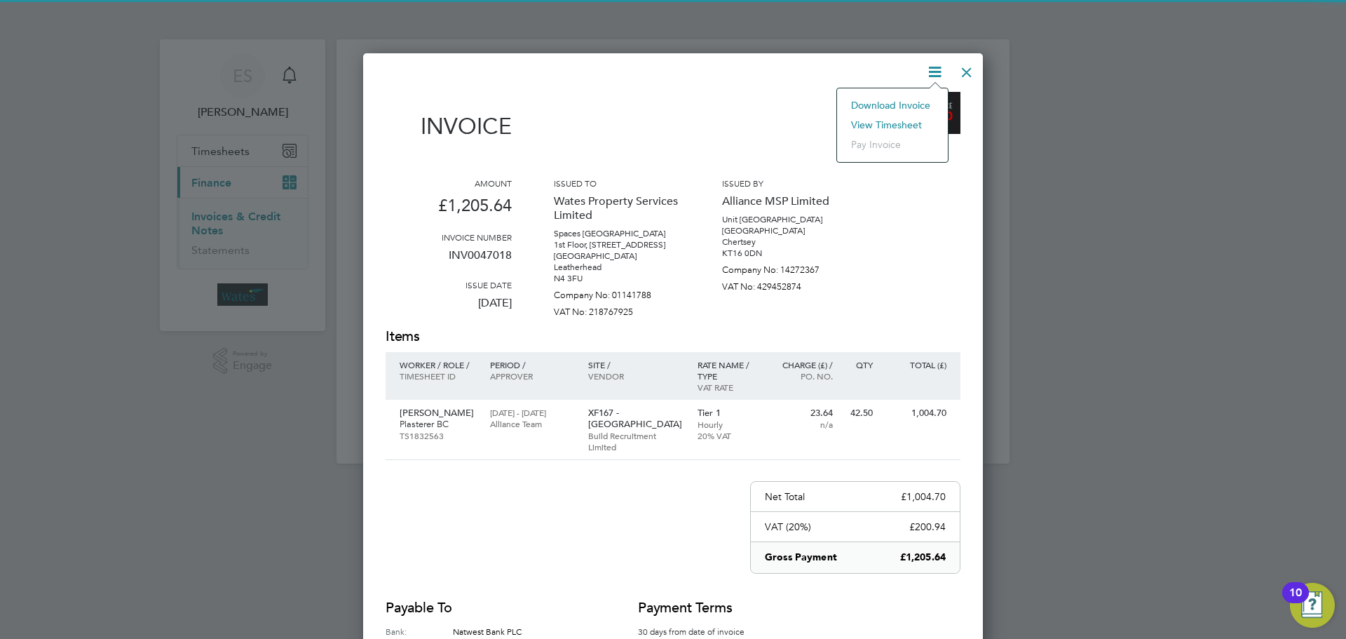
click at [905, 121] on li "View timesheet" at bounding box center [892, 125] width 97 height 20
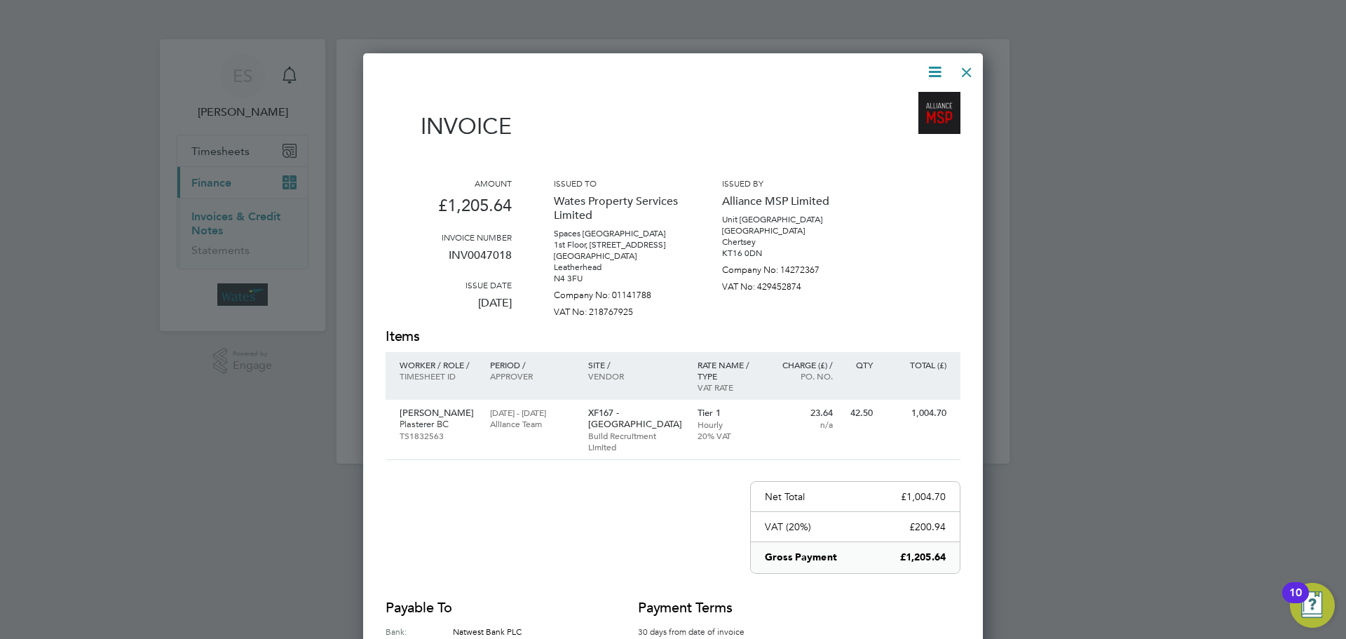
click at [958, 67] on div at bounding box center [966, 68] width 25 height 25
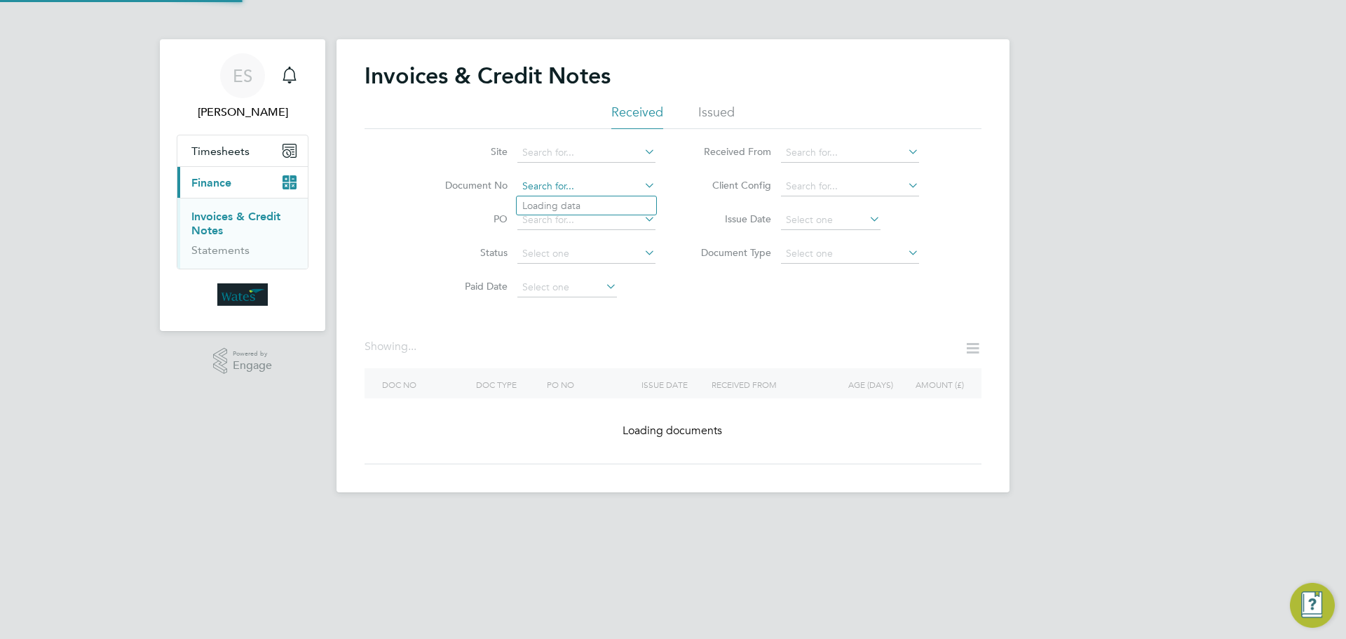
click at [618, 188] on input at bounding box center [586, 187] width 138 height 20
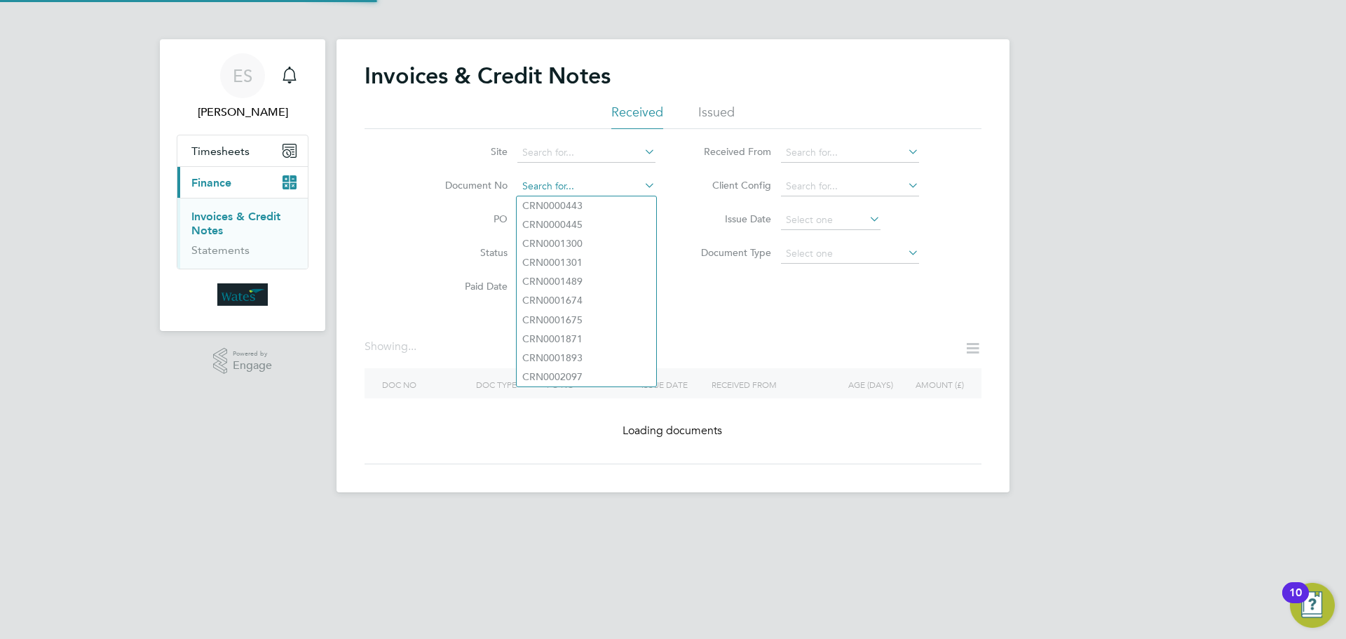
paste input "INV0047019"
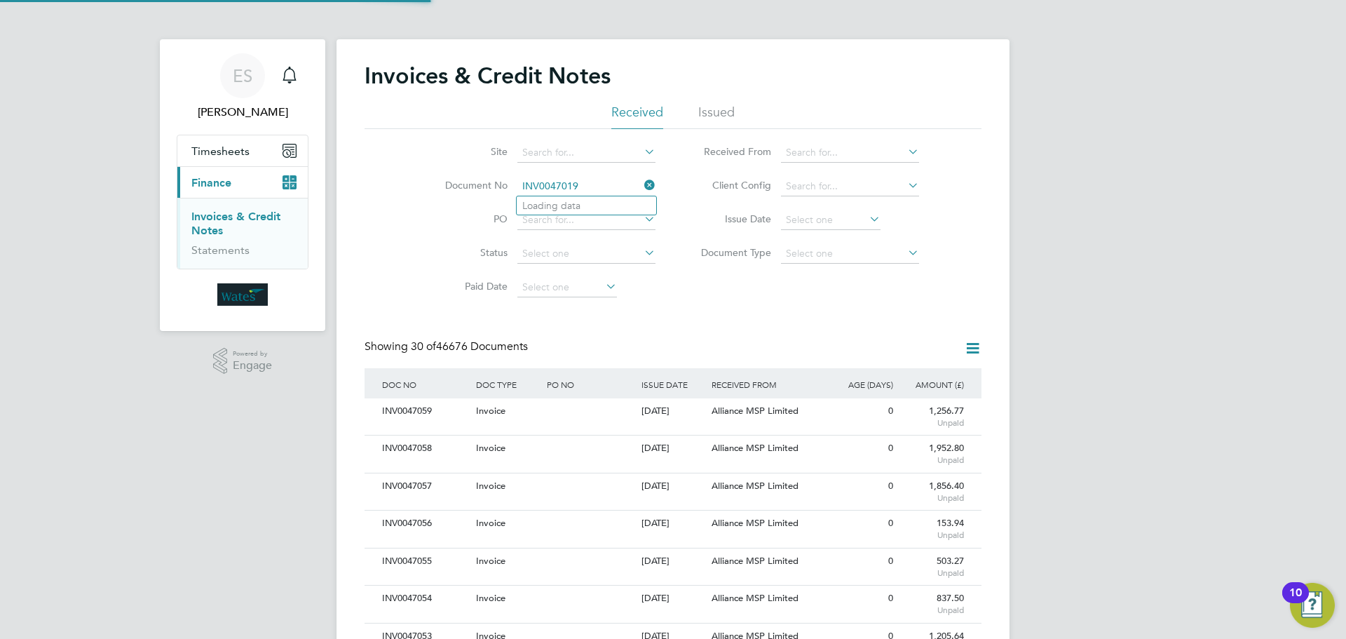
scroll to position [27, 95]
type input "INV0047019"
click at [602, 206] on li "INV0047019" at bounding box center [587, 205] width 140 height 19
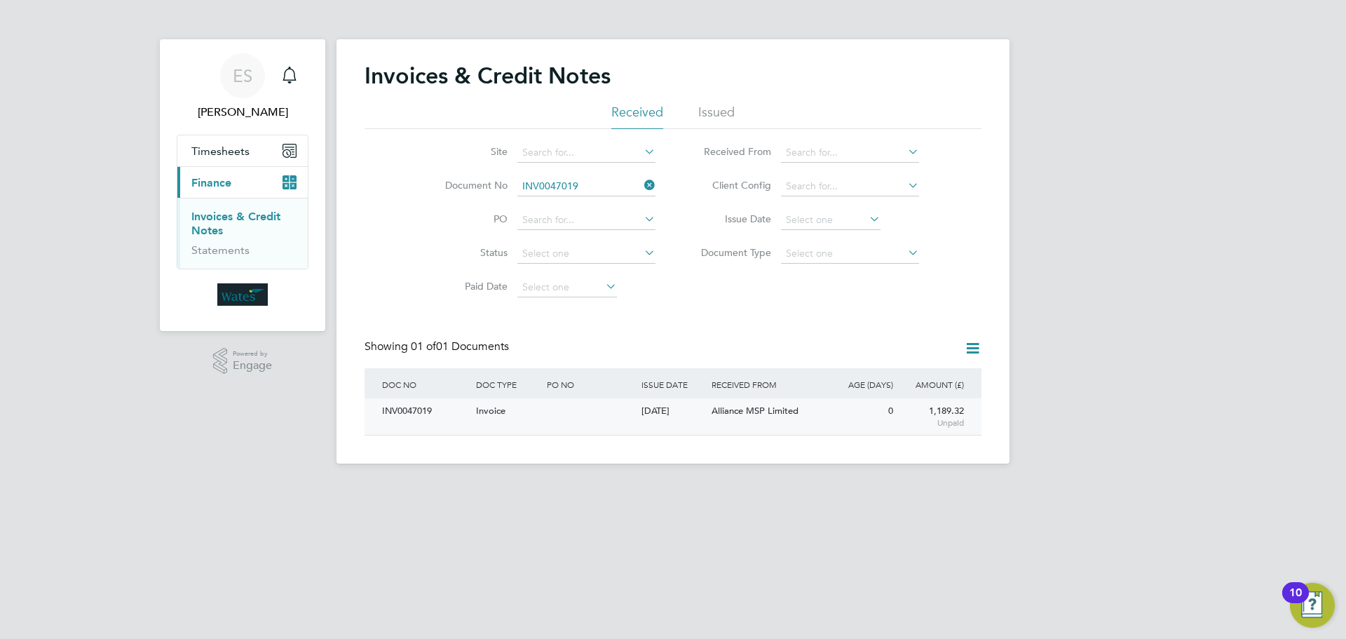
click at [409, 412] on div "INV0047019" at bounding box center [426, 411] width 94 height 26
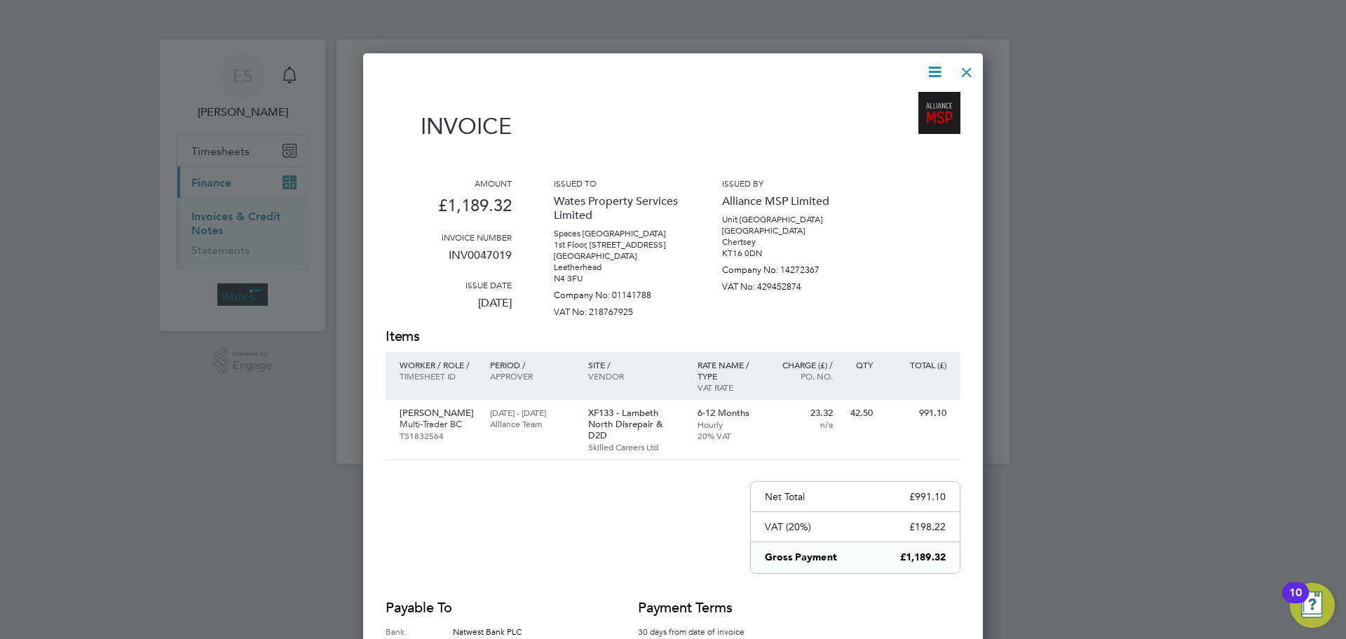
click at [929, 66] on icon at bounding box center [935, 72] width 18 height 18
click at [907, 102] on li "Download Invoice" at bounding box center [892, 105] width 97 height 20
drag, startPoint x: 935, startPoint y: 69, endPoint x: 929, endPoint y: 103, distance: 34.9
click at [933, 73] on icon at bounding box center [935, 72] width 18 height 18
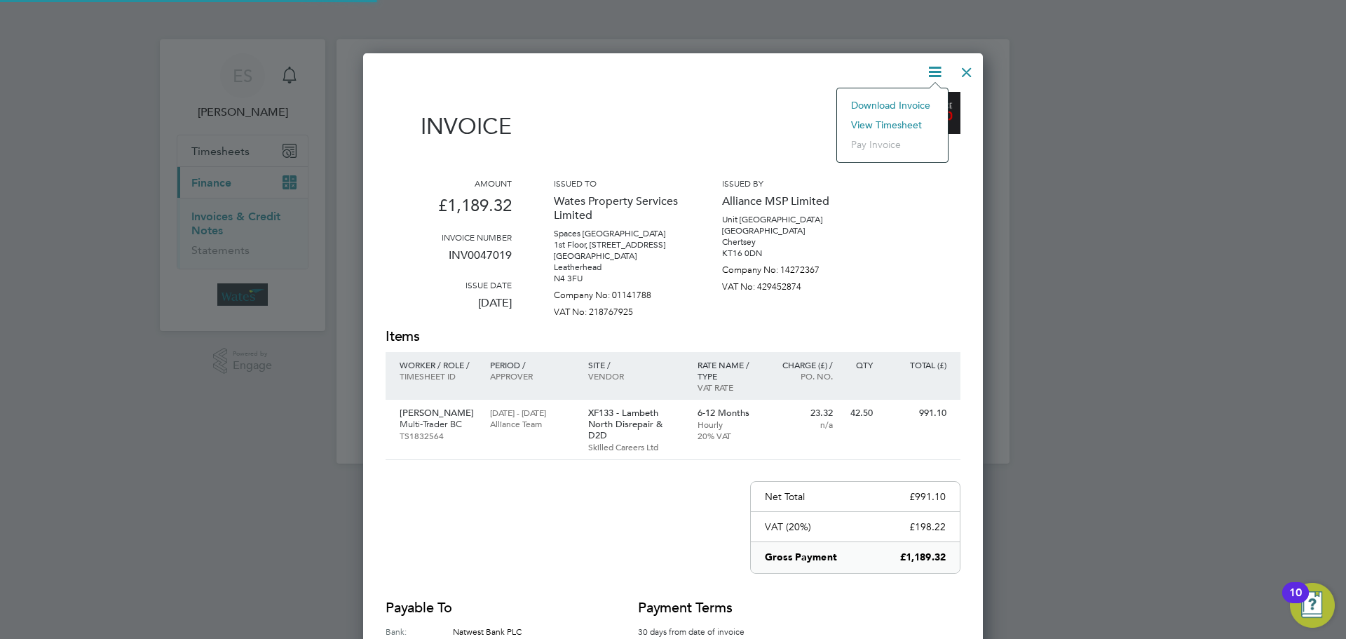
click at [899, 120] on li "View timesheet" at bounding box center [892, 125] width 97 height 20
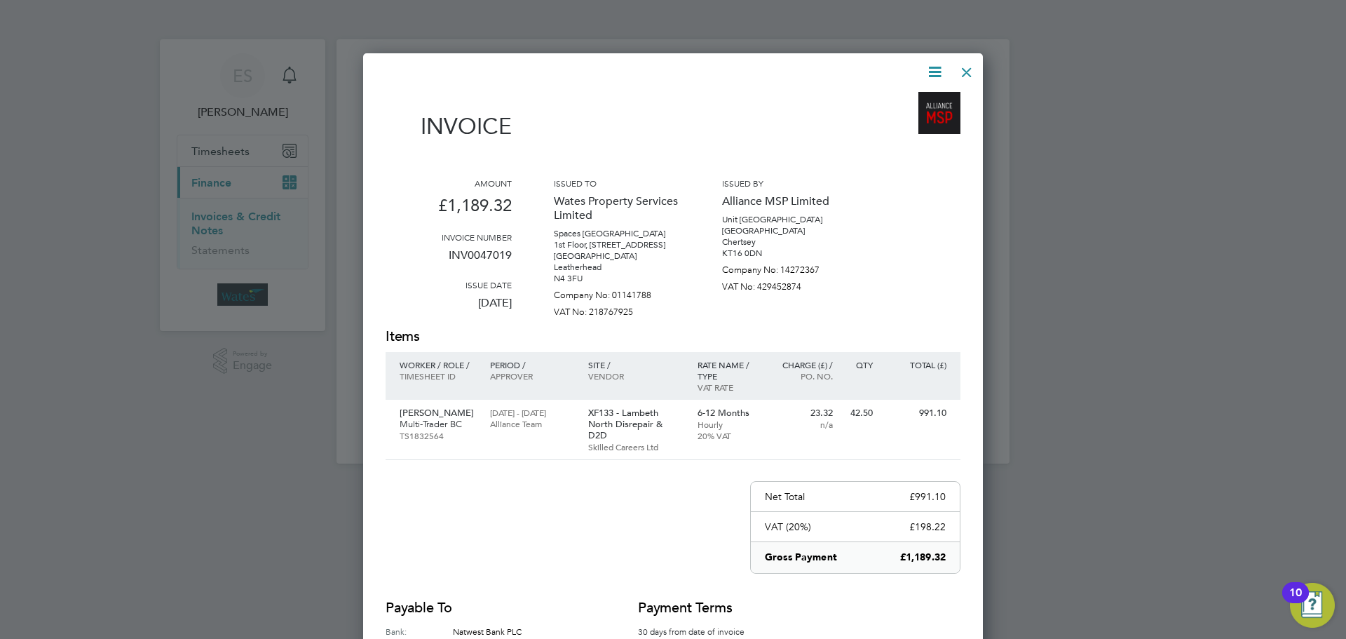
click at [977, 67] on div at bounding box center [966, 68] width 25 height 25
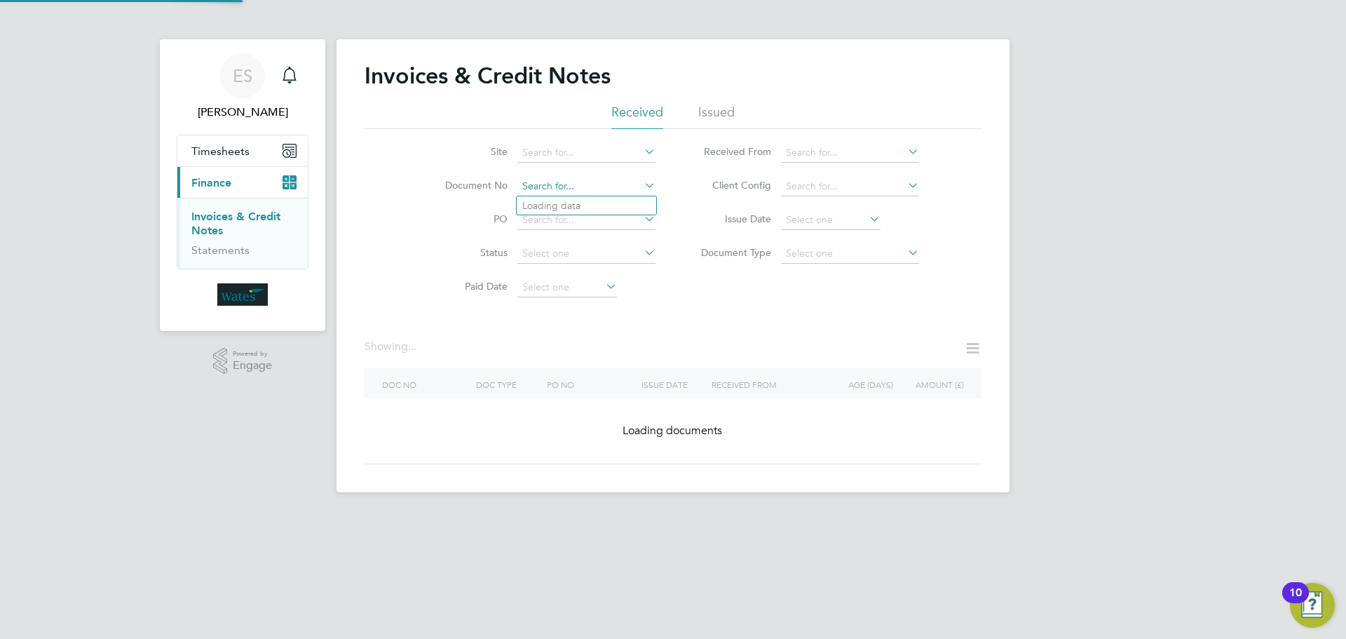
click at [563, 191] on input at bounding box center [586, 187] width 138 height 20
paste input "INV0047021"
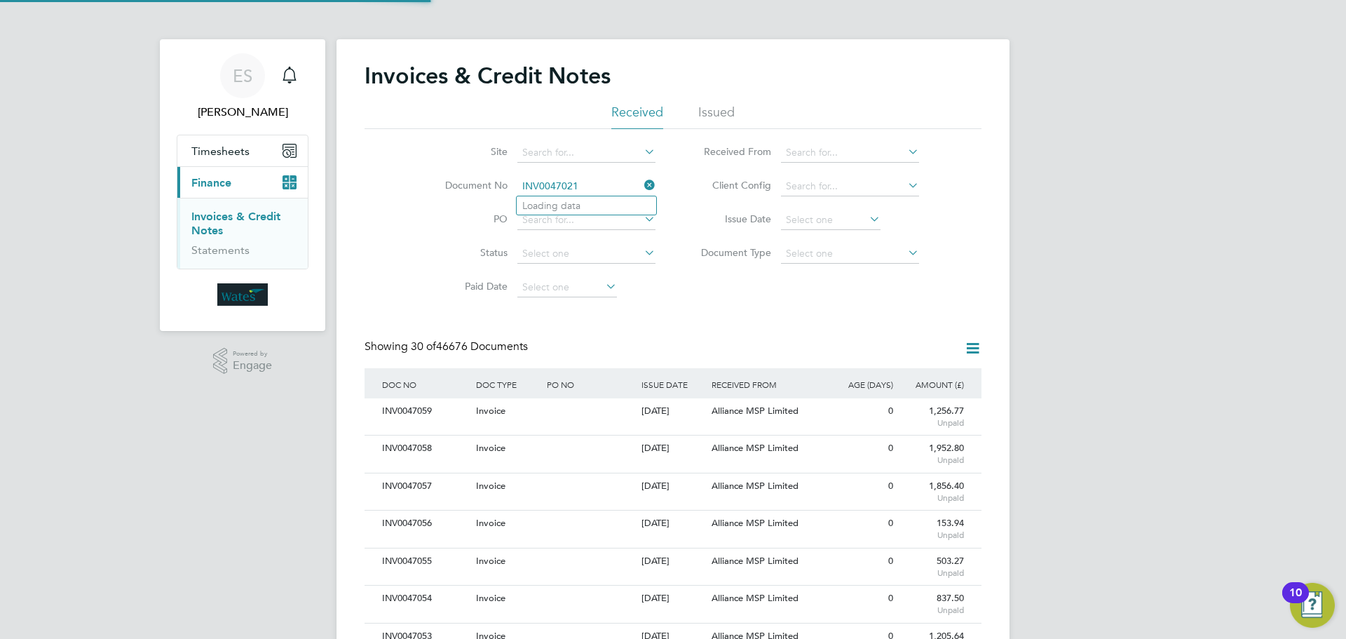
scroll to position [27, 95]
type input "INV0047021"
click at [558, 207] on b "INV0047021" at bounding box center [550, 206] width 56 height 12
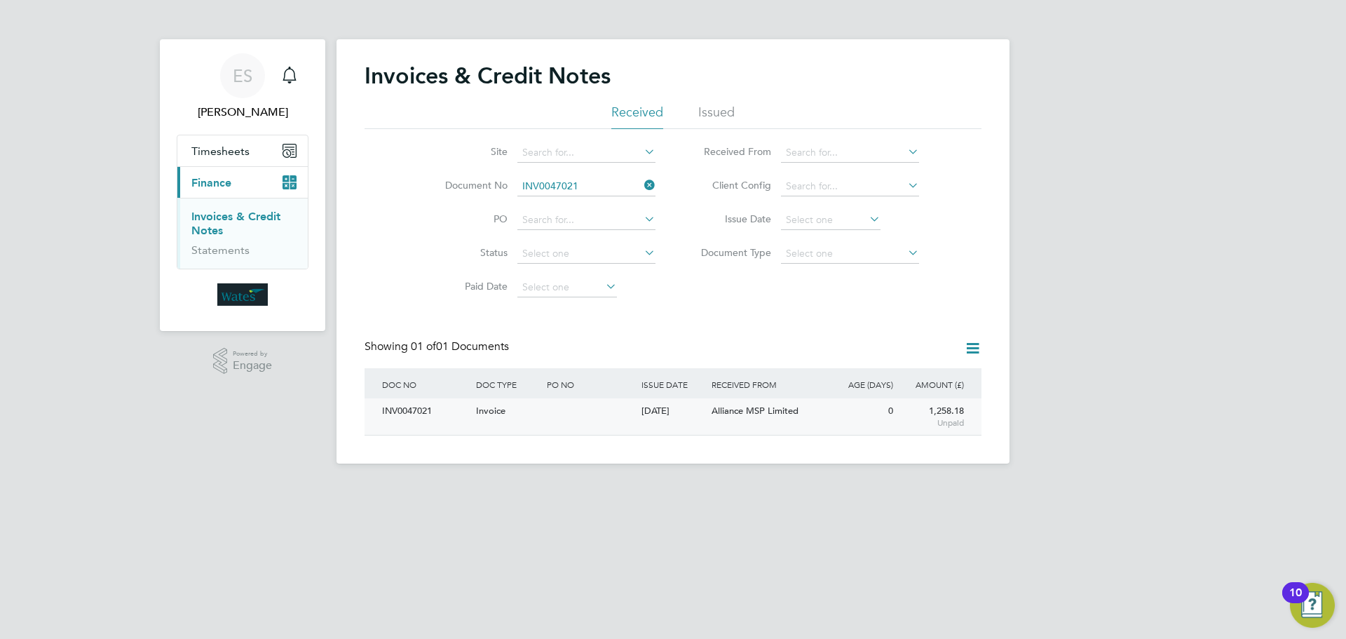
click at [413, 406] on div "INV0047021" at bounding box center [426, 411] width 94 height 26
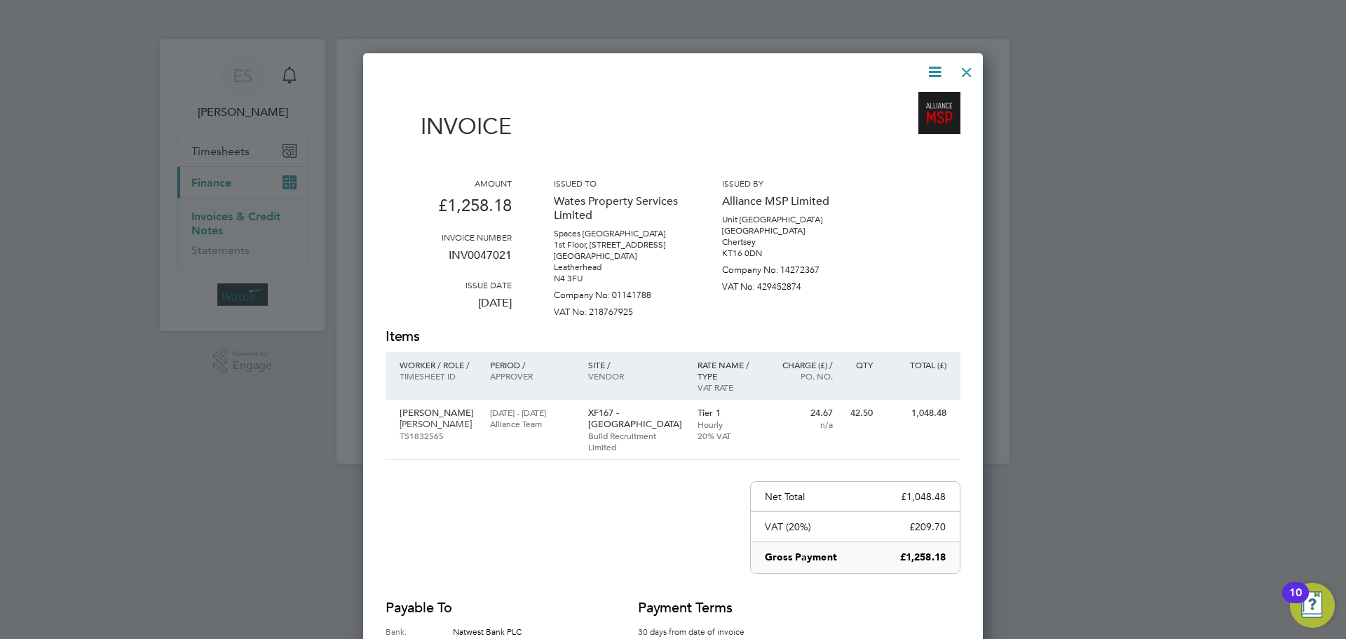
click at [932, 68] on icon at bounding box center [935, 72] width 18 height 18
click at [915, 100] on li "Download Invoice" at bounding box center [892, 105] width 97 height 20
click at [921, 57] on div "Invoice Amount £1,258.18 Invoice number INV0047021 Issue date 01 Oct 2025 Issue…" at bounding box center [673, 404] width 620 height 702
click at [930, 67] on icon at bounding box center [935, 72] width 18 height 18
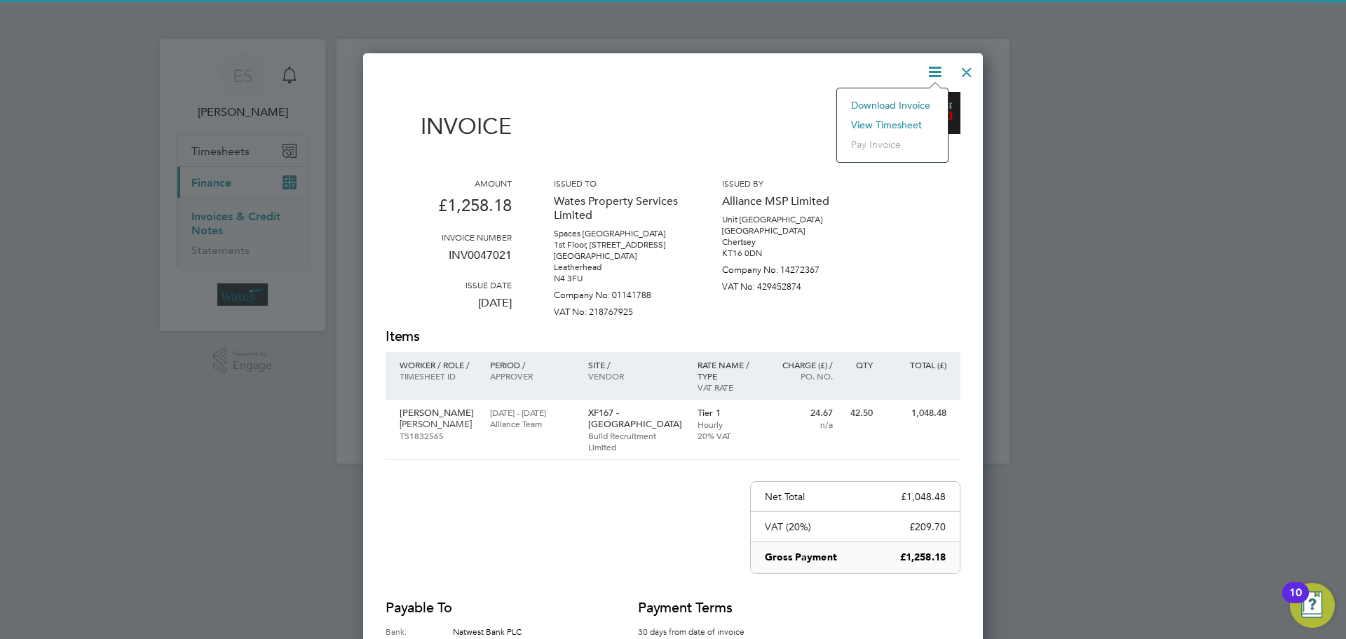
click at [887, 120] on li "View timesheet" at bounding box center [892, 125] width 97 height 20
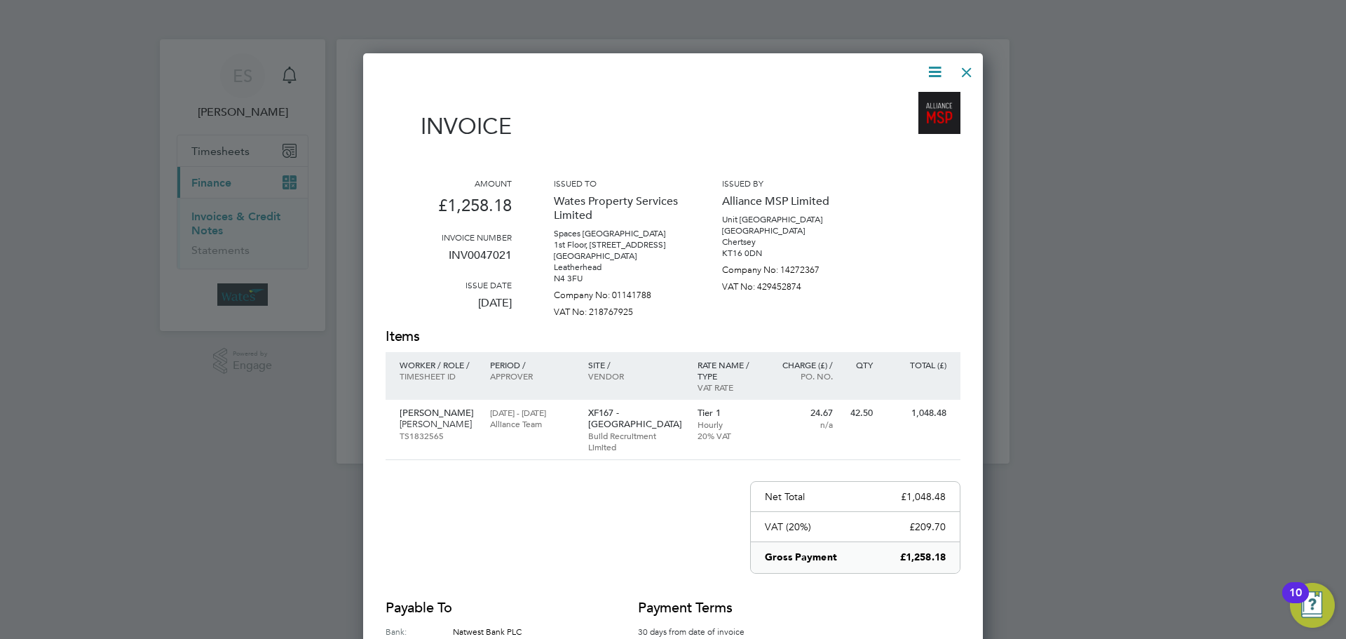
click at [965, 62] on div at bounding box center [966, 68] width 25 height 25
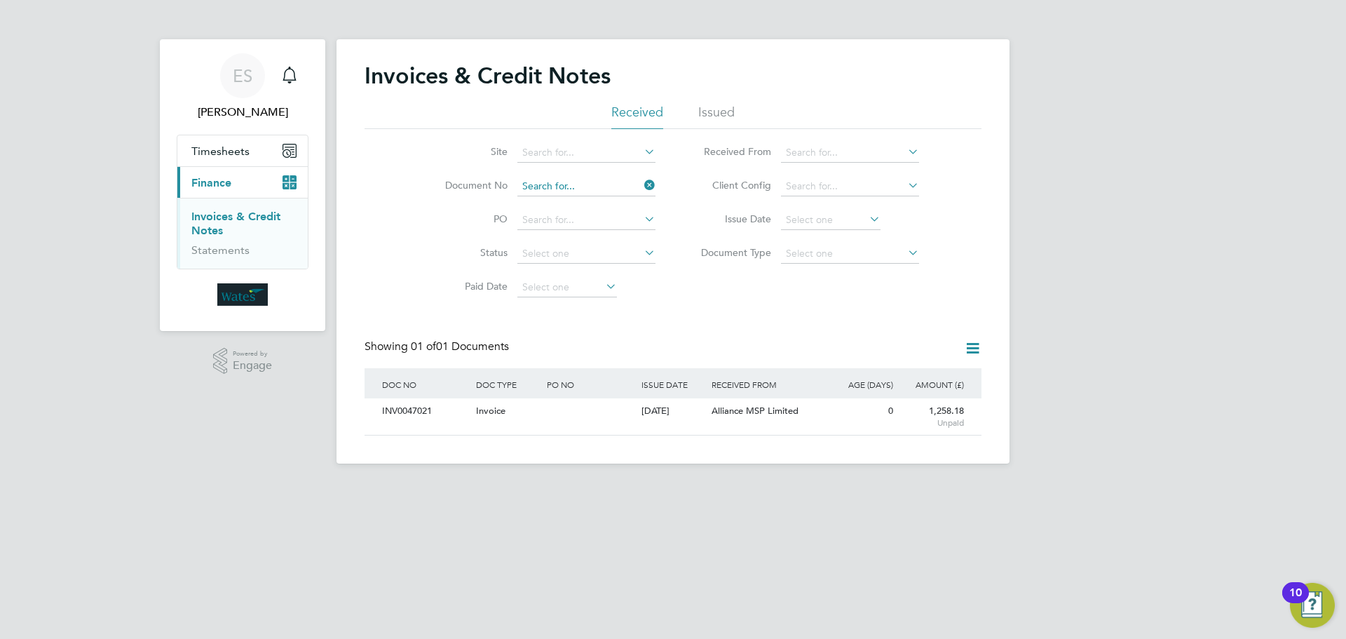
click at [587, 184] on input at bounding box center [586, 187] width 138 height 20
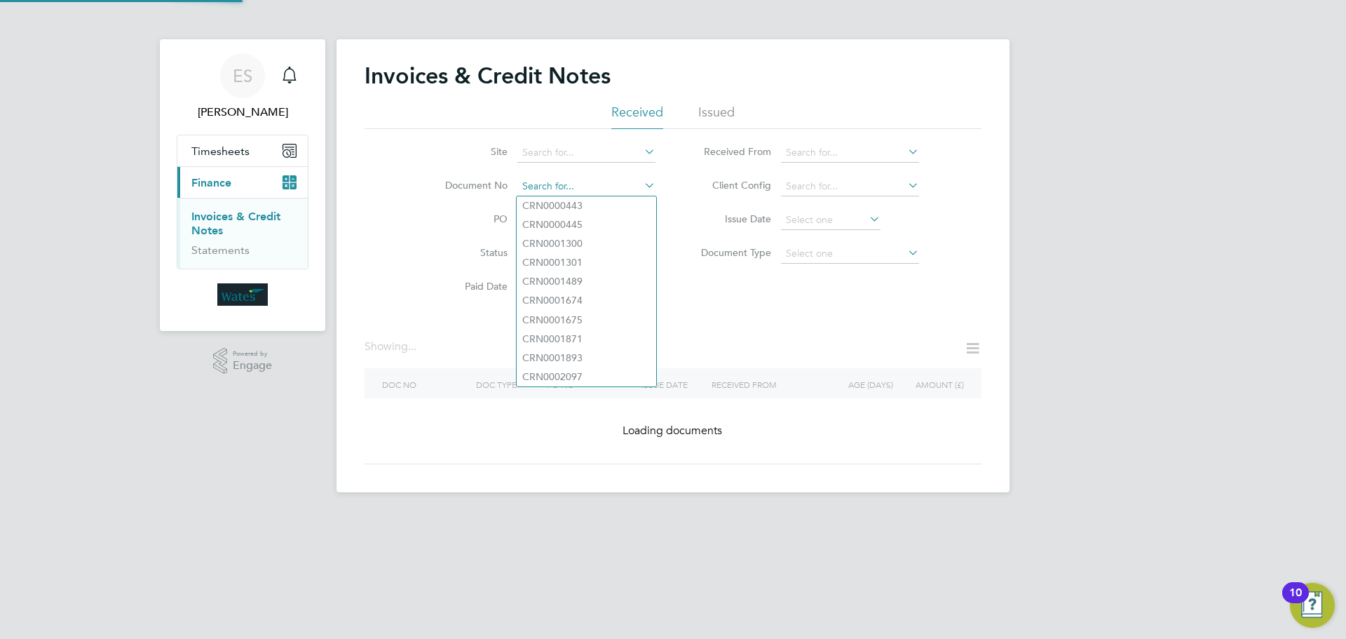
paste input "INV0047022"
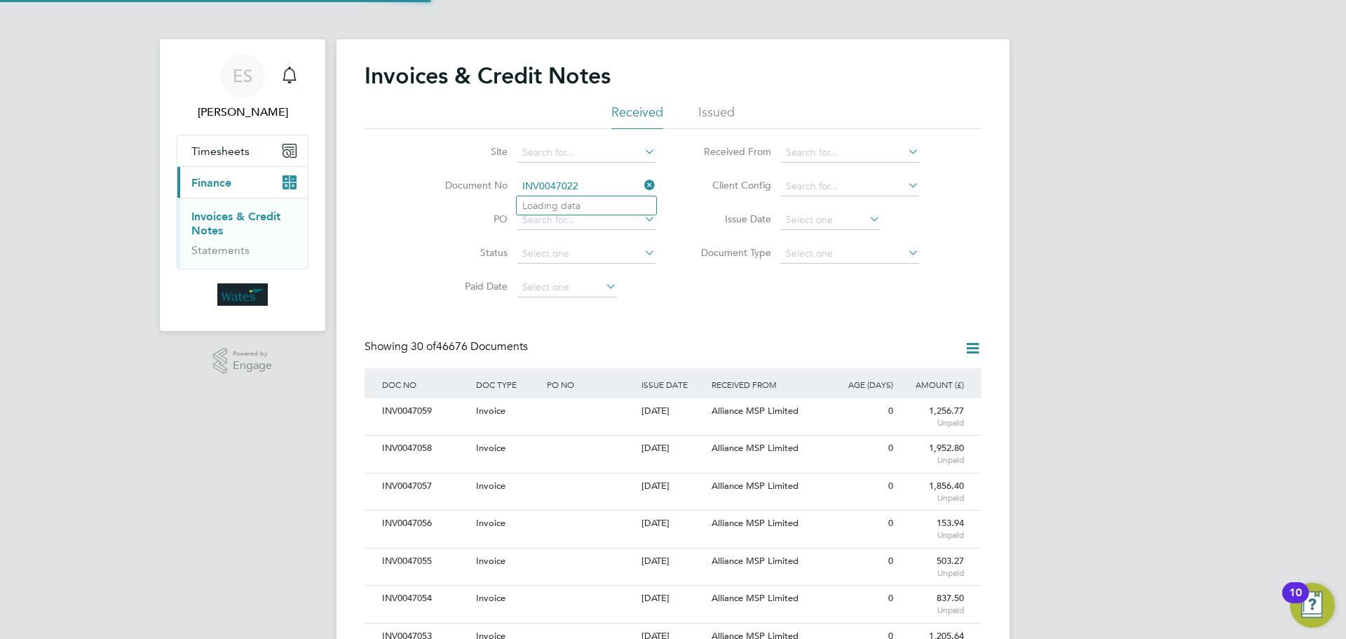
scroll to position [27, 95]
type input "INV0047022"
drag, startPoint x: 540, startPoint y: 208, endPoint x: 502, endPoint y: 240, distance: 50.2
click at [545, 210] on b "INV0047022" at bounding box center [550, 206] width 56 height 12
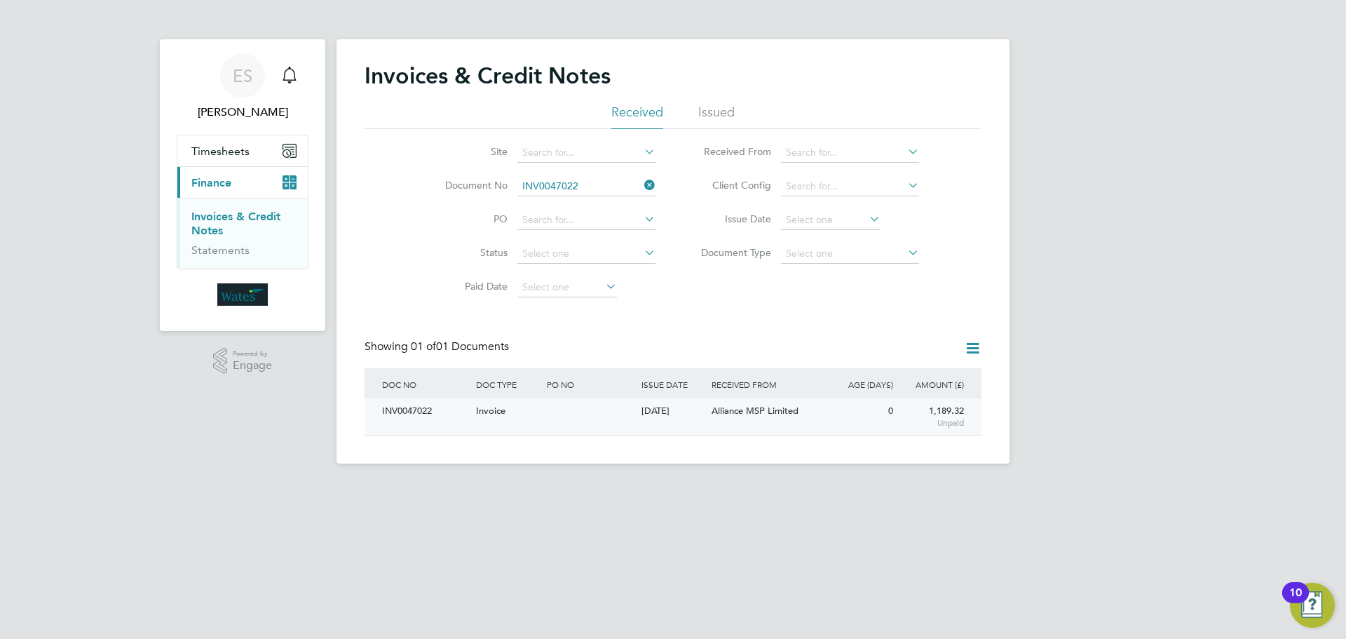
click at [416, 409] on div "INV0047022" at bounding box center [426, 411] width 94 height 26
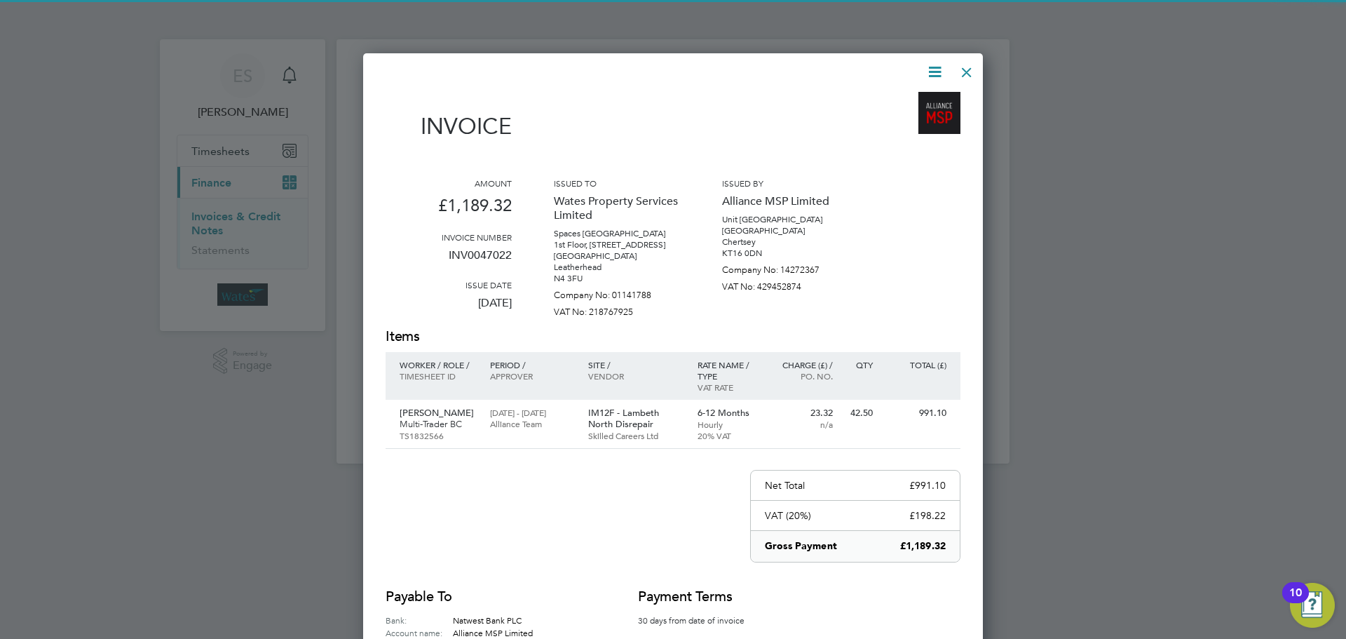
click at [930, 67] on icon at bounding box center [935, 72] width 18 height 18
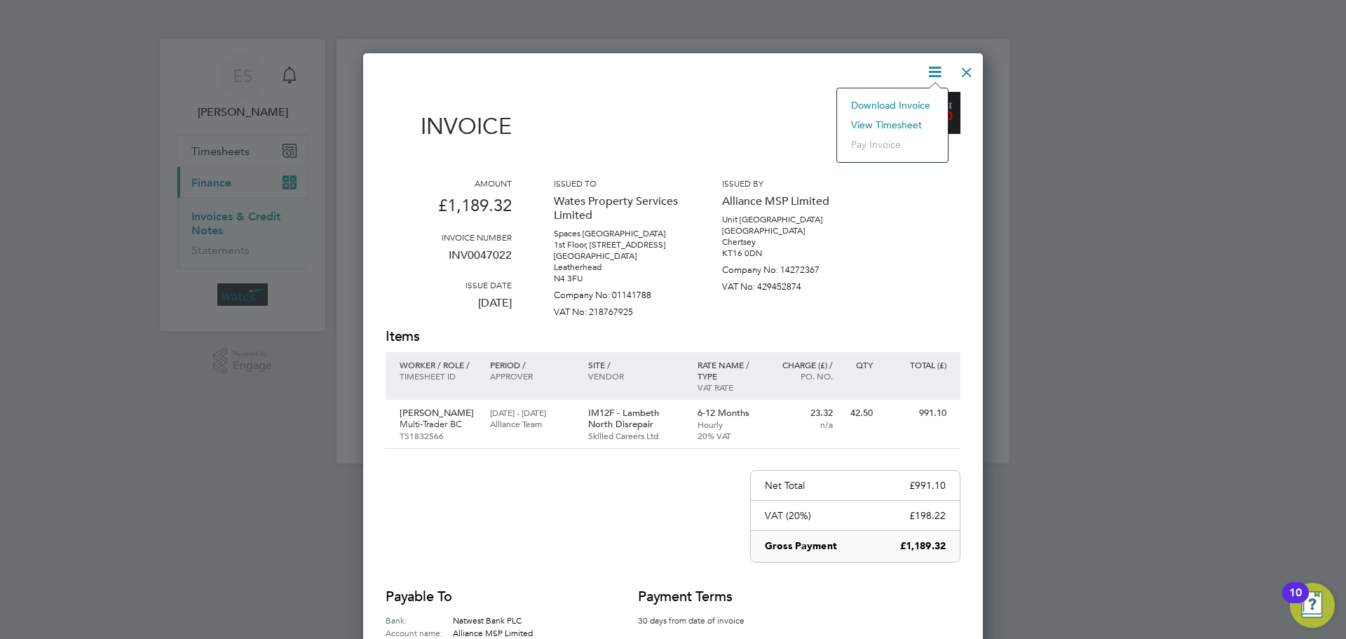
click at [904, 99] on li "Download Invoice" at bounding box center [892, 105] width 97 height 20
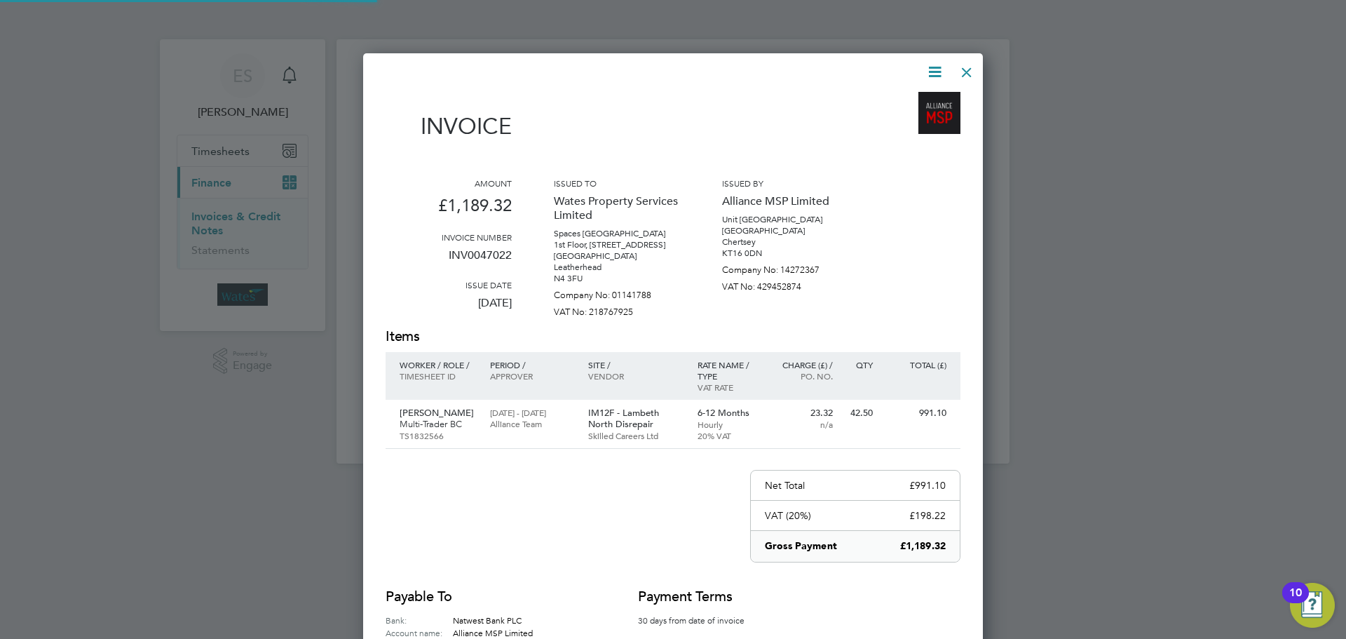
click at [928, 72] on icon at bounding box center [935, 72] width 18 height 18
click at [878, 123] on li "View timesheet" at bounding box center [892, 125] width 97 height 20
click at [967, 70] on div at bounding box center [966, 68] width 25 height 25
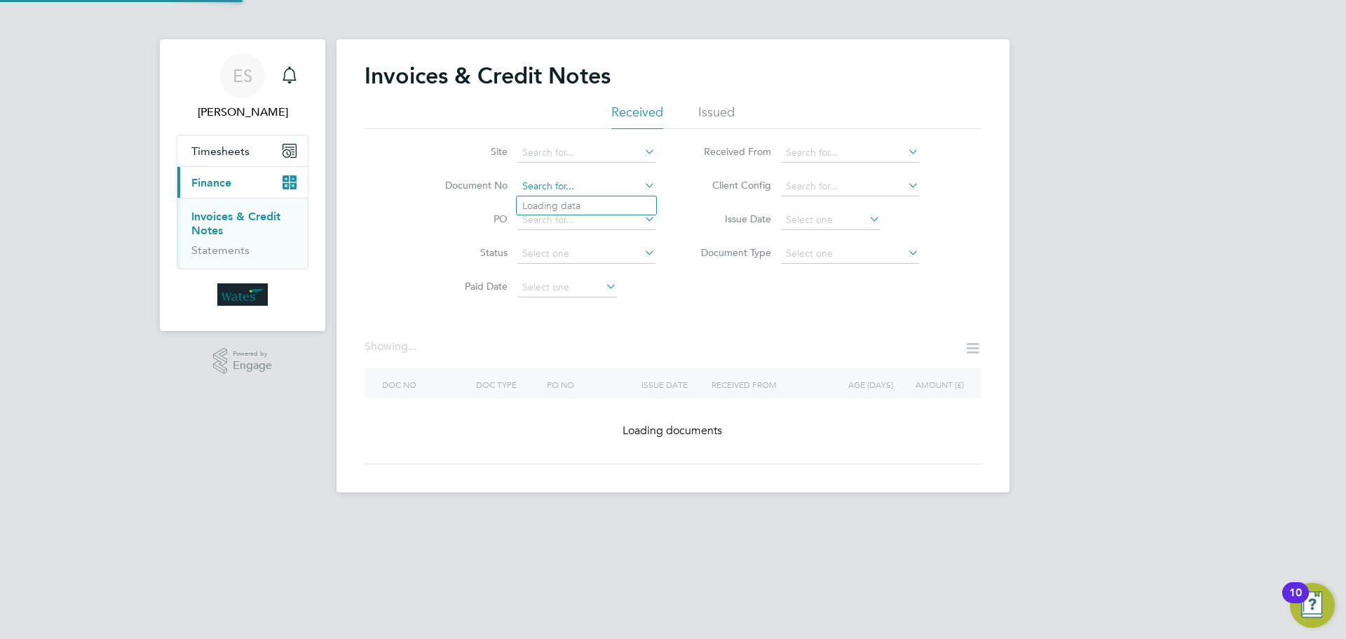
click at [575, 186] on input at bounding box center [586, 187] width 138 height 20
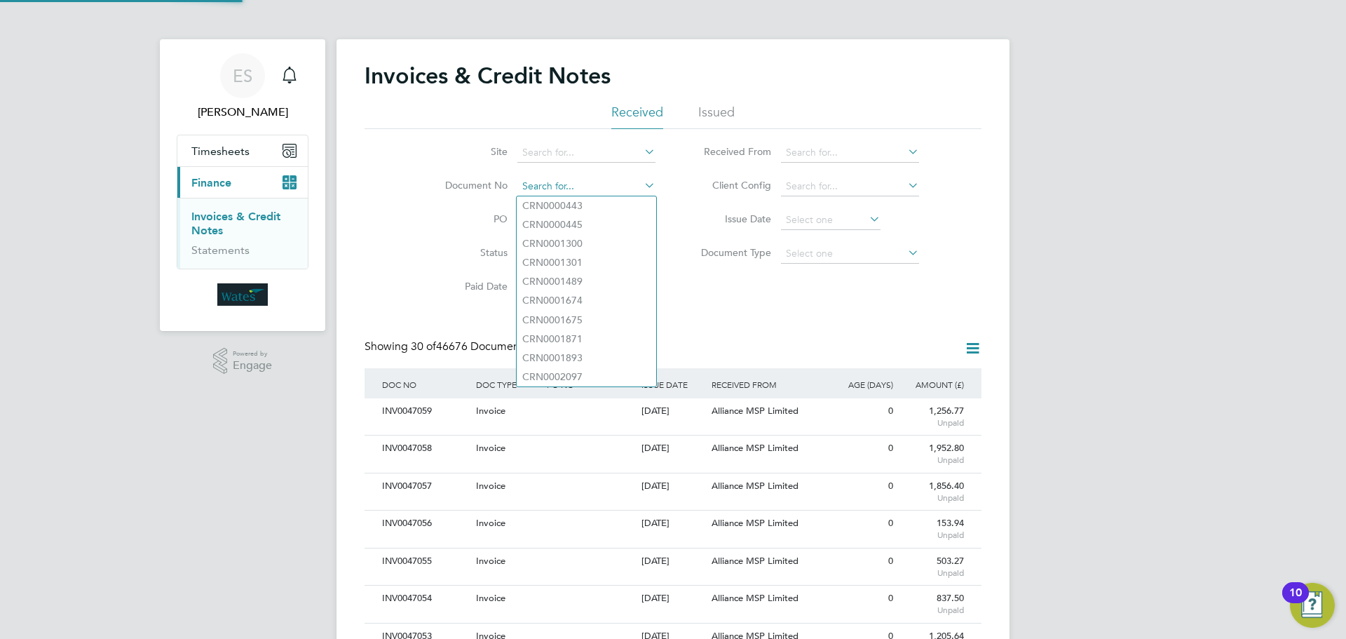
scroll to position [27, 95]
paste input "INV0047023"
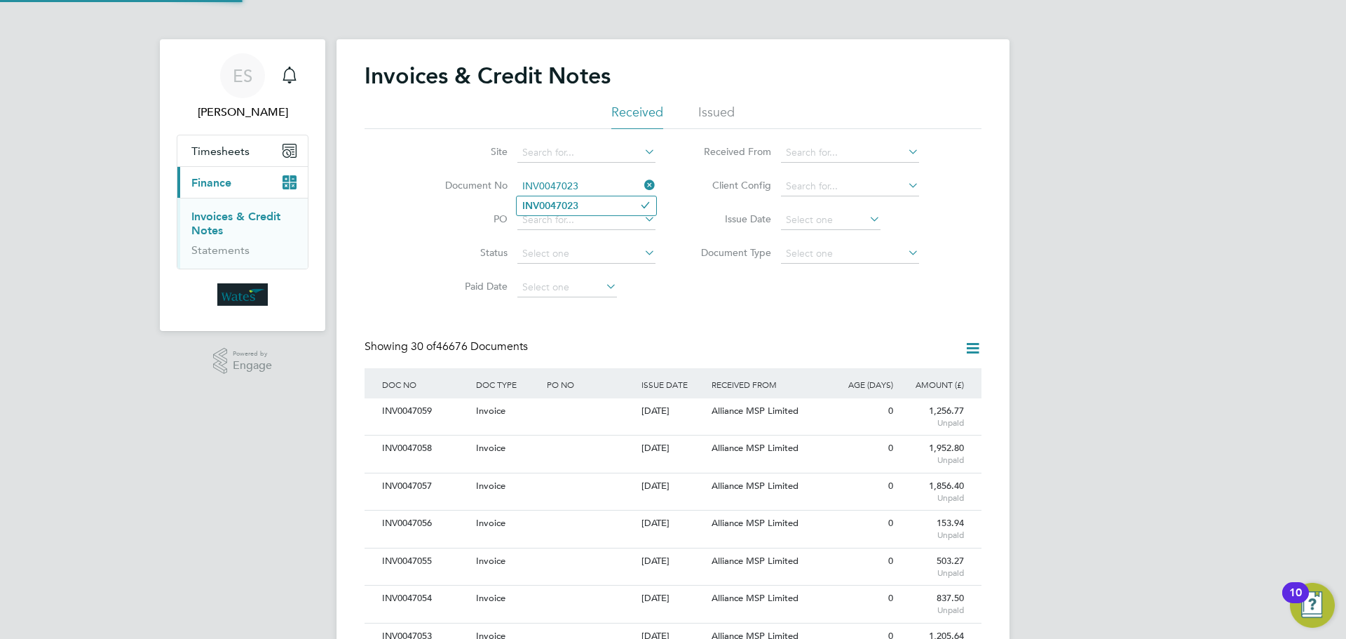
type input "INV0047023"
click at [556, 204] on b "INV0047023" at bounding box center [550, 206] width 56 height 12
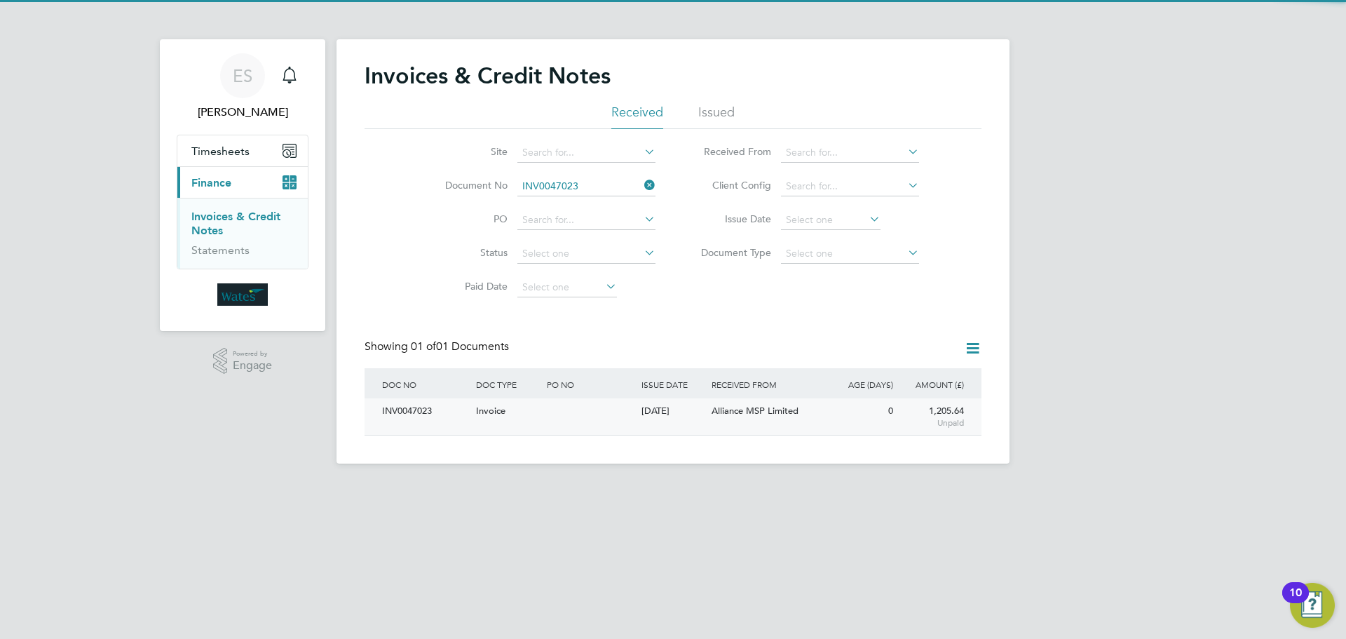
click at [419, 414] on div "INV0047023" at bounding box center [426, 411] width 94 height 26
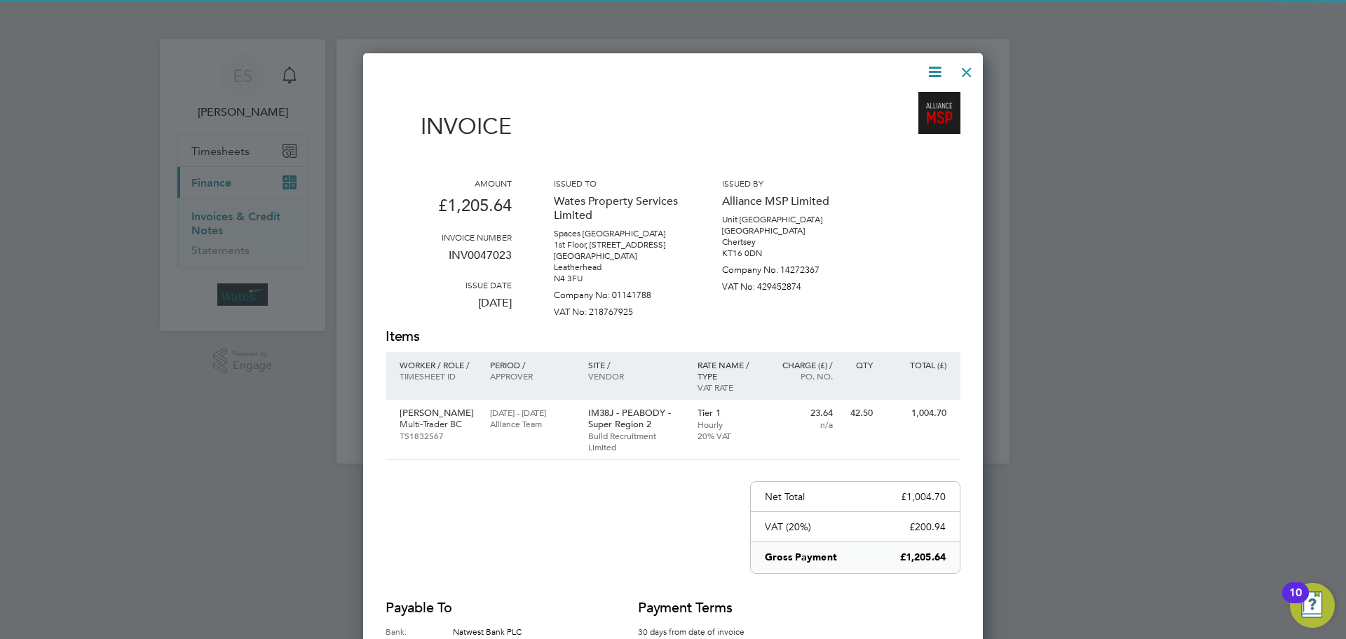
click at [932, 74] on icon at bounding box center [935, 72] width 18 height 18
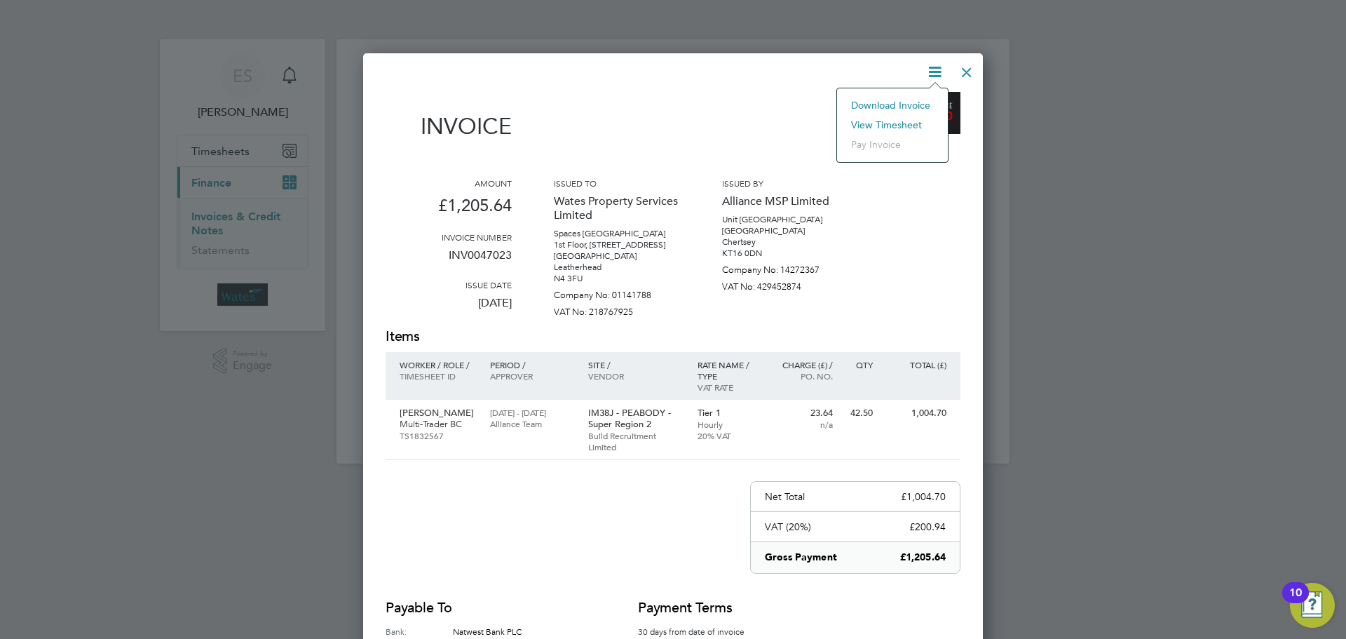
click at [911, 100] on li "Download Invoice" at bounding box center [892, 105] width 97 height 20
drag, startPoint x: 930, startPoint y: 69, endPoint x: 895, endPoint y: 121, distance: 62.6
click at [930, 69] on icon at bounding box center [935, 72] width 18 height 18
click at [893, 123] on li "View timesheet" at bounding box center [892, 125] width 97 height 20
click at [954, 74] on div at bounding box center [966, 68] width 25 height 25
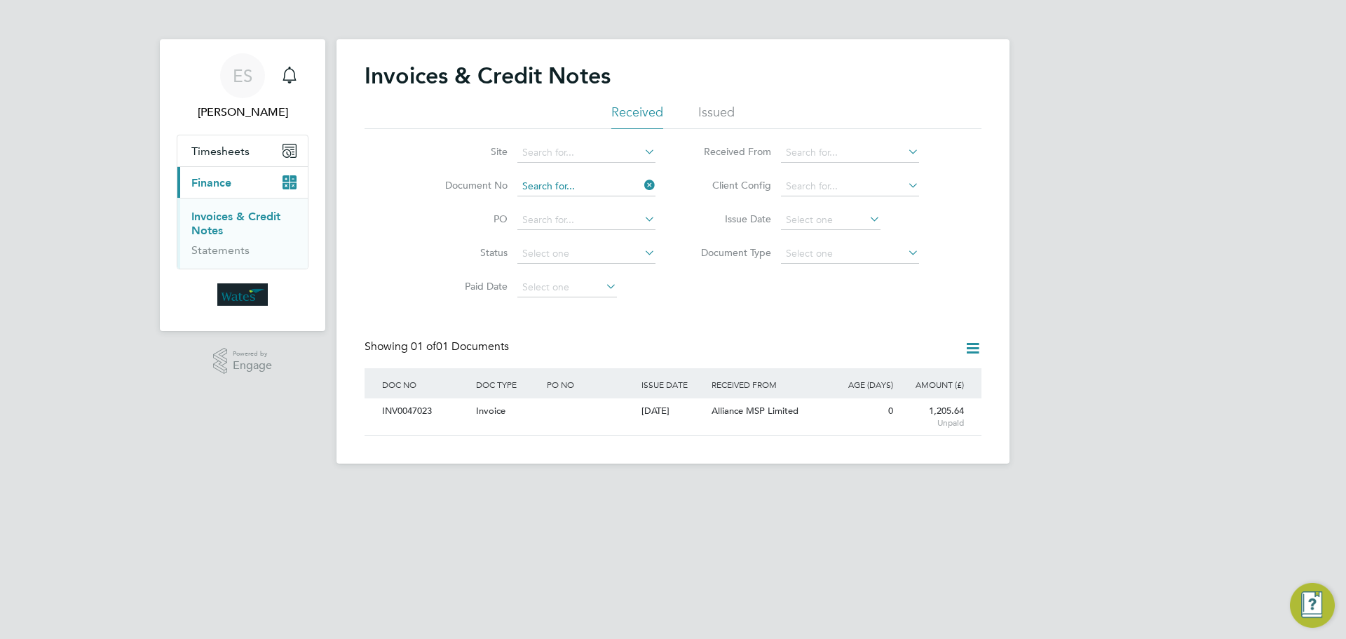
click at [589, 185] on input at bounding box center [586, 187] width 138 height 20
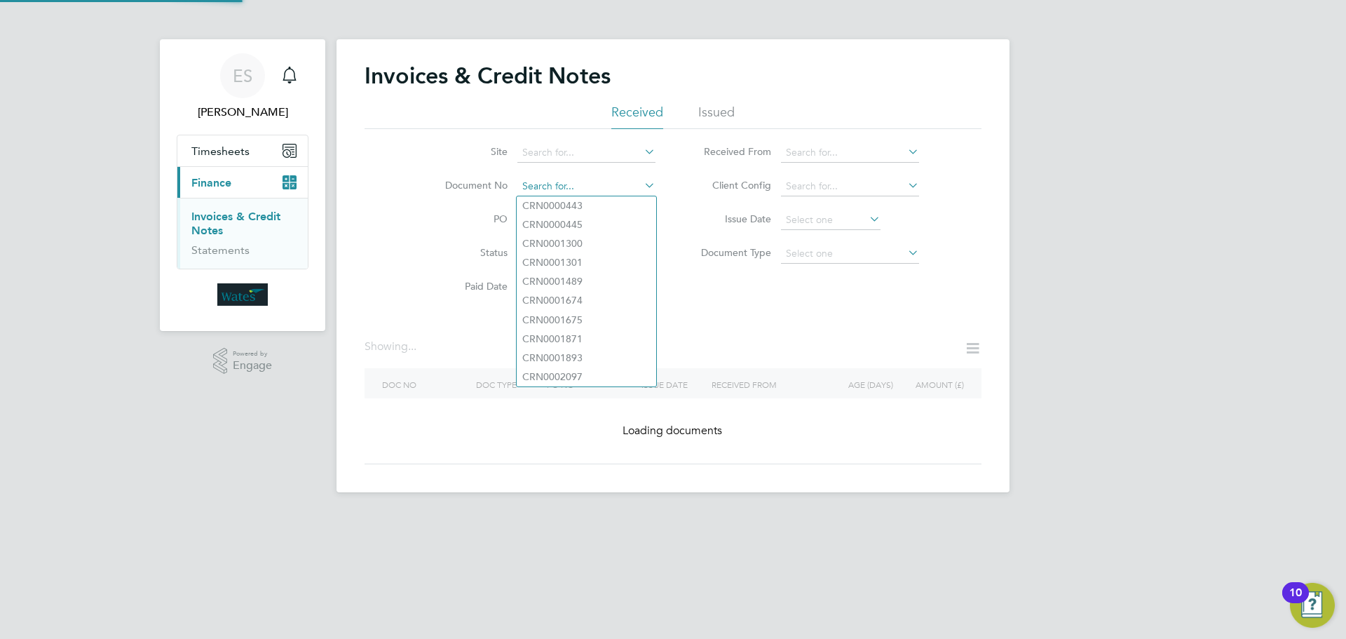
paste input "INV0047024"
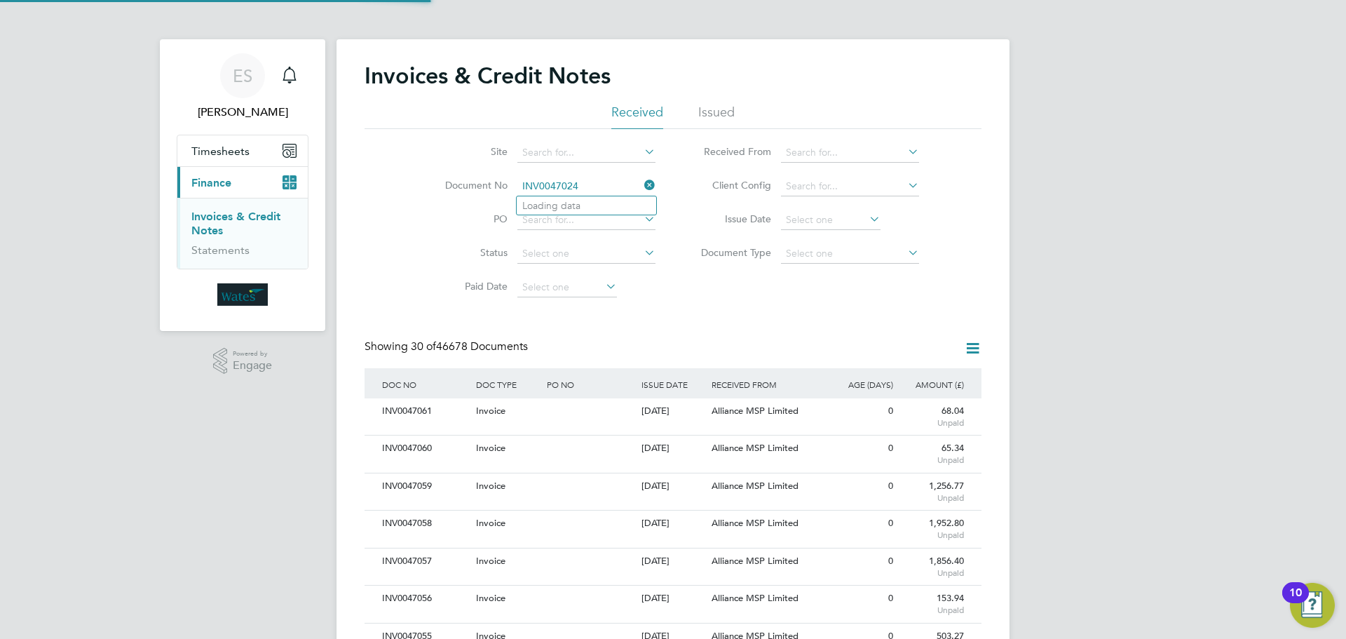
scroll to position [27, 95]
type input "INV0047024"
click at [596, 209] on li "INV0047024" at bounding box center [587, 205] width 140 height 19
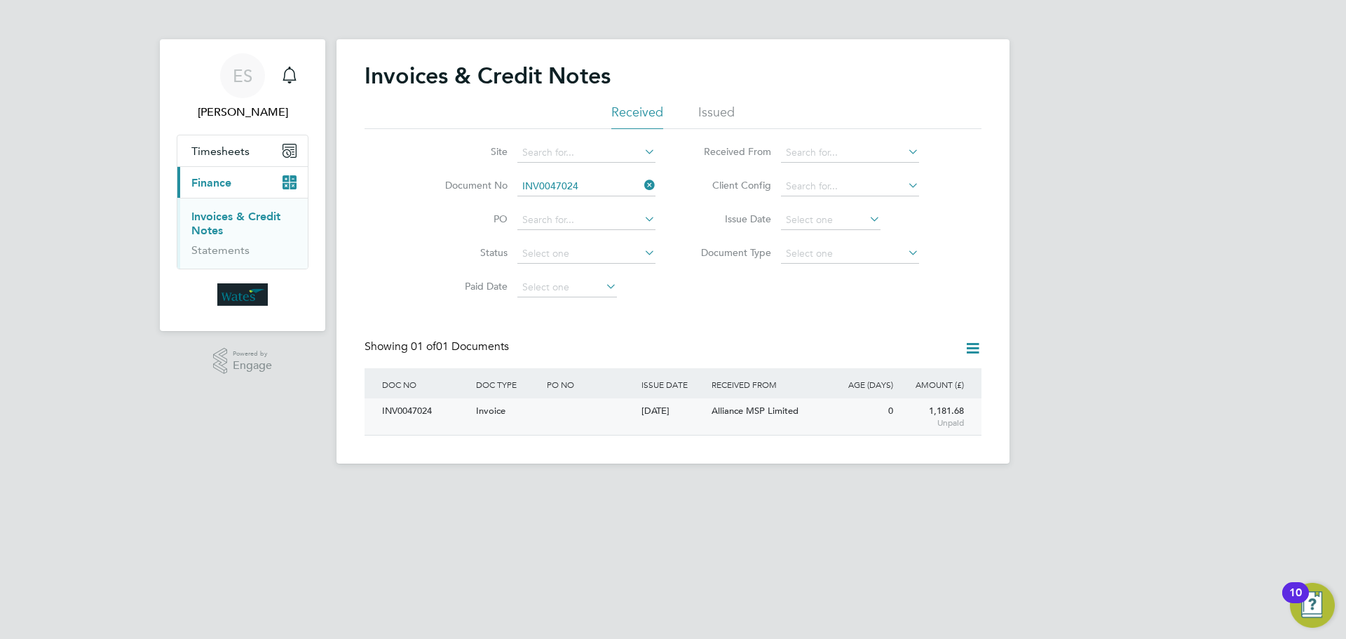
click at [374, 401] on div "INV0047024 Invoice 01 Oct 2025 Wates Property Services Limited Alliance MSP Lim…" at bounding box center [673, 416] width 617 height 36
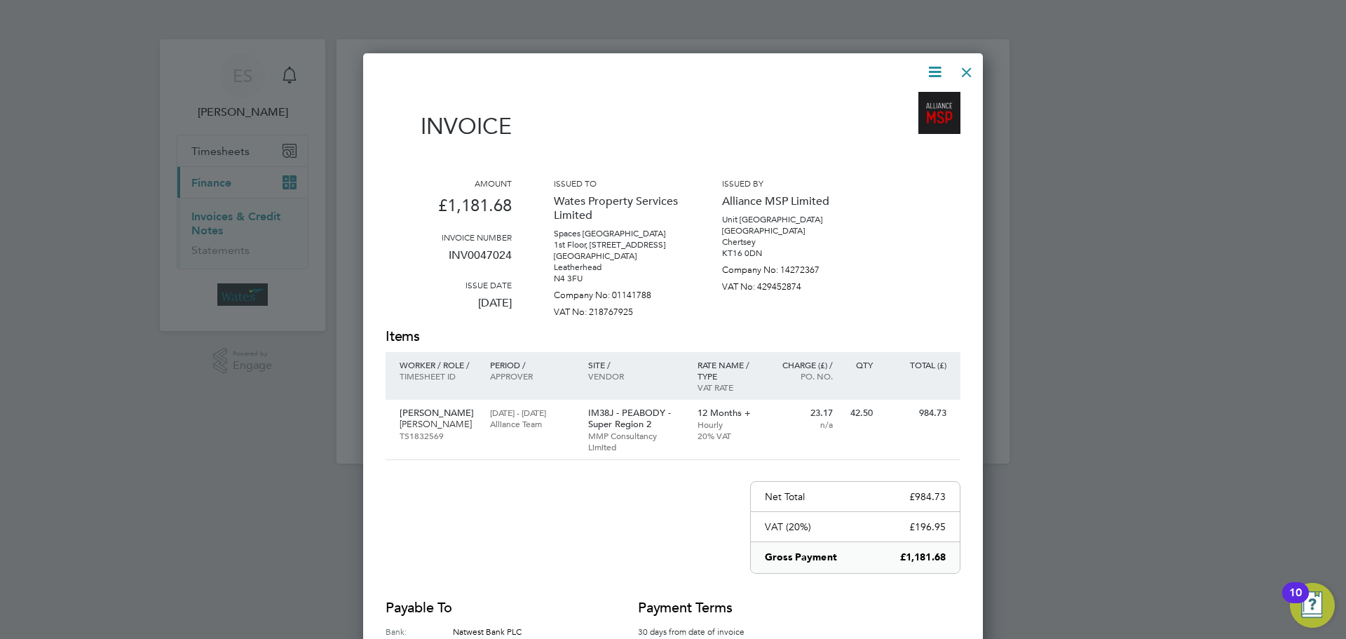
click at [932, 69] on icon at bounding box center [935, 72] width 18 height 18
click at [890, 98] on li "Download Invoice" at bounding box center [892, 105] width 97 height 20
drag, startPoint x: 933, startPoint y: 69, endPoint x: 888, endPoint y: 117, distance: 66.0
click at [933, 69] on icon at bounding box center [935, 72] width 18 height 18
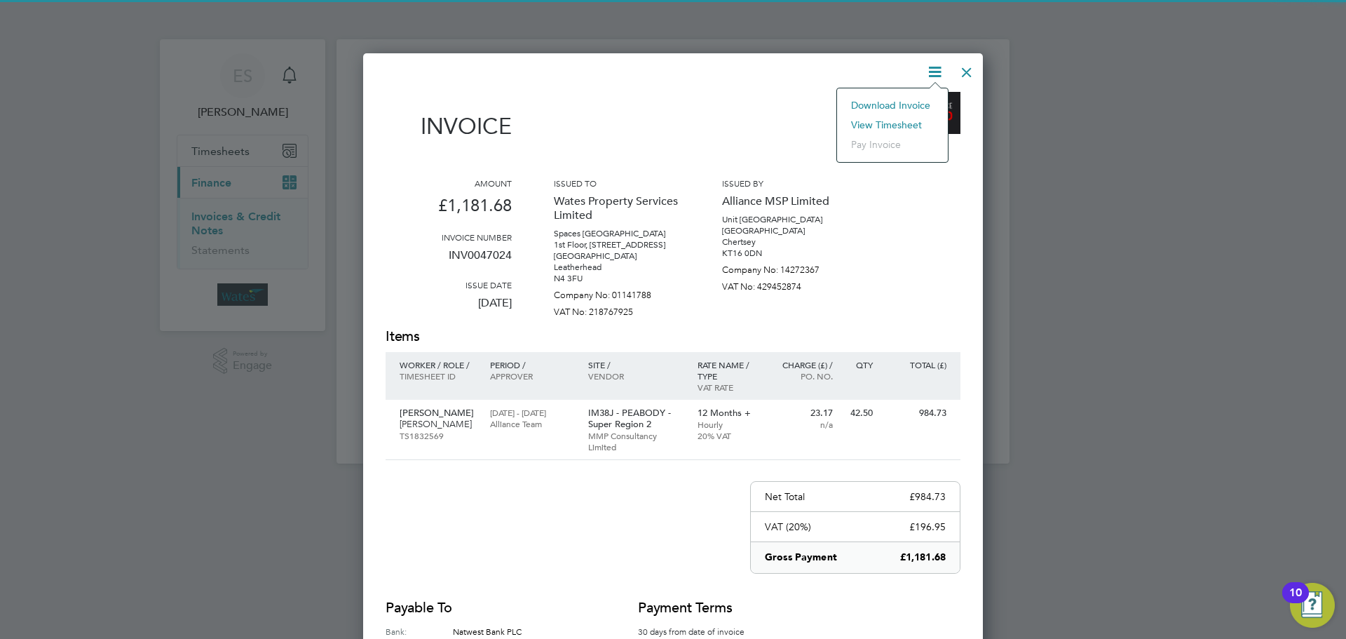
click at [890, 117] on li "View timesheet" at bounding box center [892, 125] width 97 height 20
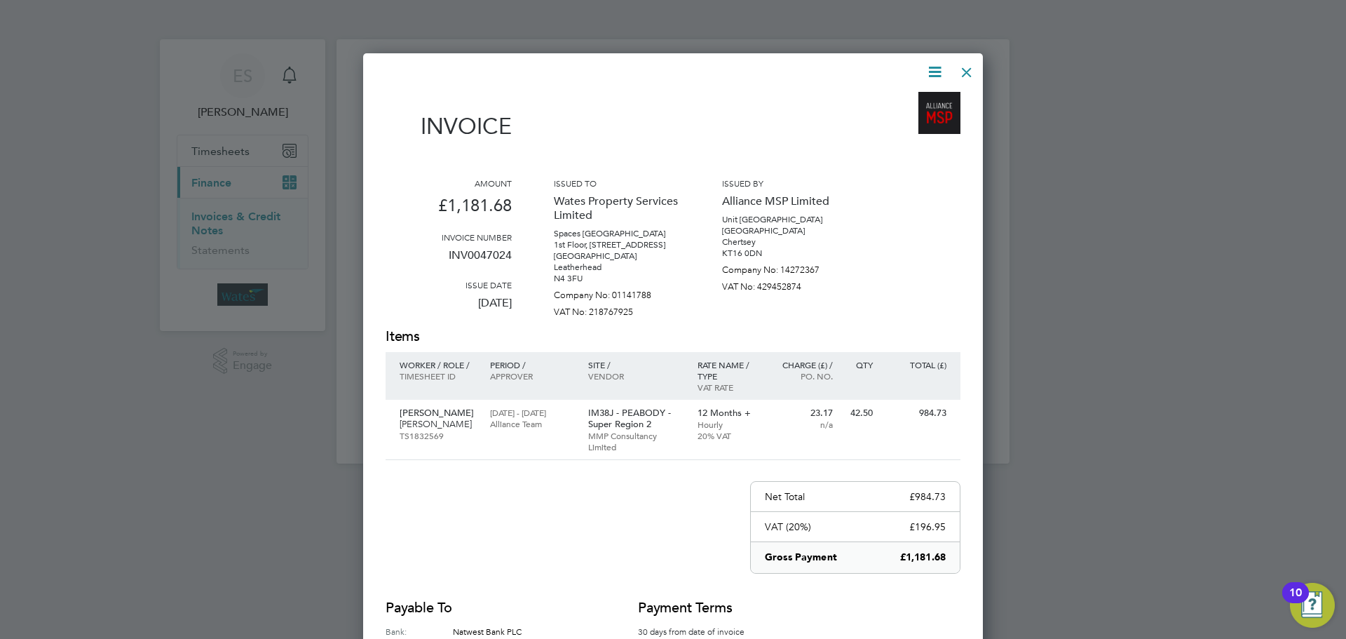
drag, startPoint x: 960, startPoint y: 74, endPoint x: 780, endPoint y: 116, distance: 184.3
click at [957, 75] on div at bounding box center [966, 68] width 25 height 25
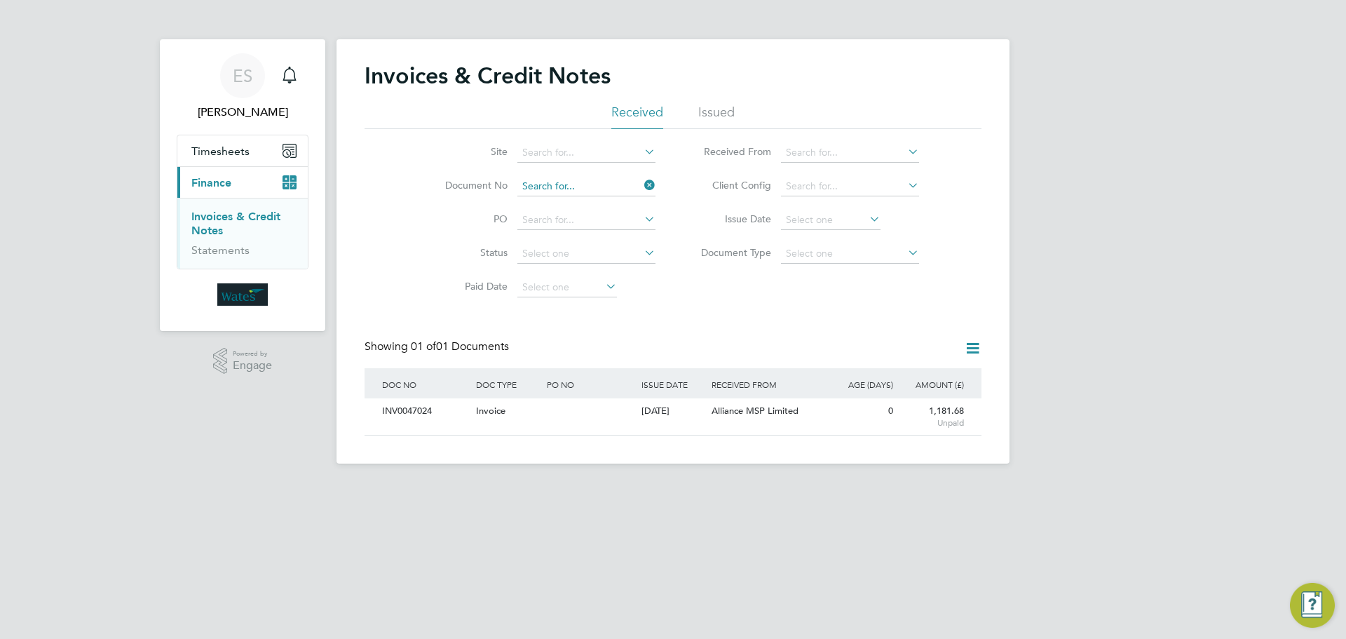
click at [555, 182] on input at bounding box center [586, 187] width 138 height 20
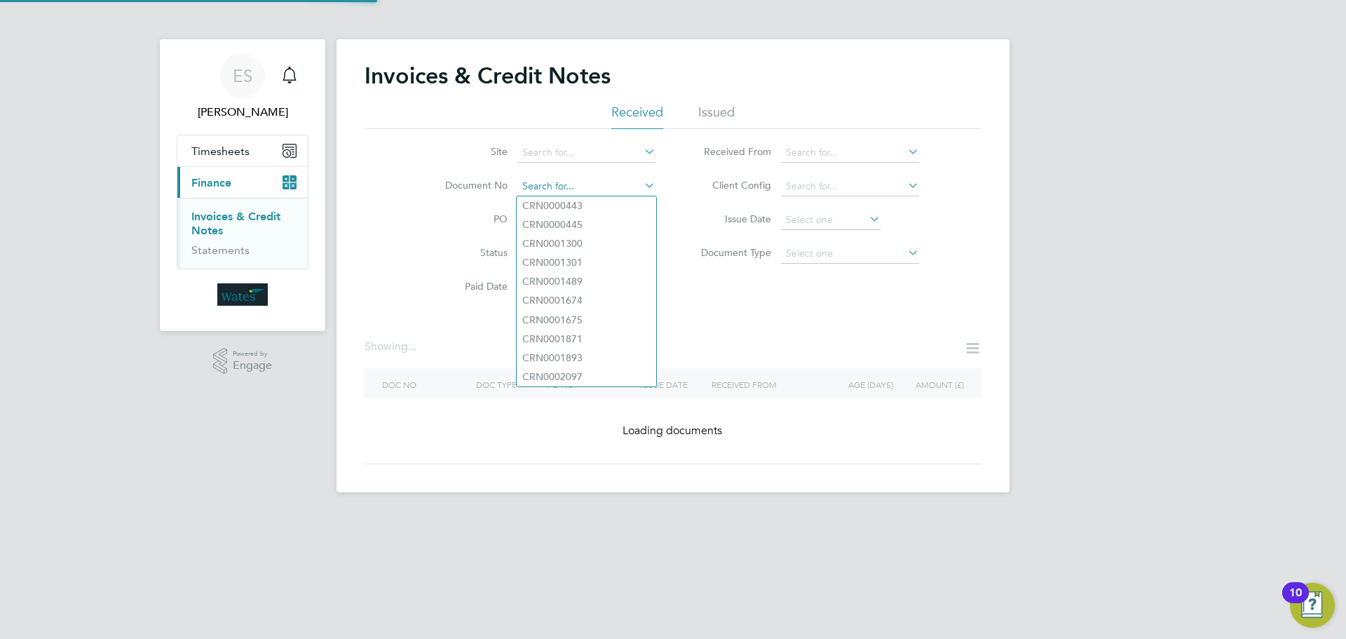
paste input "INV0047025"
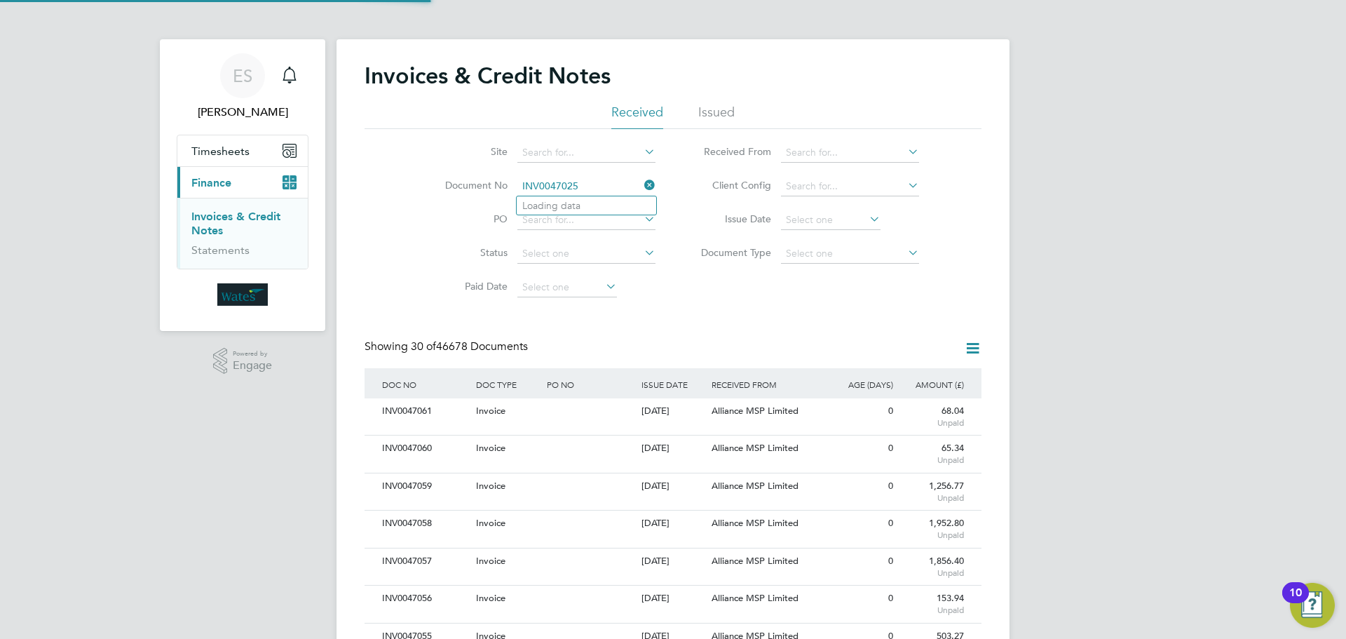
scroll to position [27, 95]
type input "INV0047025"
click at [578, 203] on b "INV0047025" at bounding box center [550, 206] width 56 height 12
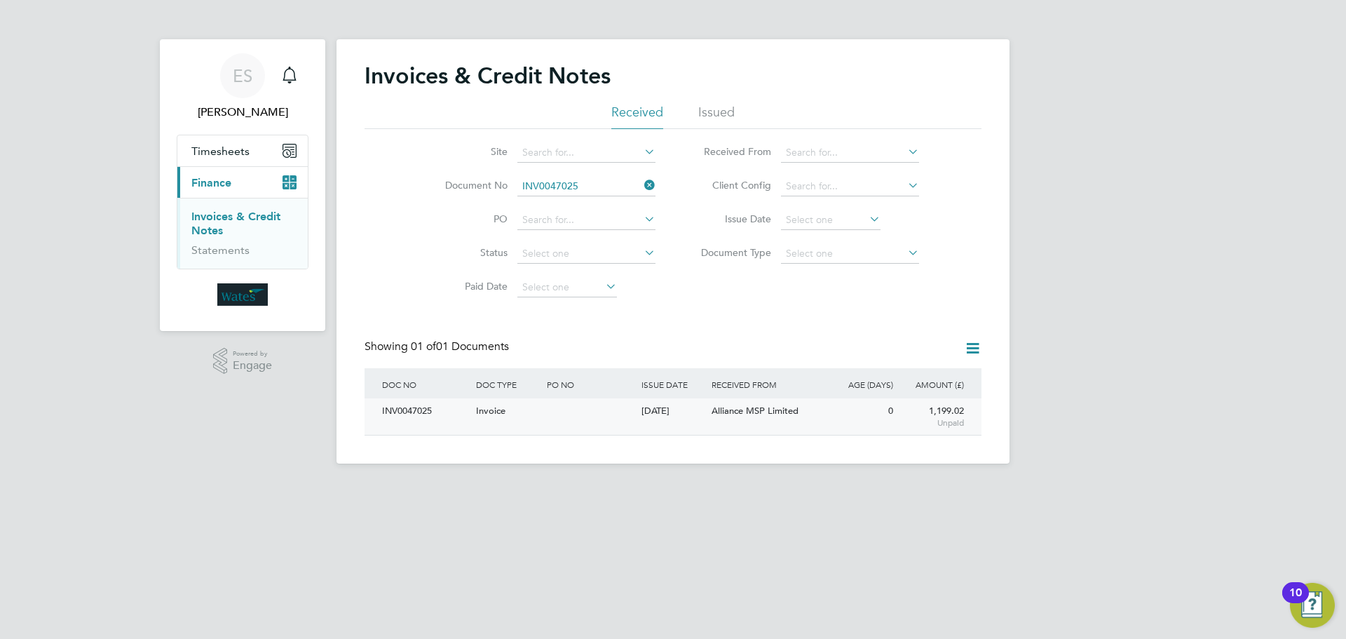
click at [405, 416] on div "INV0047025" at bounding box center [426, 411] width 94 height 26
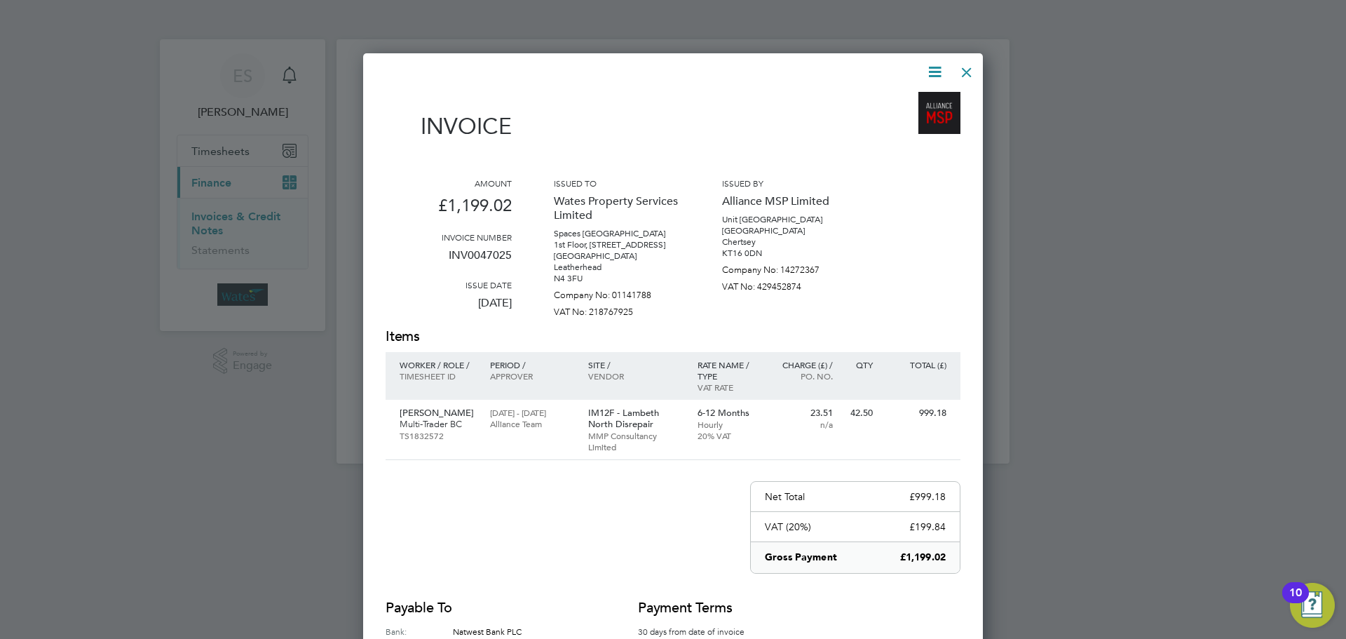
click at [932, 69] on icon at bounding box center [935, 72] width 18 height 18
click at [915, 100] on li "Download Invoice" at bounding box center [892, 105] width 97 height 20
click at [935, 67] on icon at bounding box center [935, 72] width 18 height 18
click at [900, 118] on li "View timesheet" at bounding box center [892, 125] width 97 height 20
click at [970, 69] on div at bounding box center [966, 68] width 25 height 25
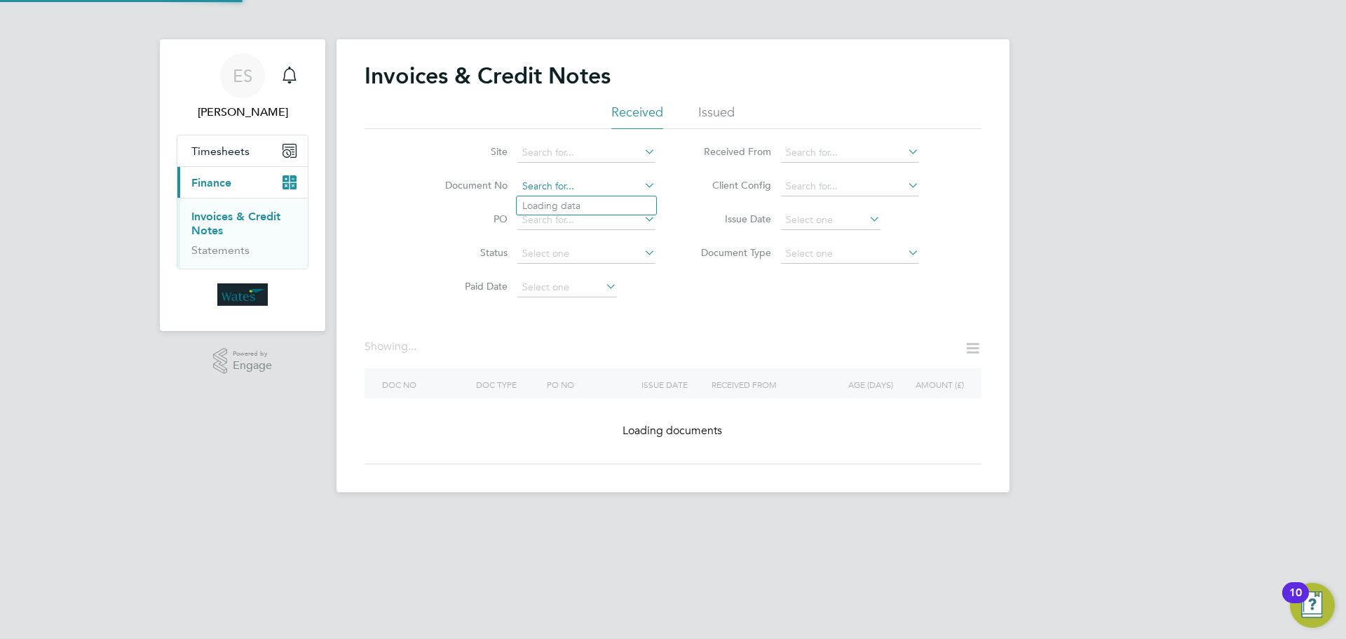
click at [606, 179] on input at bounding box center [586, 187] width 138 height 20
paste input "INV0047026"
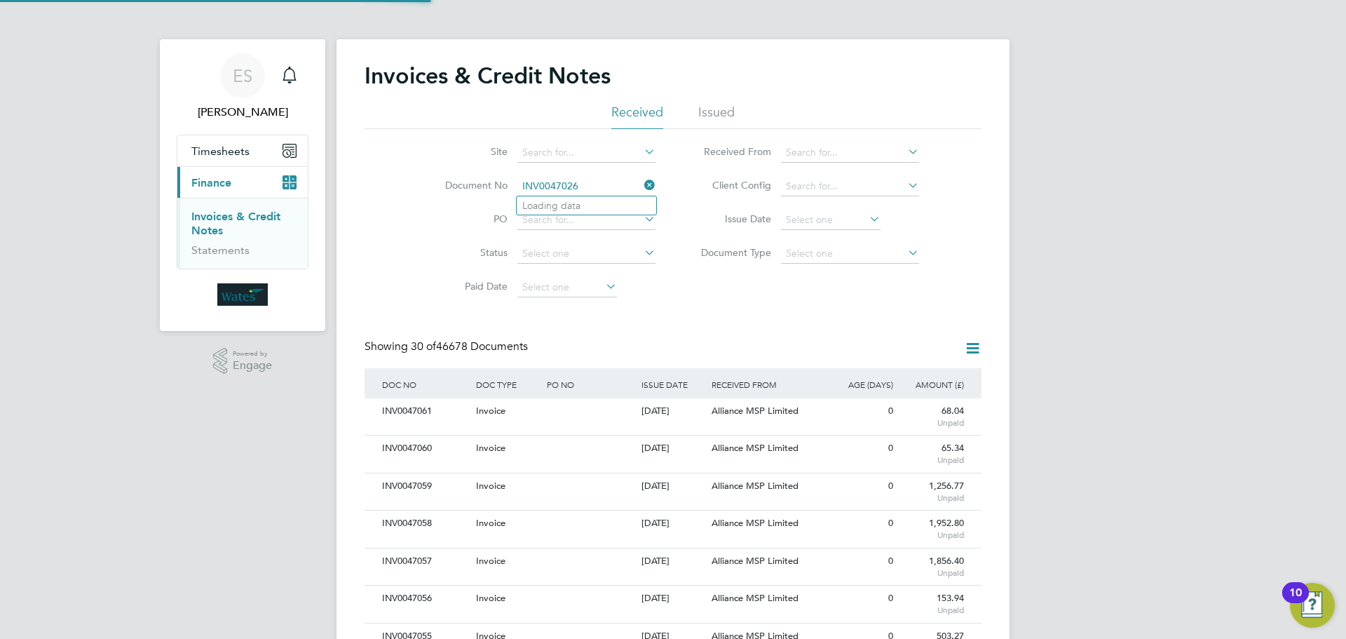
scroll to position [27, 95]
type input "INV0047026"
click at [597, 211] on li "INV0047026" at bounding box center [587, 205] width 140 height 19
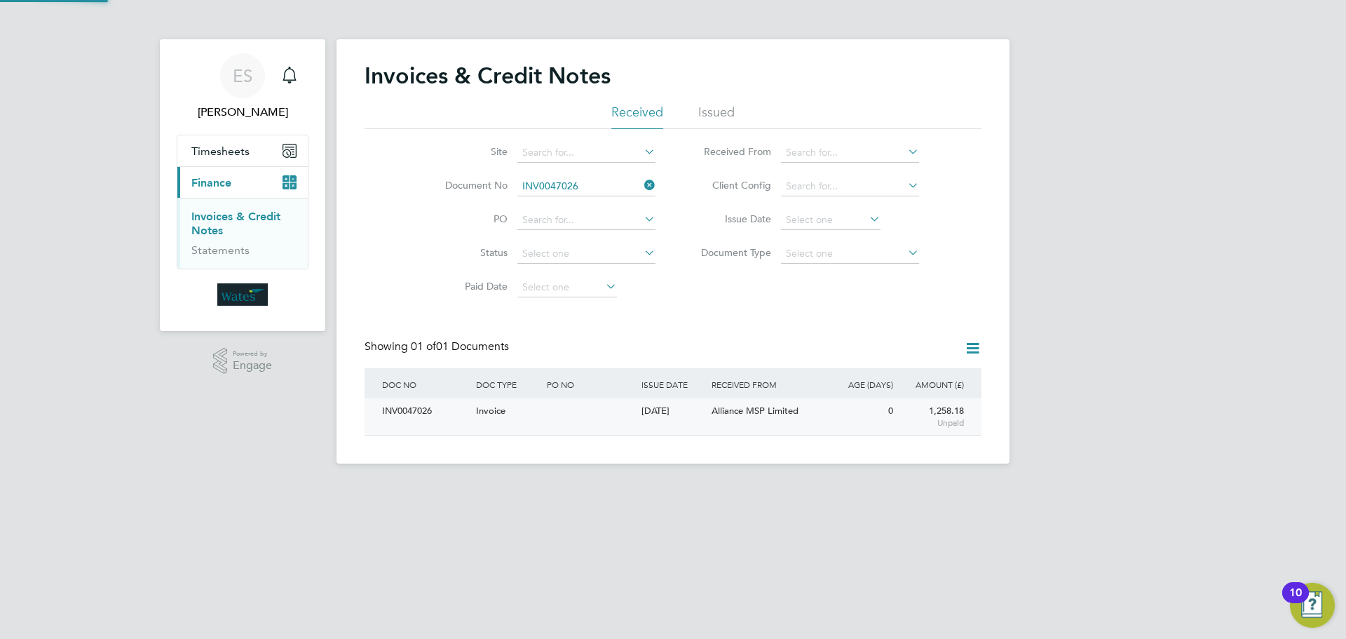
click at [445, 412] on div "INV0047026" at bounding box center [426, 411] width 94 height 26
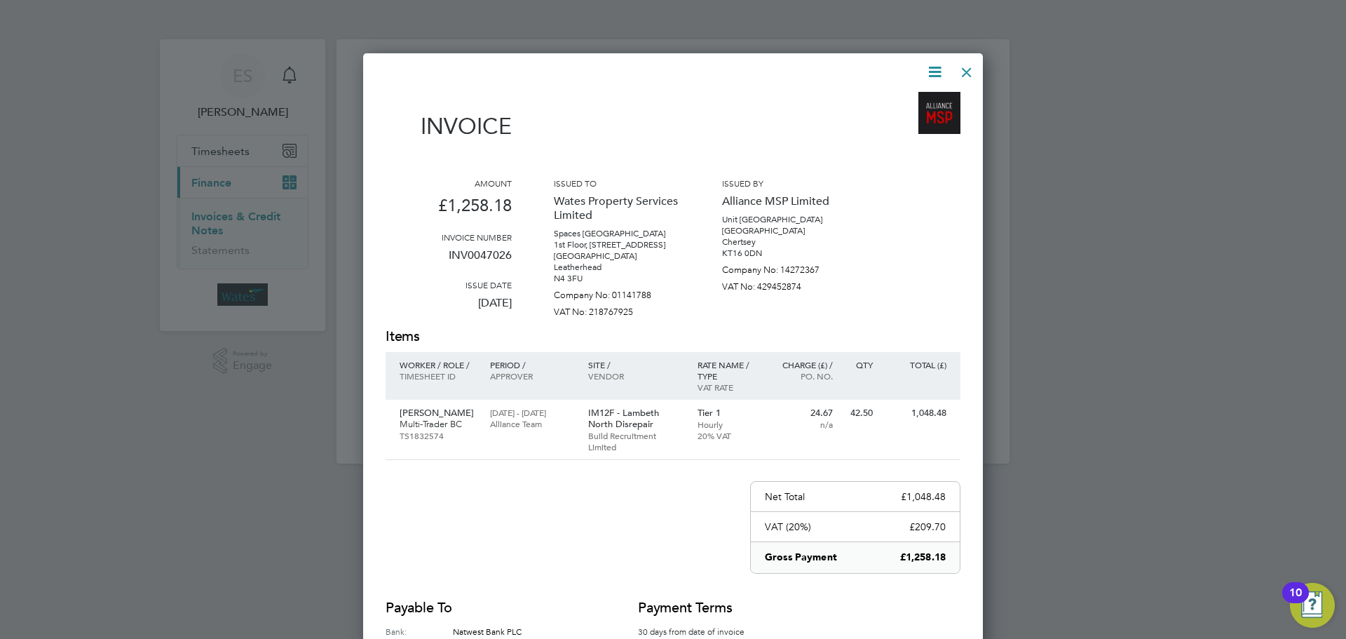
click at [935, 65] on icon at bounding box center [935, 72] width 18 height 18
click at [913, 102] on li "Download Invoice" at bounding box center [892, 105] width 97 height 20
click at [939, 69] on icon at bounding box center [935, 72] width 18 height 18
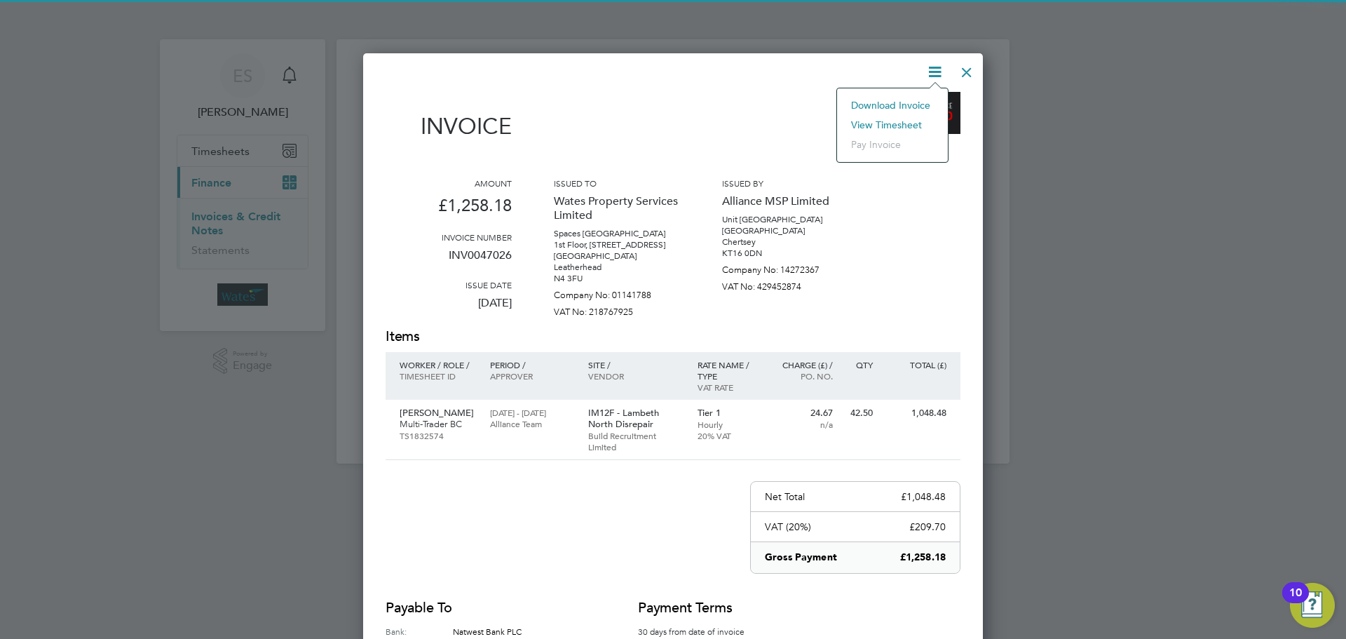
click at [897, 122] on li "View timesheet" at bounding box center [892, 125] width 97 height 20
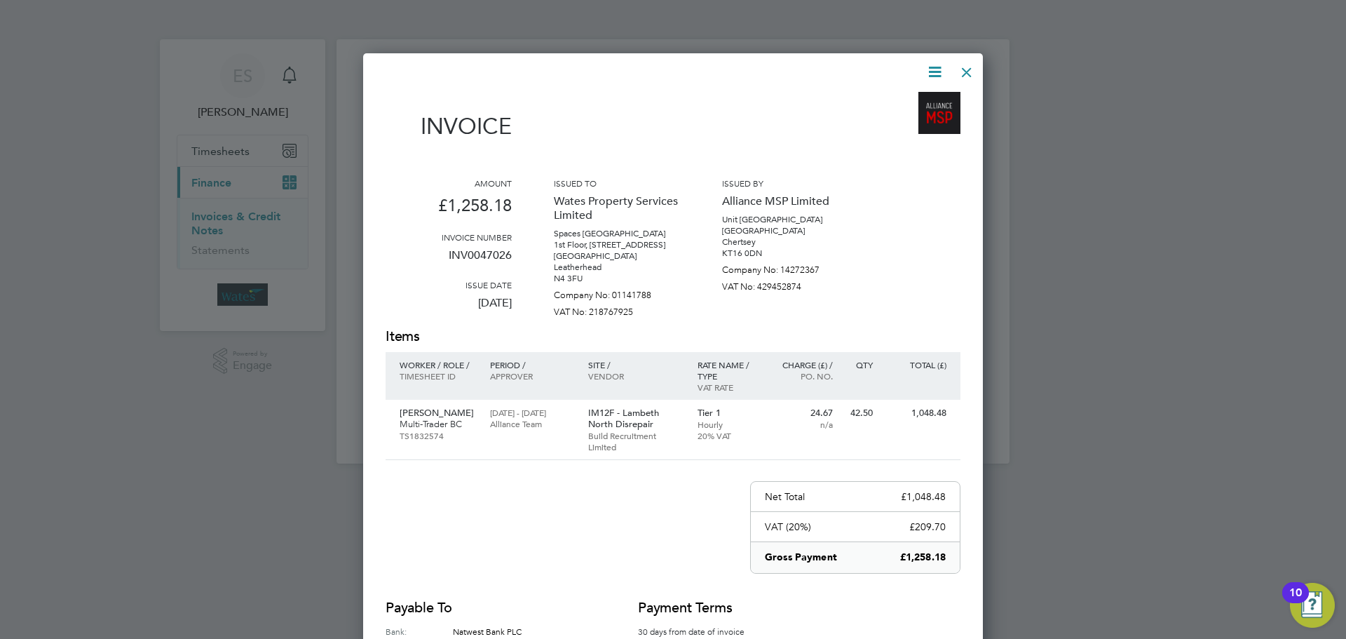
click at [963, 68] on div at bounding box center [966, 68] width 25 height 25
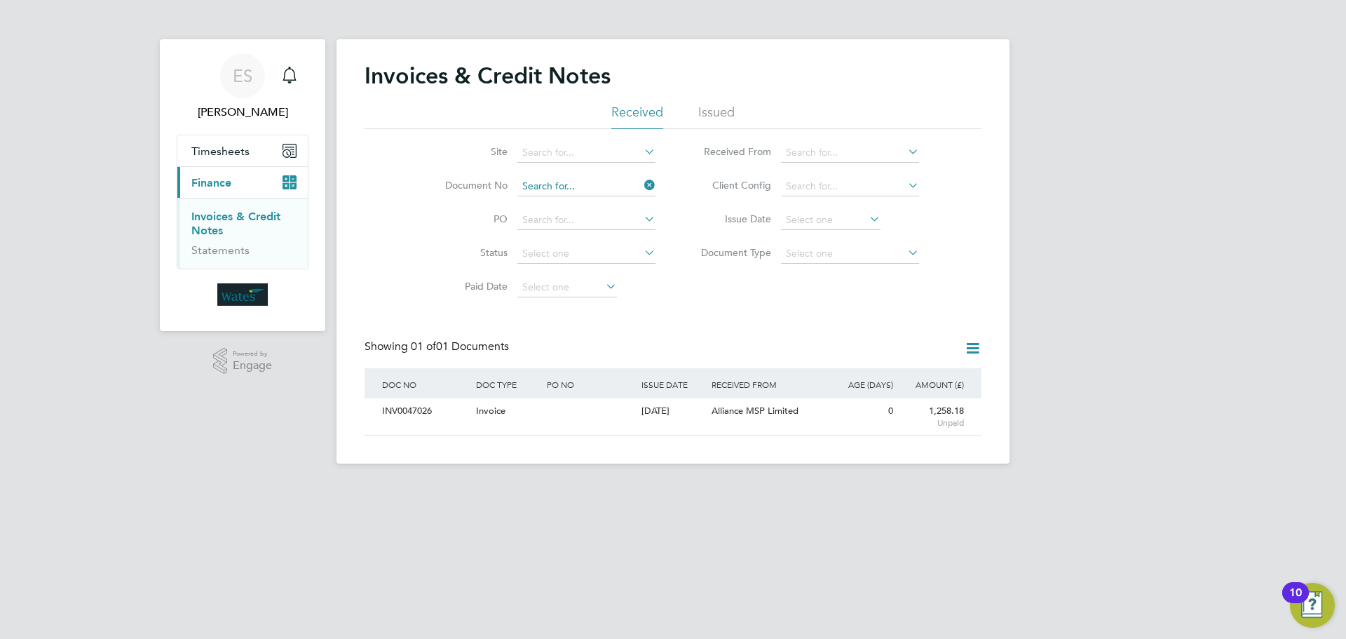
click at [590, 184] on input at bounding box center [586, 187] width 138 height 20
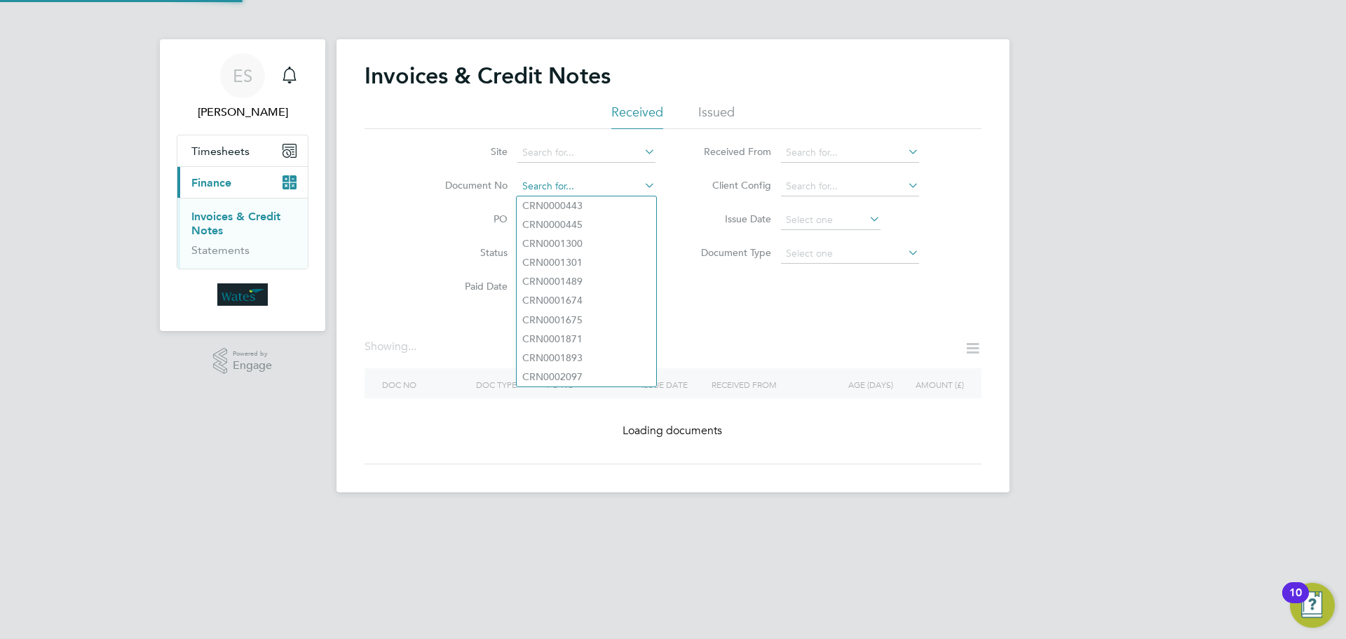
paste input "INV0047027"
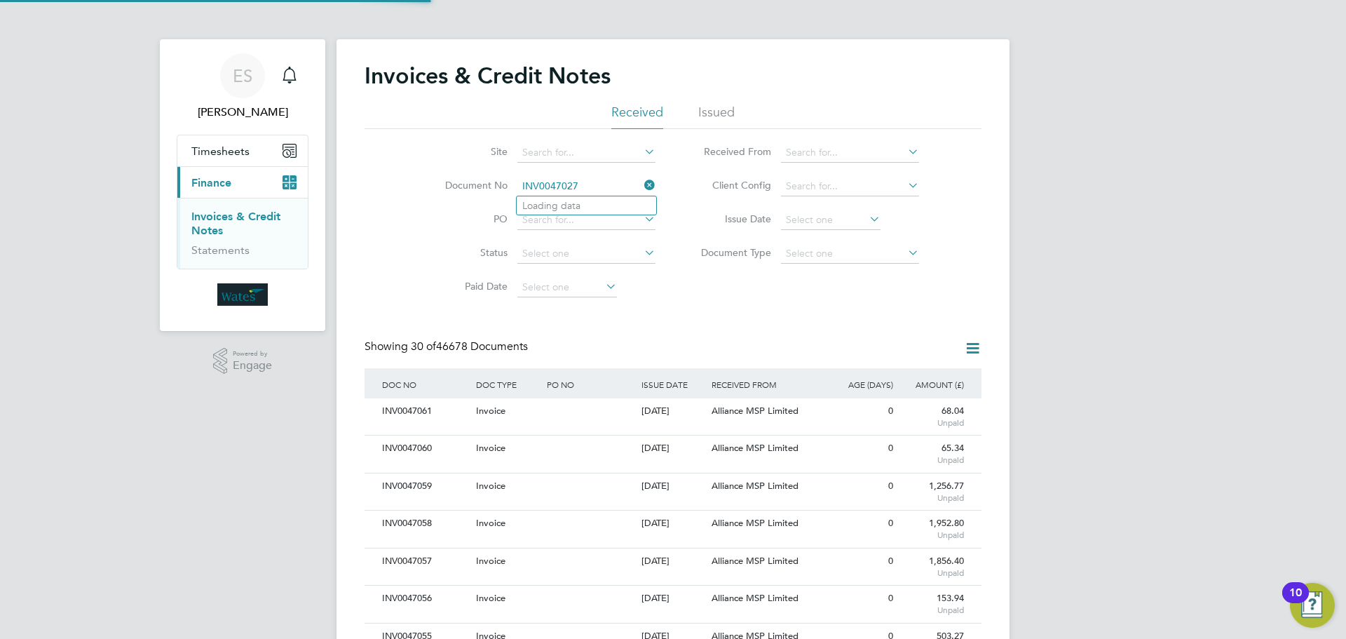
scroll to position [27, 95]
type input "INV0047027"
click at [573, 204] on b "INV0047027" at bounding box center [550, 206] width 56 height 12
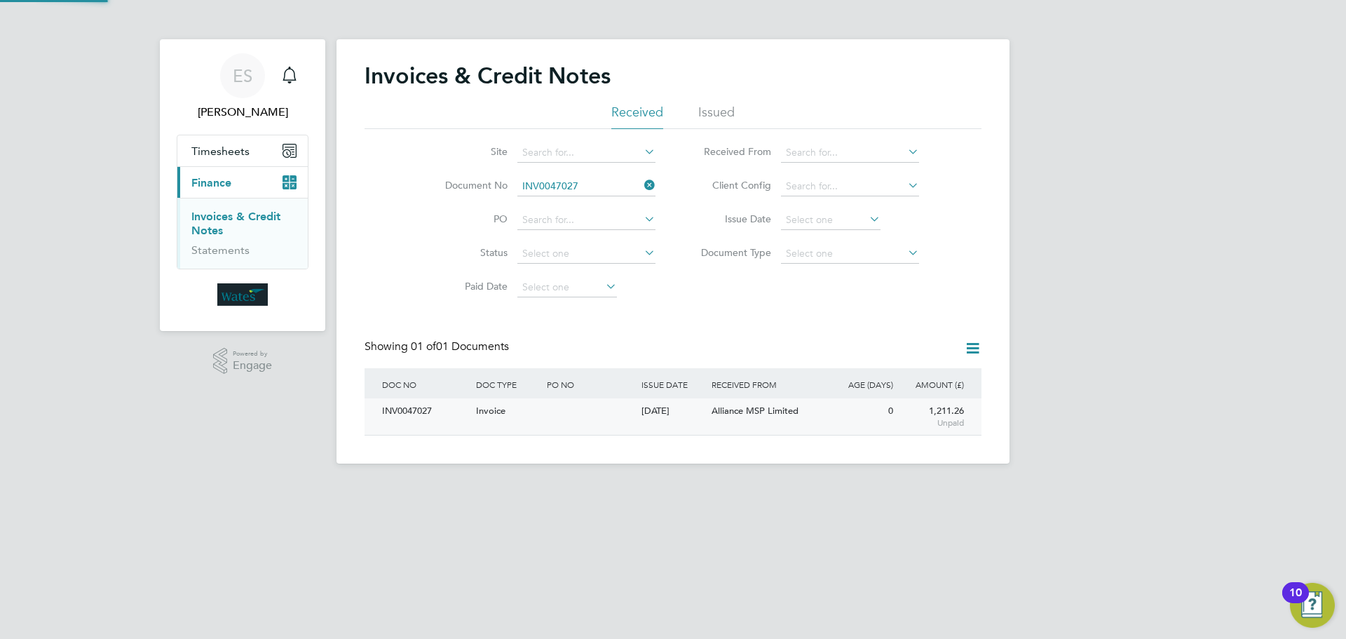
click at [419, 404] on div "INV0047027" at bounding box center [426, 411] width 94 height 26
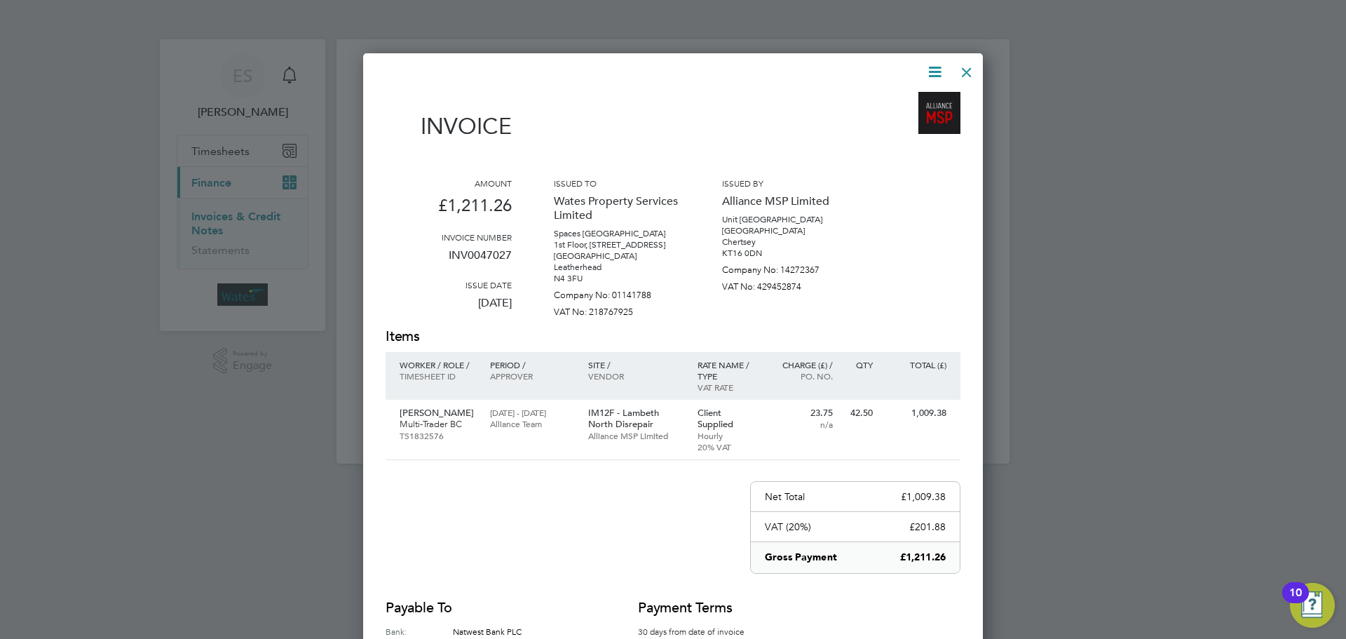
click at [933, 69] on icon at bounding box center [935, 72] width 18 height 18
click at [901, 104] on li "Download Invoice" at bounding box center [892, 105] width 97 height 20
click at [928, 72] on icon at bounding box center [935, 72] width 18 height 18
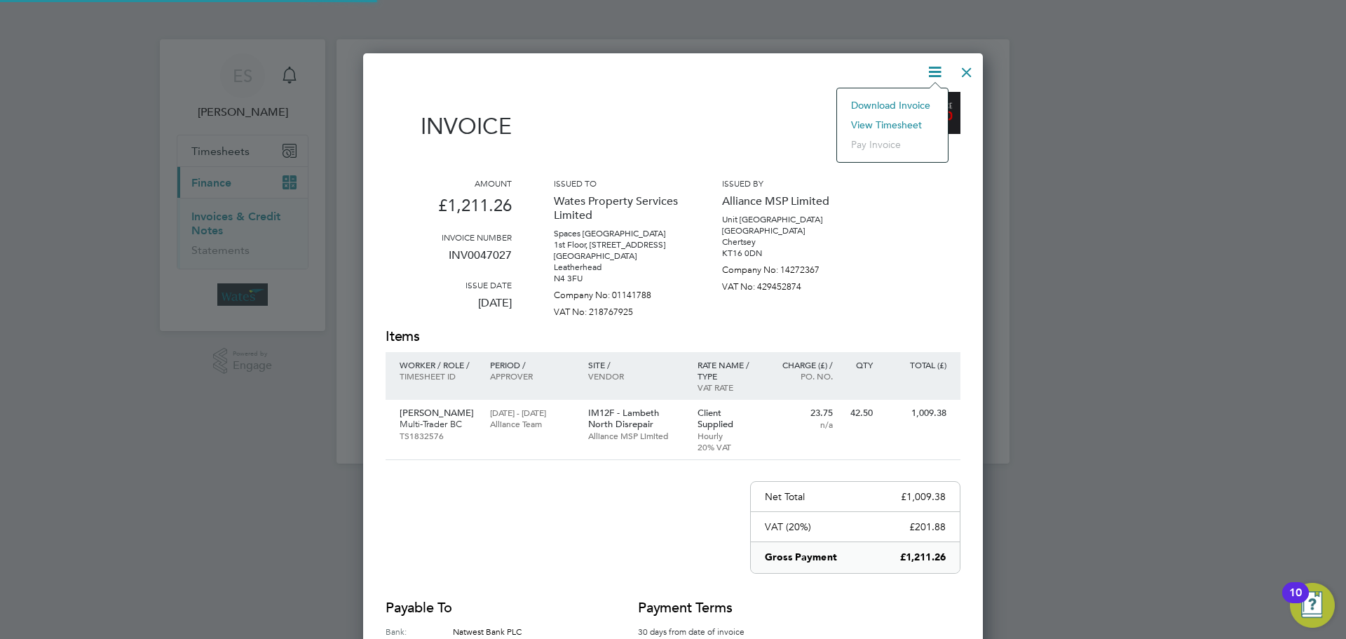
click at [894, 118] on li "View timesheet" at bounding box center [892, 125] width 97 height 20
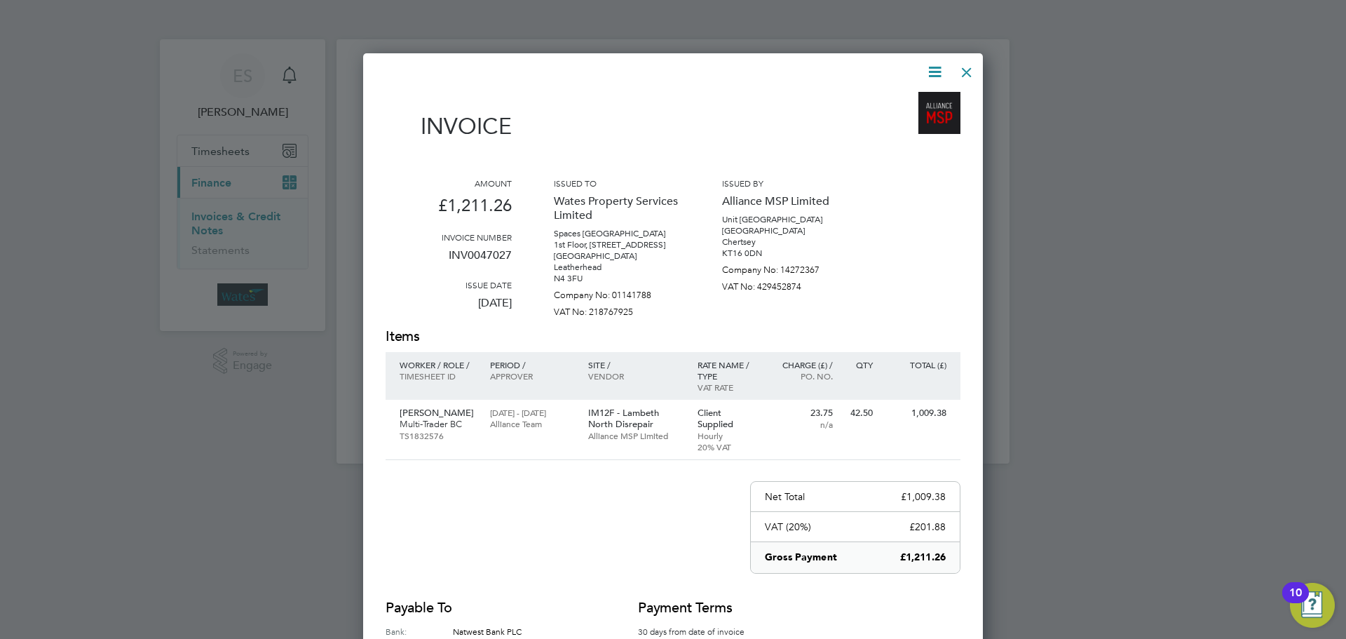
click at [975, 70] on div at bounding box center [966, 68] width 25 height 25
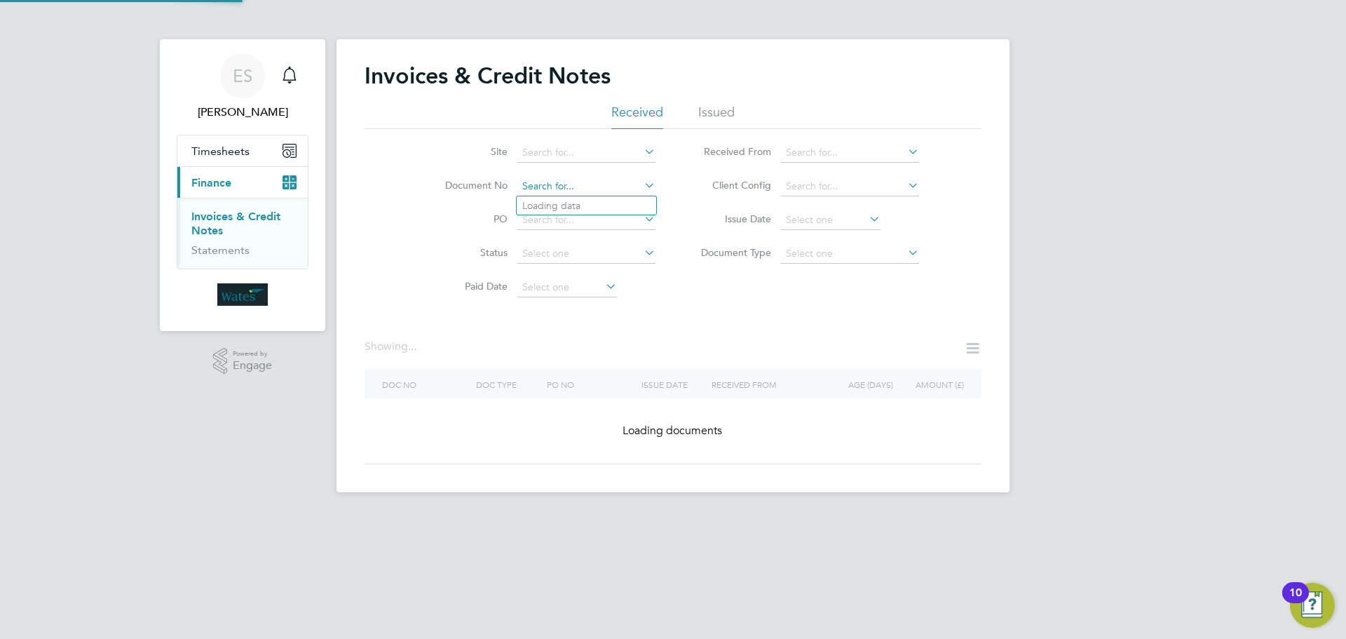
click at [592, 183] on input at bounding box center [586, 187] width 138 height 20
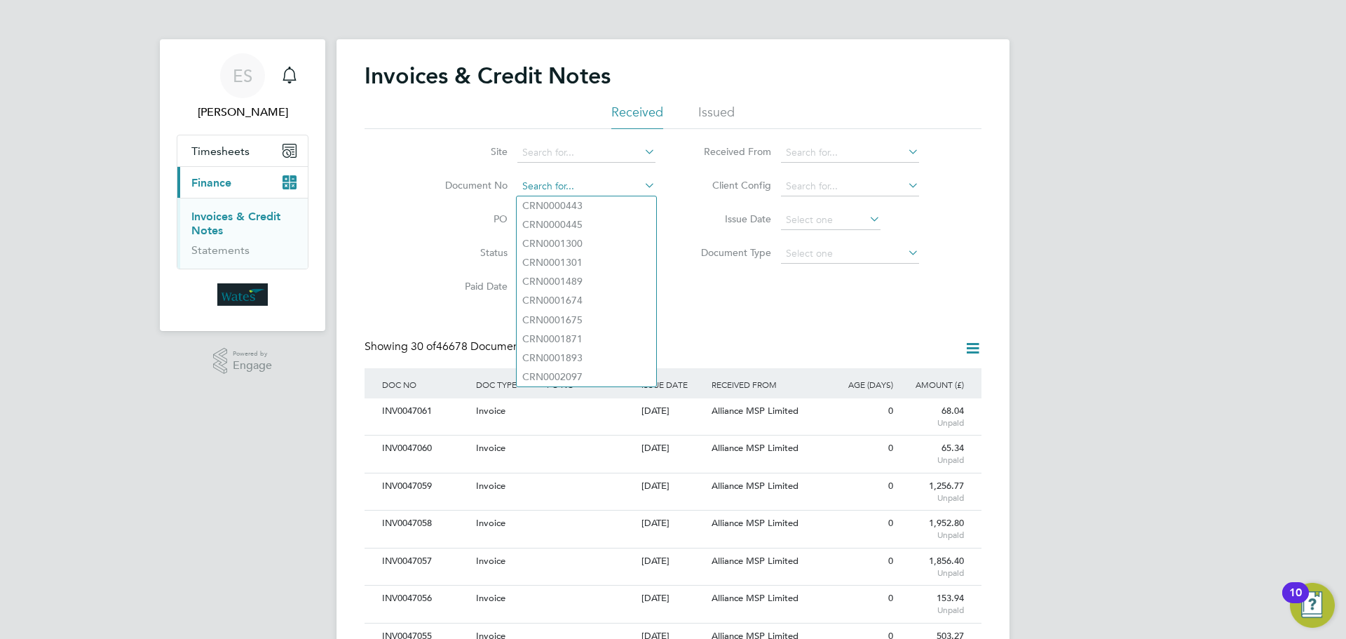
paste input "INV0047028"
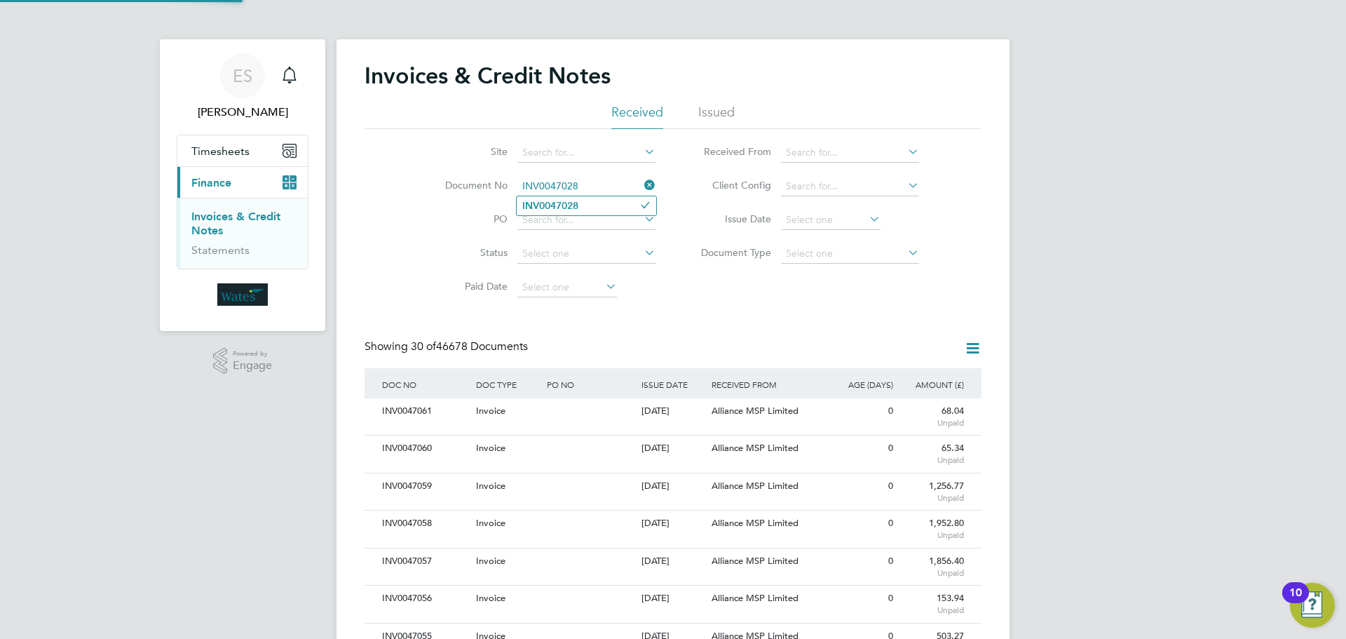
type input "INV0047028"
click at [586, 206] on li "INV0047028" at bounding box center [587, 205] width 140 height 19
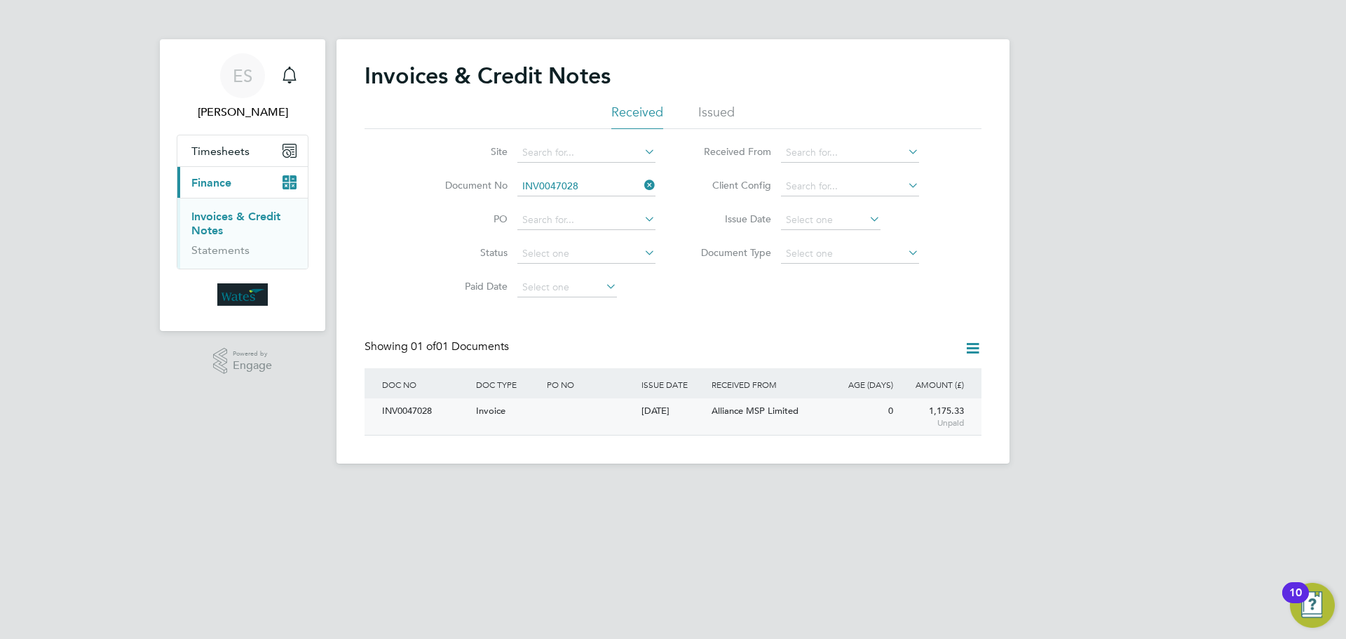
click at [418, 415] on div "INV0047028" at bounding box center [426, 411] width 94 height 26
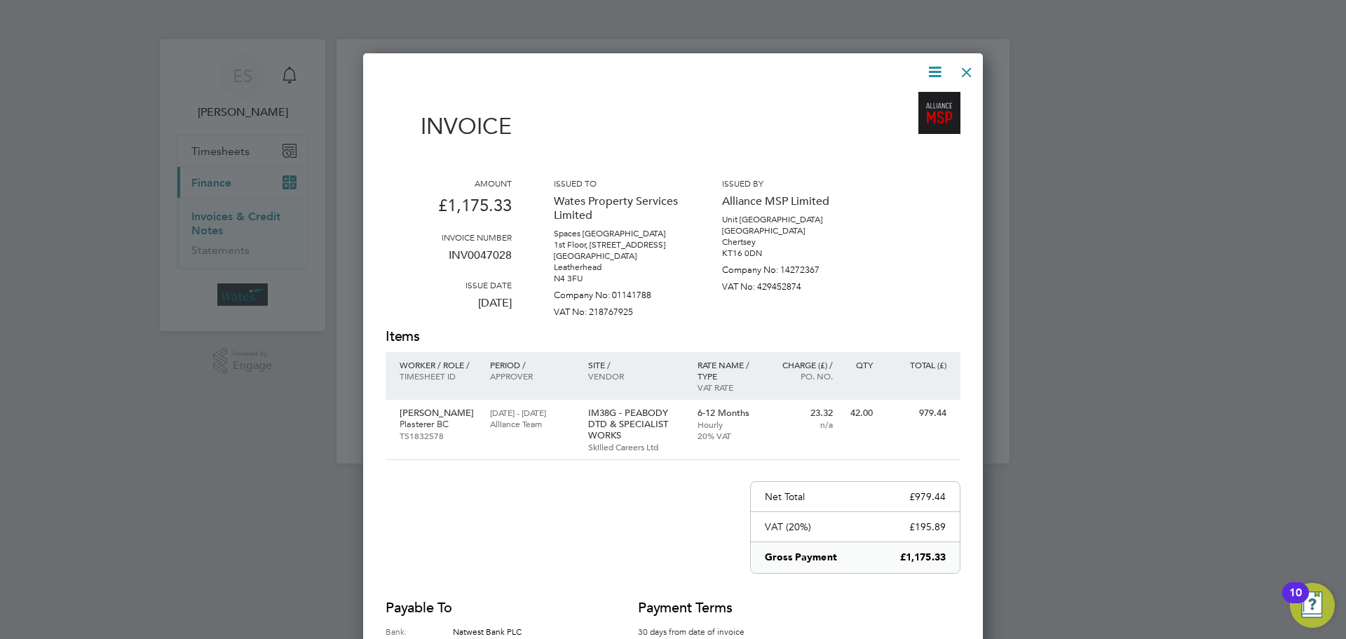
click at [928, 69] on icon at bounding box center [935, 72] width 18 height 18
click at [898, 100] on li "Download Invoice" at bounding box center [892, 105] width 97 height 20
click at [931, 67] on icon at bounding box center [935, 72] width 18 height 18
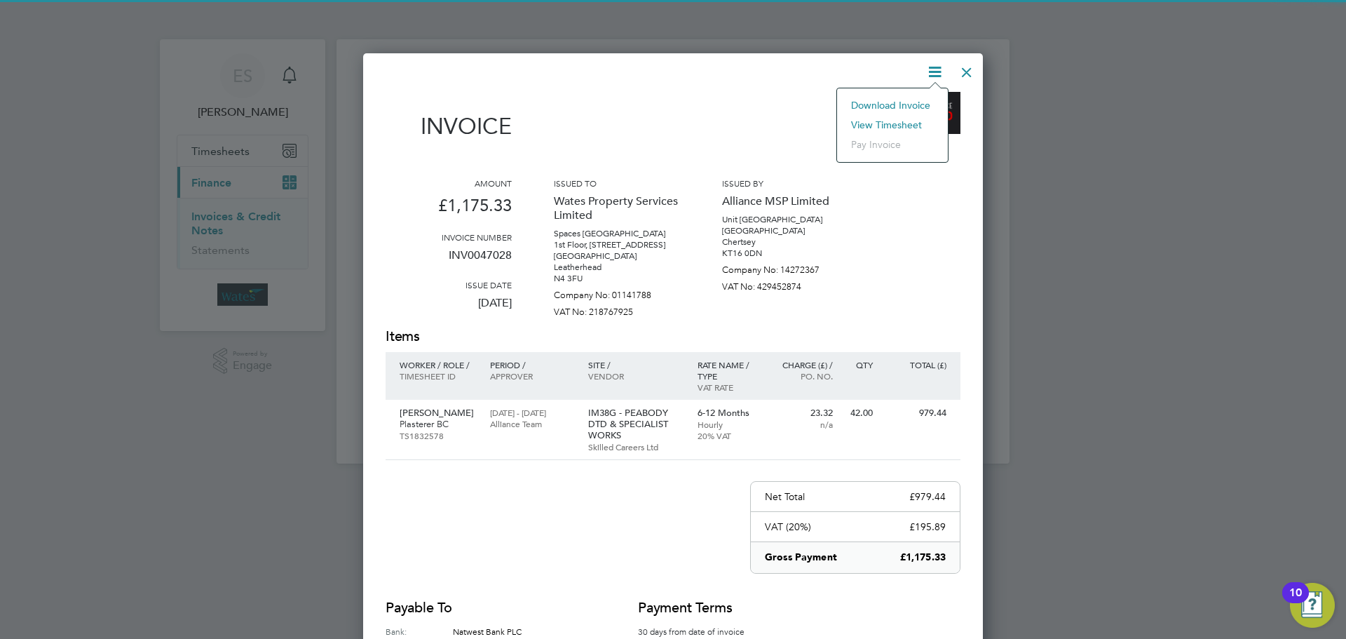
click at [883, 120] on li "View timesheet" at bounding box center [892, 125] width 97 height 20
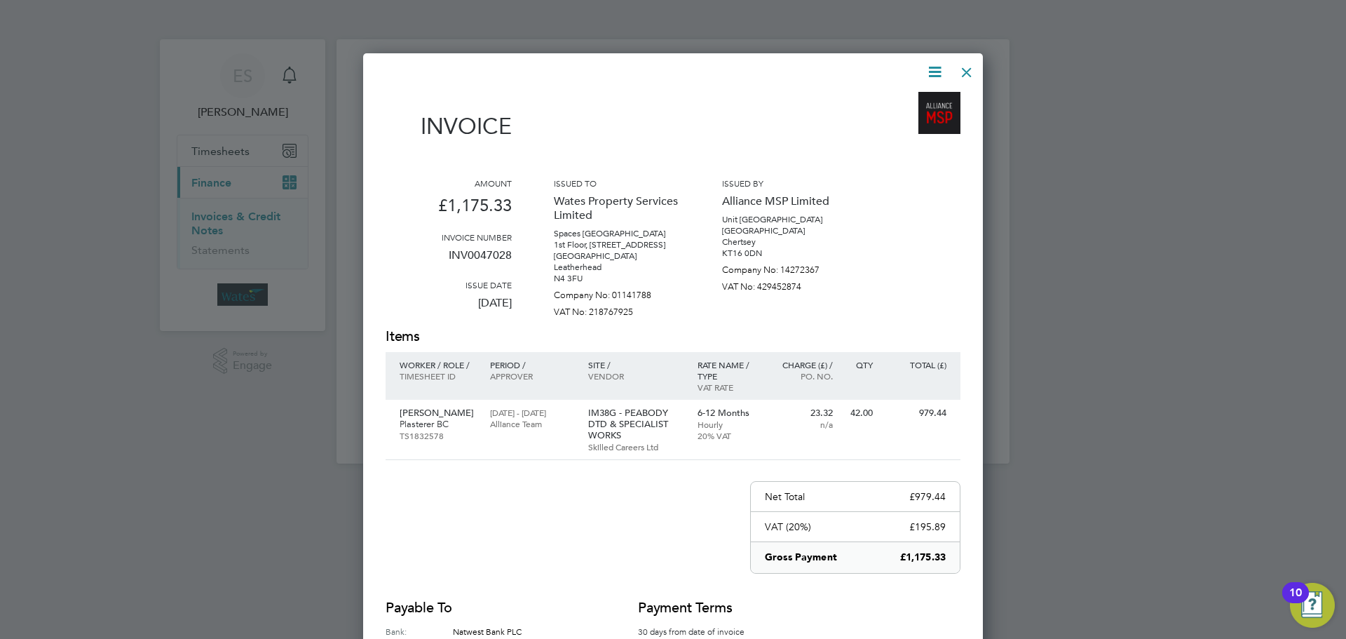
click at [948, 69] on div "Invoice Amount £1,175.33 Invoice number INV0047028 Issue date 01 Oct 2025 Issue…" at bounding box center [673, 395] width 575 height 664
click at [958, 74] on div at bounding box center [966, 68] width 25 height 25
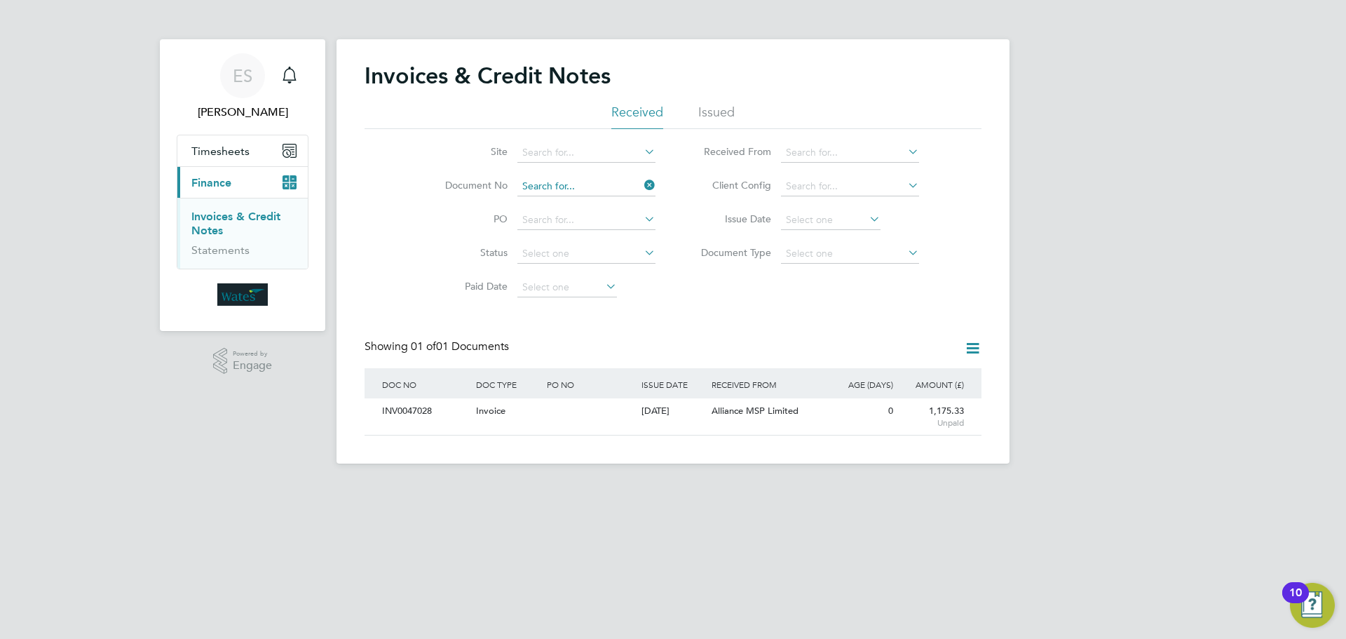
click at [580, 190] on input at bounding box center [586, 187] width 138 height 20
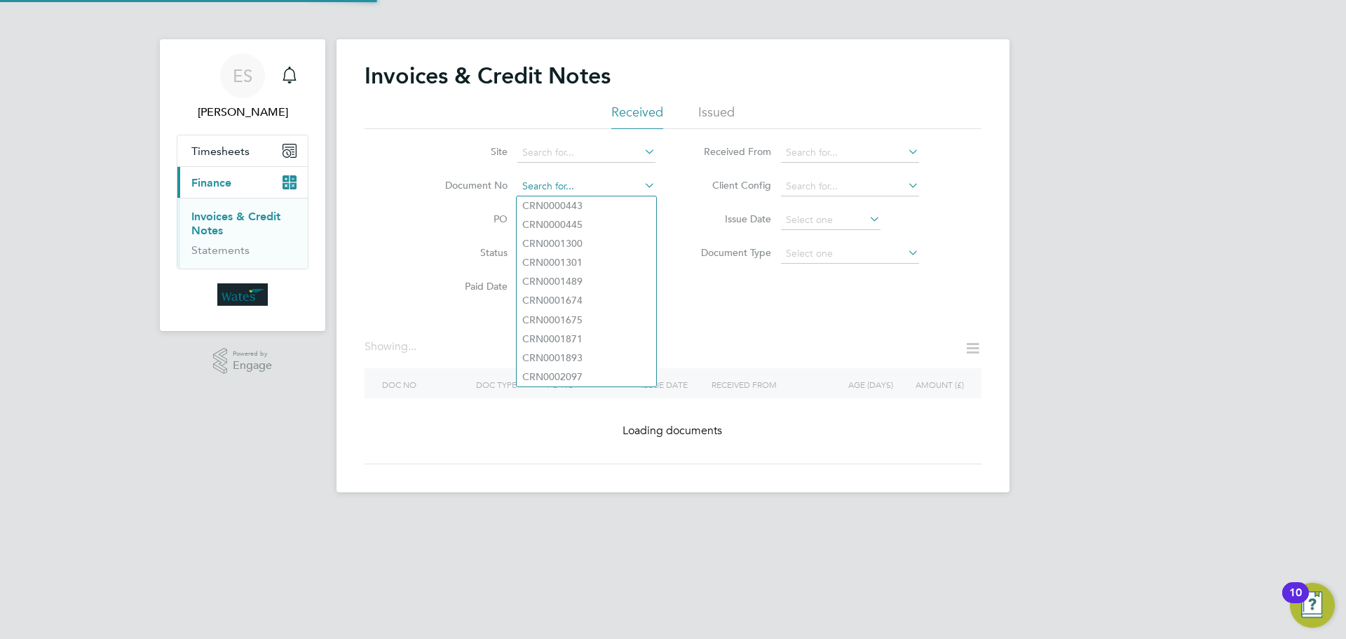
paste input "INV0047030"
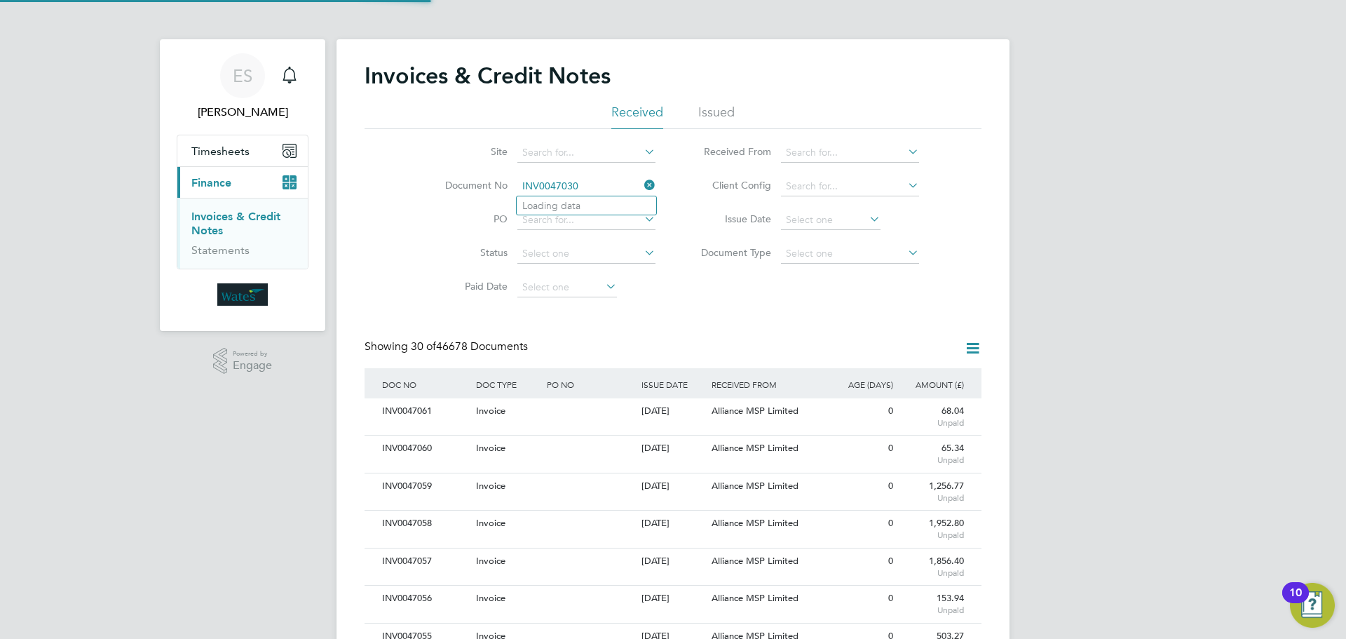
scroll to position [27, 95]
type input "INV0047030"
click at [538, 208] on b "INV0047030" at bounding box center [550, 206] width 56 height 12
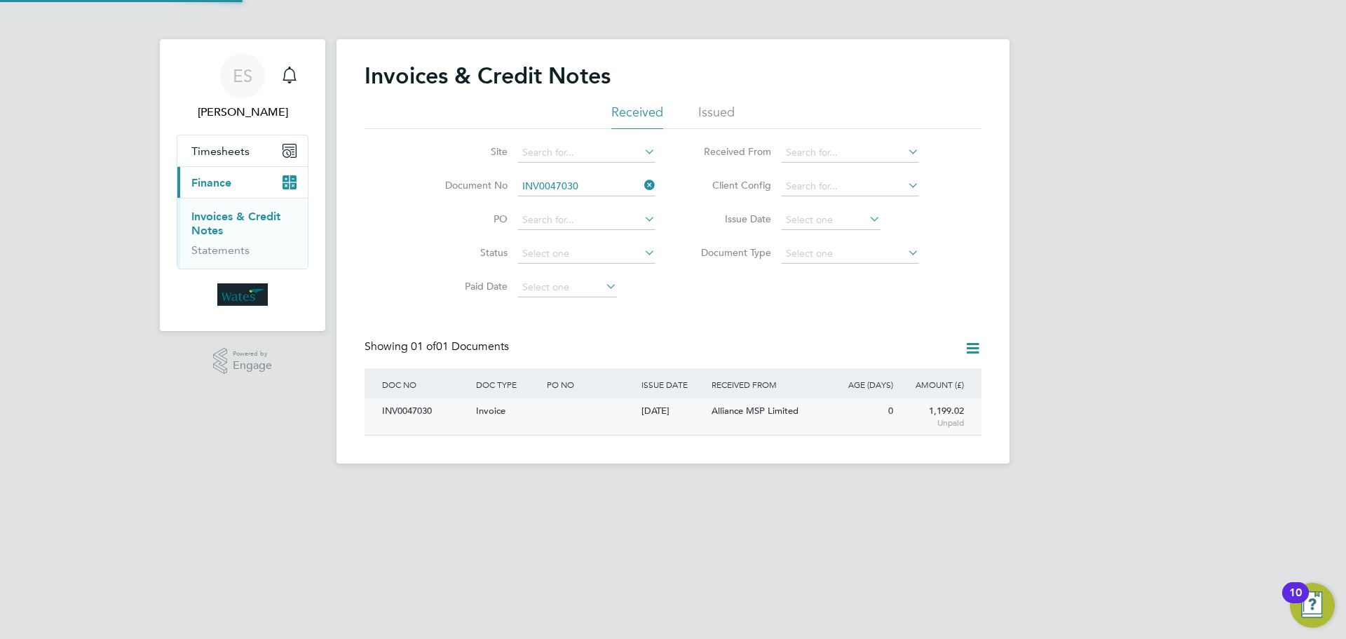
click at [412, 411] on div "INV0047030" at bounding box center [426, 411] width 94 height 26
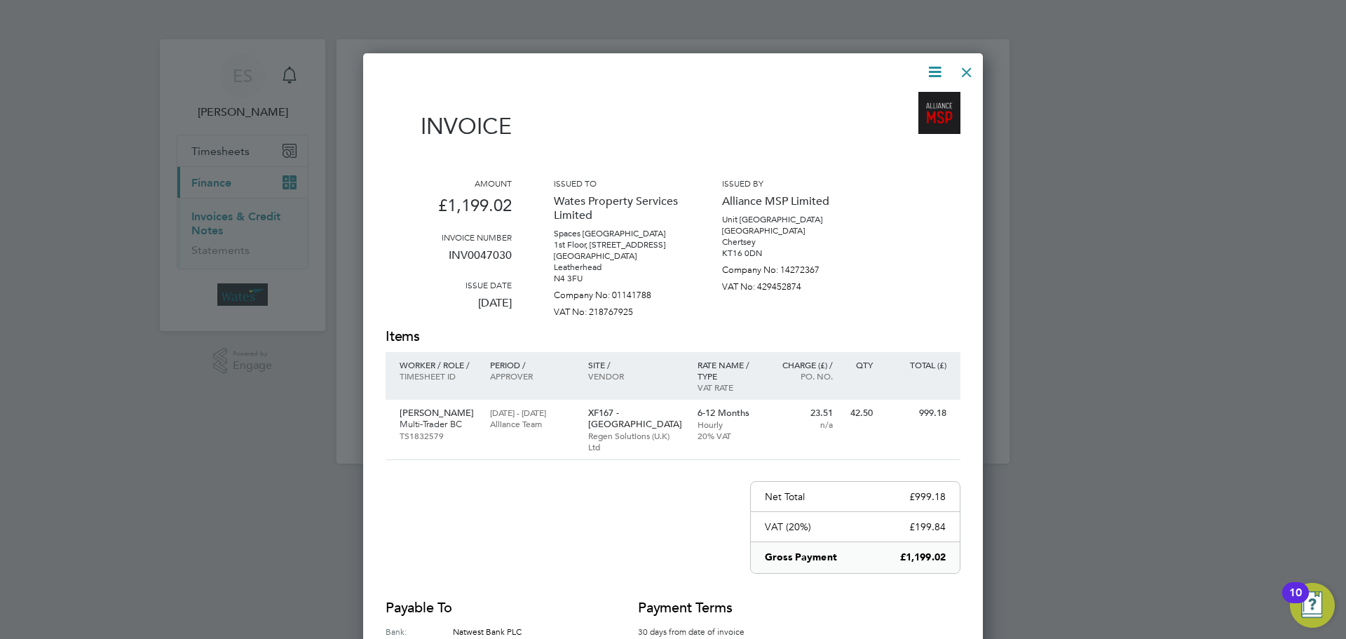
click at [936, 71] on icon at bounding box center [935, 72] width 18 height 18
click at [909, 100] on li "Download Invoice" at bounding box center [892, 105] width 97 height 20
click at [928, 74] on icon at bounding box center [935, 72] width 18 height 18
click at [885, 118] on li "View timesheet" at bounding box center [892, 125] width 97 height 20
click at [963, 66] on div at bounding box center [966, 68] width 25 height 25
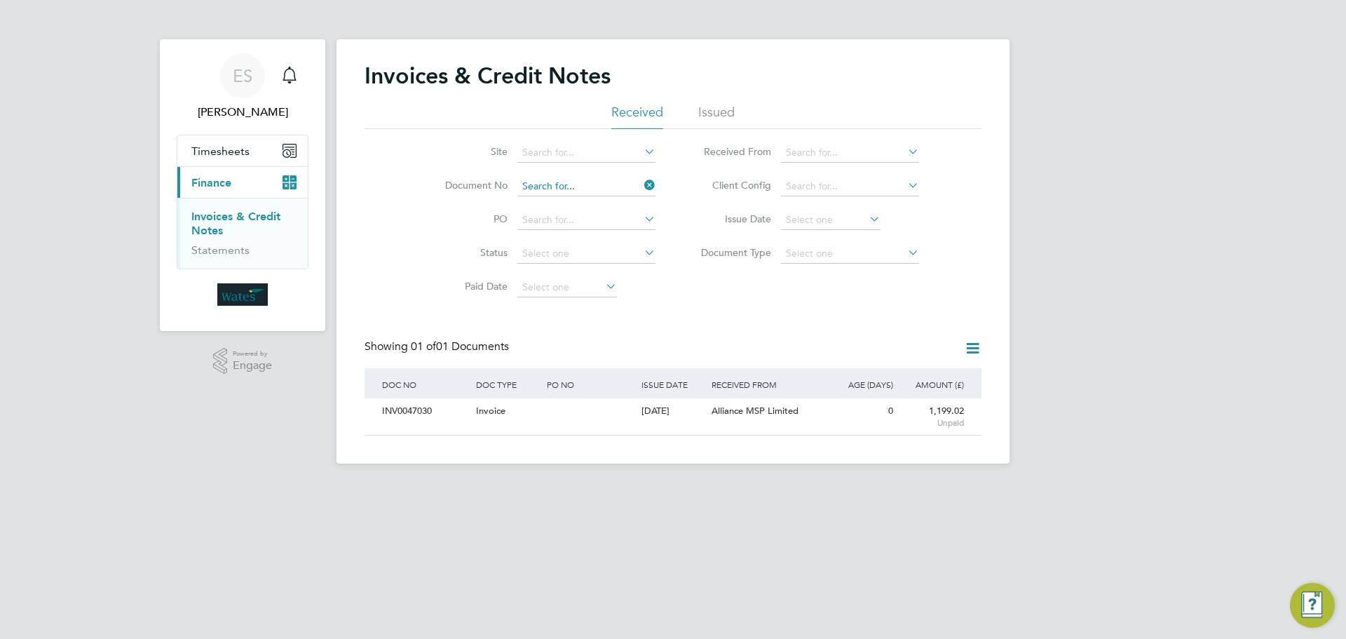
click at [571, 182] on input at bounding box center [586, 187] width 138 height 20
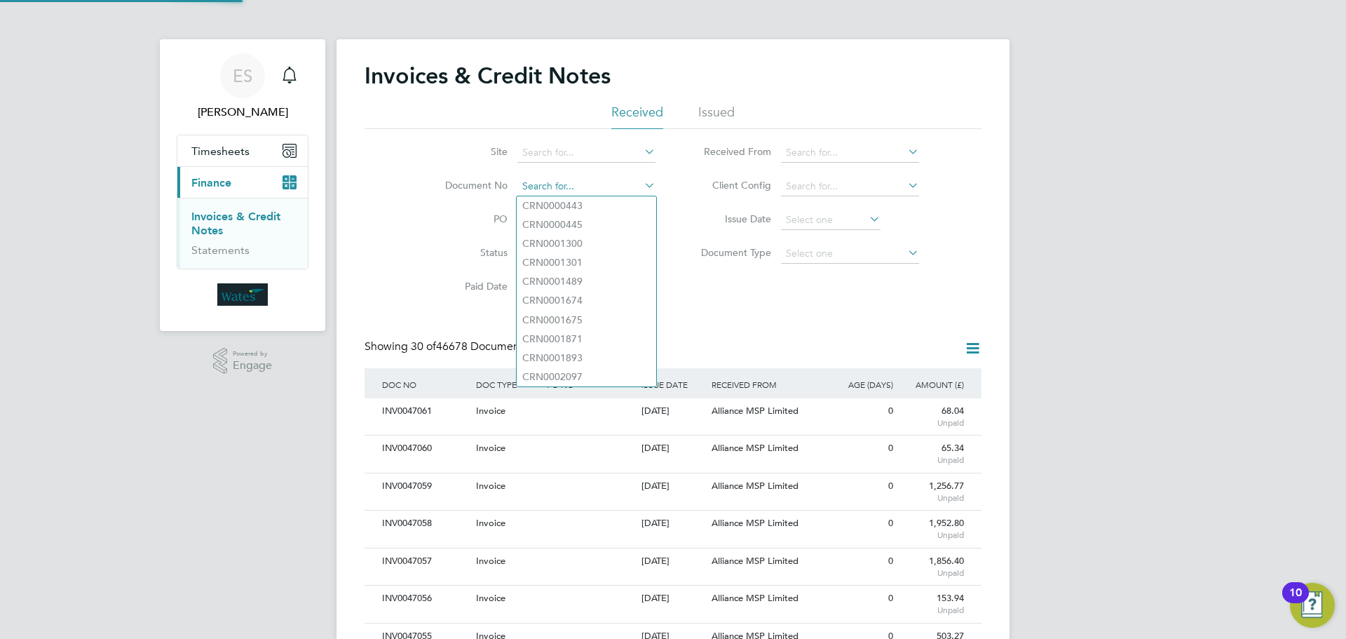
scroll to position [27, 95]
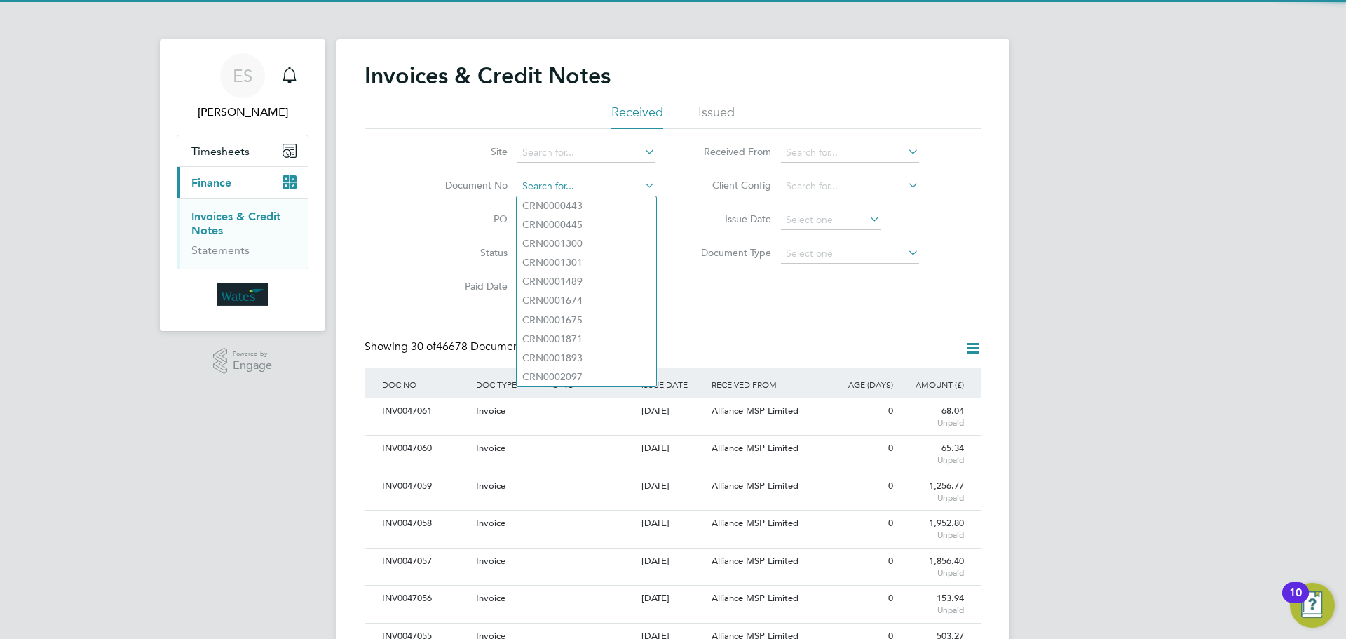
paste input "INV0047031"
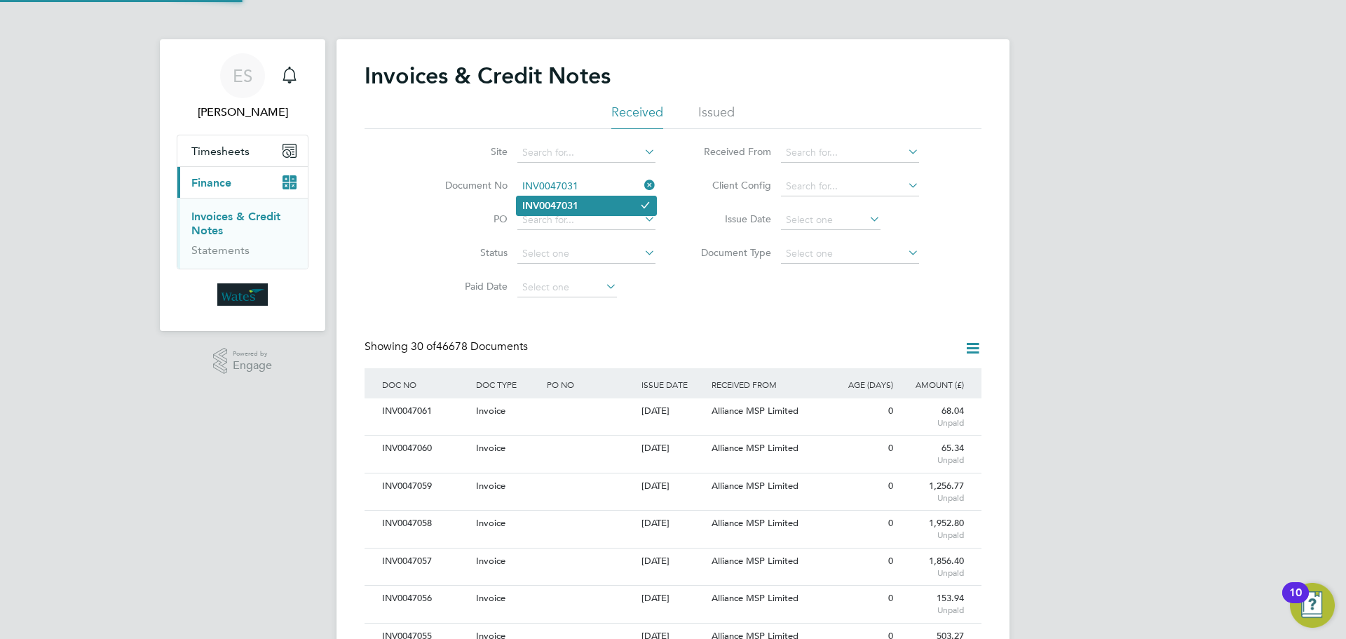
type input "INV0047031"
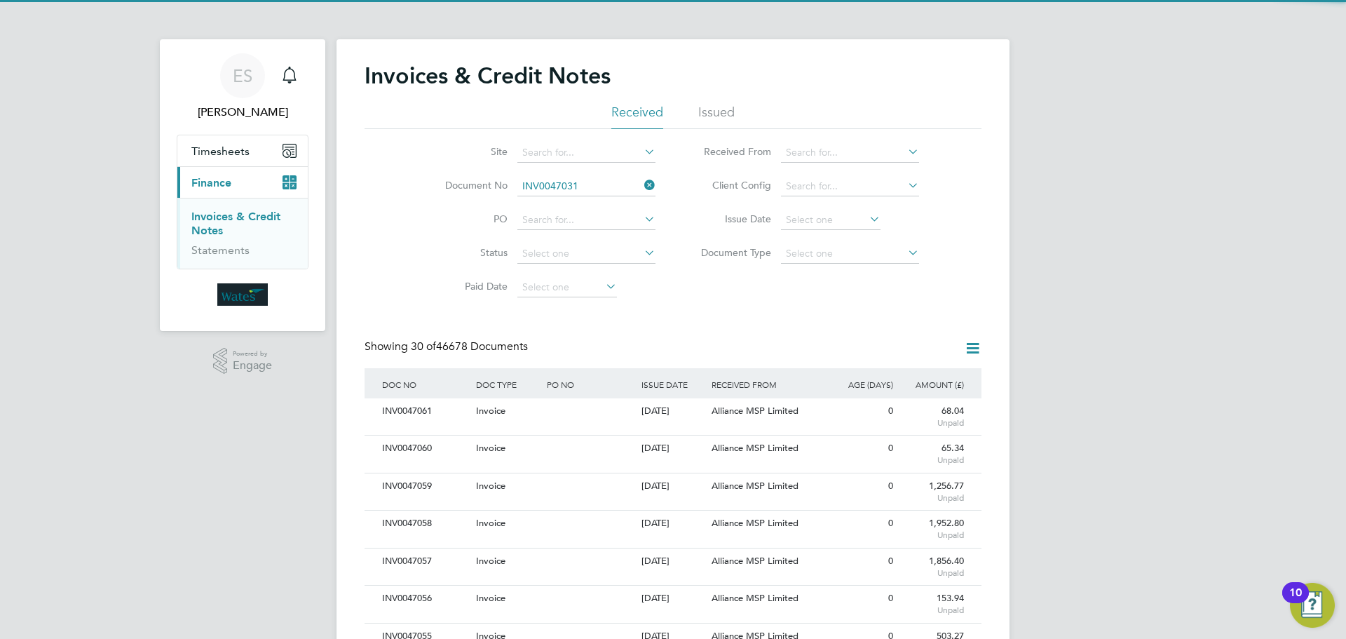
click at [570, 201] on b "INV0047031" at bounding box center [550, 206] width 56 height 12
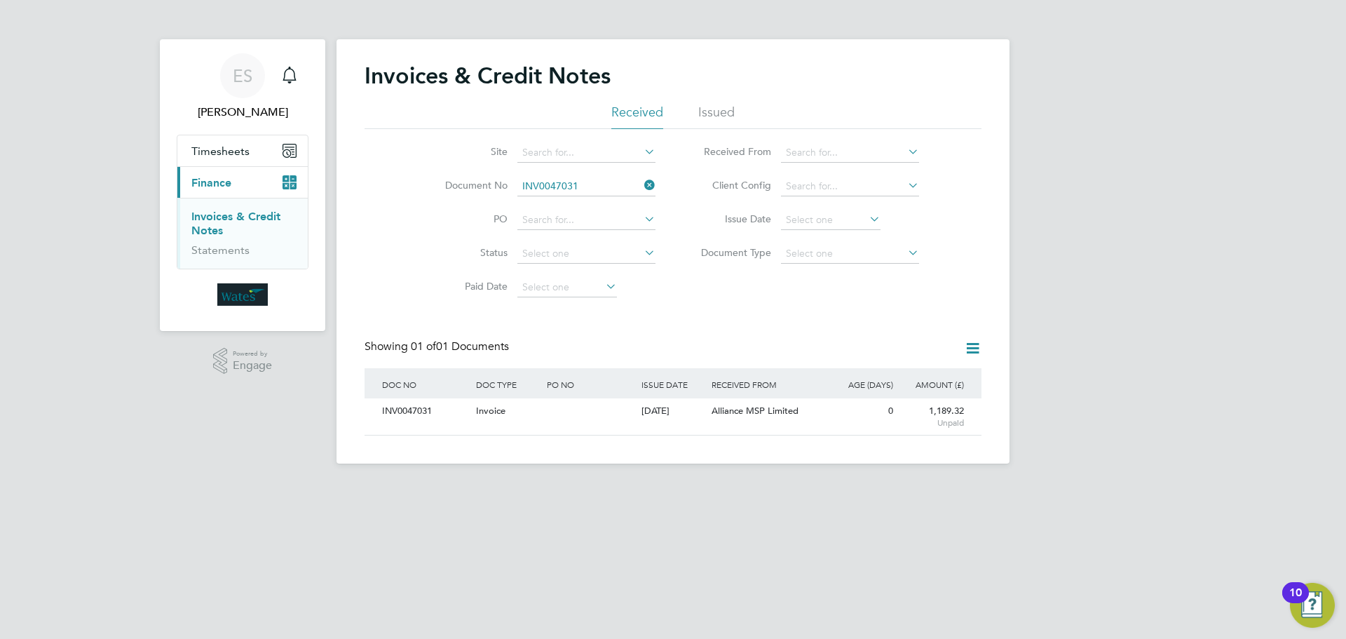
click at [436, 410] on div "INV0047031" at bounding box center [426, 411] width 94 height 26
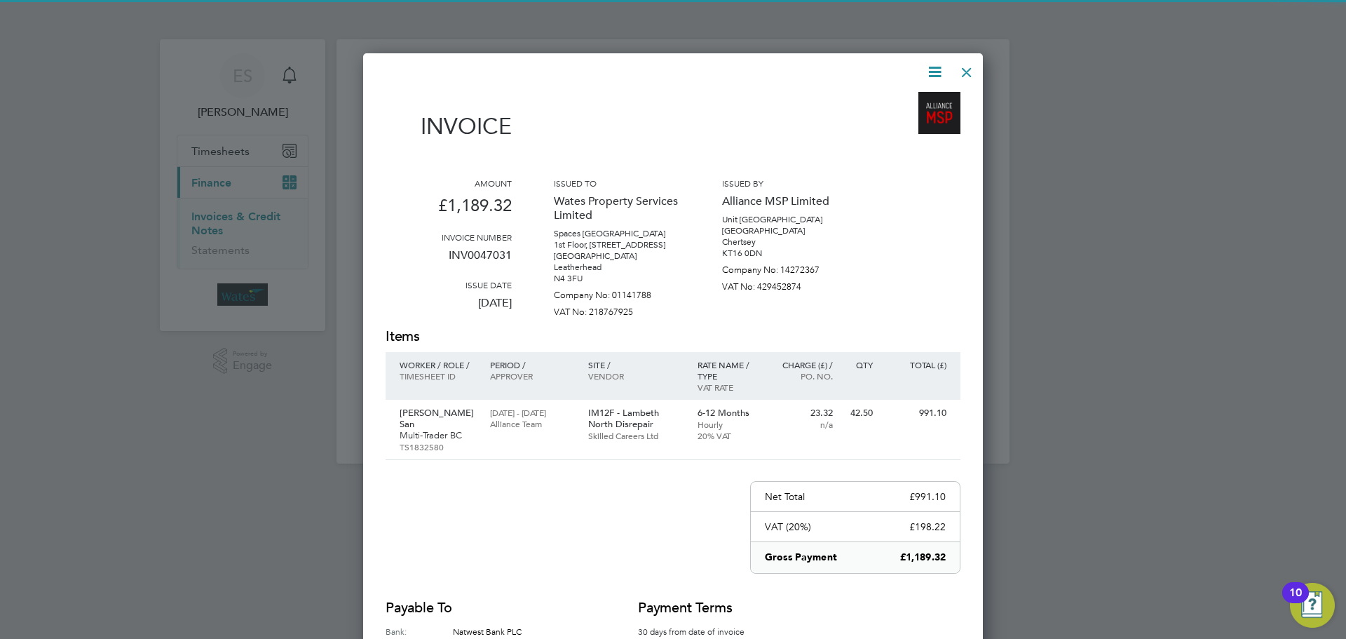
click at [937, 71] on icon at bounding box center [935, 72] width 18 height 18
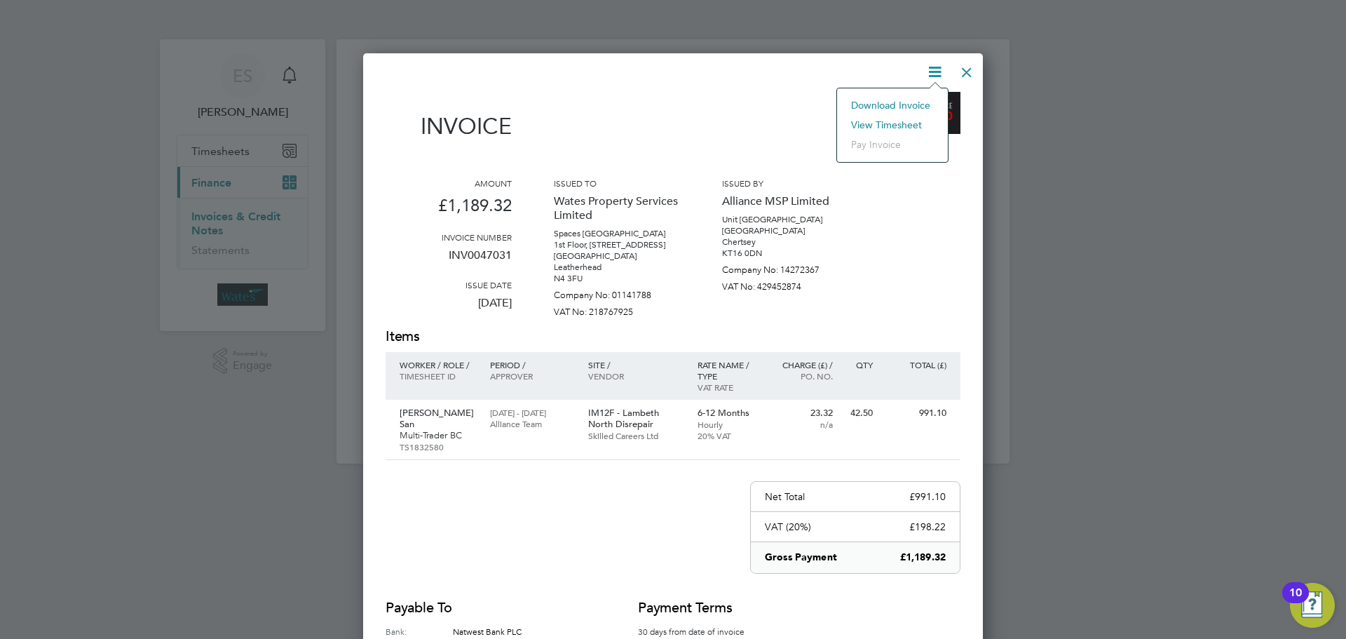
click at [917, 98] on li "Download Invoice" at bounding box center [892, 105] width 97 height 20
click at [928, 75] on icon at bounding box center [935, 72] width 18 height 18
click at [902, 121] on li "View timesheet" at bounding box center [892, 125] width 97 height 20
click at [967, 73] on div at bounding box center [966, 68] width 25 height 25
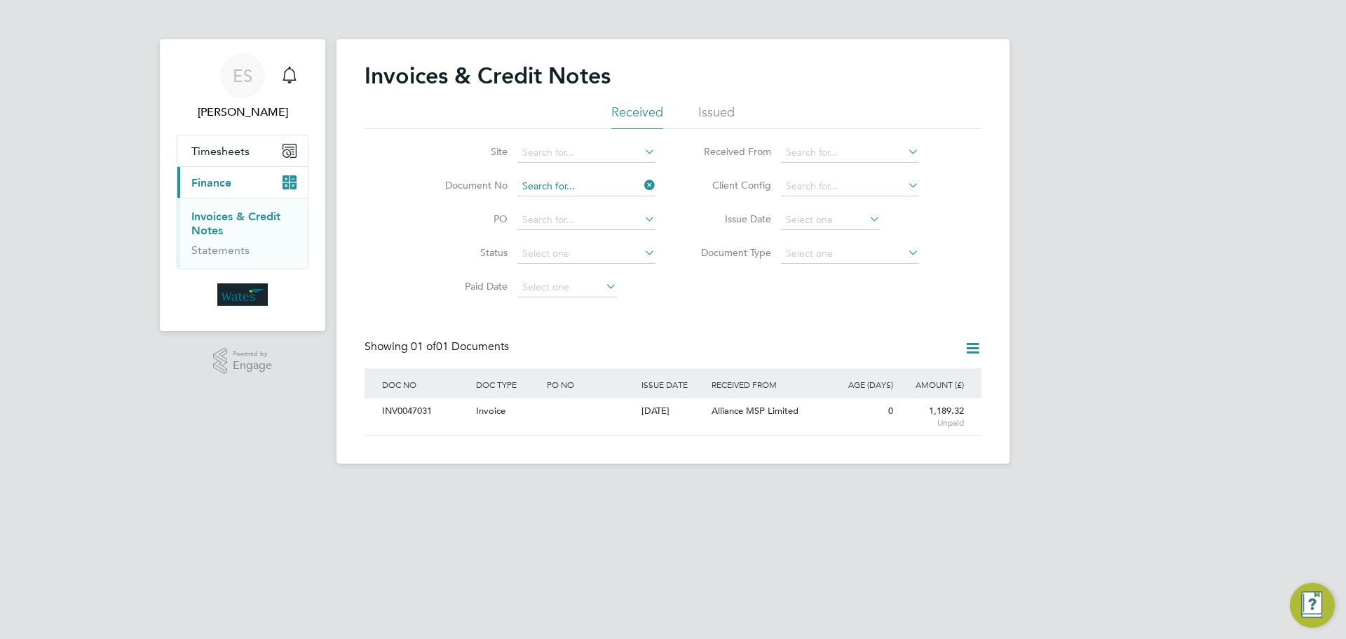
click at [569, 183] on input at bounding box center [586, 187] width 138 height 20
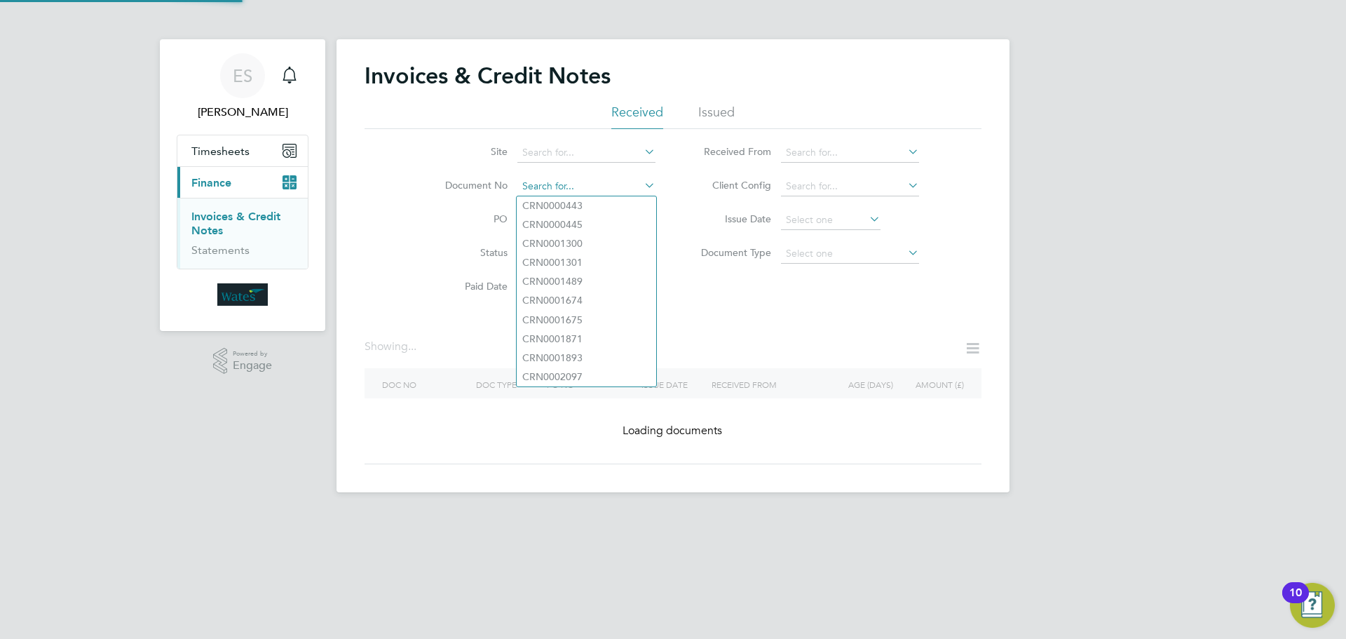
paste input "INV0047032"
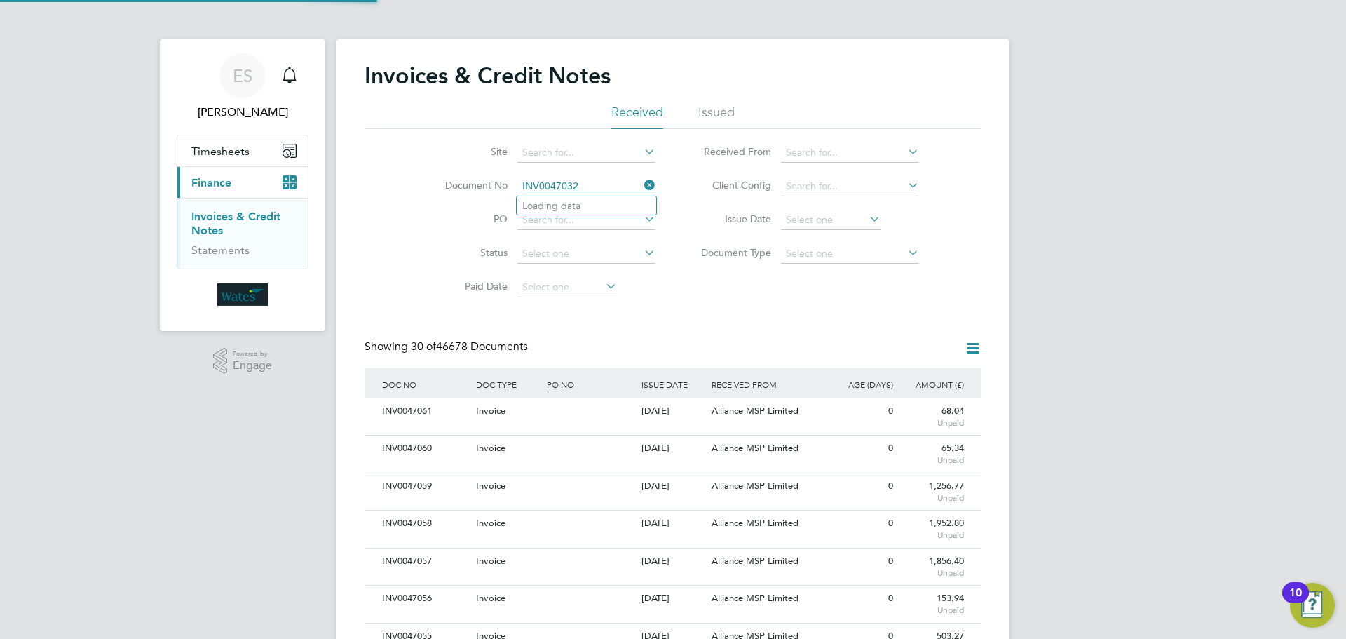
scroll to position [27, 118]
type input "INV0047032"
click at [569, 208] on b "INV0047032" at bounding box center [550, 206] width 56 height 12
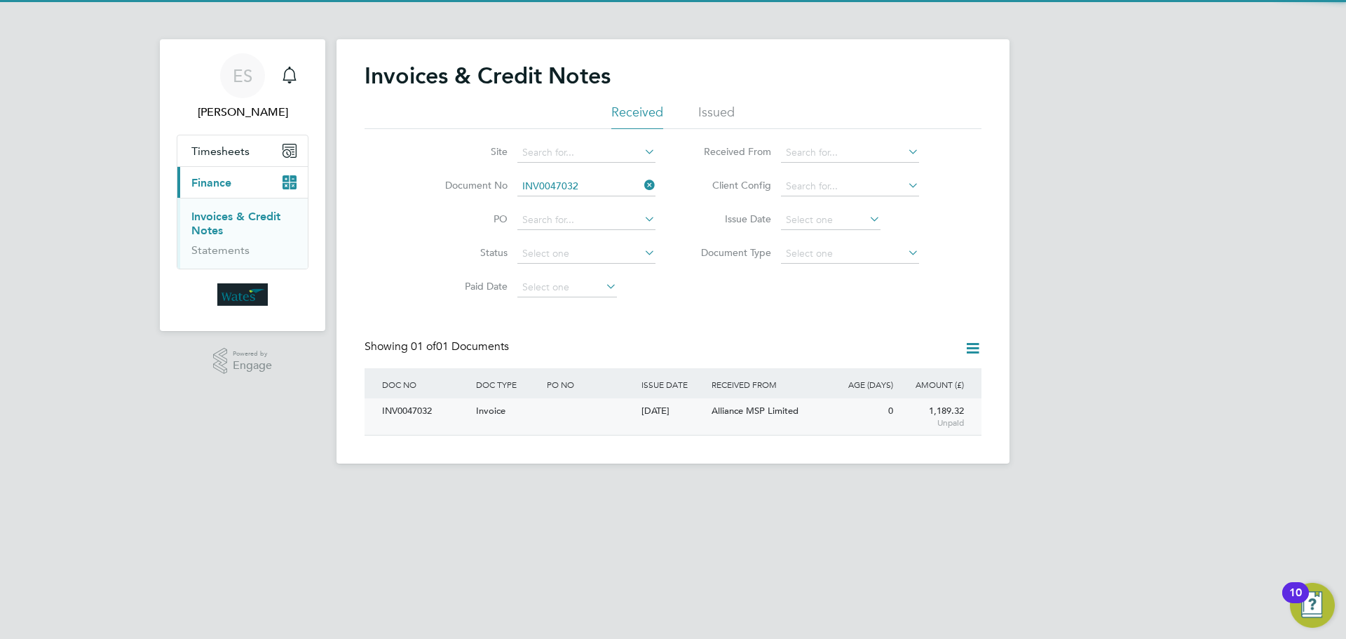
click at [425, 412] on div "INV0047032" at bounding box center [426, 411] width 94 height 26
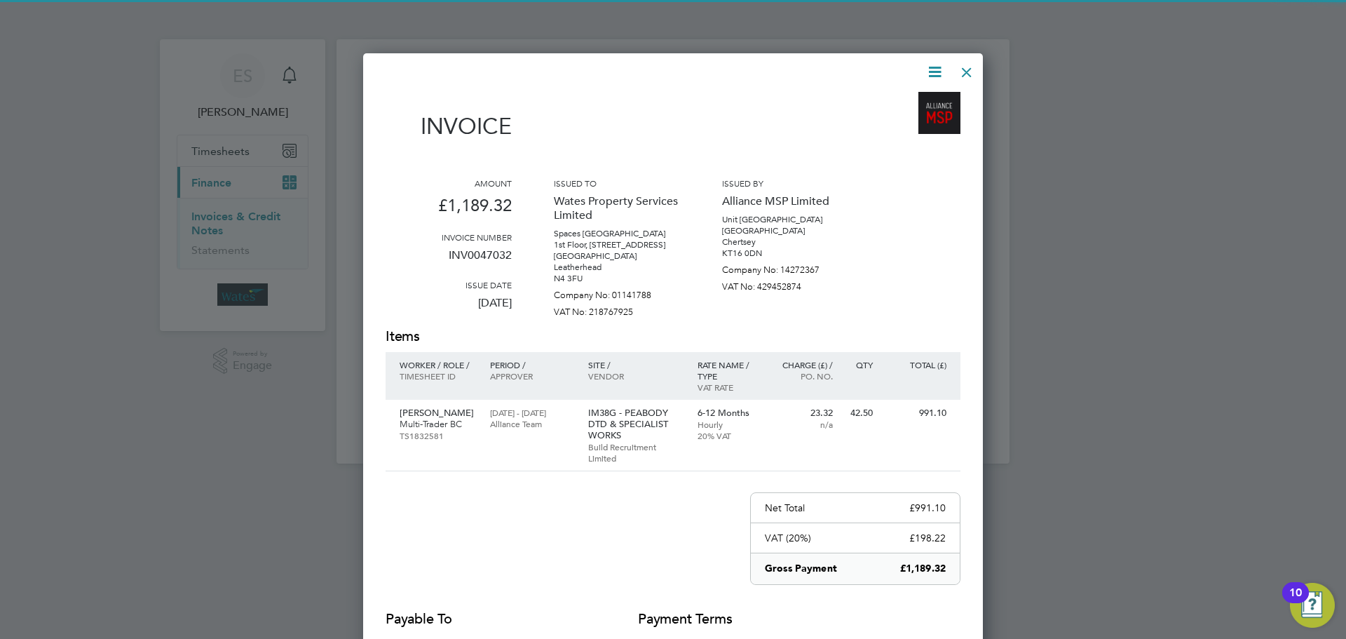
click at [930, 72] on icon at bounding box center [935, 72] width 18 height 18
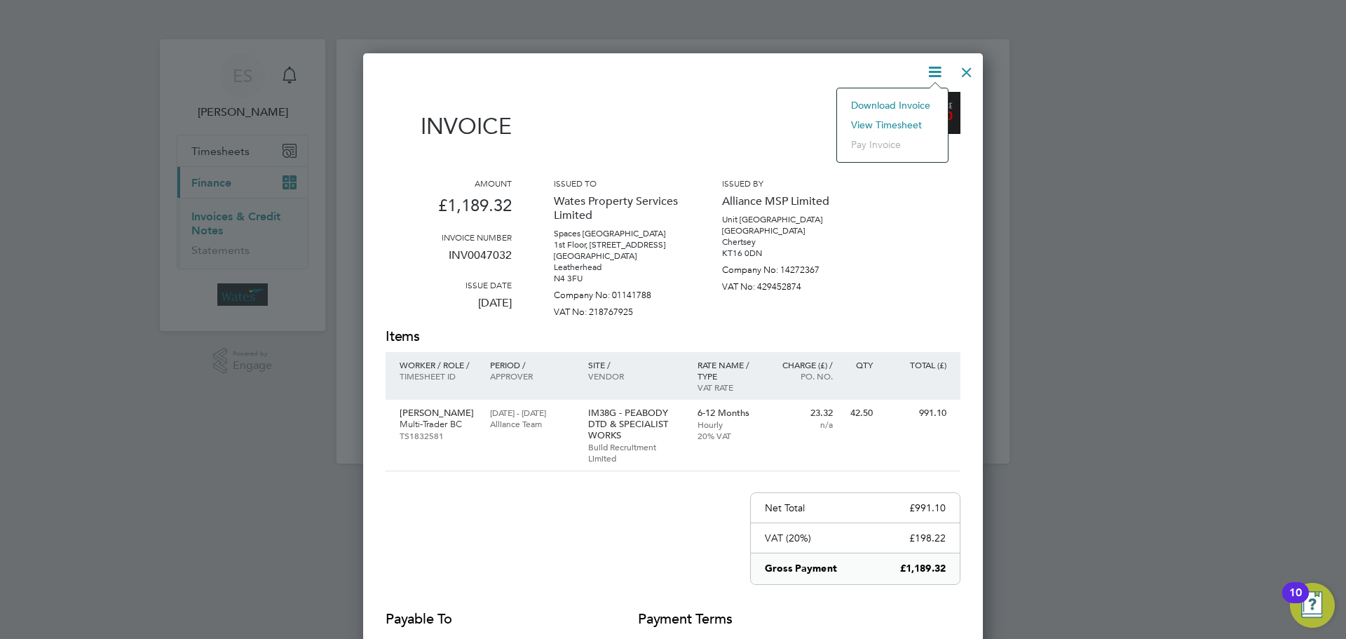
click at [914, 103] on li "Download Invoice" at bounding box center [892, 105] width 97 height 20
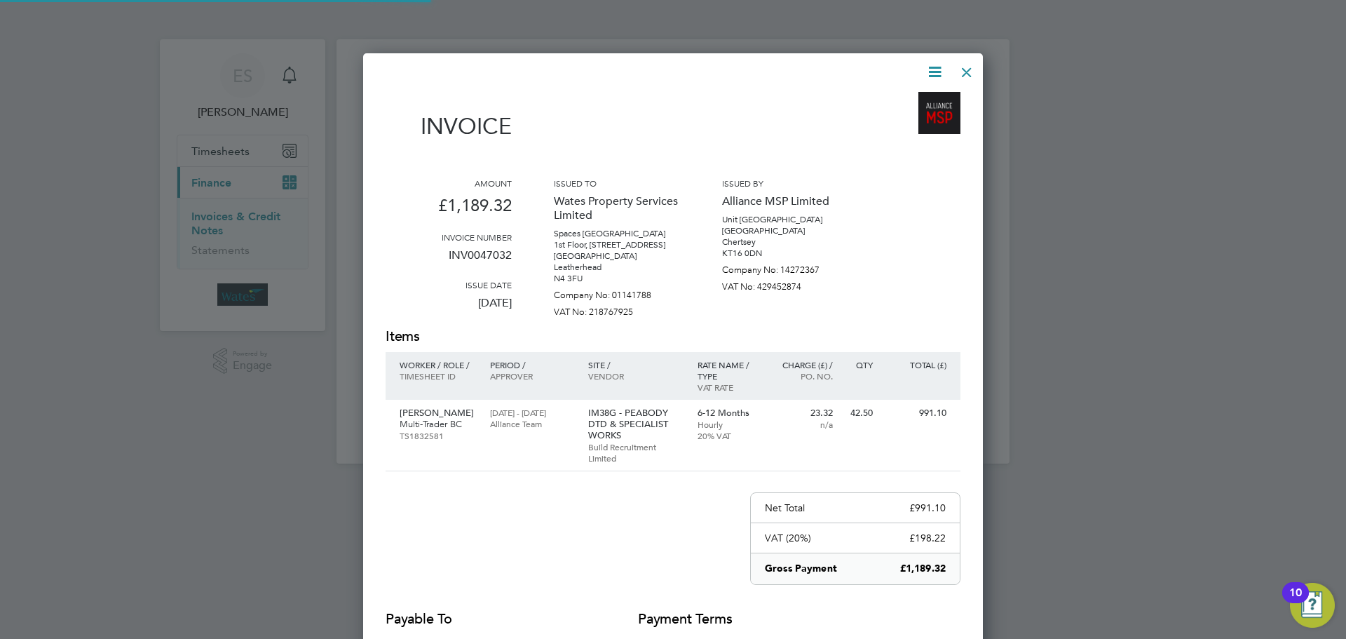
click at [930, 72] on icon at bounding box center [935, 72] width 18 height 18
click at [908, 118] on li "View timesheet" at bounding box center [892, 125] width 97 height 20
click at [961, 75] on div at bounding box center [966, 68] width 25 height 25
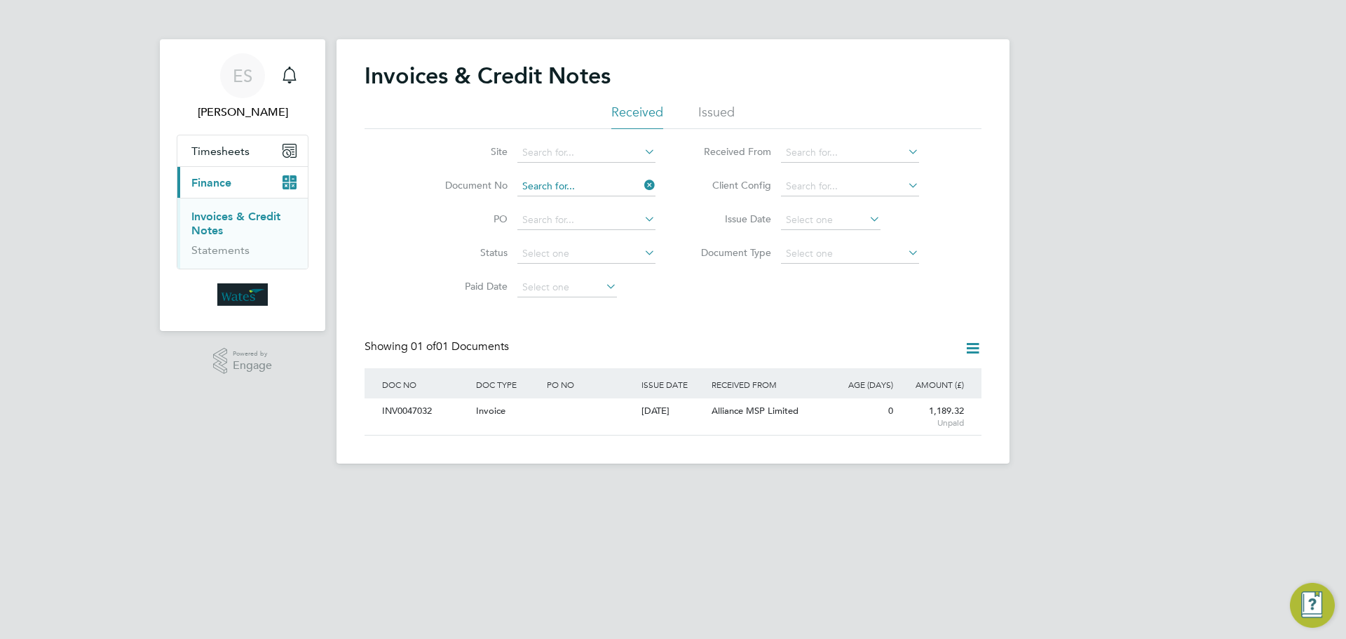
click at [567, 188] on input at bounding box center [586, 187] width 138 height 20
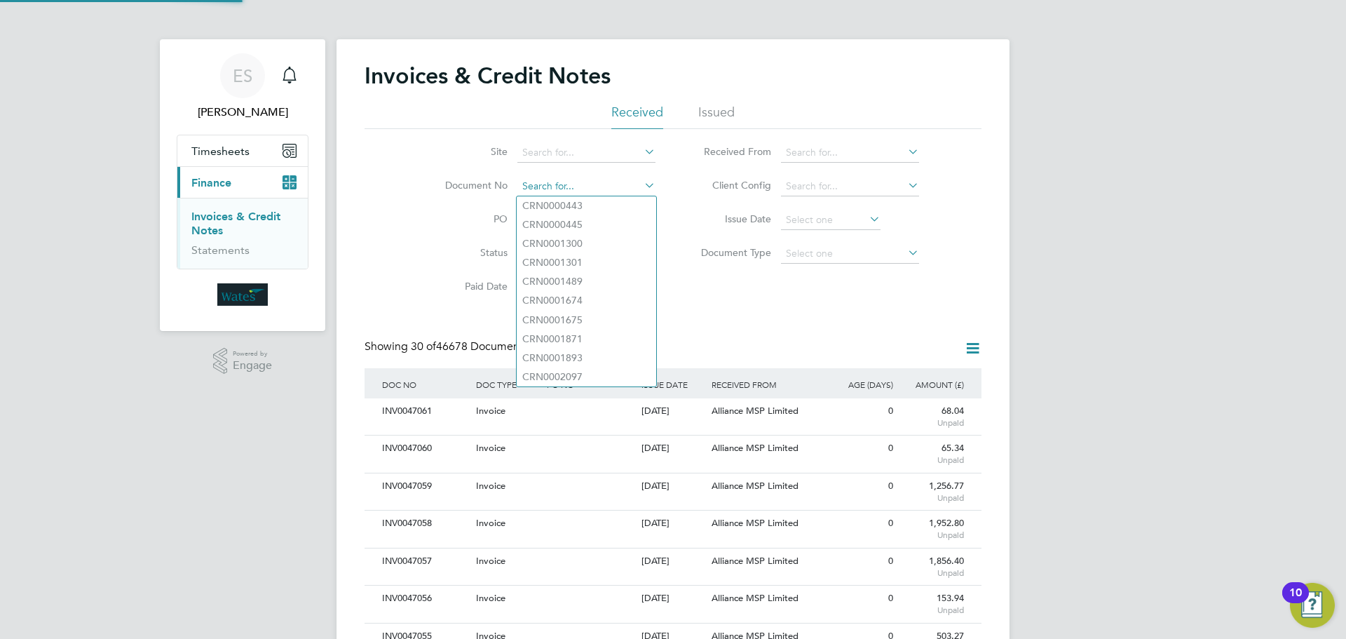
scroll to position [27, 118]
paste input "INV0047033"
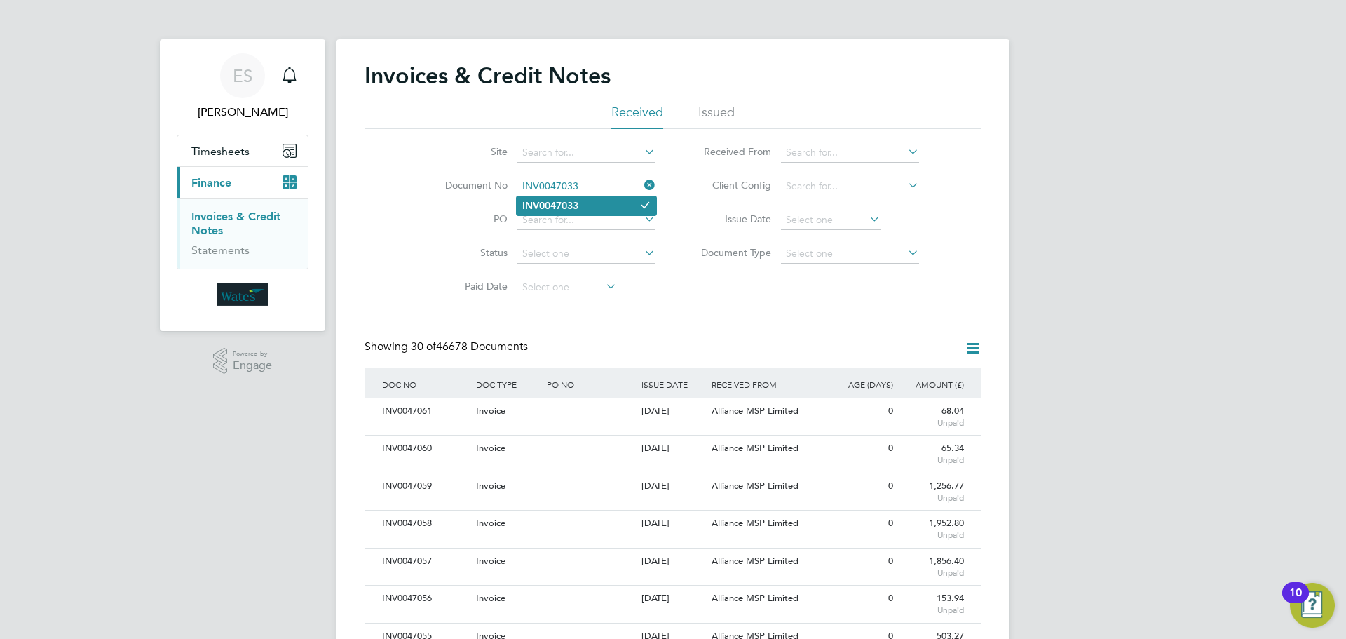
type input "INV0047033"
click at [576, 202] on b "INV0047033" at bounding box center [550, 206] width 56 height 12
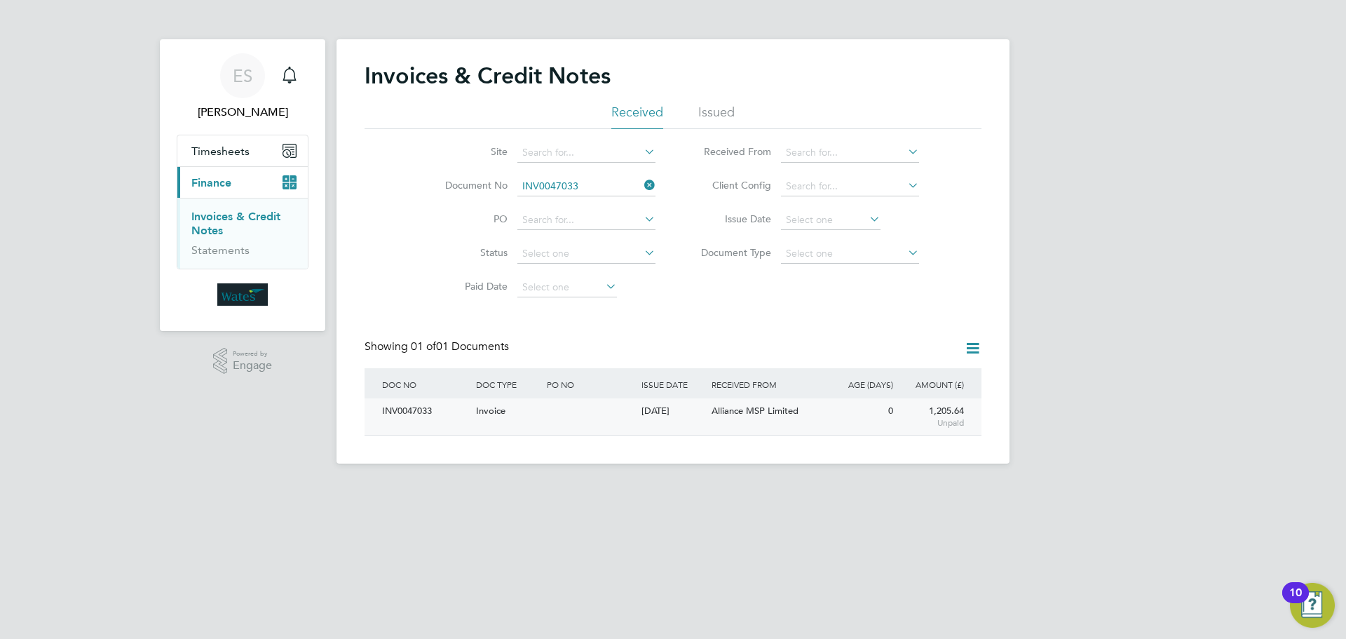
click at [427, 402] on div "INV0047033" at bounding box center [426, 411] width 94 height 26
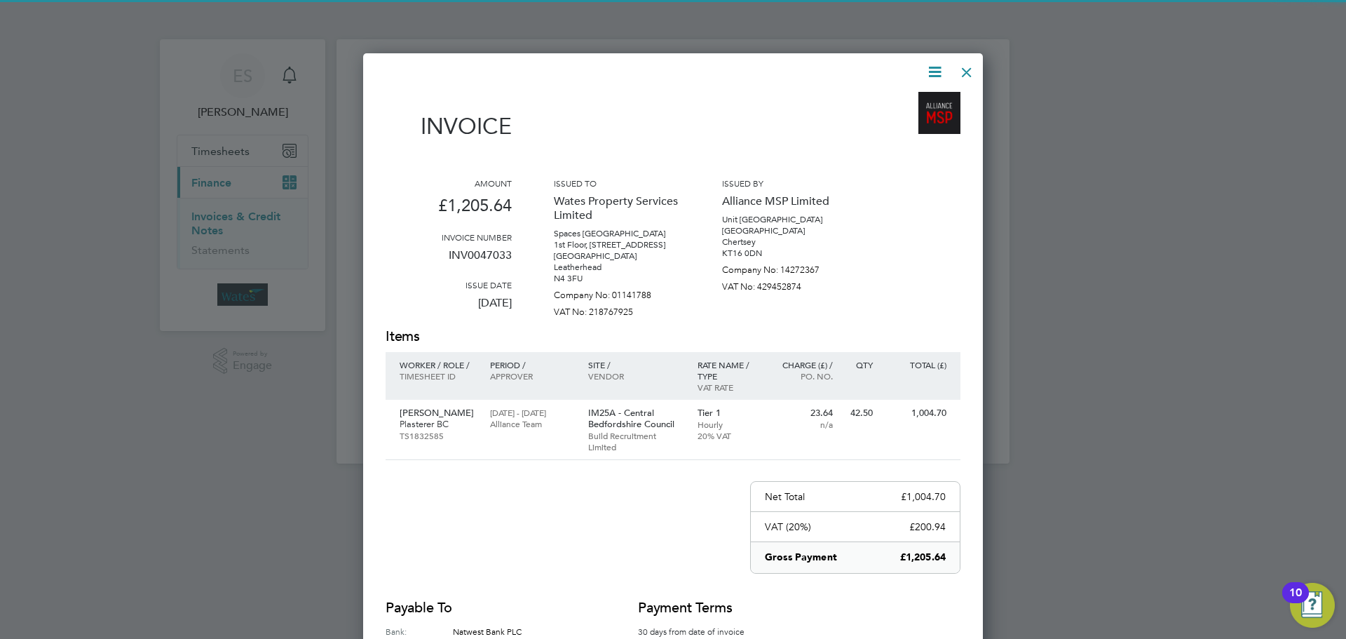
click at [932, 71] on icon at bounding box center [935, 72] width 18 height 18
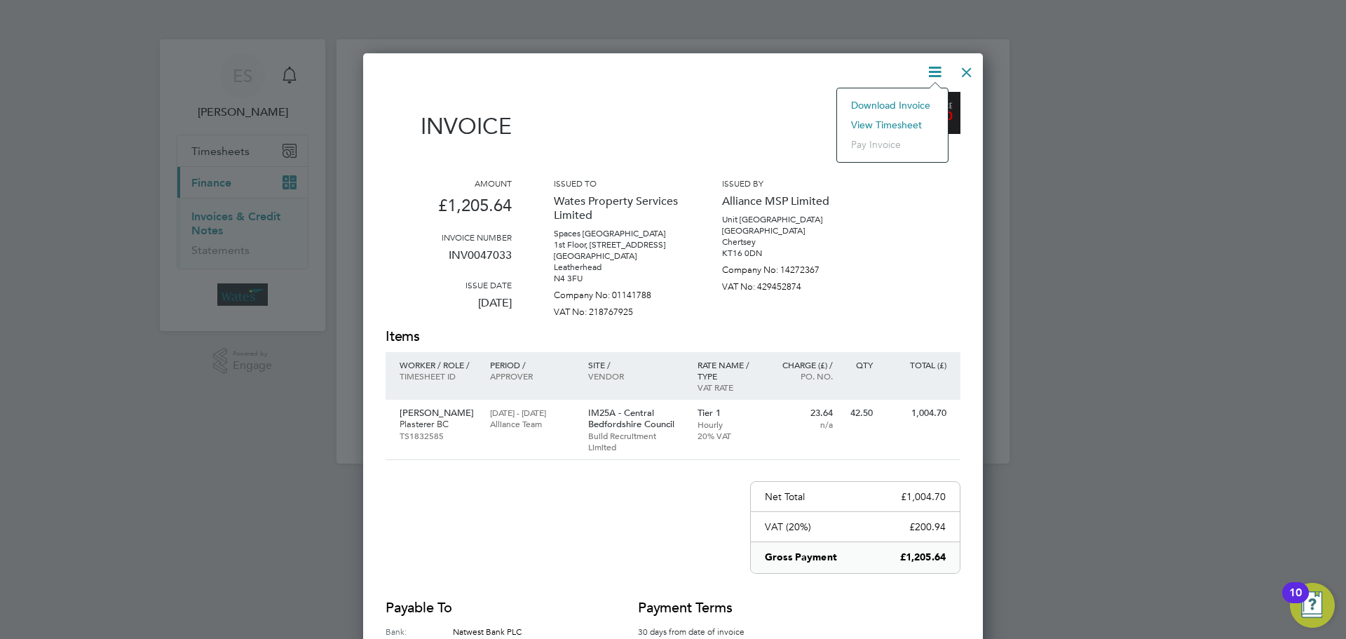
click at [894, 98] on li "Download Invoice" at bounding box center [892, 105] width 97 height 20
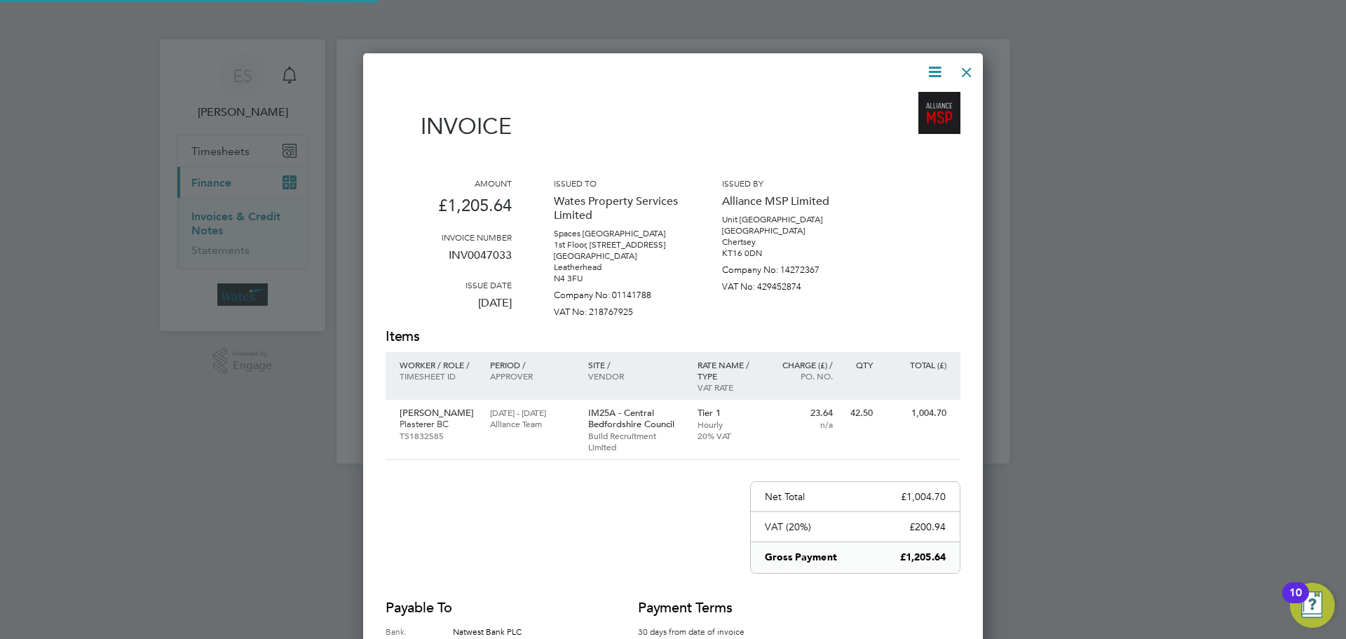
click at [937, 63] on icon at bounding box center [935, 72] width 18 height 18
click at [900, 117] on li "View timesheet" at bounding box center [892, 125] width 97 height 20
click at [966, 68] on div at bounding box center [966, 68] width 25 height 25
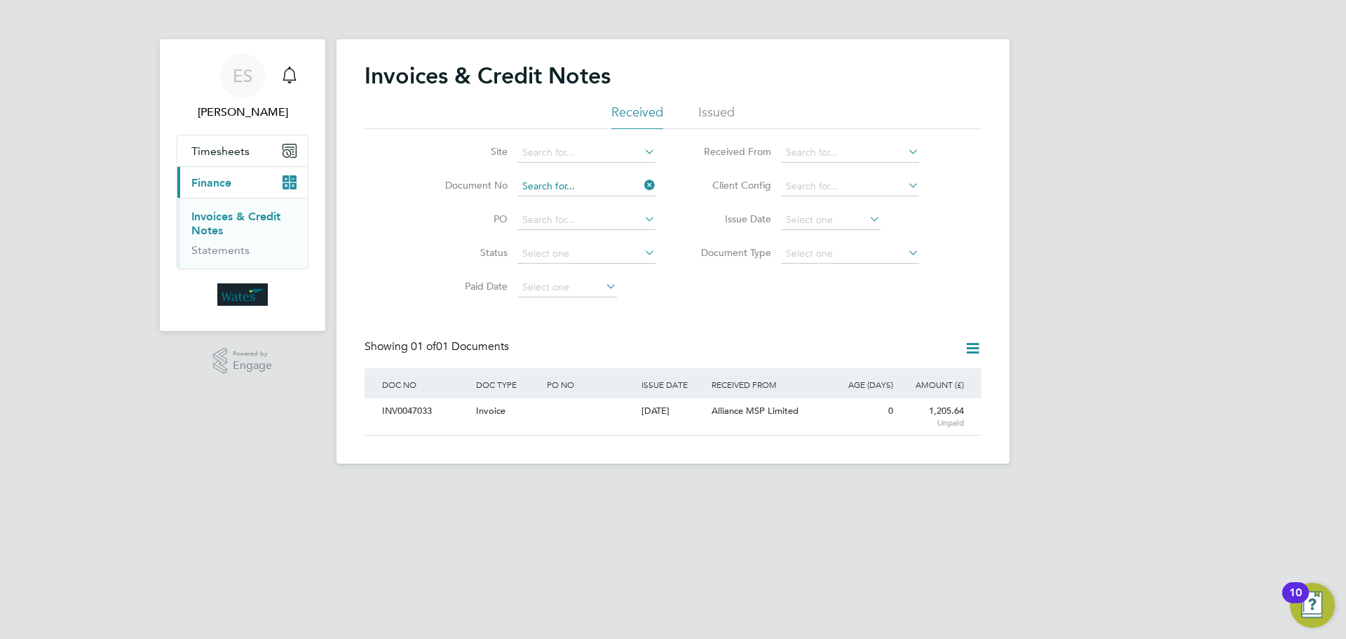
click at [560, 188] on input at bounding box center [586, 187] width 138 height 20
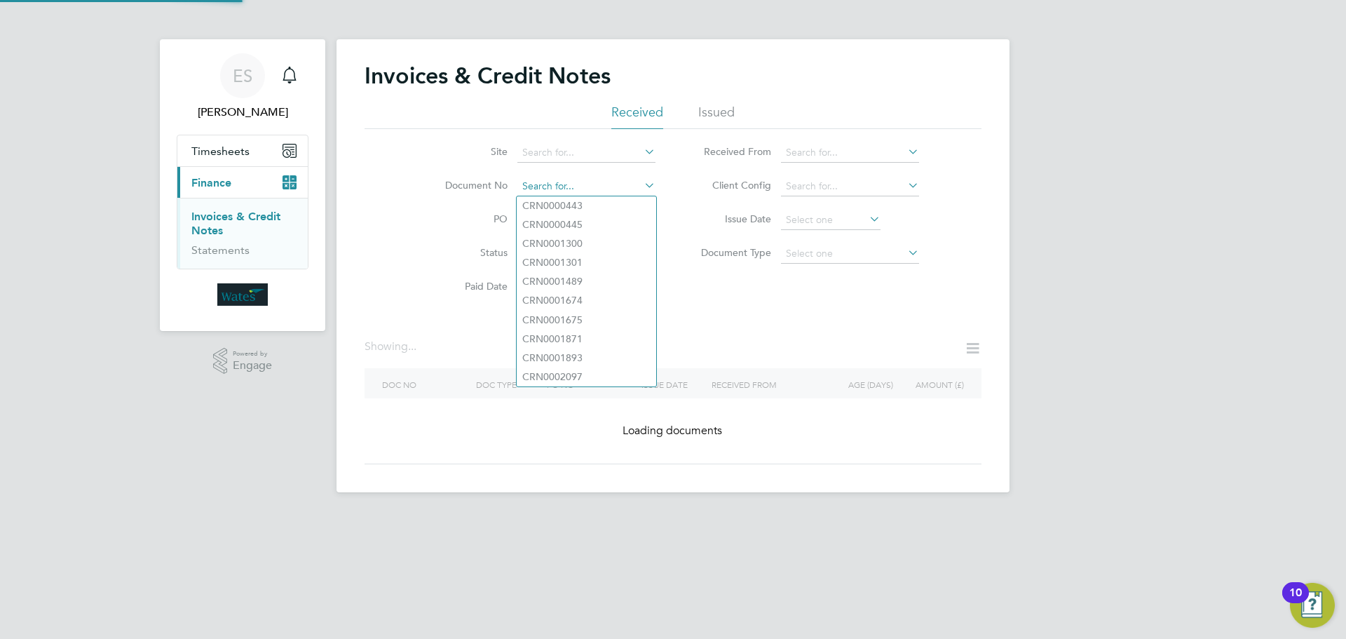
paste input "INV0047034"
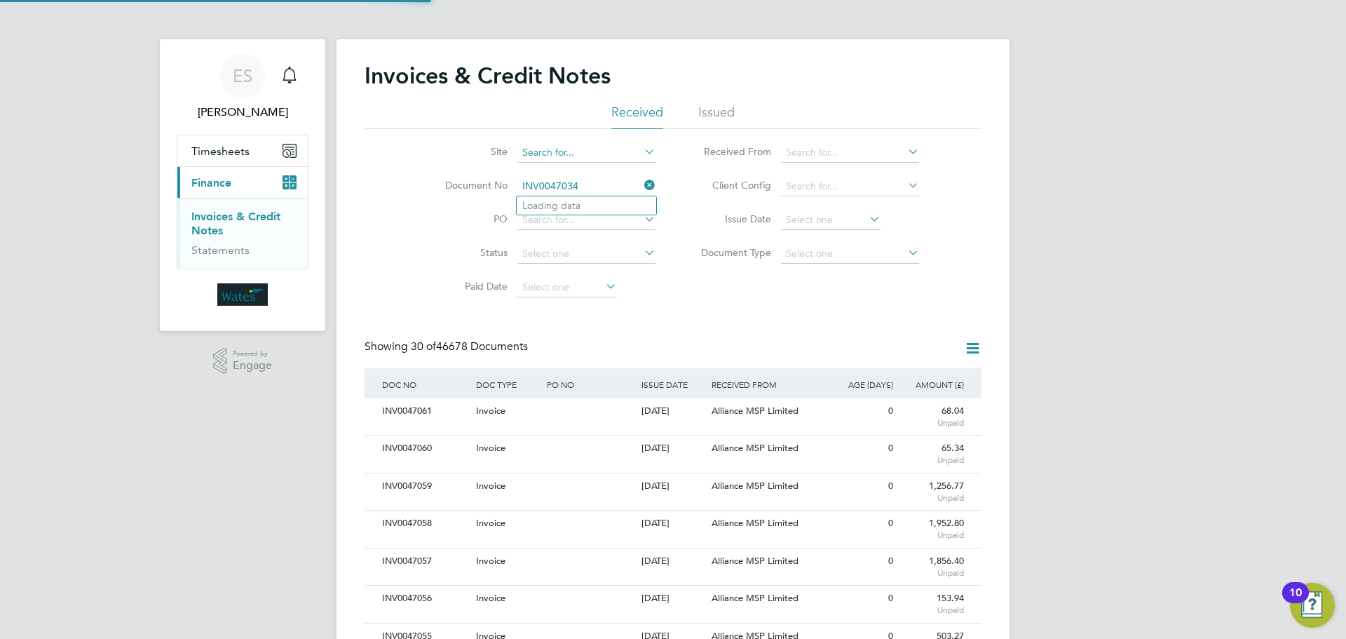
scroll to position [27, 95]
type input "INV0047034"
click at [584, 196] on ul "INV0047034" at bounding box center [586, 206] width 141 height 20
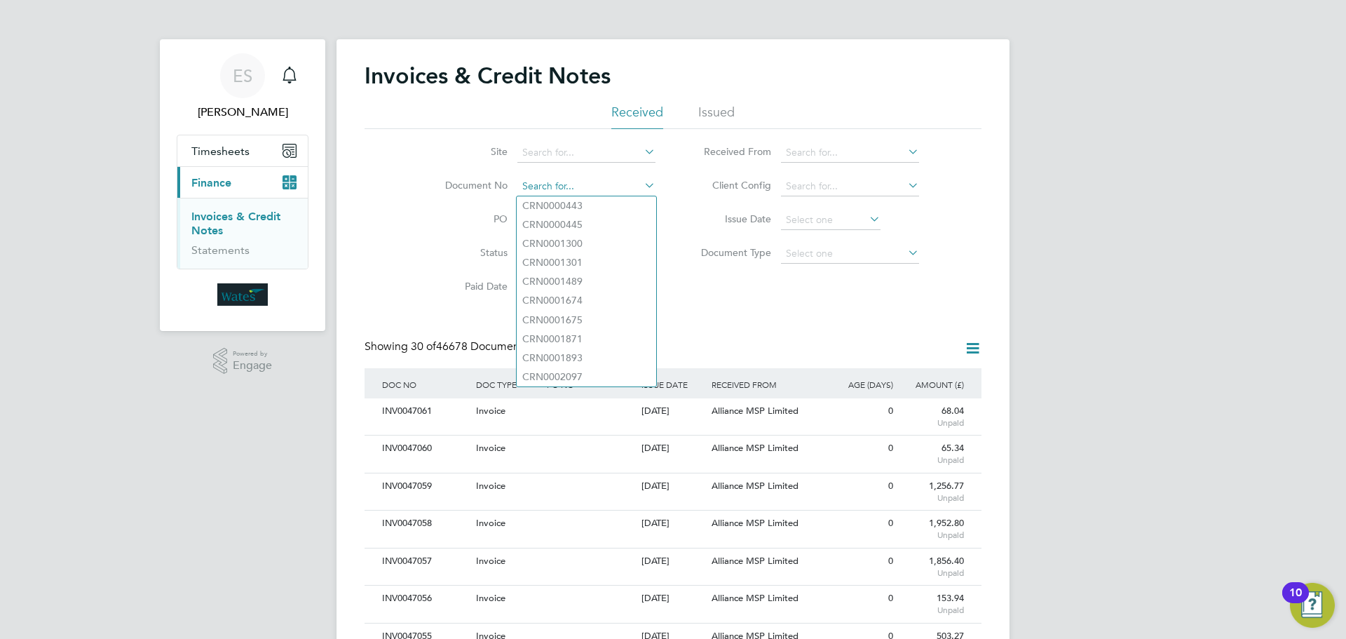
paste input "INV0047034"
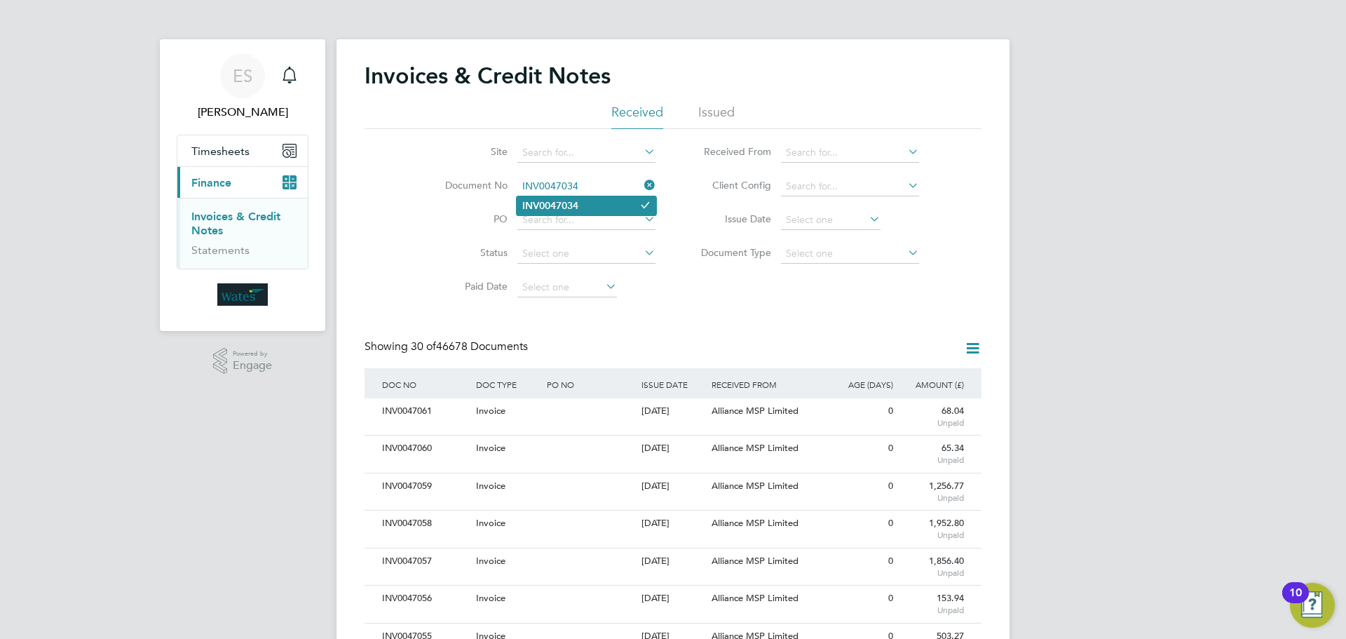
type input "INV0047034"
click at [595, 206] on li "INV0047034" at bounding box center [587, 205] width 140 height 19
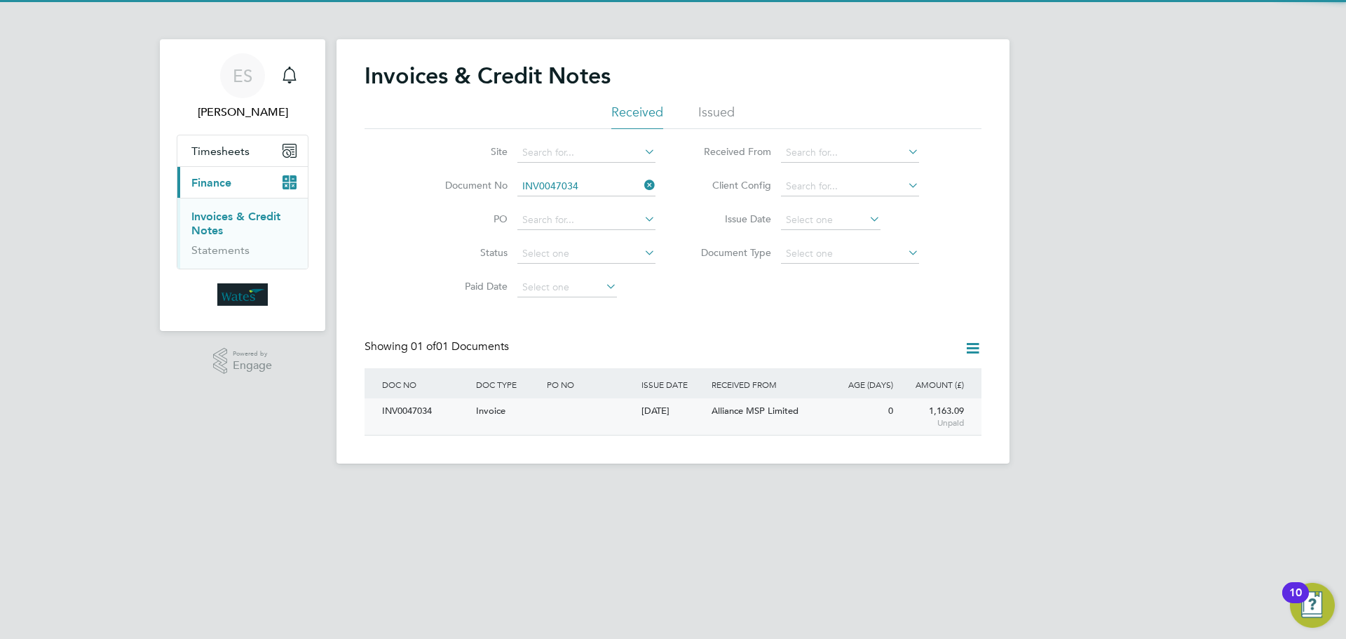
click at [431, 407] on div "INV0047034" at bounding box center [426, 411] width 94 height 26
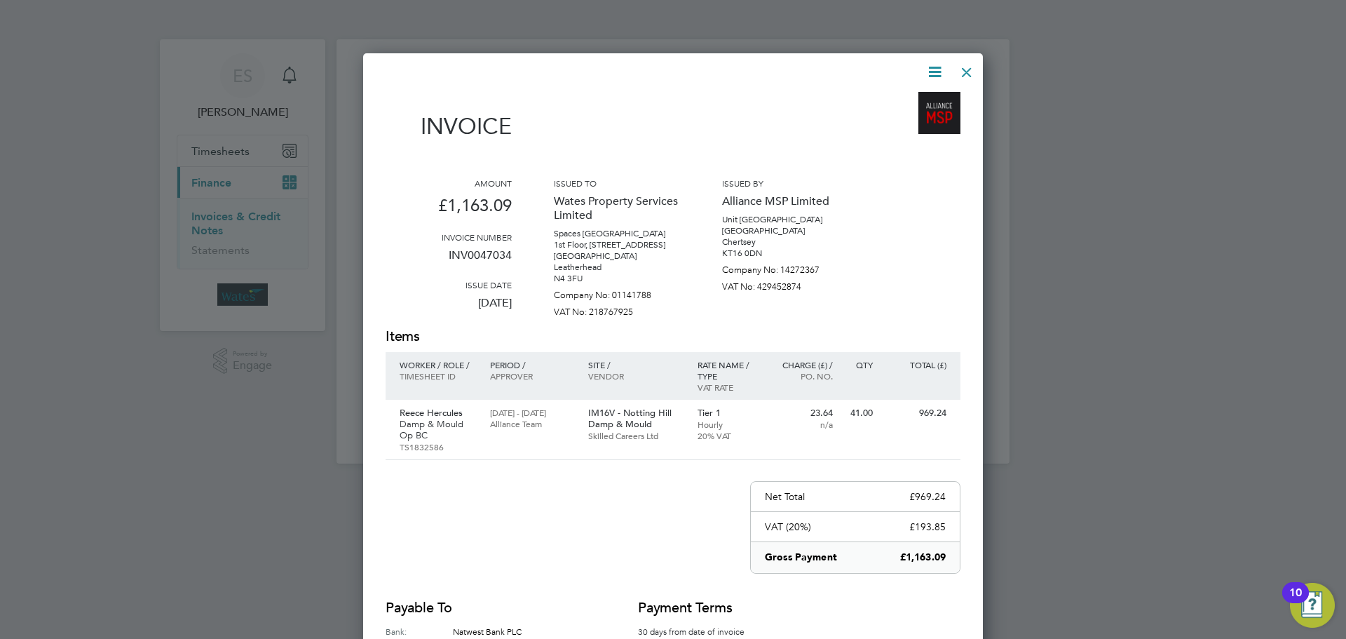
click at [935, 66] on icon at bounding box center [935, 72] width 18 height 18
click at [905, 105] on li "Download Invoice" at bounding box center [892, 105] width 97 height 20
drag, startPoint x: 935, startPoint y: 64, endPoint x: 909, endPoint y: 108, distance: 51.2
click at [935, 64] on icon at bounding box center [935, 72] width 18 height 18
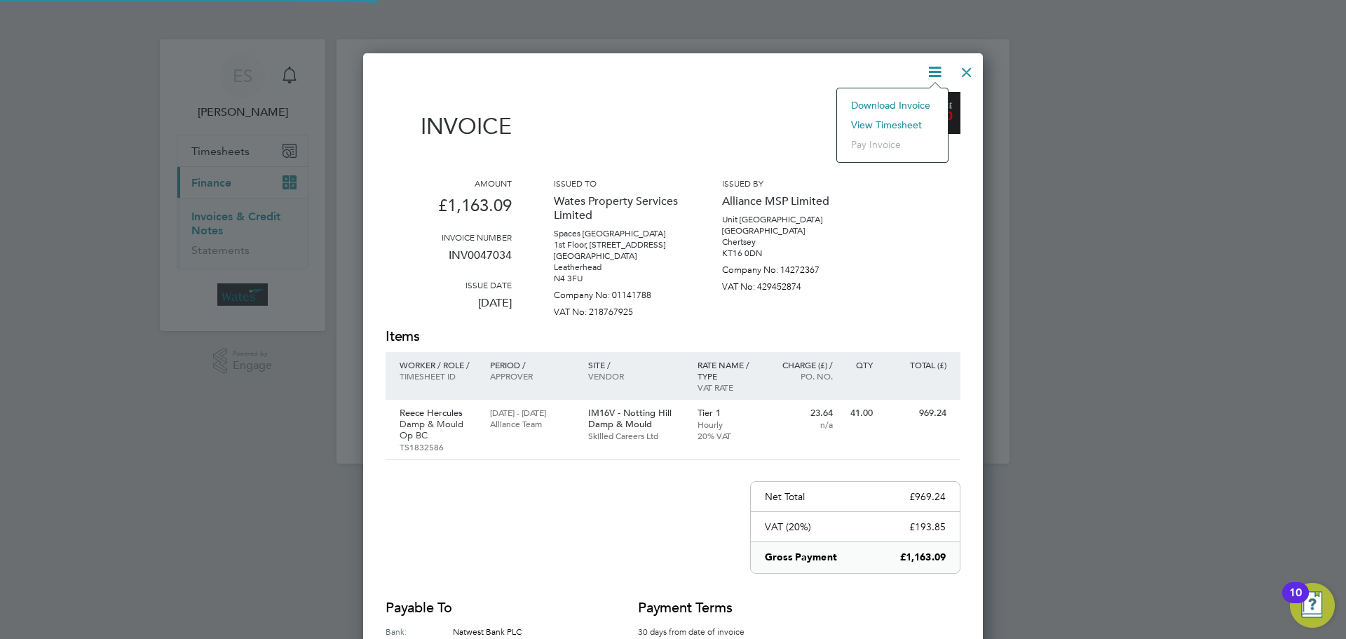
click at [900, 121] on li "View timesheet" at bounding box center [892, 125] width 97 height 20
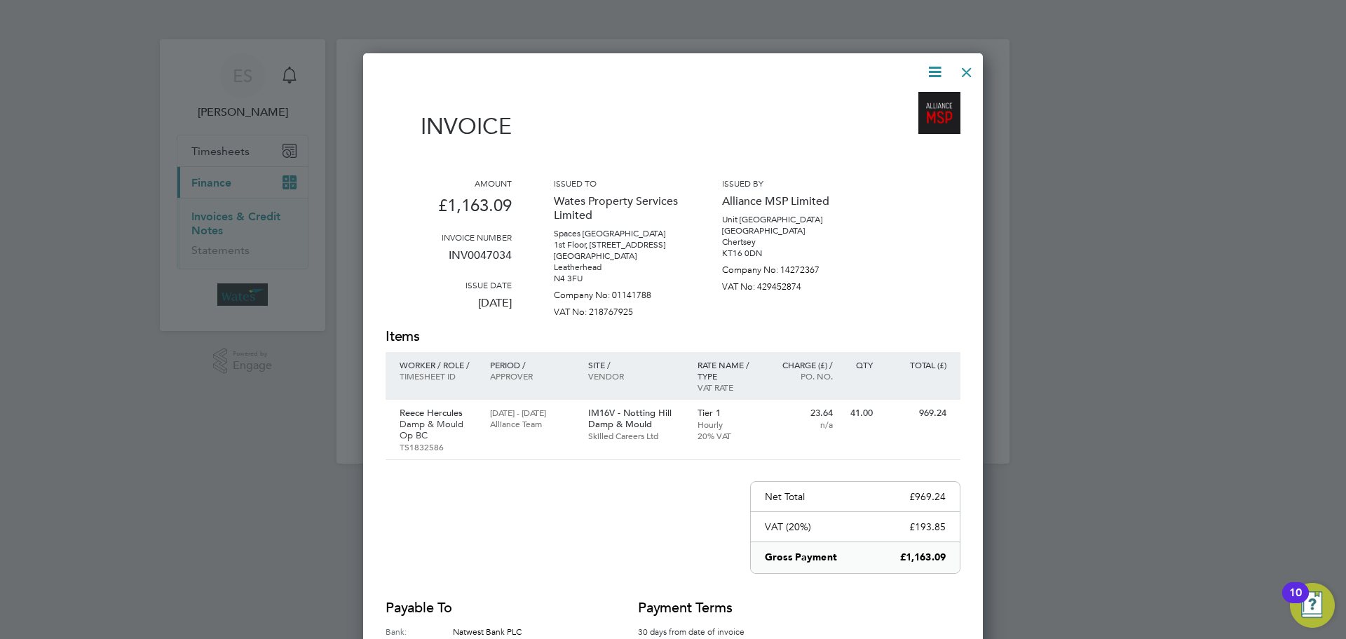
click at [972, 63] on div at bounding box center [966, 68] width 25 height 25
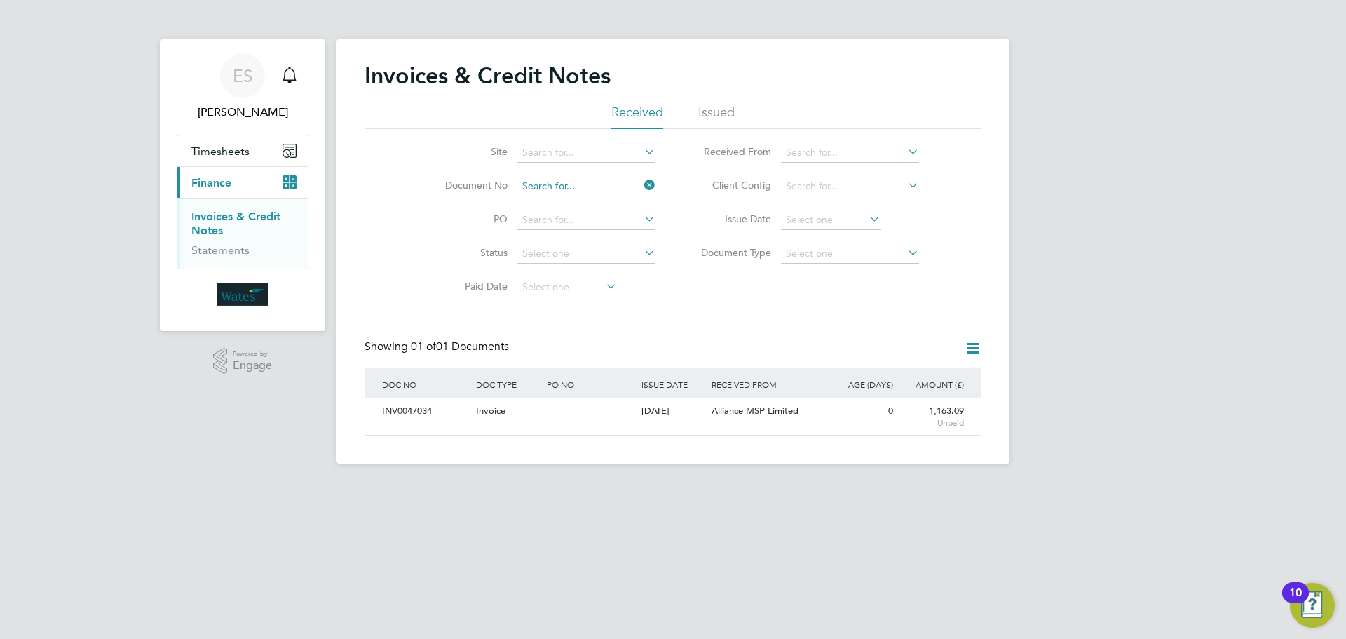
click at [601, 189] on input at bounding box center [586, 187] width 138 height 20
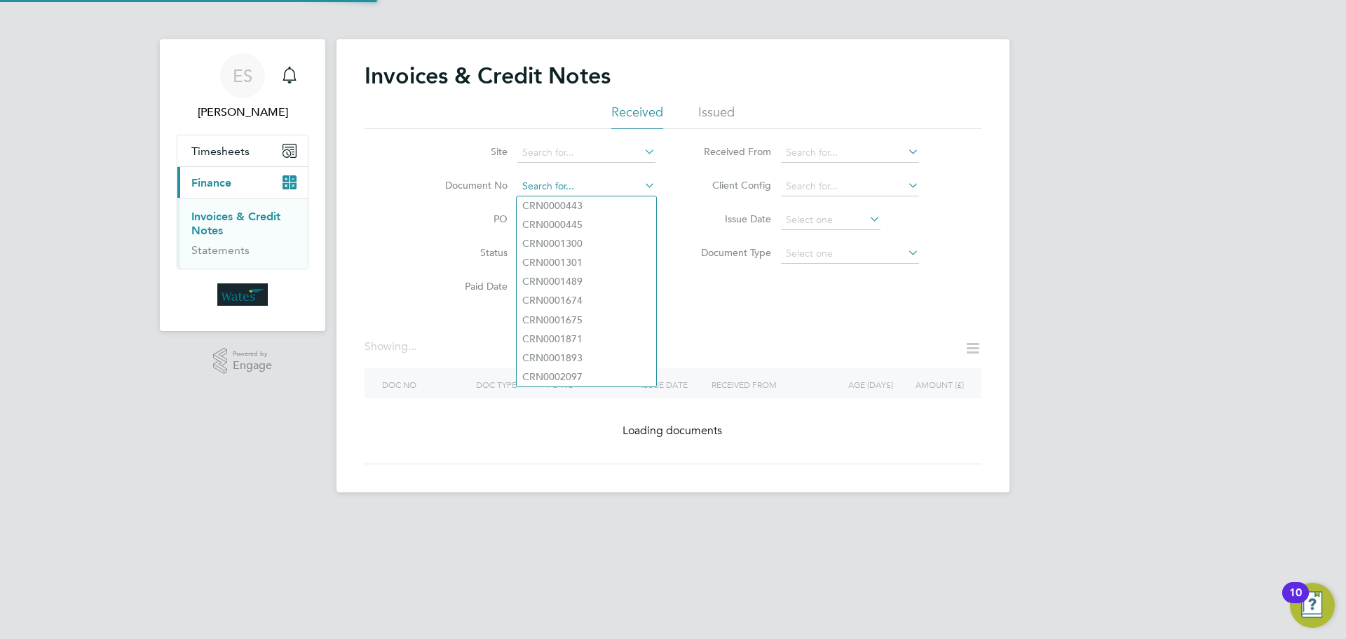
paste input "INV0047036"
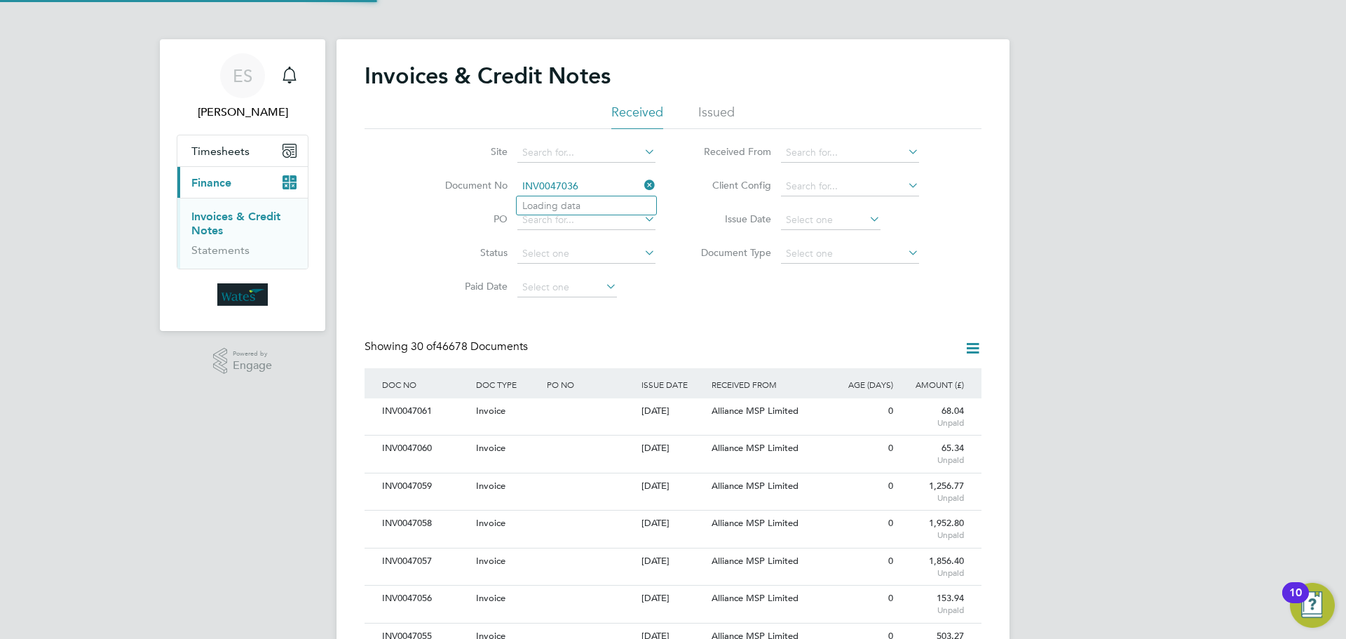
scroll to position [27, 118]
type input "INV0047036"
click at [557, 203] on b "INV0047036" at bounding box center [550, 206] width 56 height 12
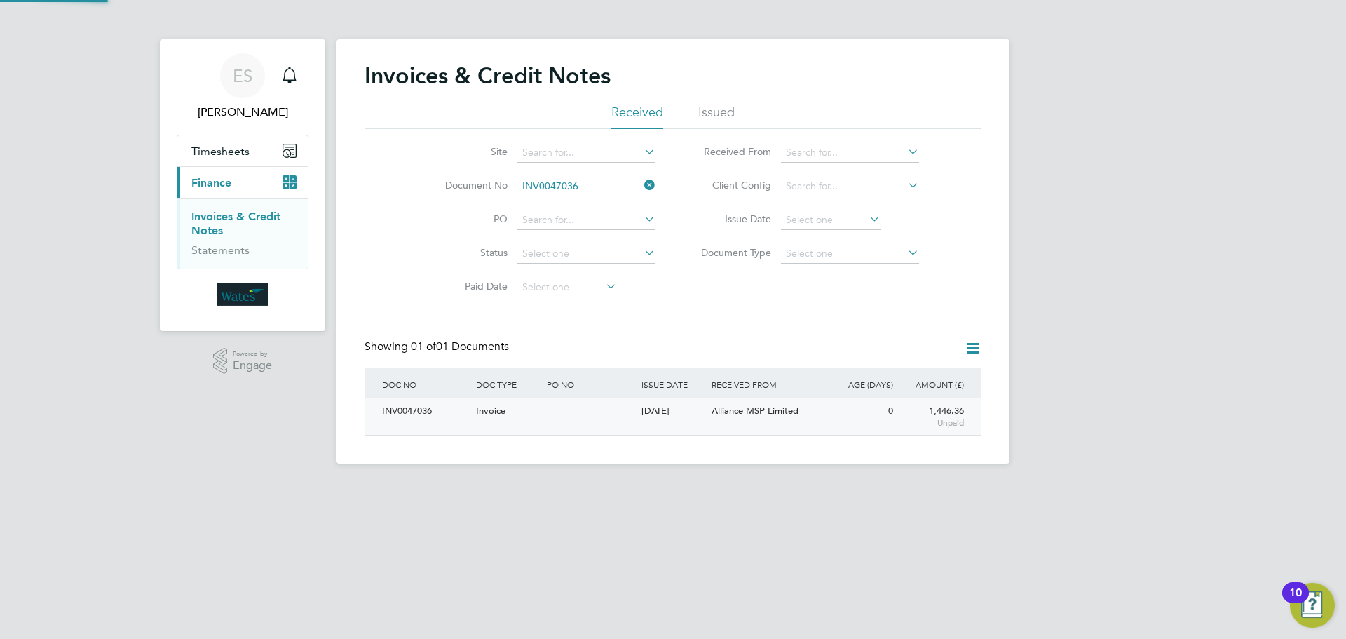
click at [393, 421] on div "INV0047036" at bounding box center [426, 411] width 94 height 26
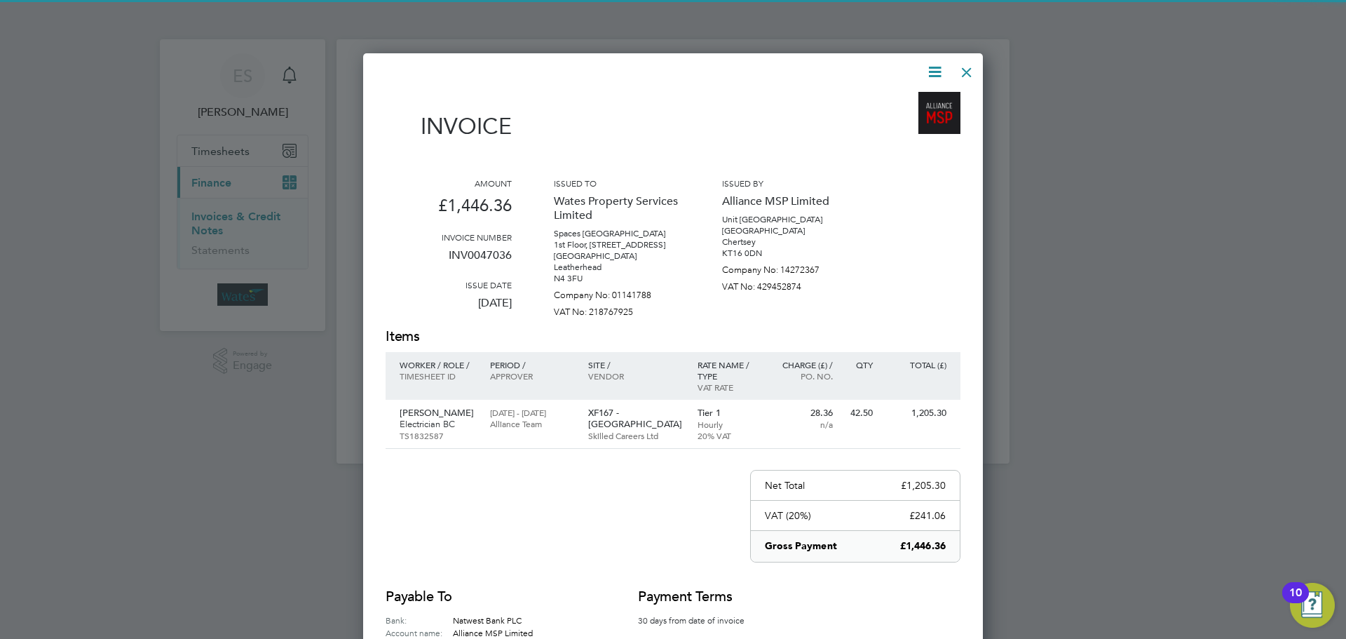
click at [930, 65] on icon at bounding box center [935, 72] width 18 height 18
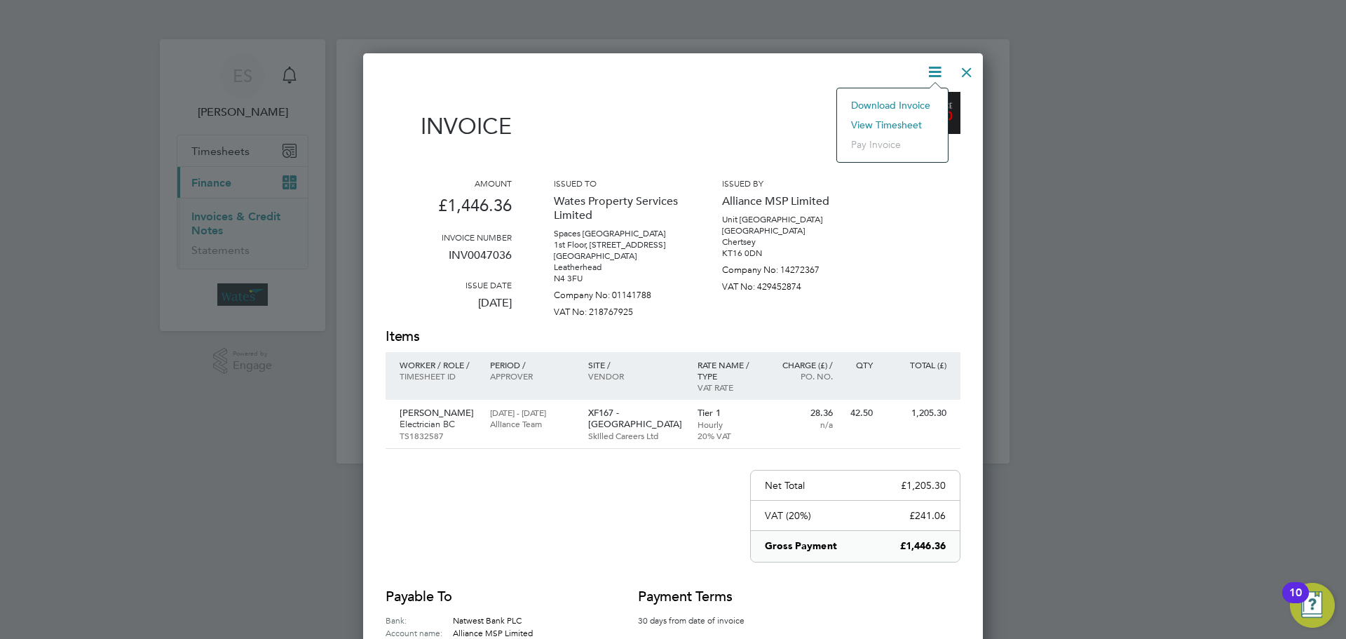
click at [901, 102] on li "Download Invoice" at bounding box center [892, 105] width 97 height 20
click at [928, 65] on icon at bounding box center [935, 72] width 18 height 18
click at [878, 119] on li "View timesheet" at bounding box center [892, 125] width 97 height 20
click at [960, 70] on div at bounding box center [966, 68] width 25 height 25
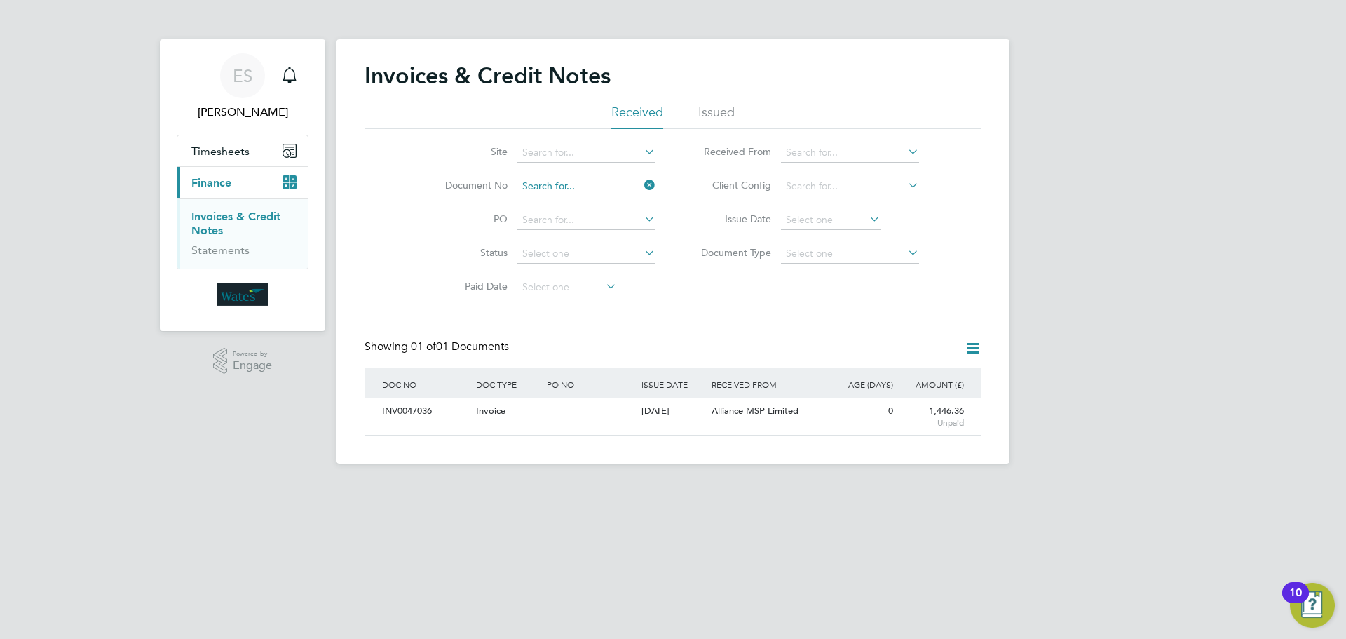
click at [564, 180] on input at bounding box center [586, 187] width 138 height 20
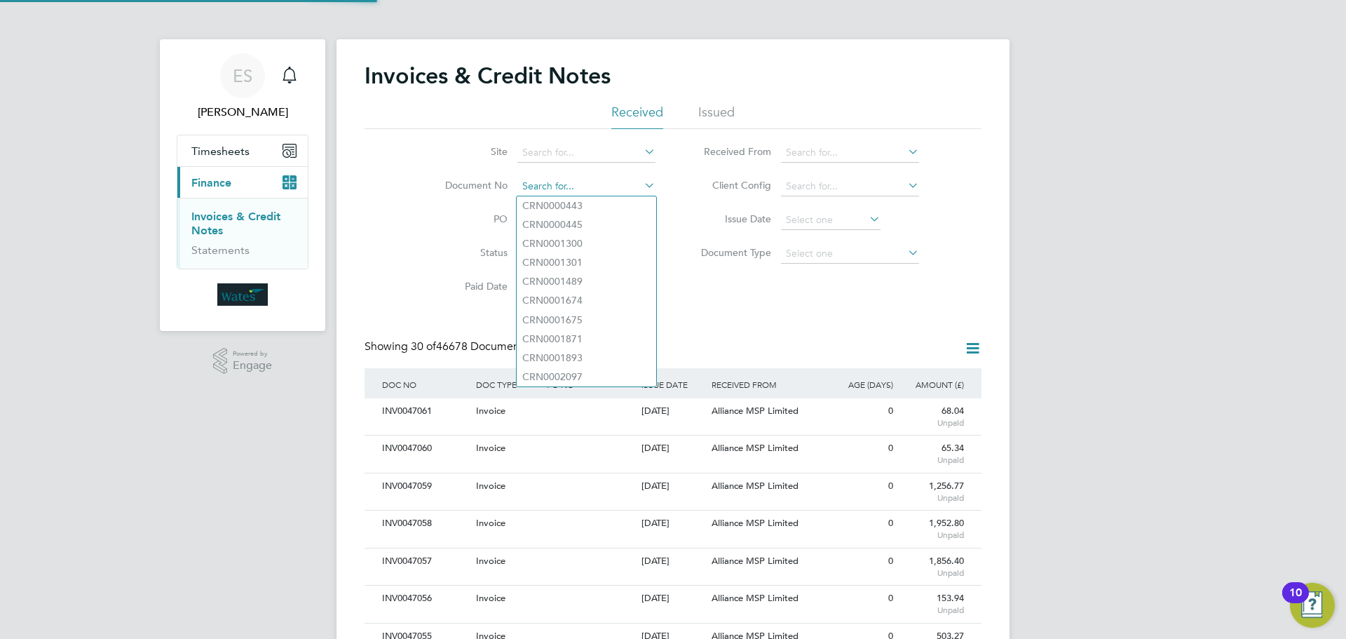
paste input "INV0047037"
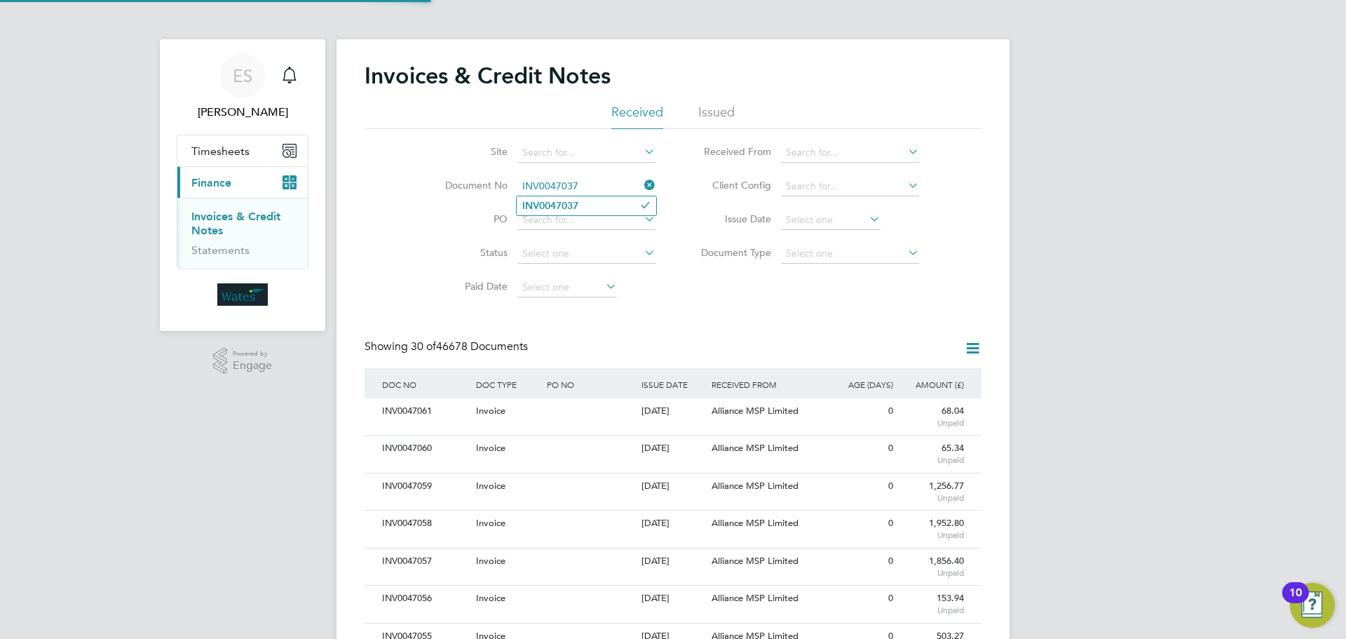
type input "INV0047037"
click at [546, 209] on b "INV0047037" at bounding box center [550, 206] width 56 height 12
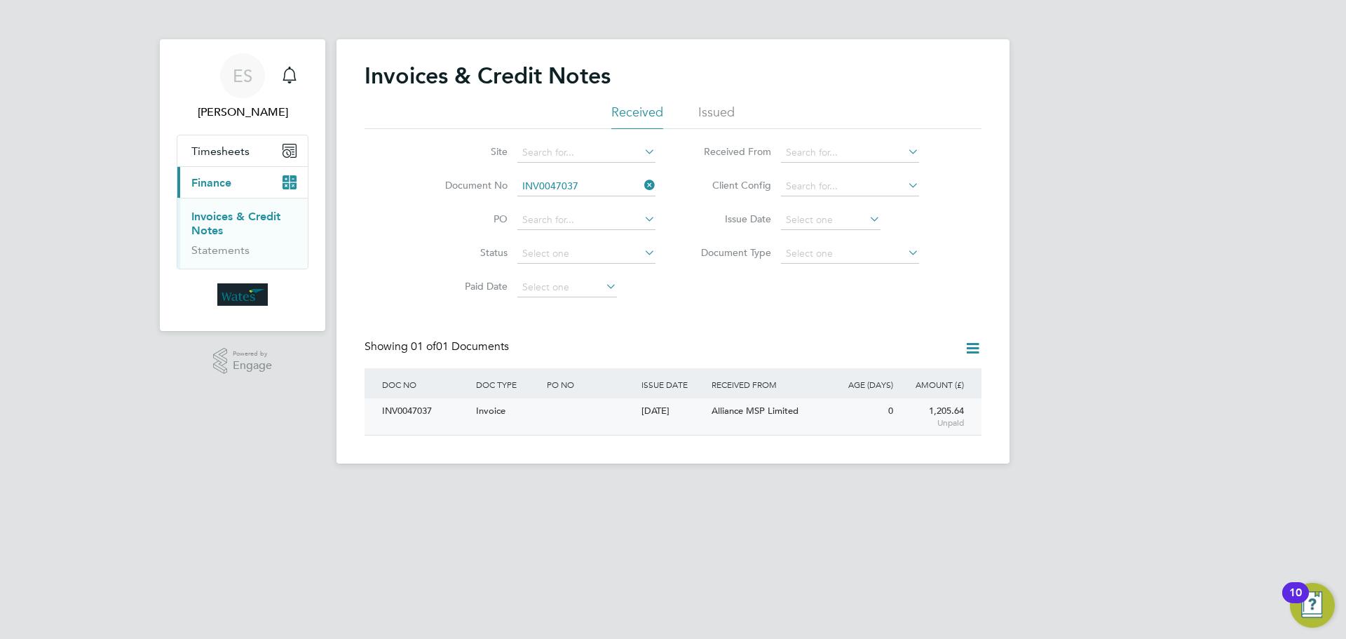
click at [426, 404] on div "INV0047037" at bounding box center [426, 411] width 94 height 26
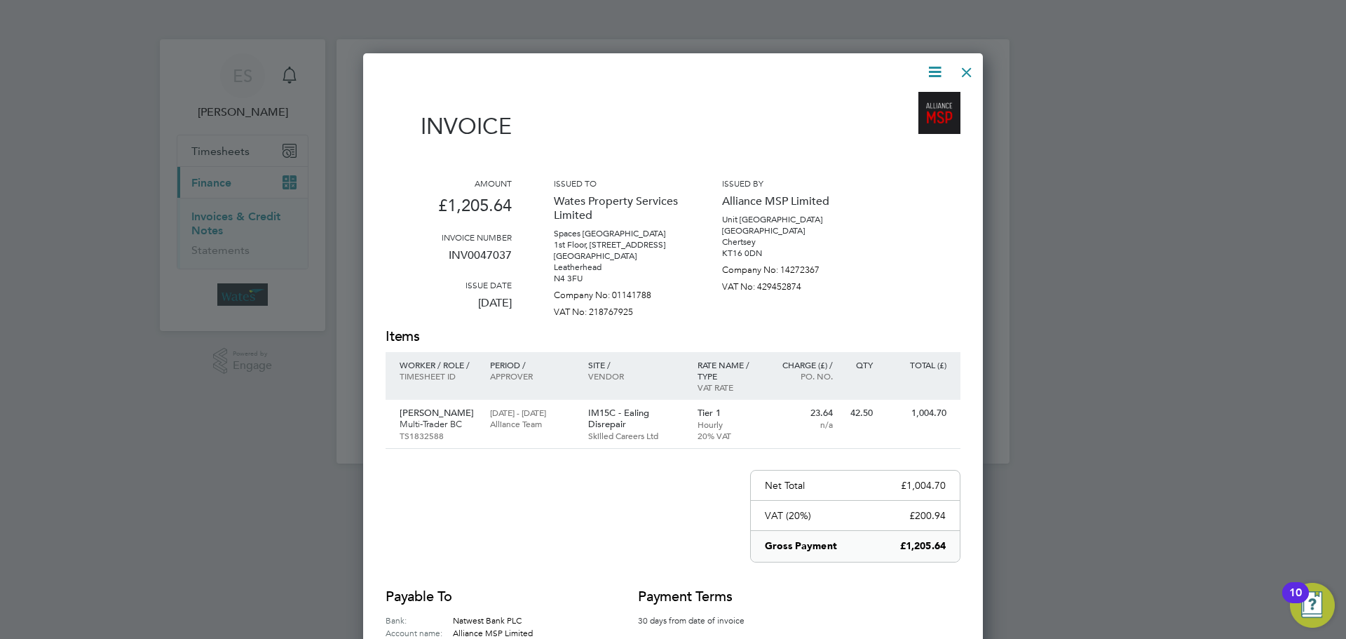
click at [930, 75] on icon at bounding box center [935, 72] width 18 height 18
click at [912, 100] on li "Download Invoice" at bounding box center [892, 105] width 97 height 20
drag, startPoint x: 932, startPoint y: 77, endPoint x: 913, endPoint y: 98, distance: 28.8
click at [932, 77] on icon at bounding box center [935, 72] width 18 height 18
click at [899, 123] on li "View timesheet" at bounding box center [892, 125] width 97 height 20
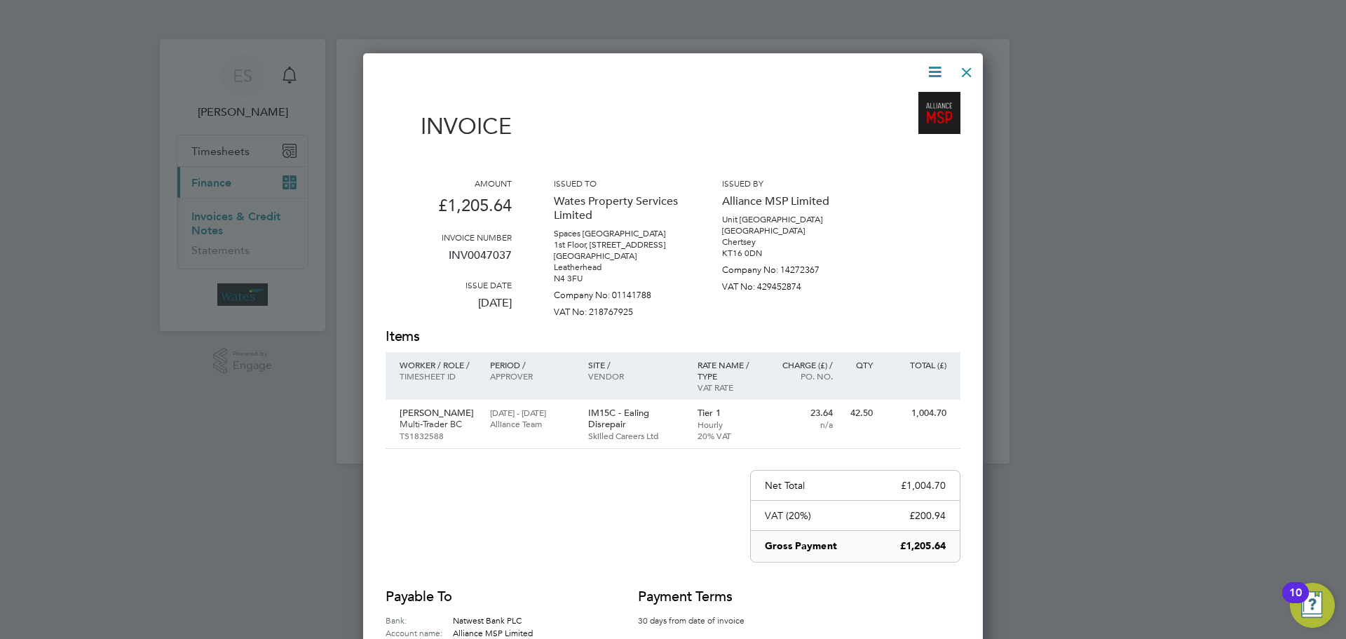
click at [963, 67] on div at bounding box center [966, 68] width 25 height 25
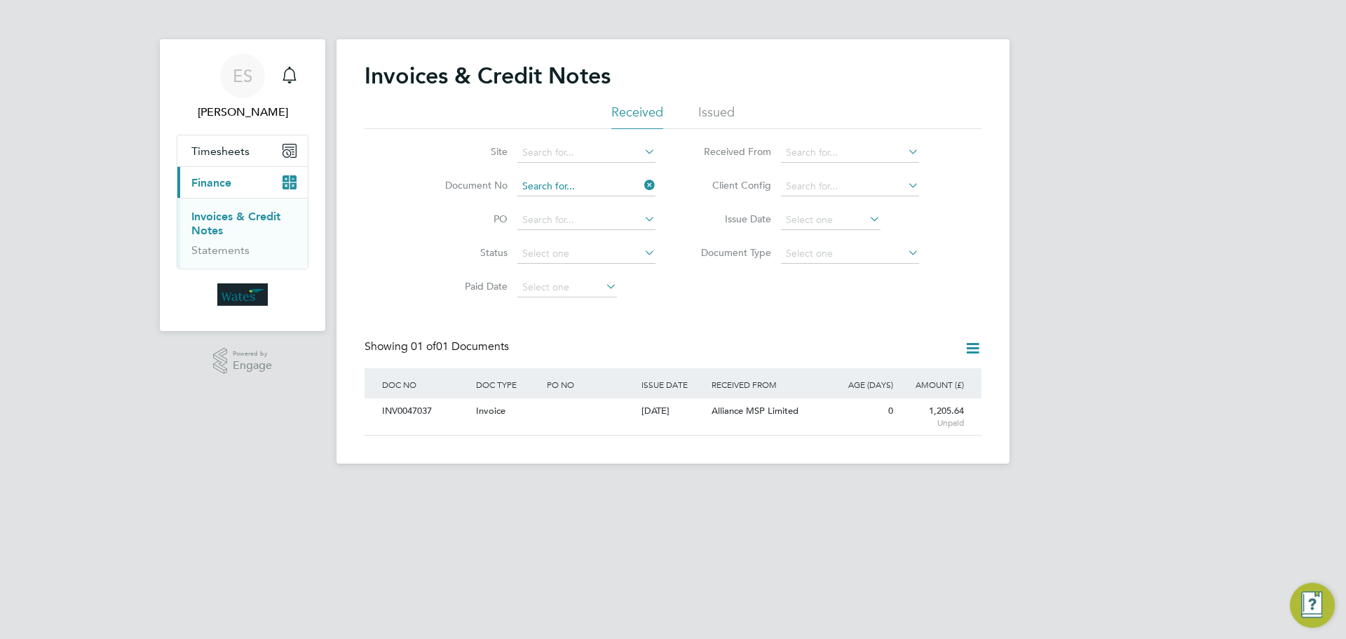
click at [564, 187] on input at bounding box center [586, 187] width 138 height 20
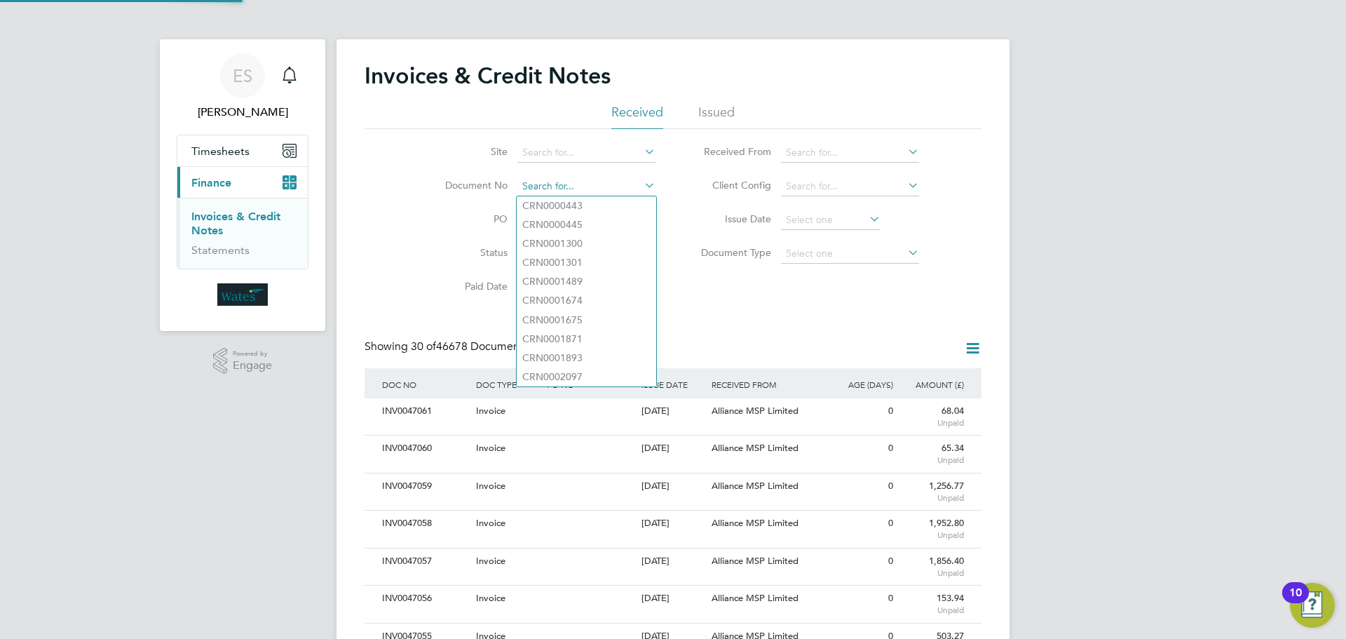
scroll to position [27, 118]
paste input "INV0047038"
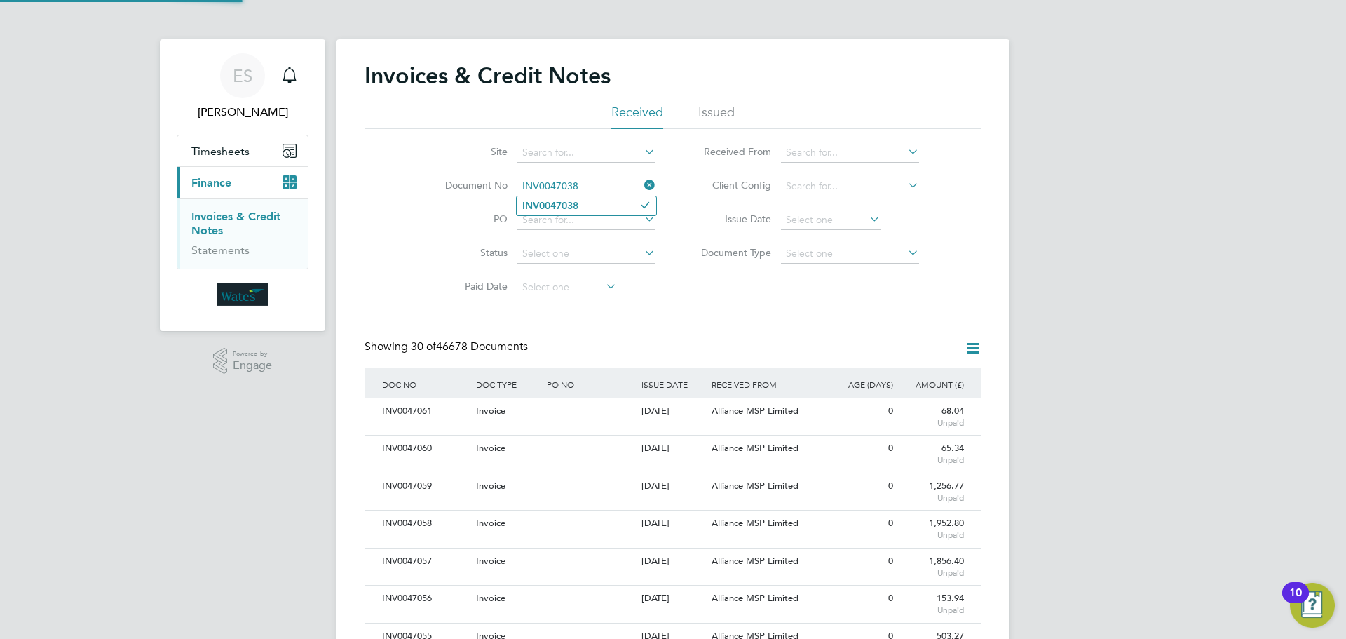
type input "INV0047038"
click at [569, 205] on b "INV0047038" at bounding box center [550, 206] width 56 height 12
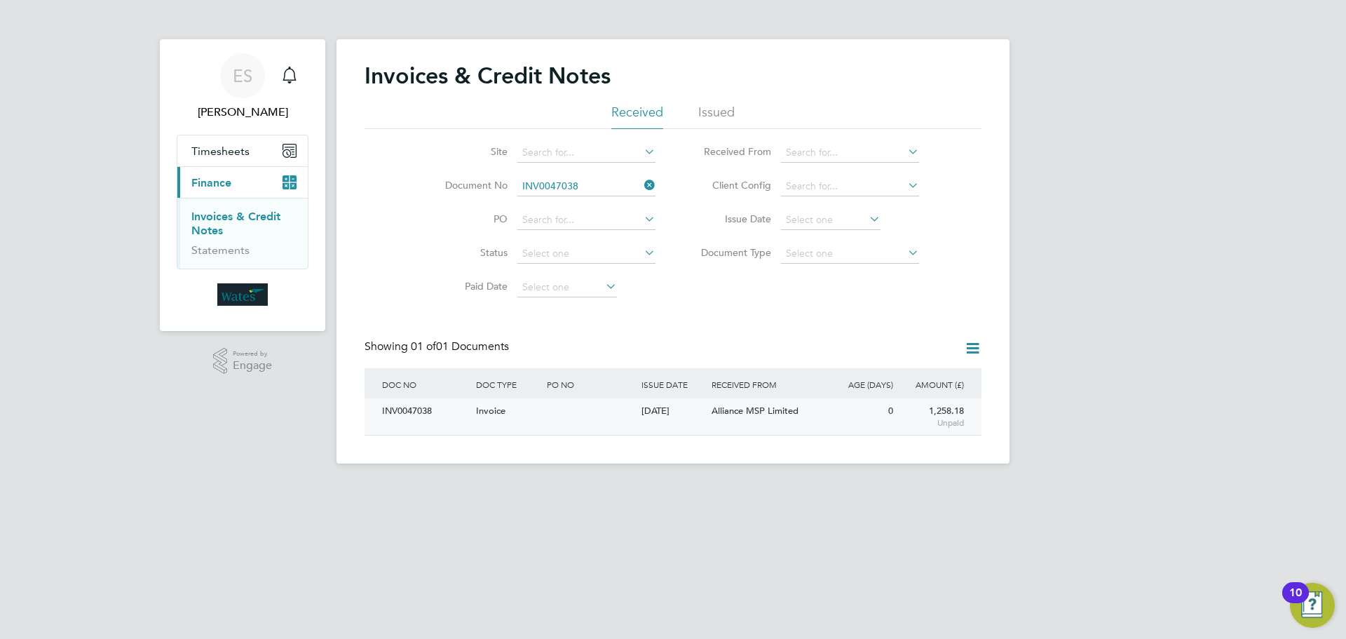
click at [426, 411] on div "INV0047038" at bounding box center [426, 411] width 94 height 26
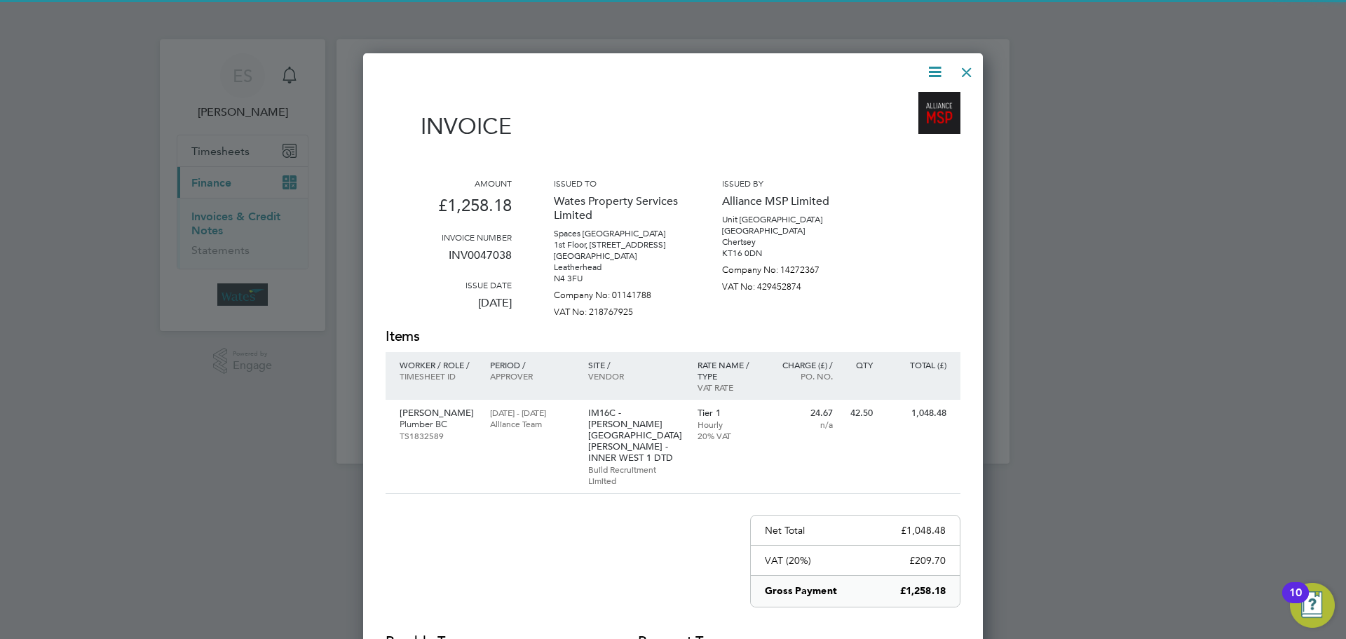
click at [942, 66] on icon at bounding box center [935, 72] width 18 height 18
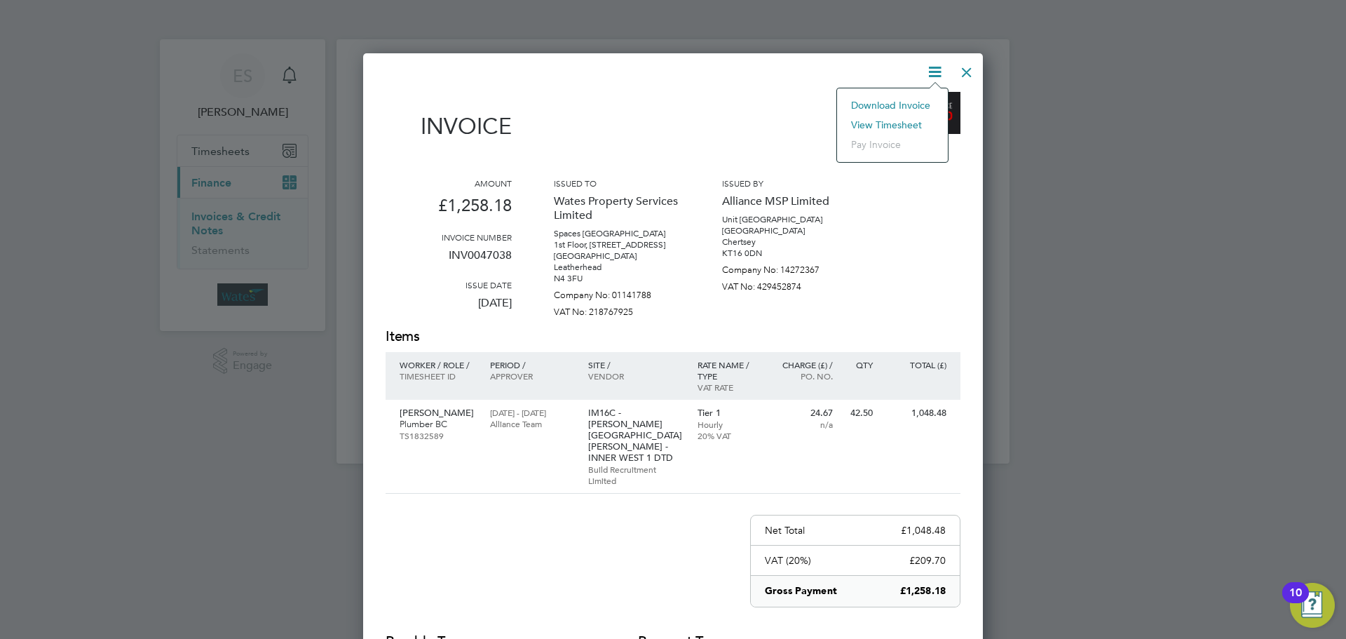
click at [914, 102] on li "Download Invoice" at bounding box center [892, 105] width 97 height 20
click at [930, 73] on icon at bounding box center [935, 72] width 18 height 18
click at [904, 124] on li "View timesheet" at bounding box center [892, 125] width 97 height 20
click at [969, 72] on div at bounding box center [966, 68] width 25 height 25
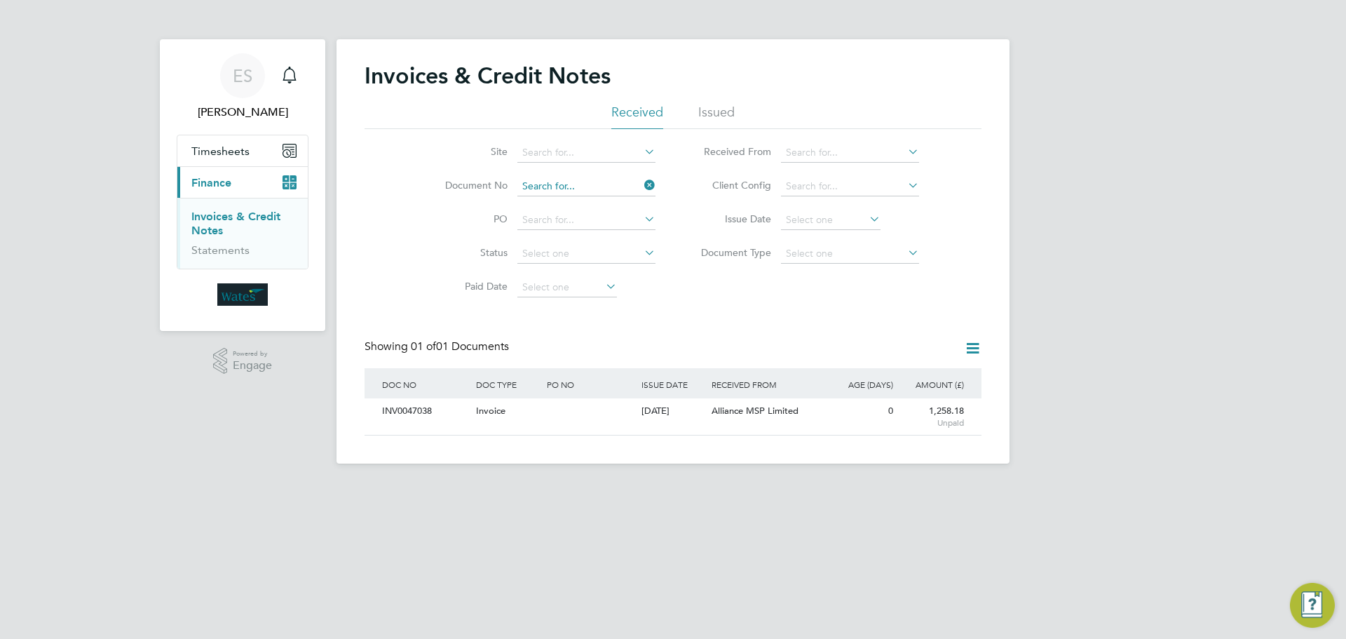
click at [588, 182] on input at bounding box center [586, 187] width 138 height 20
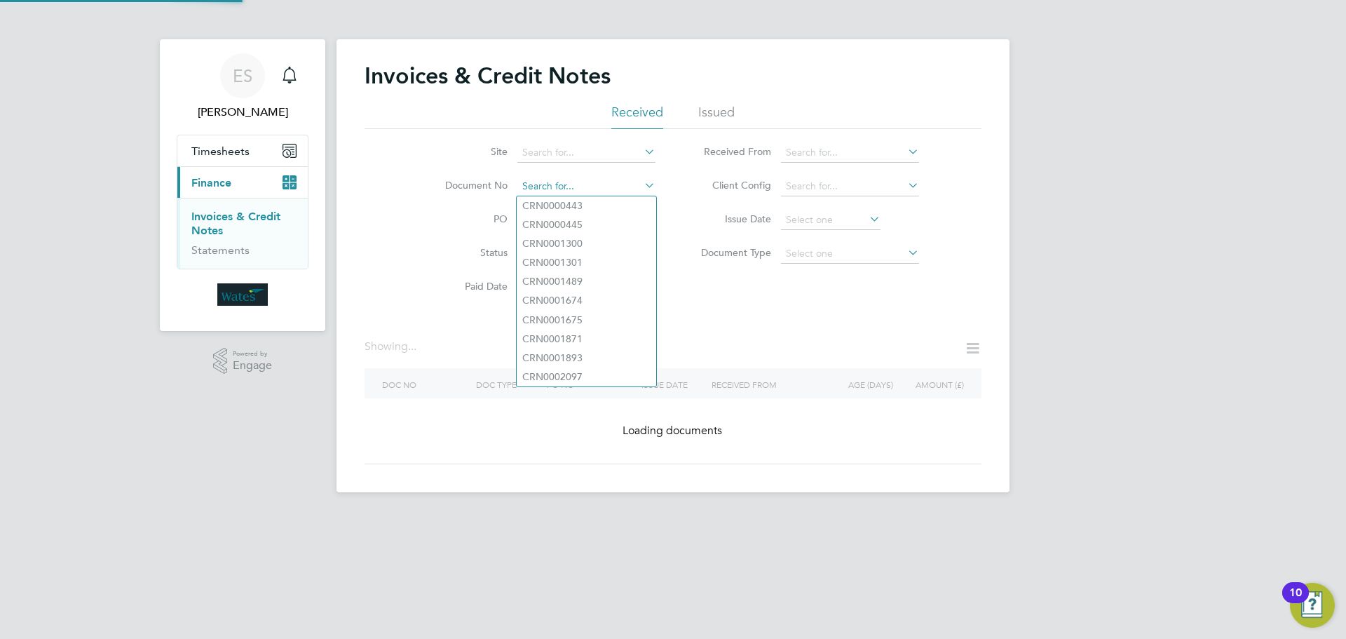
paste input "INV0047039"
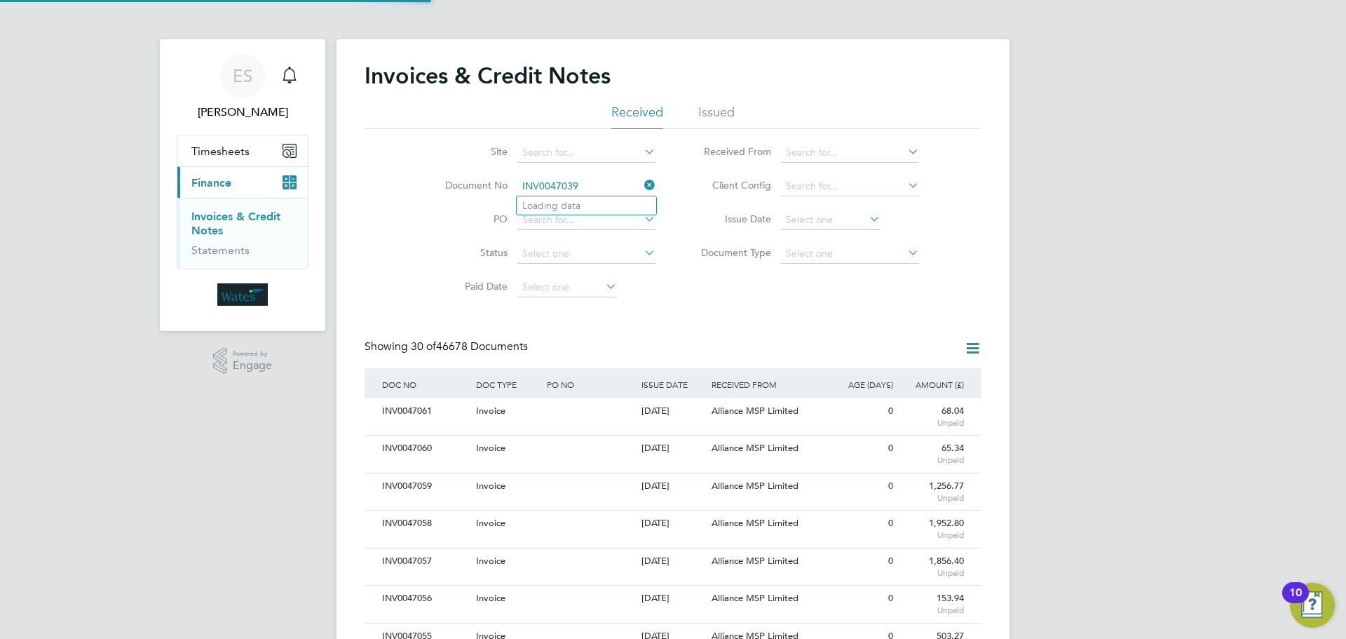
scroll to position [27, 95]
type input "INV0047039"
click at [595, 205] on li "INV0047039" at bounding box center [587, 205] width 140 height 19
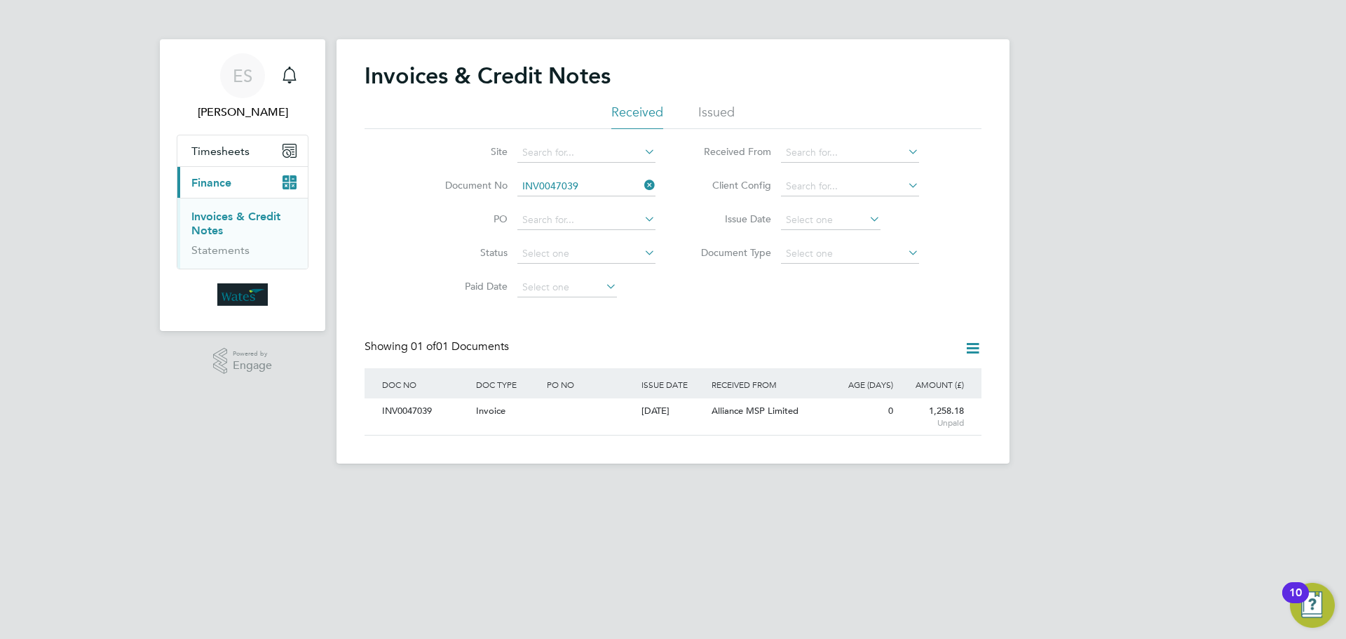
click at [393, 409] on div "INV0047039" at bounding box center [426, 411] width 94 height 26
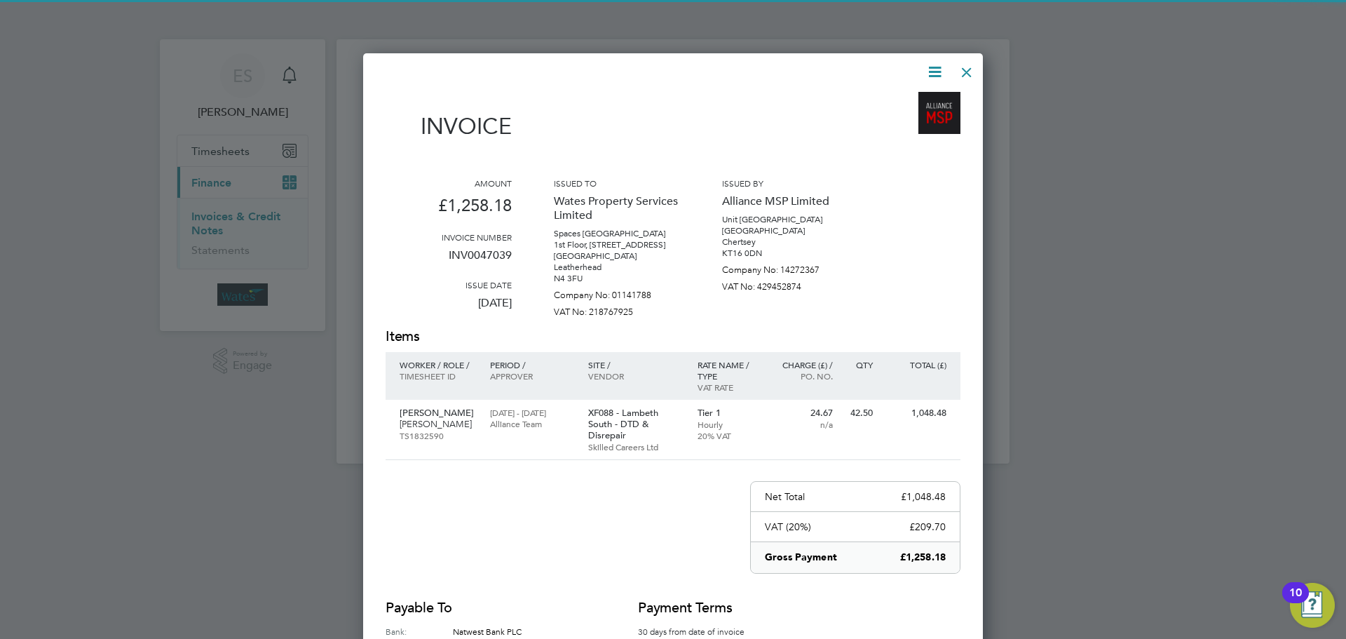
click at [930, 66] on icon at bounding box center [935, 72] width 18 height 18
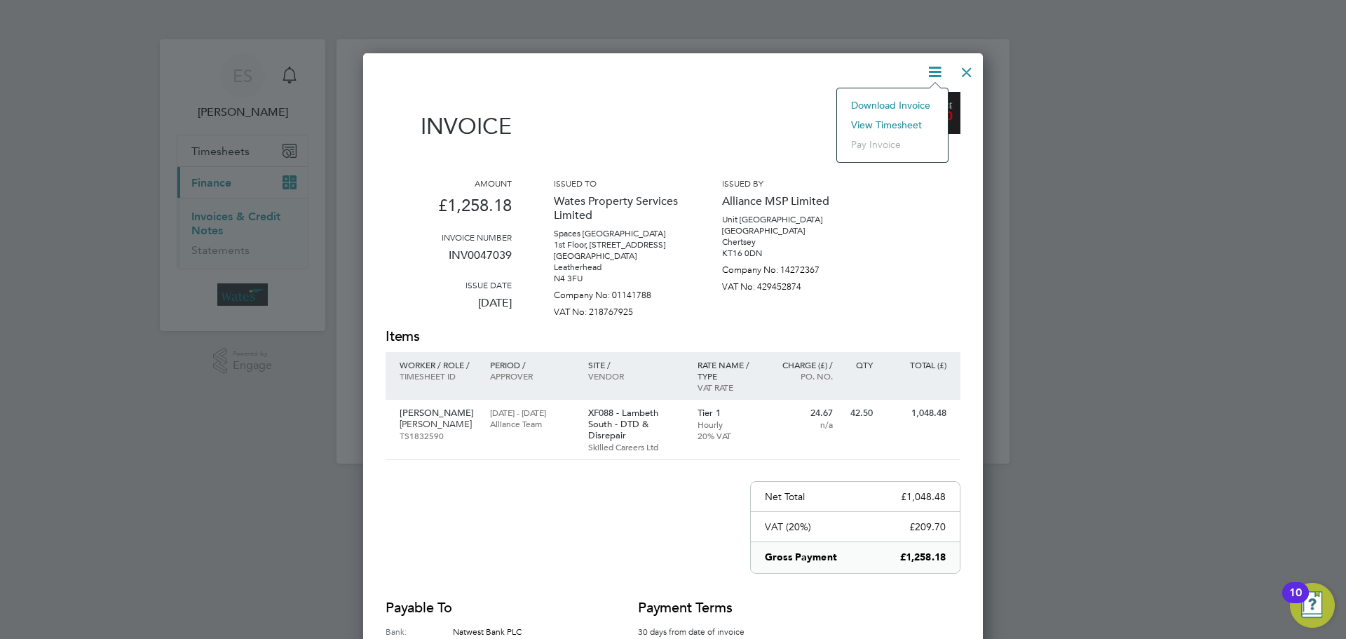
click at [911, 99] on li "Download Invoice" at bounding box center [892, 105] width 97 height 20
click at [942, 73] on icon at bounding box center [935, 72] width 18 height 18
click at [890, 121] on li "View timesheet" at bounding box center [892, 125] width 97 height 20
click at [967, 69] on div at bounding box center [966, 68] width 25 height 25
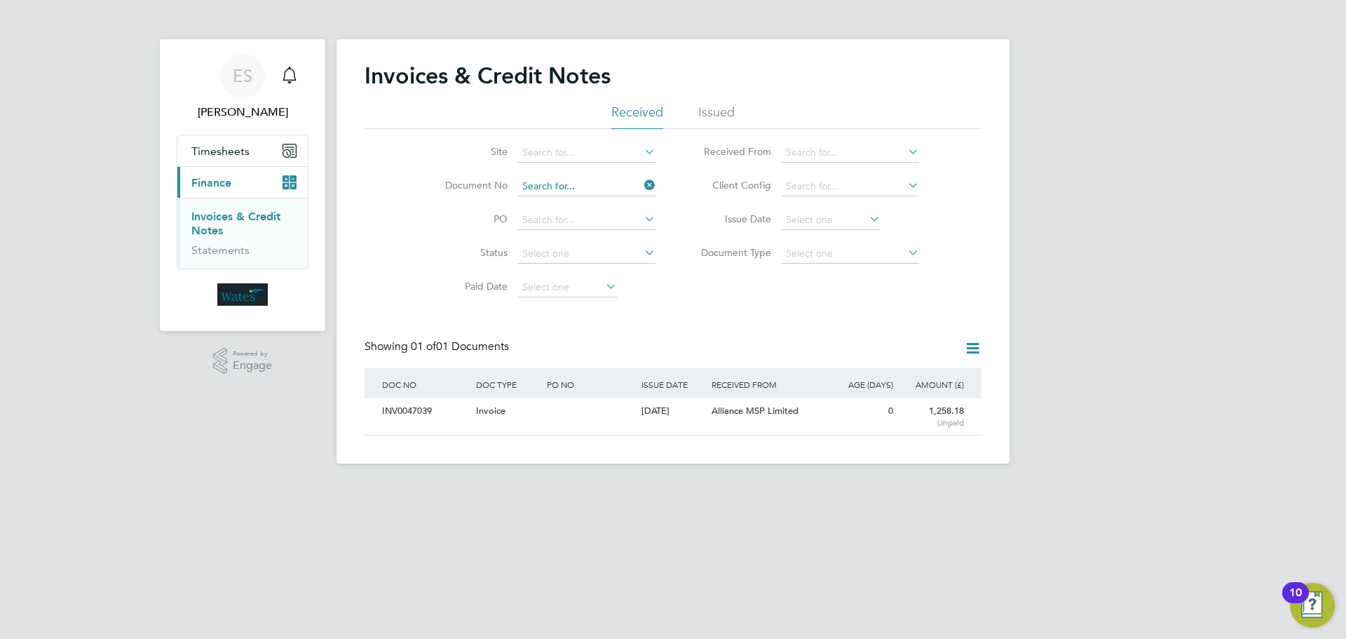
click at [564, 182] on input at bounding box center [586, 187] width 138 height 20
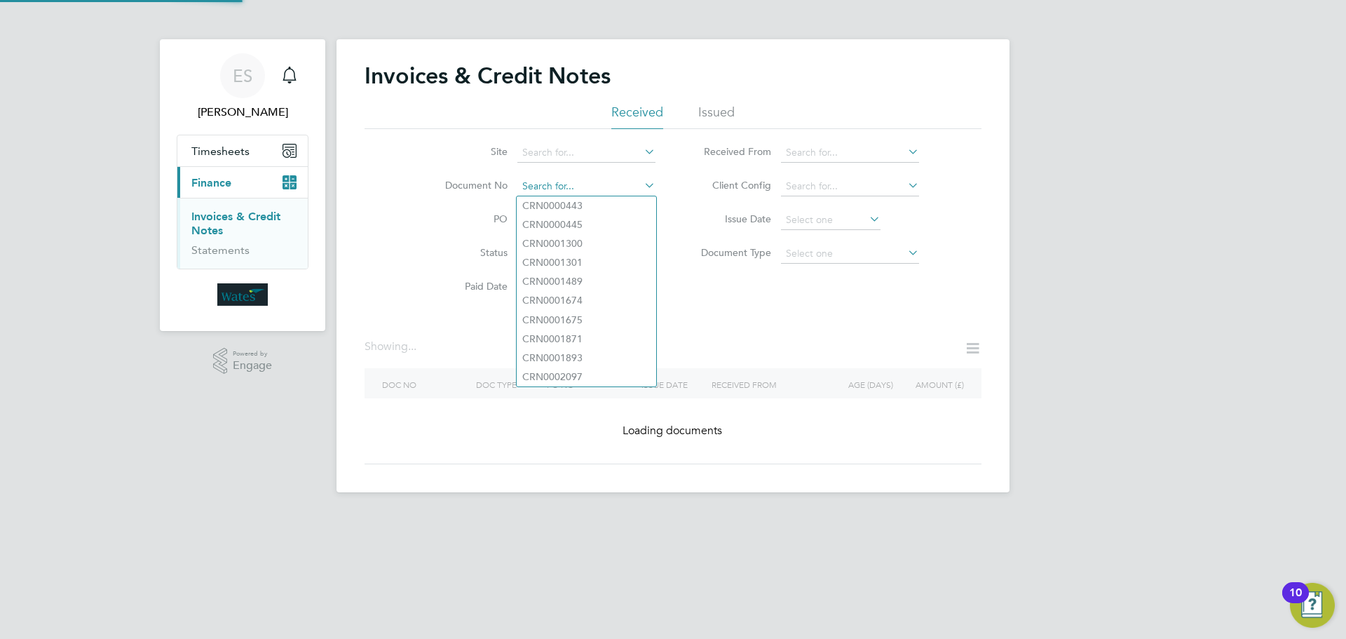
paste input "INV0047040"
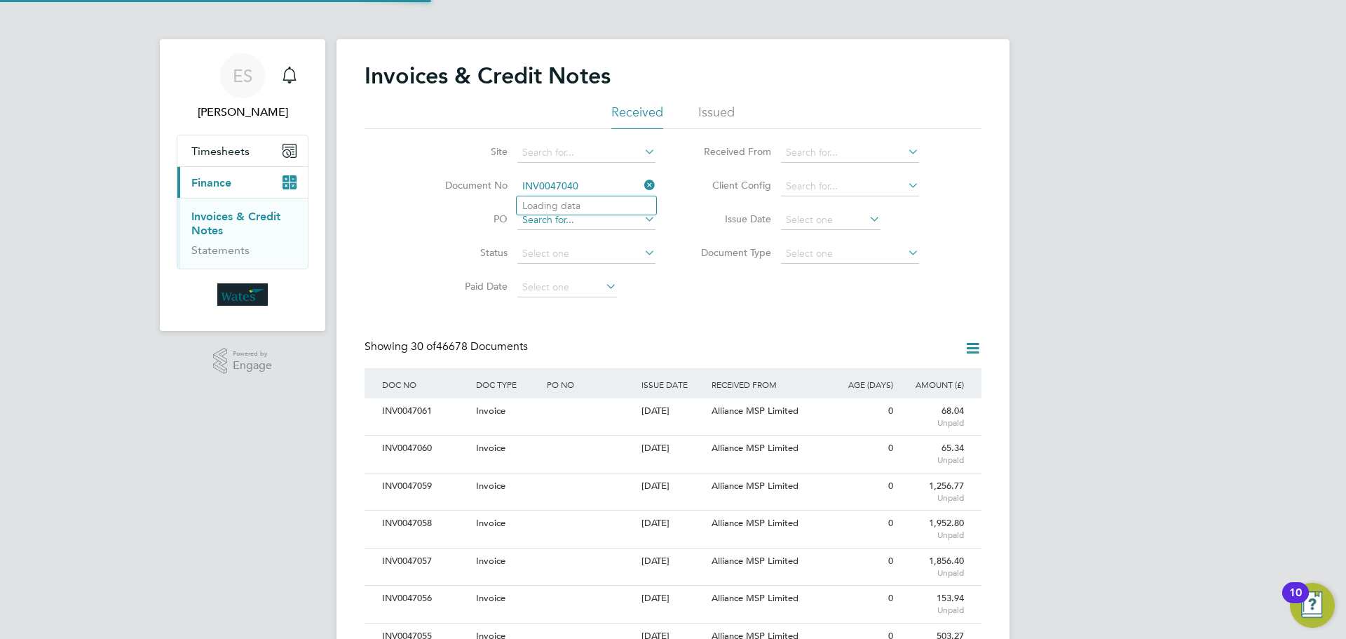
scroll to position [27, 95]
type input "INV0047040"
click at [576, 205] on b "INV0047040" at bounding box center [550, 206] width 56 height 12
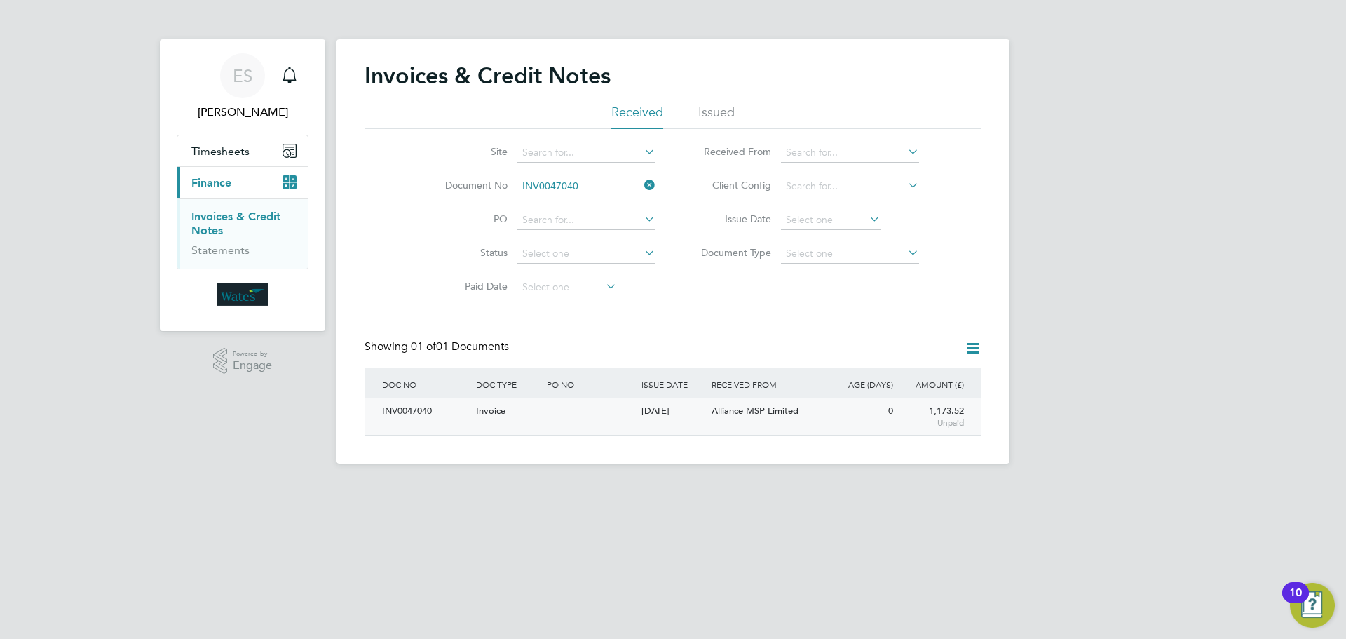
click at [405, 414] on div "INV0047040" at bounding box center [426, 411] width 94 height 26
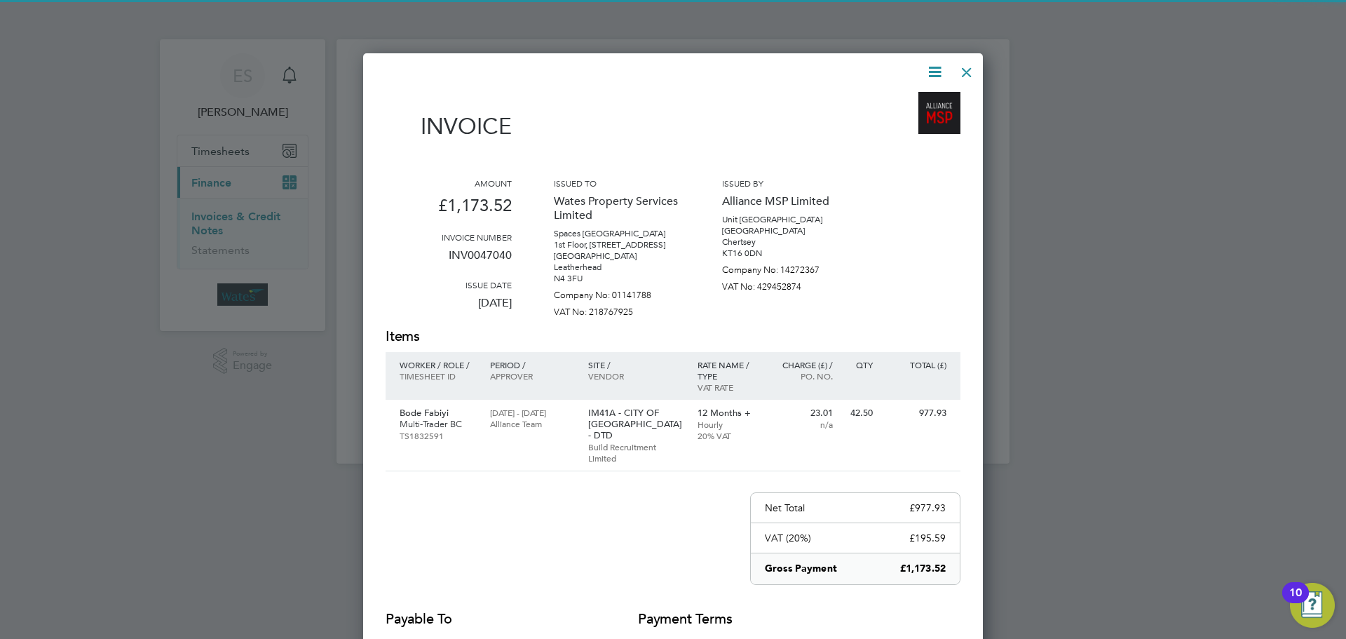
drag, startPoint x: 936, startPoint y: 64, endPoint x: 922, endPoint y: 76, distance: 18.0
click at [935, 64] on icon at bounding box center [935, 72] width 18 height 18
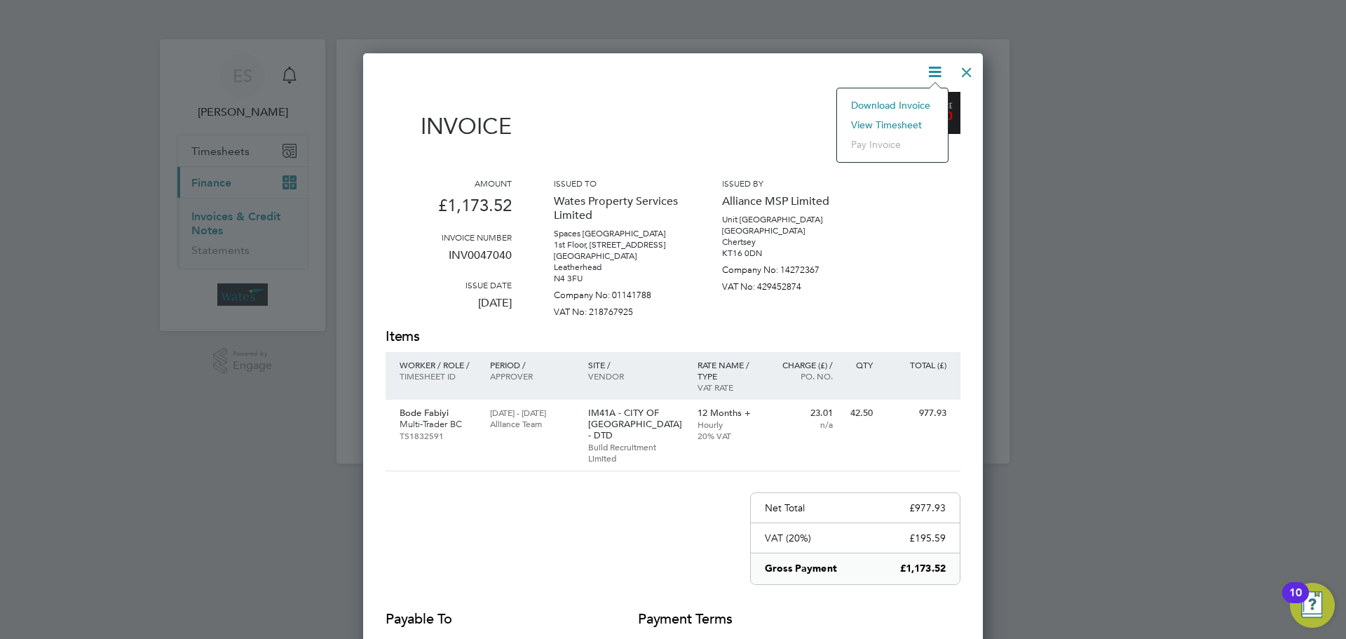
click at [907, 100] on li "Download Invoice" at bounding box center [892, 105] width 97 height 20
drag, startPoint x: 935, startPoint y: 66, endPoint x: 887, endPoint y: 115, distance: 68.9
click at [935, 66] on icon at bounding box center [935, 72] width 18 height 18
click at [887, 121] on li "View timesheet" at bounding box center [892, 125] width 97 height 20
click at [968, 73] on div at bounding box center [966, 68] width 25 height 25
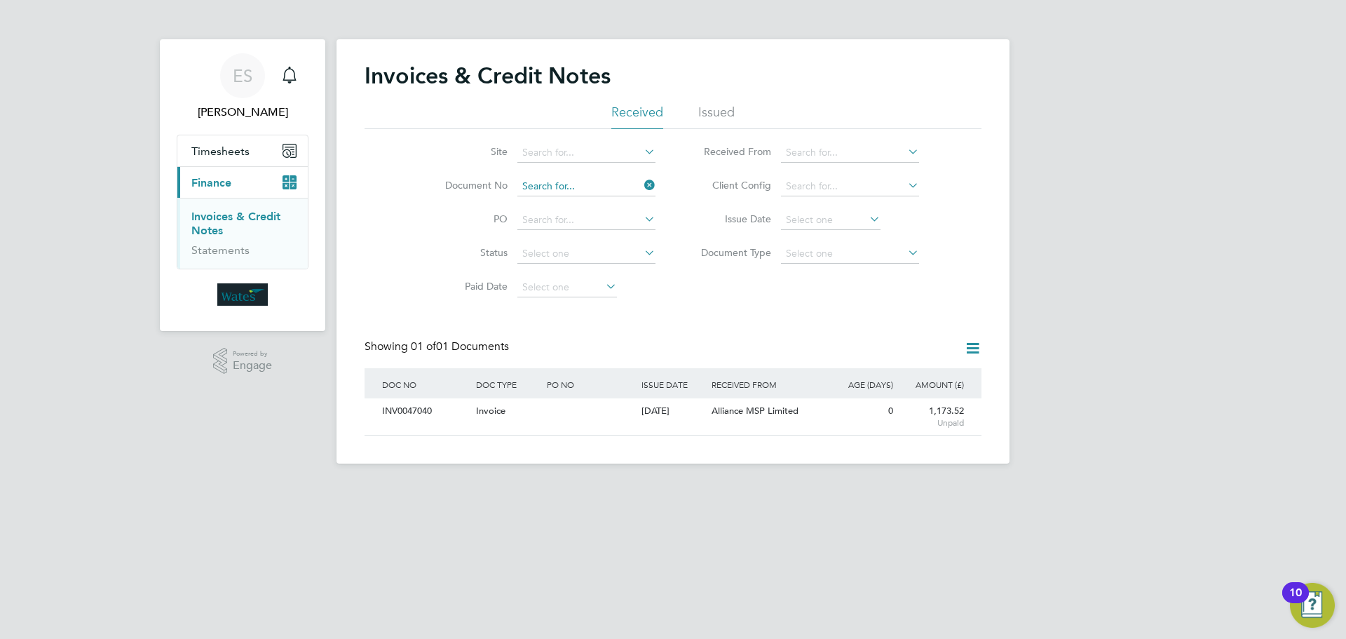
click at [630, 190] on input at bounding box center [586, 187] width 138 height 20
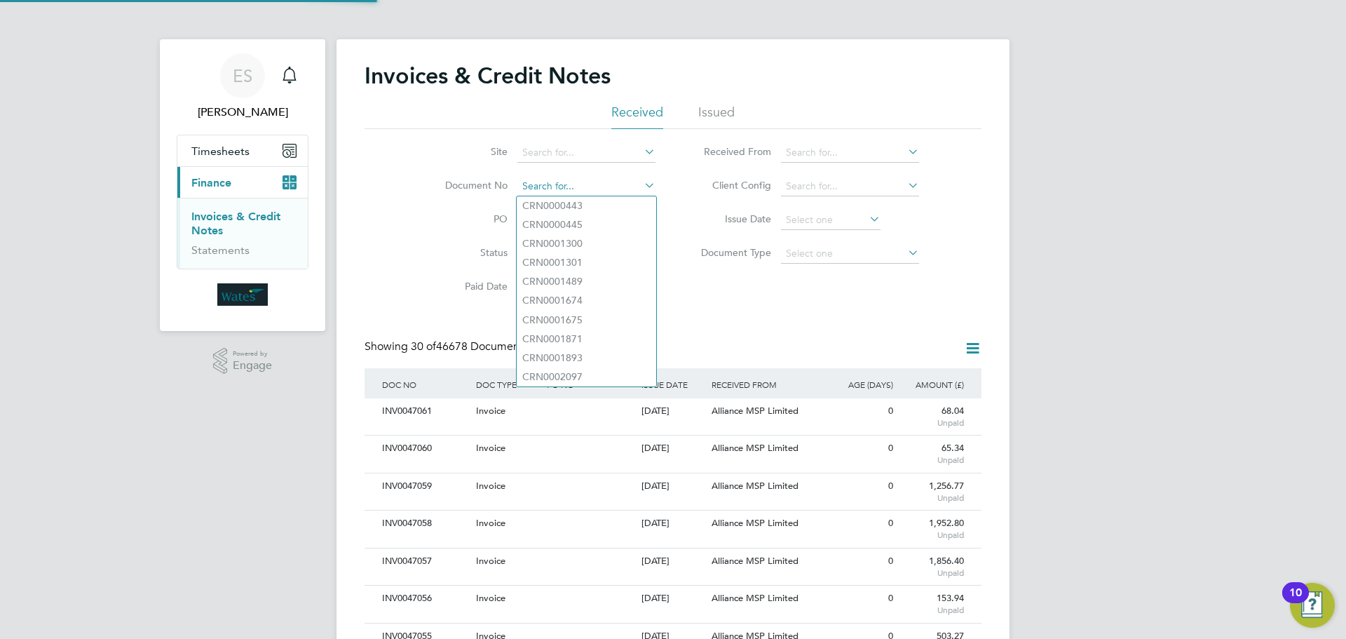
paste input "INV0047041"
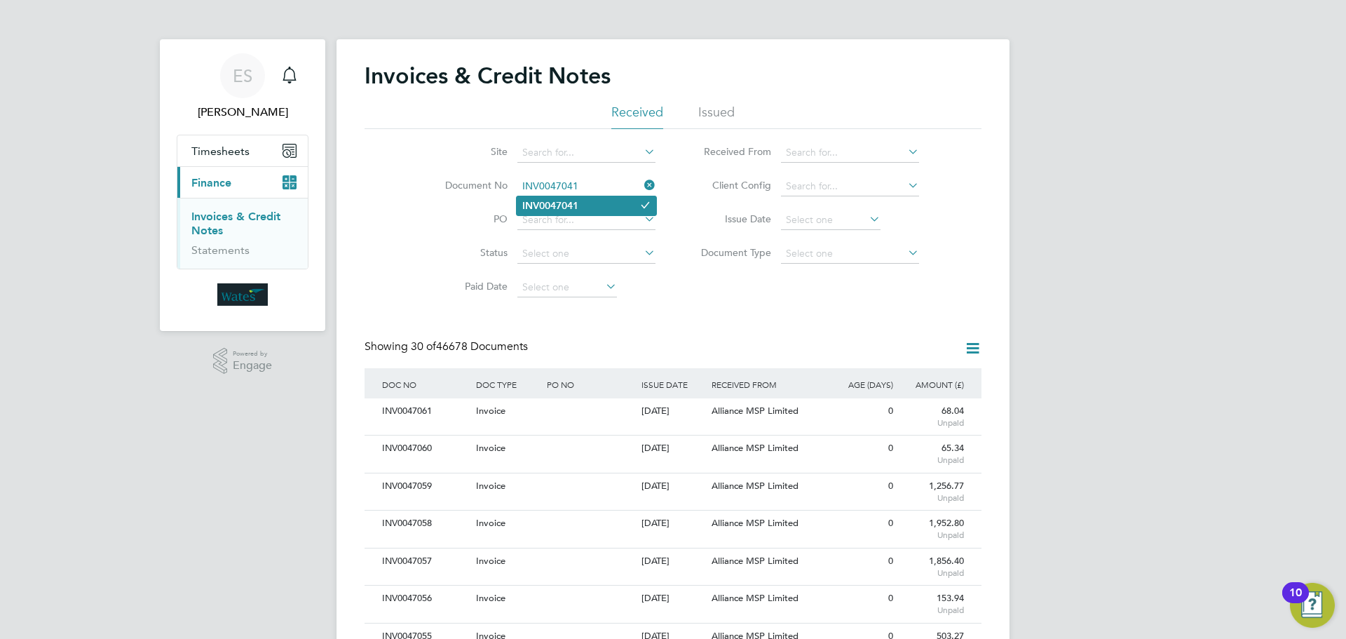
type input "INV0047041"
click at [576, 203] on b "INV0047041" at bounding box center [550, 206] width 56 height 12
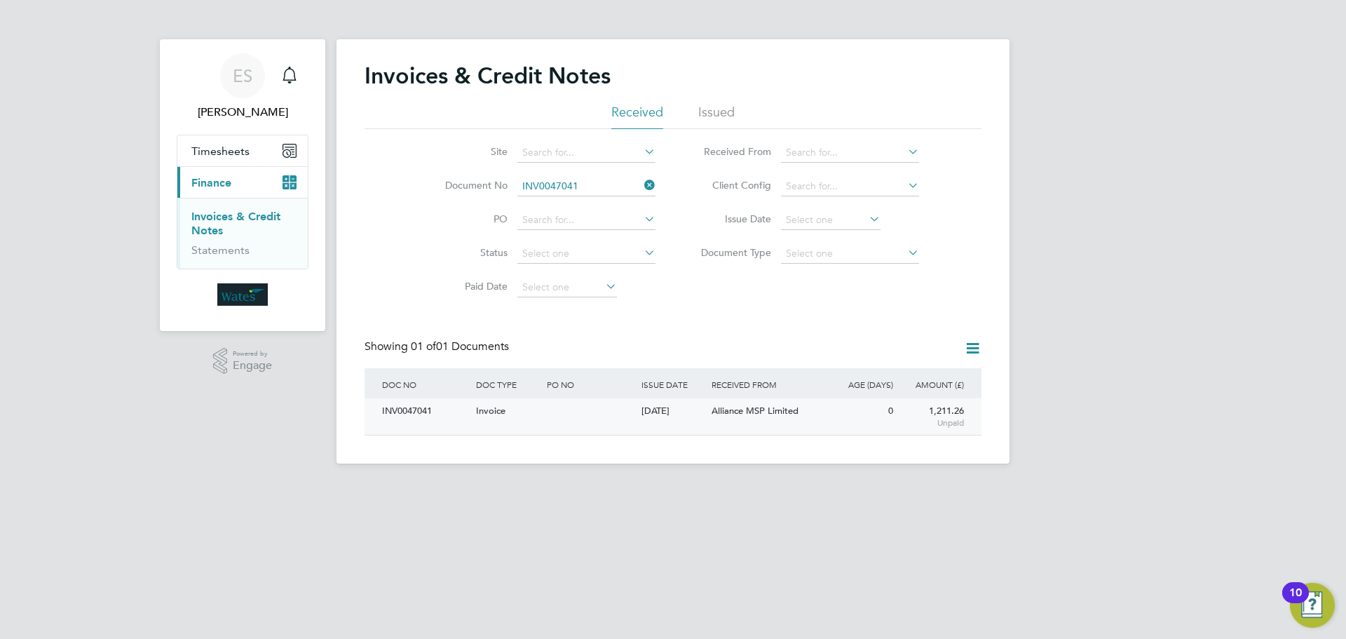
click at [400, 411] on div "INV0047041" at bounding box center [426, 411] width 94 height 26
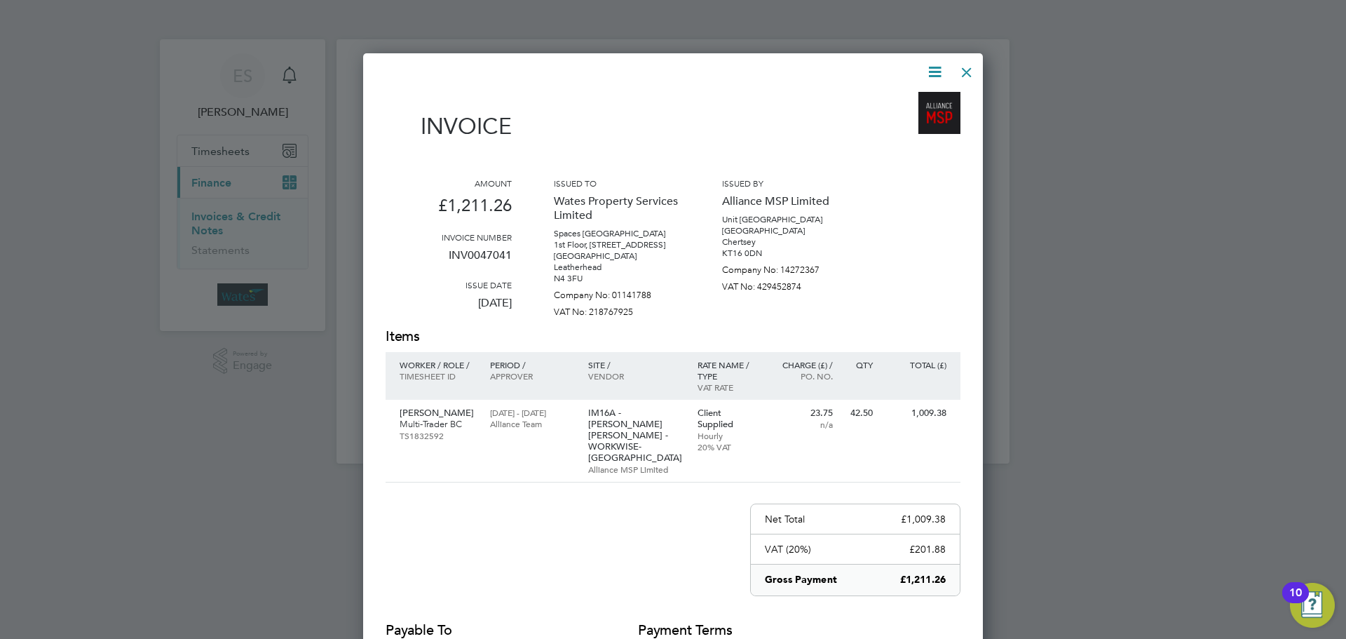
click at [938, 67] on icon at bounding box center [935, 72] width 18 height 18
click at [908, 101] on li "Download Invoice" at bounding box center [892, 105] width 97 height 20
click at [935, 63] on icon at bounding box center [935, 72] width 18 height 18
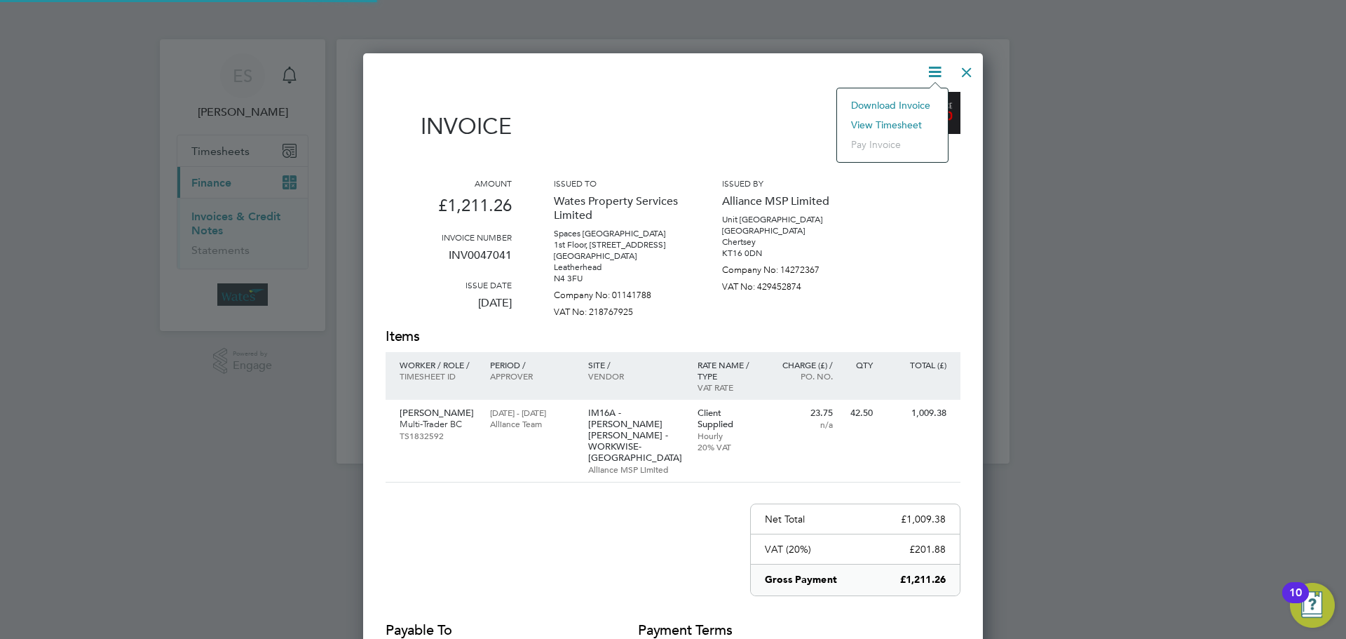
click at [884, 122] on li "View timesheet" at bounding box center [892, 125] width 97 height 20
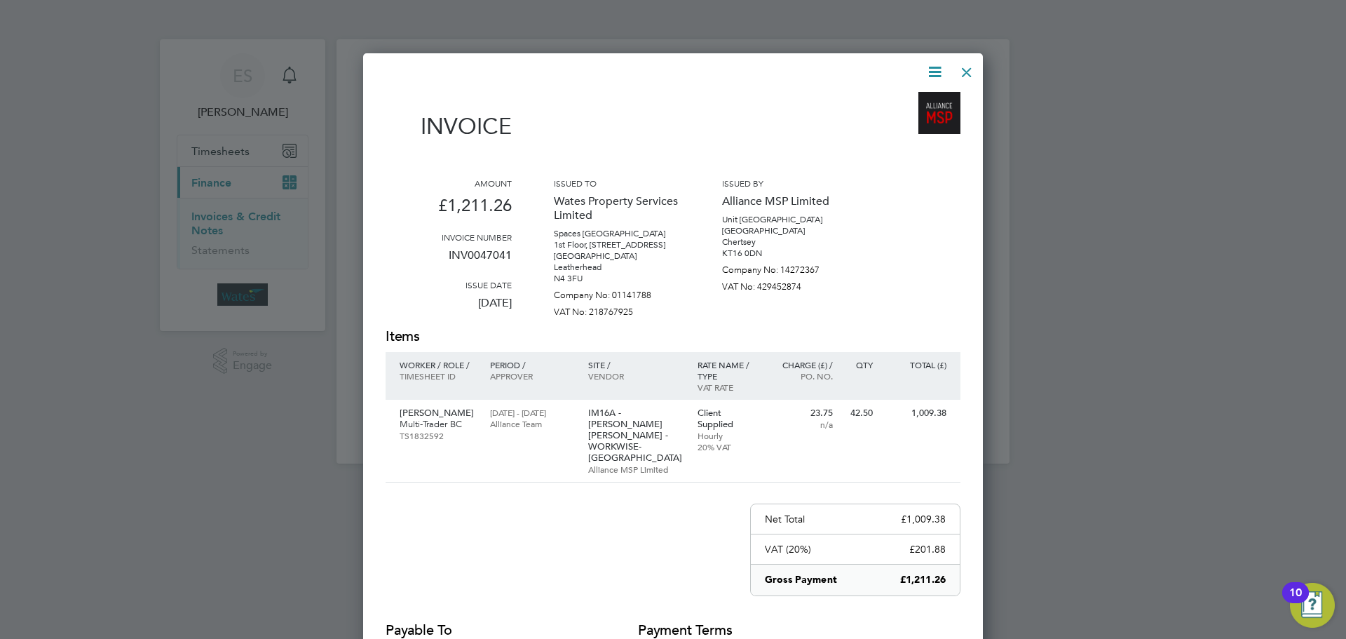
click at [963, 68] on div at bounding box center [966, 68] width 25 height 25
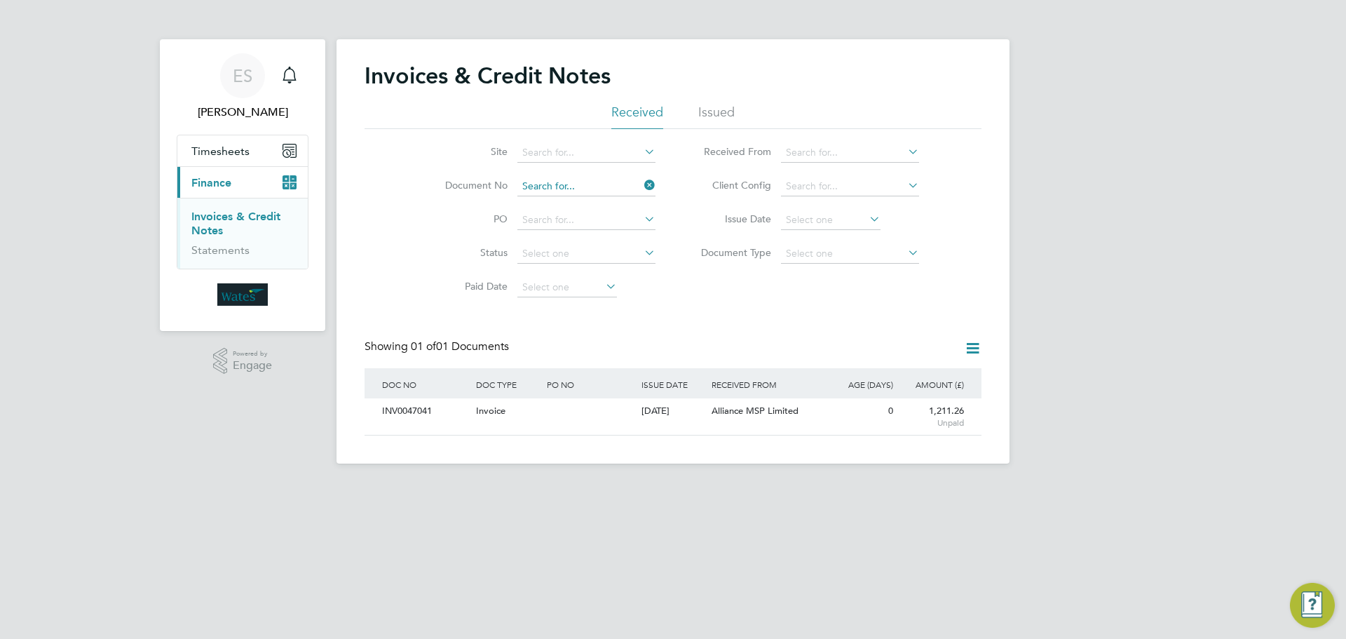
click at [576, 183] on input at bounding box center [586, 187] width 138 height 20
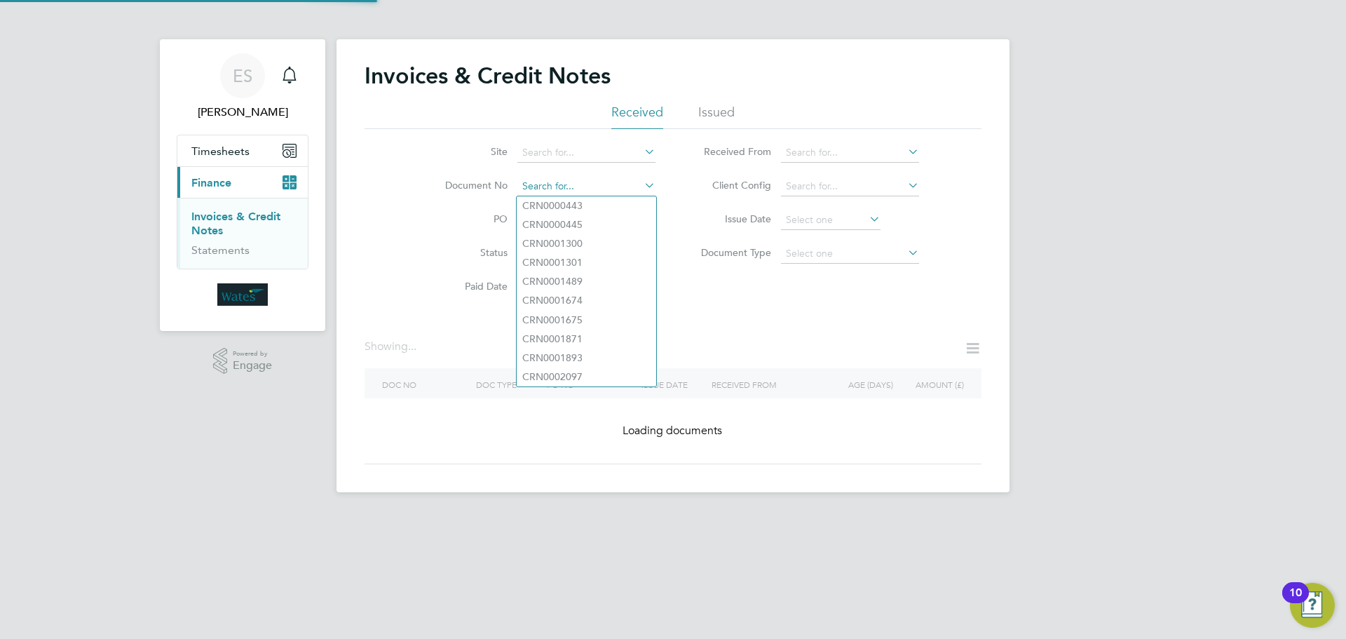
paste input "INV0047042"
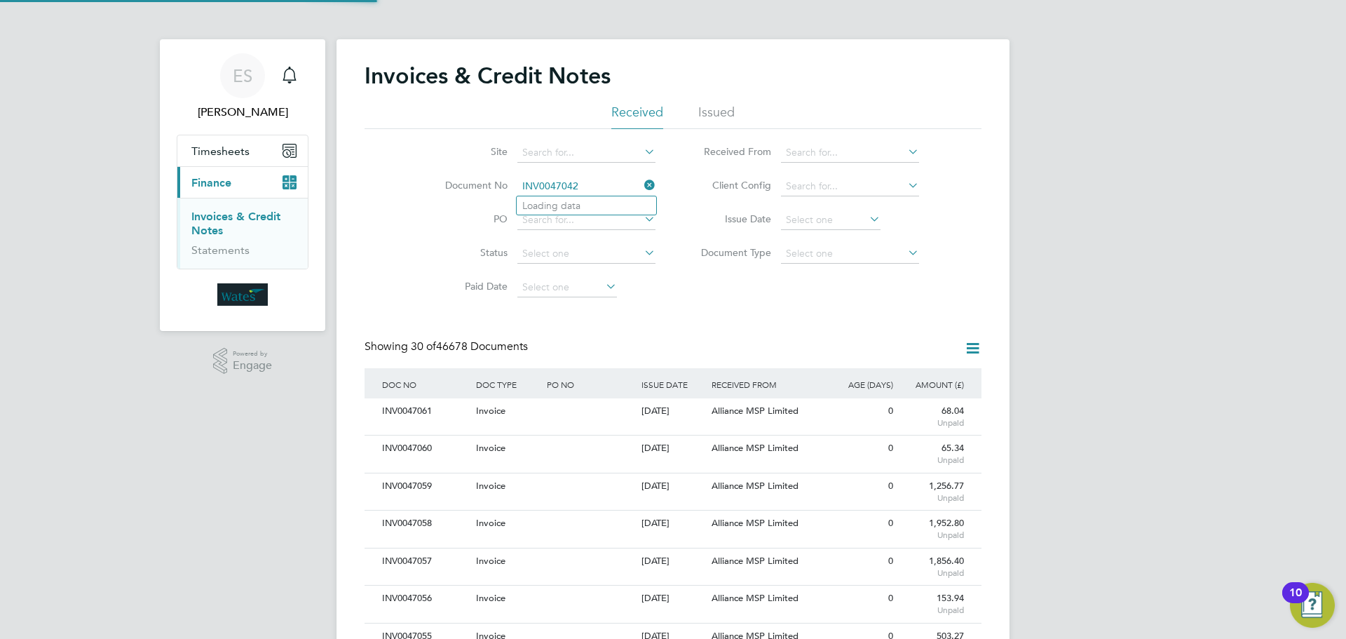
scroll to position [27, 118]
type input "INV0047042"
click at [582, 205] on li "INV0047042" at bounding box center [587, 205] width 140 height 19
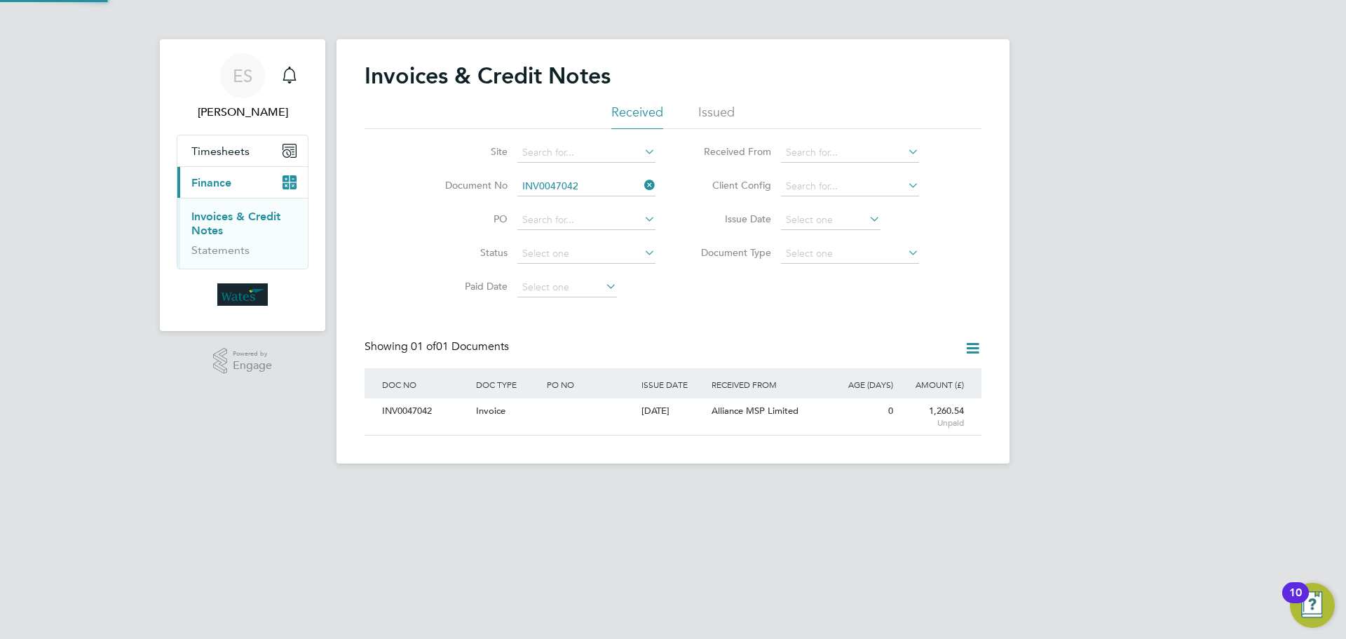
click at [433, 401] on div "INV0047042" at bounding box center [426, 411] width 94 height 26
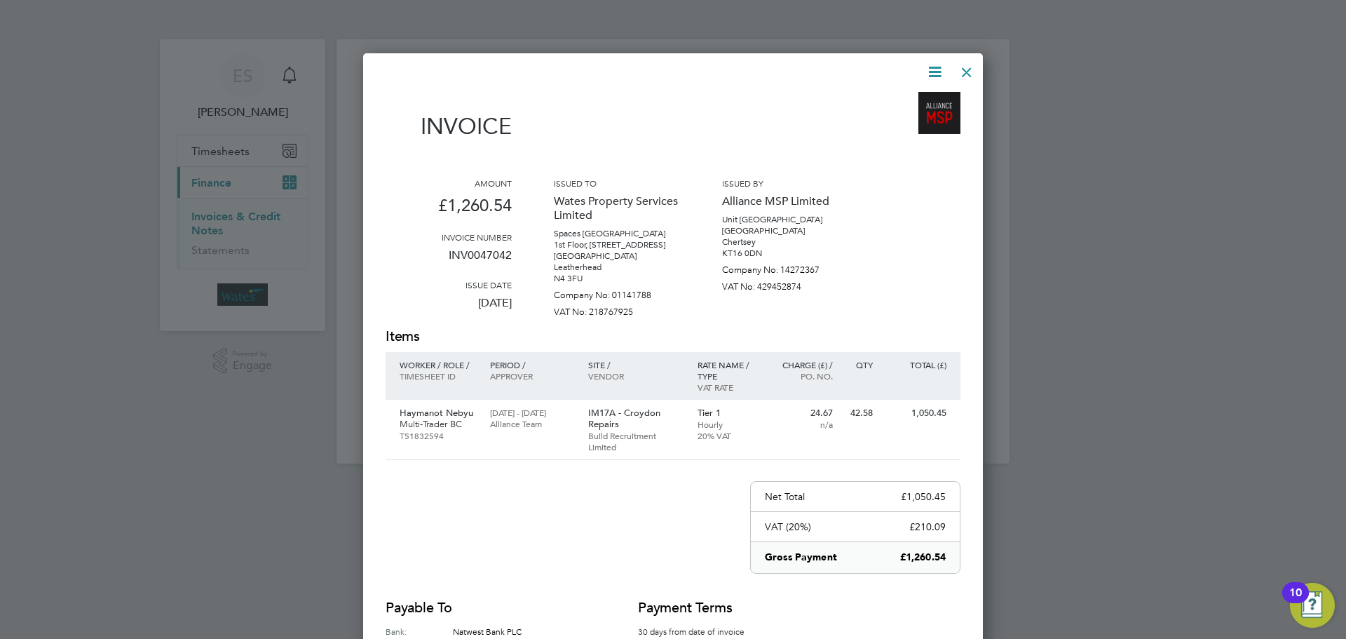
click at [932, 64] on icon at bounding box center [935, 72] width 18 height 18
click at [907, 102] on li "Download Invoice" at bounding box center [892, 105] width 97 height 20
click at [935, 66] on icon at bounding box center [935, 72] width 18 height 18
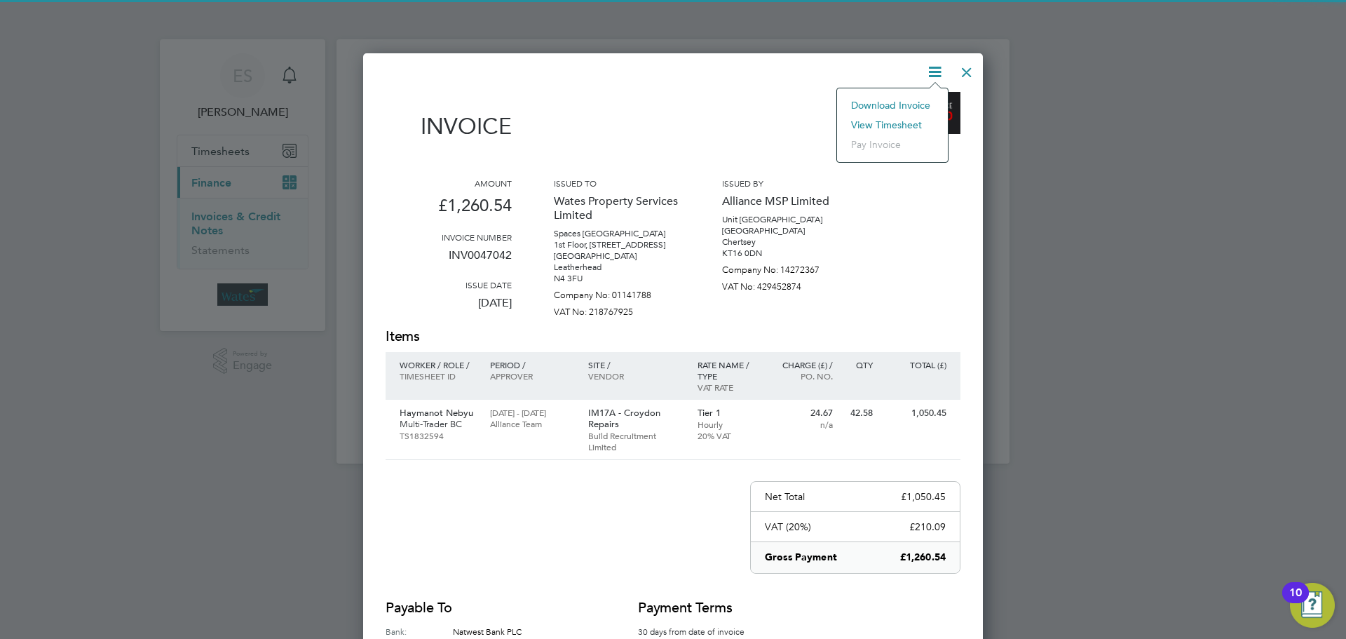
click at [894, 123] on li "View timesheet" at bounding box center [892, 125] width 97 height 20
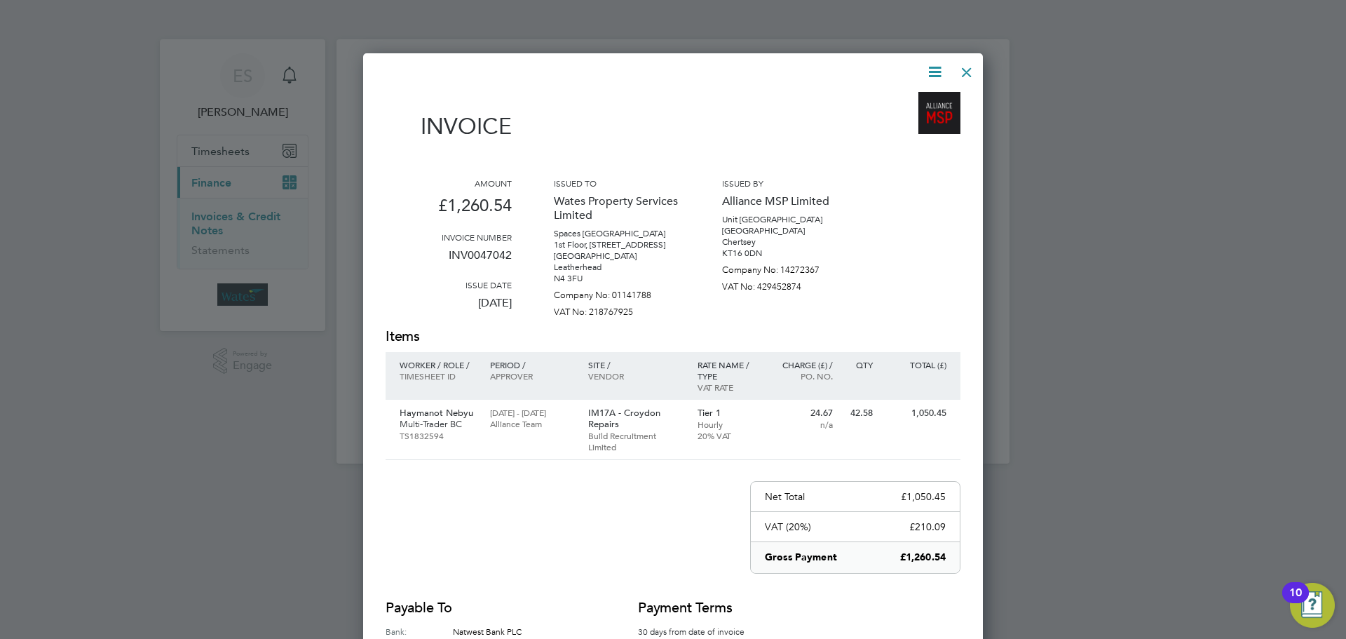
click at [957, 69] on div at bounding box center [966, 68] width 25 height 25
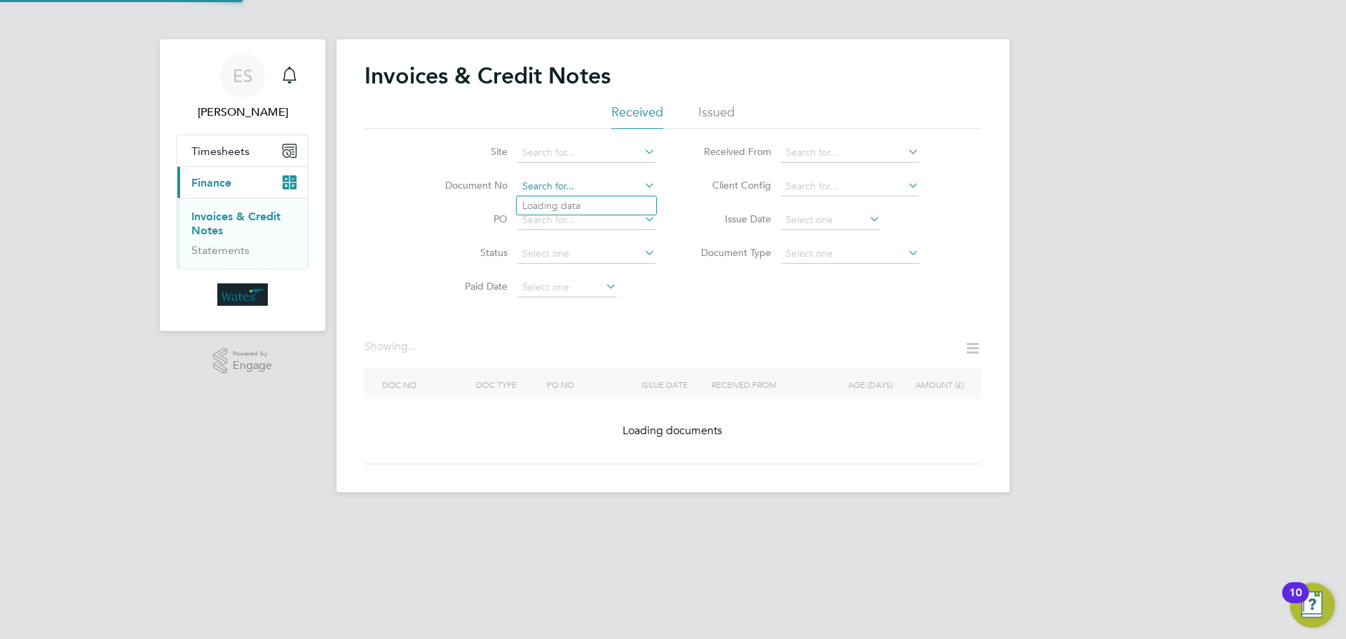
click at [588, 185] on input at bounding box center [586, 187] width 138 height 20
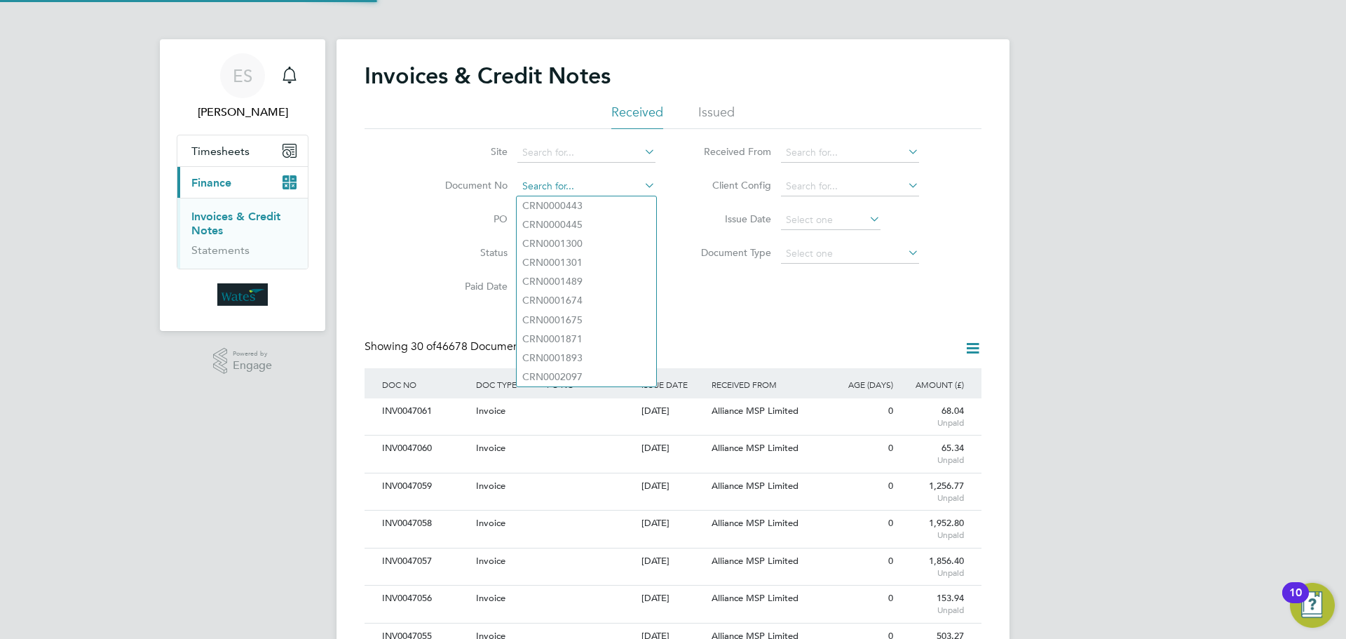
scroll to position [27, 95]
paste input "INV0047043"
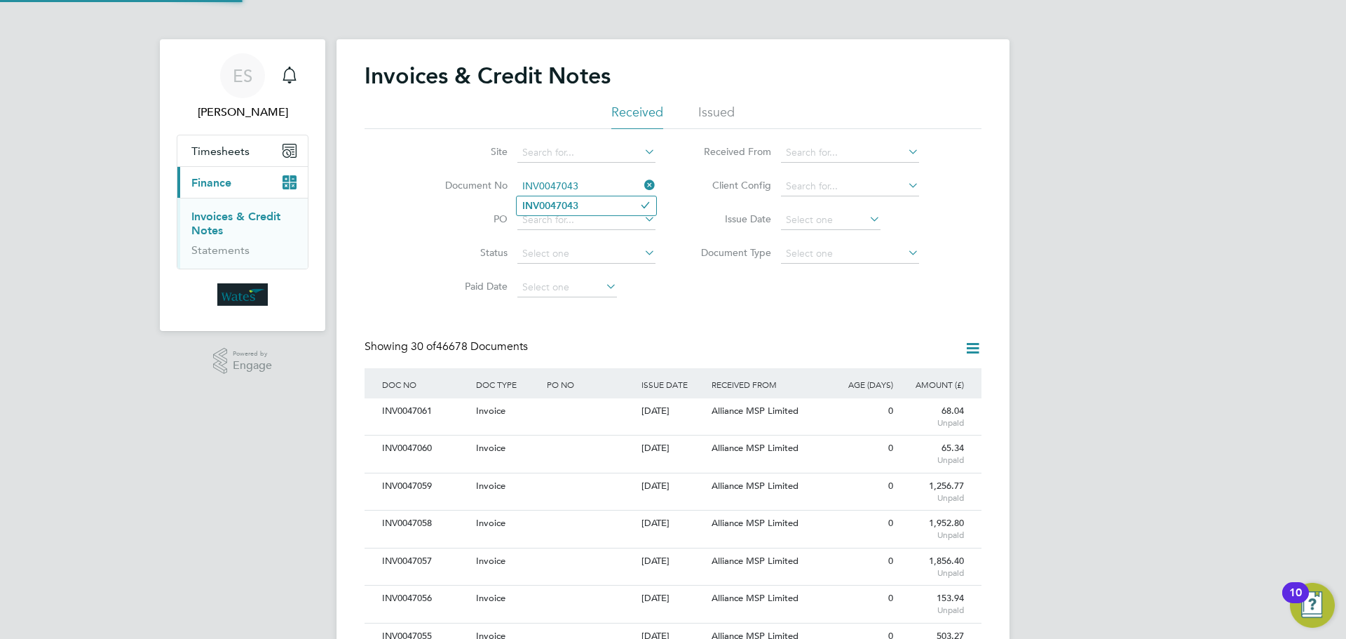
type input "INV0047043"
click at [595, 205] on li "INV0047043" at bounding box center [587, 205] width 140 height 19
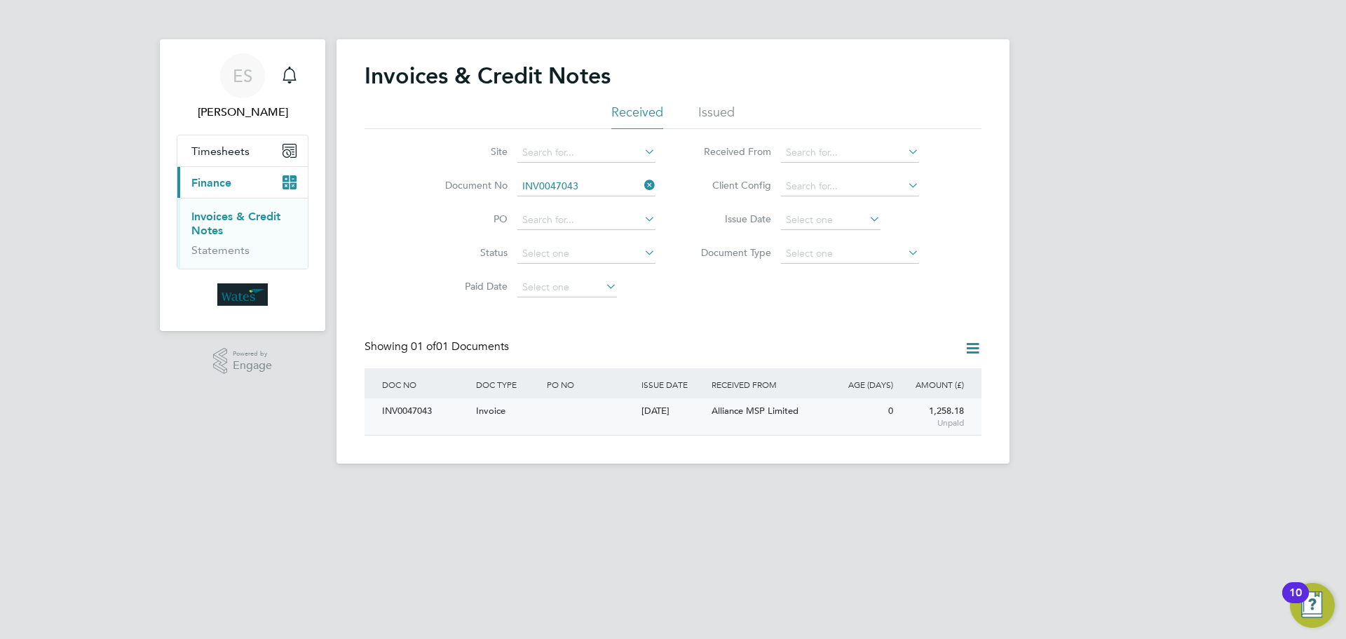
click at [419, 406] on div "INV0047043" at bounding box center [426, 411] width 94 height 26
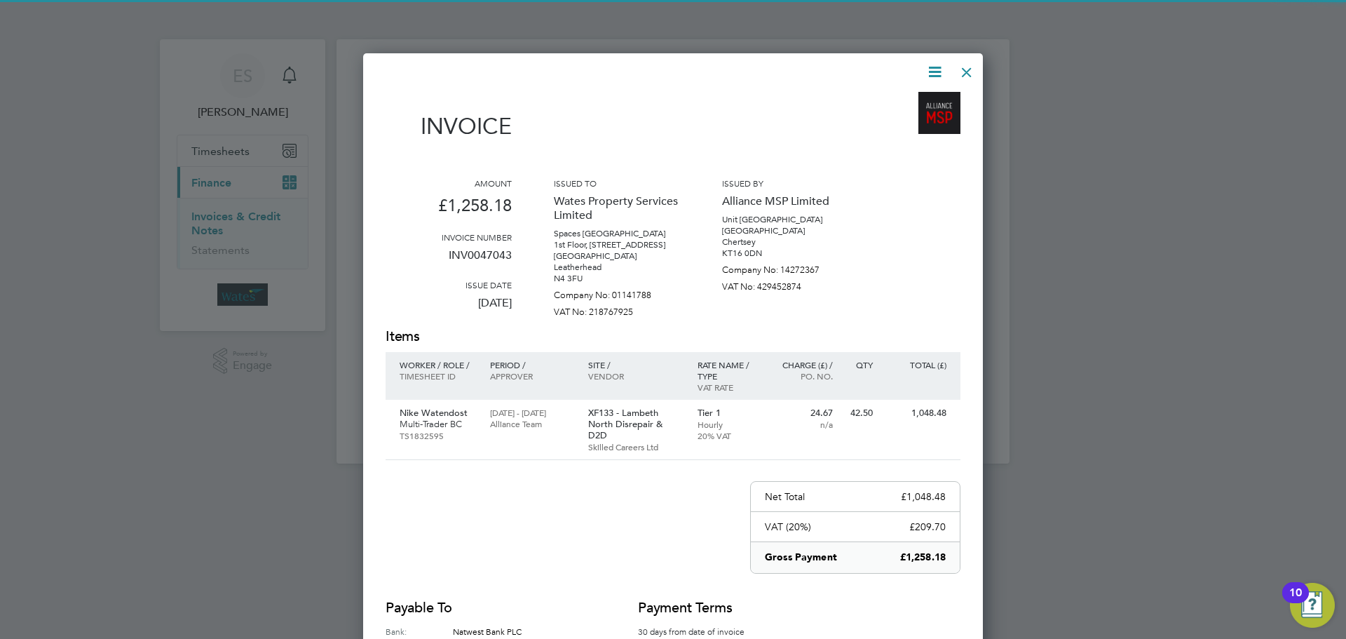
click at [930, 69] on icon at bounding box center [935, 72] width 18 height 18
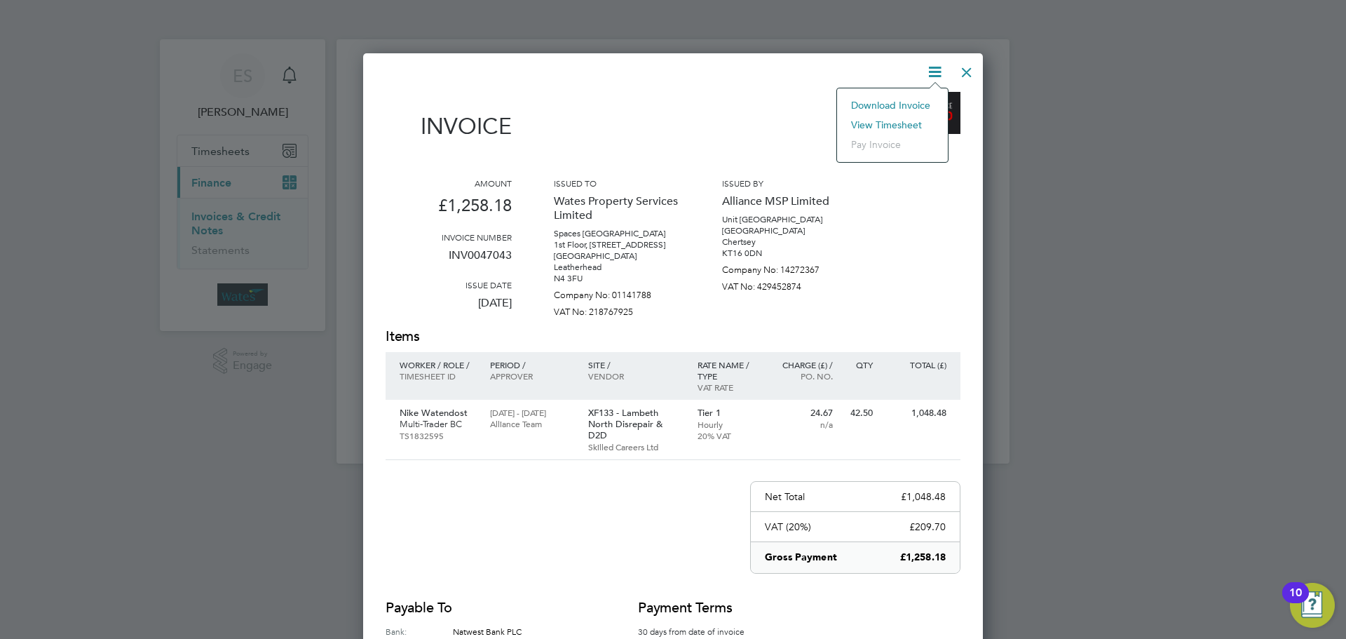
click at [912, 101] on li "Download Invoice" at bounding box center [892, 105] width 97 height 20
click at [930, 71] on icon at bounding box center [935, 72] width 18 height 18
click at [911, 121] on li "View timesheet" at bounding box center [892, 125] width 97 height 20
click at [969, 69] on div at bounding box center [966, 68] width 25 height 25
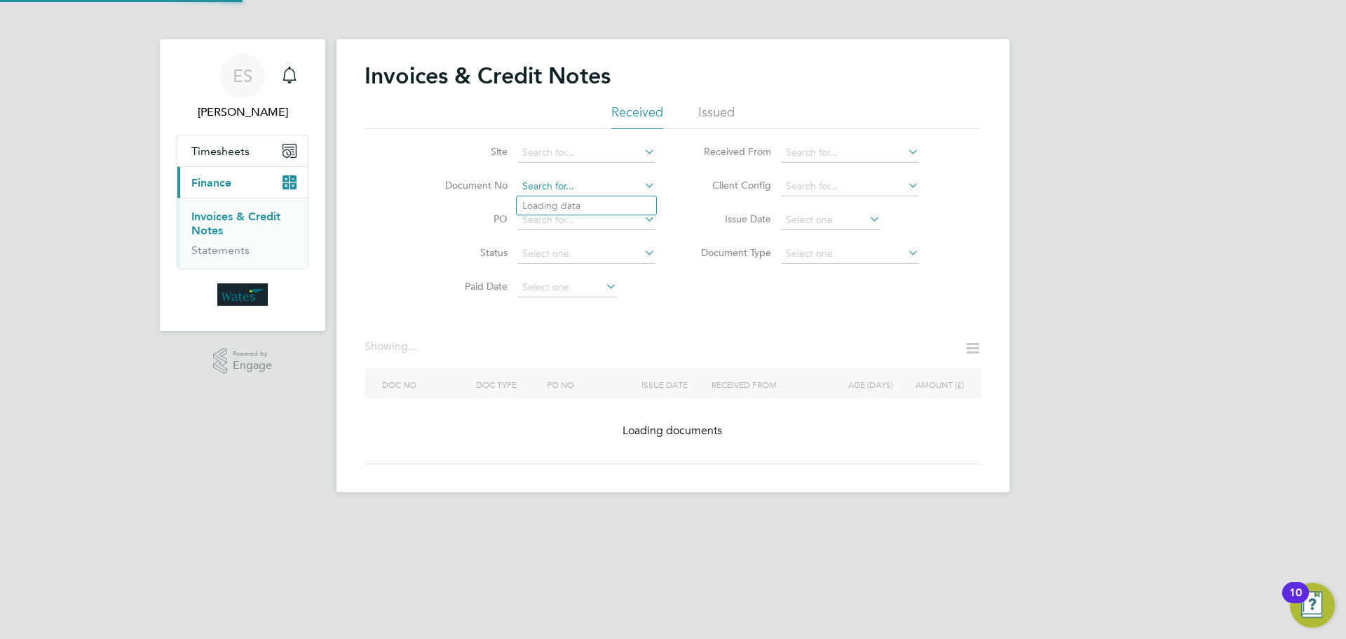
click at [581, 185] on input at bounding box center [586, 187] width 138 height 20
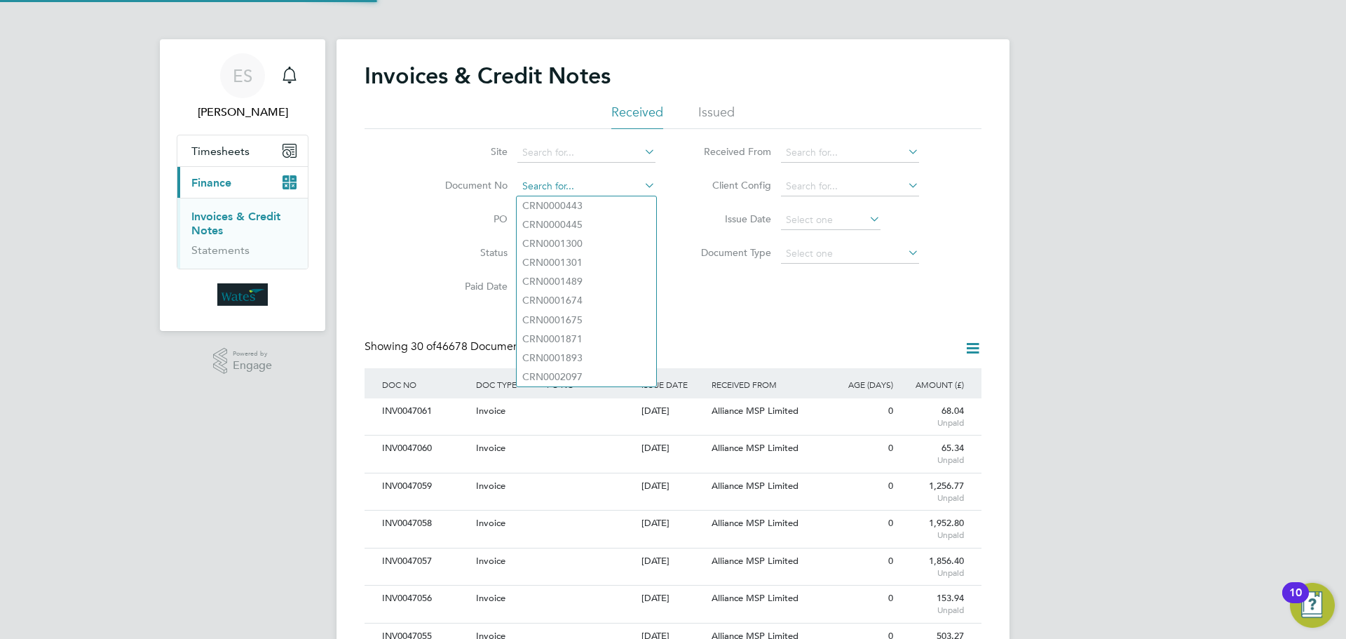
scroll to position [27, 118]
paste input "INV0047044"
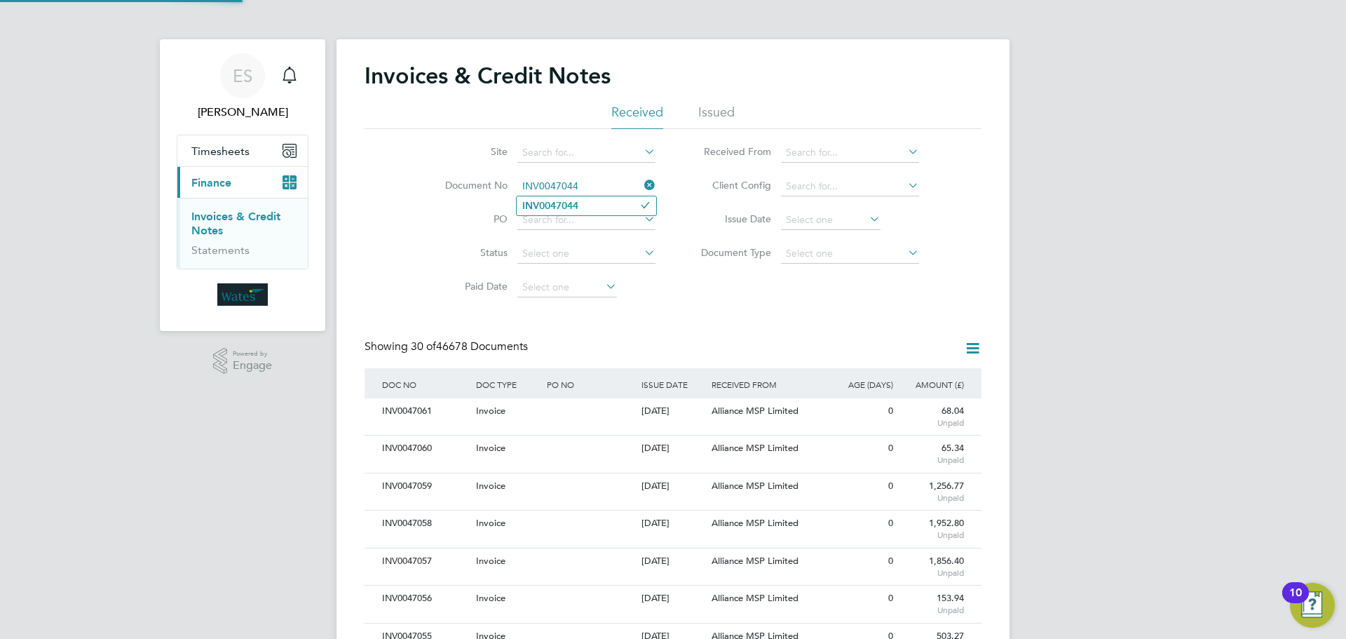
type input "INV0047044"
click at [545, 202] on b "INV0047044" at bounding box center [550, 206] width 56 height 12
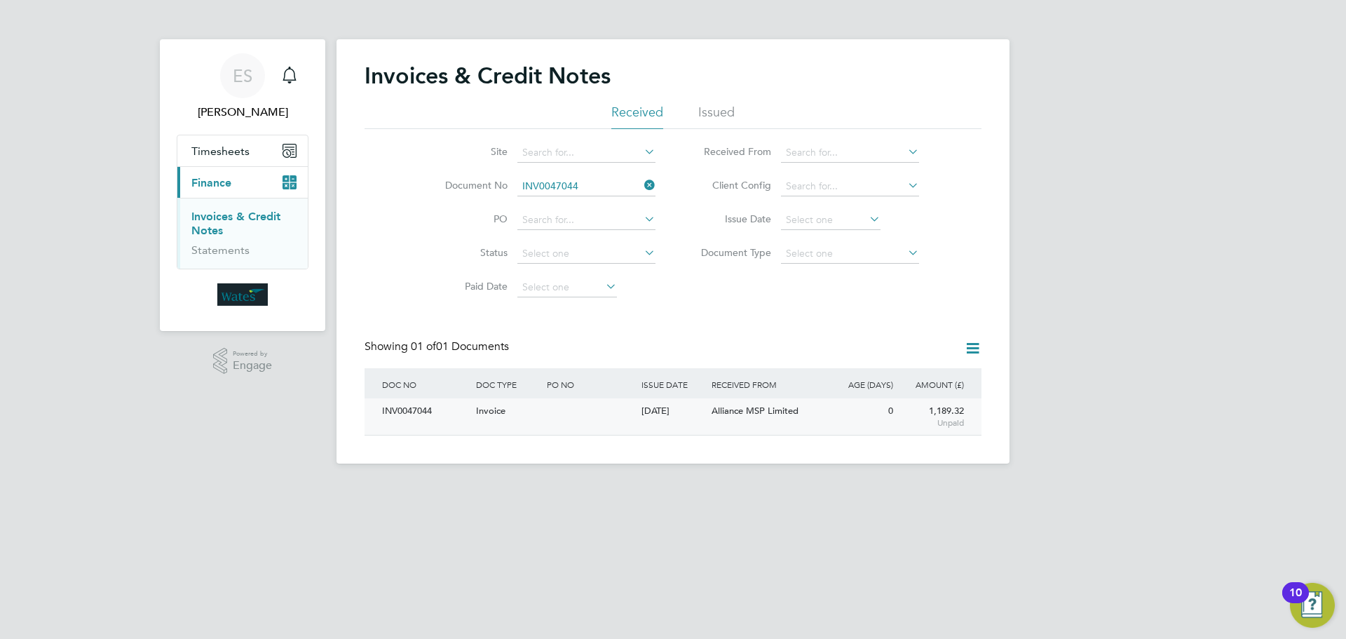
click at [403, 410] on div "INV0047044" at bounding box center [426, 411] width 94 height 26
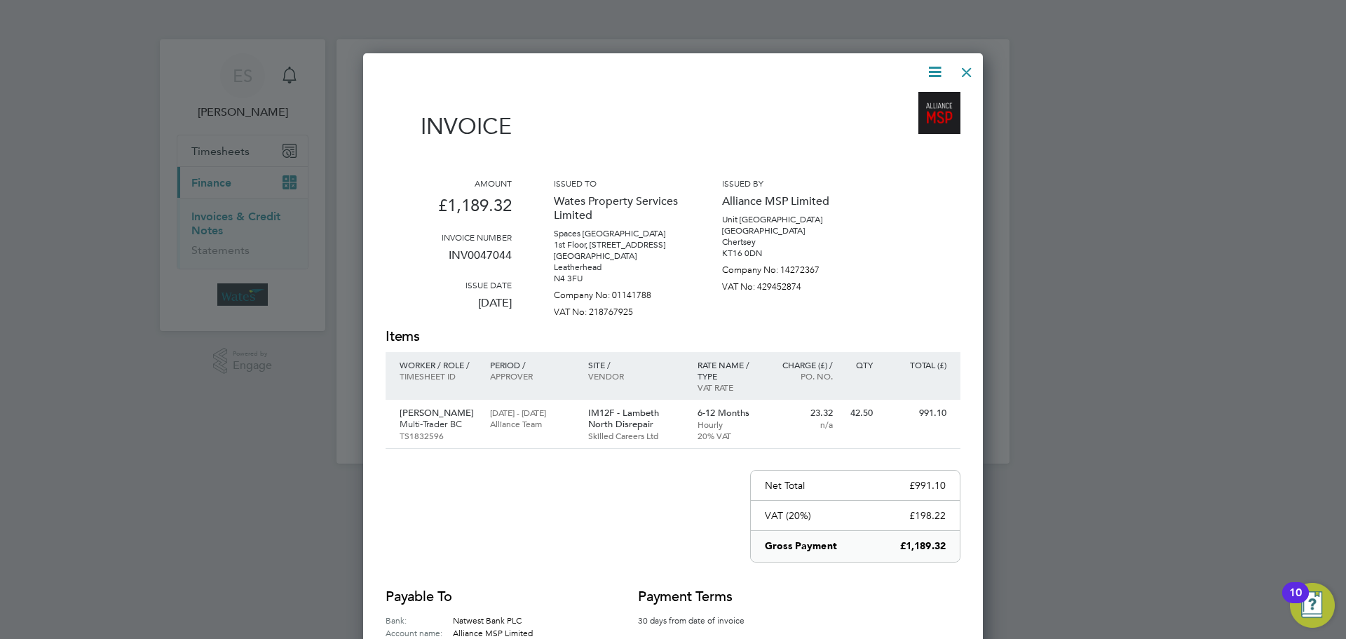
click at [944, 72] on icon at bounding box center [935, 72] width 18 height 18
click at [899, 102] on li "Download Invoice" at bounding box center [892, 105] width 97 height 20
click at [928, 74] on icon at bounding box center [935, 72] width 18 height 18
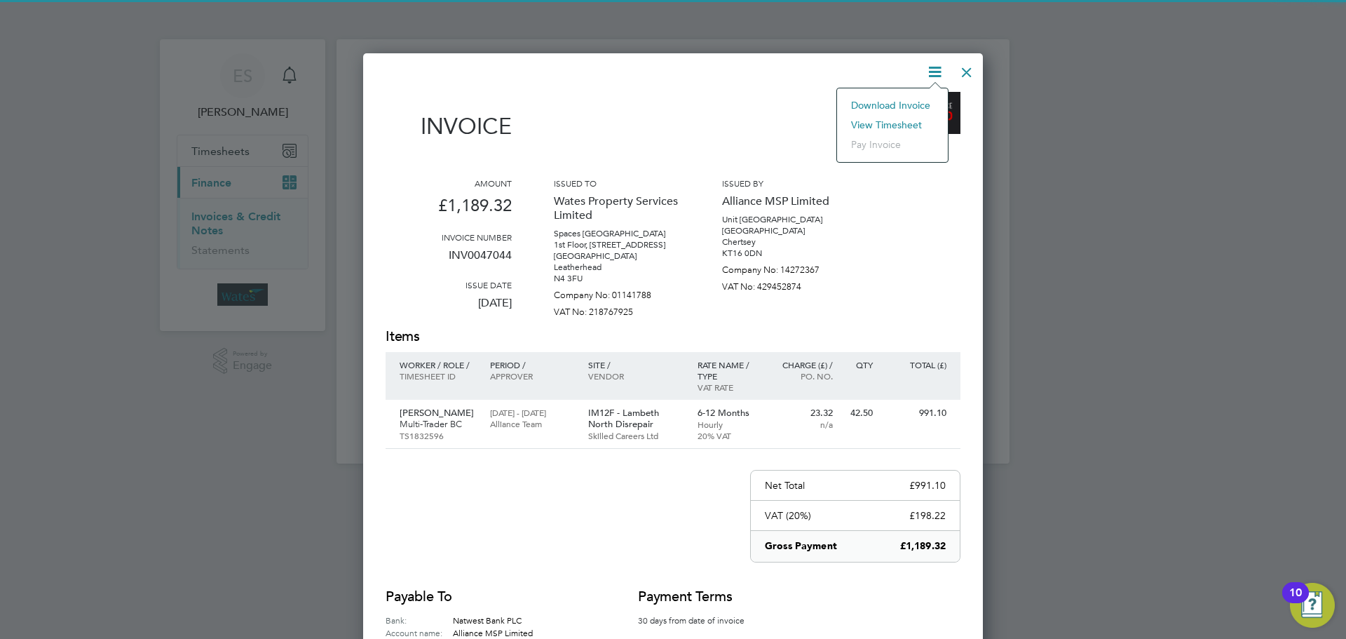
click at [892, 123] on li "View timesheet" at bounding box center [892, 125] width 97 height 20
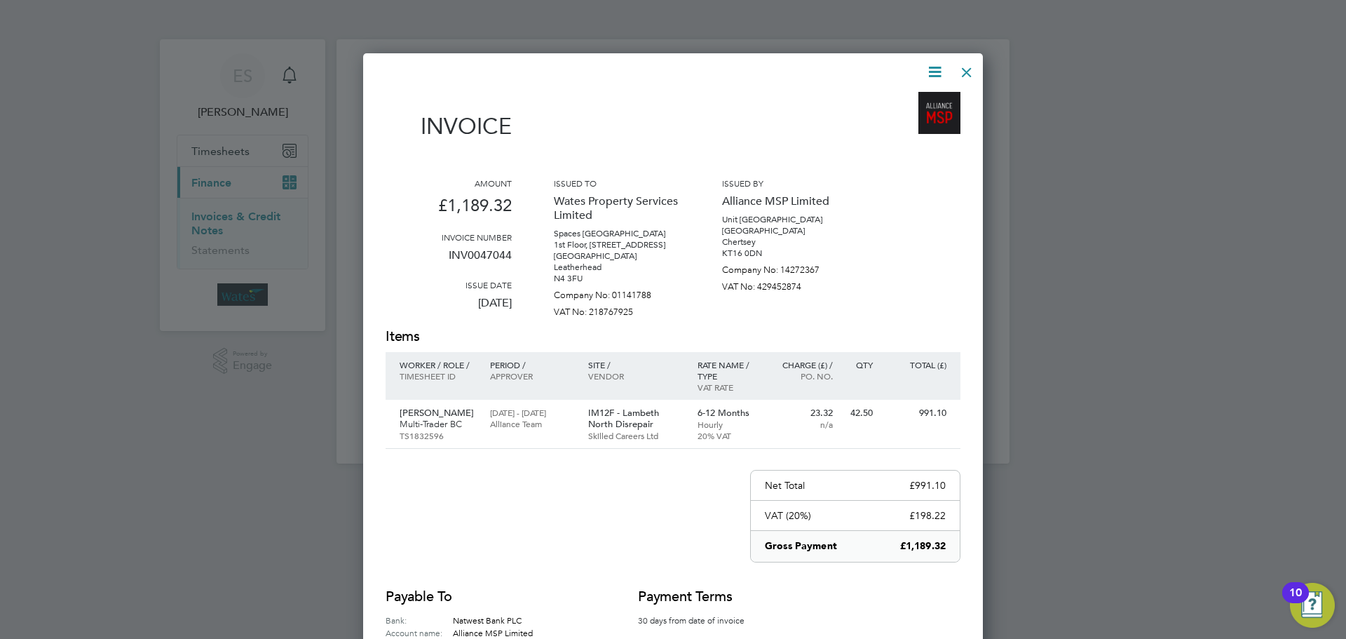
click at [959, 70] on div at bounding box center [966, 68] width 25 height 25
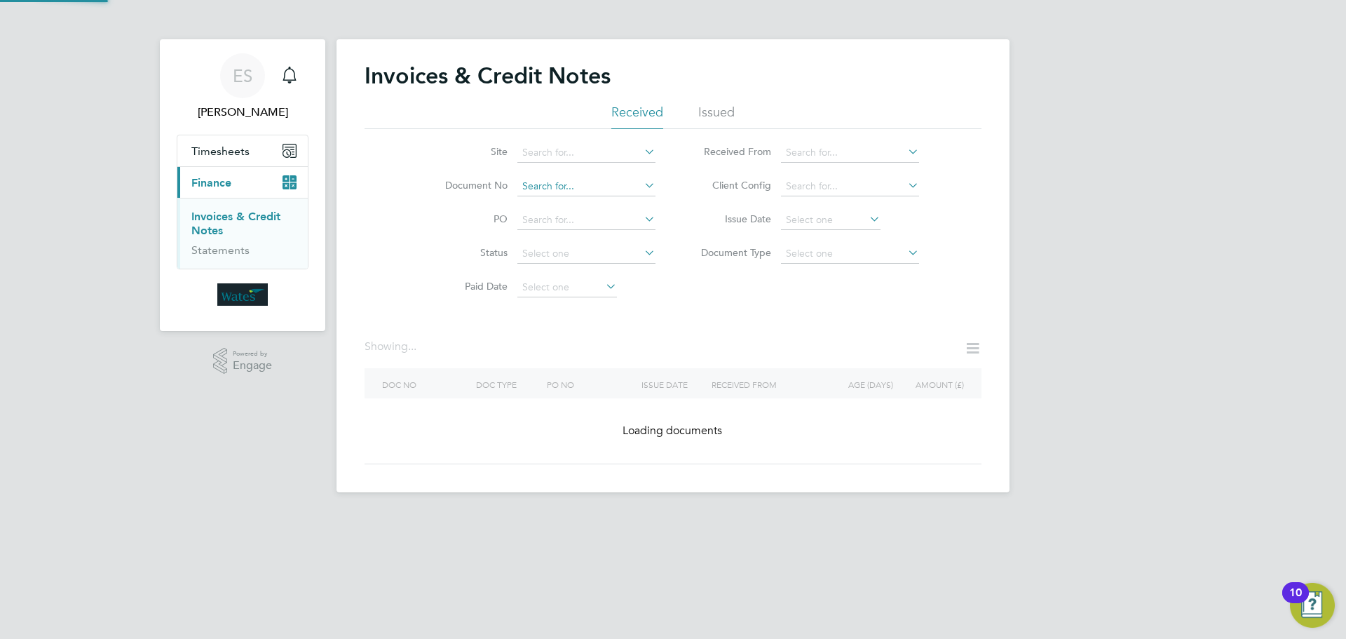
click at [559, 179] on input at bounding box center [586, 187] width 138 height 20
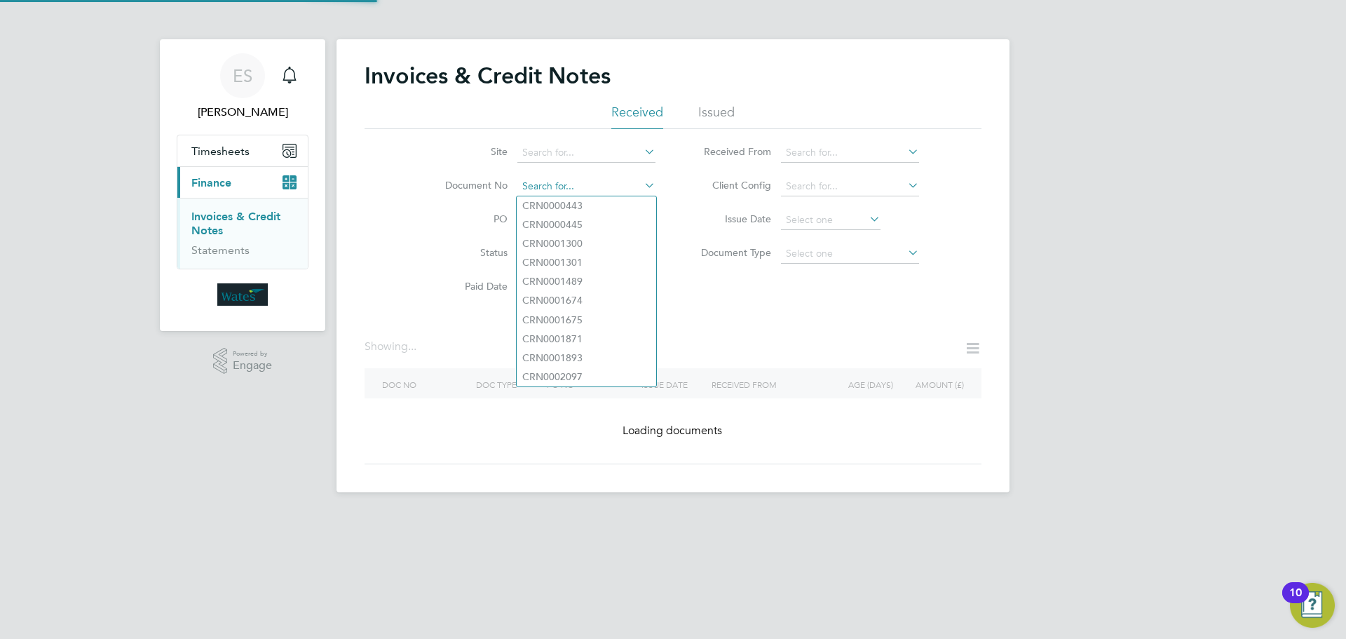
paste input "INV0047045"
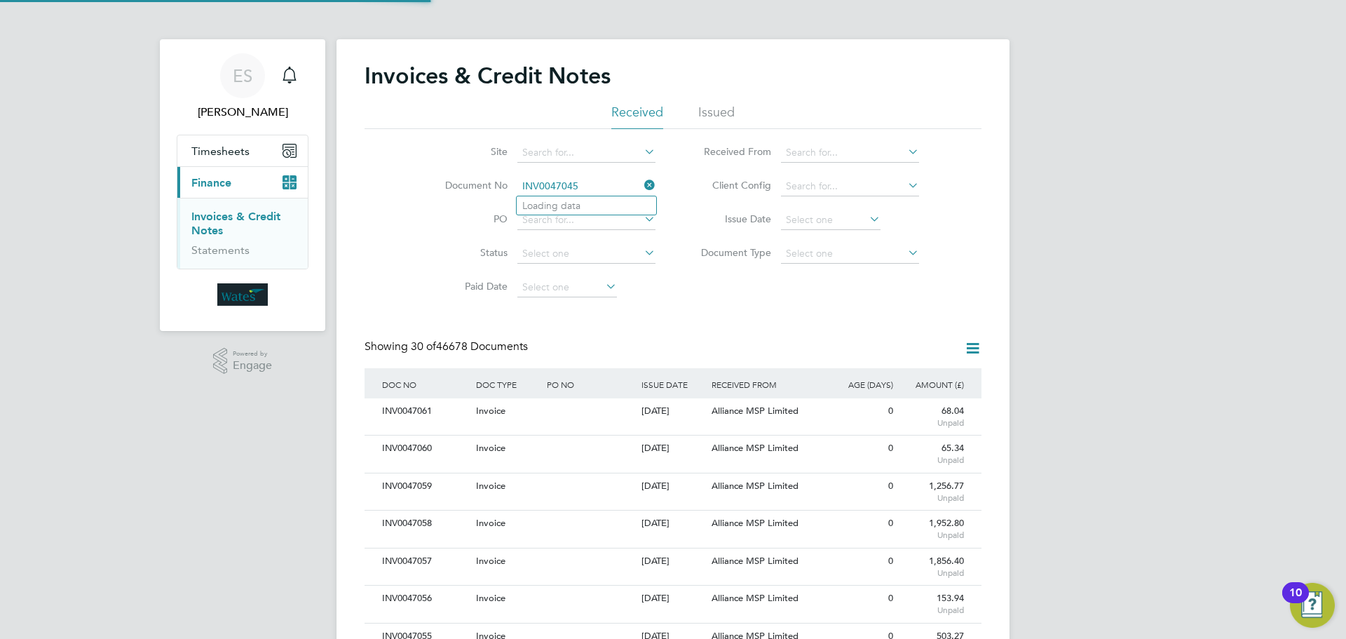
scroll to position [27, 95]
type input "INV0047045"
click at [569, 208] on b "INV0047045" at bounding box center [550, 206] width 56 height 12
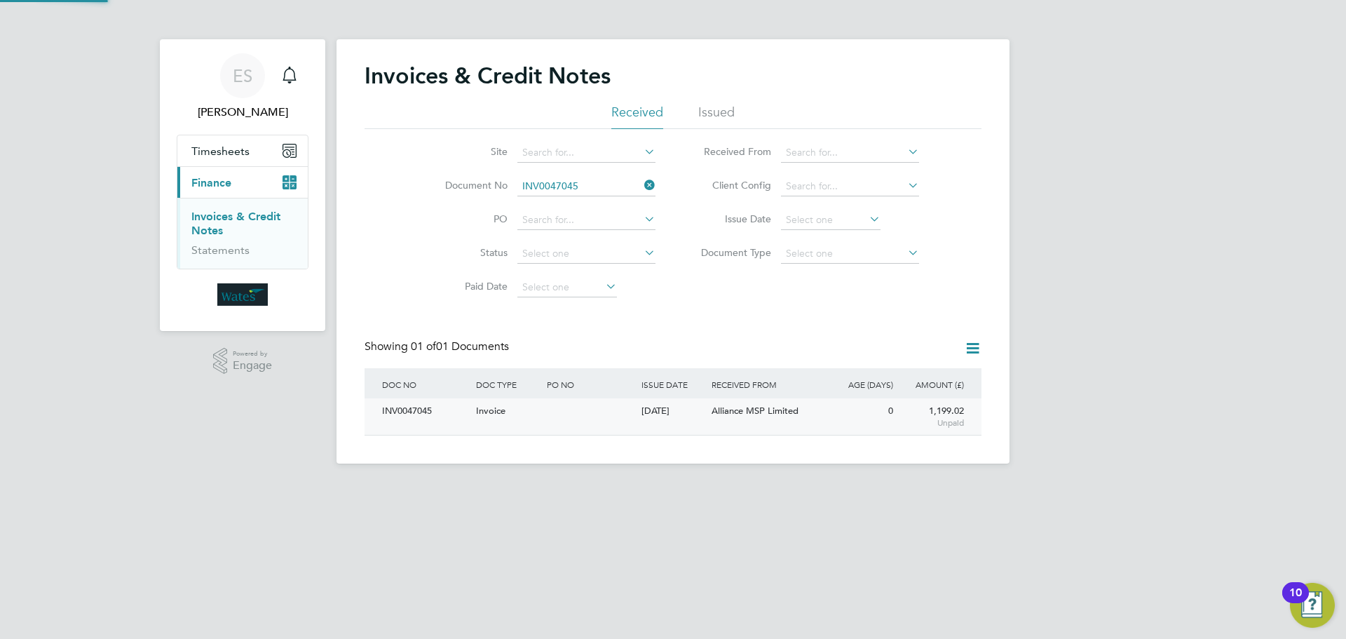
click at [407, 407] on div "INV0047045" at bounding box center [426, 411] width 94 height 26
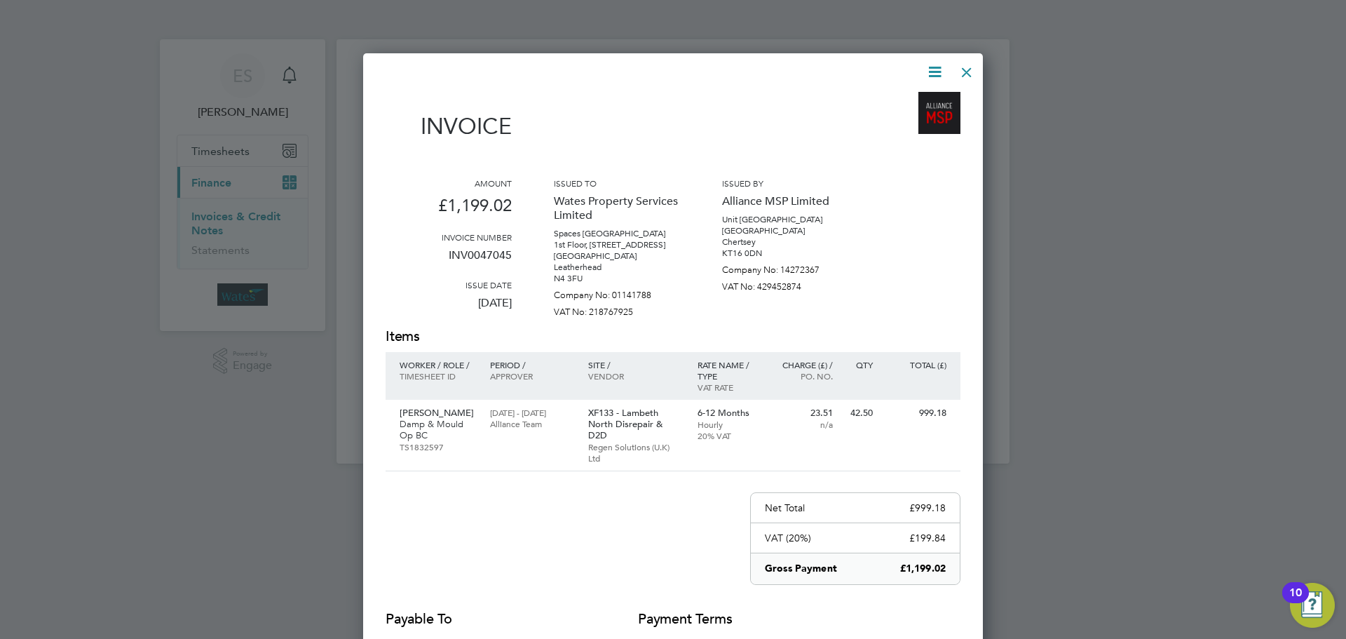
click at [926, 63] on icon at bounding box center [935, 72] width 18 height 18
click at [911, 98] on li "Download Invoice" at bounding box center [892, 105] width 97 height 20
click at [928, 69] on icon at bounding box center [935, 72] width 18 height 18
click at [899, 123] on li "View timesheet" at bounding box center [892, 125] width 97 height 20
click at [956, 73] on div at bounding box center [966, 68] width 25 height 25
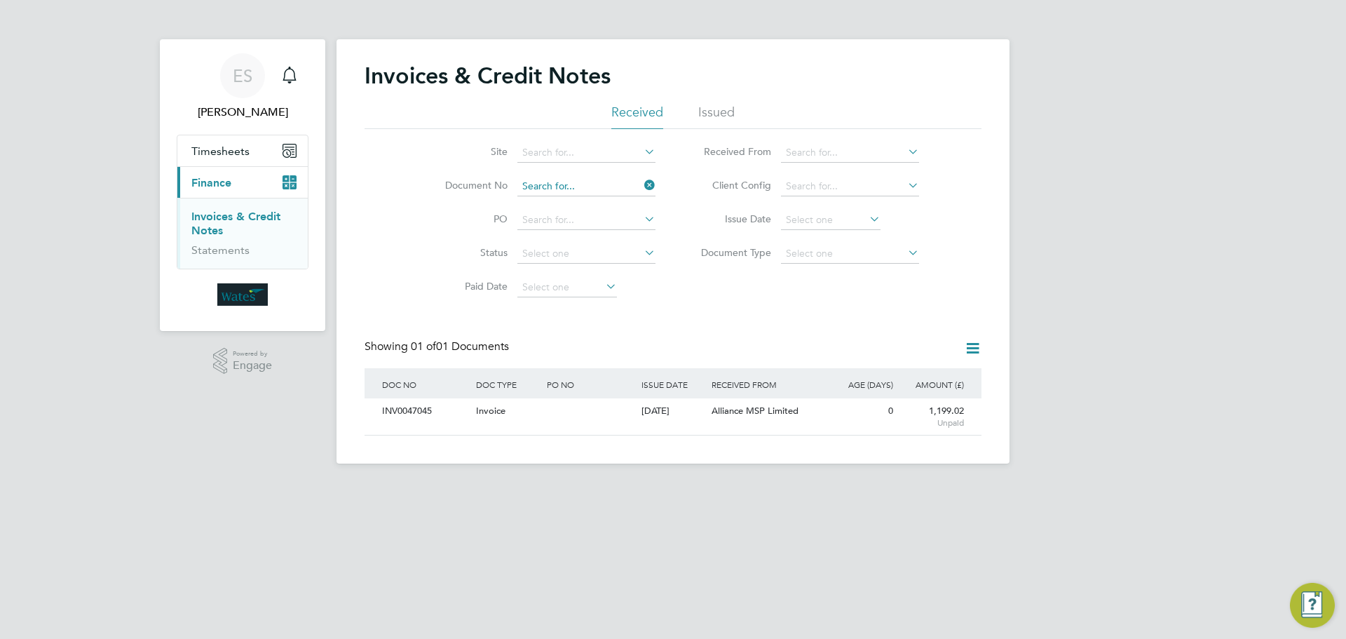
click at [578, 192] on input at bounding box center [586, 187] width 138 height 20
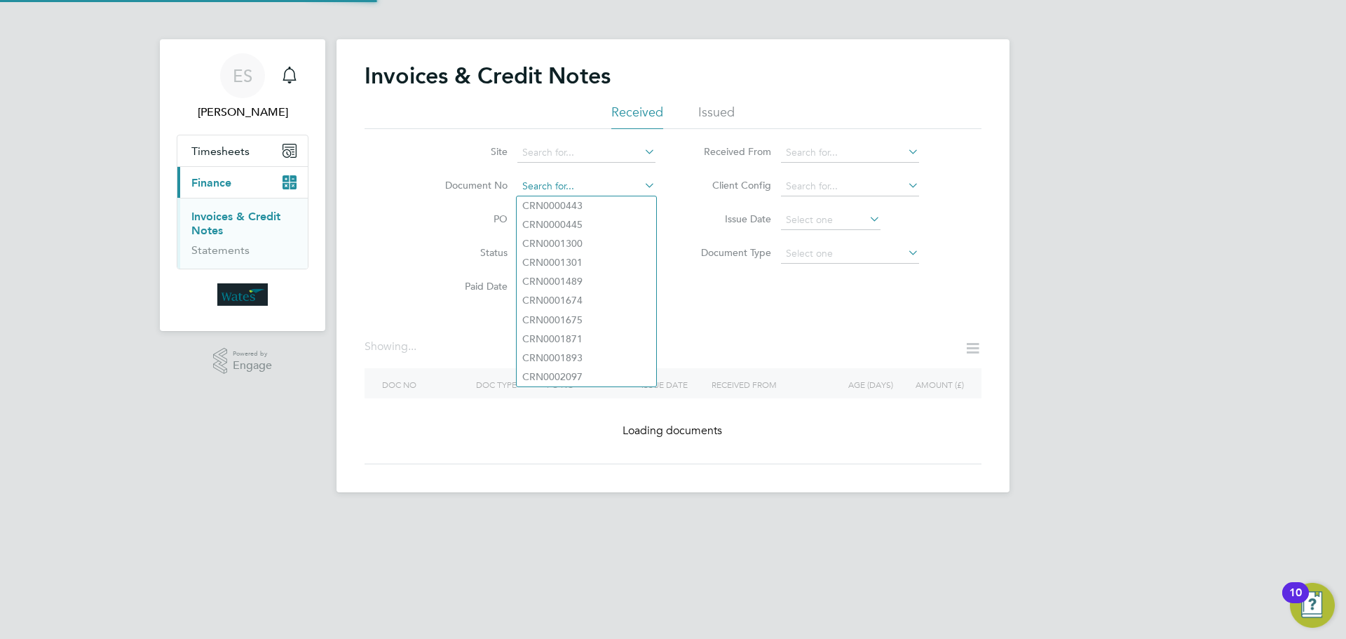
paste input "INV0047046"
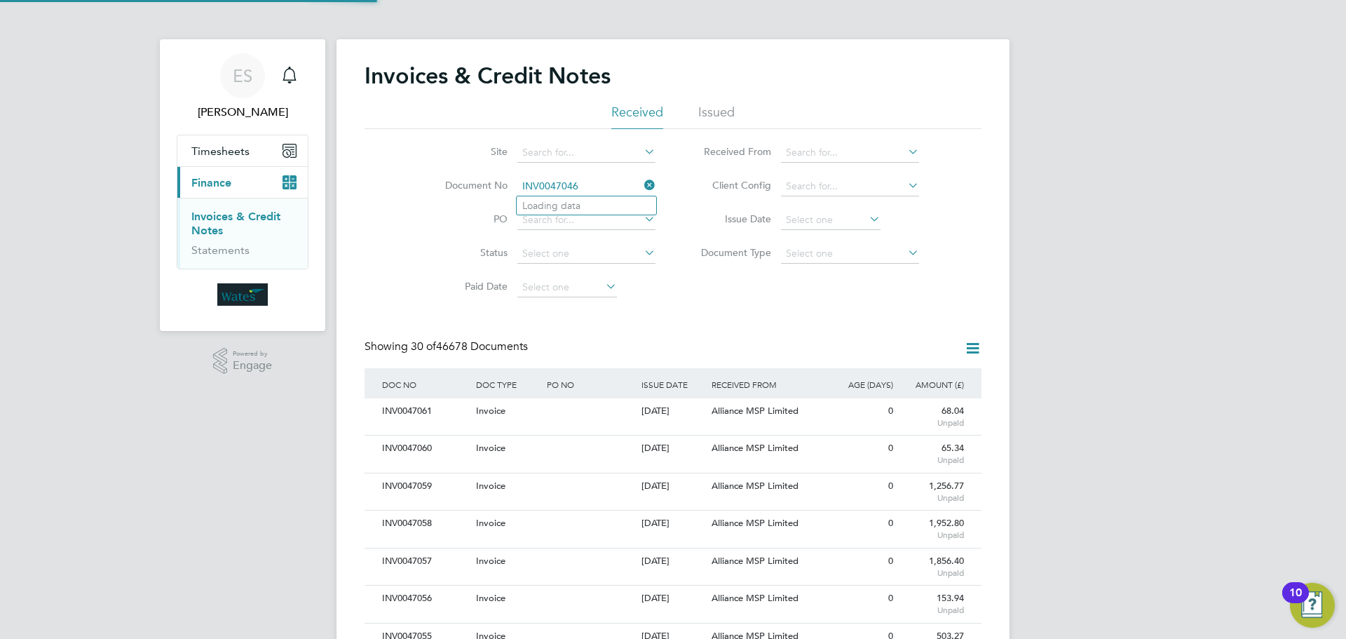
scroll to position [27, 95]
type input "INV0047046"
click at [590, 205] on li "INV0047046" at bounding box center [587, 205] width 140 height 19
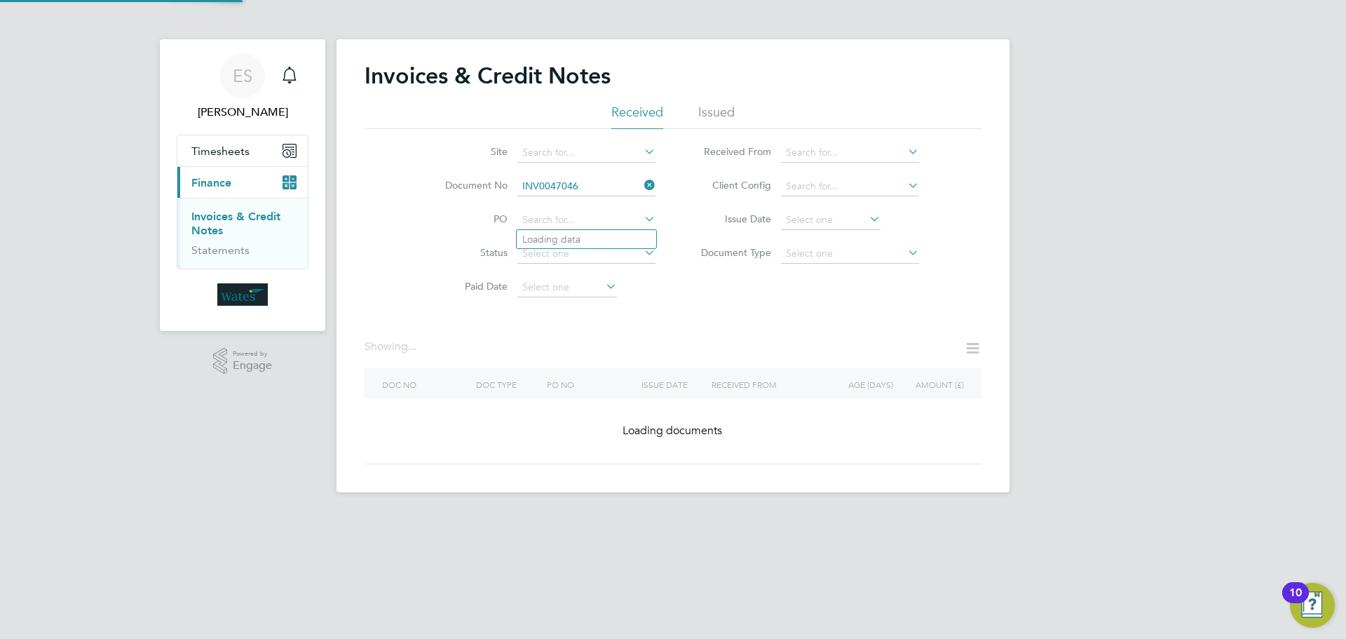
drag, startPoint x: 505, startPoint y: 412, endPoint x: 499, endPoint y: 417, distance: 7.9
click at [499, 417] on div "Invoices & Credit Notes Received Issued Site Document No INV0047046 PO Status P…" at bounding box center [673, 263] width 617 height 402
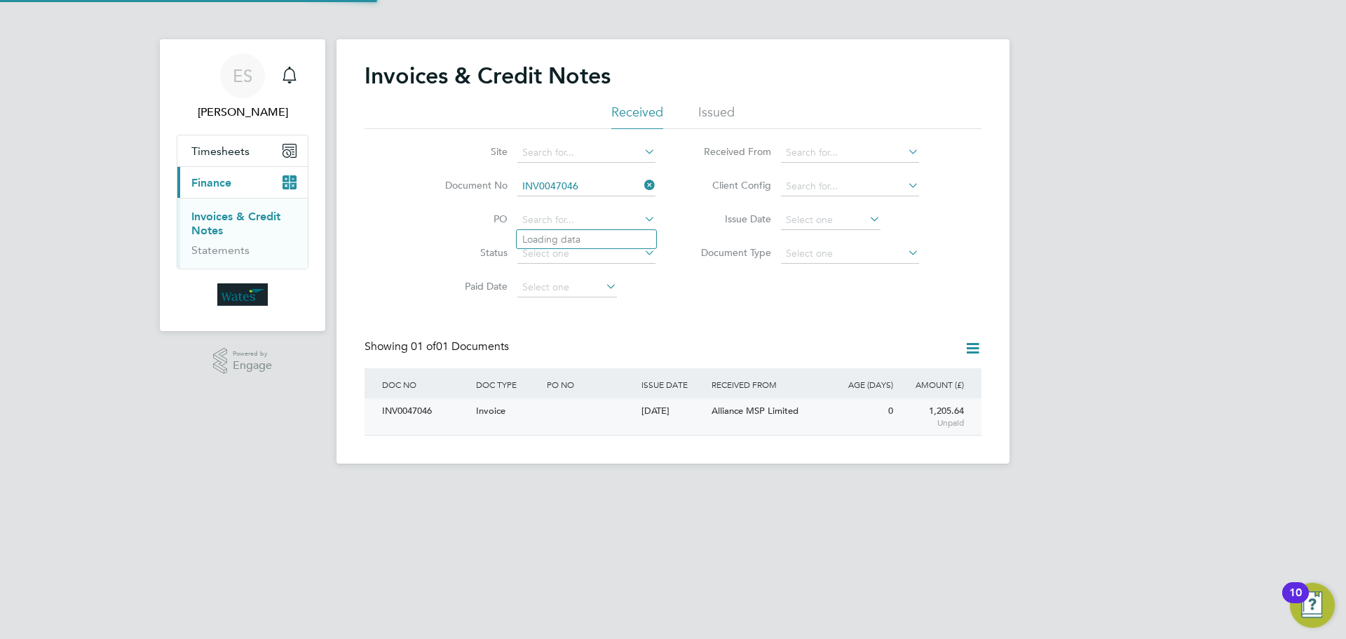
click at [386, 405] on div "INV0047046" at bounding box center [426, 411] width 94 height 26
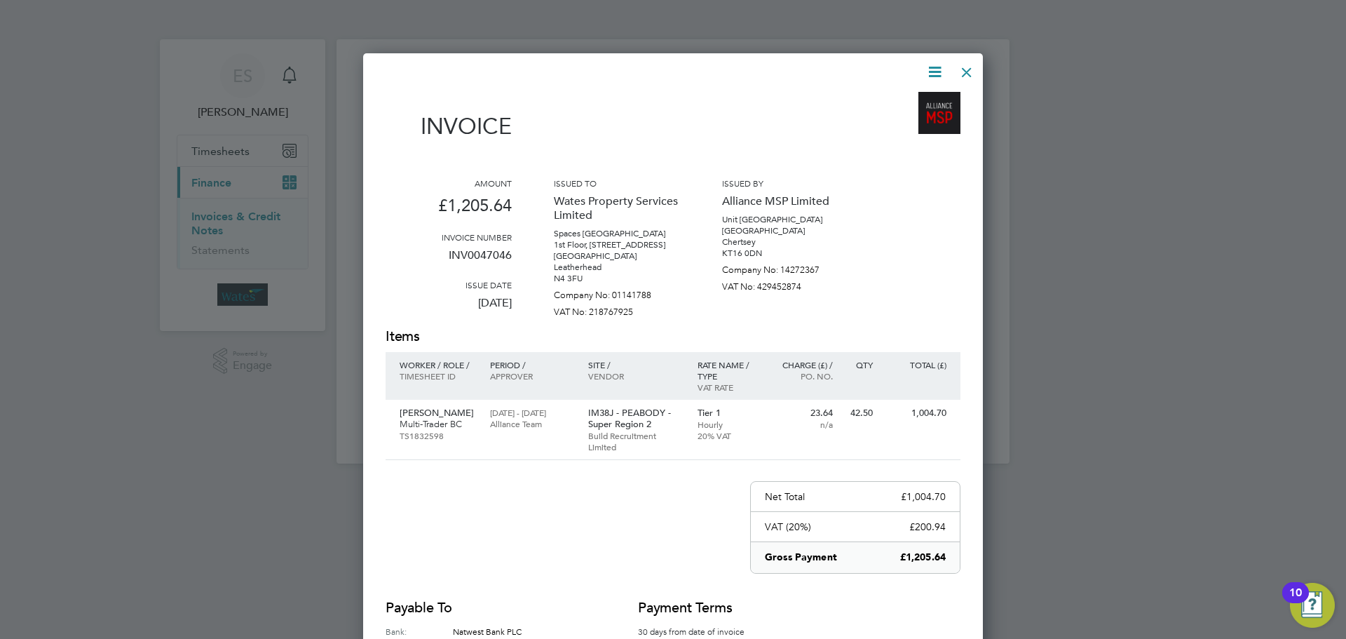
click at [928, 66] on icon at bounding box center [935, 72] width 18 height 18
click at [923, 99] on li "Download Invoice" at bounding box center [892, 105] width 97 height 20
drag, startPoint x: 933, startPoint y: 67, endPoint x: 909, endPoint y: 98, distance: 39.0
click at [933, 67] on icon at bounding box center [935, 72] width 18 height 18
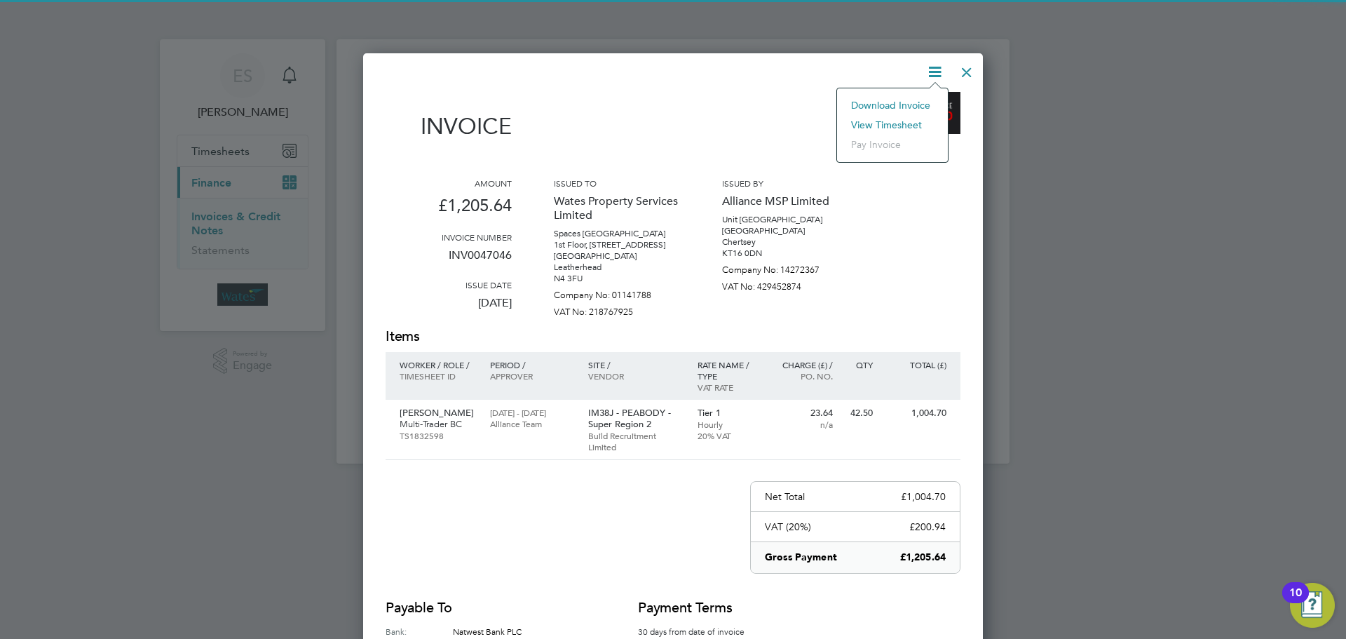
click at [892, 122] on li "View timesheet" at bounding box center [892, 125] width 97 height 20
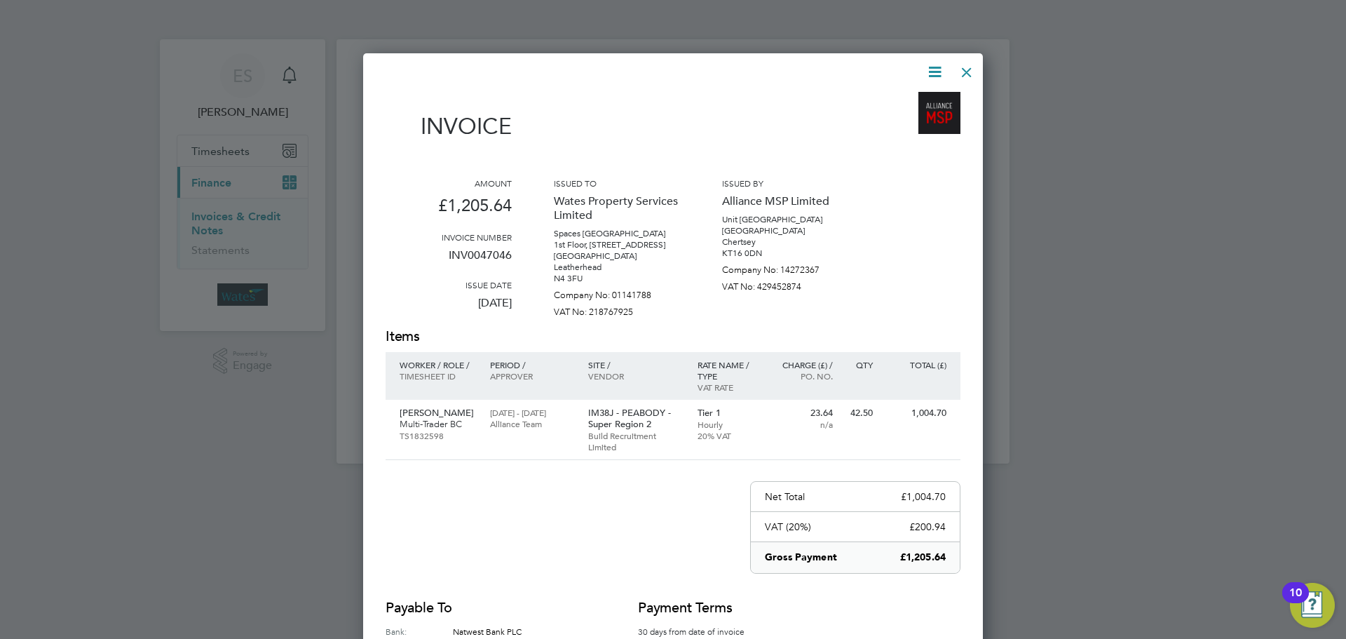
click at [921, 60] on div "Invoice Amount £1,205.64 Invoice number INV0047046 Issue date 01 Oct 2025 Issue…" at bounding box center [673, 404] width 620 height 702
drag, startPoint x: 931, startPoint y: 67, endPoint x: 930, endPoint y: 85, distance: 18.2
click at [931, 67] on icon at bounding box center [935, 72] width 18 height 18
click at [904, 122] on li "View timesheet" at bounding box center [892, 125] width 97 height 20
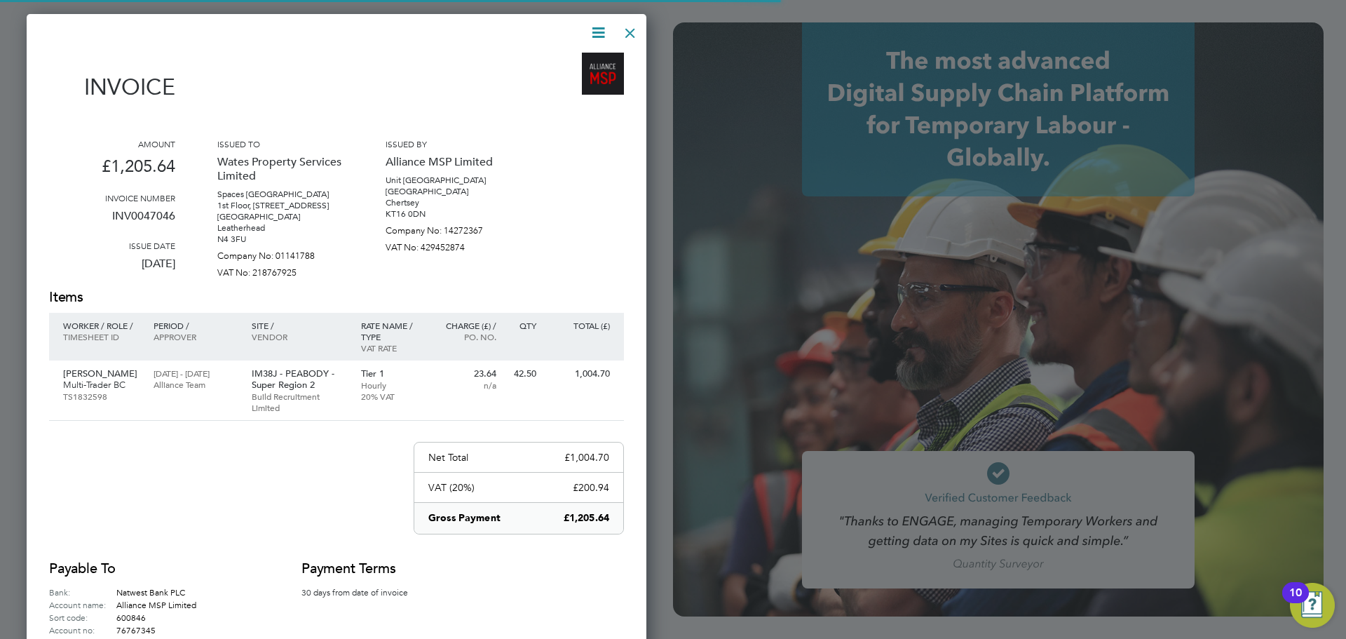
type input "Emily.Summerfield@wates.co.uk"
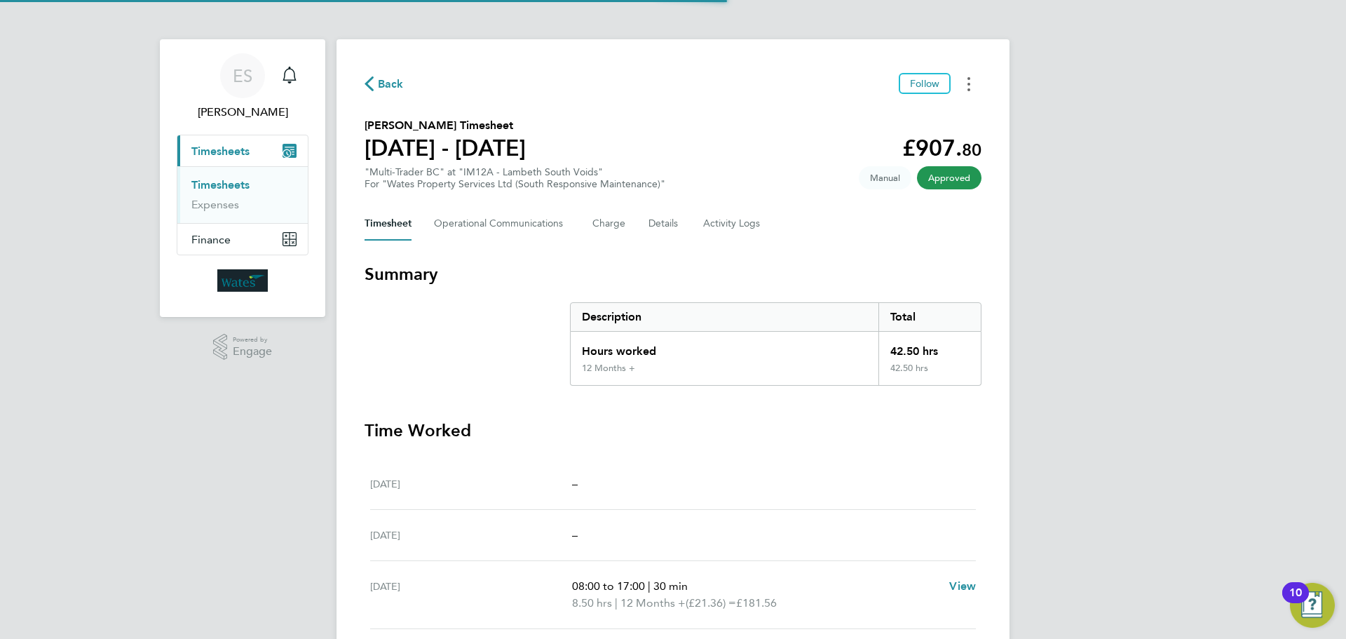
click at [973, 79] on button "Timesheets Menu" at bounding box center [968, 84] width 25 height 22
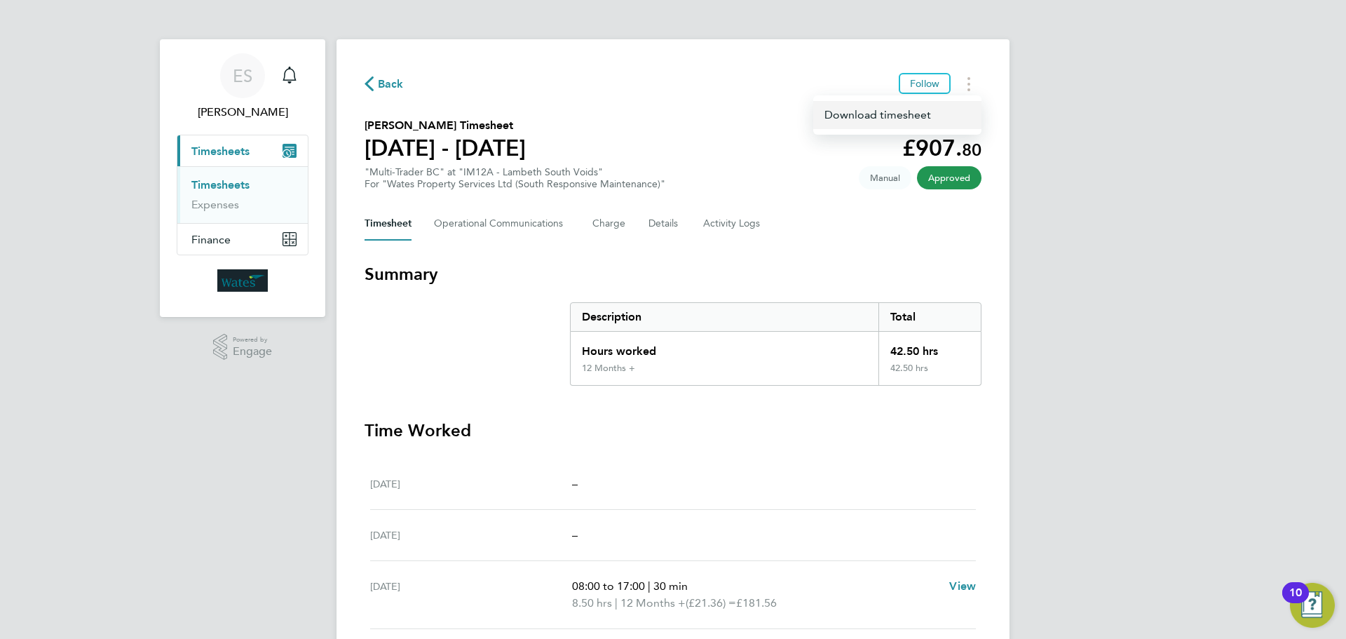
click at [943, 111] on link "Download timesheet" at bounding box center [897, 115] width 168 height 28
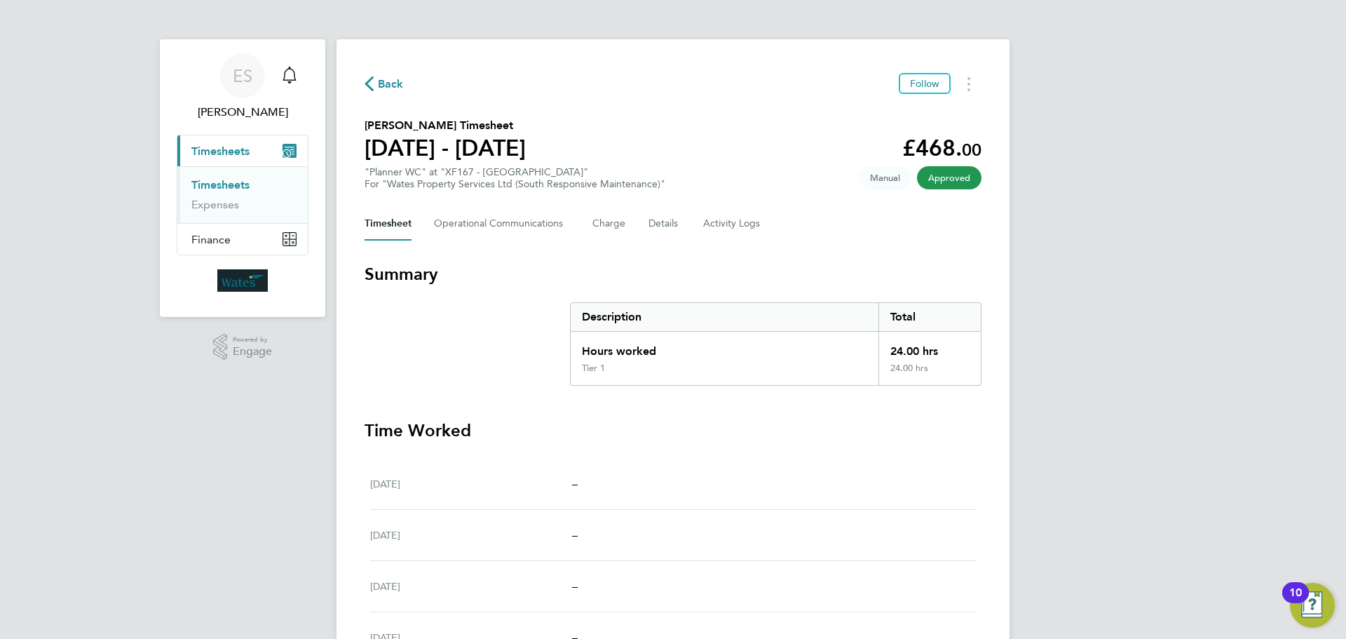
drag, startPoint x: 967, startPoint y: 87, endPoint x: 955, endPoint y: 95, distance: 14.8
click at [967, 87] on icon "Timesheets Menu" at bounding box center [968, 84] width 3 height 14
click at [934, 114] on link "Download timesheet" at bounding box center [897, 115] width 168 height 28
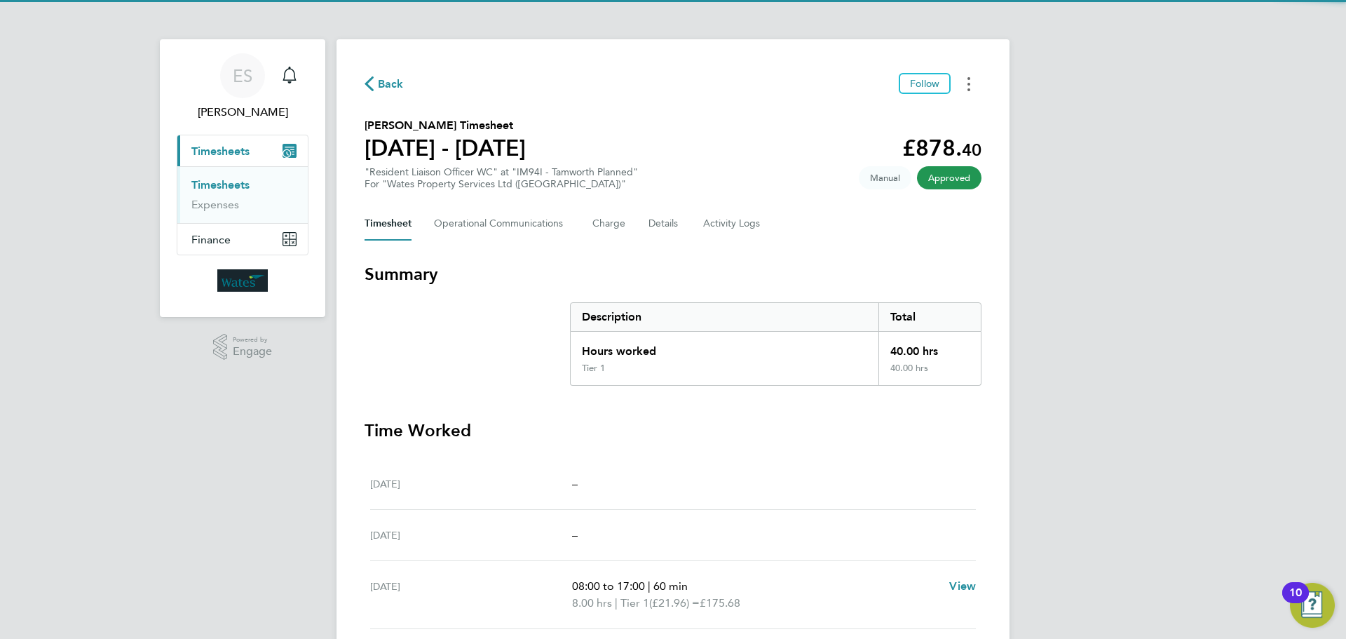
click at [971, 86] on button "Timesheets Menu" at bounding box center [968, 84] width 25 height 22
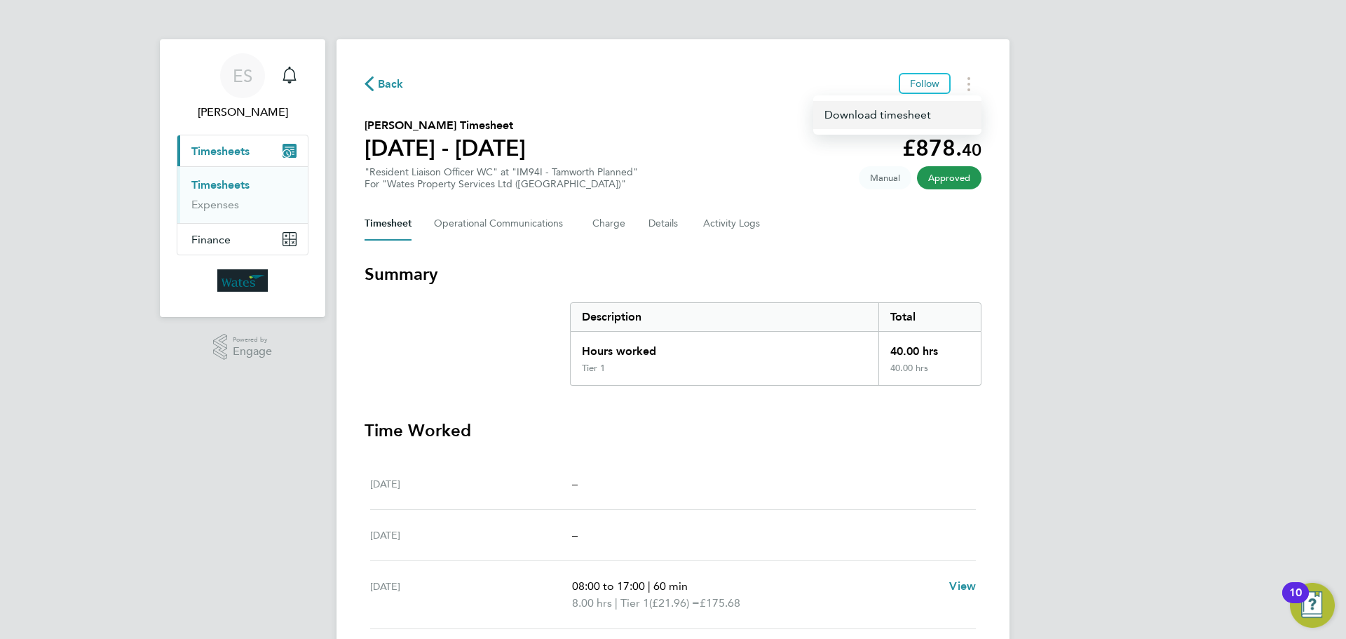
drag, startPoint x: 971, startPoint y: 86, endPoint x: 943, endPoint y: 115, distance: 40.2
click at [943, 115] on link "Download timesheet" at bounding box center [897, 115] width 168 height 28
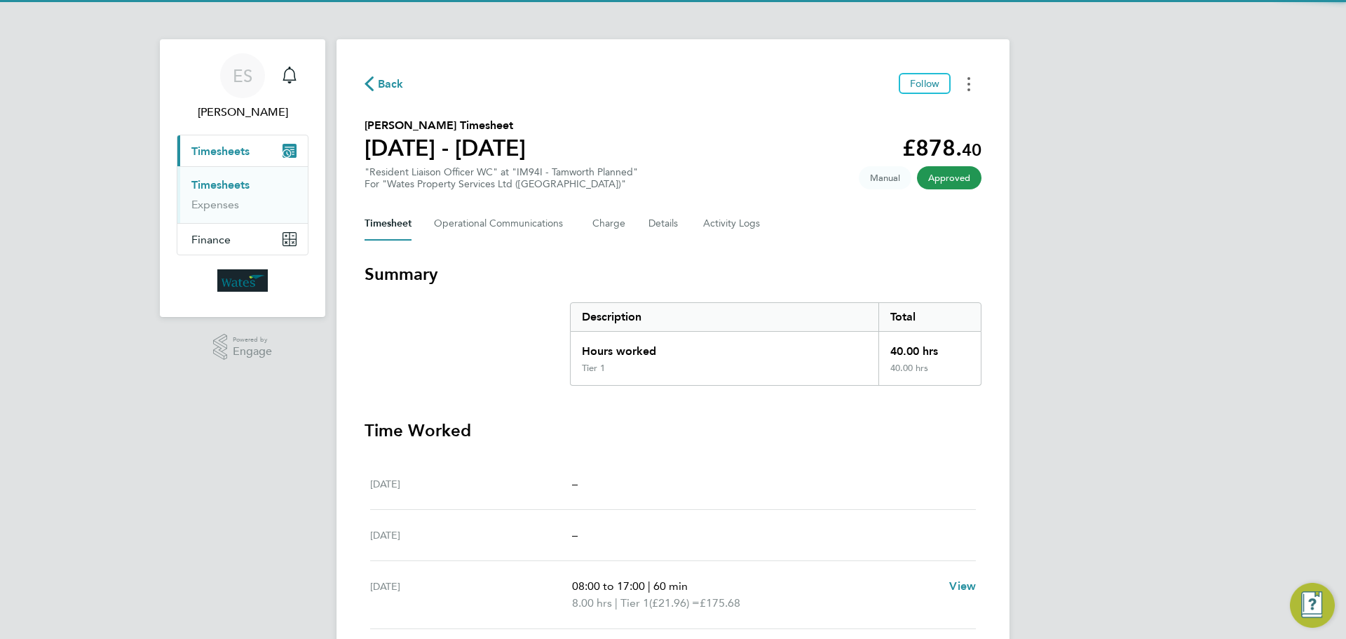
click at [965, 81] on button "Timesheets Menu" at bounding box center [968, 84] width 25 height 22
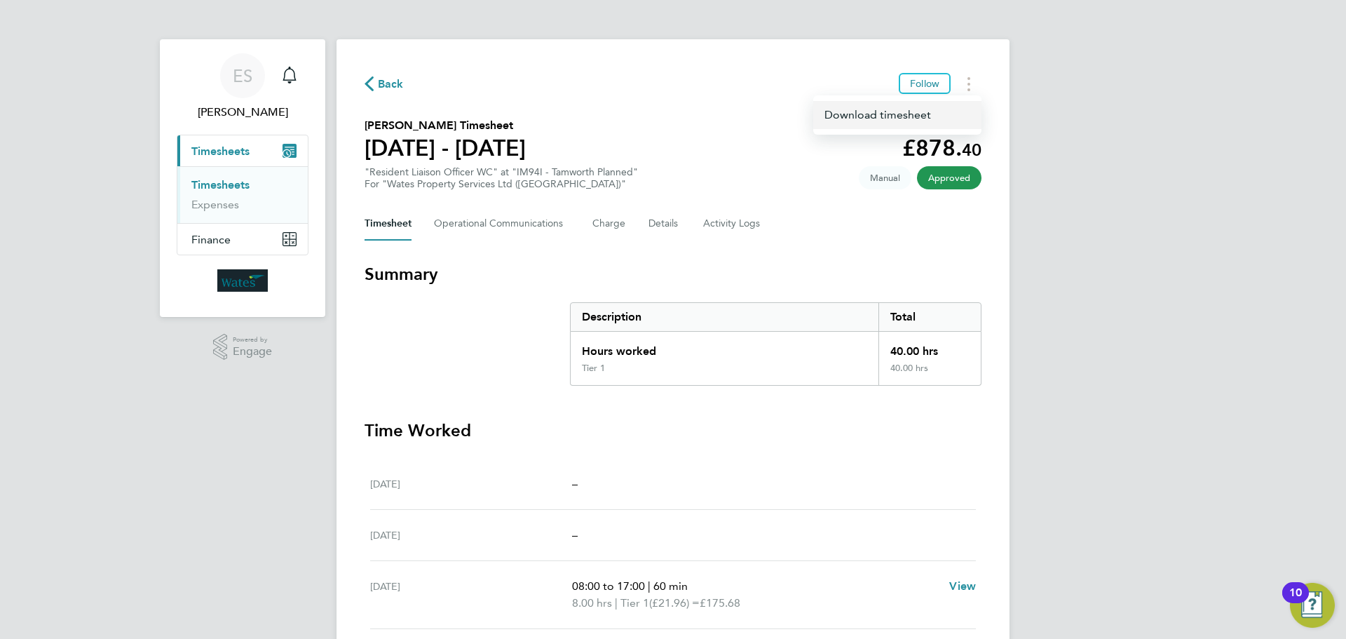
click at [935, 111] on link "Download timesheet" at bounding box center [897, 115] width 168 height 28
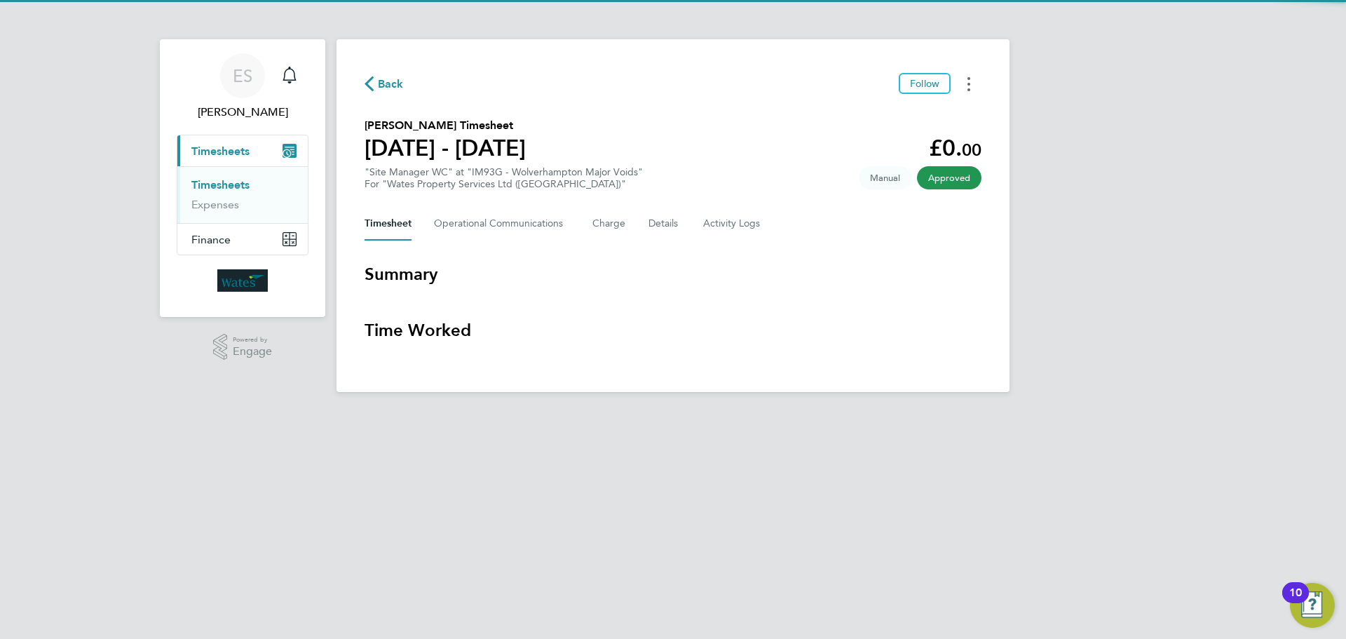
click at [972, 88] on button "Timesheets Menu" at bounding box center [968, 84] width 25 height 22
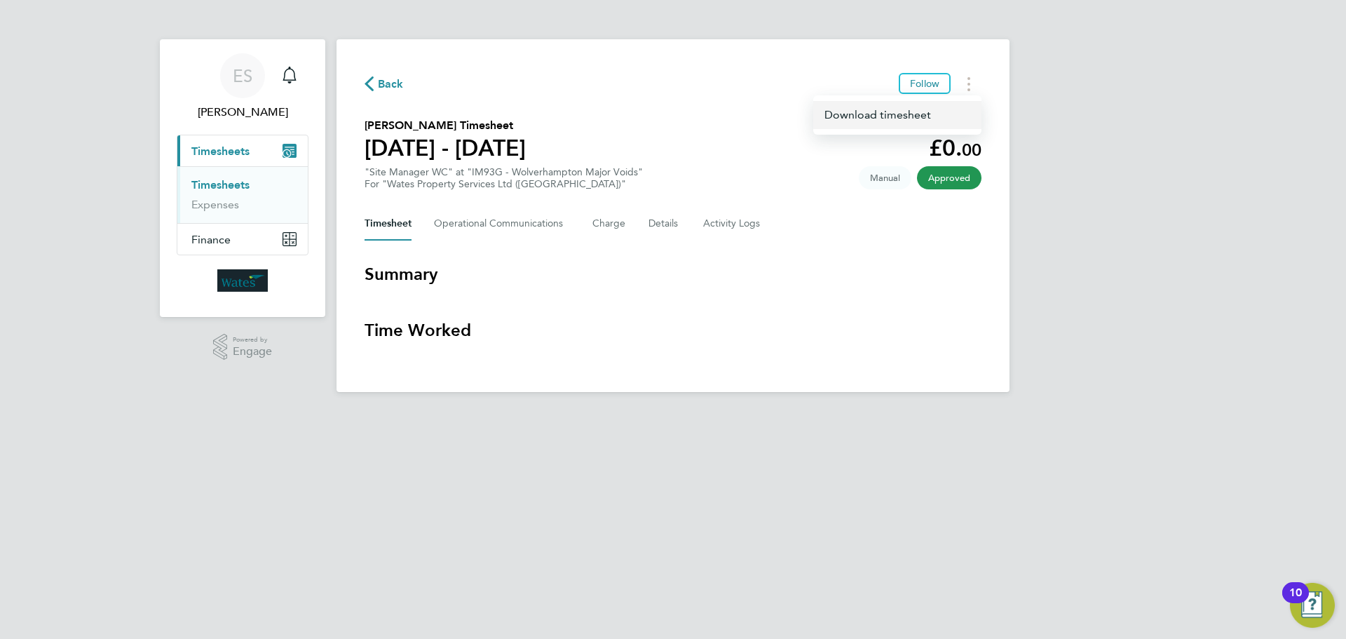
click at [938, 112] on link "Download timesheet" at bounding box center [897, 115] width 168 height 28
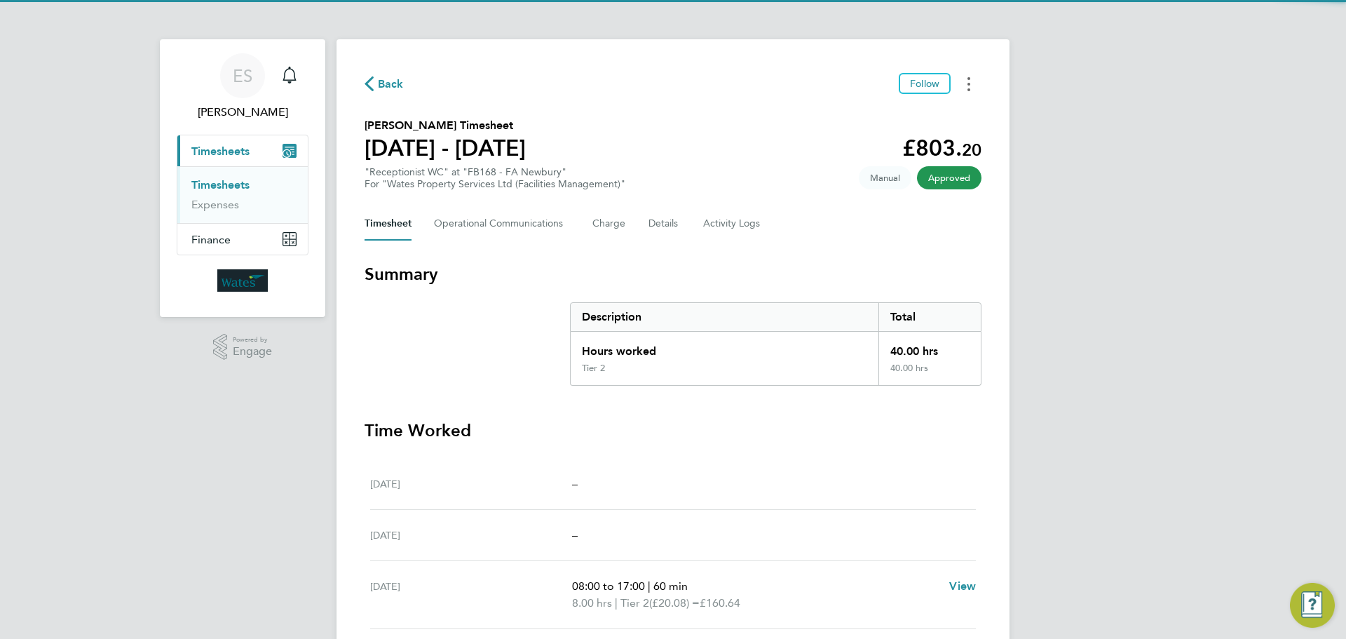
click at [972, 82] on button "Timesheets Menu" at bounding box center [968, 84] width 25 height 22
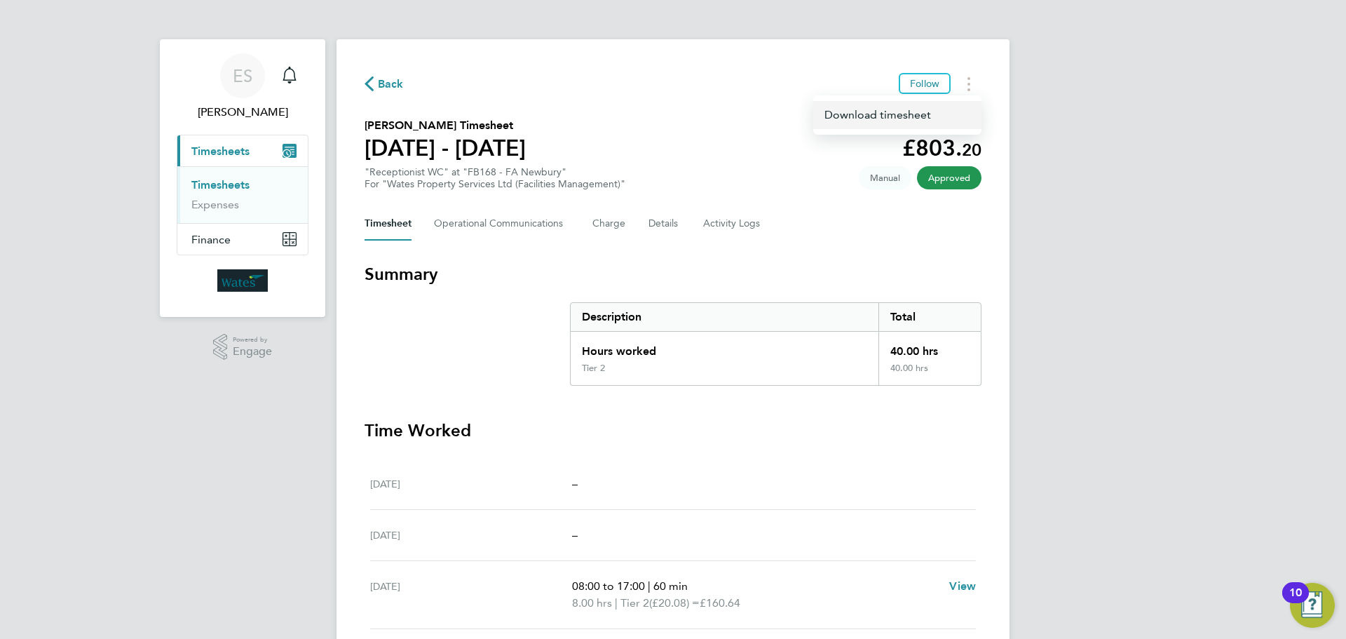
click at [935, 109] on link "Download timesheet" at bounding box center [897, 115] width 168 height 28
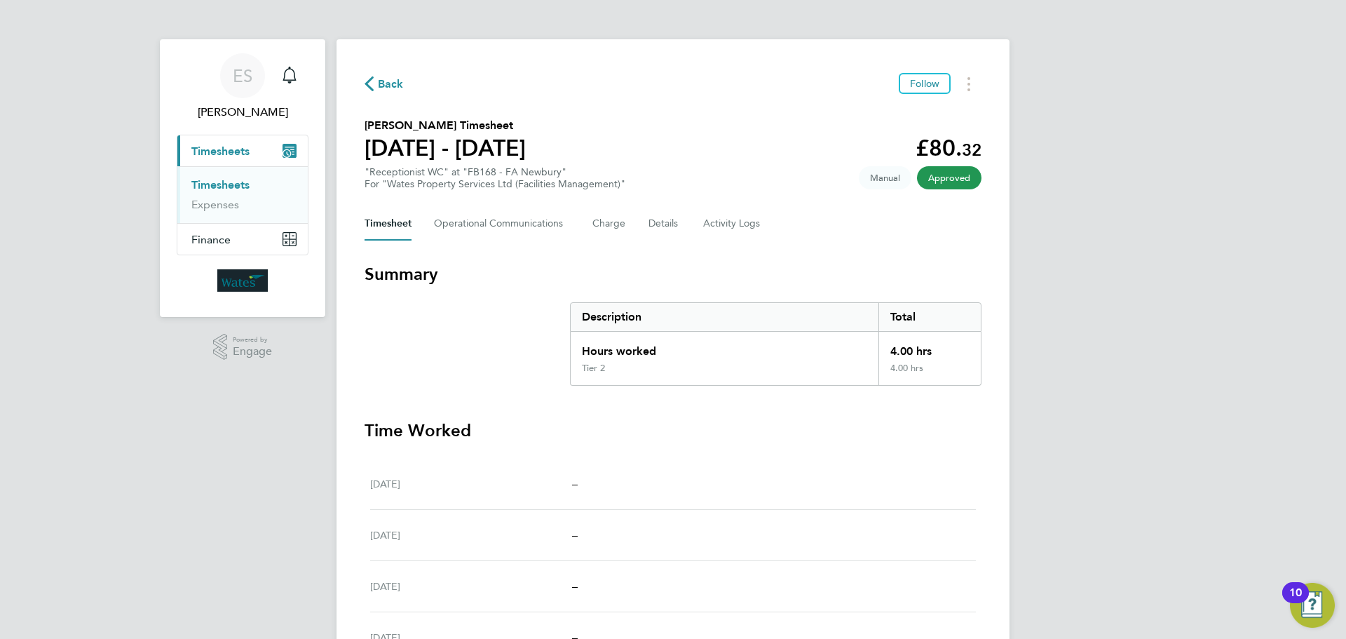
drag, startPoint x: 973, startPoint y: 81, endPoint x: 952, endPoint y: 94, distance: 24.9
click at [973, 81] on button "Timesheets Menu" at bounding box center [968, 84] width 25 height 22
click at [918, 110] on link "Download timesheet" at bounding box center [897, 115] width 168 height 28
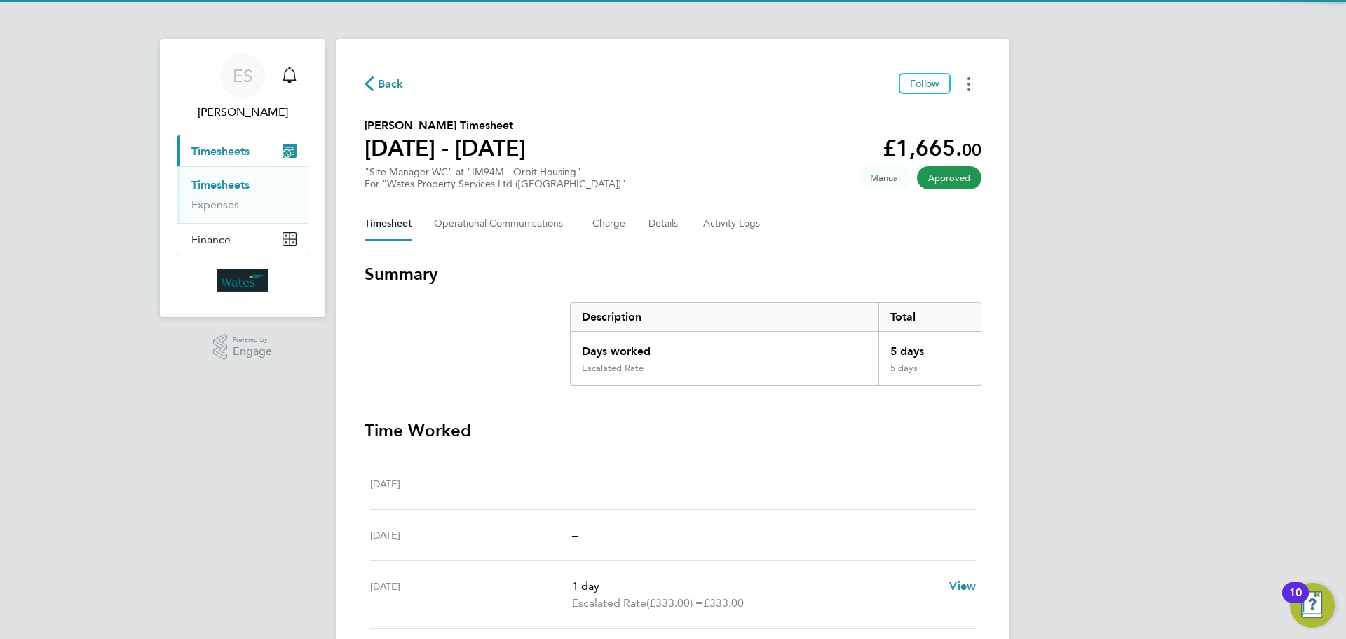
drag, startPoint x: 971, startPoint y: 88, endPoint x: 965, endPoint y: 93, distance: 8.0
click at [971, 88] on button "Timesheets Menu" at bounding box center [968, 84] width 25 height 22
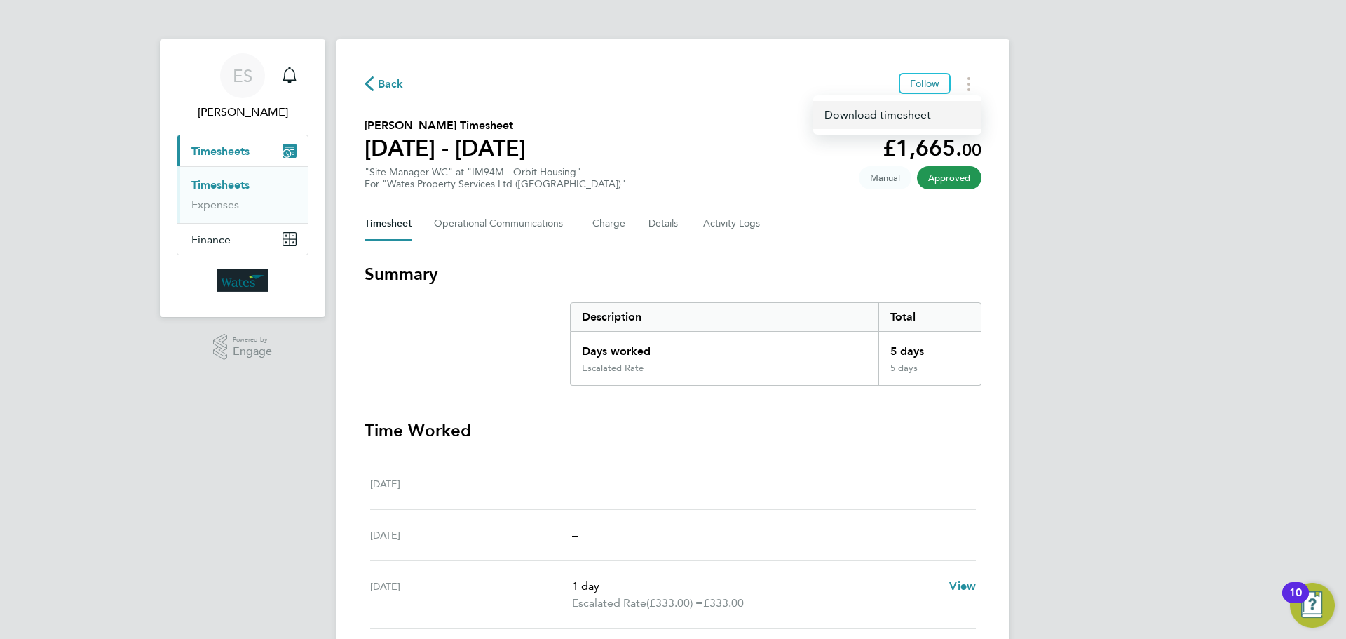
click at [894, 114] on link "Download timesheet" at bounding box center [897, 115] width 168 height 28
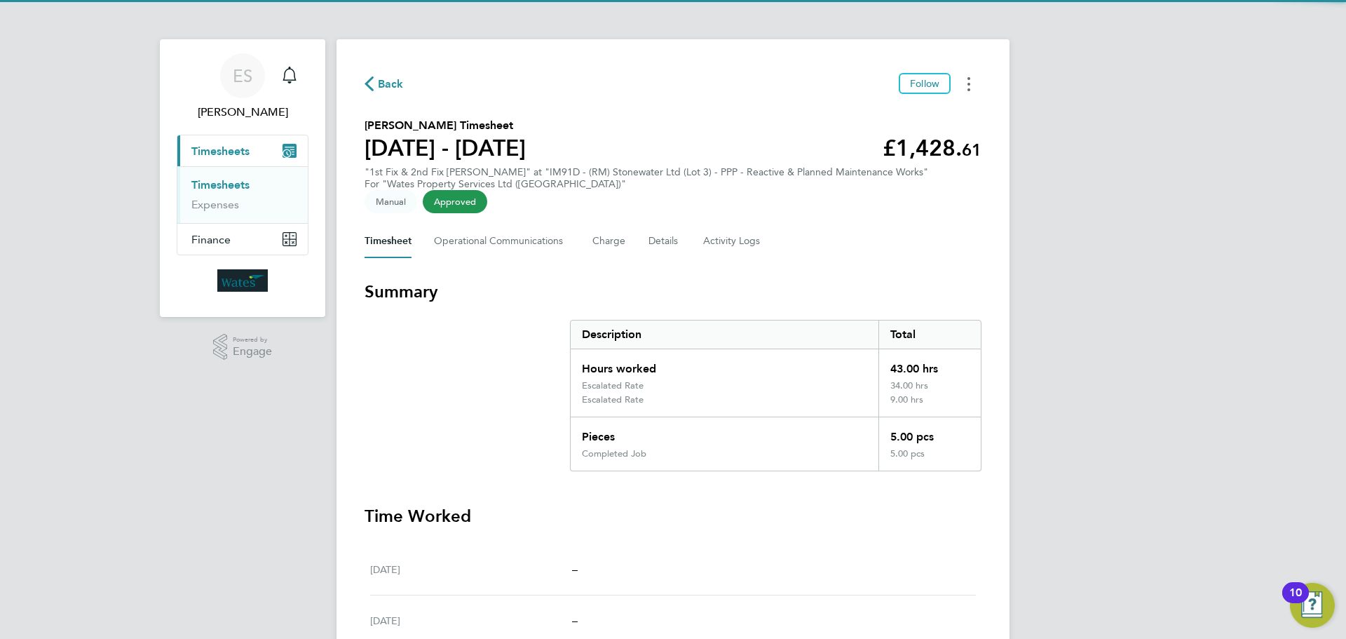
drag, startPoint x: 968, startPoint y: 76, endPoint x: 960, endPoint y: 83, distance: 11.0
click at [967, 76] on button "Timesheets Menu" at bounding box center [968, 84] width 25 height 22
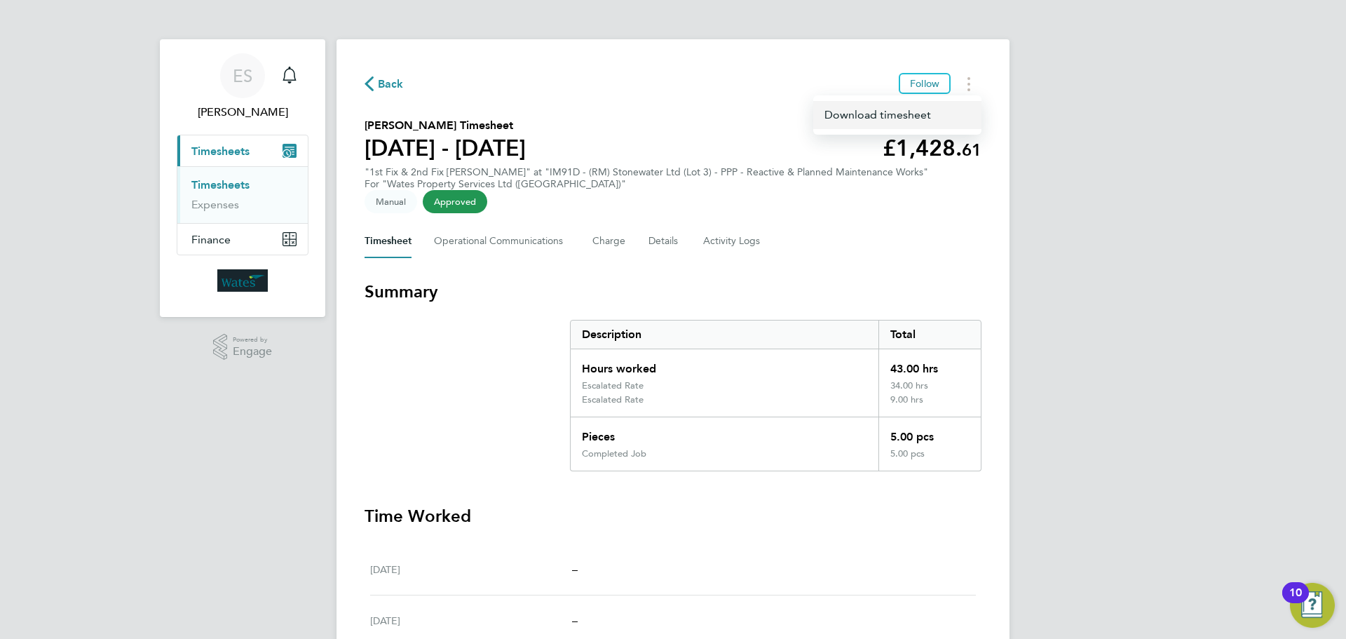
click at [923, 113] on link "Download timesheet" at bounding box center [897, 115] width 168 height 28
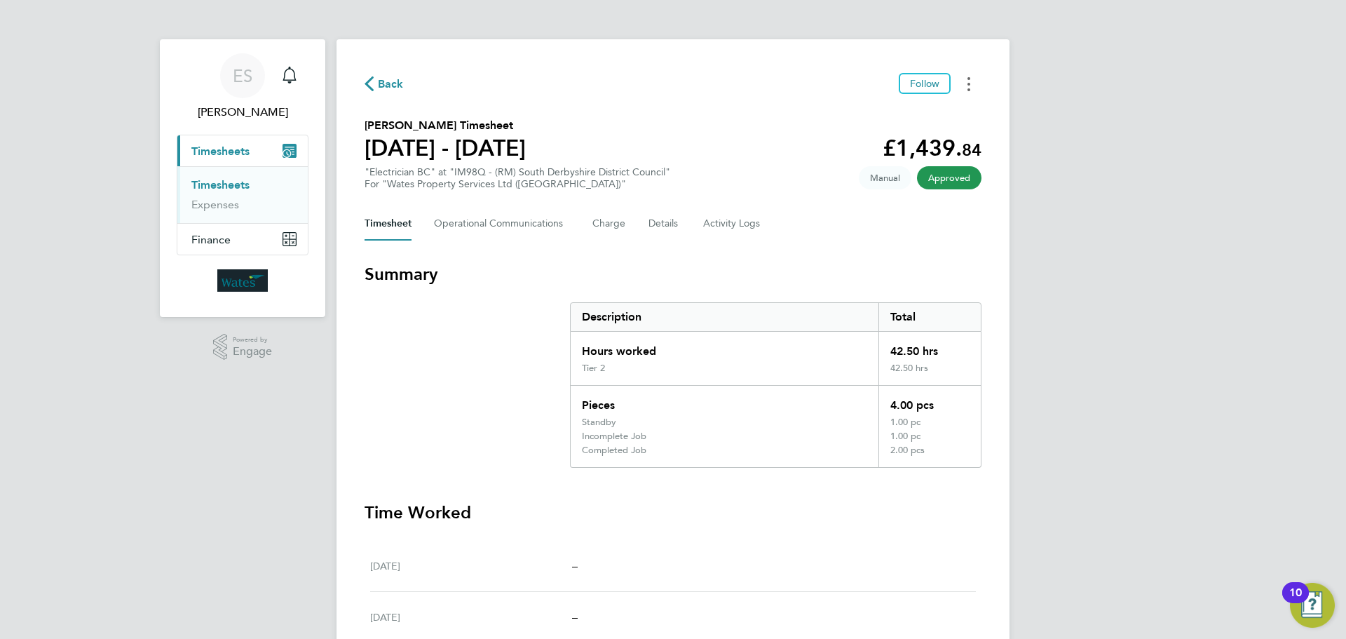
click at [971, 83] on button "Timesheets Menu" at bounding box center [968, 84] width 25 height 22
click at [944, 113] on link "Download timesheet" at bounding box center [897, 115] width 168 height 28
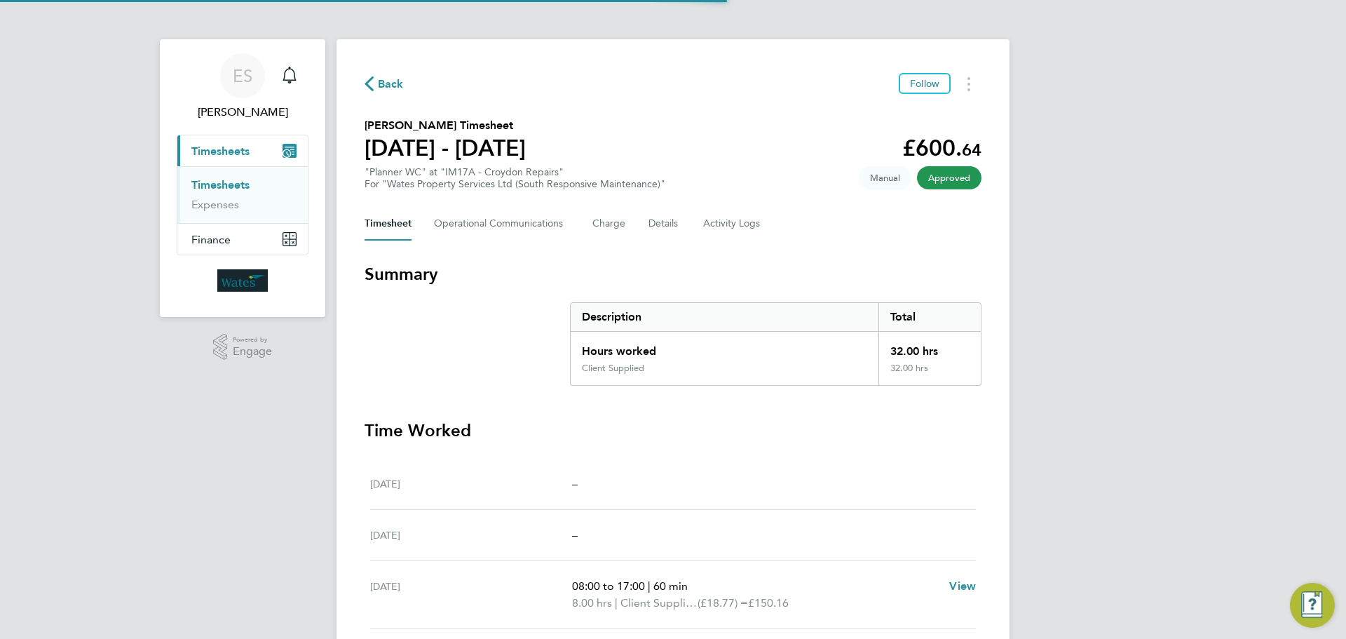
drag, startPoint x: 965, startPoint y: 80, endPoint x: 951, endPoint y: 95, distance: 20.3
click at [965, 80] on button "Timesheets Menu" at bounding box center [968, 84] width 25 height 22
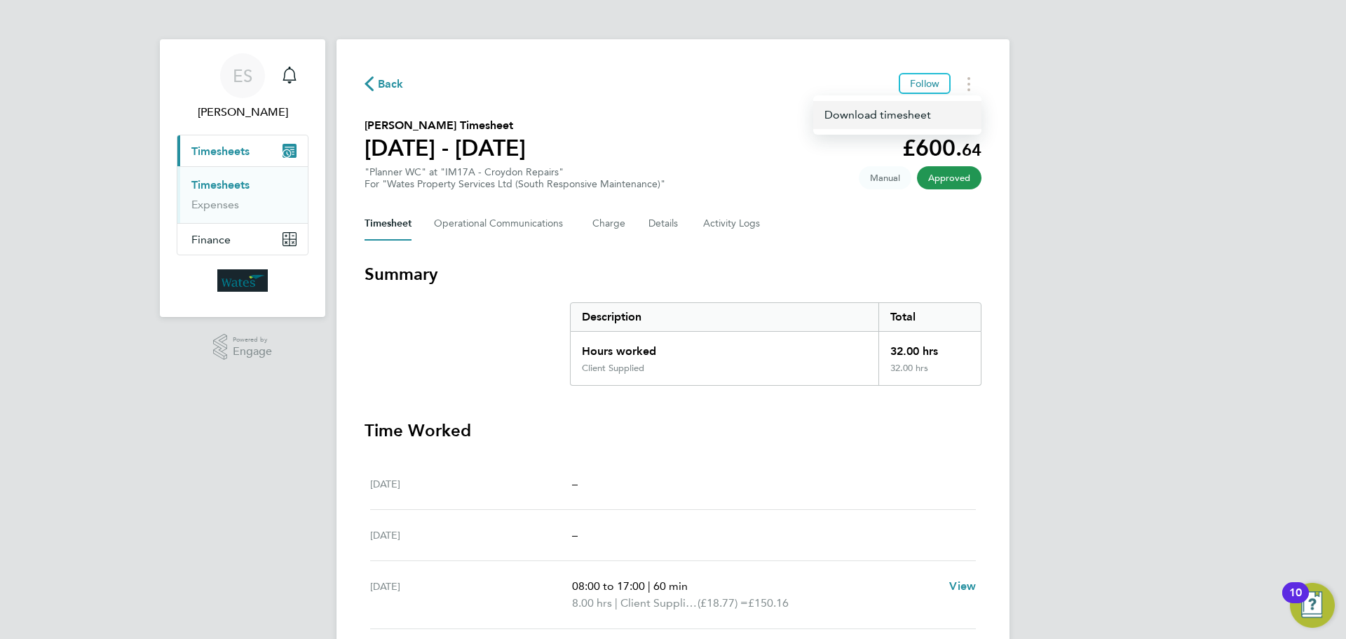
click at [910, 109] on link "Download timesheet" at bounding box center [897, 115] width 168 height 28
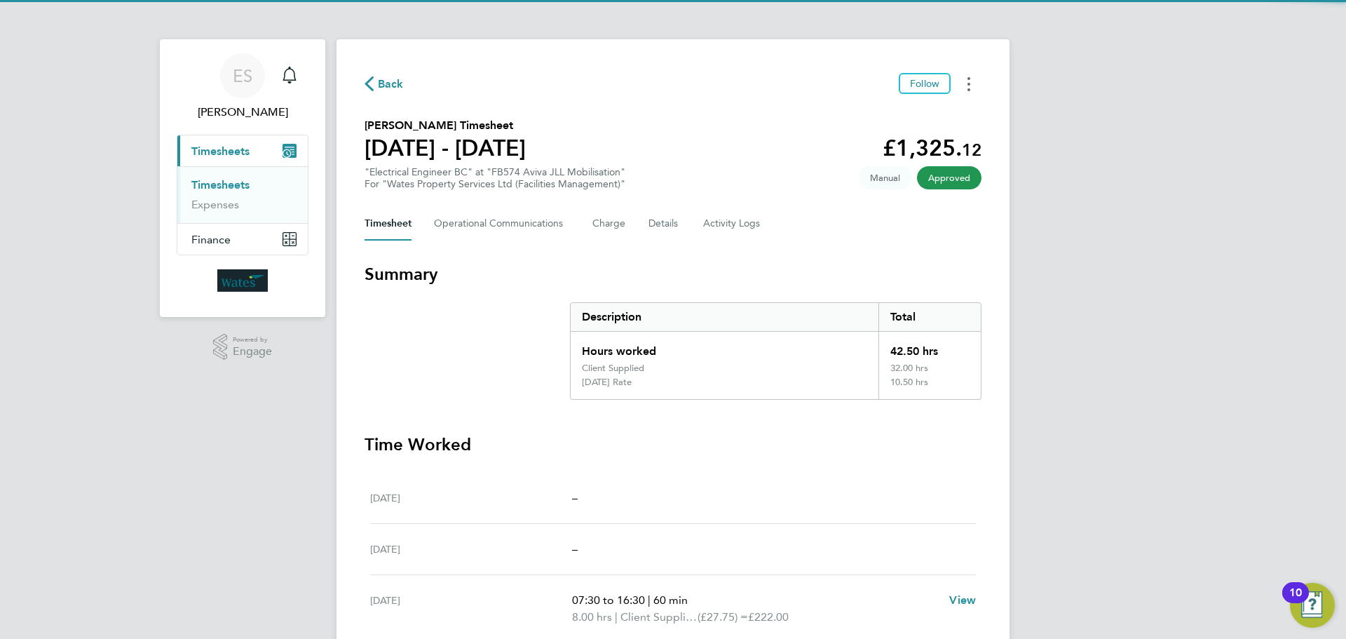
click at [967, 86] on icon "Timesheets Menu" at bounding box center [968, 84] width 3 height 14
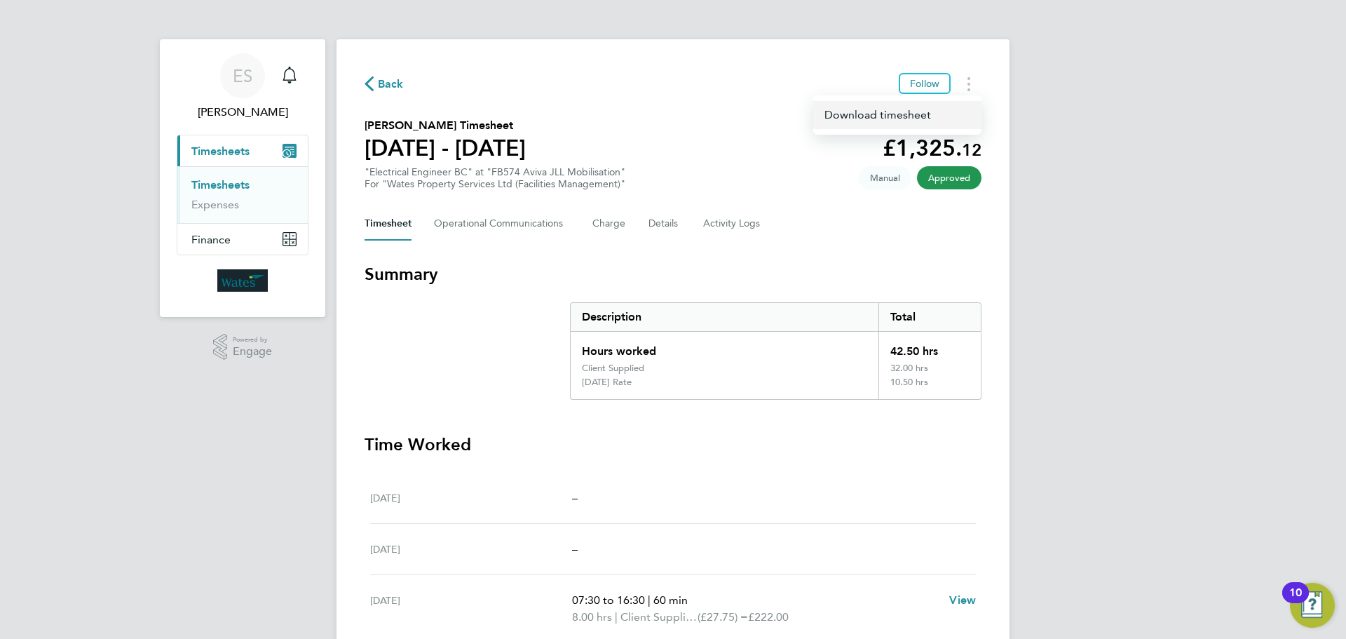
click at [937, 110] on link "Download timesheet" at bounding box center [897, 115] width 168 height 28
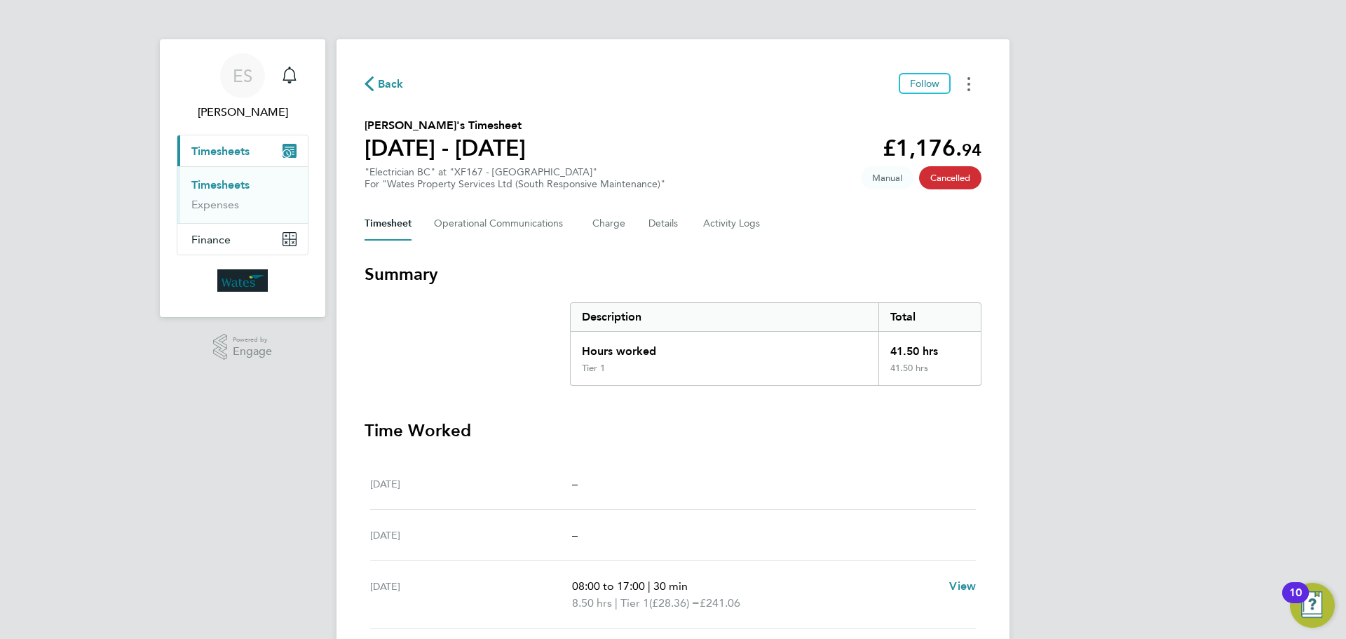
click at [965, 81] on button "Timesheets Menu" at bounding box center [968, 84] width 25 height 22
click at [939, 118] on link "Download timesheet" at bounding box center [897, 115] width 168 height 28
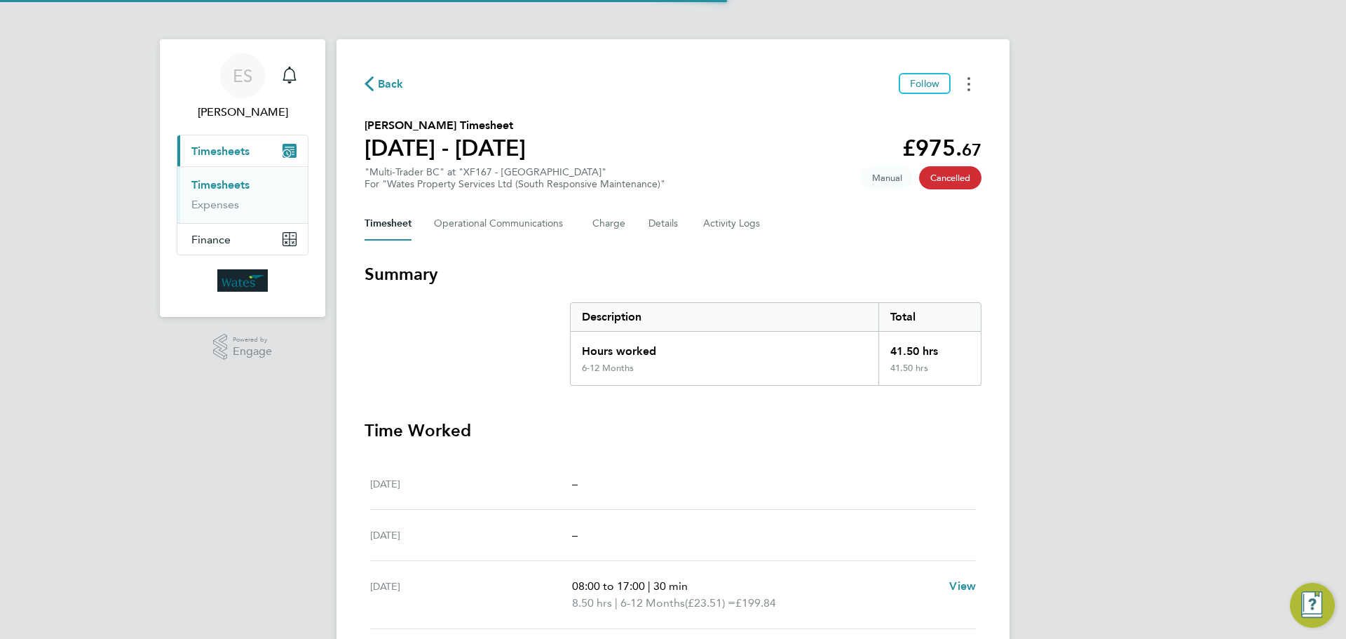
drag, startPoint x: 969, startPoint y: 88, endPoint x: 962, endPoint y: 94, distance: 9.4
click at [969, 88] on icon "Timesheets Menu" at bounding box center [968, 84] width 3 height 14
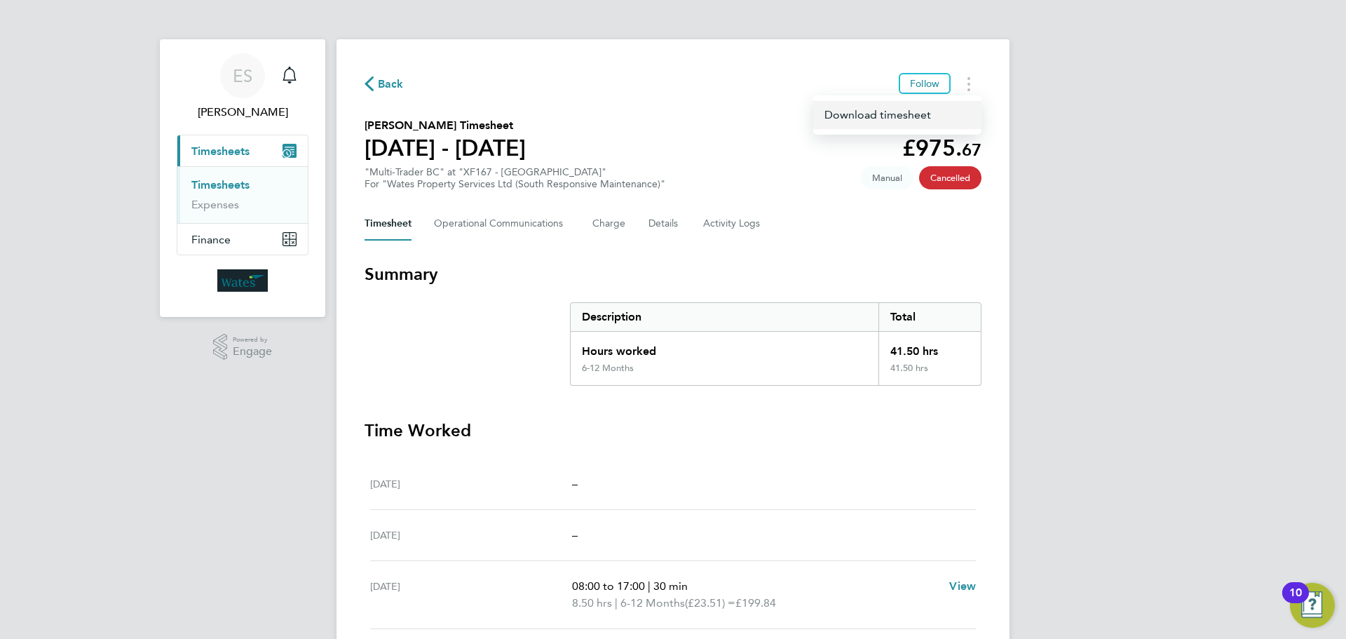
click at [937, 113] on link "Download timesheet" at bounding box center [897, 115] width 168 height 28
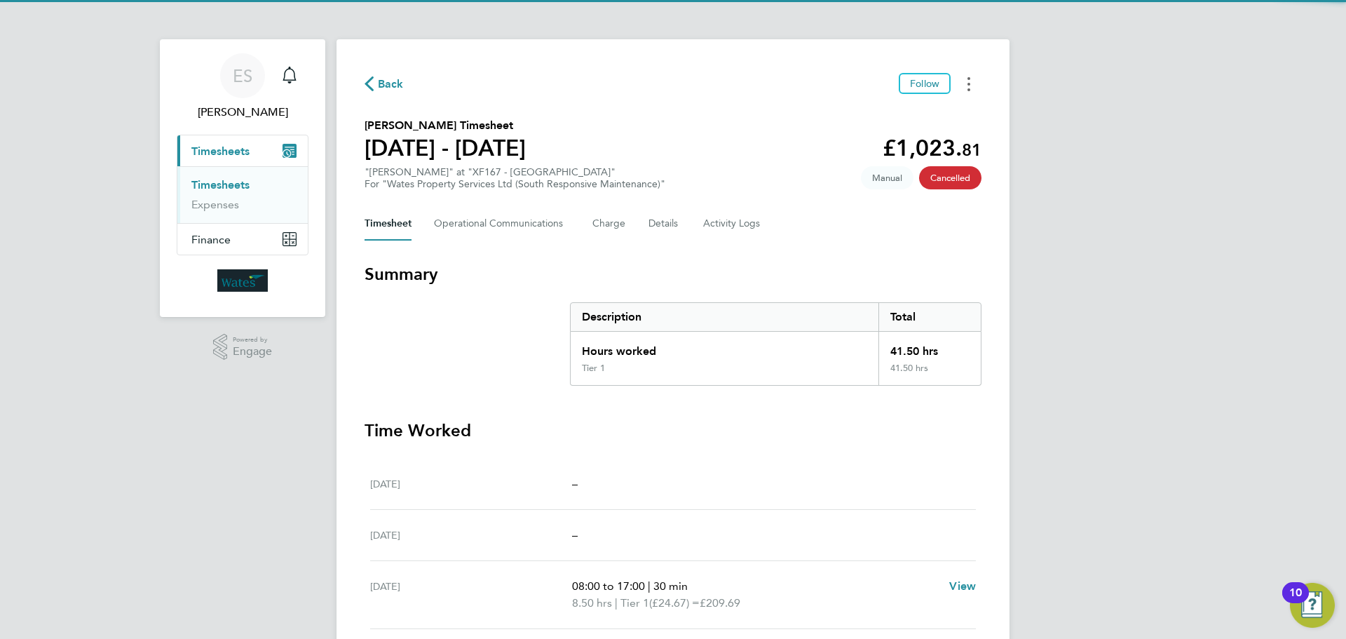
click at [968, 80] on icon "Timesheets Menu" at bounding box center [968, 84] width 3 height 14
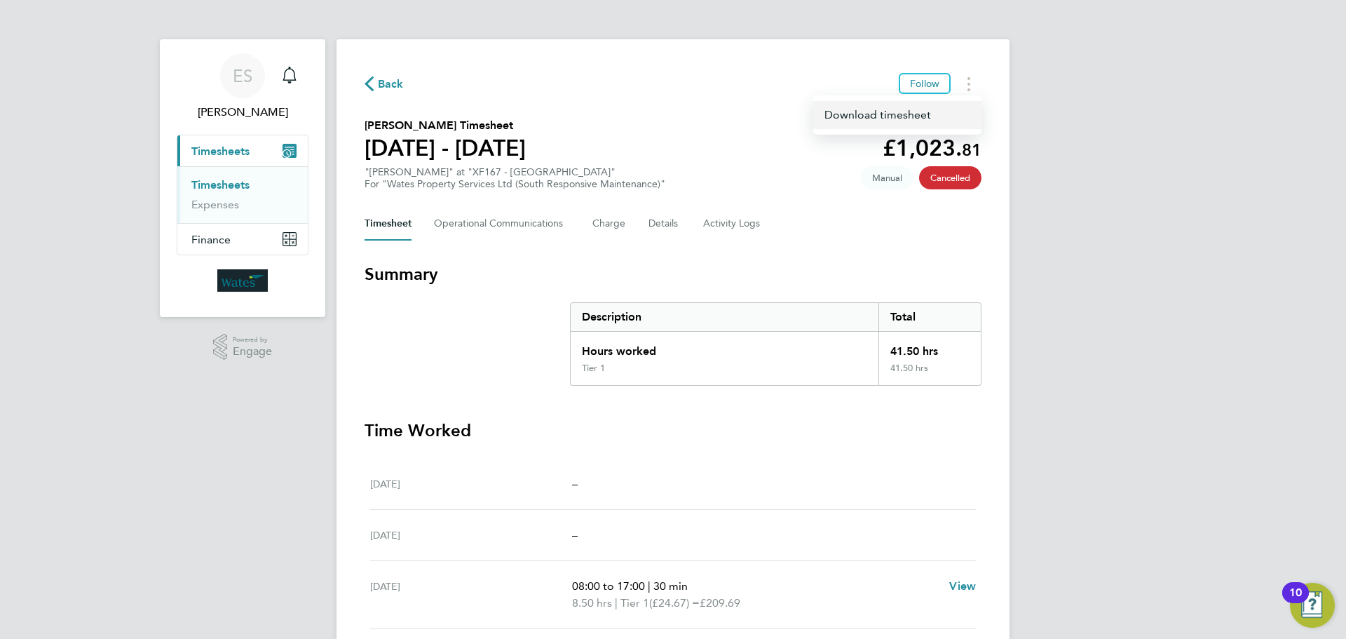
click at [939, 116] on link "Download timesheet" at bounding box center [897, 115] width 168 height 28
click at [967, 86] on button "Timesheets Menu" at bounding box center [968, 84] width 25 height 22
click at [943, 117] on link "Download timesheet" at bounding box center [897, 115] width 168 height 28
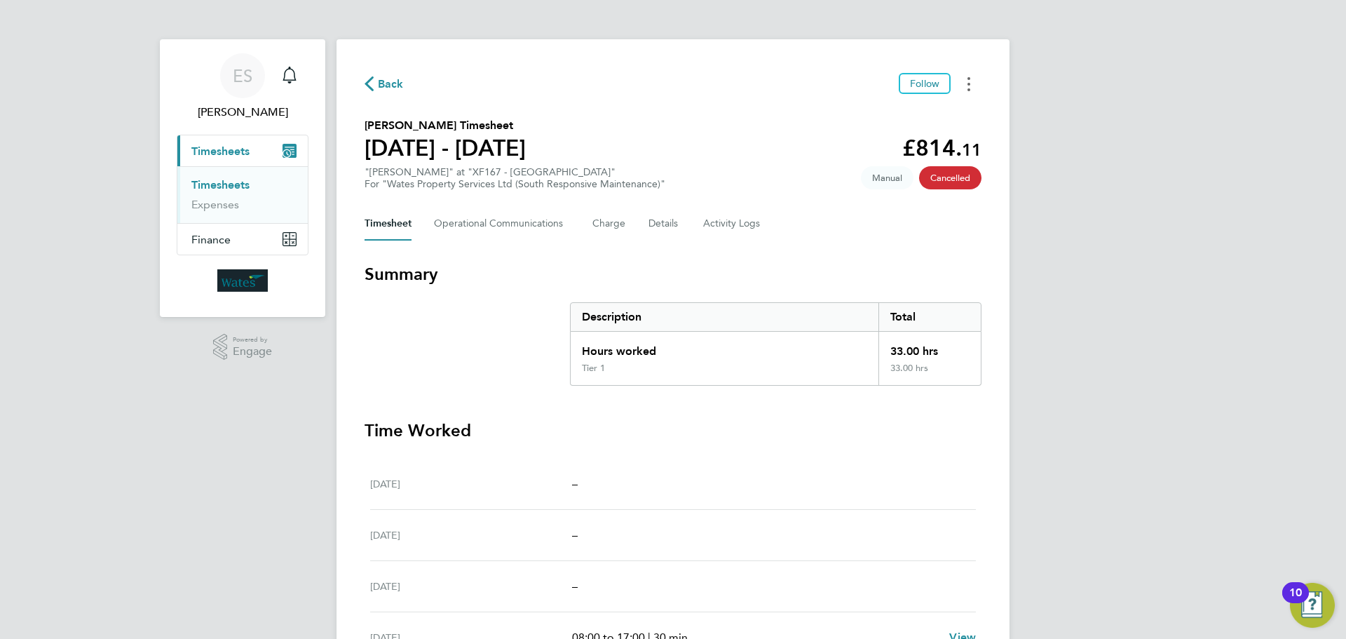
click at [969, 81] on icon "Timesheets Menu" at bounding box center [968, 84] width 3 height 14
click at [918, 117] on link "Download timesheet" at bounding box center [897, 115] width 168 height 28
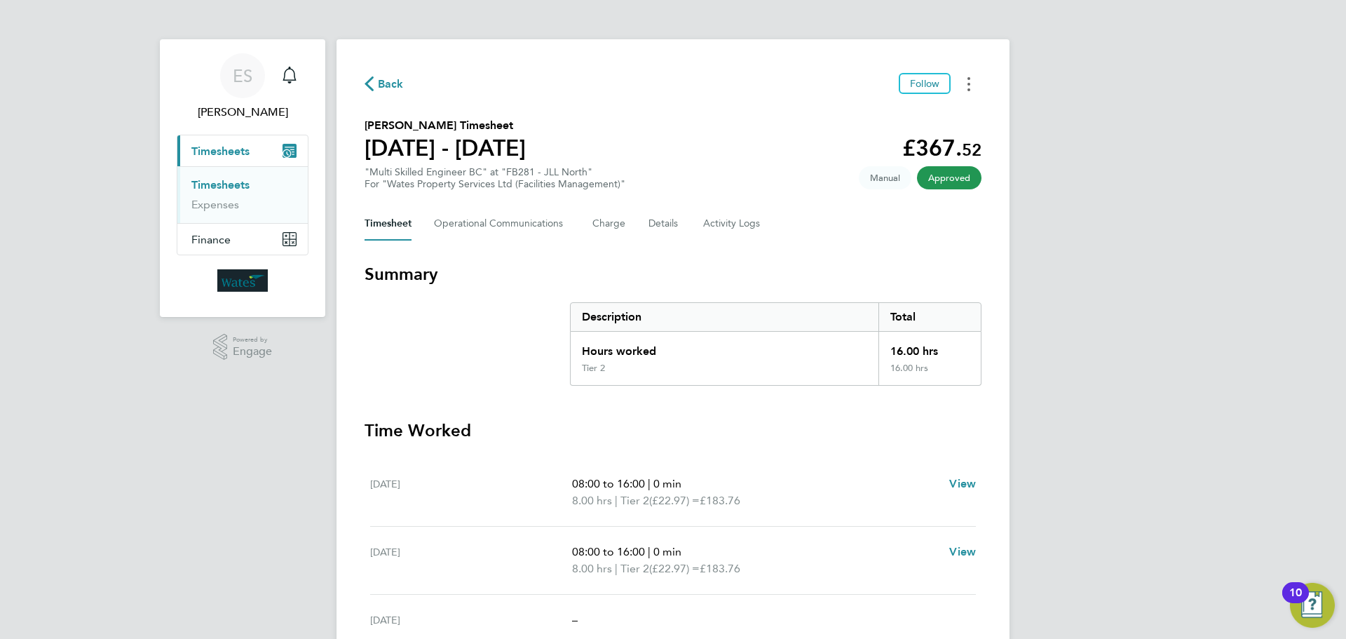
click at [967, 75] on button "Timesheets Menu" at bounding box center [968, 84] width 25 height 22
click at [923, 107] on link "Download timesheet" at bounding box center [897, 115] width 168 height 28
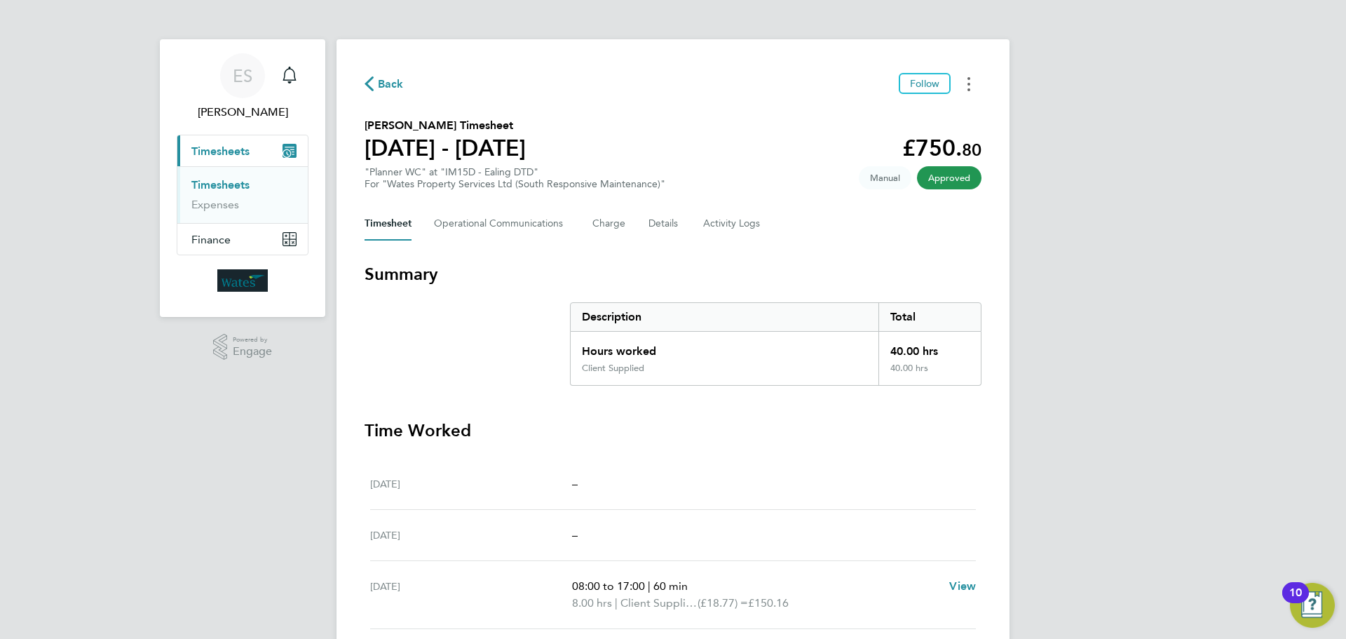
click at [971, 83] on button "Timesheets Menu" at bounding box center [968, 84] width 25 height 22
click at [935, 116] on link "Download timesheet" at bounding box center [897, 115] width 168 height 28
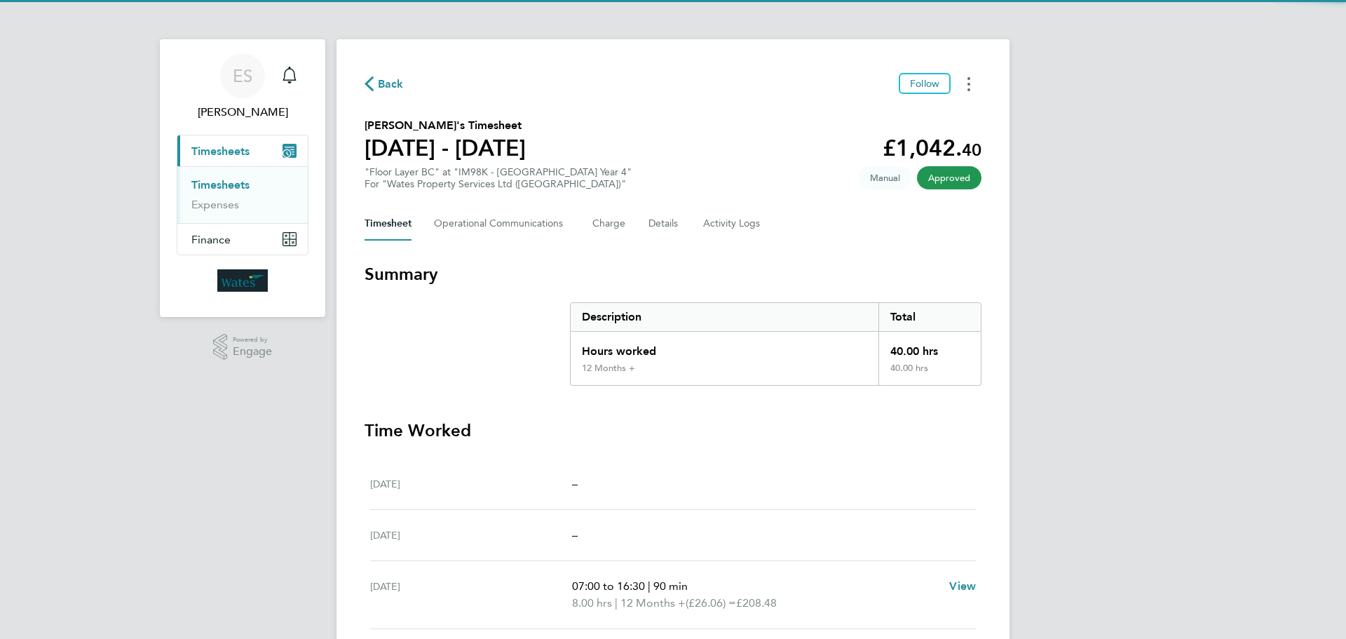
click at [967, 81] on button "Timesheets Menu" at bounding box center [968, 84] width 25 height 22
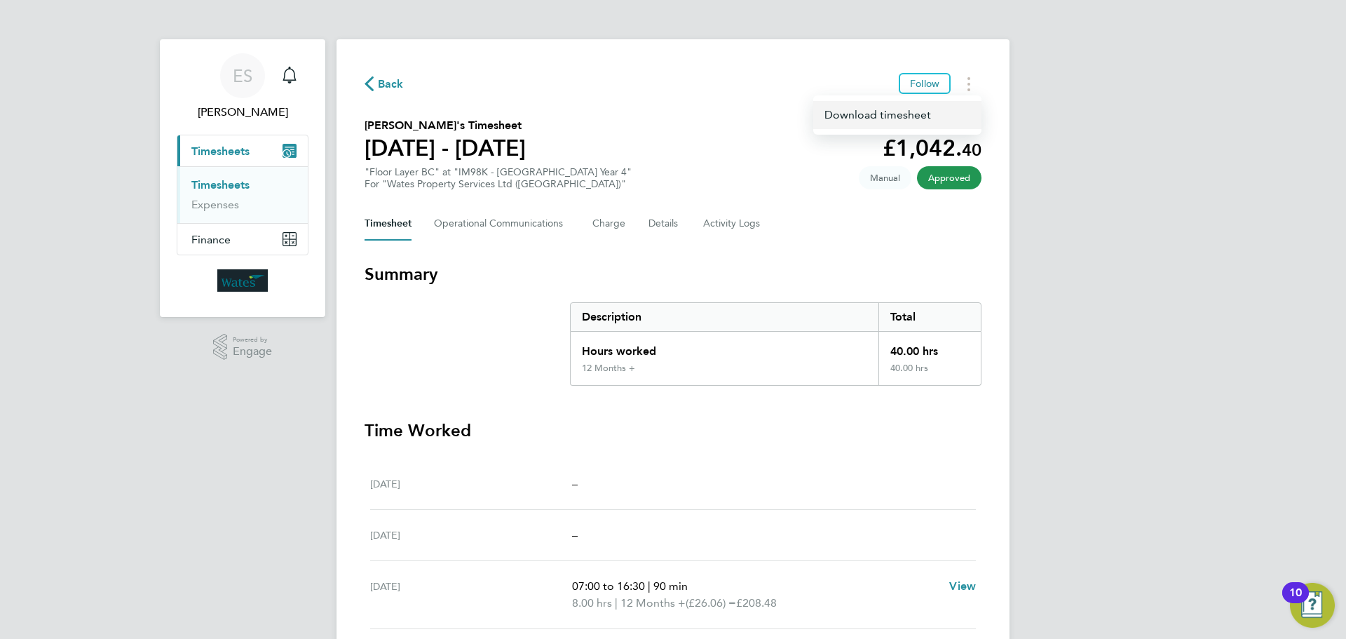
click at [923, 109] on link "Download timesheet" at bounding box center [897, 115] width 168 height 28
drag, startPoint x: 1235, startPoint y: 113, endPoint x: 1254, endPoint y: 48, distance: 67.4
click at [1237, 111] on div "ES Emily Summerfield Notifications Applications: Current page: Timesheets Times…" at bounding box center [673, 478] width 1346 height 957
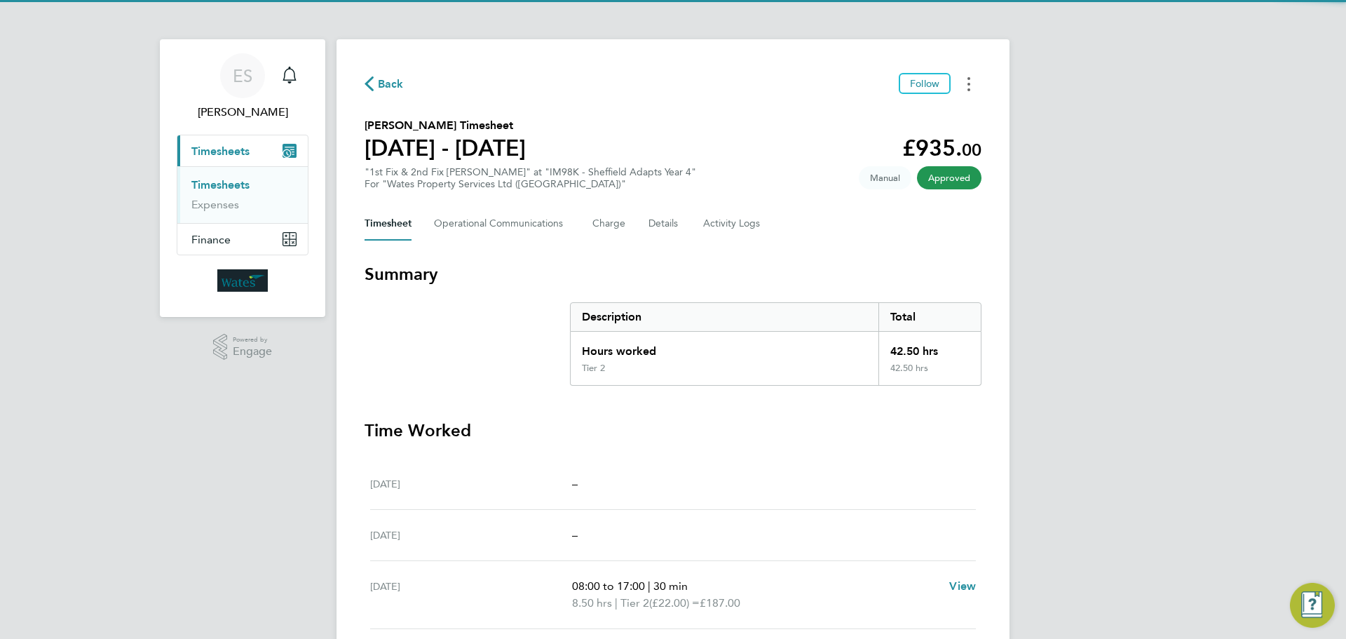
drag, startPoint x: 971, startPoint y: 79, endPoint x: 958, endPoint y: 94, distance: 20.4
click at [971, 79] on button "Timesheets Menu" at bounding box center [968, 84] width 25 height 22
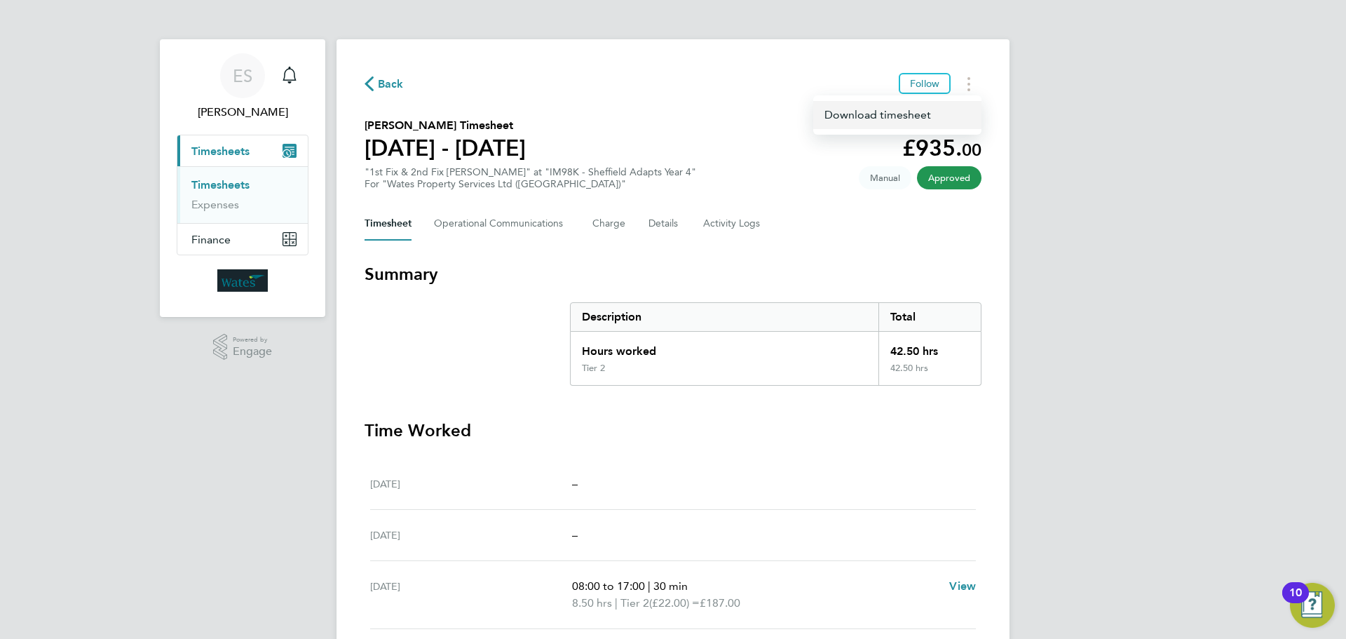
click at [925, 105] on link "Download timesheet" at bounding box center [897, 115] width 168 height 28
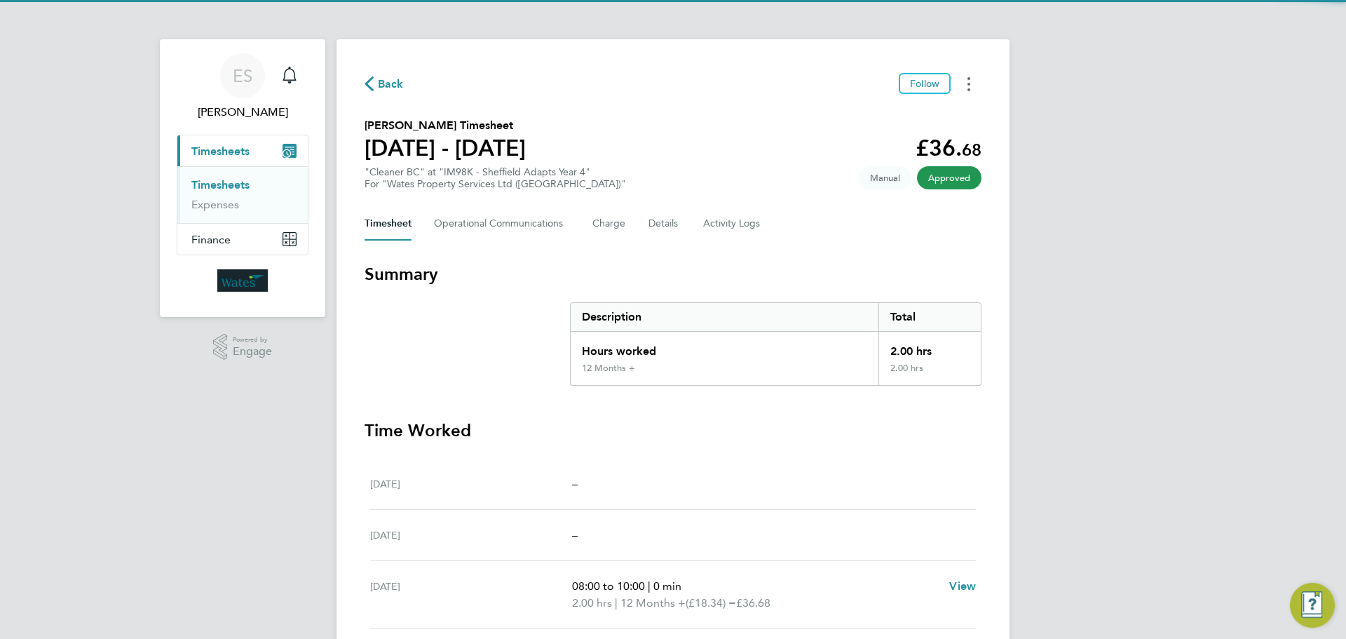
click at [973, 83] on button "Timesheets Menu" at bounding box center [968, 84] width 25 height 22
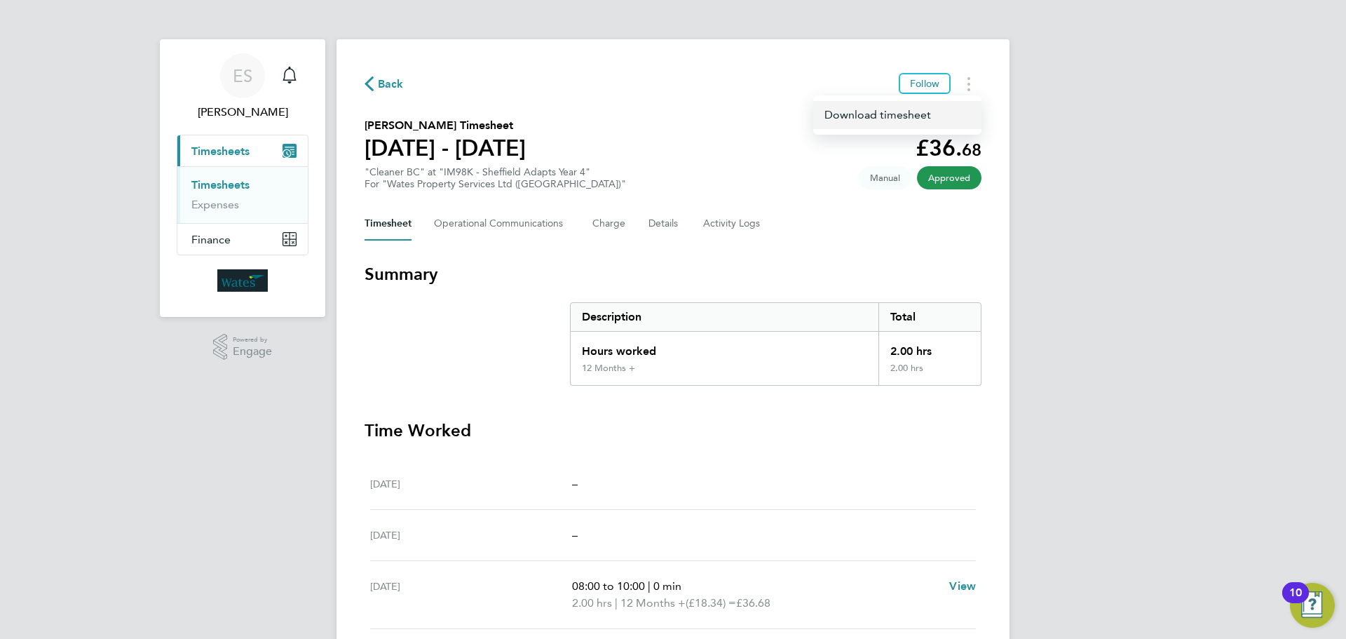
click at [904, 111] on link "Download timesheet" at bounding box center [897, 115] width 168 height 28
click at [959, 76] on button "Timesheets Menu" at bounding box center [968, 84] width 25 height 22
click at [904, 116] on link "Download timesheet" at bounding box center [897, 115] width 168 height 28
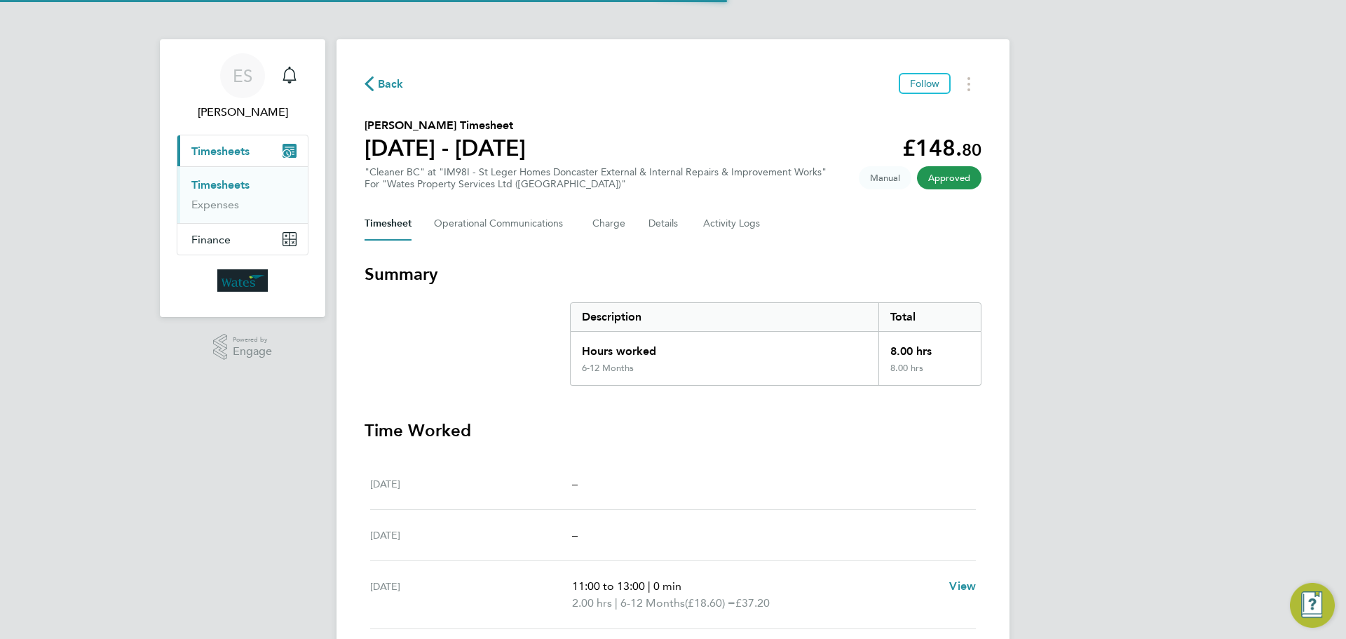
drag, startPoint x: 971, startPoint y: 83, endPoint x: 960, endPoint y: 95, distance: 15.4
click at [971, 83] on button "Timesheets Menu" at bounding box center [968, 84] width 25 height 22
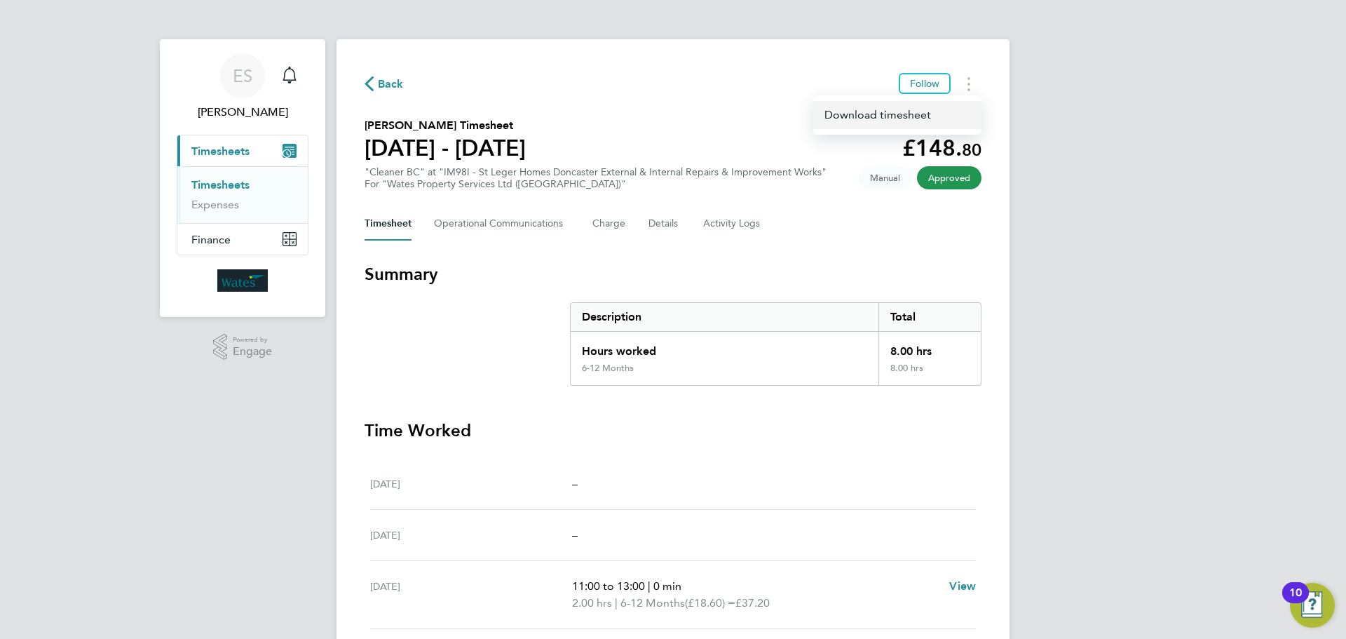
click at [922, 112] on link "Download timesheet" at bounding box center [897, 115] width 168 height 28
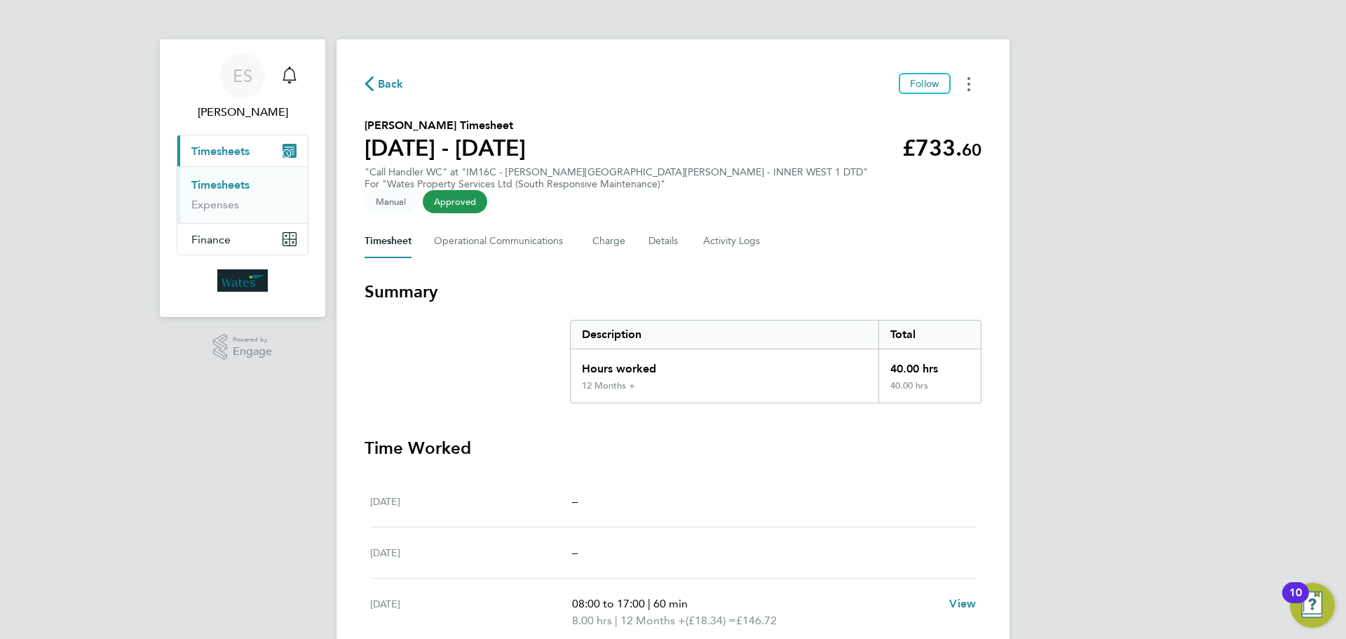
click at [966, 76] on button "Timesheets Menu" at bounding box center [968, 84] width 25 height 22
click at [899, 111] on link "Download timesheet" at bounding box center [897, 115] width 168 height 28
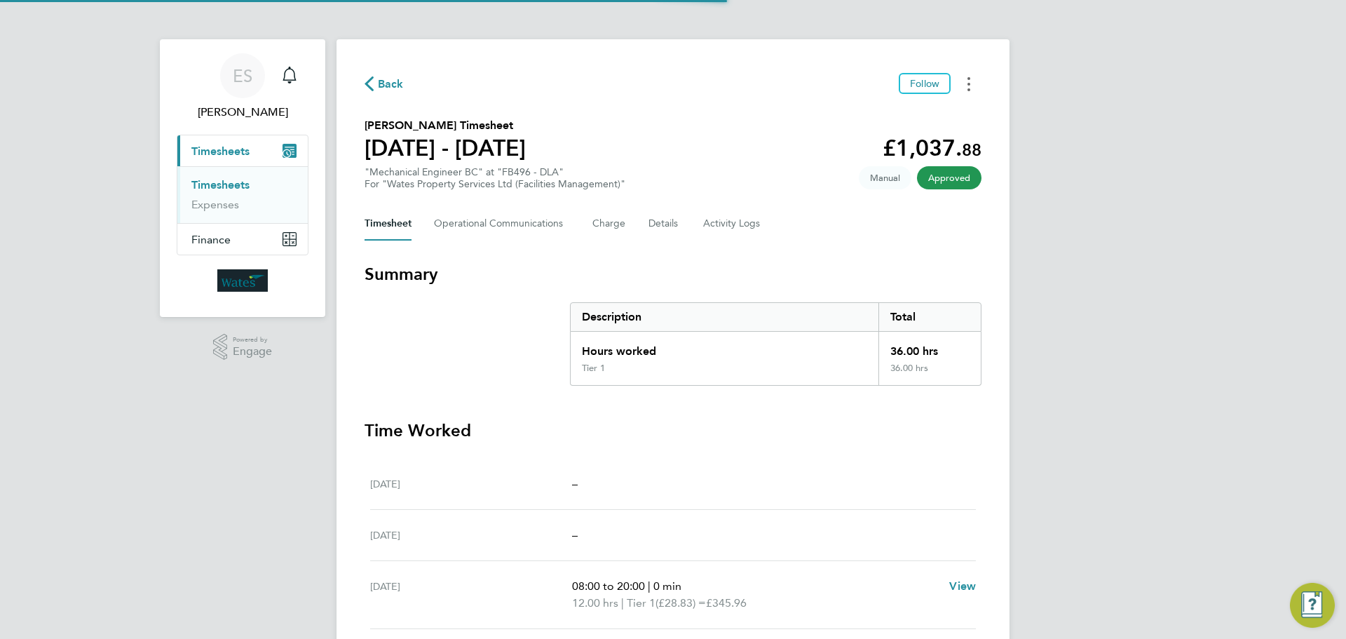
click at [969, 86] on icon "Timesheets Menu" at bounding box center [968, 84] width 3 height 14
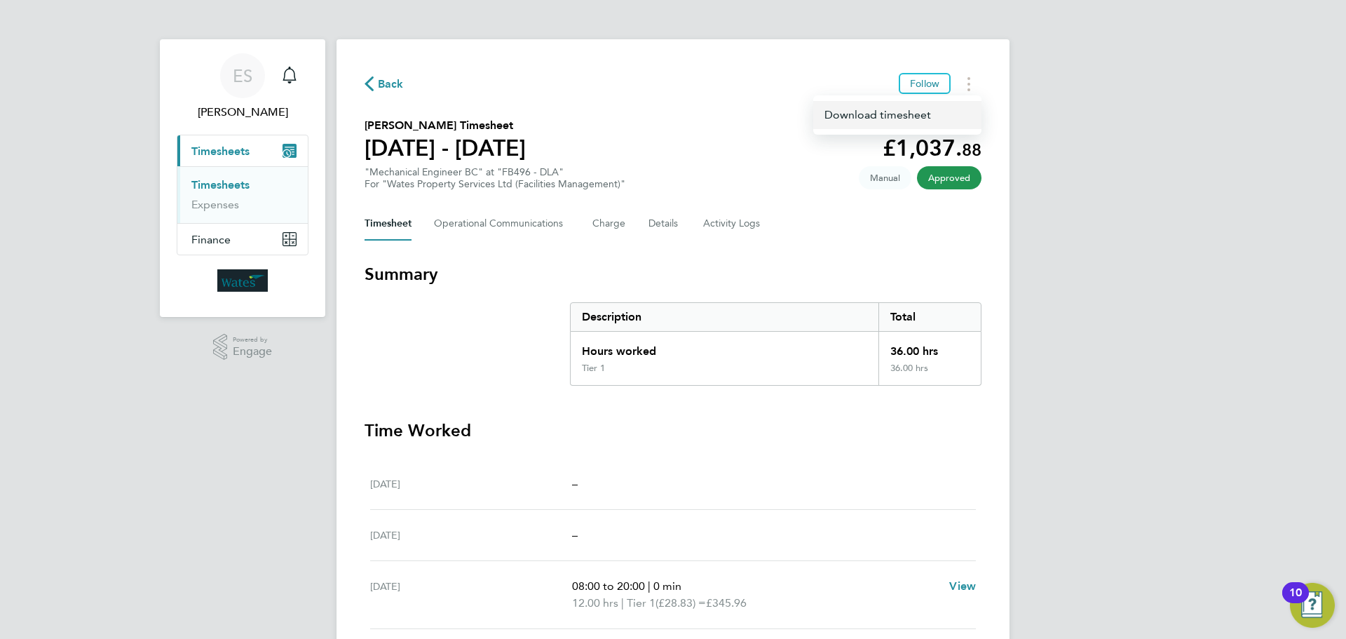
click at [909, 122] on link "Download timesheet" at bounding box center [897, 115] width 168 height 28
drag, startPoint x: 962, startPoint y: 85, endPoint x: 959, endPoint y: 92, distance: 7.6
click at [962, 85] on button "Timesheets Menu" at bounding box center [968, 84] width 25 height 22
click at [928, 118] on link "Download timesheet" at bounding box center [897, 115] width 168 height 28
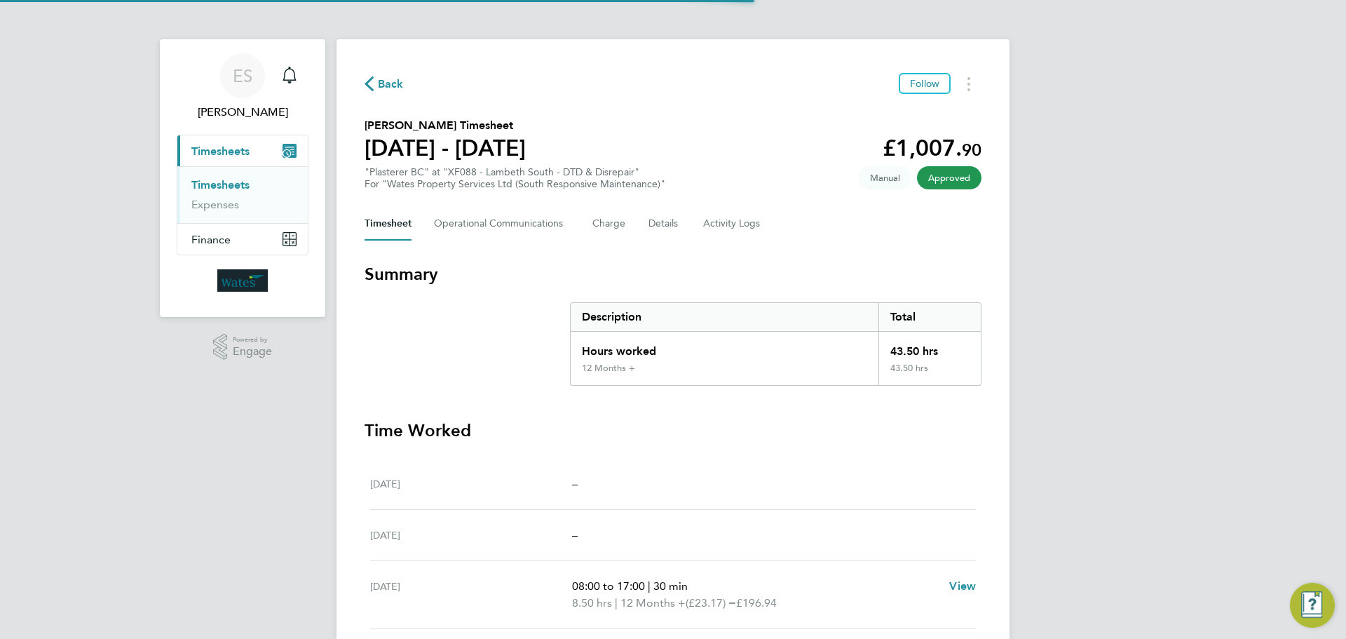
click at [966, 72] on div "Back Follow Nathan Cole's Timesheet 20 - 26 Sept 2025 £1,007. 90 "Plasterer BC"…" at bounding box center [673, 486] width 673 height 895
click at [965, 89] on button "Timesheets Menu" at bounding box center [968, 84] width 25 height 22
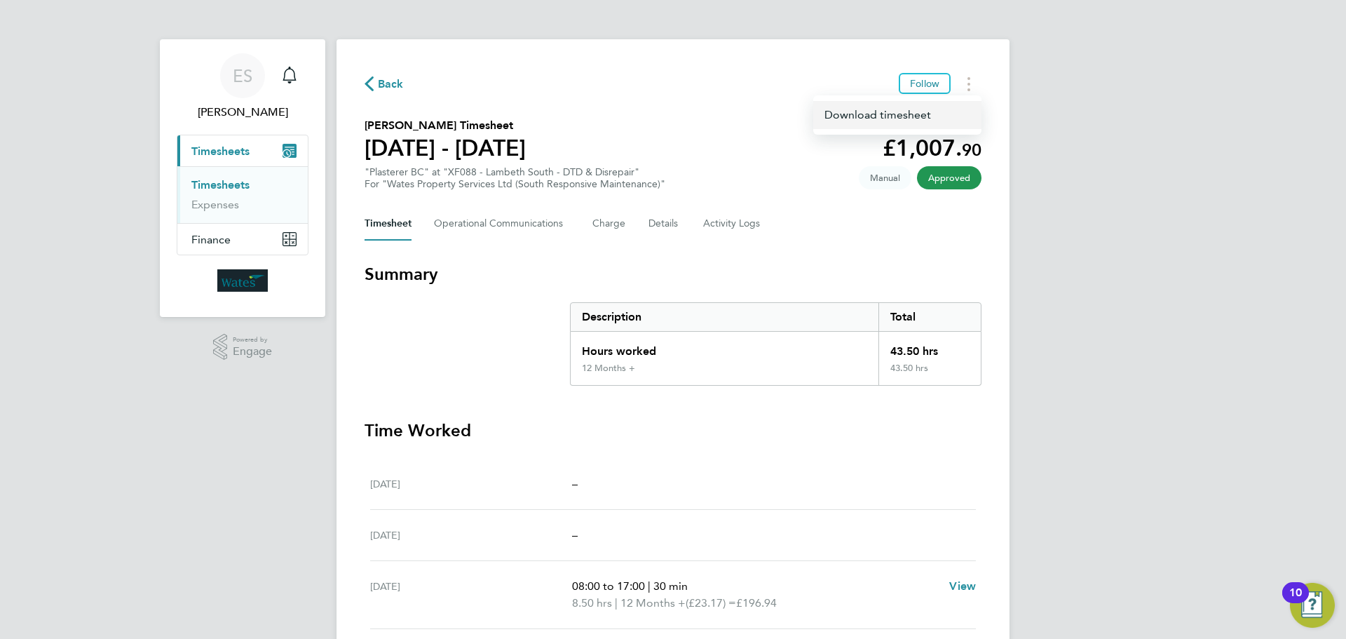
click at [945, 110] on link "Download timesheet" at bounding box center [897, 115] width 168 height 28
click at [972, 79] on button "Timesheets Menu" at bounding box center [968, 84] width 25 height 22
click at [911, 121] on link "Download timesheet" at bounding box center [897, 115] width 168 height 28
drag, startPoint x: 972, startPoint y: 74, endPoint x: 970, endPoint y: 84, distance: 10.7
click at [972, 74] on button "Timesheets Menu" at bounding box center [968, 84] width 25 height 22
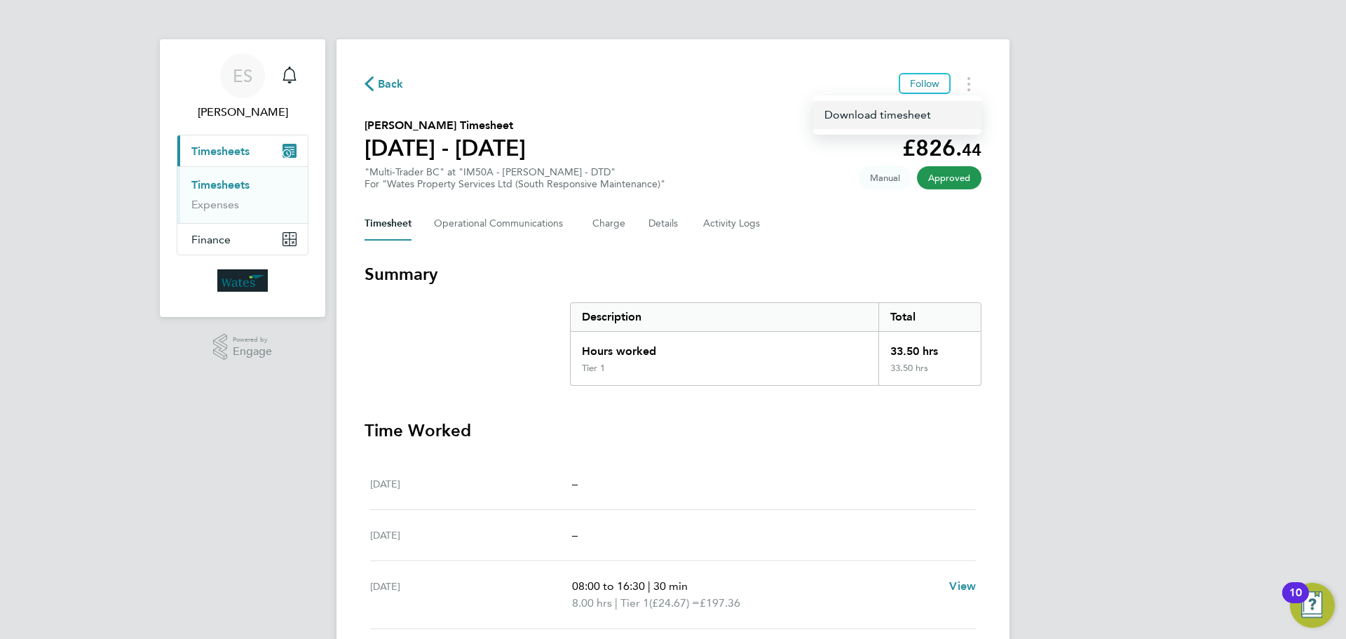
click at [947, 118] on link "Download timesheet" at bounding box center [897, 115] width 168 height 28
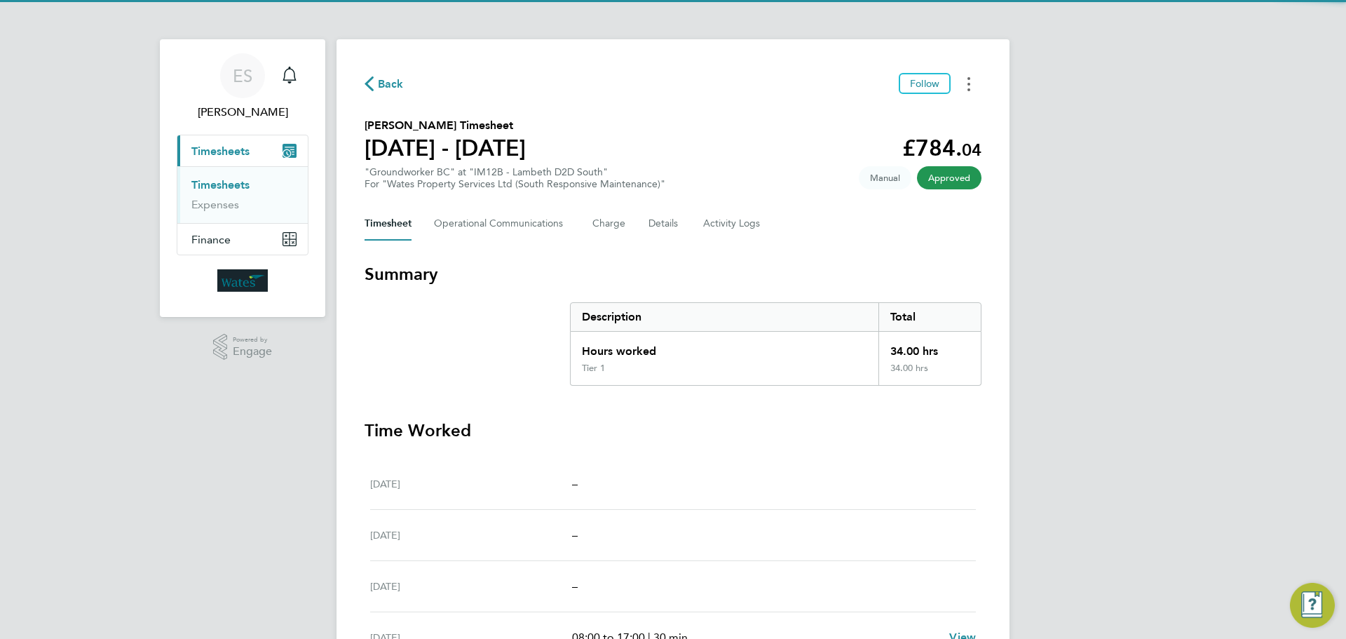
drag, startPoint x: 967, startPoint y: 82, endPoint x: 957, endPoint y: 92, distance: 13.9
click at [967, 82] on button "Timesheets Menu" at bounding box center [968, 84] width 25 height 22
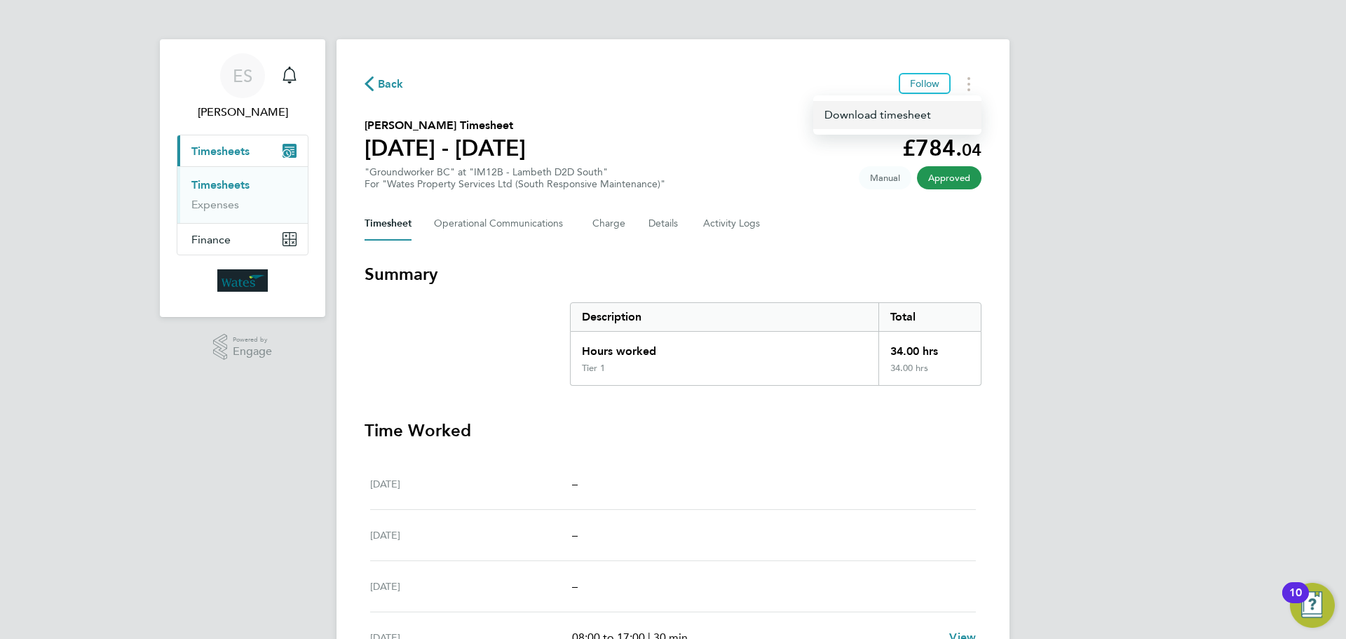
click at [927, 113] on link "Download timesheet" at bounding box center [897, 115] width 168 height 28
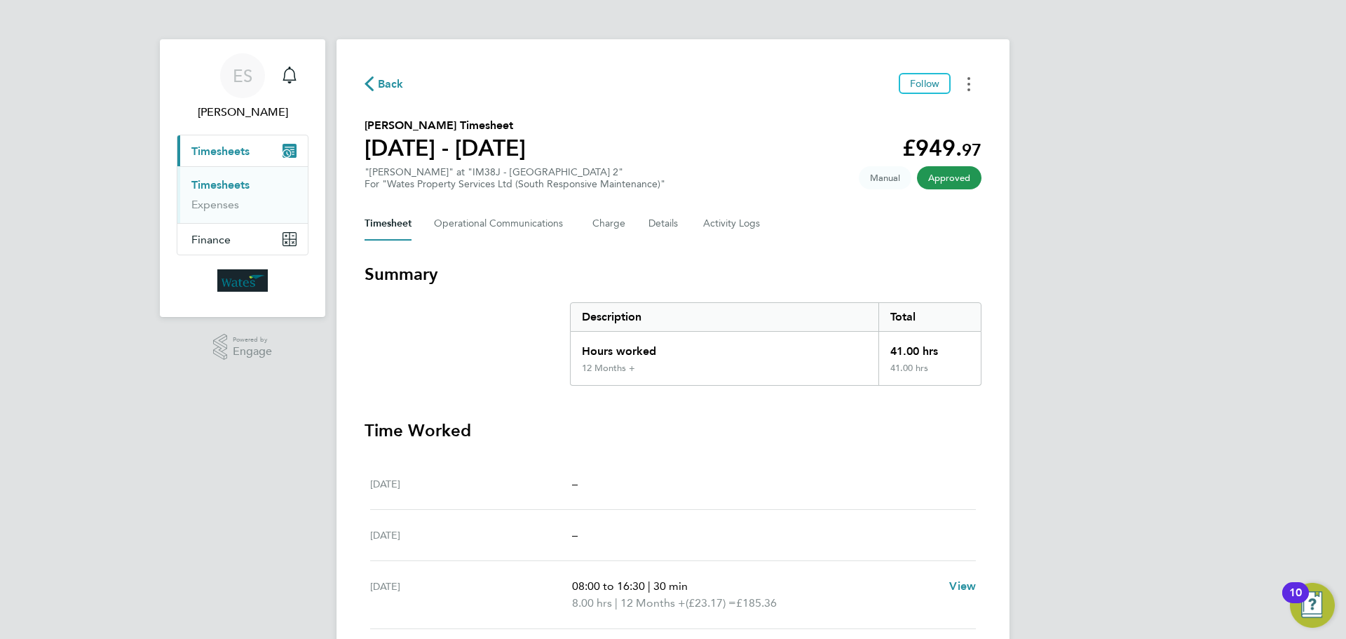
drag, startPoint x: 970, startPoint y: 79, endPoint x: 962, endPoint y: 94, distance: 17.2
click at [970, 79] on circle "Timesheets Menu" at bounding box center [968, 78] width 3 height 3
click at [932, 118] on link "Download timesheet" at bounding box center [897, 115] width 168 height 28
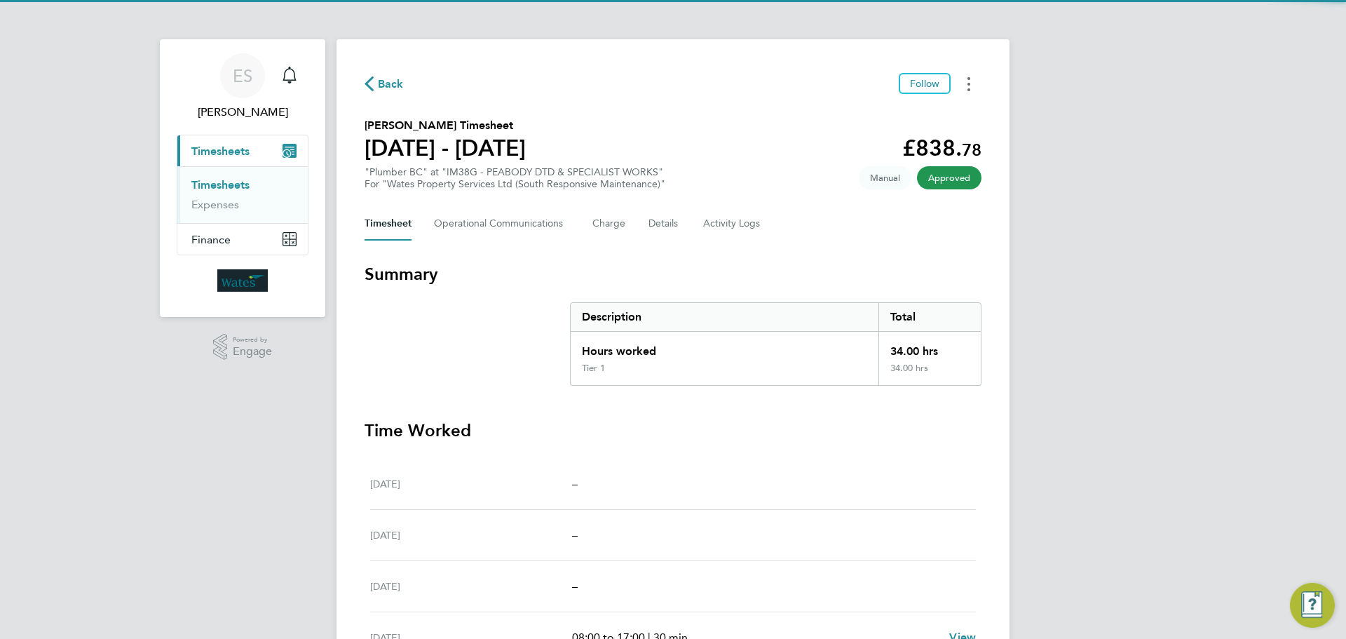
click at [963, 83] on button "Timesheets Menu" at bounding box center [968, 84] width 25 height 22
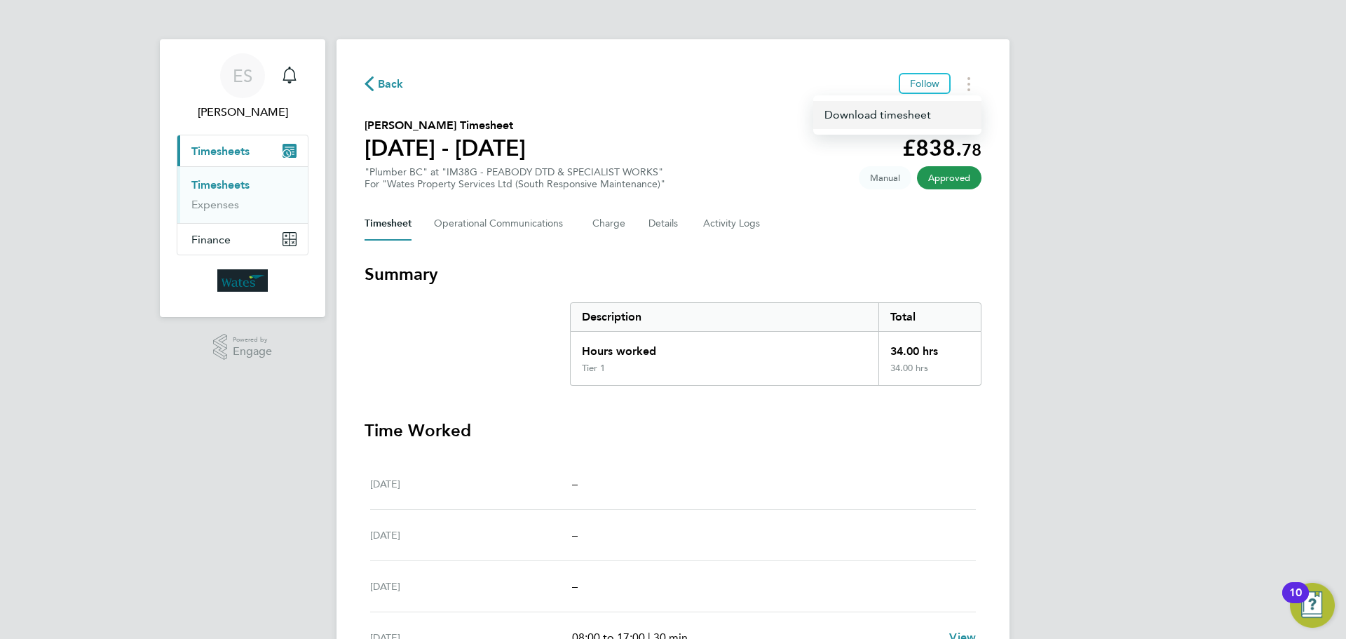
click at [933, 118] on link "Download timesheet" at bounding box center [897, 115] width 168 height 28
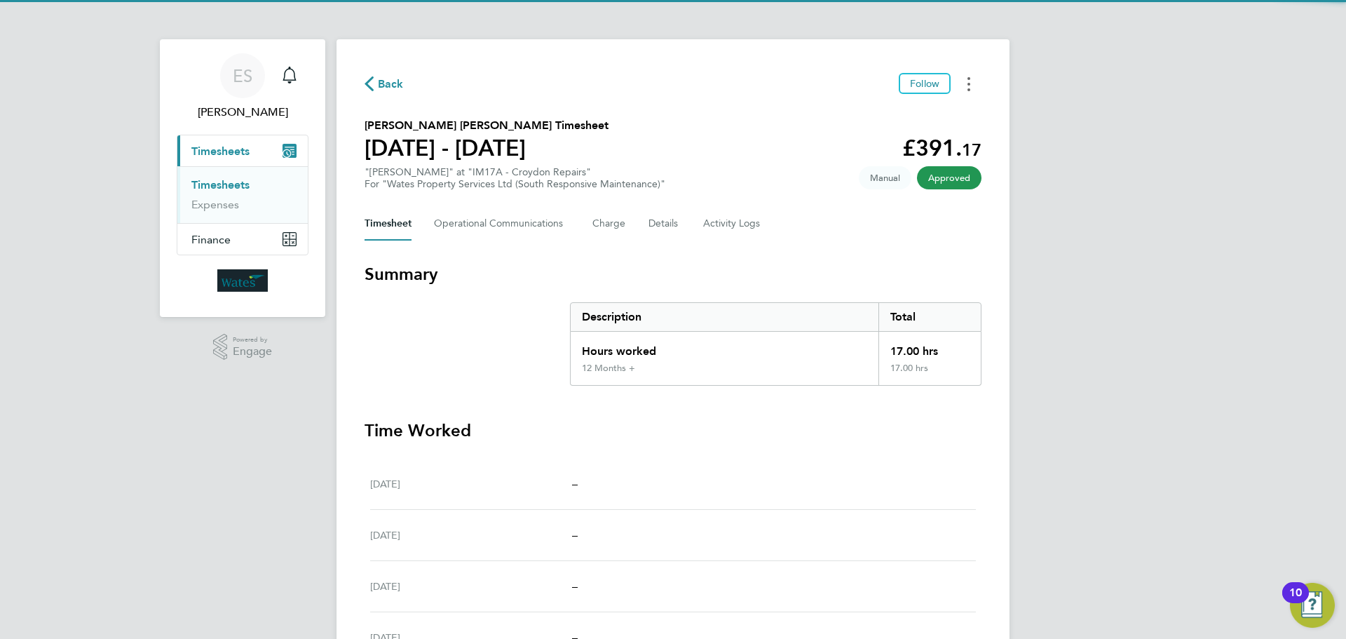
click at [973, 83] on button "Timesheets Menu" at bounding box center [968, 84] width 25 height 22
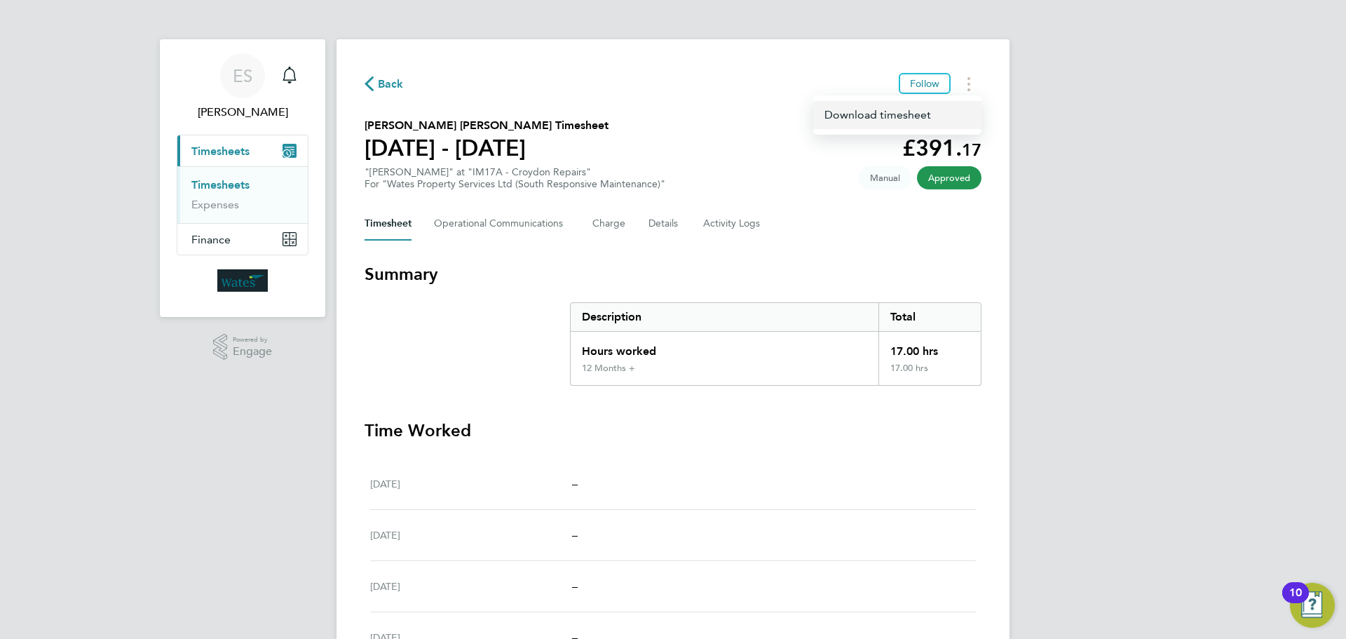
click at [923, 115] on link "Download timesheet" at bounding box center [897, 115] width 168 height 28
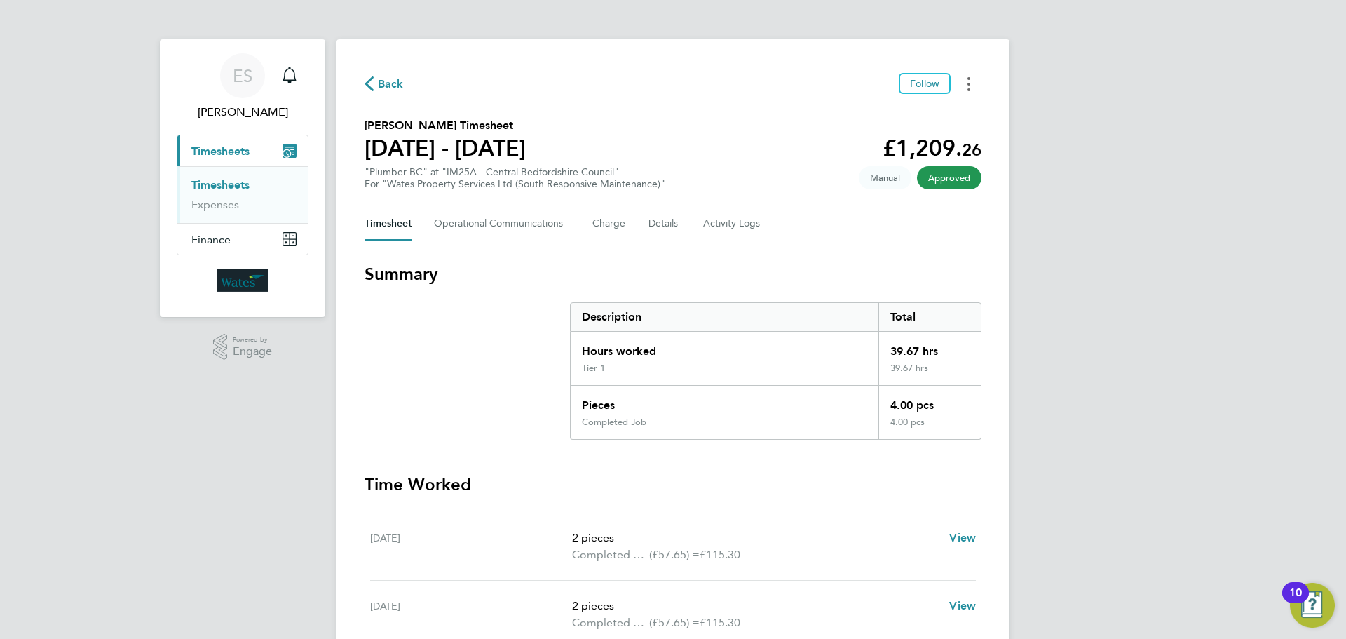
click at [967, 90] on icon "Timesheets Menu" at bounding box center [968, 84] width 3 height 14
click at [938, 113] on link "Download timesheet" at bounding box center [897, 115] width 168 height 28
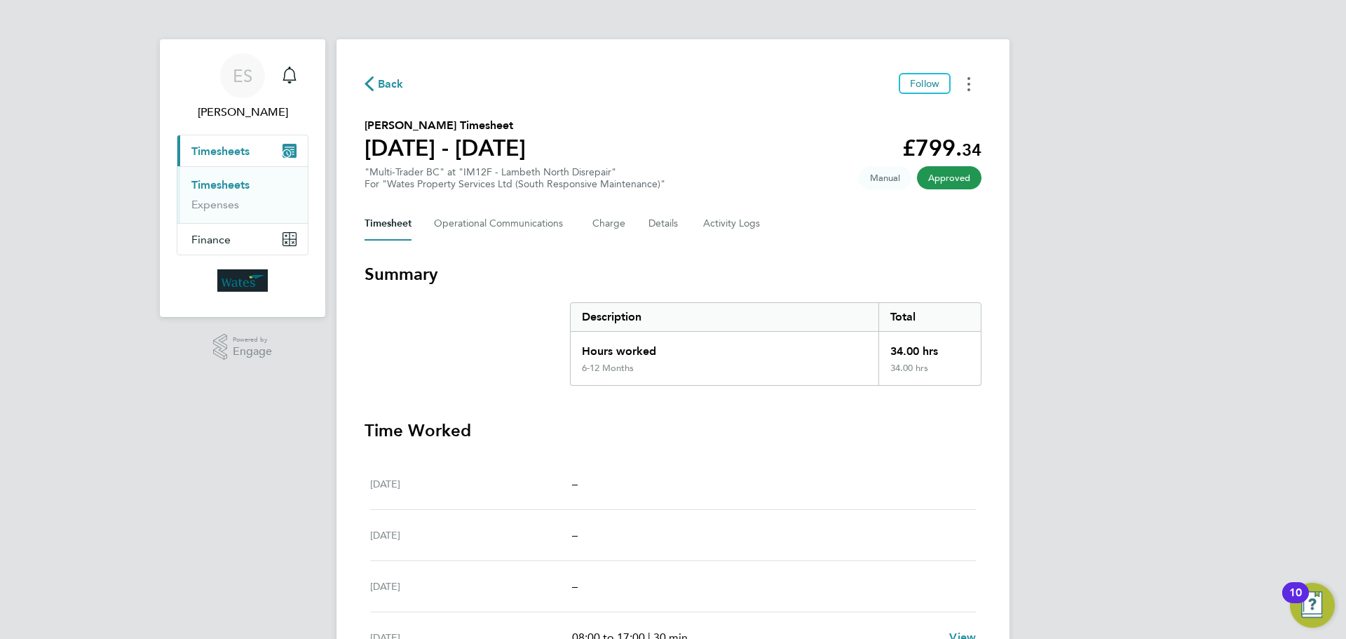
drag, startPoint x: 974, startPoint y: 84, endPoint x: 969, endPoint y: 92, distance: 9.1
click at [974, 84] on button "Timesheets Menu" at bounding box center [968, 84] width 25 height 22
click at [928, 118] on link "Download timesheet" at bounding box center [897, 115] width 168 height 28
click at [972, 86] on button "Timesheets Menu" at bounding box center [968, 84] width 25 height 22
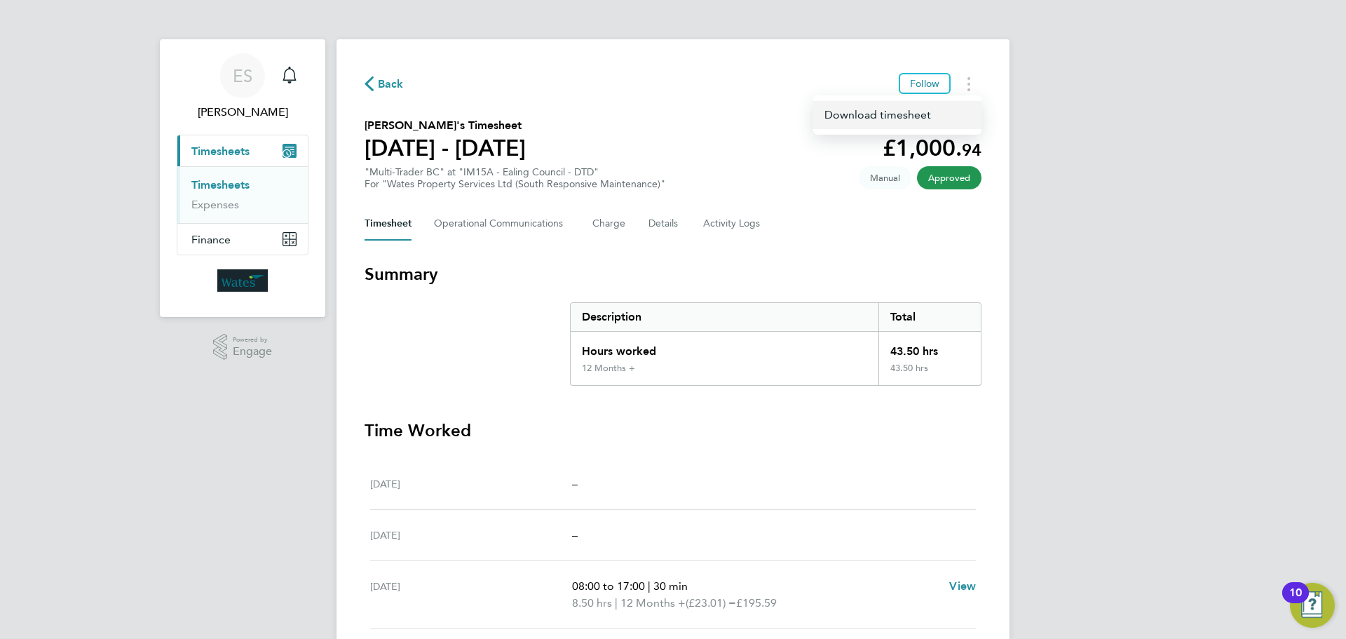
click at [946, 111] on link "Download timesheet" at bounding box center [897, 115] width 168 height 28
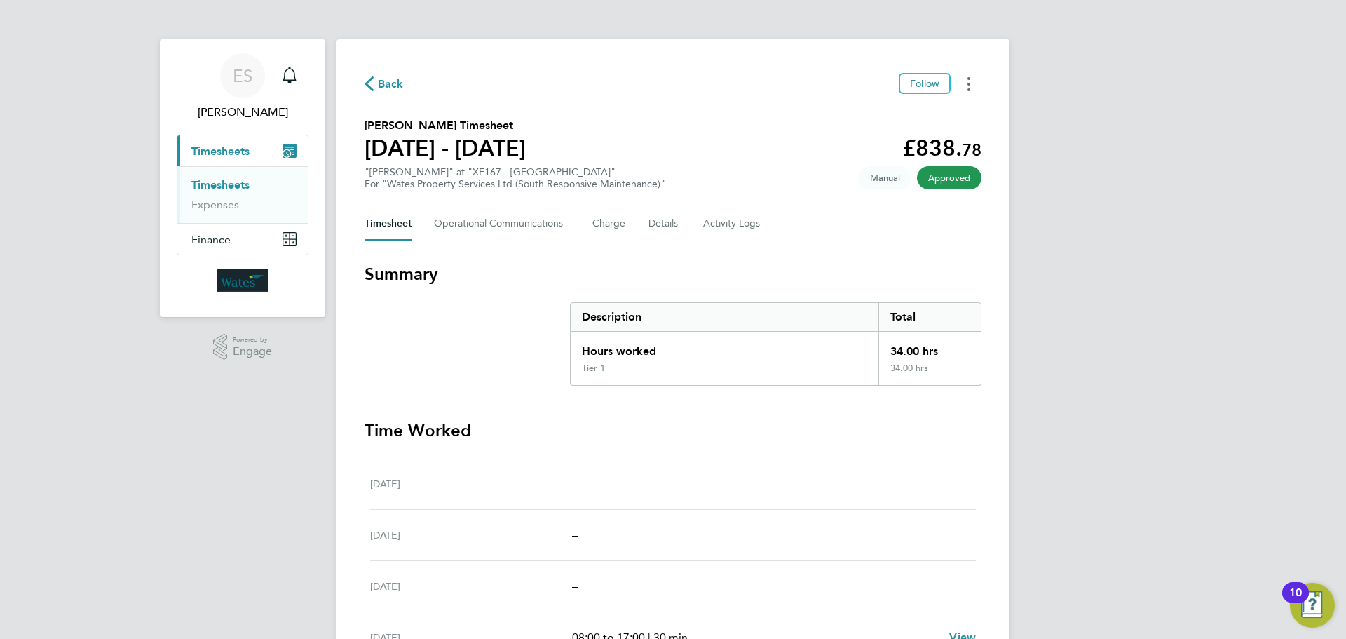
drag, startPoint x: 966, startPoint y: 84, endPoint x: 951, endPoint y: 94, distance: 17.7
click at [966, 84] on button "Timesheets Menu" at bounding box center [968, 84] width 25 height 22
click at [919, 118] on link "Download timesheet" at bounding box center [897, 115] width 168 height 28
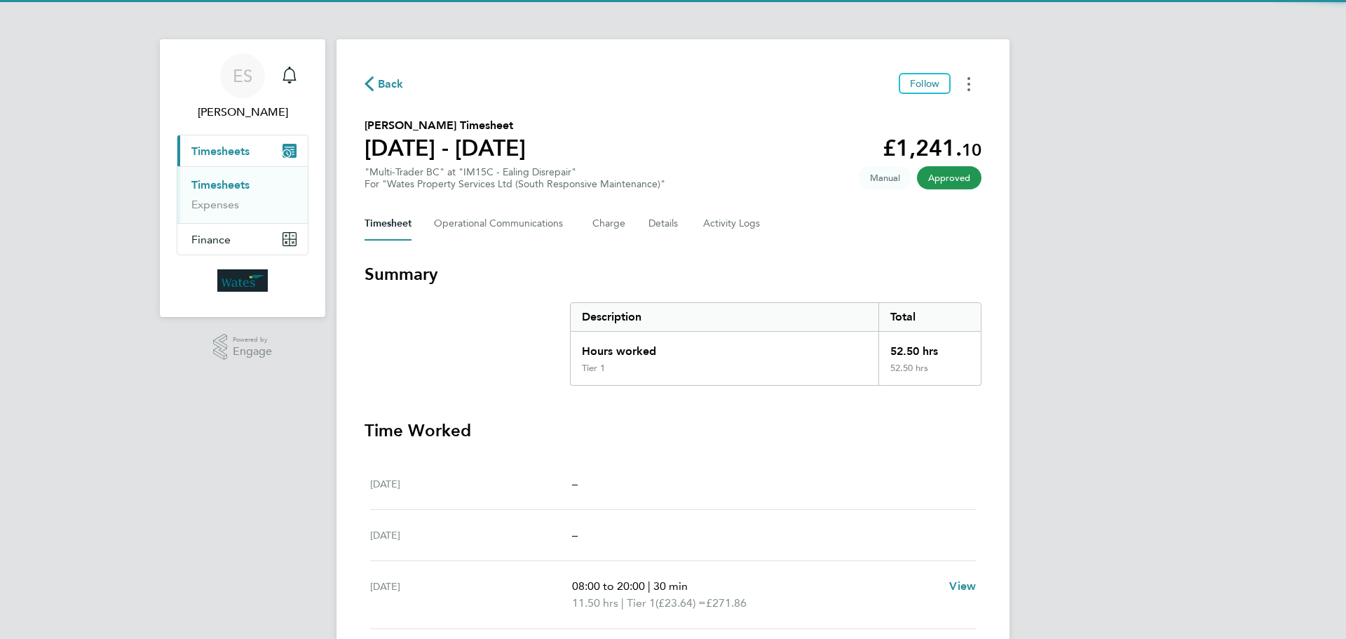
click at [970, 84] on circle "Timesheets Menu" at bounding box center [968, 84] width 3 height 3
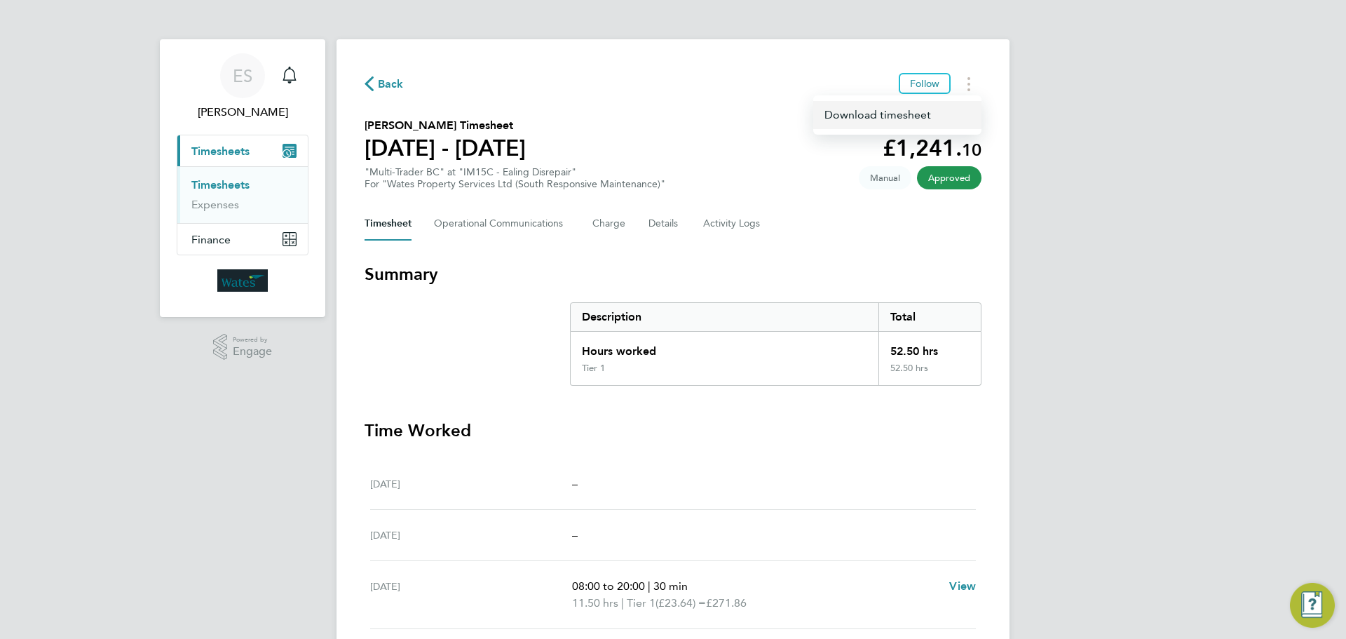
click at [916, 115] on link "Download timesheet" at bounding box center [897, 115] width 168 height 28
click at [970, 87] on icon "Timesheets Menu" at bounding box center [968, 84] width 3 height 14
click at [894, 115] on link "Download timesheet" at bounding box center [897, 115] width 168 height 28
click at [971, 93] on button "Timesheets Menu" at bounding box center [968, 84] width 25 height 22
click at [925, 116] on link "Download timesheet" at bounding box center [897, 115] width 168 height 28
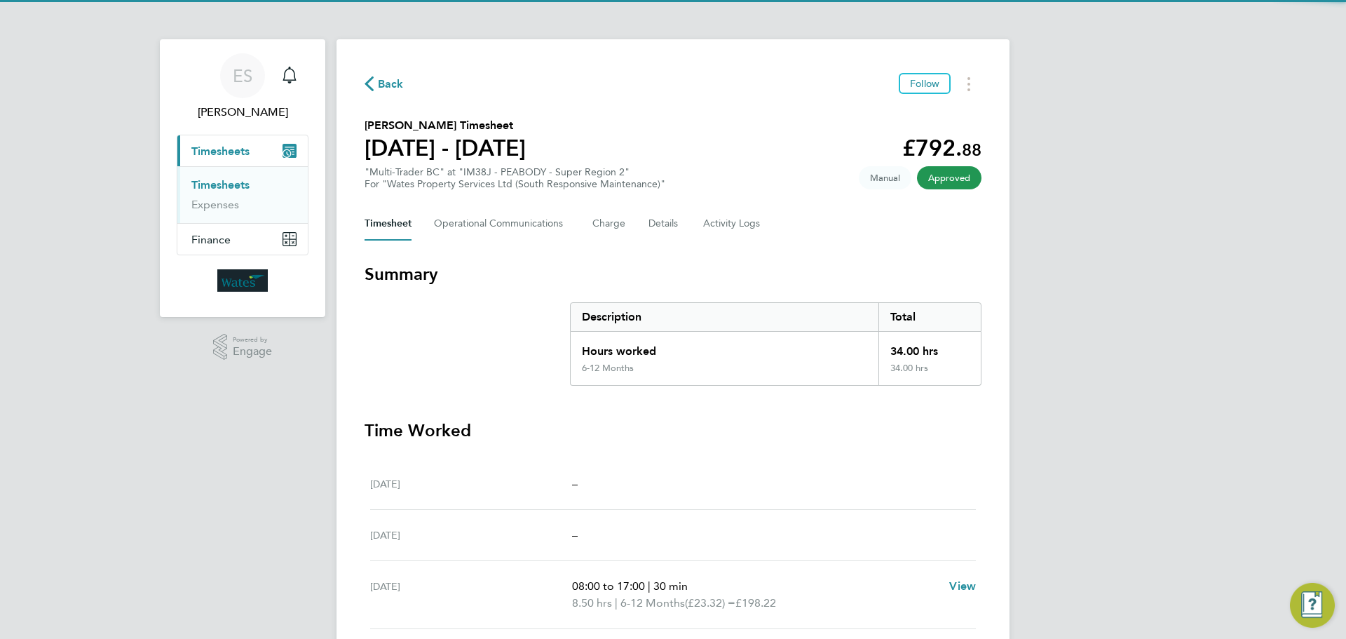
drag, startPoint x: 971, startPoint y: 80, endPoint x: 948, endPoint y: 95, distance: 27.4
click at [970, 80] on button "Timesheets Menu" at bounding box center [968, 84] width 25 height 22
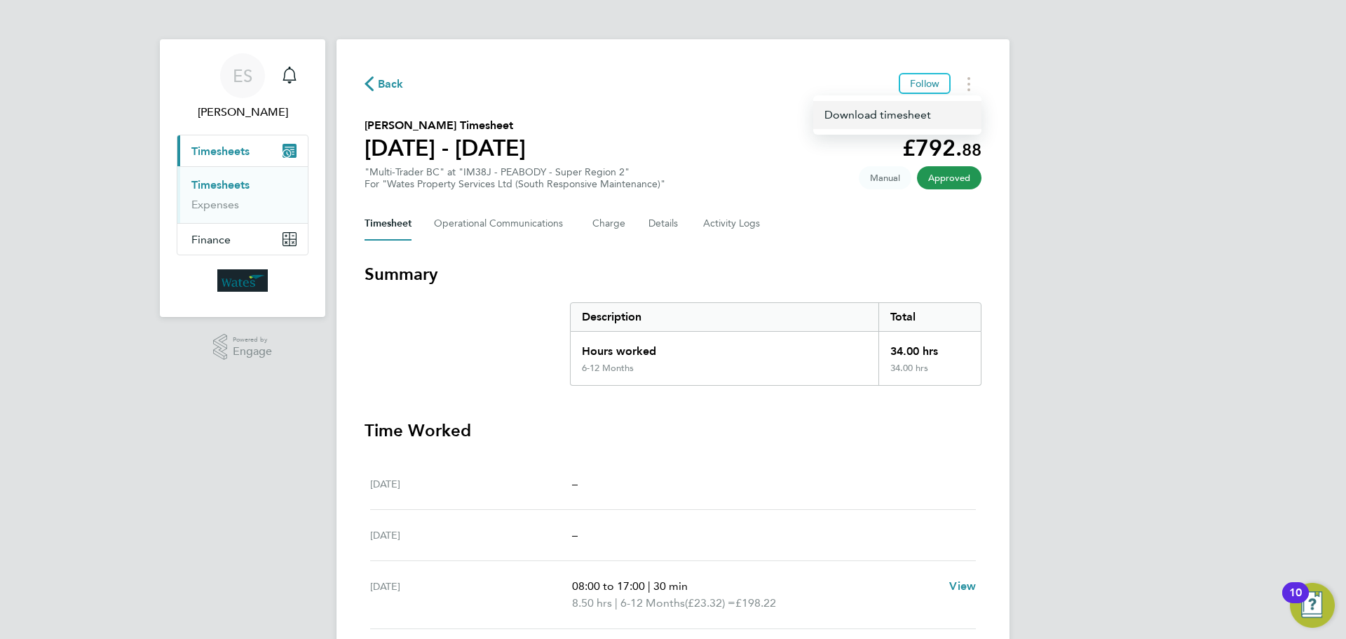
click at [909, 110] on link "Download timesheet" at bounding box center [897, 115] width 168 height 28
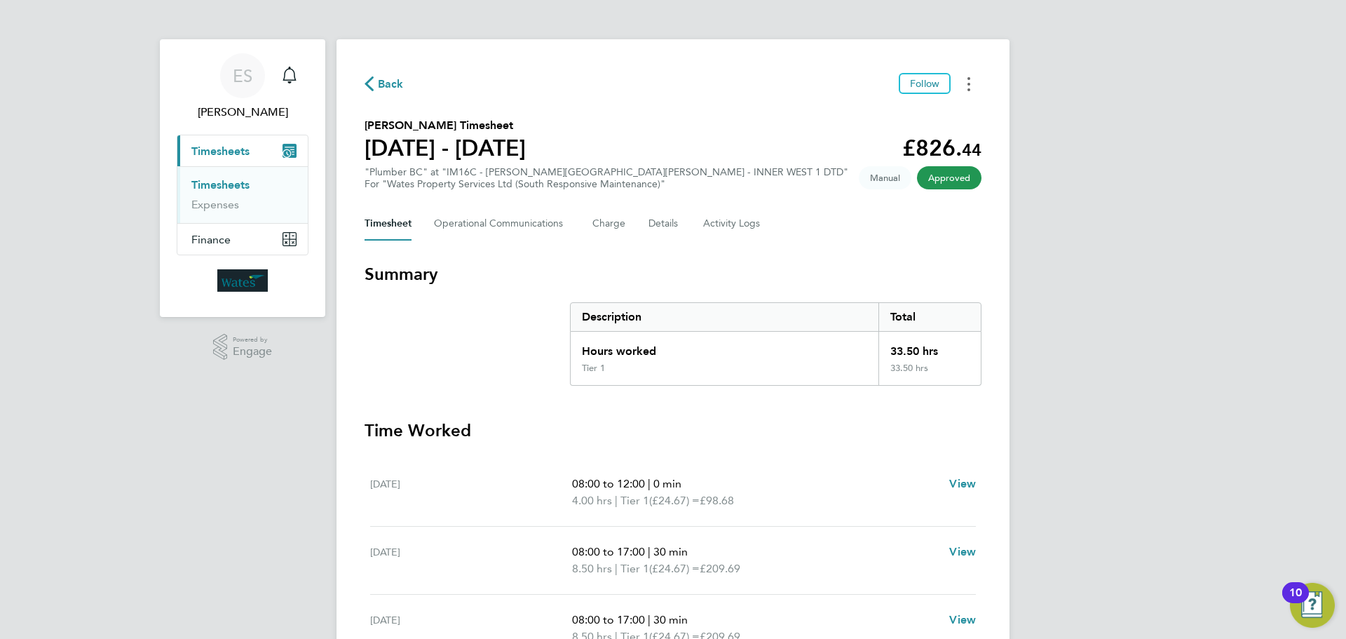
click at [968, 83] on icon "Timesheets Menu" at bounding box center [968, 84] width 3 height 14
click at [928, 114] on link "Download timesheet" at bounding box center [897, 115] width 168 height 28
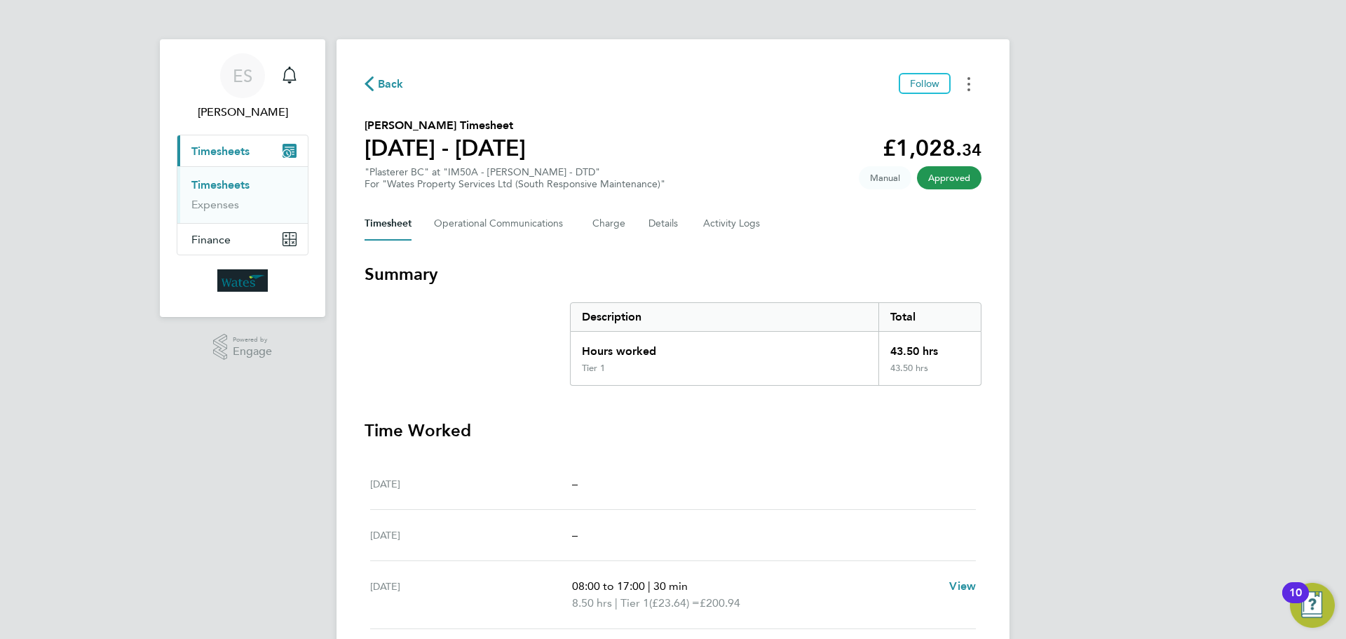
click at [966, 83] on button "Timesheets Menu" at bounding box center [968, 84] width 25 height 22
click at [932, 112] on link "Download timesheet" at bounding box center [897, 115] width 168 height 28
click at [970, 82] on button "Timesheets Menu" at bounding box center [968, 84] width 25 height 22
click at [956, 107] on link "Download timesheet" at bounding box center [897, 115] width 168 height 28
click at [967, 72] on div "Back Follow [PERSON_NAME] Timesheet [DATE] - [DATE] £1,004. 70 "Damp & Mould Op…" at bounding box center [673, 486] width 673 height 895
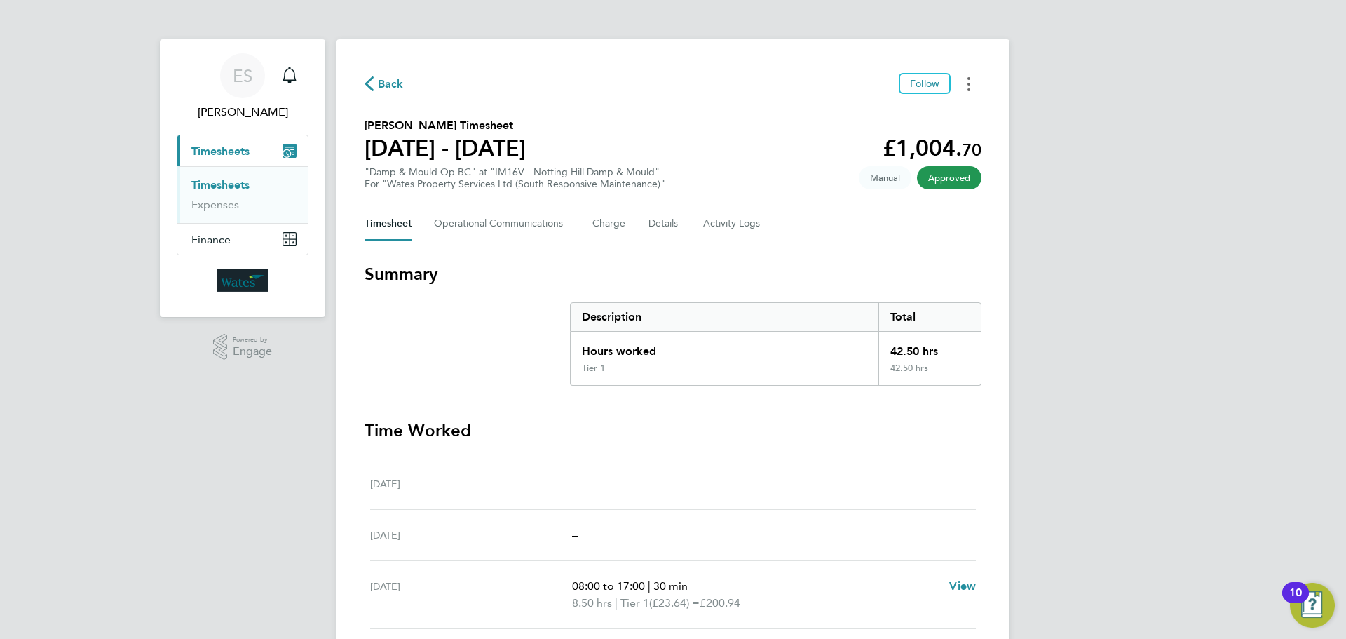
click at [968, 84] on circle "Timesheets Menu" at bounding box center [968, 84] width 3 height 3
click at [890, 112] on link "Download timesheet" at bounding box center [897, 115] width 168 height 28
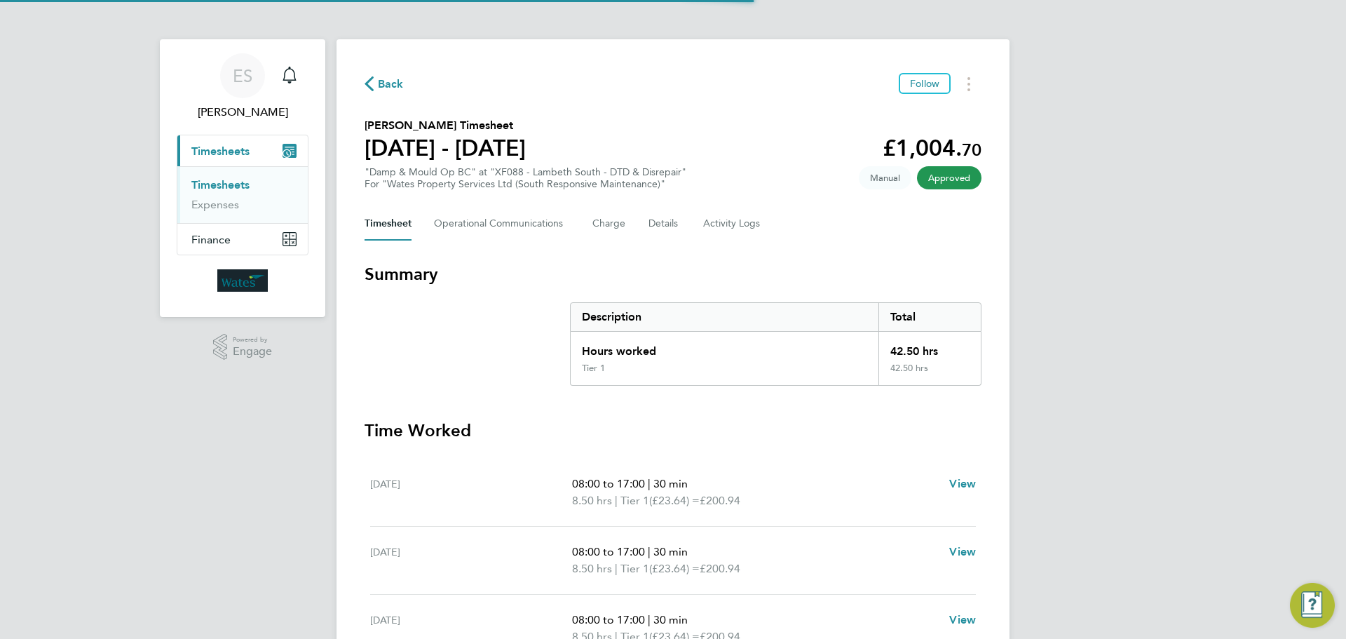
drag, startPoint x: 967, startPoint y: 83, endPoint x: 956, endPoint y: 94, distance: 15.4
click at [967, 83] on button "Timesheets Menu" at bounding box center [968, 84] width 25 height 22
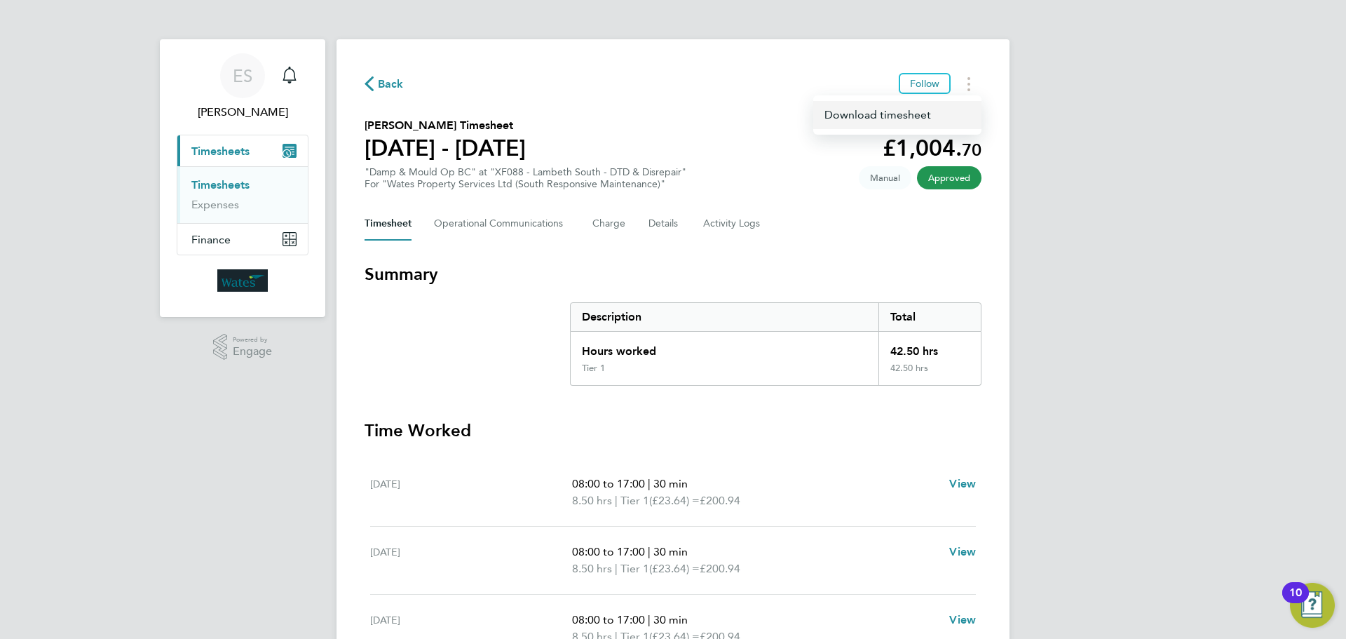
click at [934, 112] on link "Download timesheet" at bounding box center [897, 115] width 168 height 28
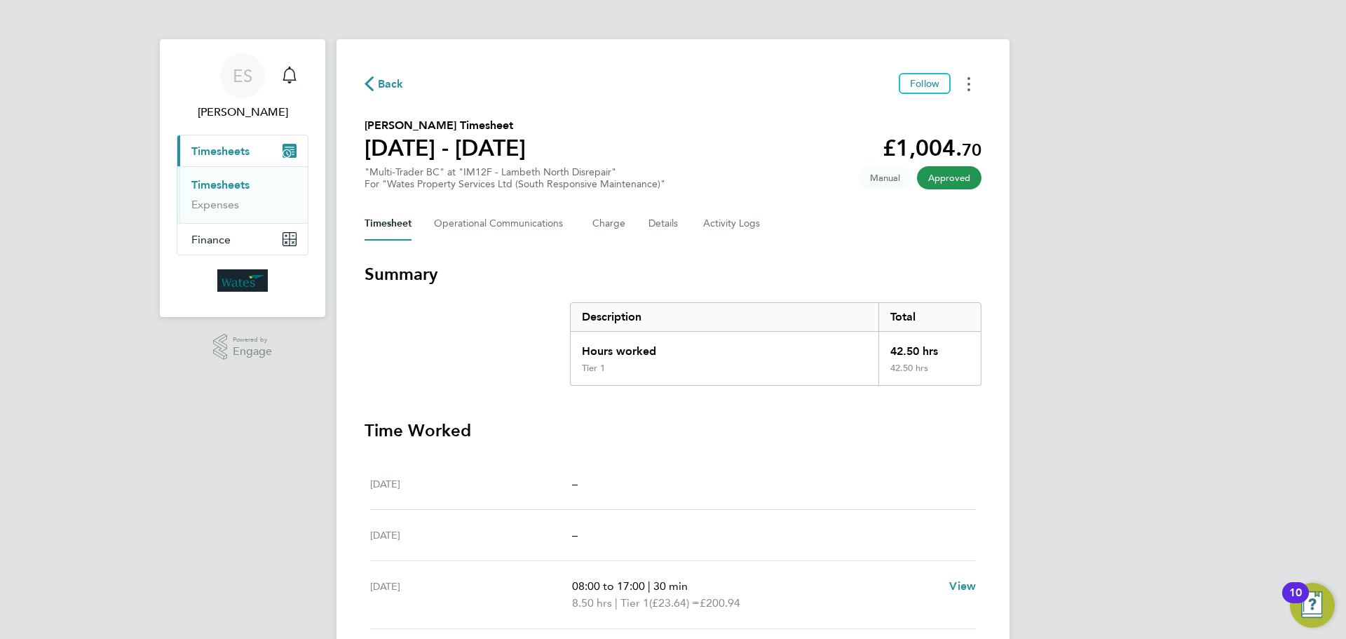
click at [966, 85] on button "Timesheets Menu" at bounding box center [968, 84] width 25 height 22
click at [928, 110] on link "Download timesheet" at bounding box center [897, 115] width 168 height 28
click at [970, 83] on button "Timesheets Menu" at bounding box center [968, 84] width 25 height 22
click at [935, 112] on link "Download timesheet" at bounding box center [897, 115] width 168 height 28
click at [965, 83] on button "Timesheets Menu" at bounding box center [968, 84] width 25 height 22
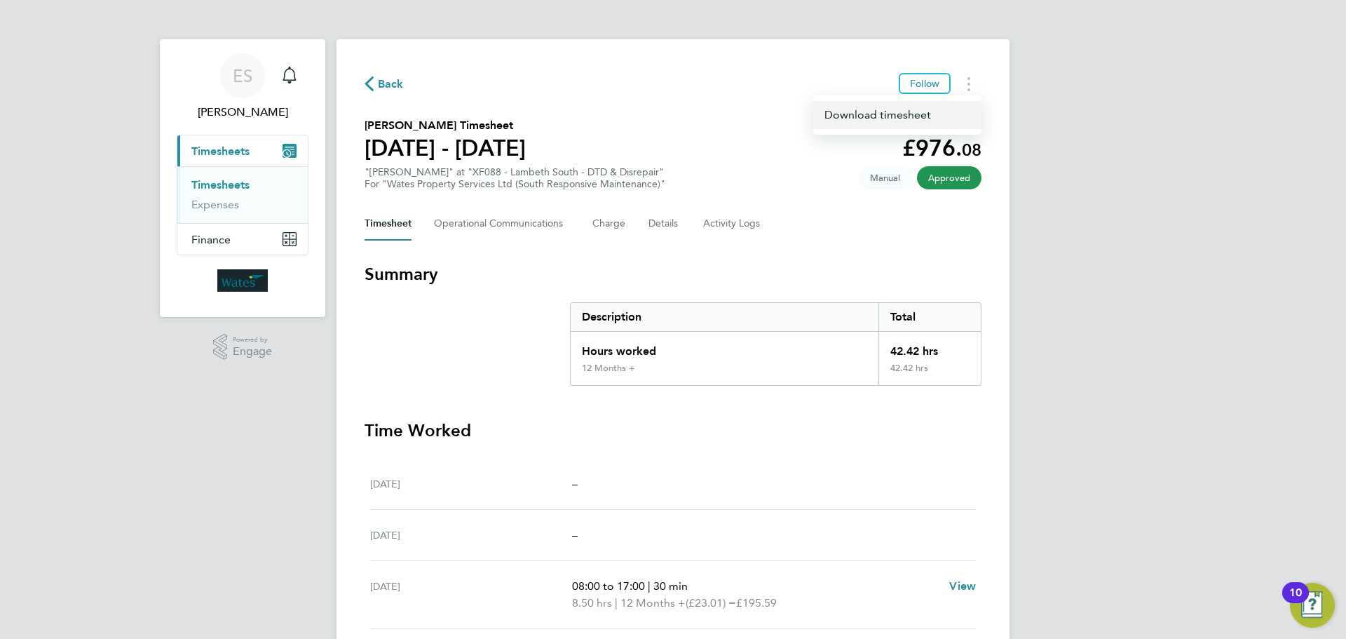
click at [892, 112] on link "Download timesheet" at bounding box center [897, 115] width 168 height 28
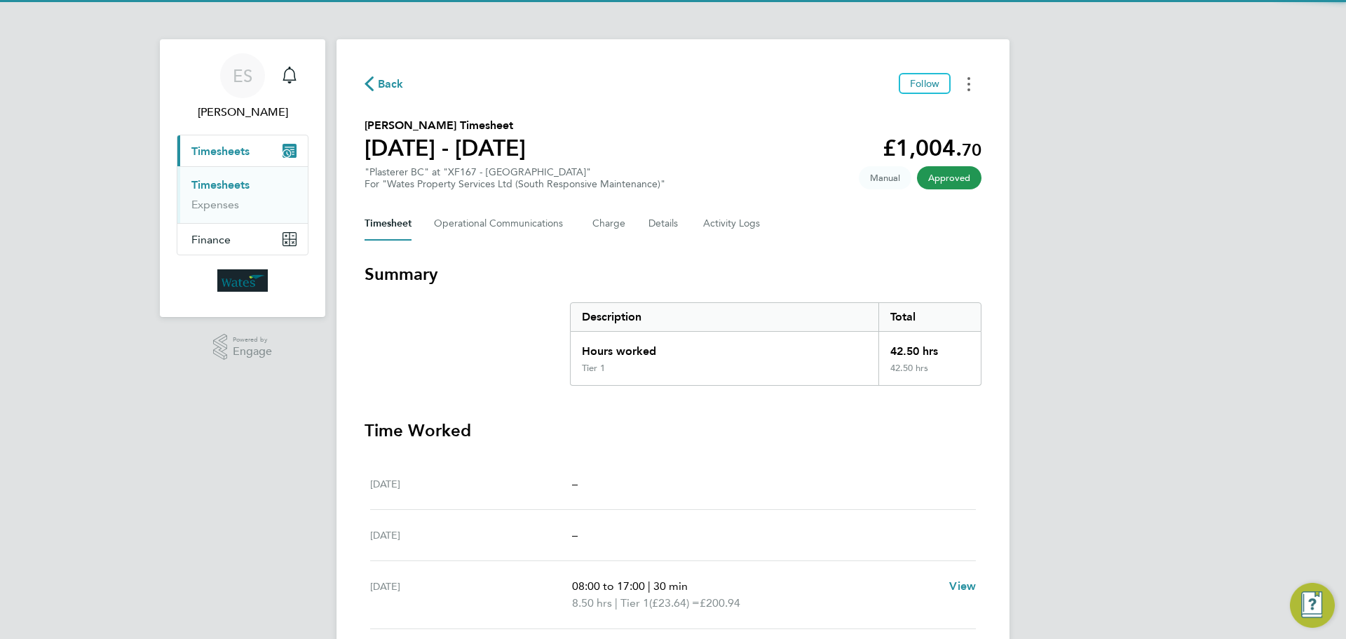
click at [970, 84] on circle "Timesheets Menu" at bounding box center [968, 84] width 3 height 3
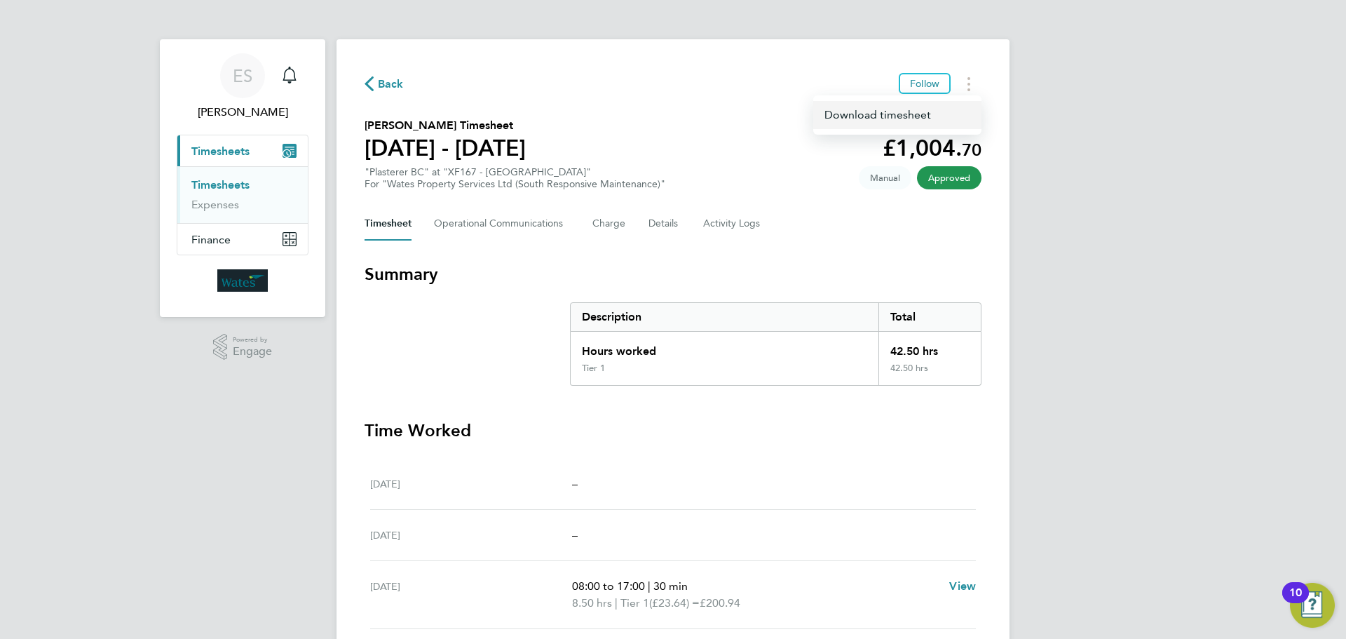
click at [937, 115] on link "Download timesheet" at bounding box center [897, 115] width 168 height 28
click at [967, 75] on button "Timesheets Menu" at bounding box center [968, 84] width 25 height 22
click at [941, 117] on link "Download timesheet" at bounding box center [897, 115] width 168 height 28
drag, startPoint x: 972, startPoint y: 81, endPoint x: 956, endPoint y: 95, distance: 20.9
click at [972, 81] on button "Timesheets Menu" at bounding box center [968, 84] width 25 height 22
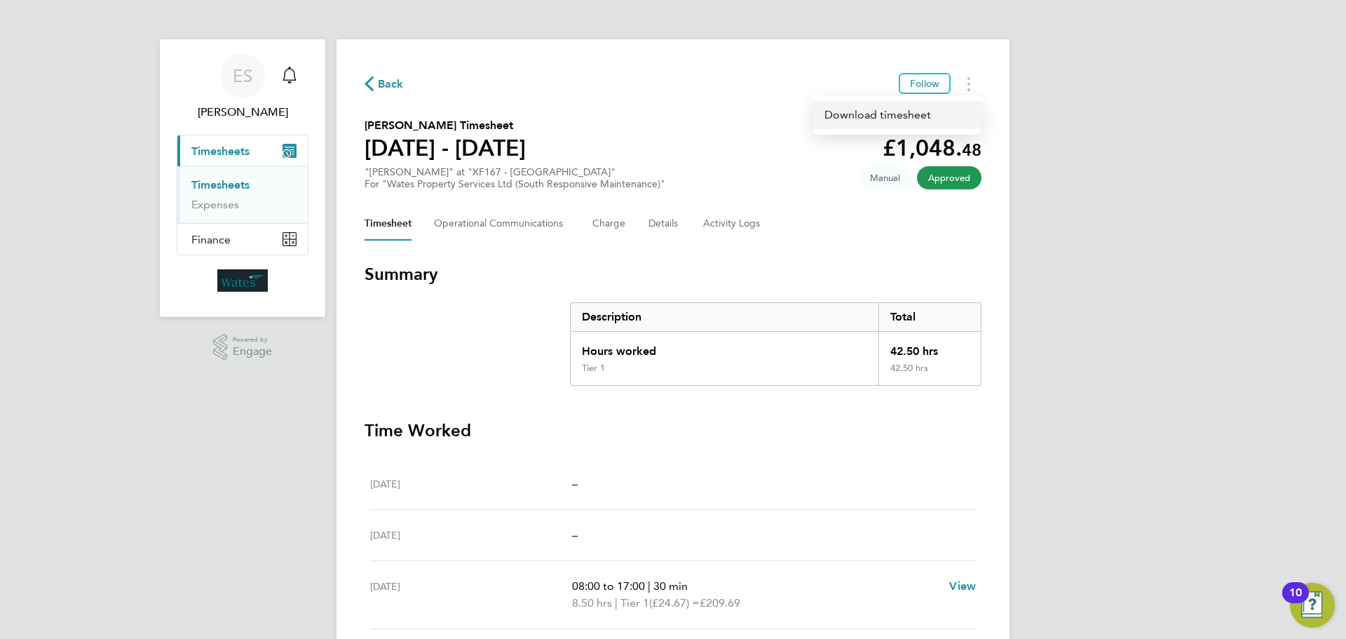
click at [934, 109] on link "Download timesheet" at bounding box center [897, 115] width 168 height 28
click at [959, 80] on button "Timesheets Menu" at bounding box center [968, 84] width 25 height 22
click at [914, 114] on link "Download timesheet" at bounding box center [897, 115] width 168 height 28
click at [971, 90] on button "Timesheets Menu" at bounding box center [968, 84] width 25 height 22
click at [927, 116] on link "Download timesheet" at bounding box center [897, 115] width 168 height 28
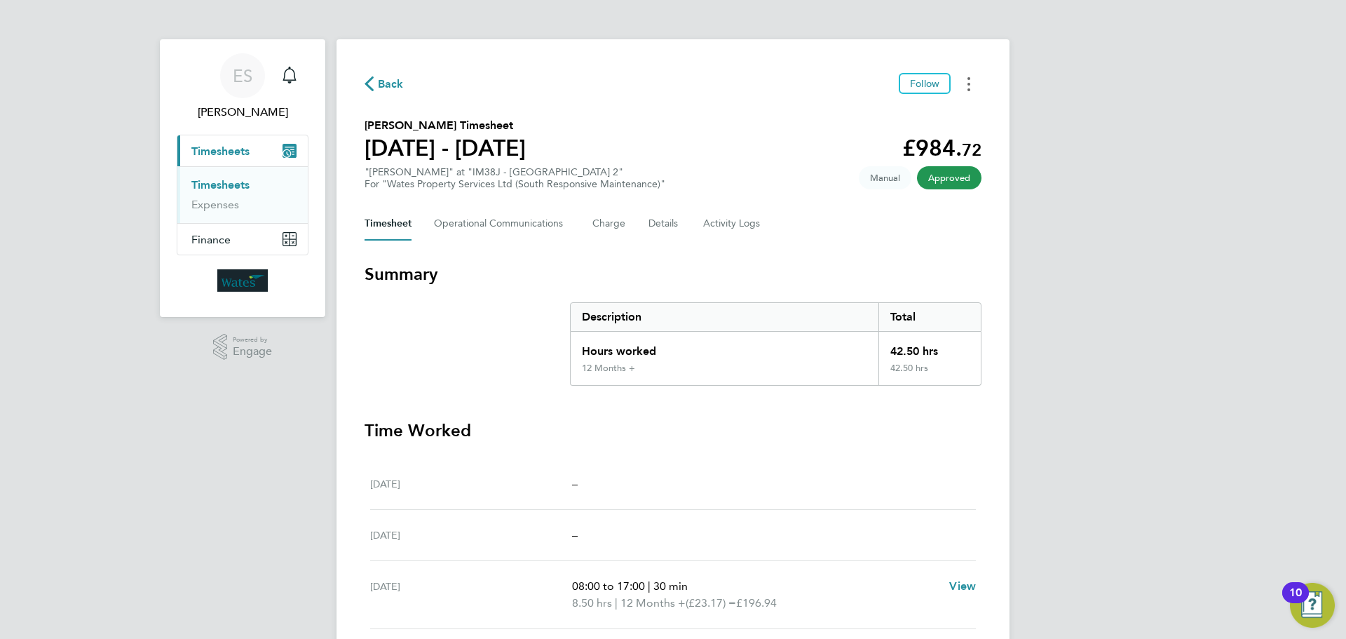
click at [971, 82] on button "Timesheets Menu" at bounding box center [968, 84] width 25 height 22
click at [930, 118] on link "Download timesheet" at bounding box center [897, 115] width 168 height 28
drag, startPoint x: 972, startPoint y: 83, endPoint x: 965, endPoint y: 92, distance: 11.5
click at [972, 83] on button "Timesheets Menu" at bounding box center [968, 84] width 25 height 22
click at [943, 112] on link "Download timesheet" at bounding box center [897, 115] width 168 height 28
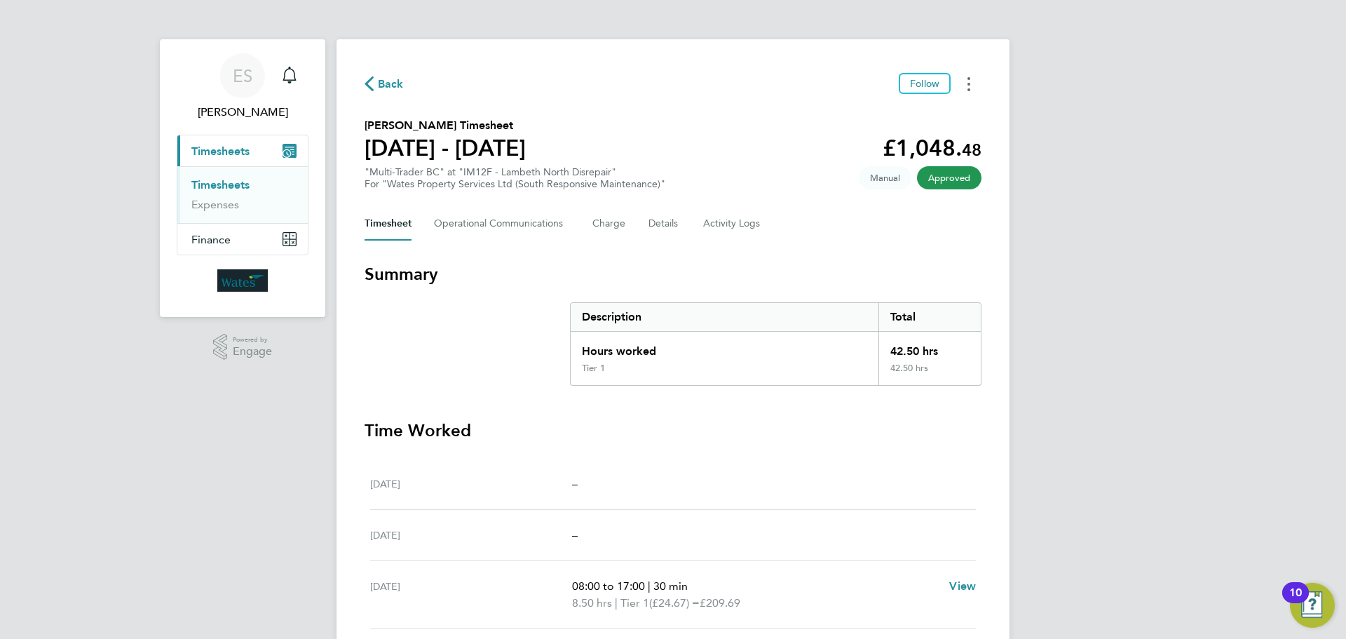
drag, startPoint x: 968, startPoint y: 79, endPoint x: 964, endPoint y: 92, distance: 13.3
click at [968, 79] on circle "Timesheets Menu" at bounding box center [968, 78] width 3 height 3
click at [928, 114] on link "Download timesheet" at bounding box center [897, 115] width 168 height 28
click at [972, 84] on button "Timesheets Menu" at bounding box center [968, 84] width 25 height 22
click at [935, 111] on link "Download timesheet" at bounding box center [897, 115] width 168 height 28
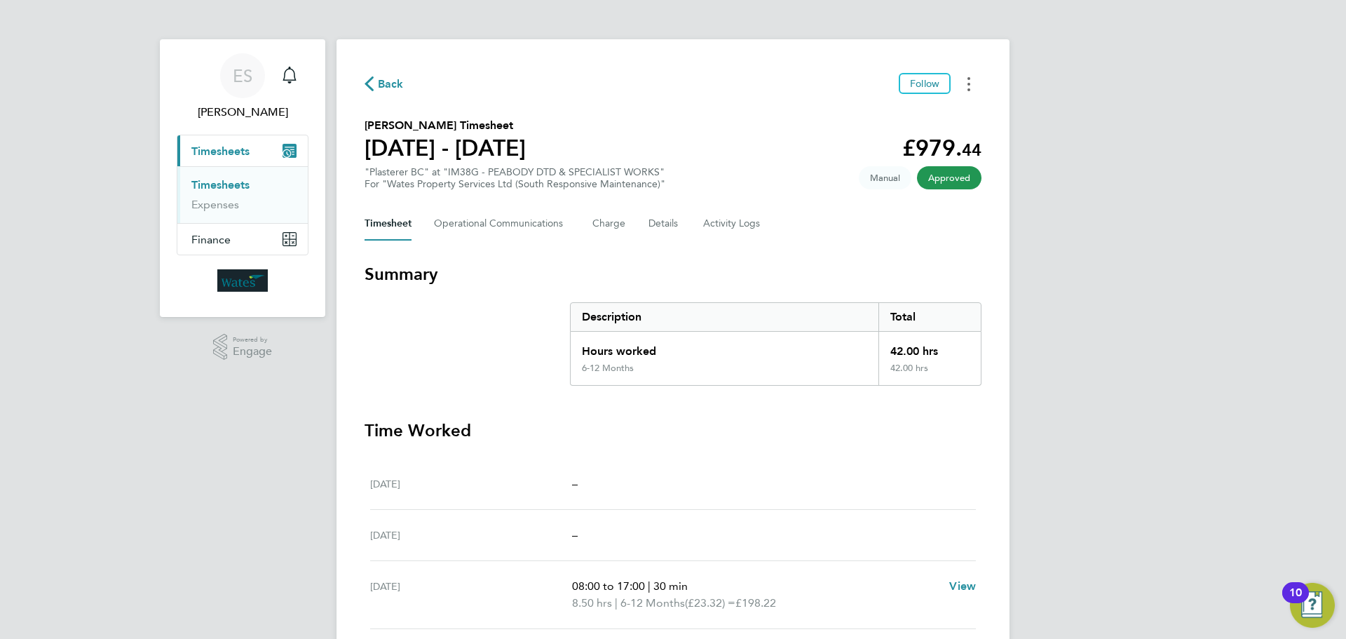
click at [965, 84] on button "Timesheets Menu" at bounding box center [968, 84] width 25 height 22
click at [921, 109] on link "Download timesheet" at bounding box center [897, 115] width 168 height 28
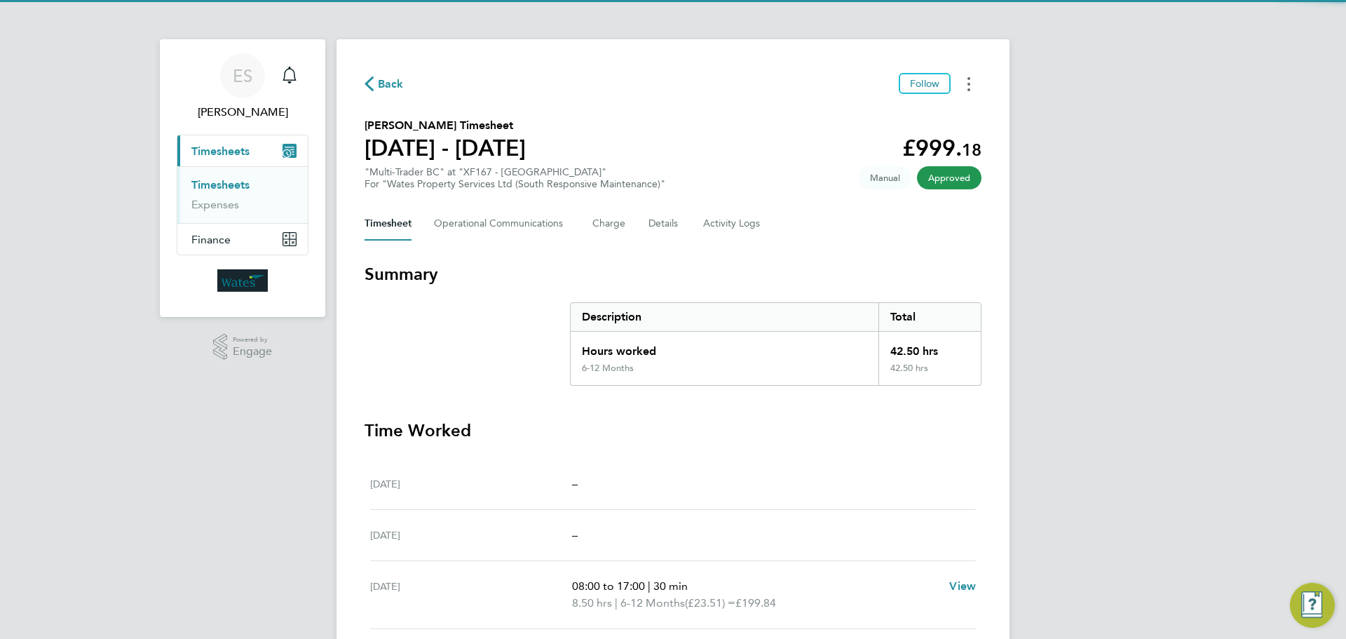
drag, startPoint x: 971, startPoint y: 79, endPoint x: 958, endPoint y: 90, distance: 17.9
click at [971, 79] on button "Timesheets Menu" at bounding box center [968, 84] width 25 height 22
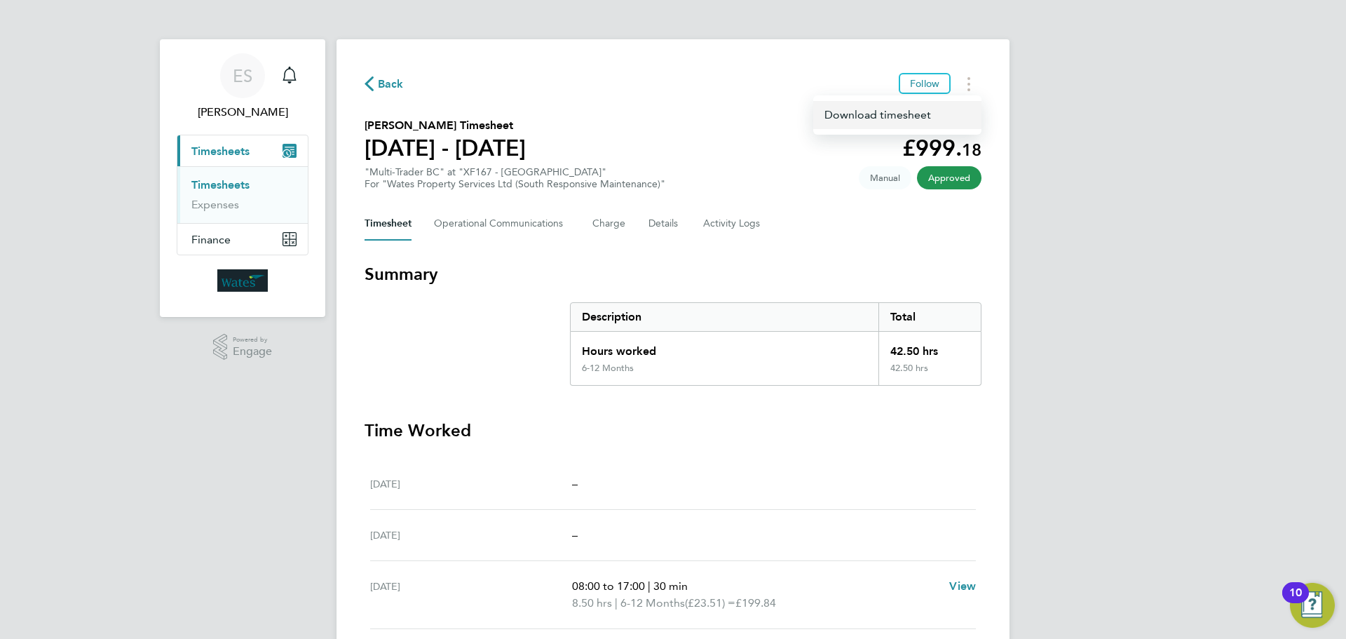
click at [907, 113] on link "Download timesheet" at bounding box center [897, 115] width 168 height 28
click at [966, 81] on button "Timesheets Menu" at bounding box center [968, 84] width 25 height 22
click at [900, 116] on link "Download timesheet" at bounding box center [897, 115] width 168 height 28
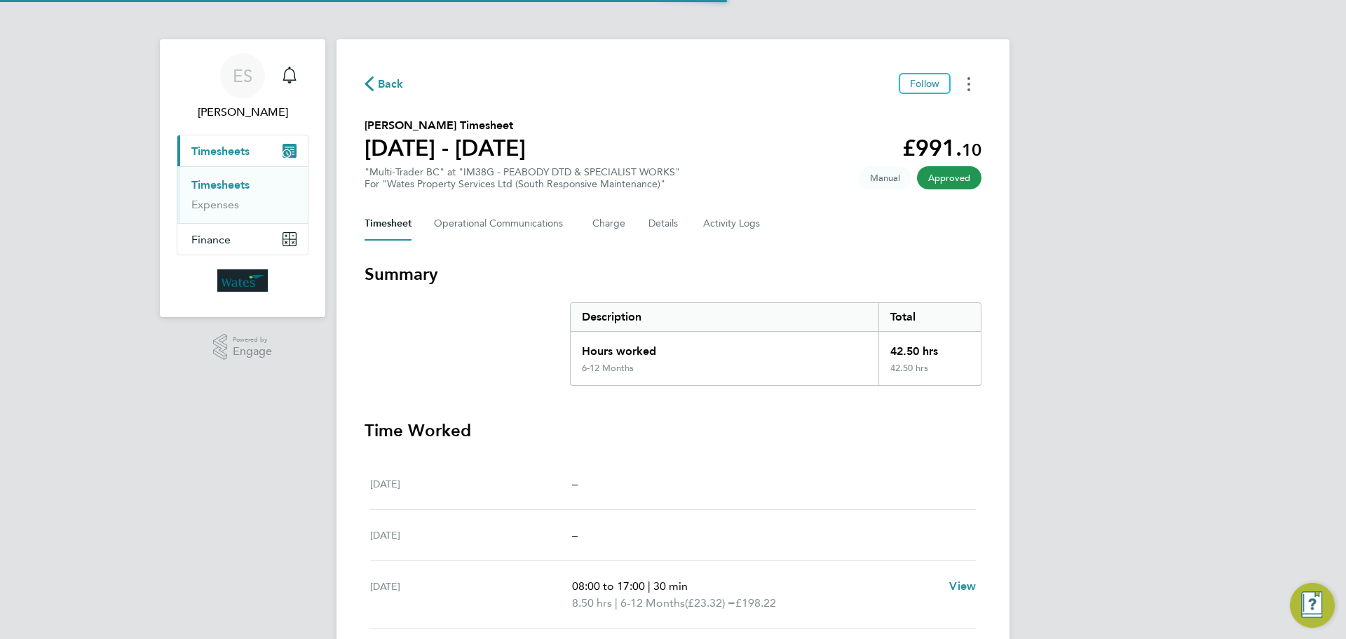
click at [970, 83] on button "Timesheets Menu" at bounding box center [968, 84] width 25 height 22
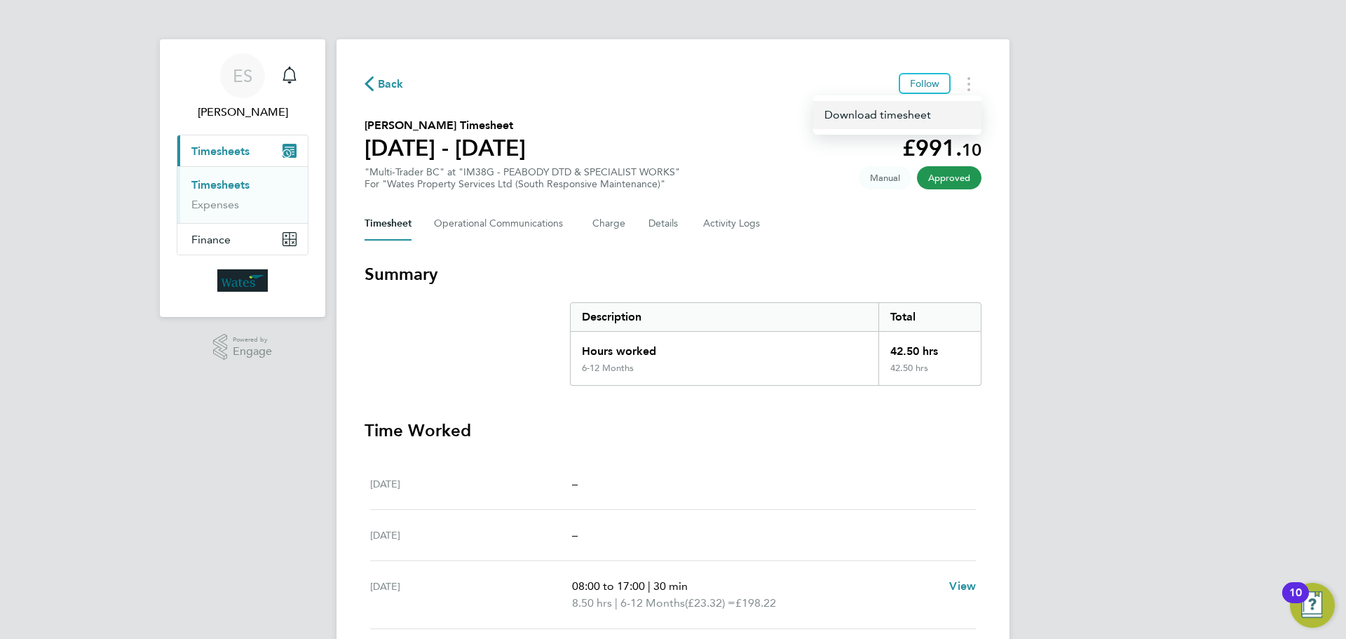
click at [921, 111] on link "Download timesheet" at bounding box center [897, 115] width 168 height 28
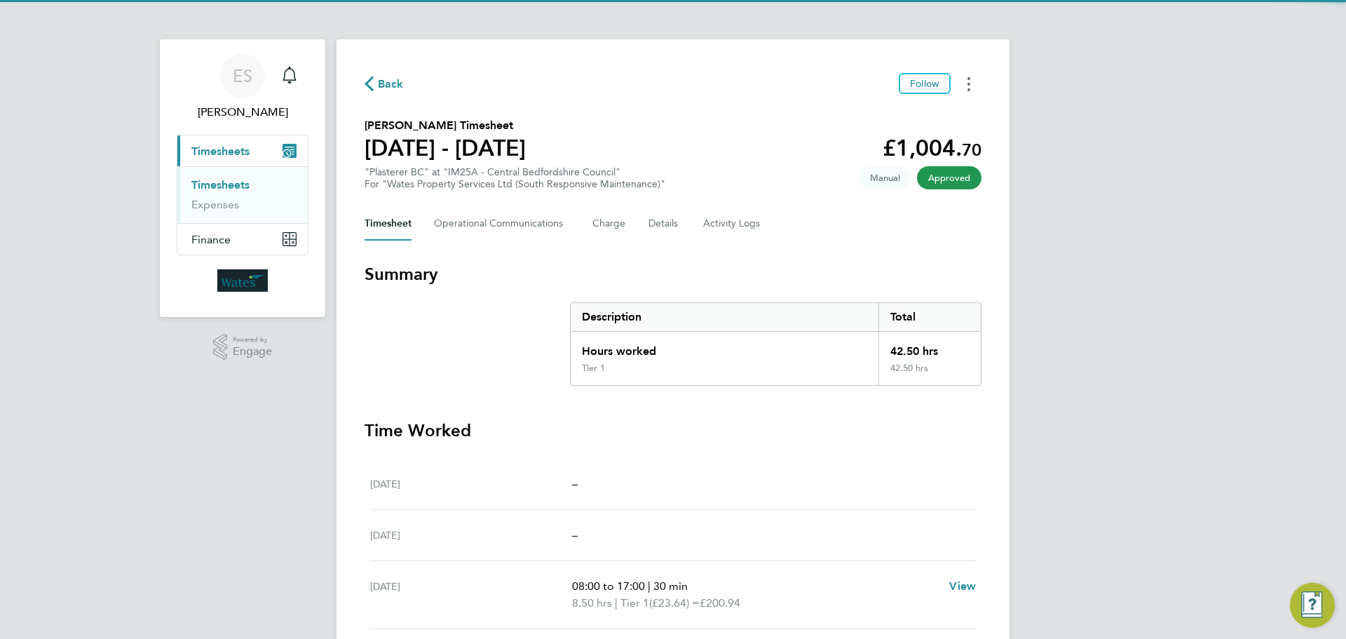
click at [958, 91] on button "Timesheets Menu" at bounding box center [968, 84] width 25 height 22
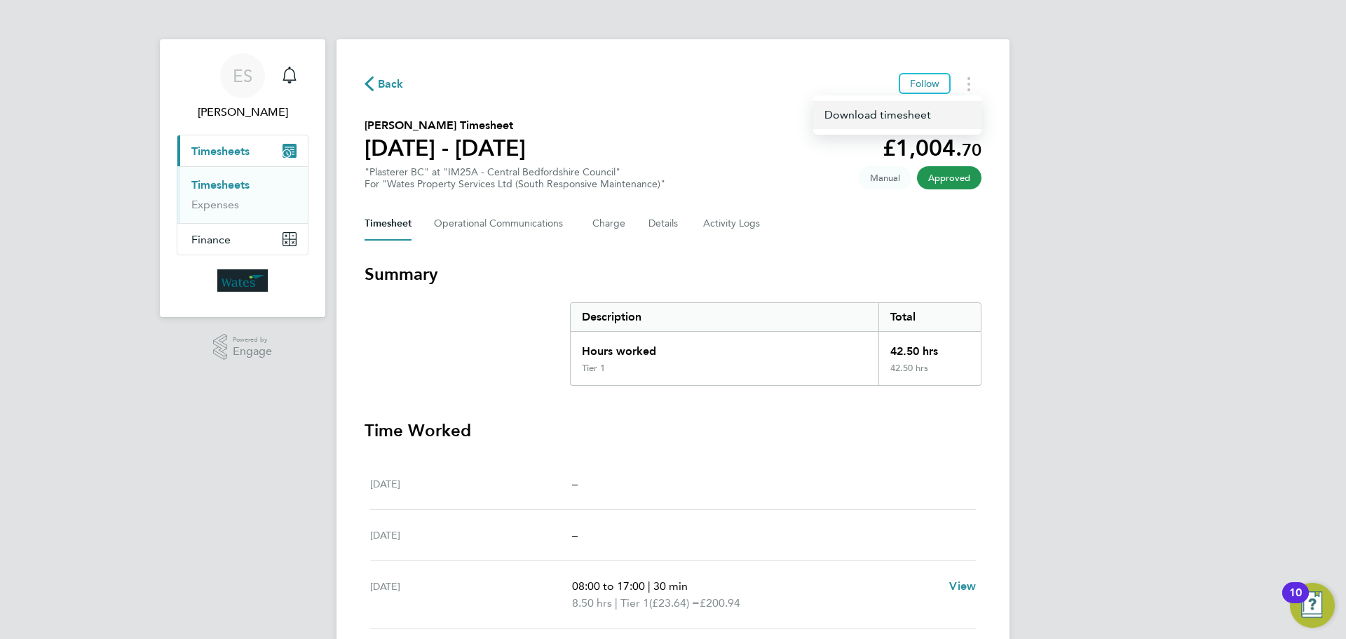
click at [929, 122] on link "Download timesheet" at bounding box center [897, 115] width 168 height 28
drag, startPoint x: 969, startPoint y: 77, endPoint x: 958, endPoint y: 95, distance: 20.8
click at [969, 77] on circle "Timesheets Menu" at bounding box center [968, 78] width 3 height 3
click at [923, 114] on link "Download timesheet" at bounding box center [897, 115] width 168 height 28
drag, startPoint x: 966, startPoint y: 78, endPoint x: 958, endPoint y: 88, distance: 12.9
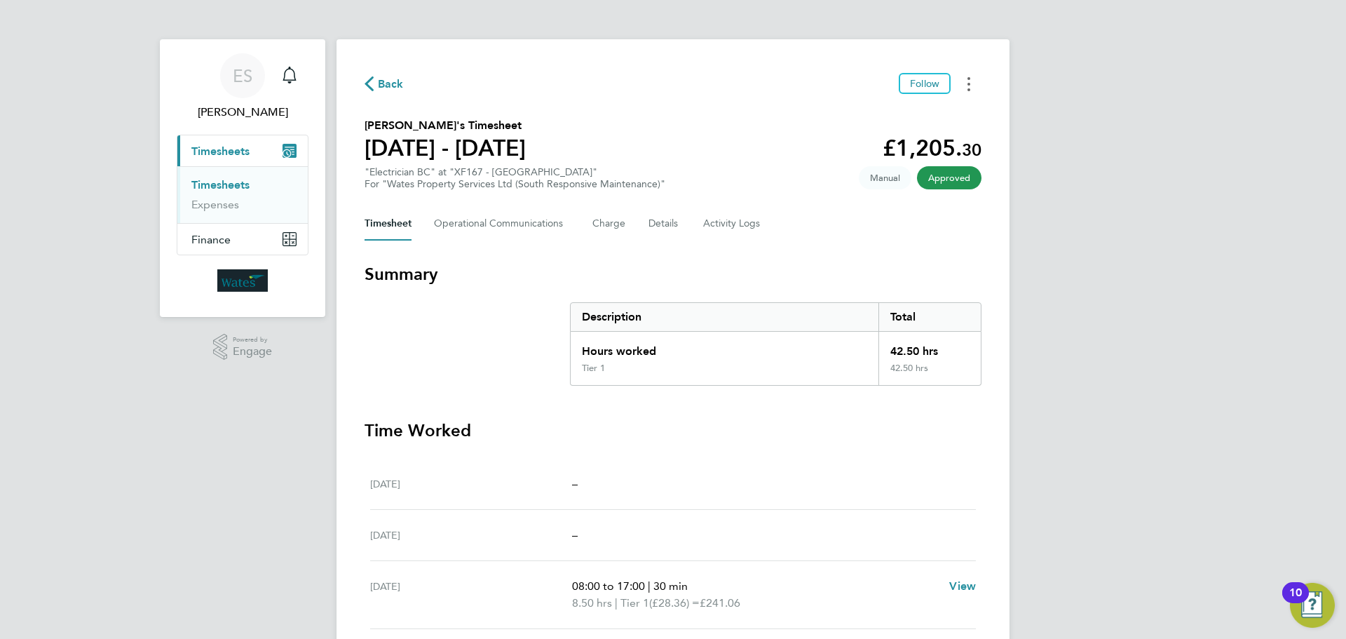
click at [966, 78] on button "Timesheets Menu" at bounding box center [968, 84] width 25 height 22
click at [920, 116] on link "Download timesheet" at bounding box center [897, 115] width 168 height 28
click at [967, 81] on button "Timesheets Menu" at bounding box center [968, 84] width 25 height 22
click at [931, 118] on link "Download timesheet" at bounding box center [897, 115] width 168 height 28
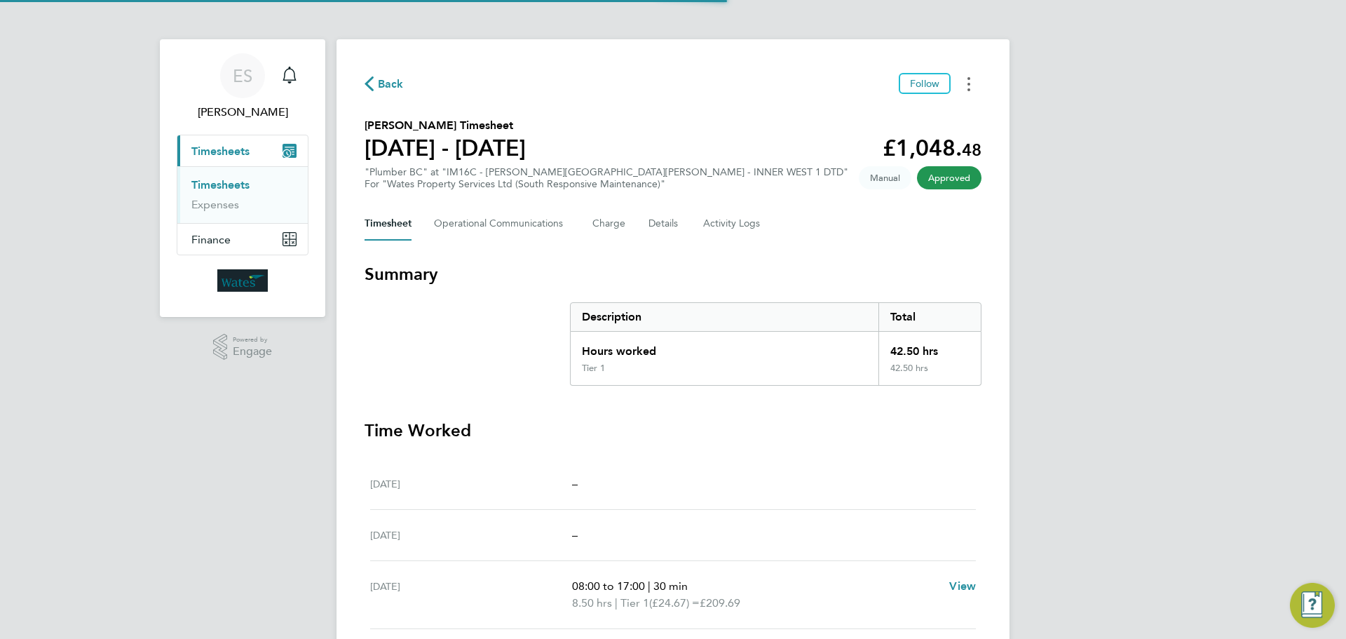
click at [972, 90] on button "Timesheets Menu" at bounding box center [968, 84] width 25 height 22
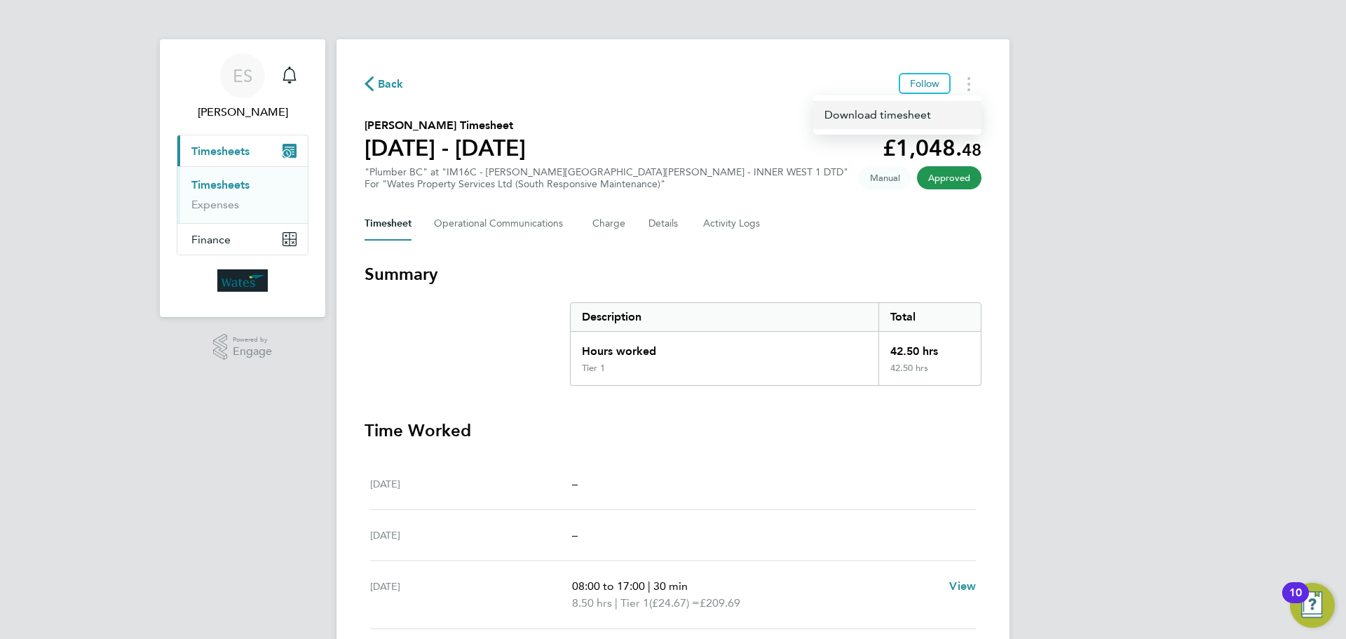
click at [932, 115] on link "Download timesheet" at bounding box center [897, 115] width 168 height 28
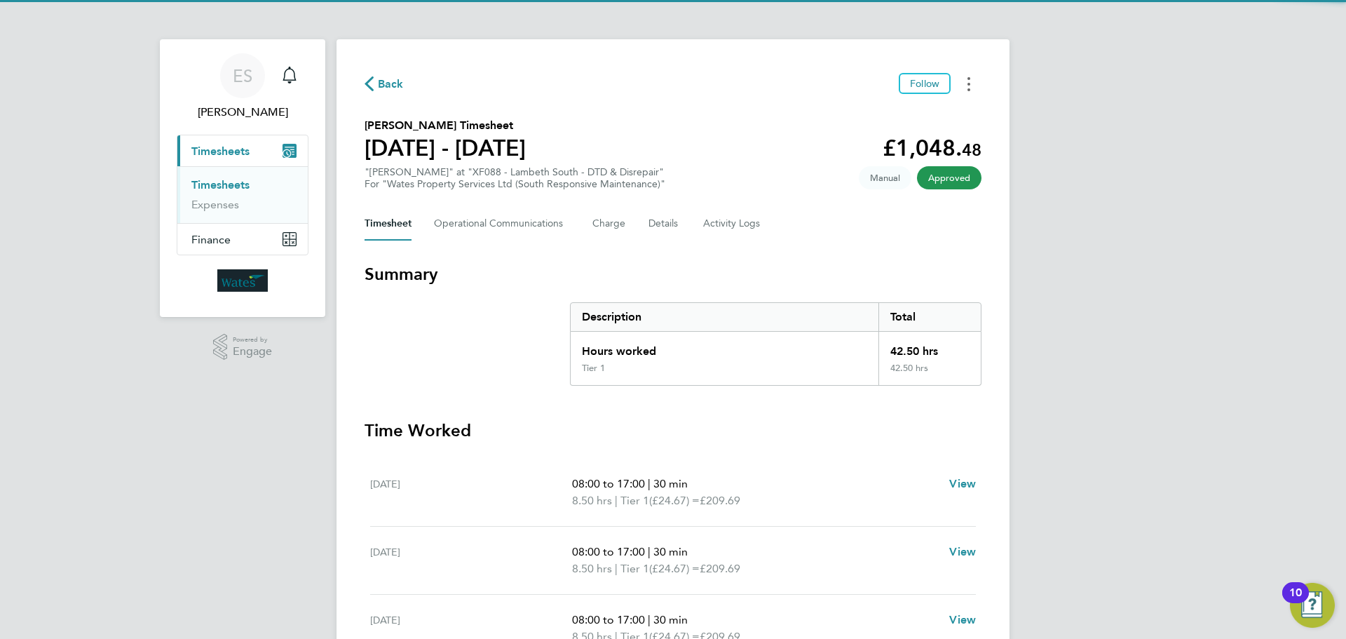
click at [970, 81] on button "Timesheets Menu" at bounding box center [968, 84] width 25 height 22
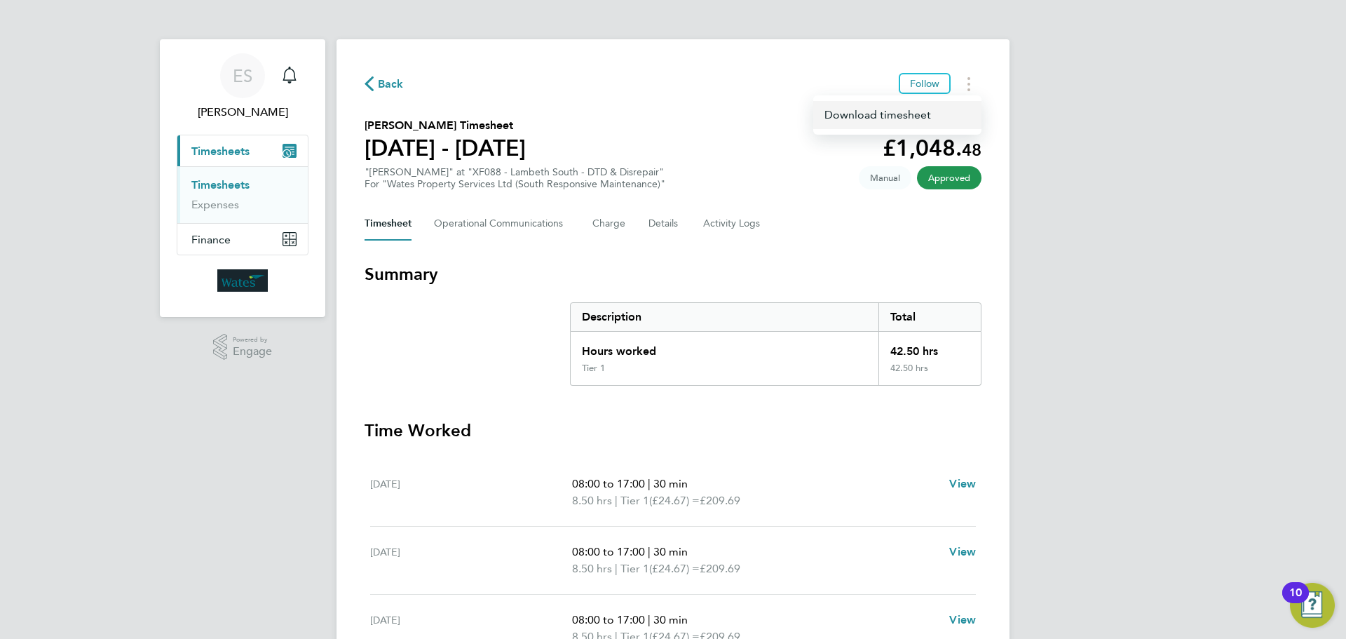
click at [914, 109] on link "Download timesheet" at bounding box center [897, 115] width 168 height 28
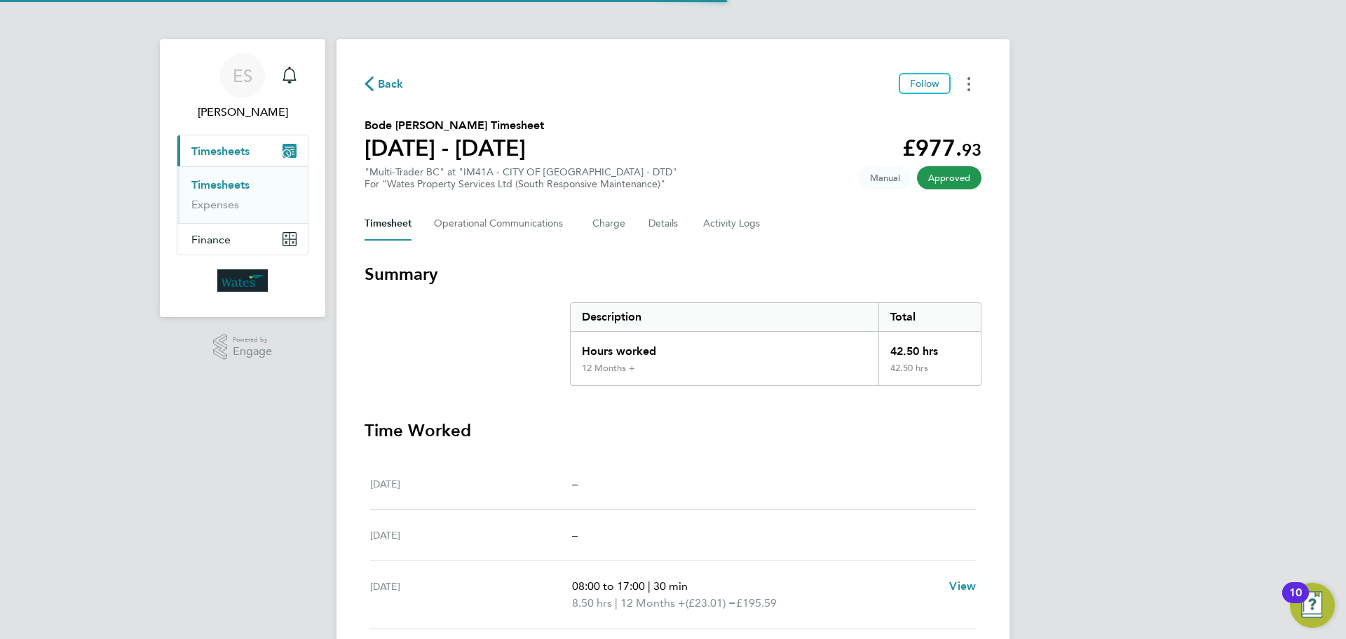
drag, startPoint x: 960, startPoint y: 81, endPoint x: 960, endPoint y: 90, distance: 9.1
click at [960, 81] on button "Timesheets Menu" at bounding box center [968, 84] width 25 height 22
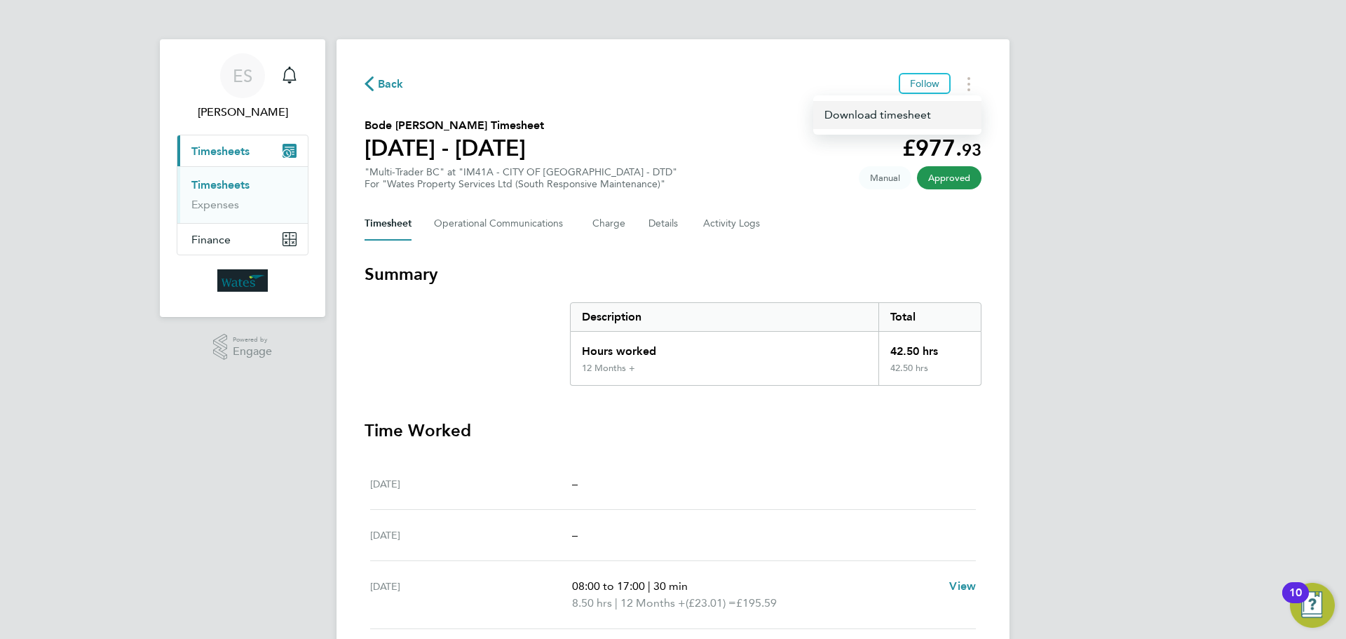
click at [925, 116] on link "Download timesheet" at bounding box center [897, 115] width 168 height 28
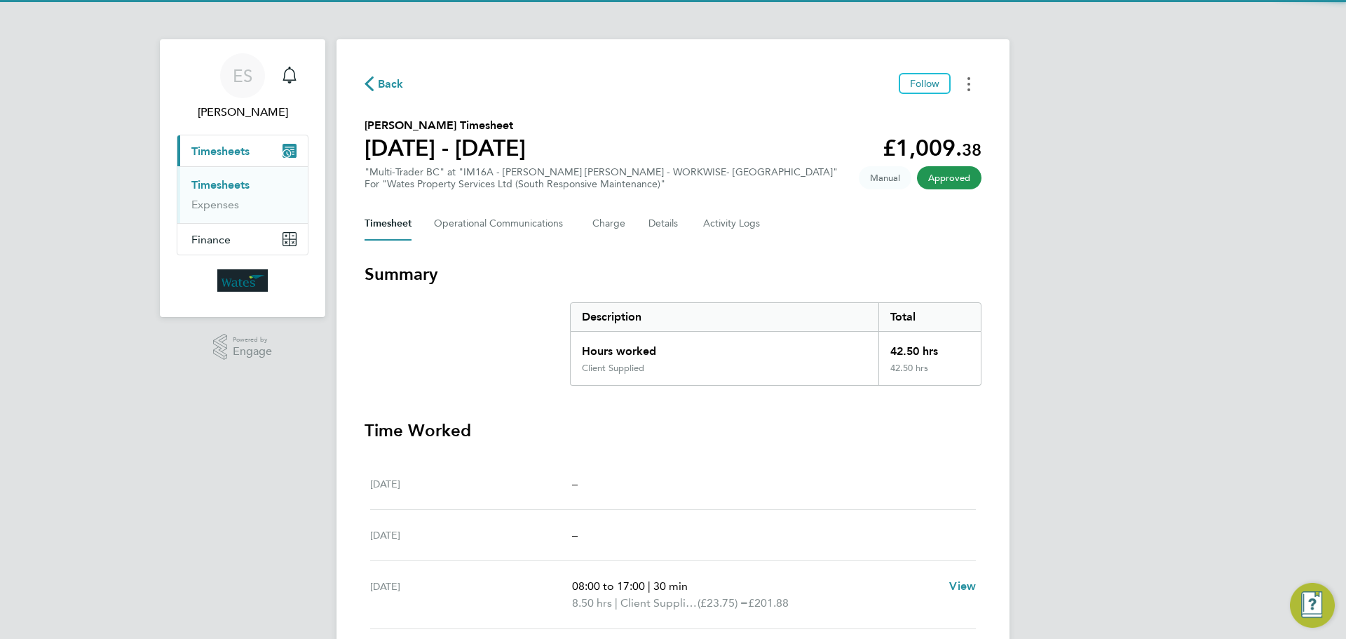
click at [965, 80] on button "Timesheets Menu" at bounding box center [968, 84] width 25 height 22
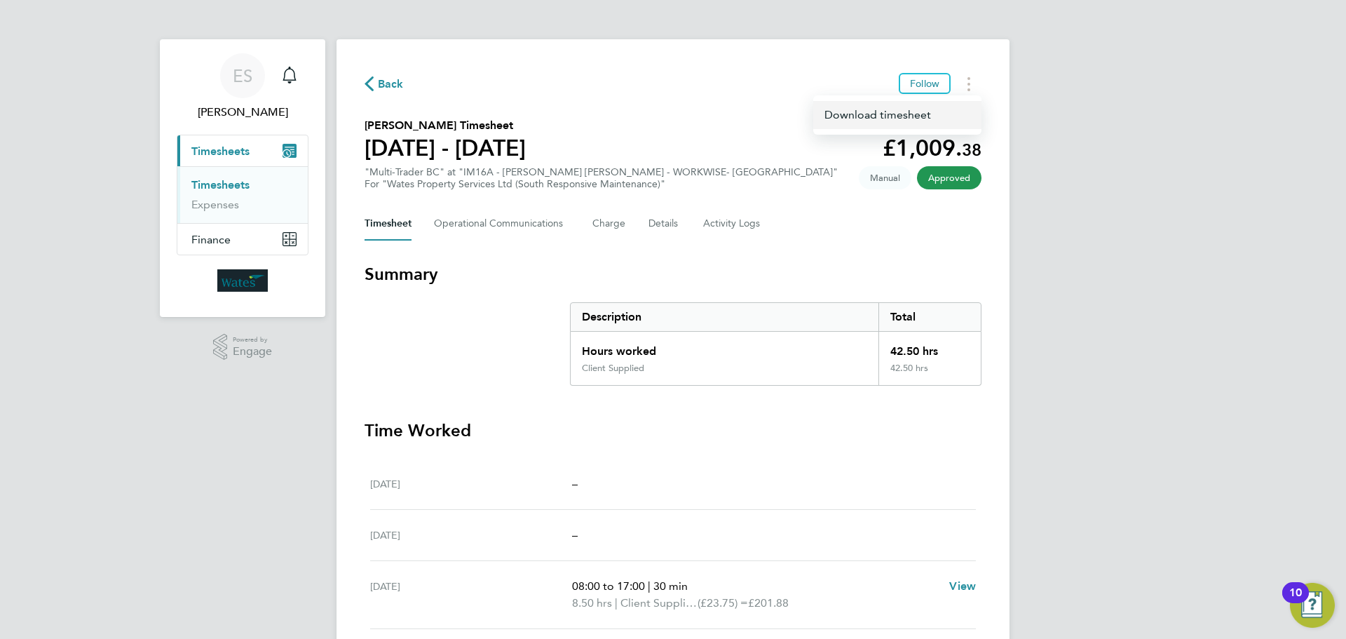
click at [928, 114] on link "Download timesheet" at bounding box center [897, 115] width 168 height 28
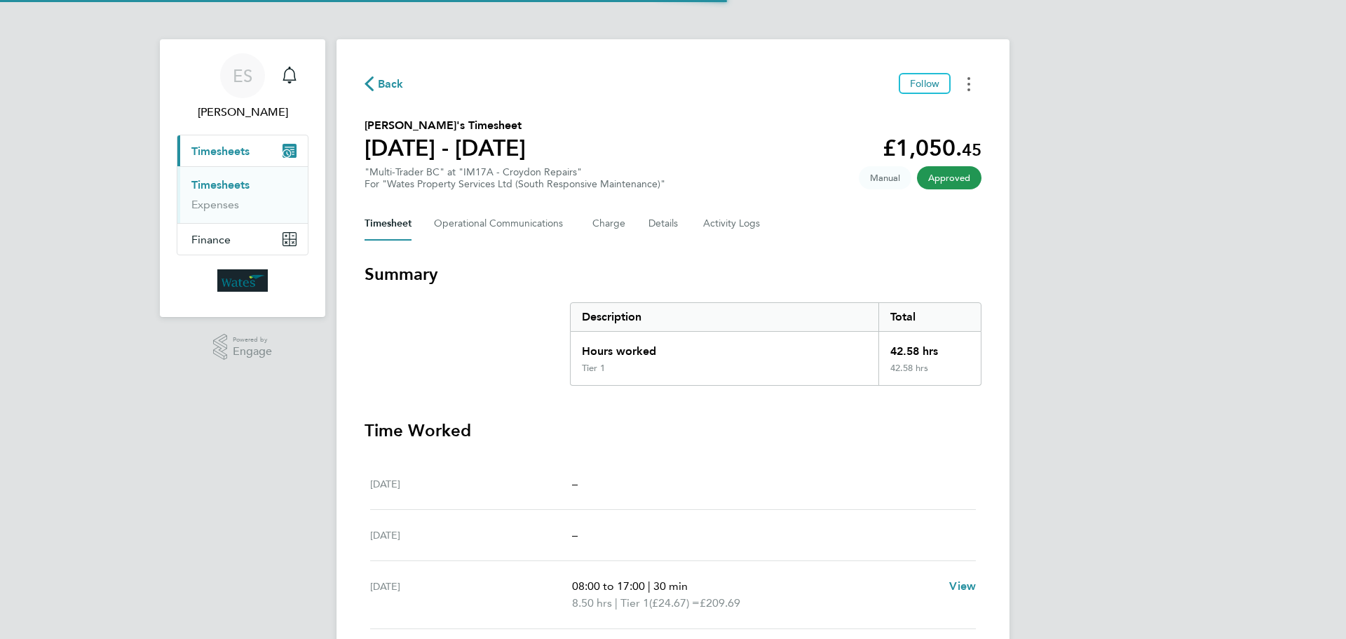
click at [970, 79] on button "Timesheets Menu" at bounding box center [968, 84] width 25 height 22
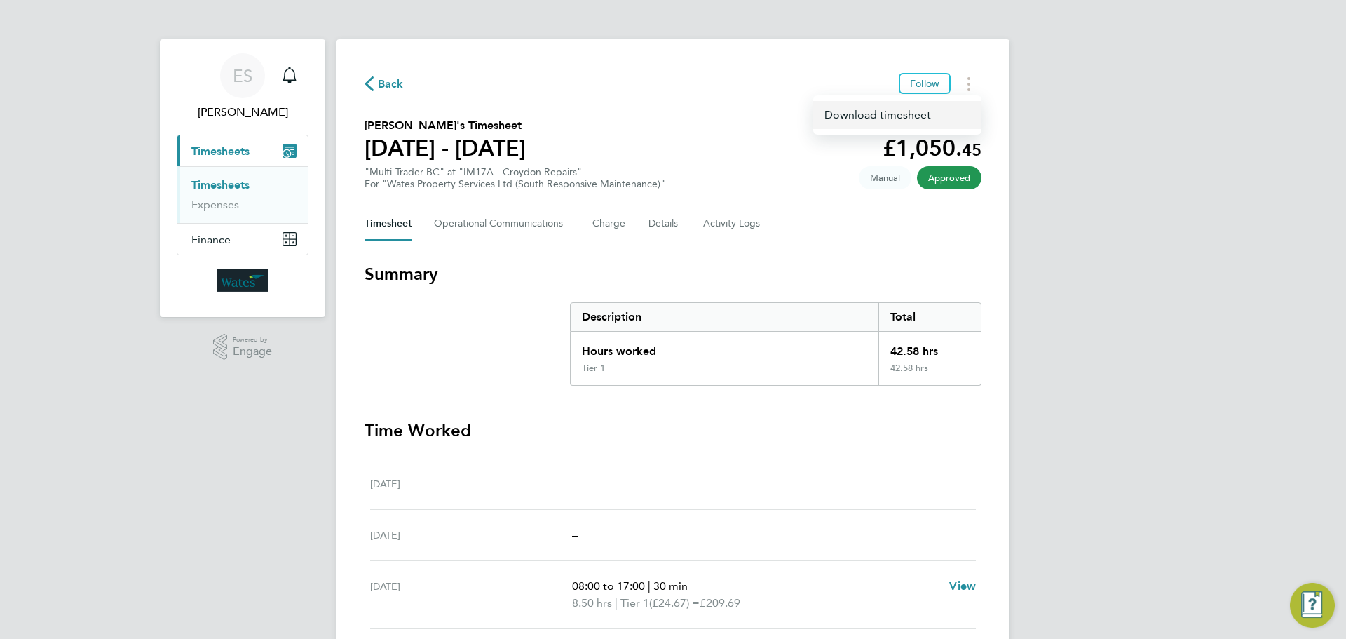
click at [937, 113] on link "Download timesheet" at bounding box center [897, 115] width 168 height 28
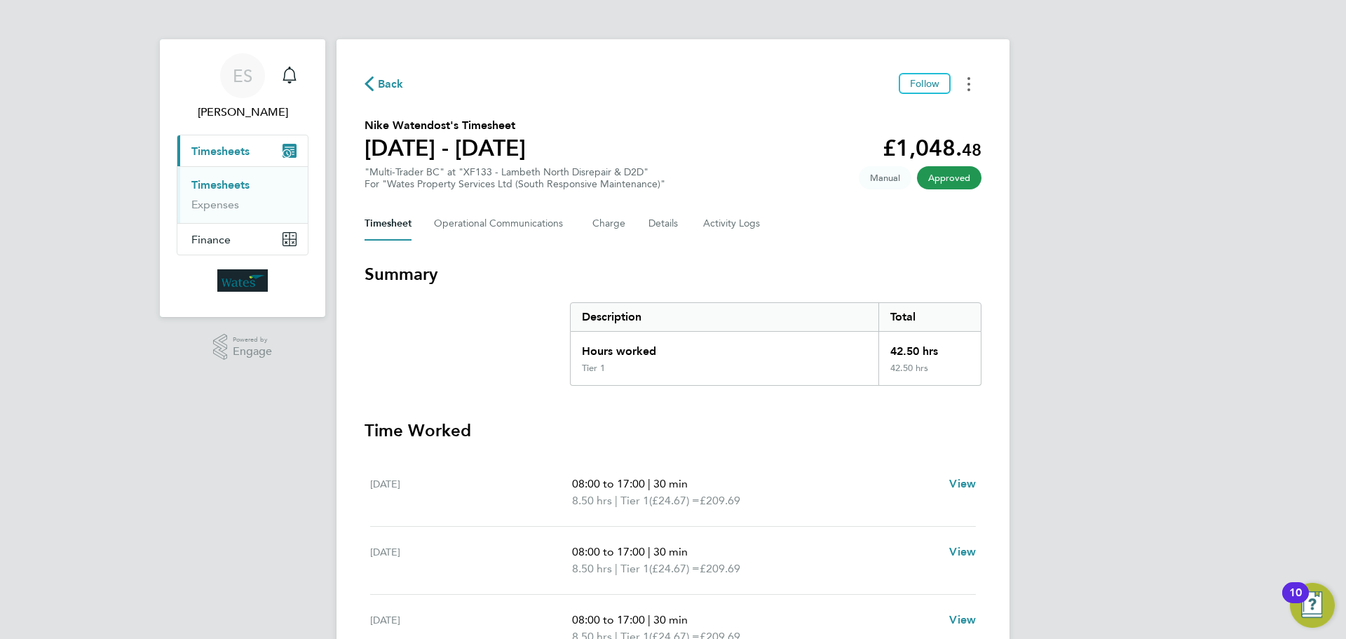
click at [970, 93] on button "Timesheets Menu" at bounding box center [968, 84] width 25 height 22
click at [946, 112] on link "Download timesheet" at bounding box center [897, 115] width 168 height 28
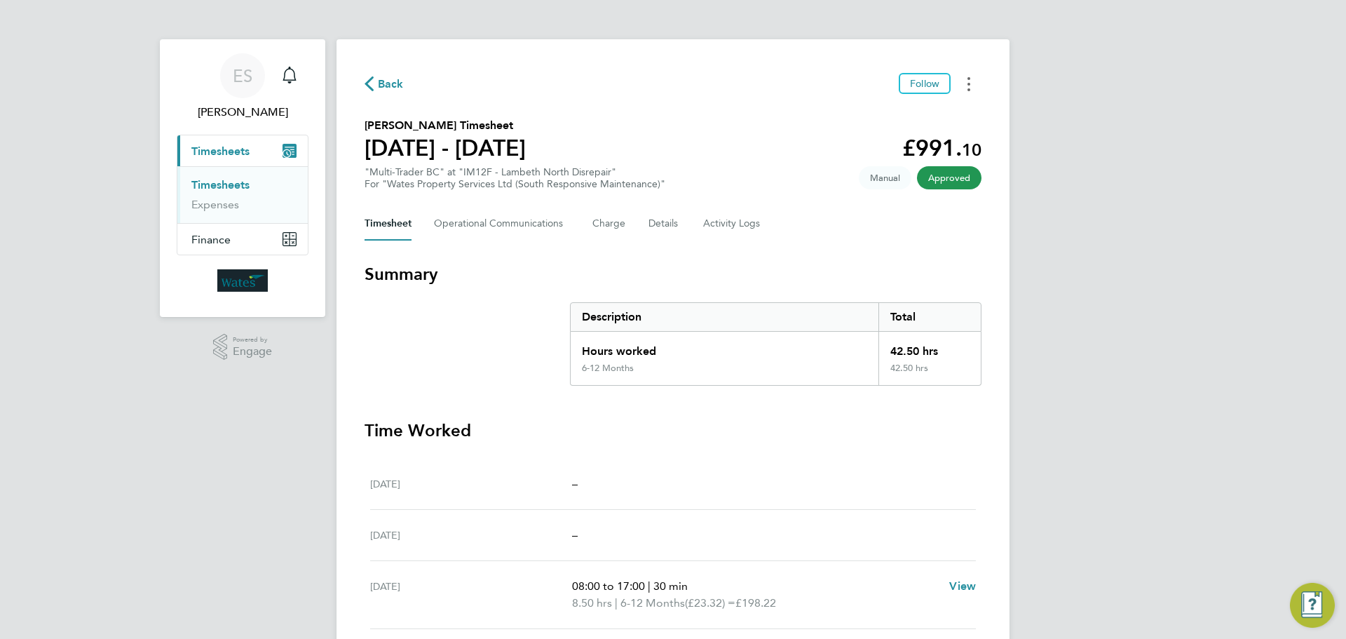
drag, startPoint x: 964, startPoint y: 80, endPoint x: 966, endPoint y: 90, distance: 10.0
click at [964, 80] on button "Timesheets Menu" at bounding box center [968, 84] width 25 height 22
click at [927, 121] on link "Download timesheet" at bounding box center [897, 115] width 168 height 28
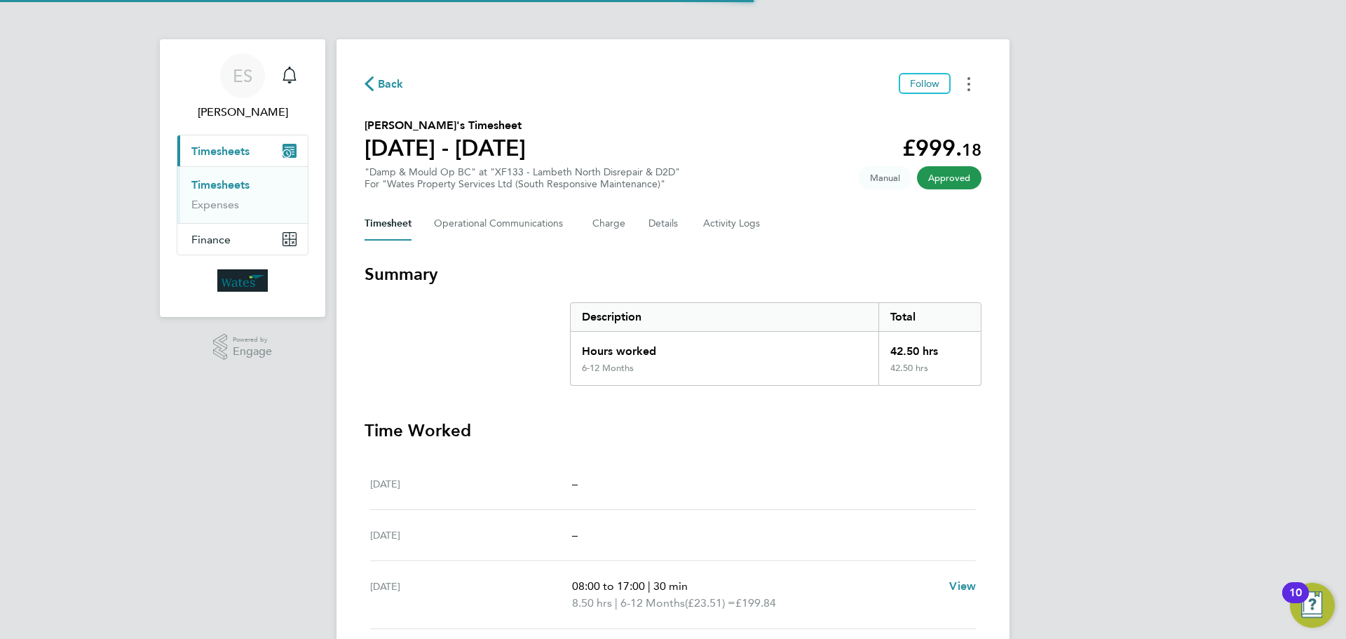
click at [972, 90] on button "Timesheets Menu" at bounding box center [968, 84] width 25 height 22
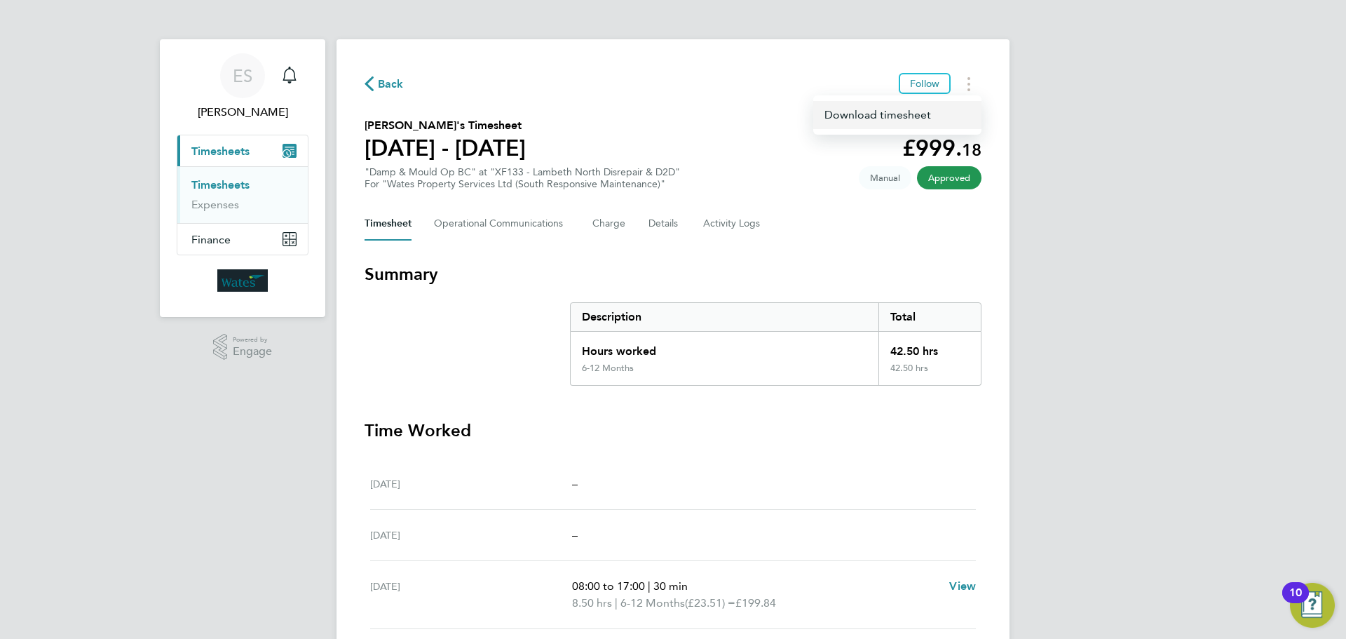
click at [937, 112] on link "Download timesheet" at bounding box center [897, 115] width 168 height 28
click at [970, 80] on icon "Timesheets Menu" at bounding box center [968, 84] width 3 height 14
click at [918, 118] on link "Download timesheet" at bounding box center [897, 115] width 168 height 28
click at [967, 91] on button "Timesheets Menu" at bounding box center [968, 84] width 25 height 22
click at [855, 114] on link "Download timesheet" at bounding box center [897, 115] width 168 height 28
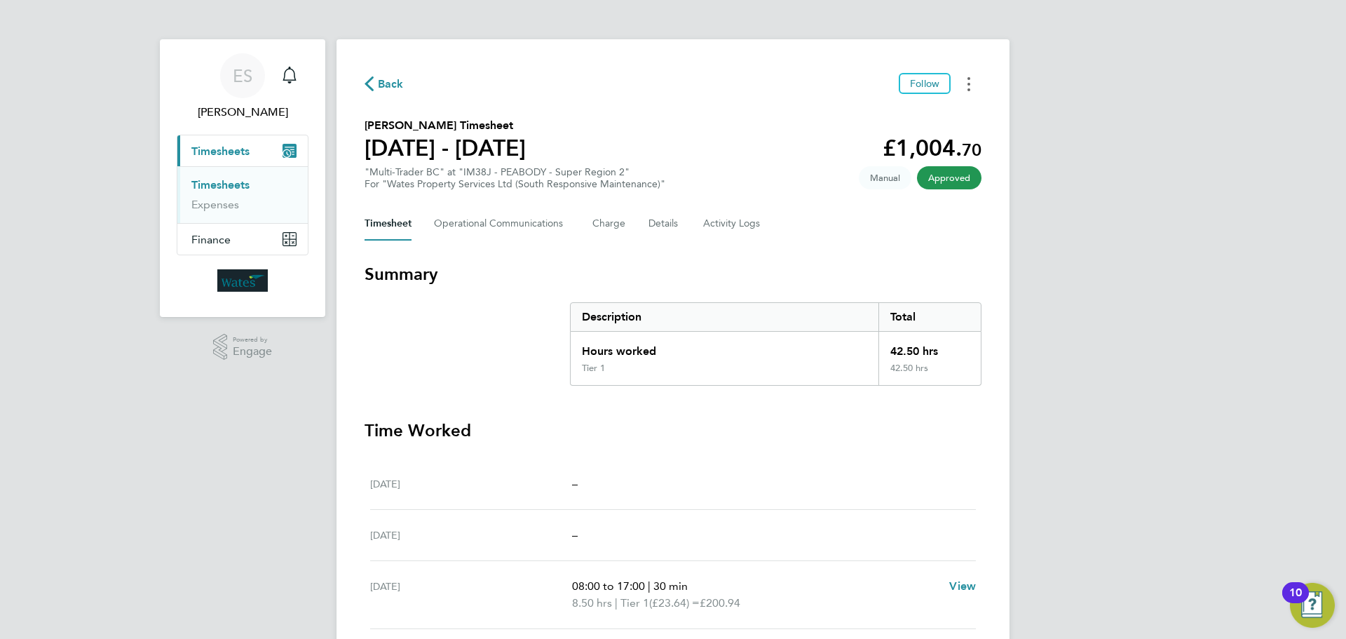
click at [975, 83] on button "Timesheets Menu" at bounding box center [968, 84] width 25 height 22
click at [921, 111] on link "Download timesheet" at bounding box center [897, 115] width 168 height 28
